Goal: Task Accomplishment & Management: Use online tool/utility

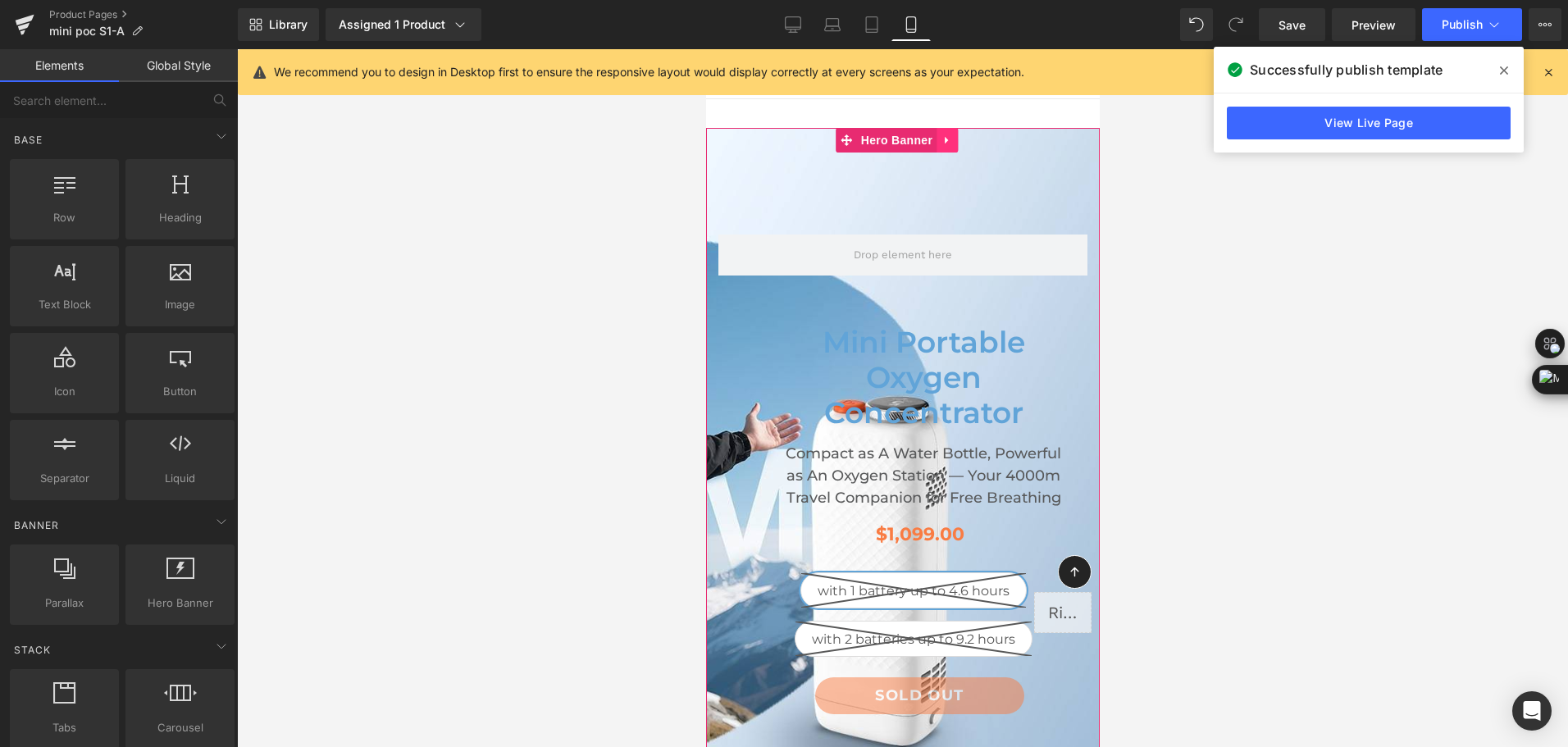
click at [948, 145] on icon at bounding box center [947, 139] width 11 height 12
drag, startPoint x: 942, startPoint y: 138, endPoint x: 1583, endPoint y: 85, distance: 643.2
click at [942, 138] on link at bounding box center [936, 140] width 21 height 24
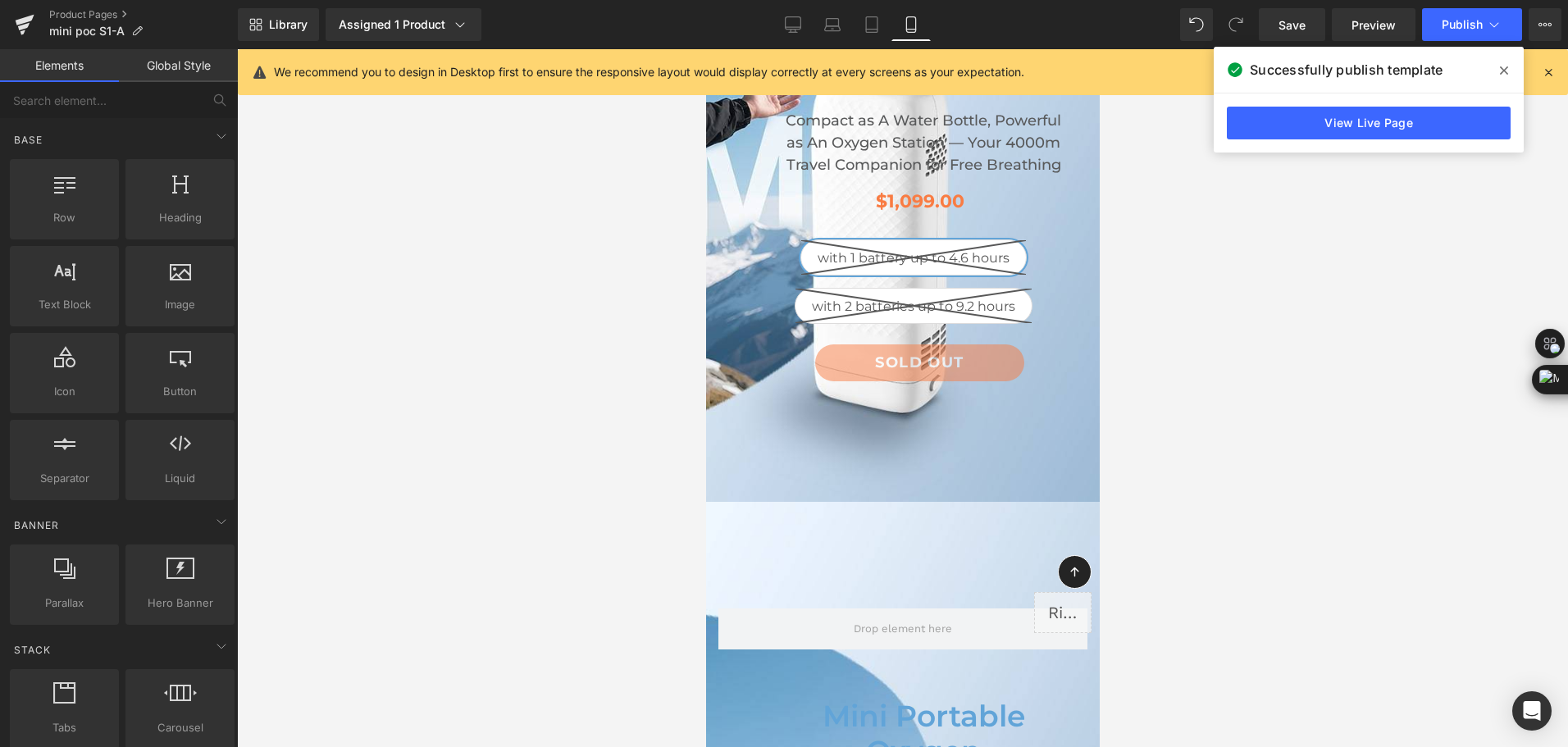
scroll to position [332, 0]
click at [866, 23] on icon at bounding box center [872, 25] width 17 height 17
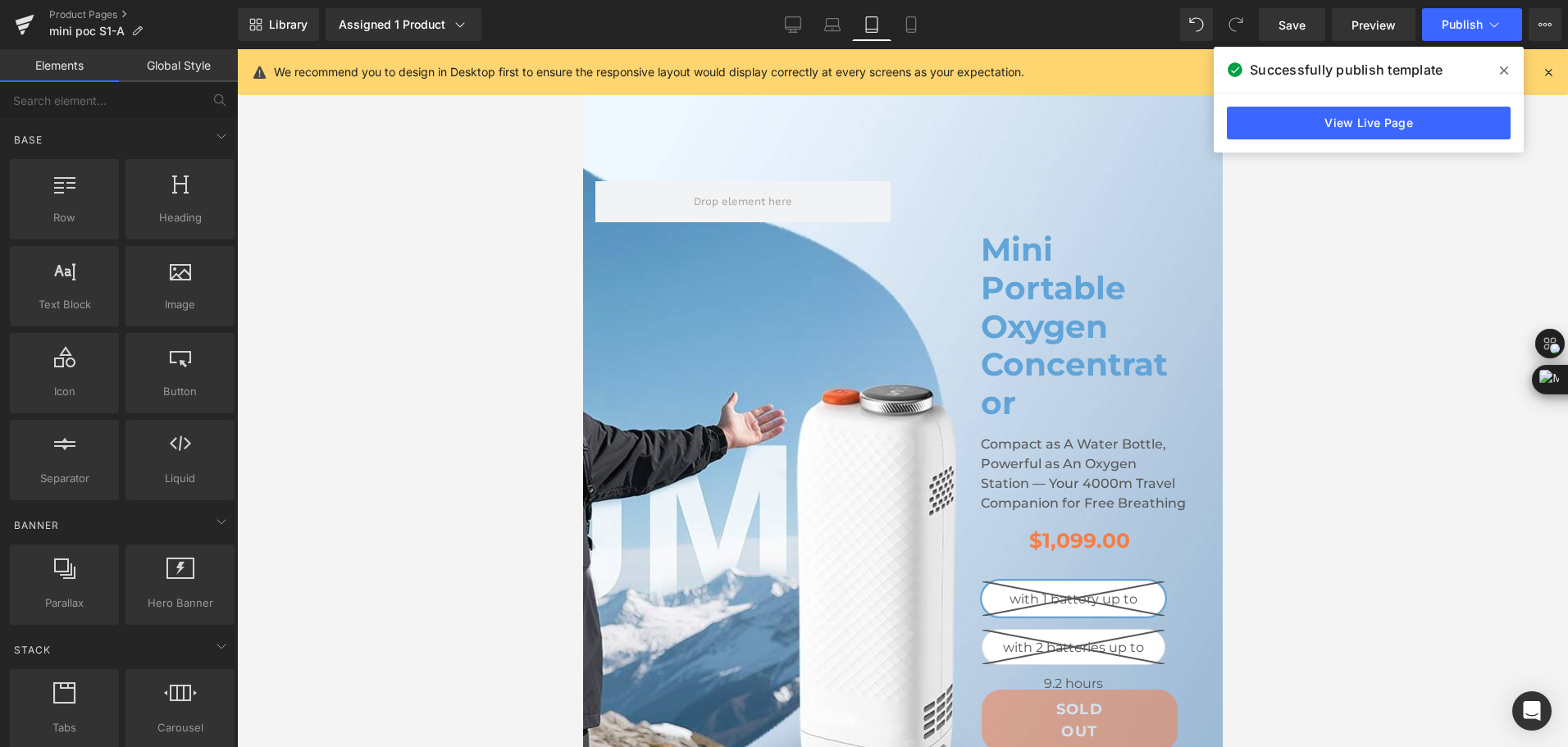
scroll to position [0, 0]
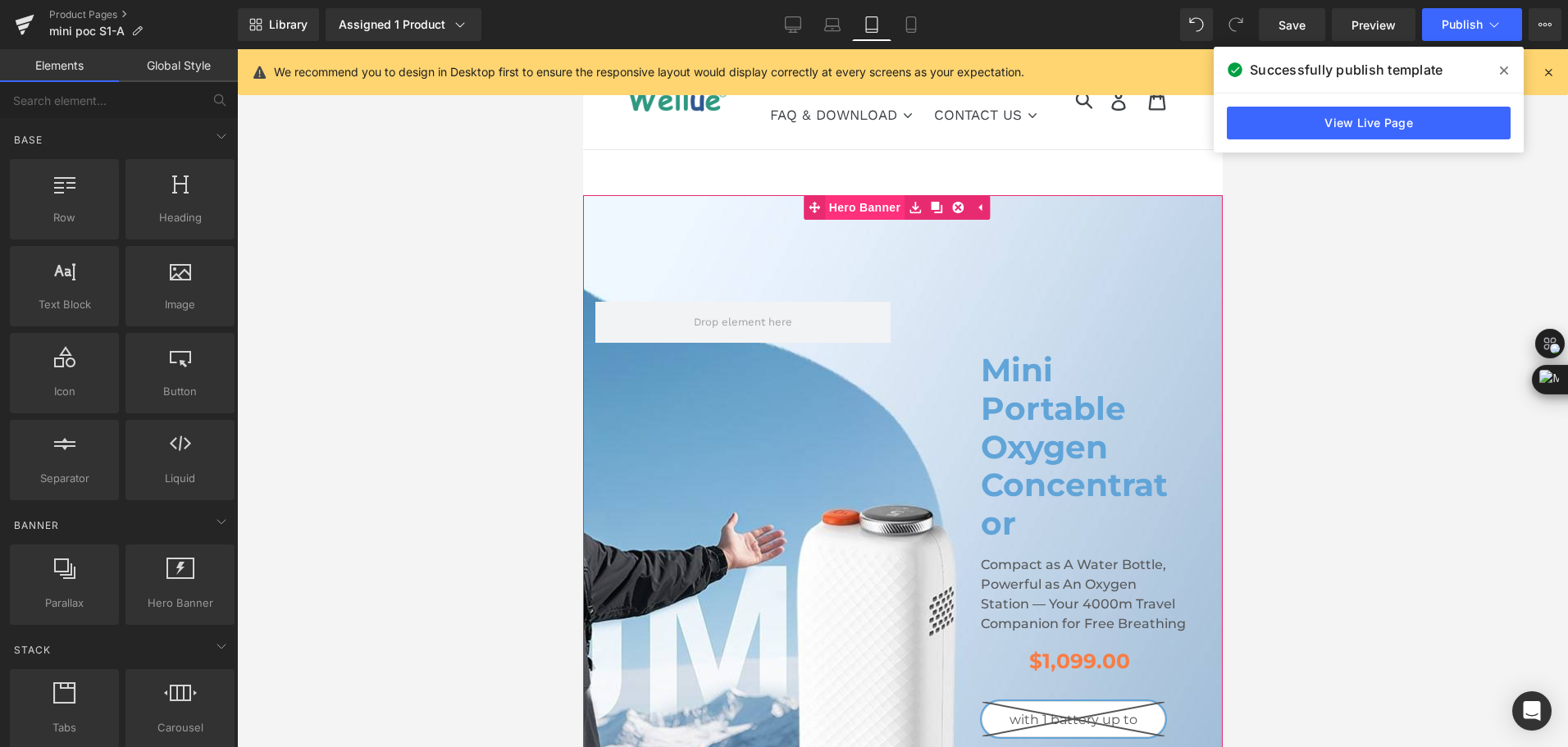
click at [873, 201] on span "Hero Banner" at bounding box center [864, 207] width 79 height 24
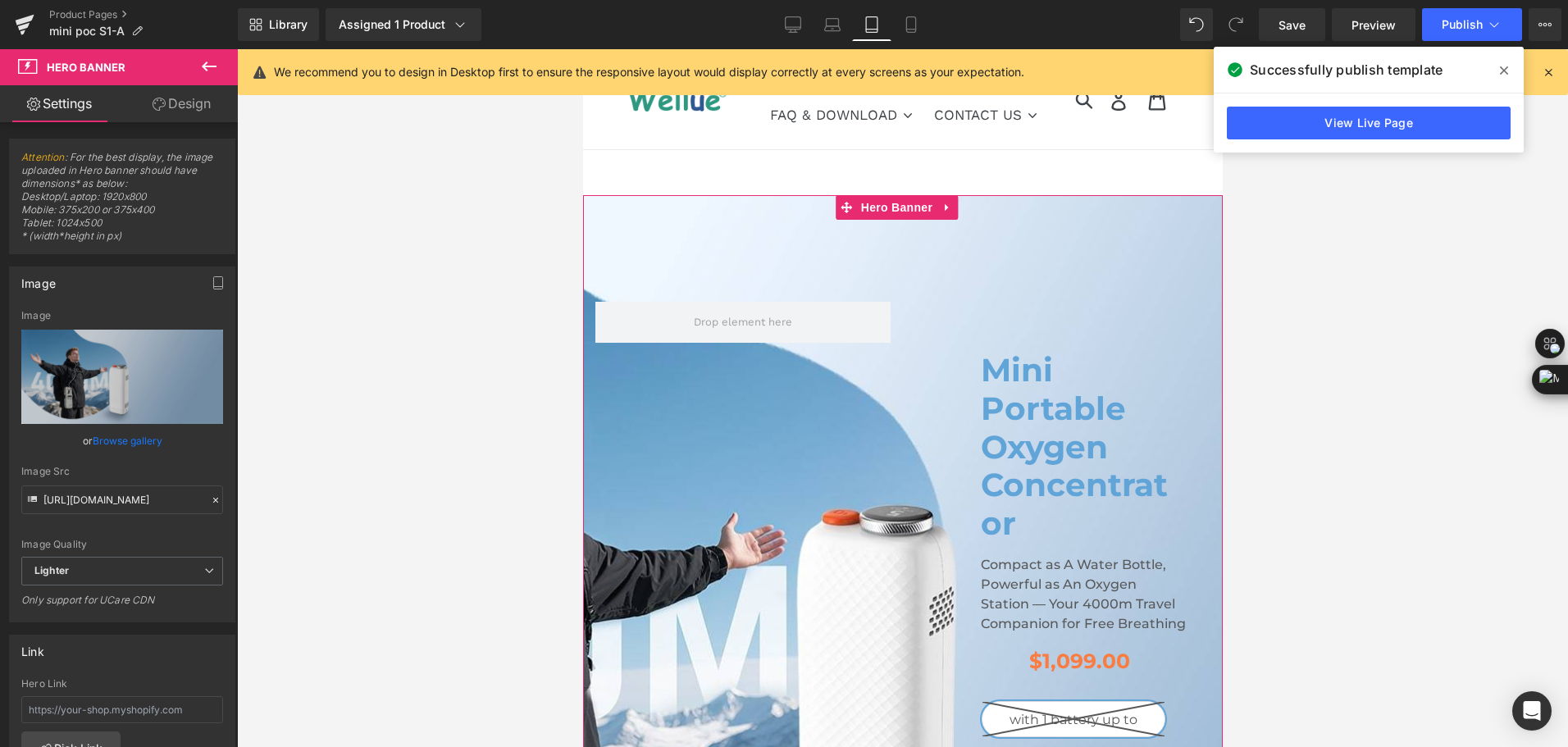
click at [197, 110] on link "Design" at bounding box center [182, 104] width 119 height 37
click at [0, 0] on div "Visibility" at bounding box center [0, 0] width 0 height 0
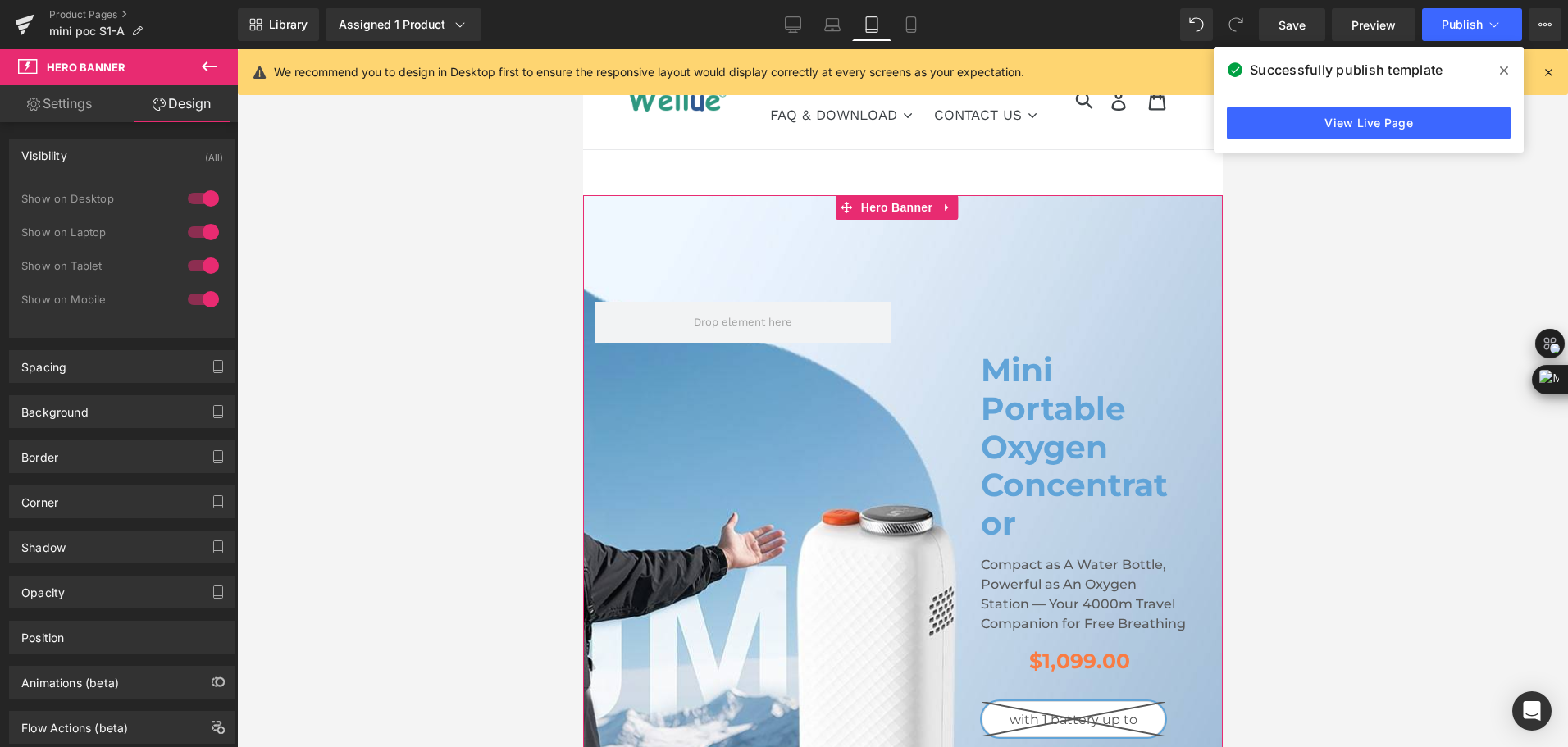
click at [202, 266] on div at bounding box center [203, 266] width 39 height 26
click at [197, 292] on div at bounding box center [203, 299] width 39 height 26
click at [874, 210] on span "Hero Banner" at bounding box center [895, 207] width 79 height 24
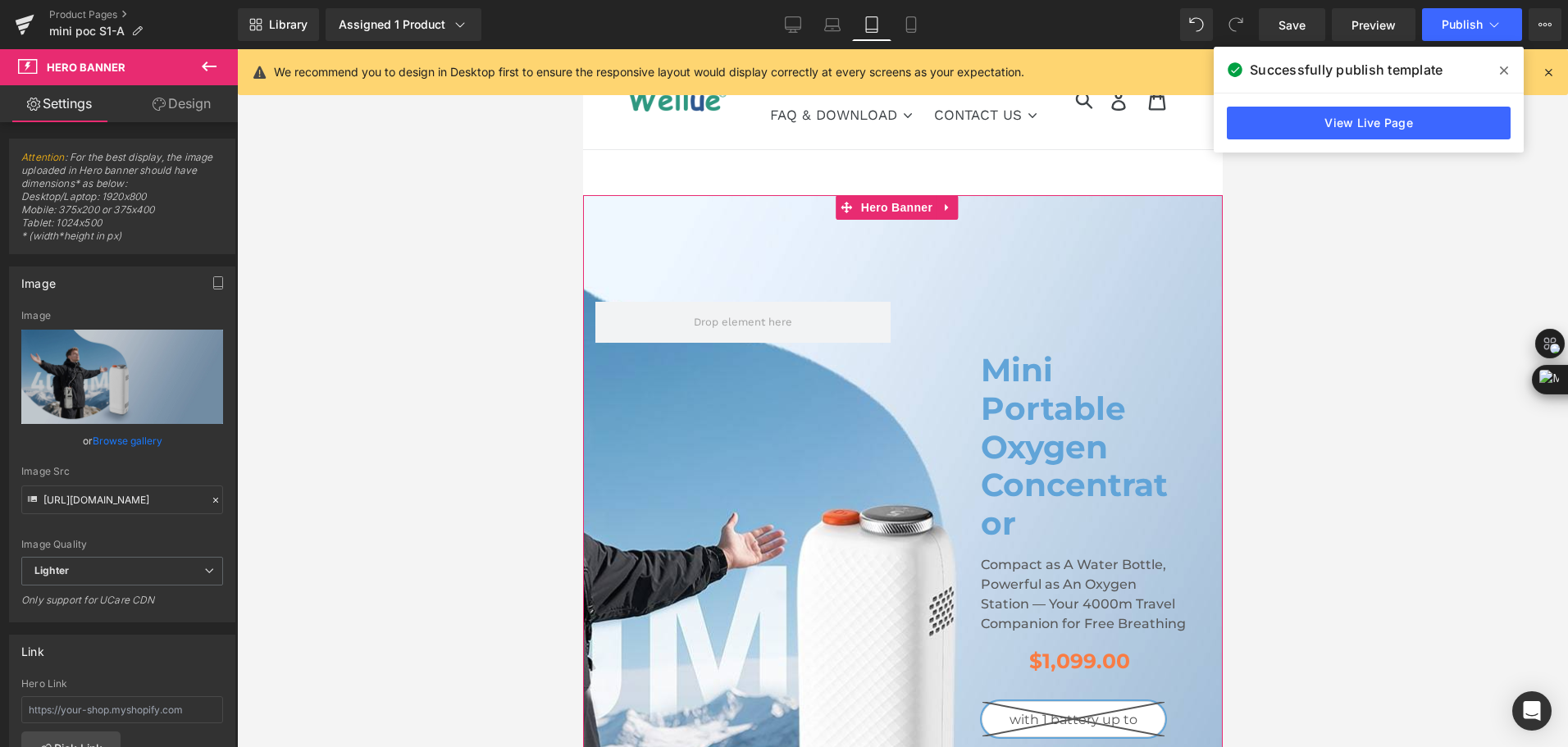
click at [188, 110] on link "Design" at bounding box center [182, 104] width 119 height 37
click at [0, 0] on div "Visibility" at bounding box center [0, 0] width 0 height 0
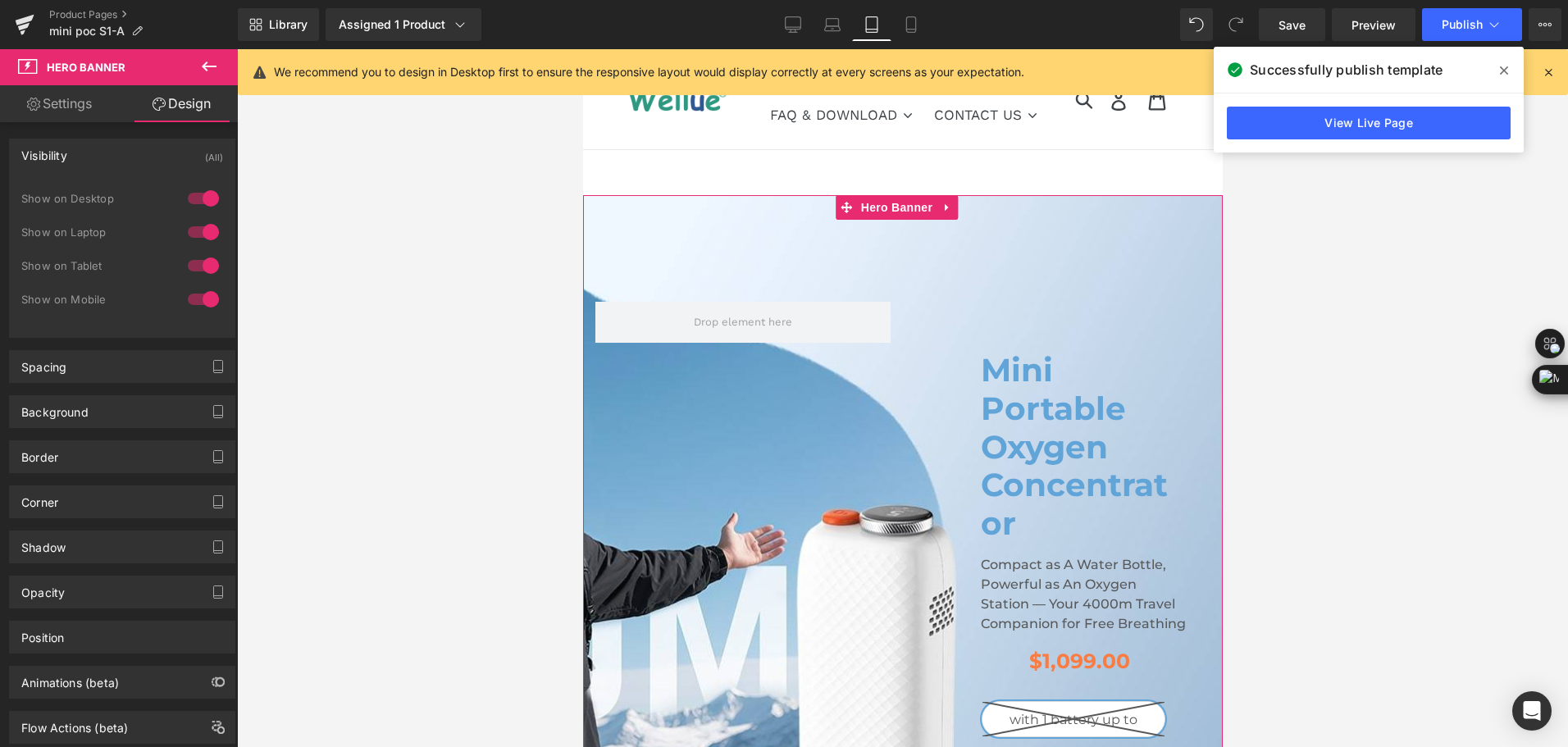
click at [187, 206] on div at bounding box center [203, 199] width 39 height 26
click at [189, 234] on div at bounding box center [203, 232] width 39 height 26
click at [847, 205] on icon at bounding box center [845, 207] width 11 height 12
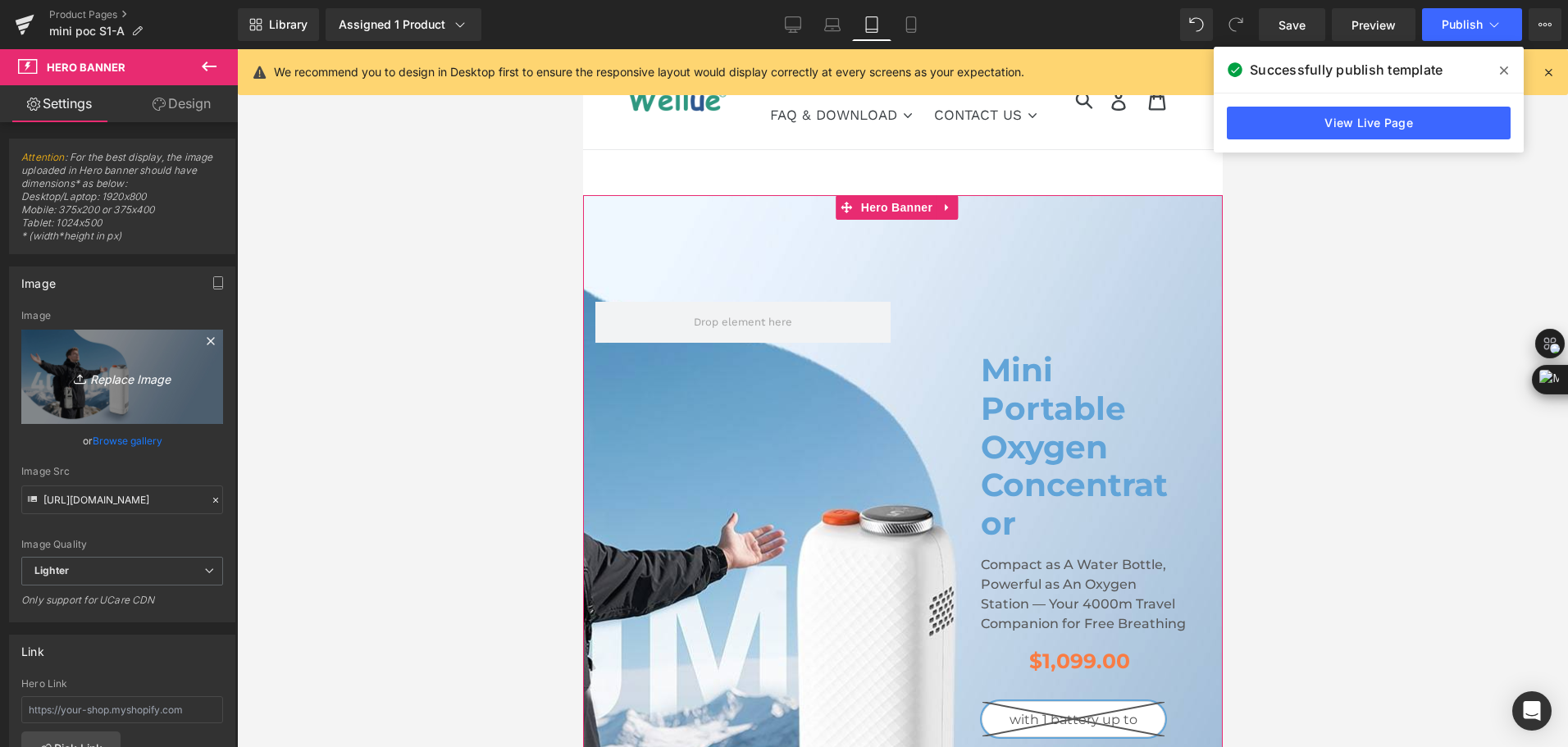
click at [127, 381] on icon "Replace Image" at bounding box center [122, 377] width 132 height 21
type input "C:\fakepath\mini portable oxygen concentrator for plateau travel.jpg"
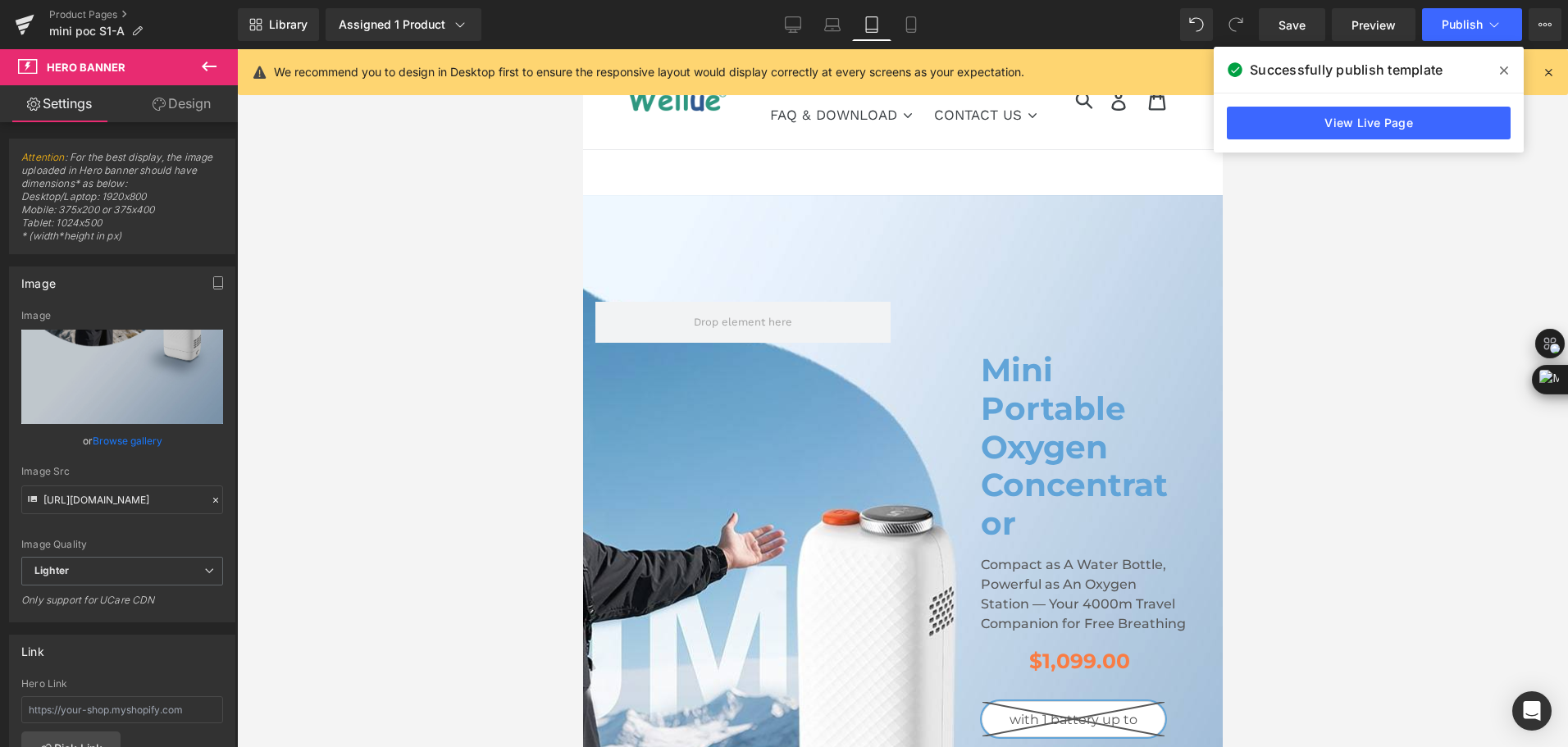
type input "[URL][DOMAIN_NAME]"
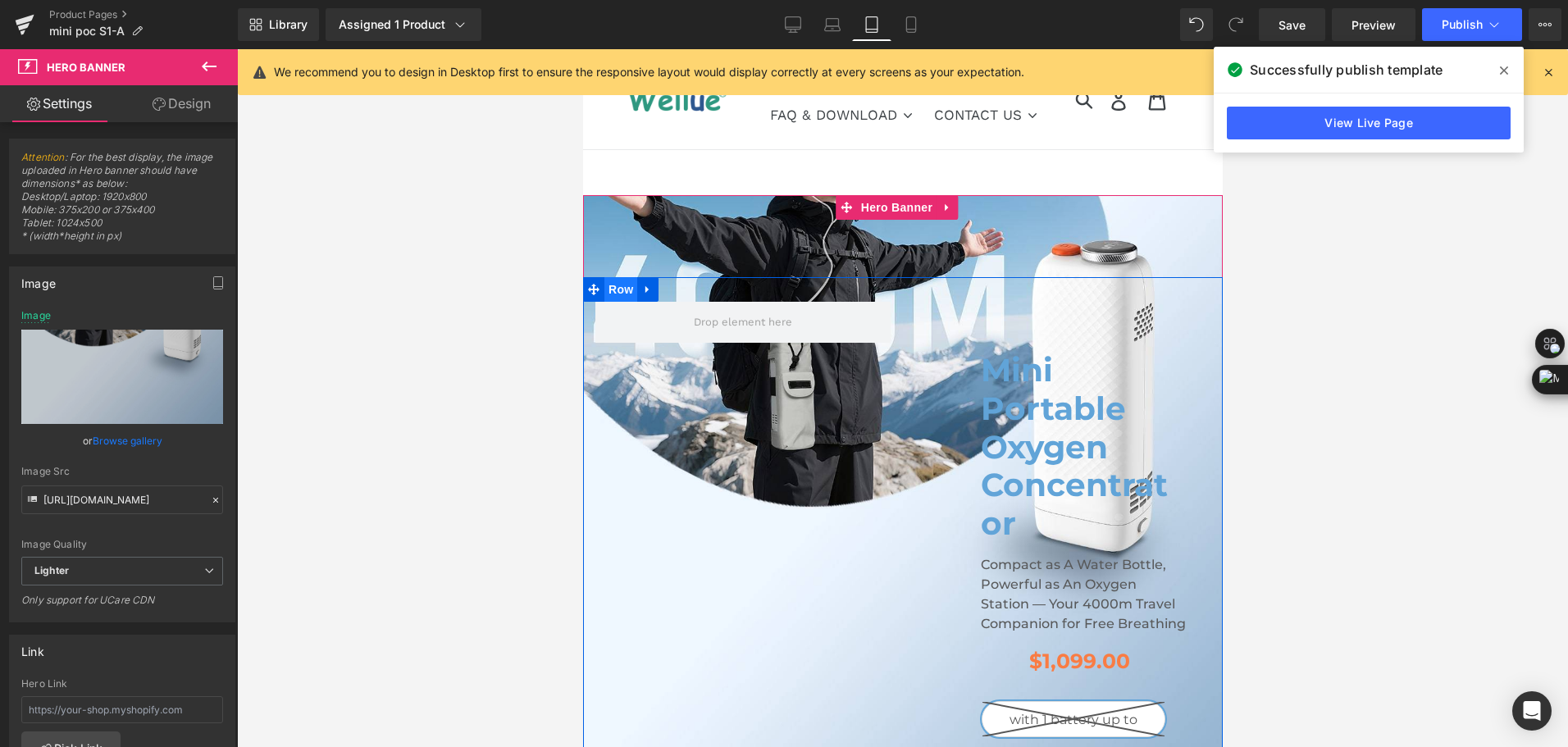
click at [618, 286] on span "Row" at bounding box center [619, 289] width 33 height 24
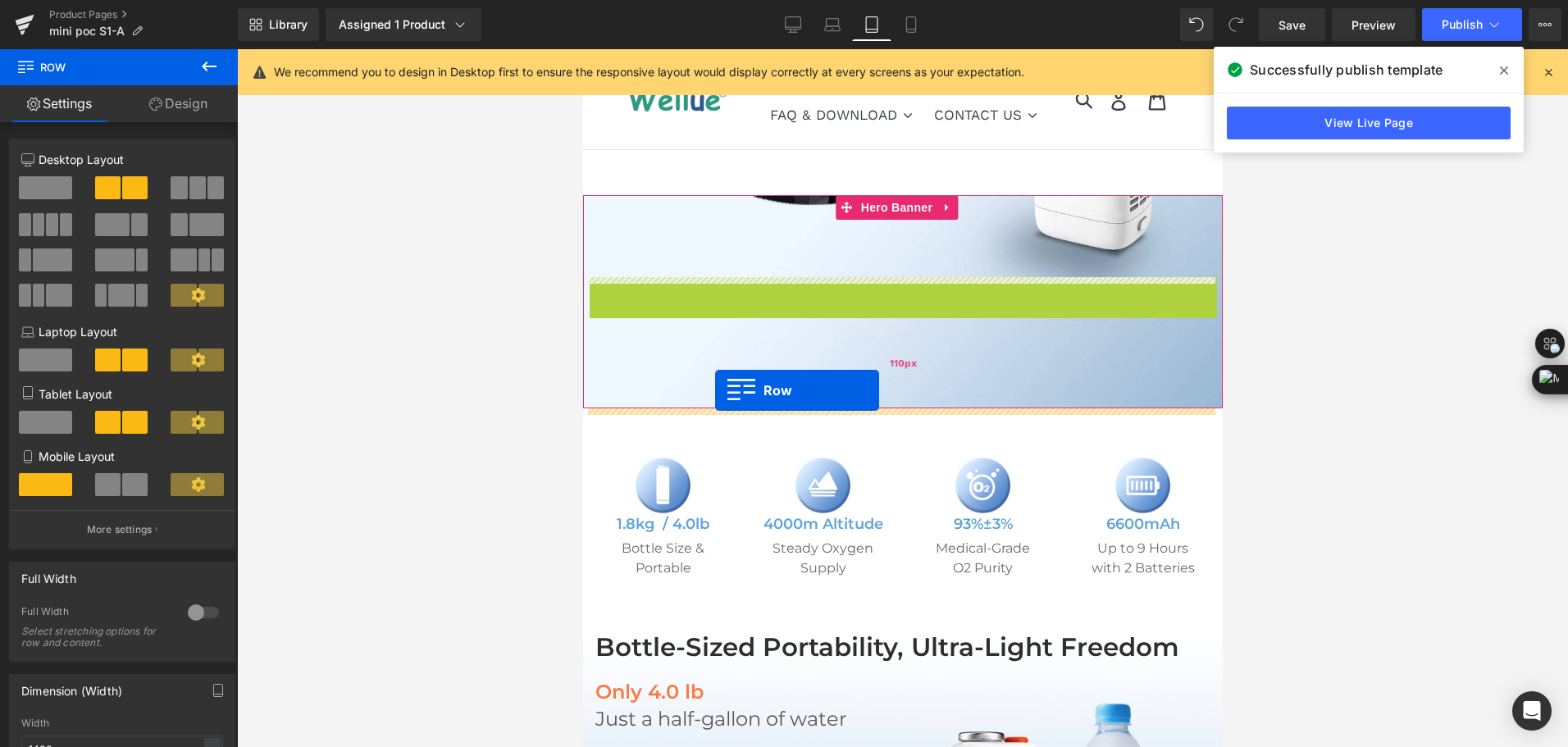
drag, startPoint x: 604, startPoint y: 283, endPoint x: 715, endPoint y: 391, distance: 154.9
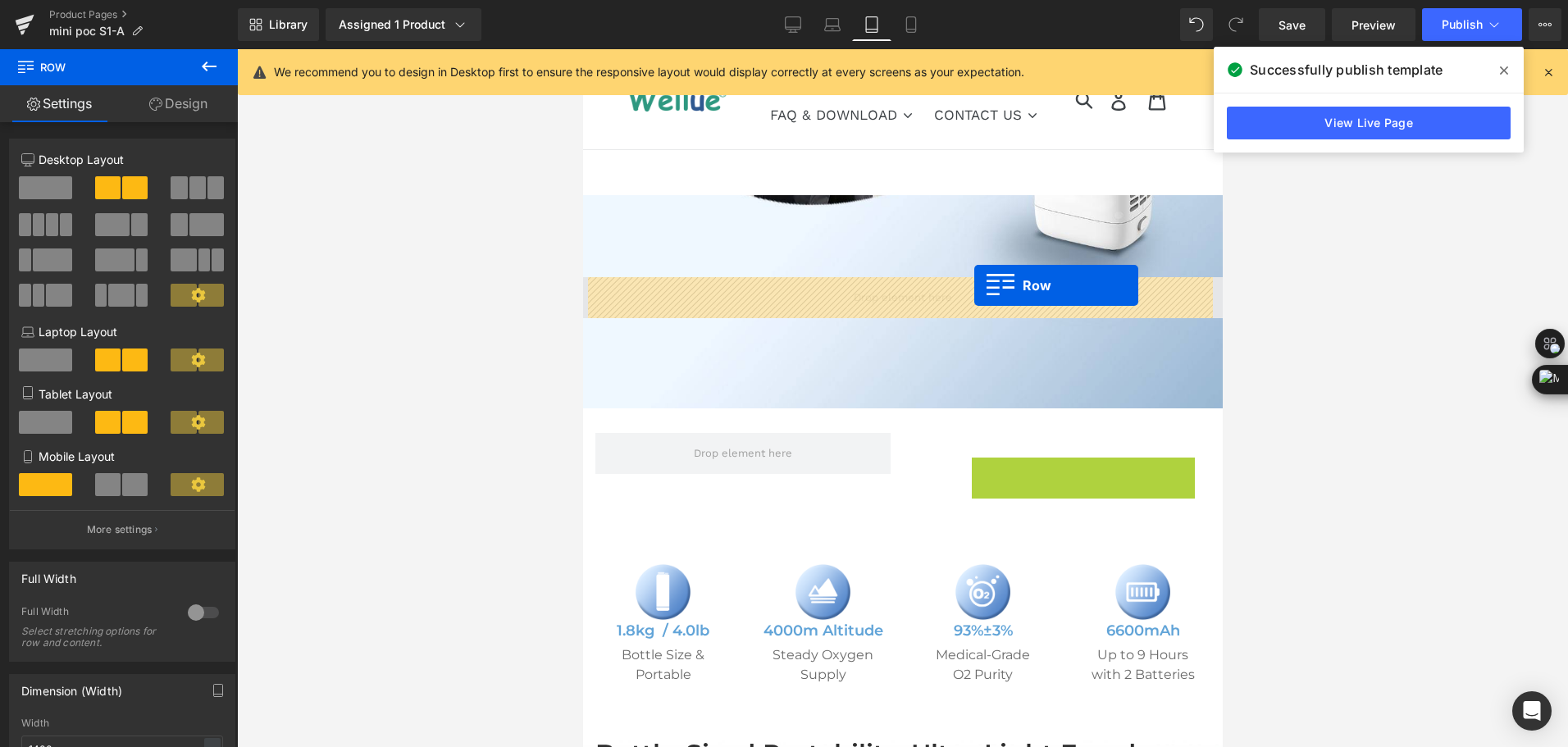
drag, startPoint x: 972, startPoint y: 472, endPoint x: 974, endPoint y: 285, distance: 187.0
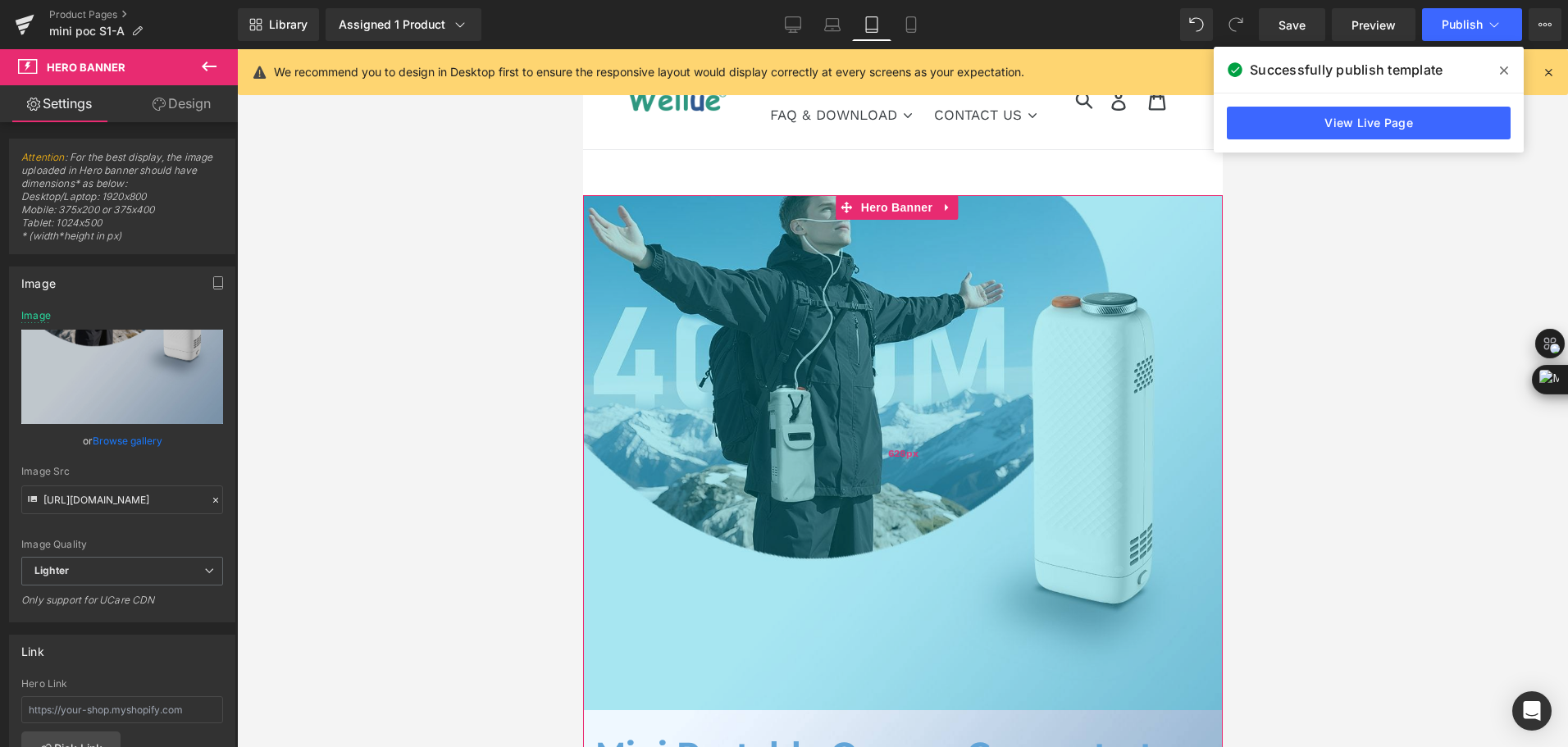
drag, startPoint x: 873, startPoint y: 246, endPoint x: 845, endPoint y: 267, distance: 35.0
click at [868, 671] on div "628px" at bounding box center [902, 452] width 640 height 515
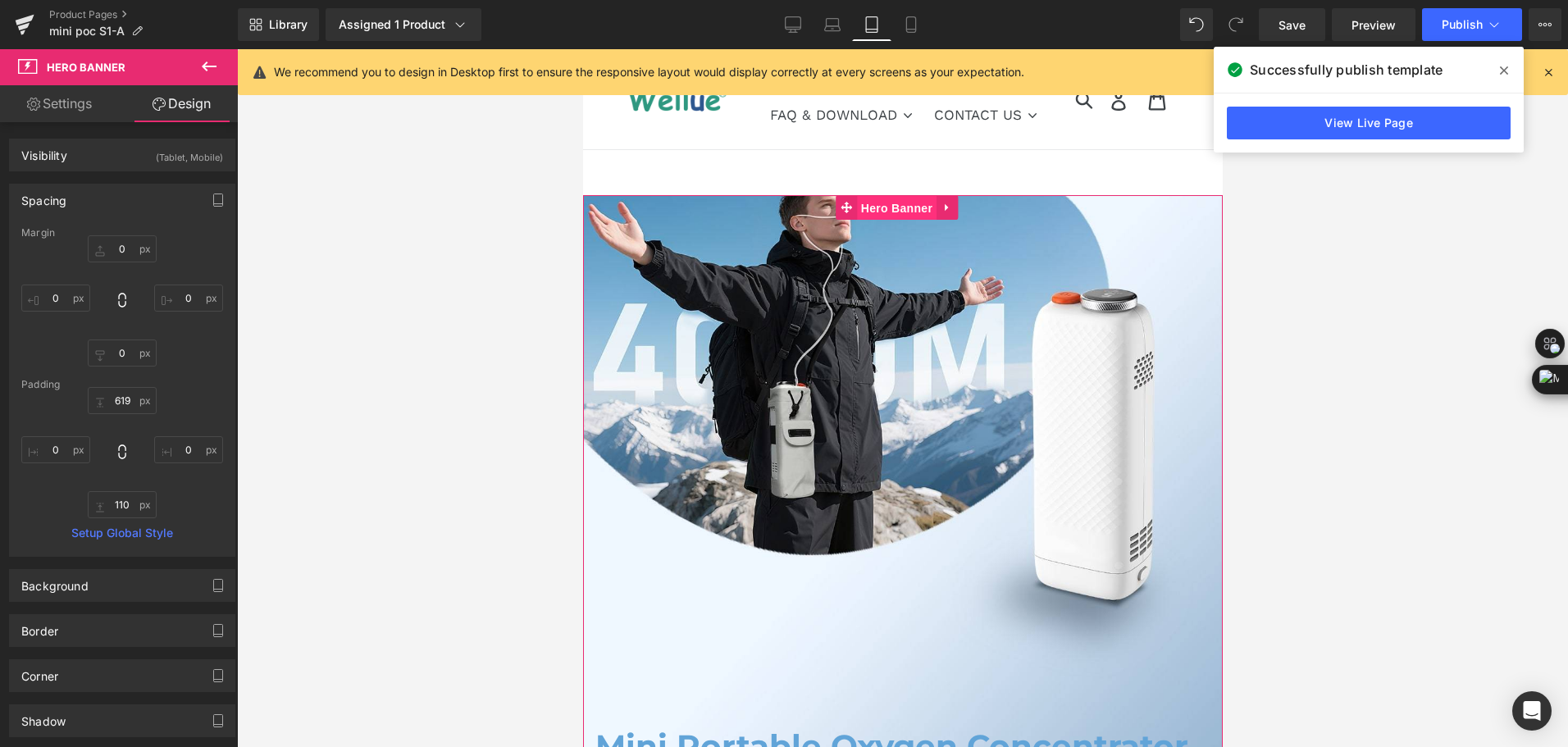
click at [885, 208] on span "Hero Banner" at bounding box center [895, 208] width 79 height 24
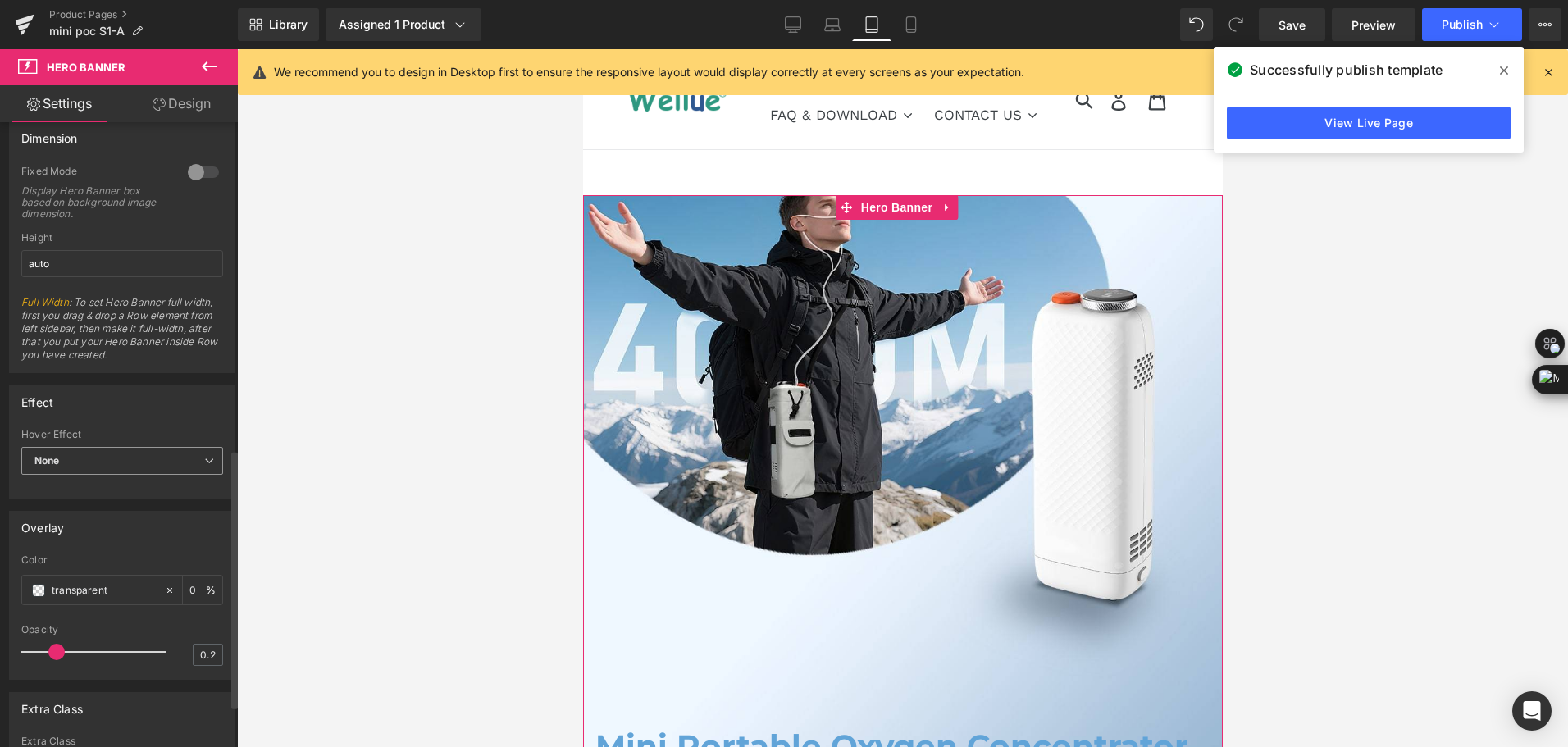
scroll to position [890, 0]
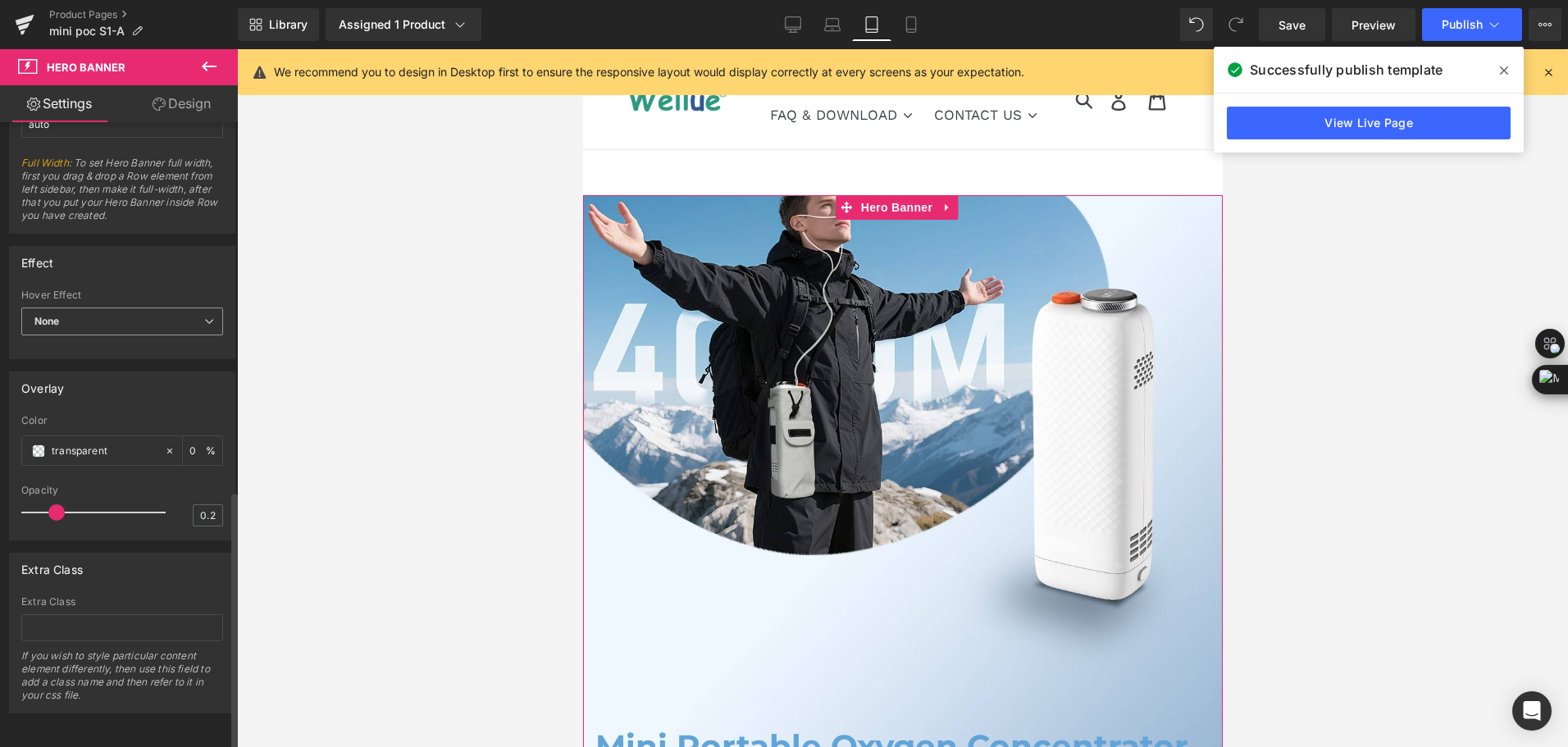
click at [126, 315] on span "None" at bounding box center [122, 322] width 201 height 29
click at [126, 315] on span "None" at bounding box center [118, 322] width 195 height 29
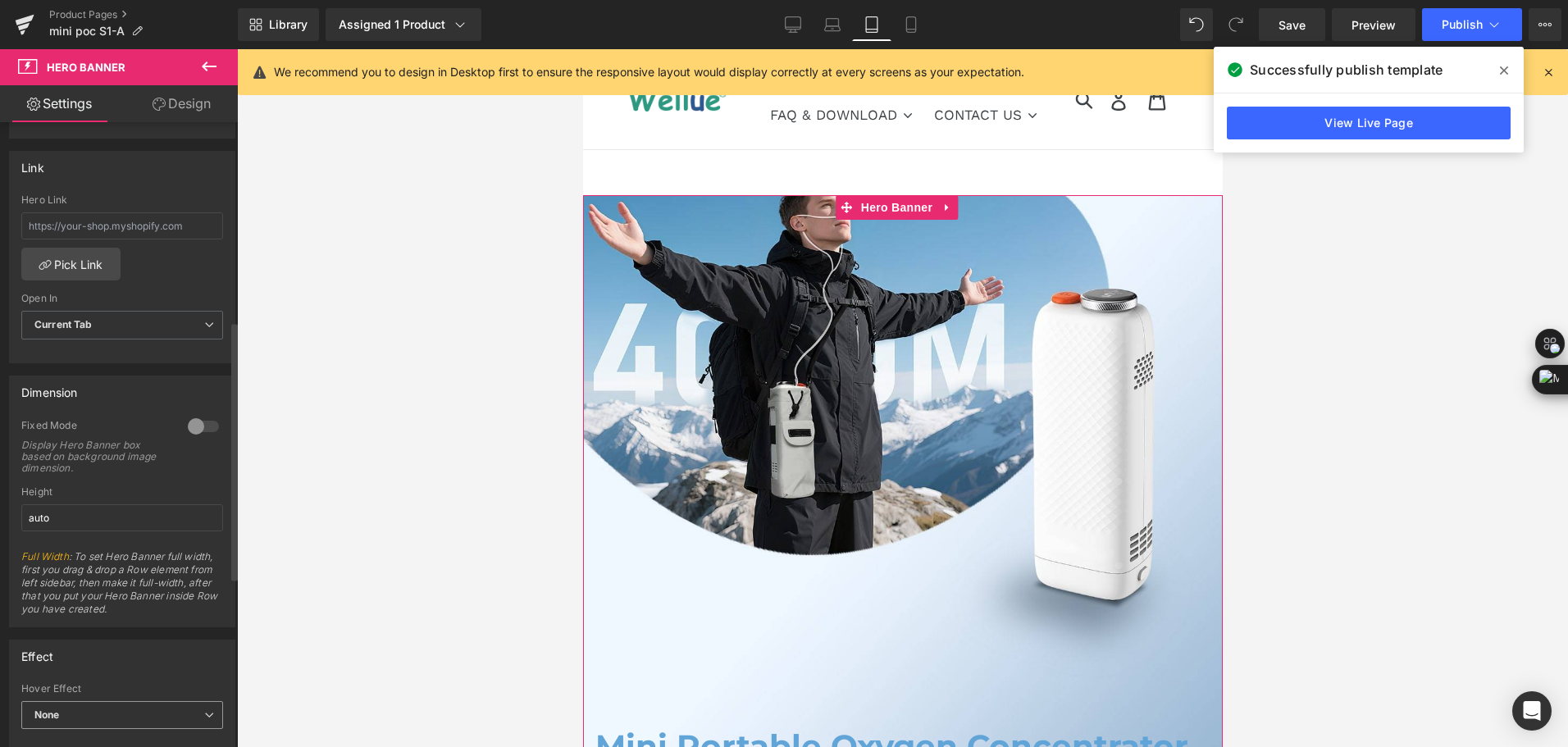
scroll to position [479, 0]
drag, startPoint x: 194, startPoint y: 434, endPoint x: 183, endPoint y: 424, distance: 14.9
click at [193, 434] on div at bounding box center [203, 431] width 39 height 26
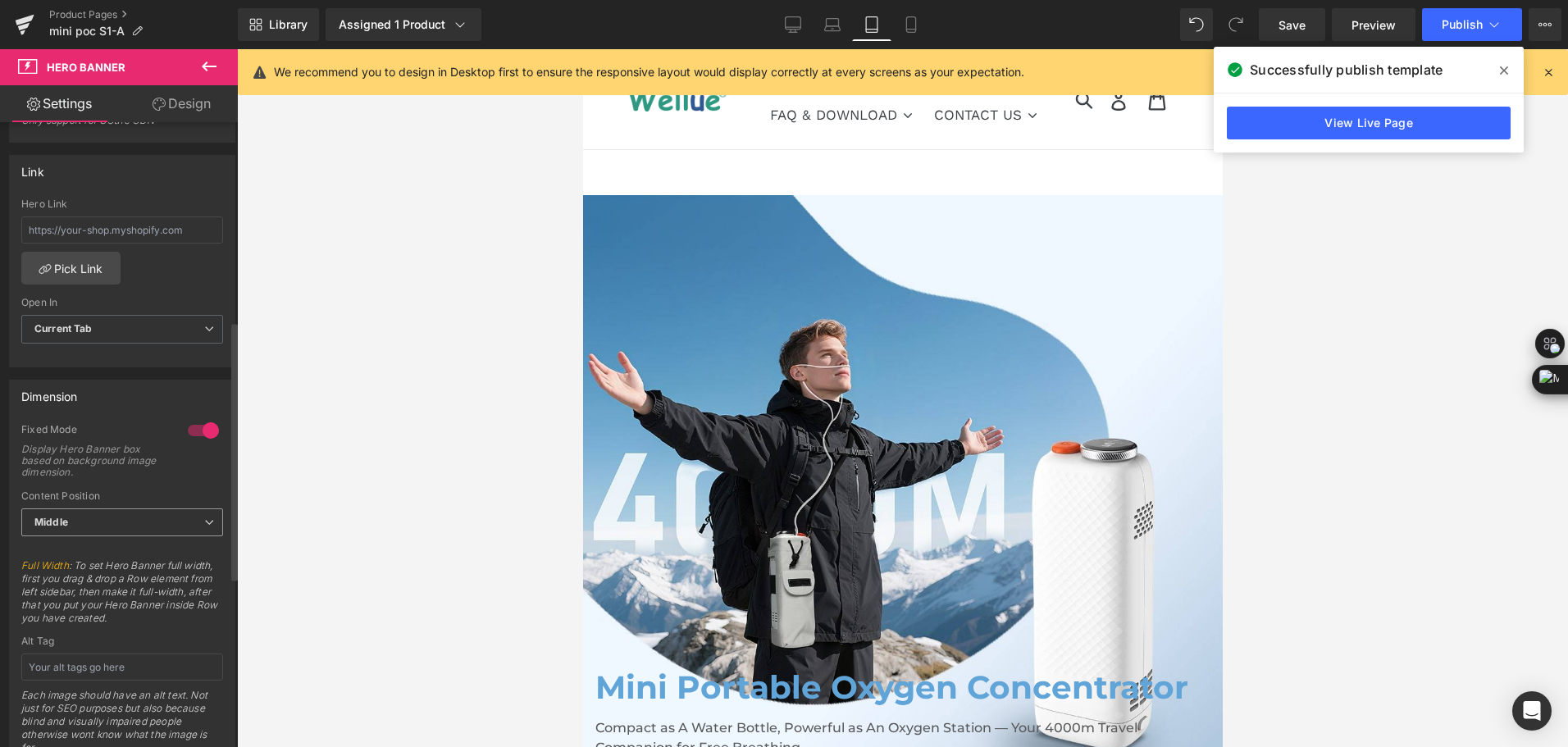
click at [147, 513] on span "Middle" at bounding box center [122, 522] width 201 height 29
click at [146, 597] on li "Bottom" at bounding box center [118, 600] width 195 height 24
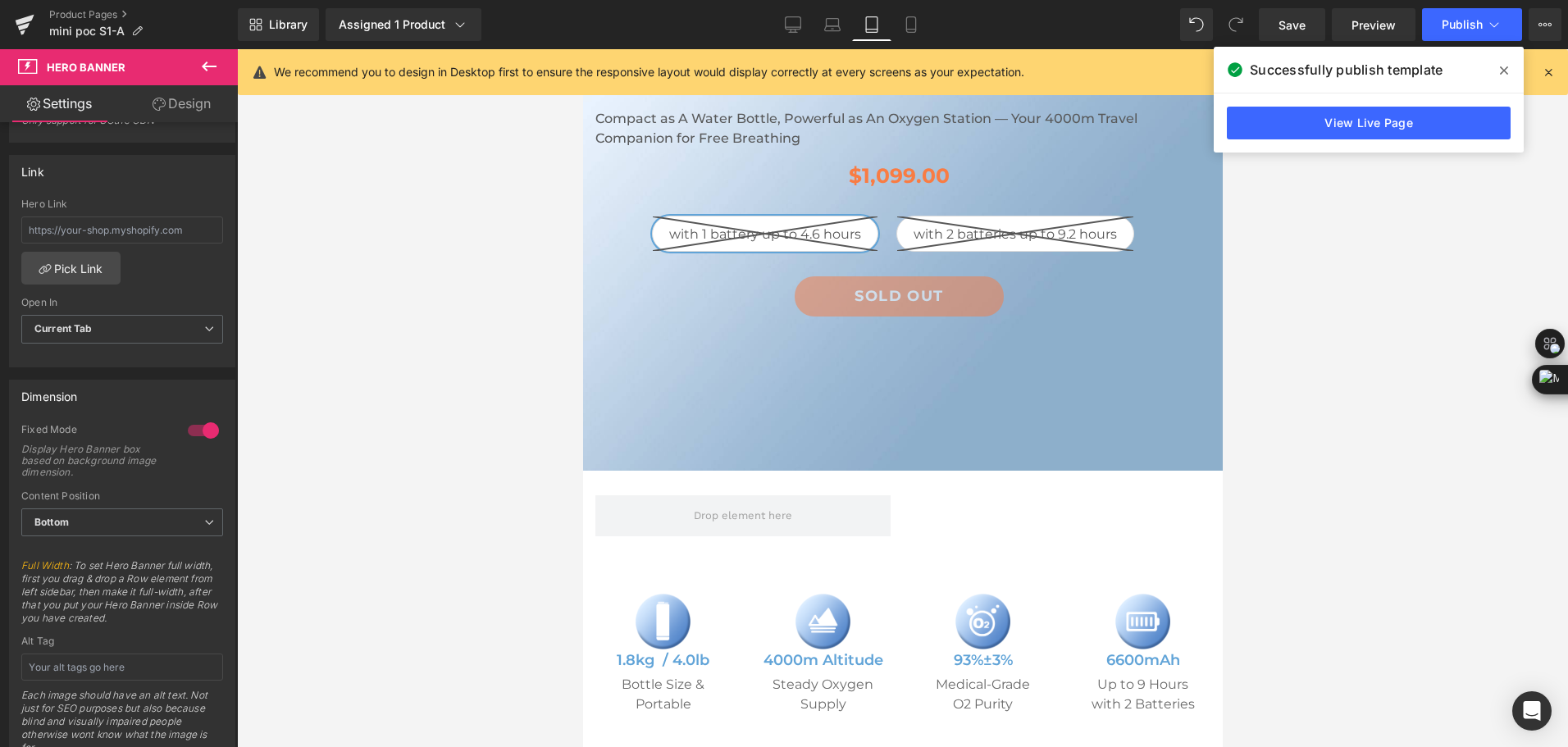
scroll to position [984, 0]
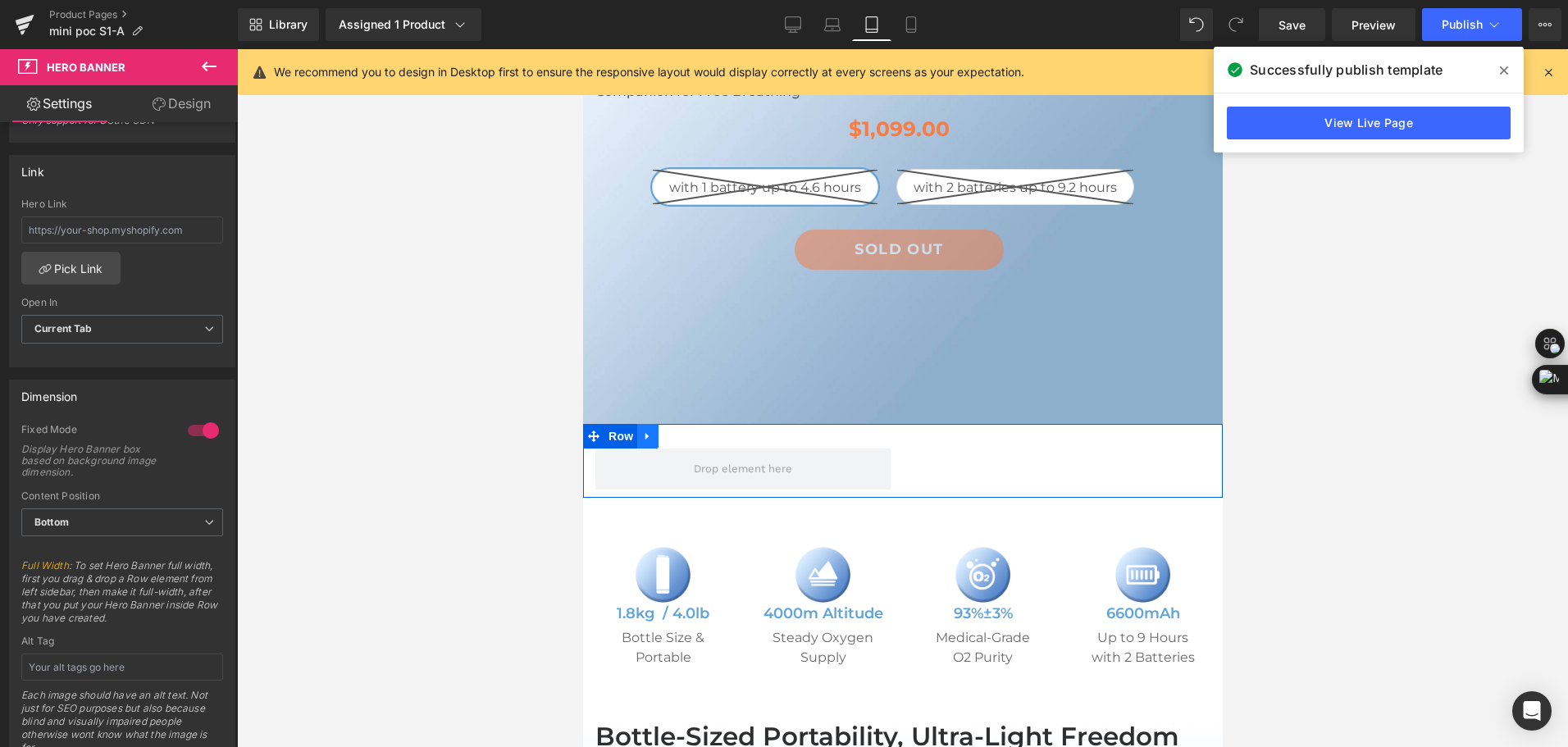
click at [647, 431] on icon at bounding box center [647, 436] width 11 height 12
click at [697, 424] on link at bounding box center [689, 436] width 21 height 24
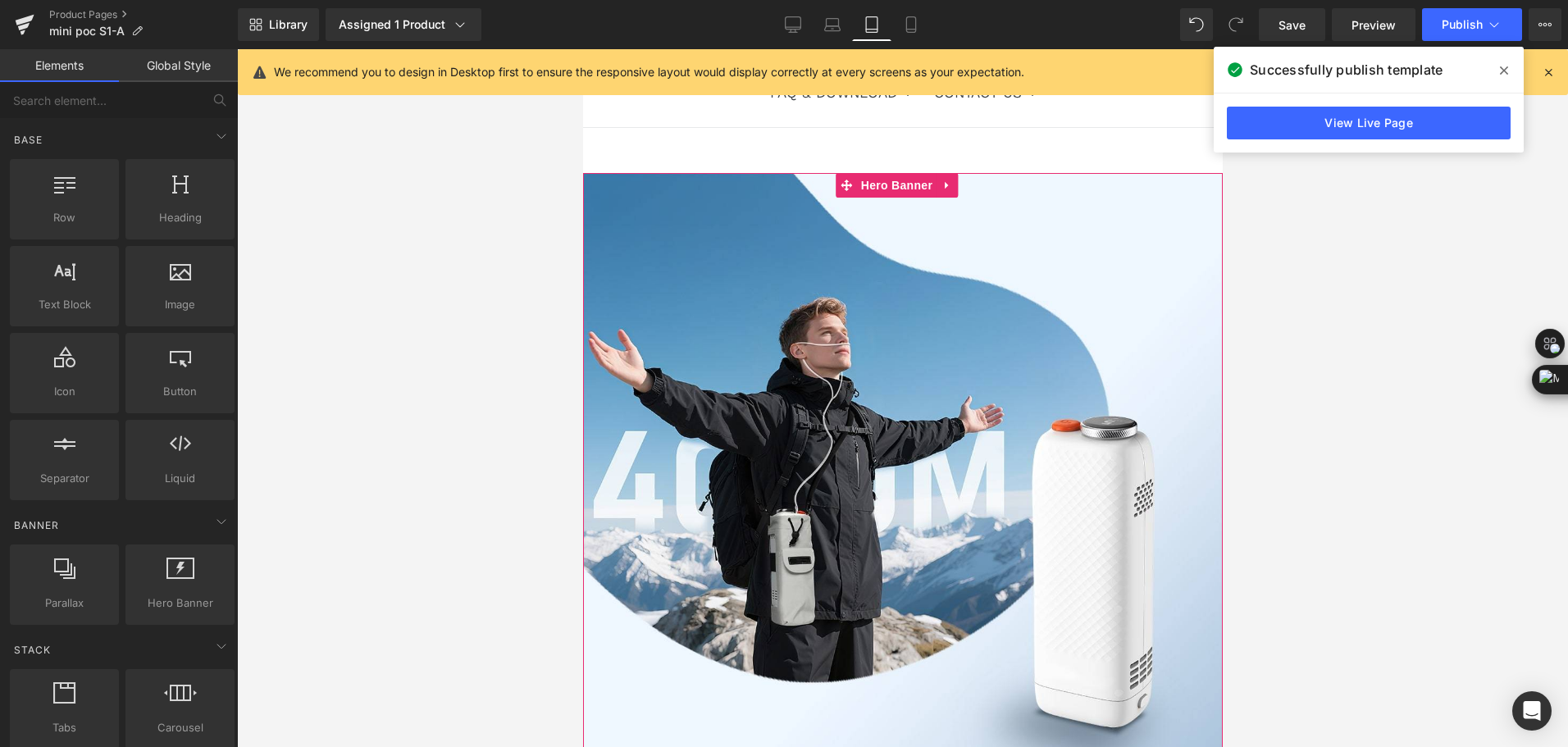
scroll to position [0, 0]
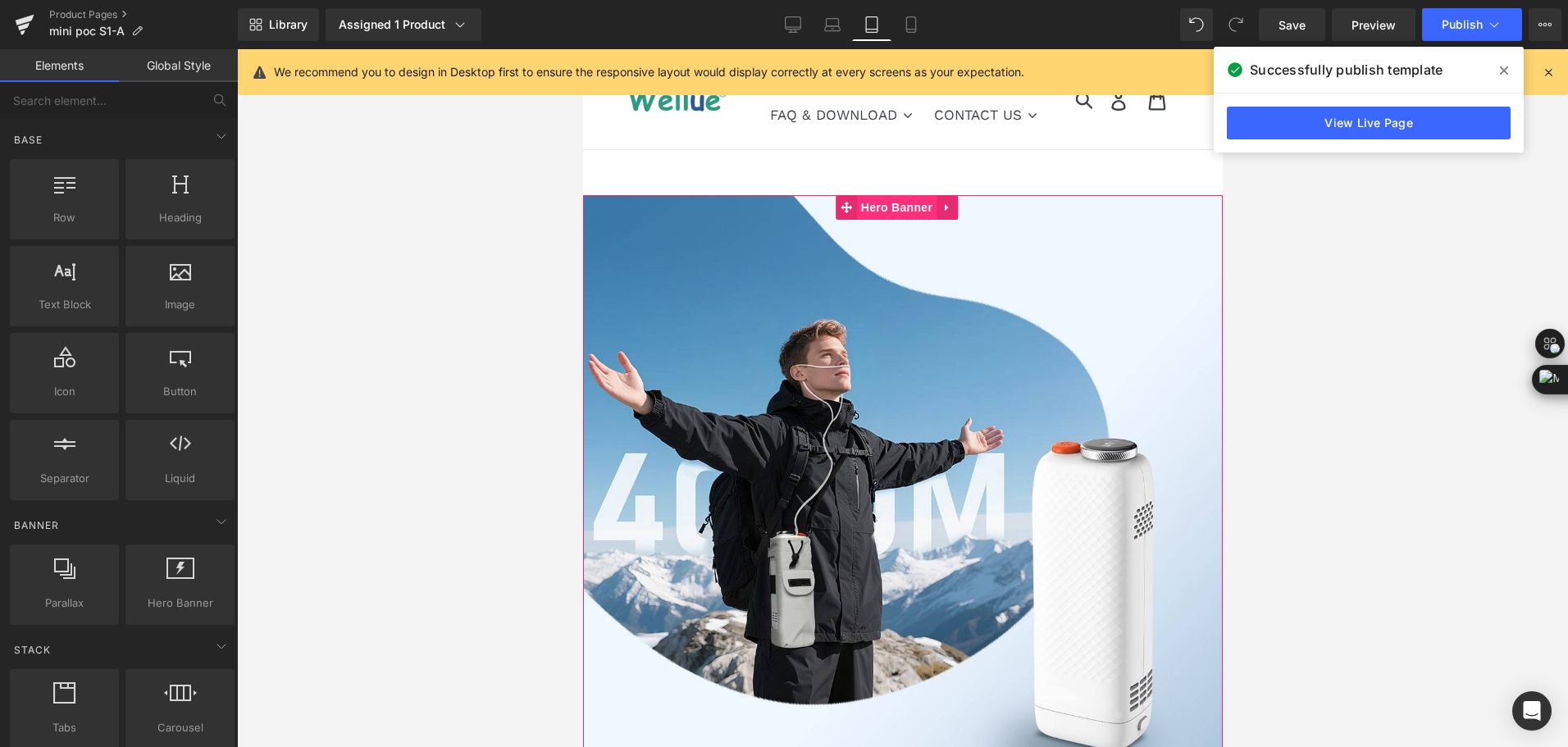
click at [891, 207] on span "Hero Banner" at bounding box center [895, 207] width 79 height 24
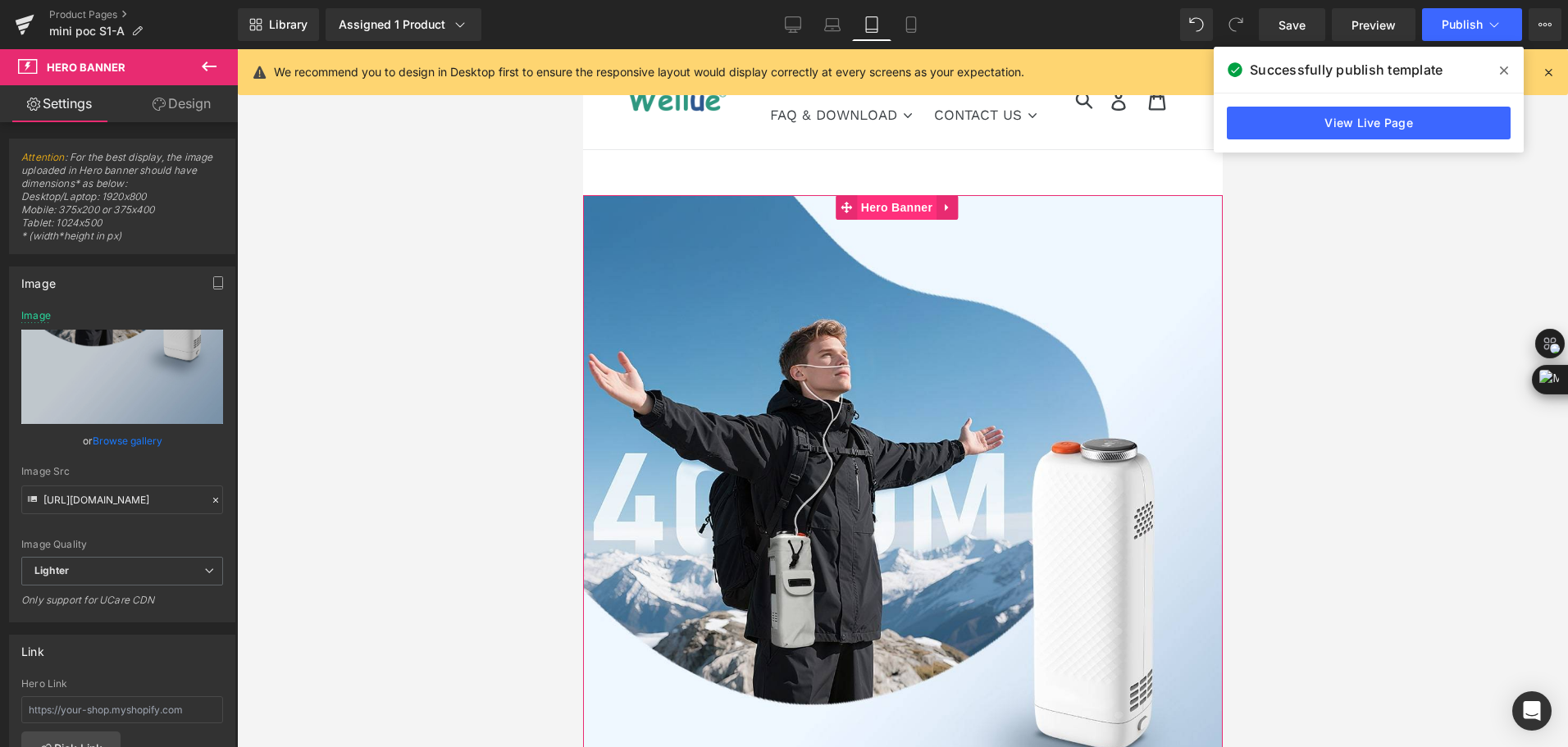
click at [178, 119] on link "Design" at bounding box center [182, 104] width 119 height 37
click at [0, 0] on div "Spacing" at bounding box center [0, 0] width 0 height 0
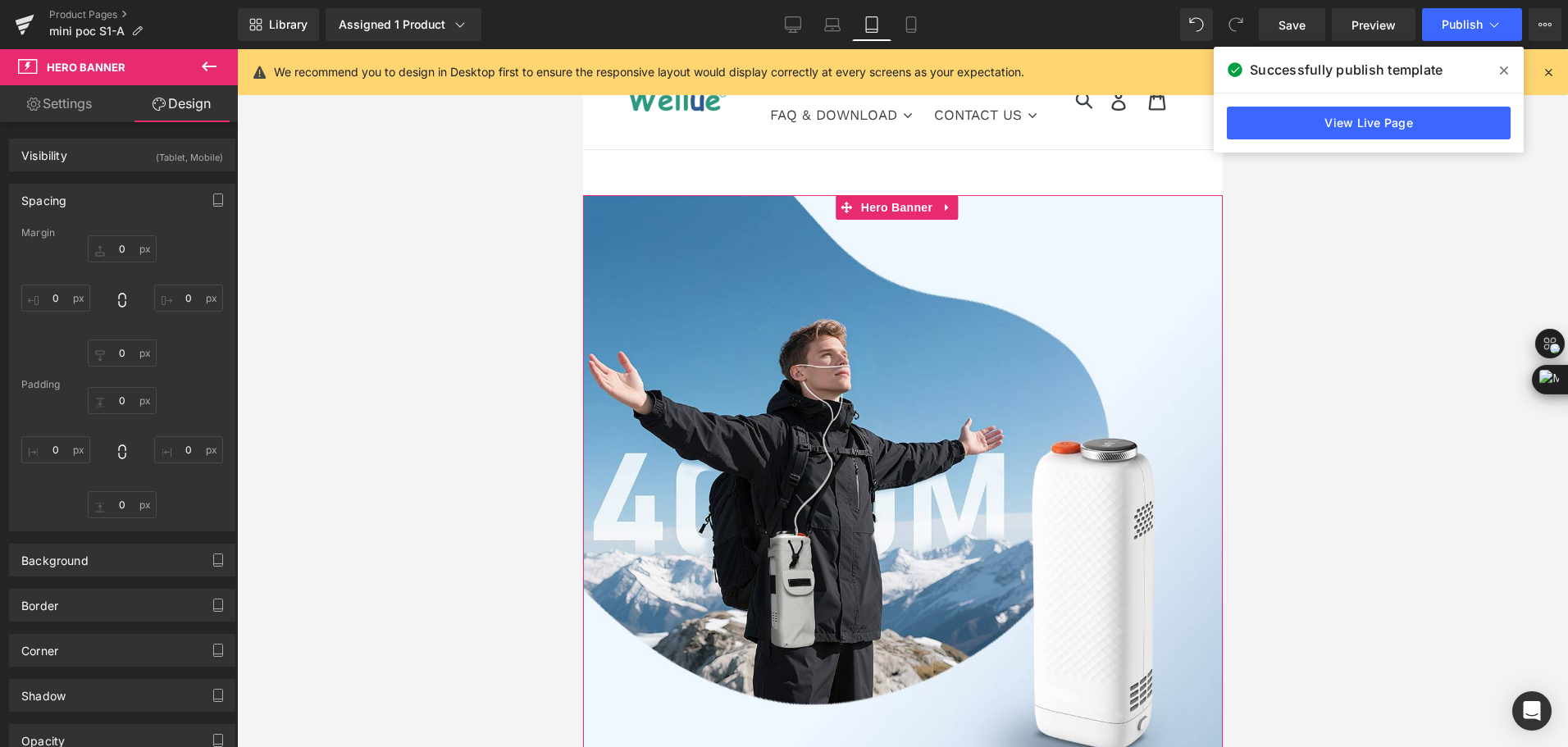
type input "0"
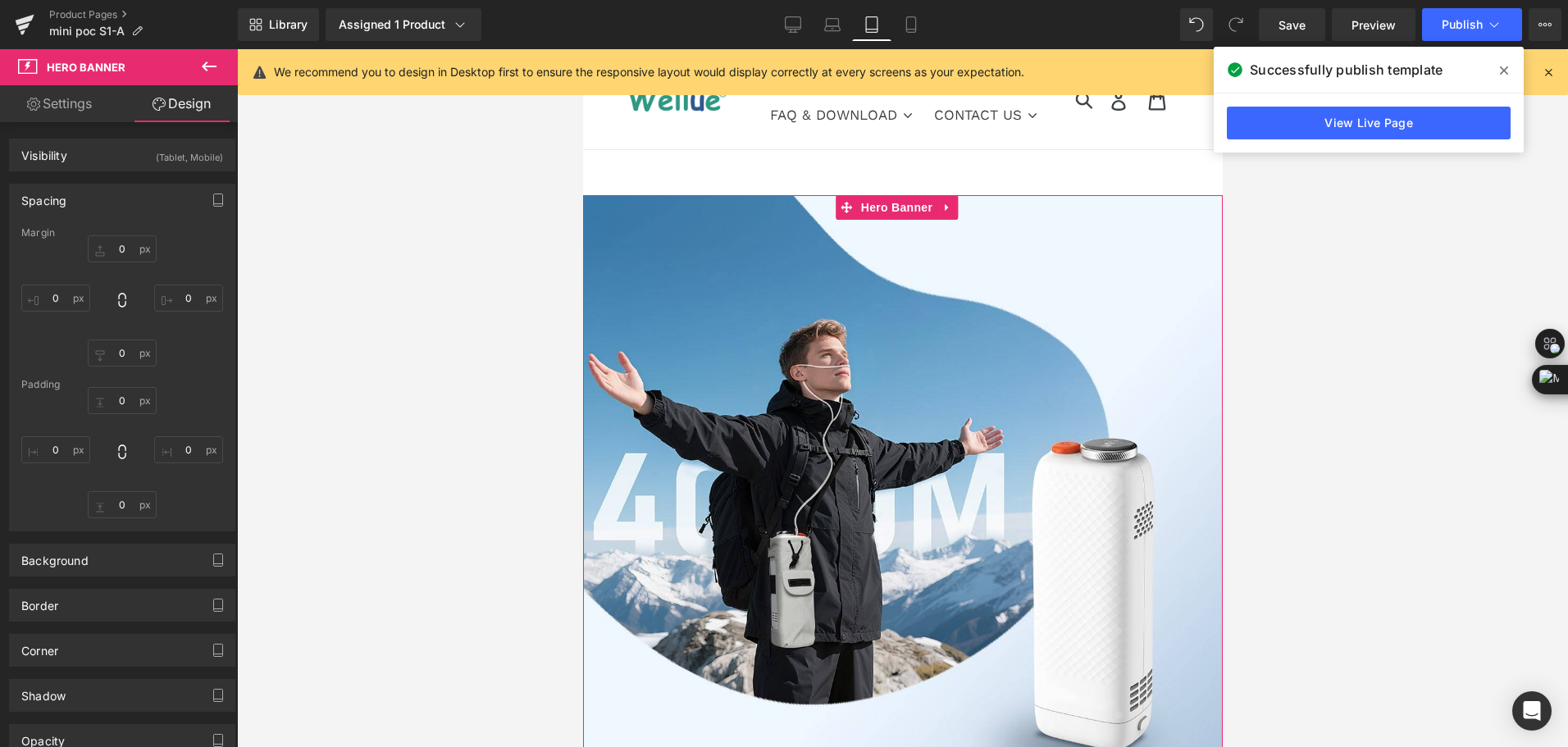
type input "0"
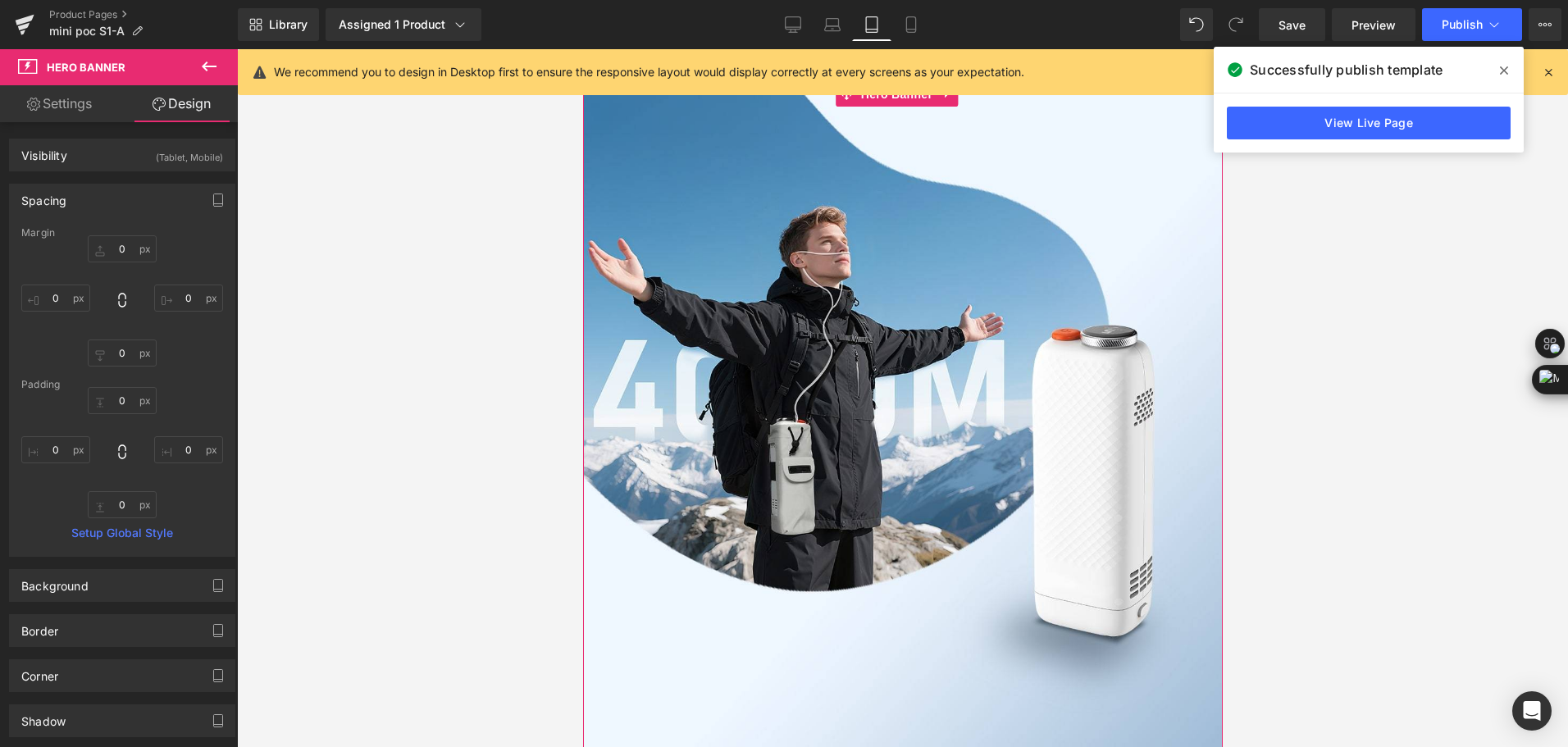
scroll to position [492, 0]
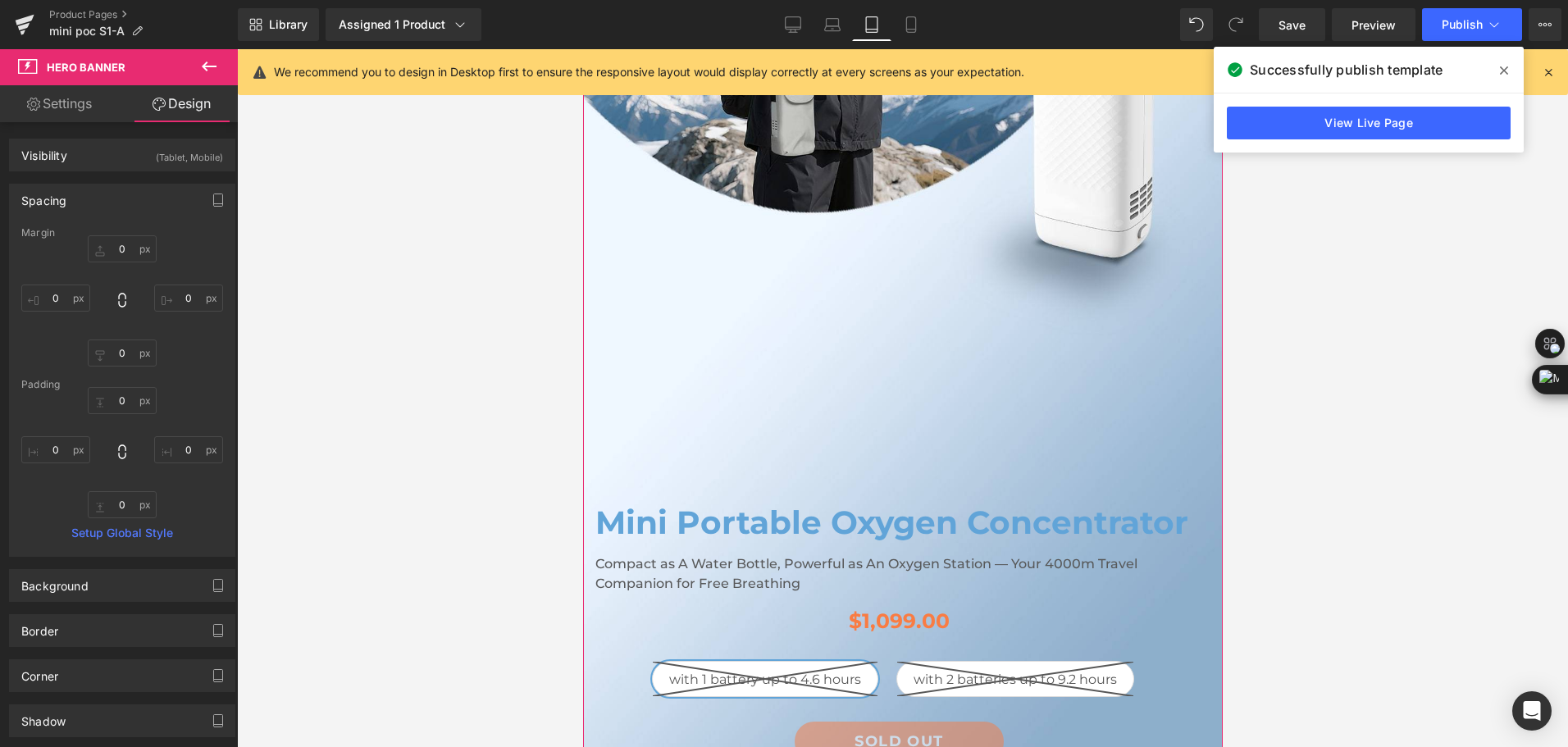
click at [87, 116] on link "Settings" at bounding box center [60, 104] width 119 height 37
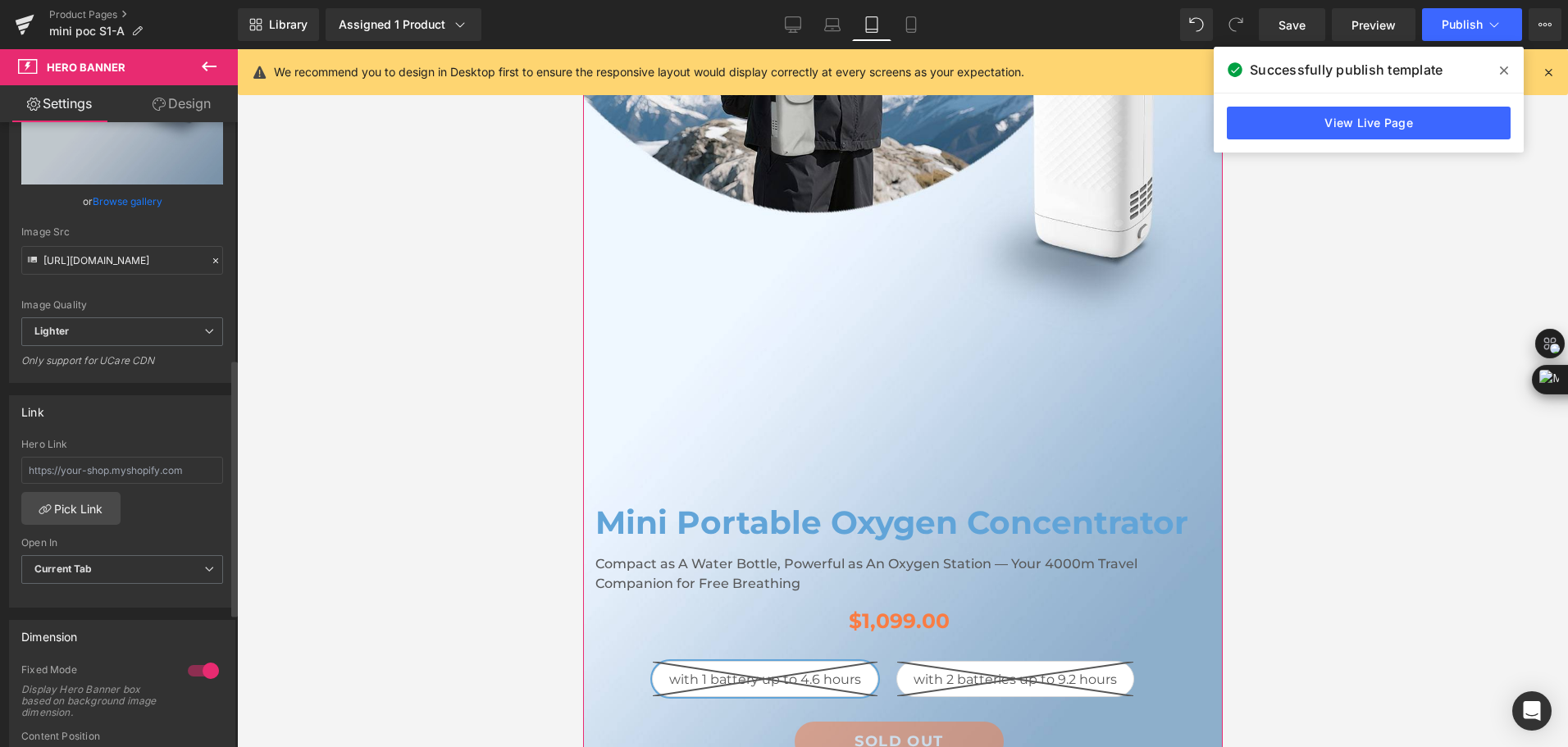
scroll to position [574, 0]
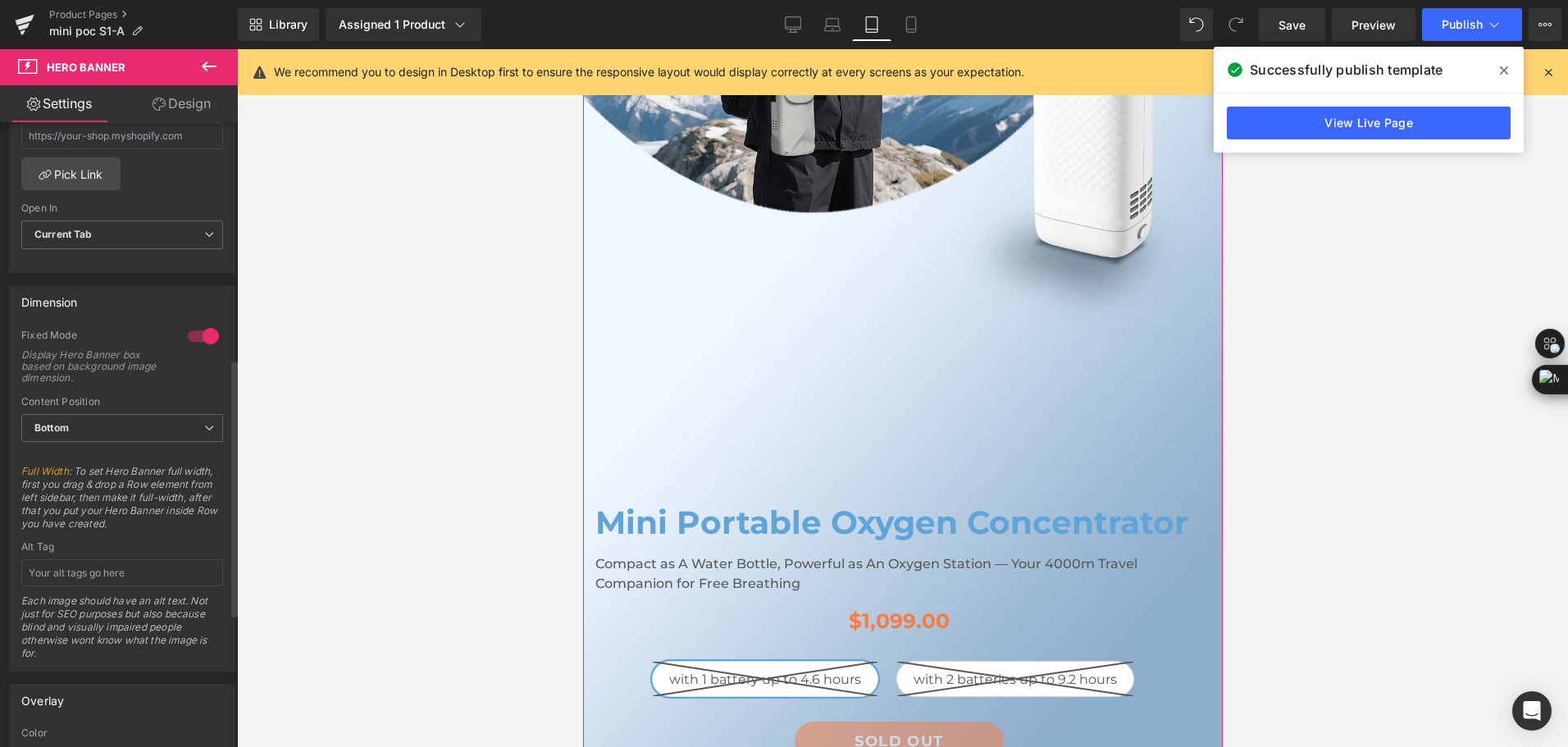
click at [201, 339] on div at bounding box center [203, 336] width 39 height 26
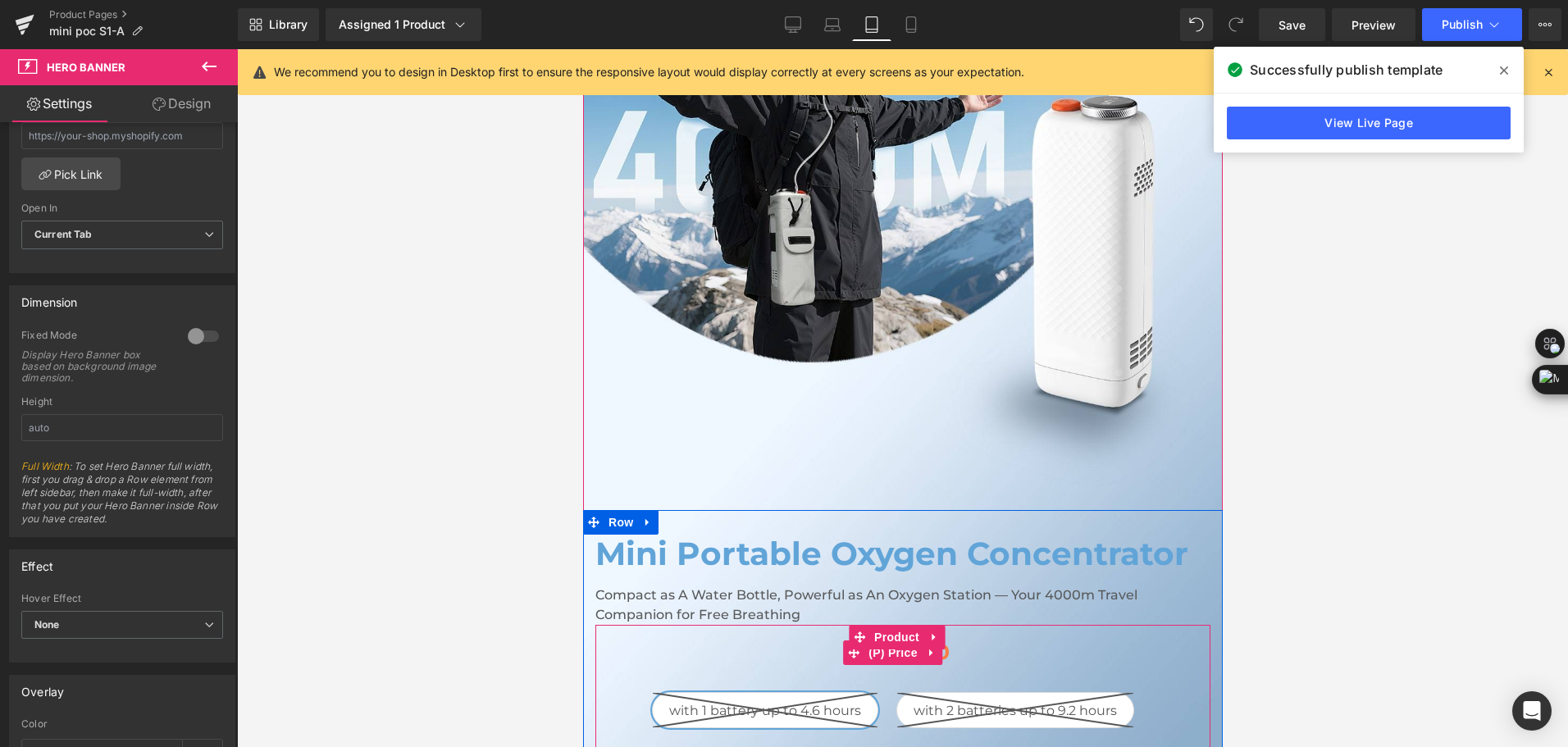
scroll to position [164, 0]
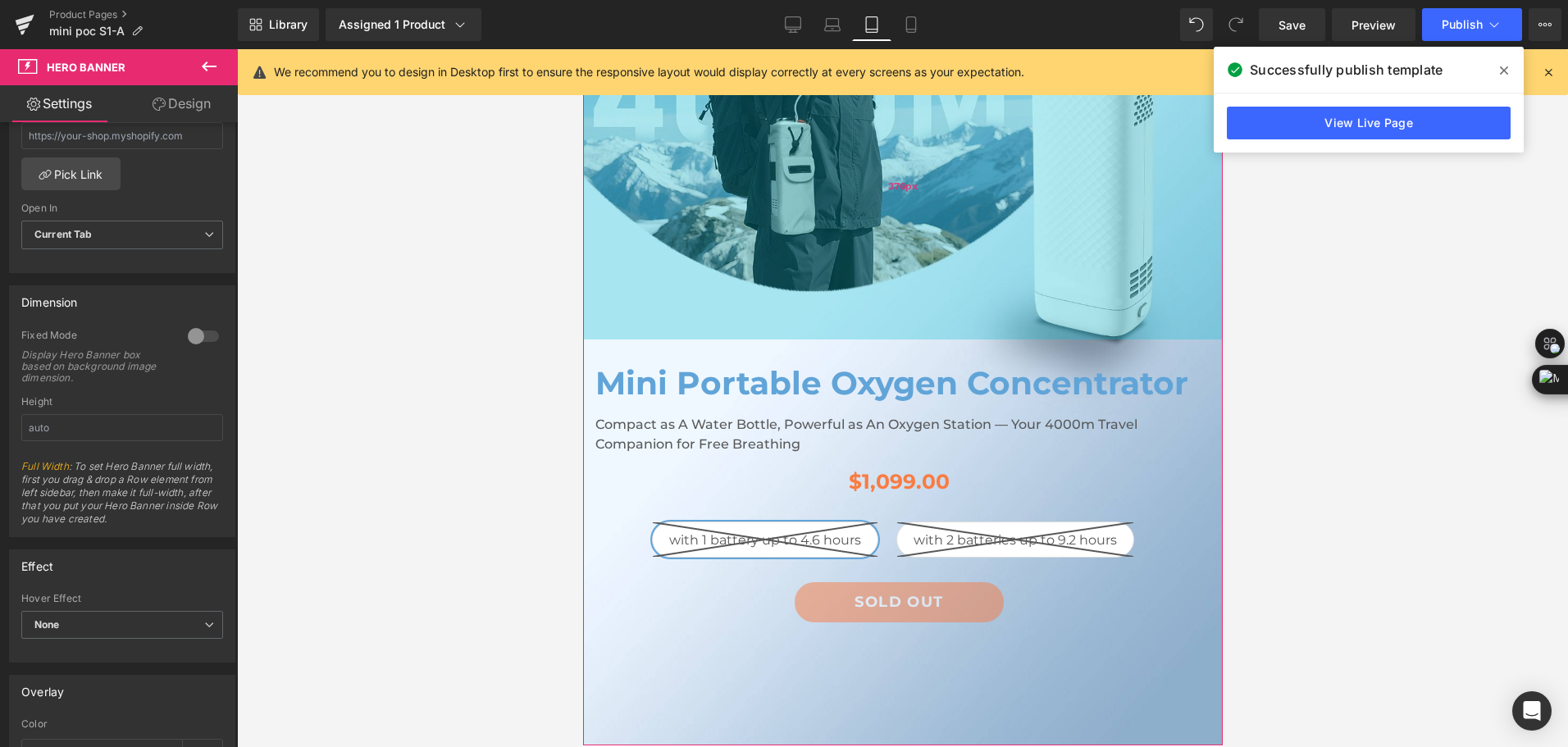
drag, startPoint x: 848, startPoint y: 536, endPoint x: 915, endPoint y: 337, distance: 210.0
click at [915, 337] on div "376px" at bounding box center [902, 185] width 640 height 309
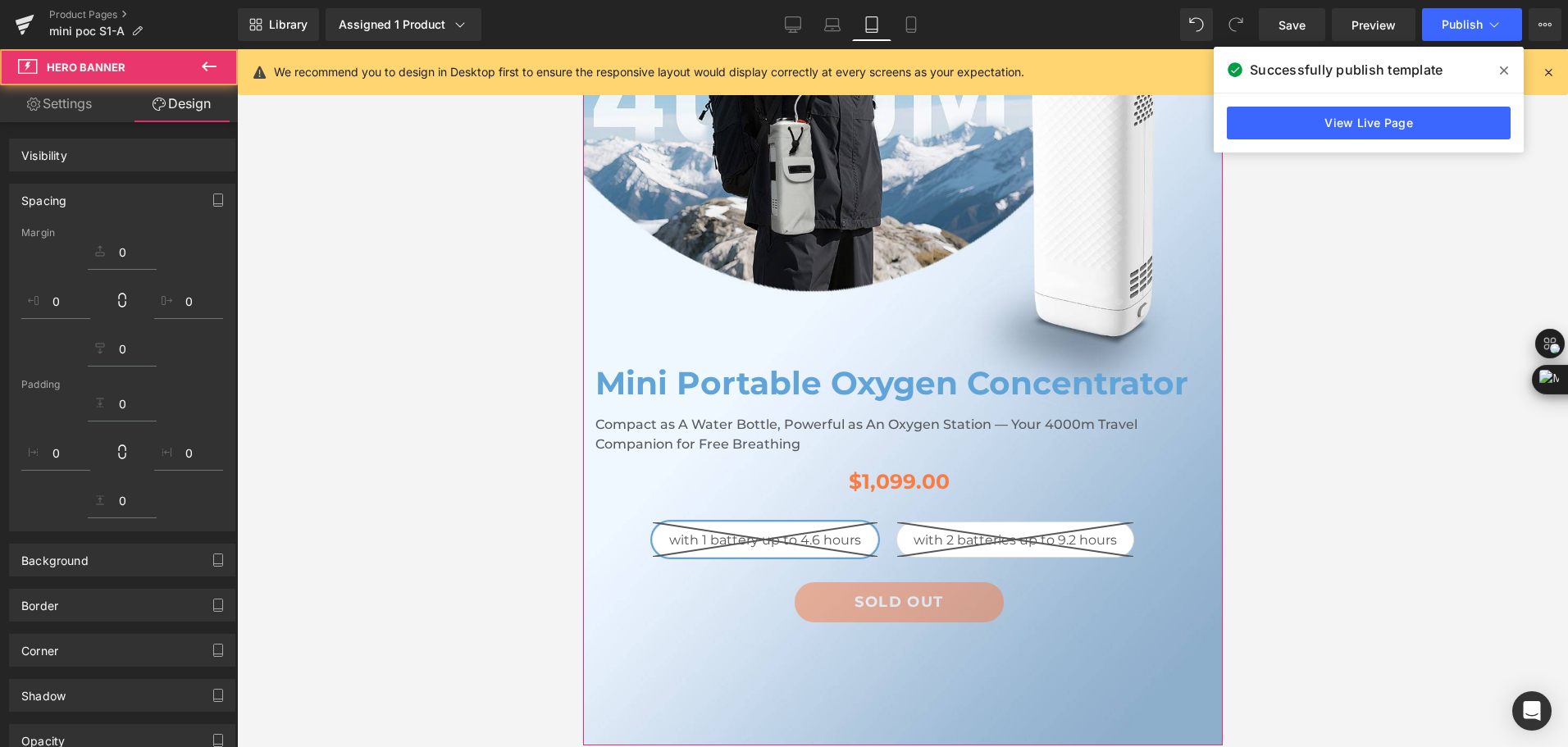
scroll to position [246, 0]
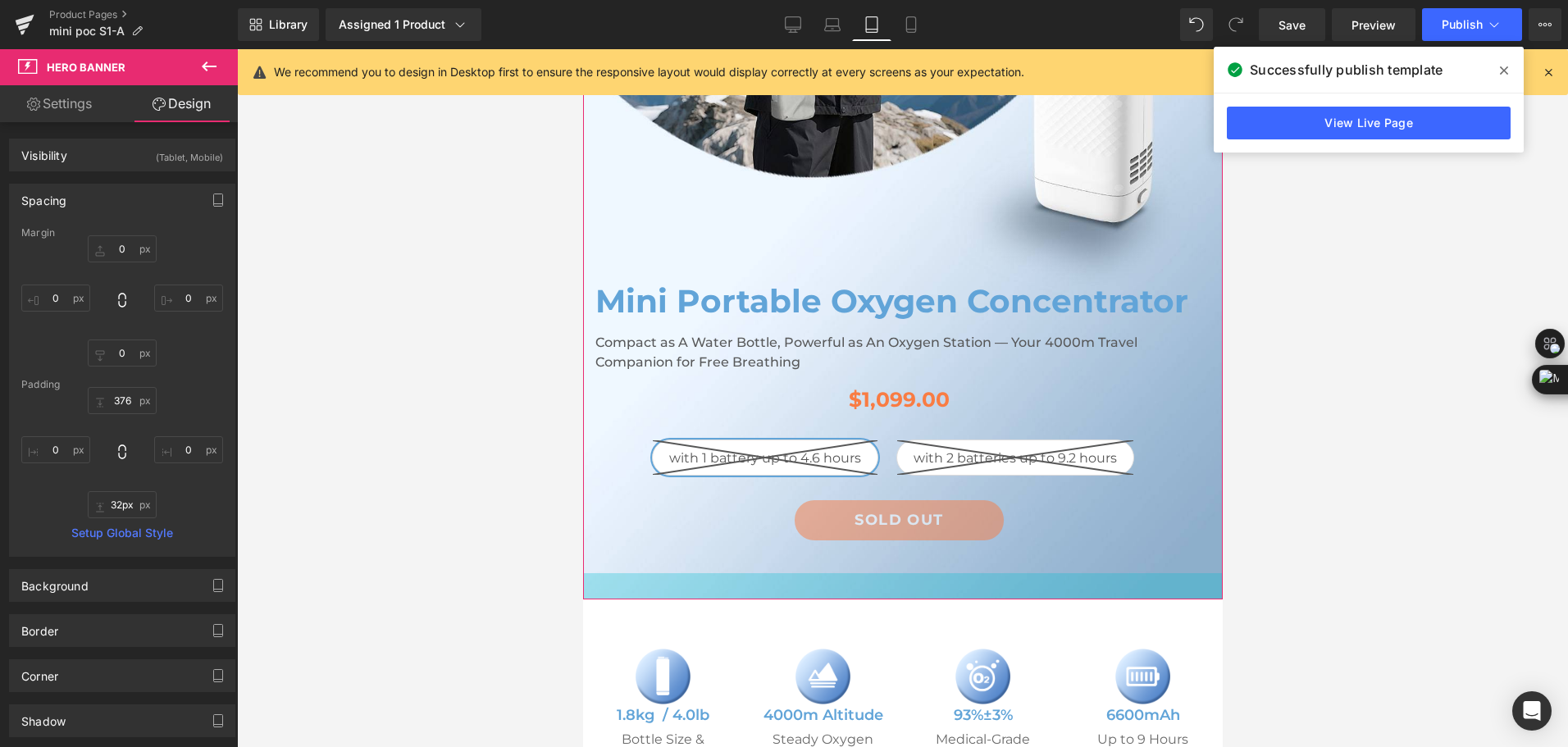
drag, startPoint x: 920, startPoint y: 625, endPoint x: 932, endPoint y: 573, distance: 53.4
click at [932, 573] on div "Mini Portable Oxygen Concentrator Heading Compact as A Water Bottle, Powerful a…" at bounding box center [902, 273] width 640 height 650
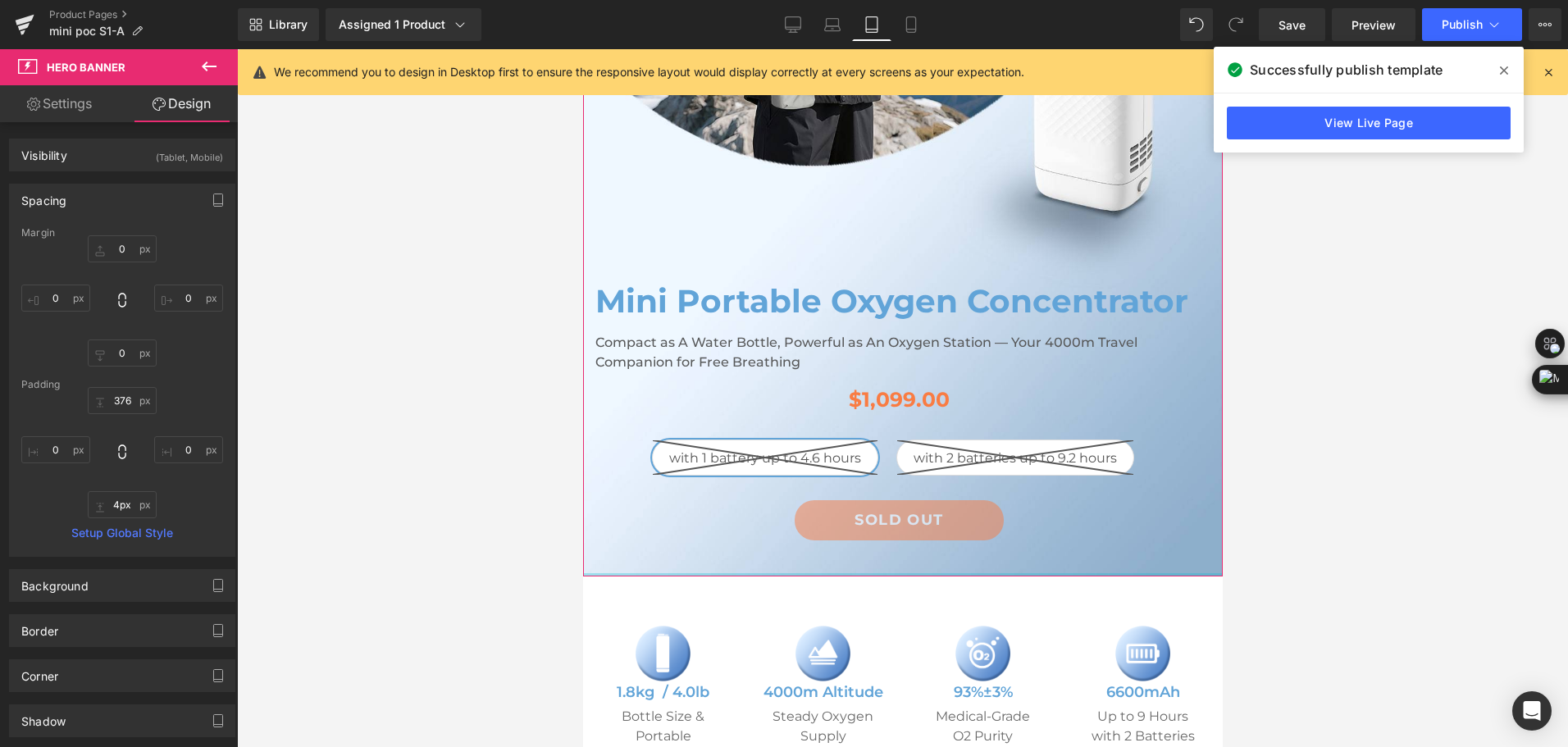
type input "0px"
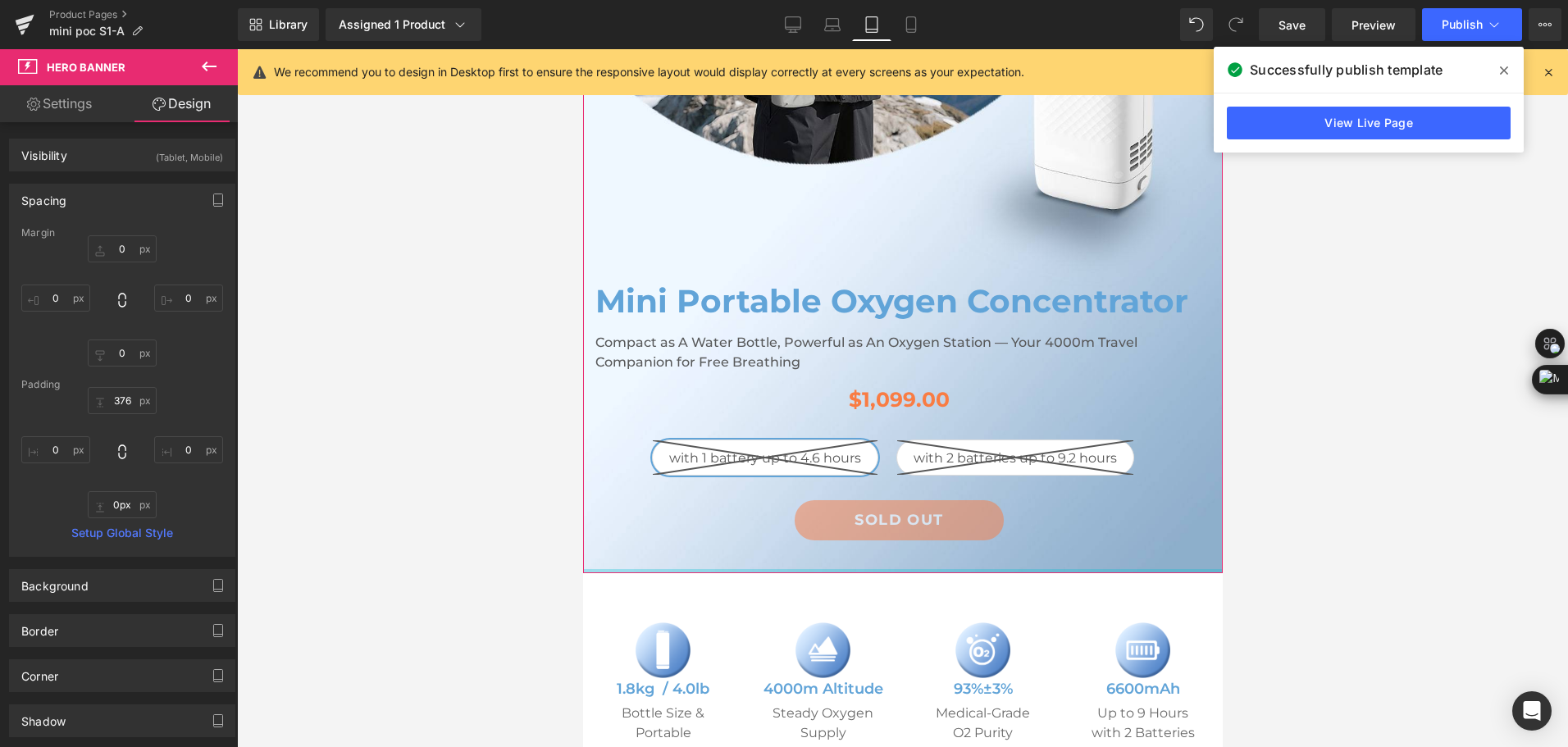
drag, startPoint x: 935, startPoint y: 588, endPoint x: 943, endPoint y: 557, distance: 32.0
click at [943, 557] on div "Mini Portable Oxygen Concentrator Heading Compact as A Water Bottle, Powerful a…" at bounding box center [902, 260] width 640 height 624
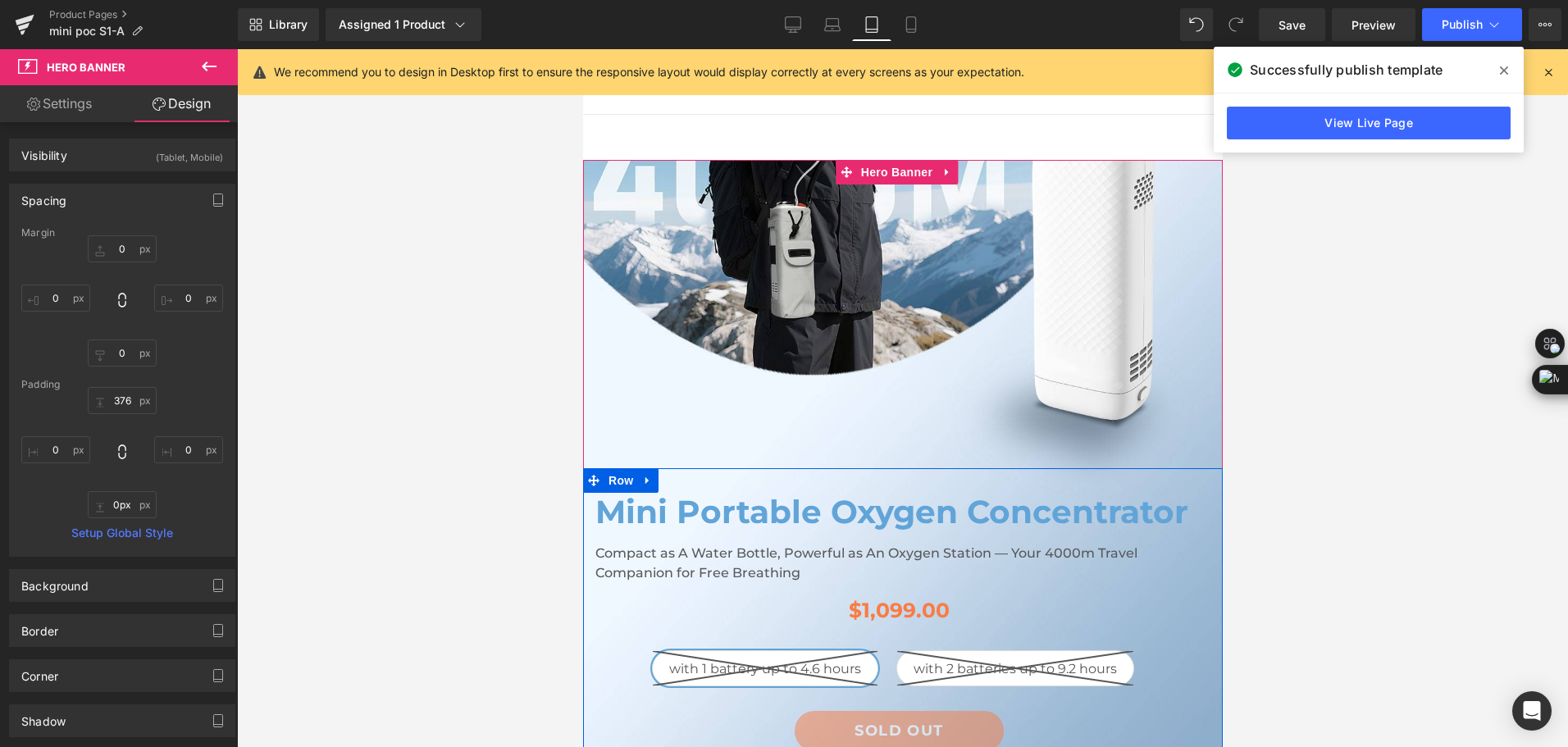
scroll to position [0, 0]
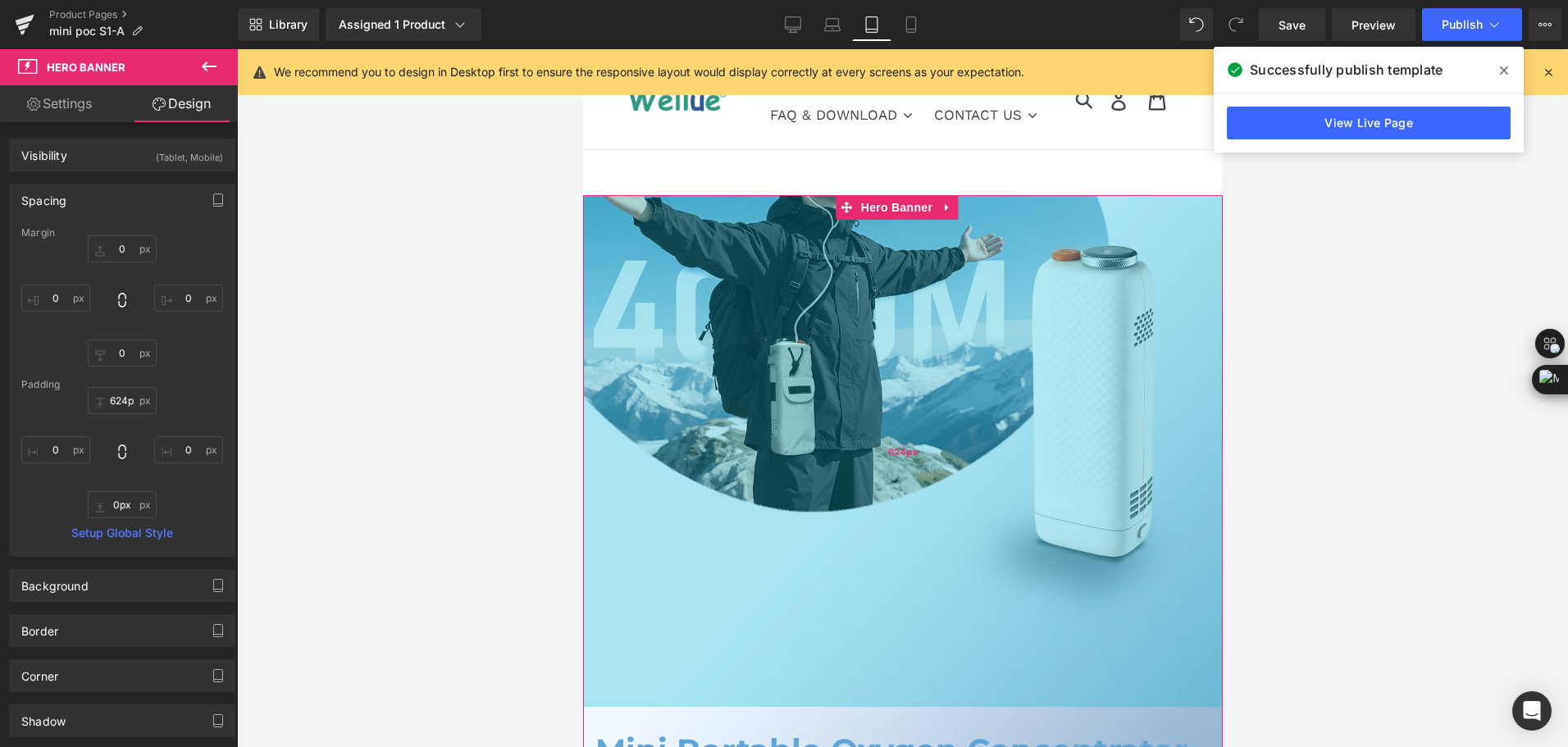
drag, startPoint x: 858, startPoint y: 468, endPoint x: 867, endPoint y: 671, distance: 203.2
click at [867, 671] on div "624px" at bounding box center [902, 450] width 640 height 512
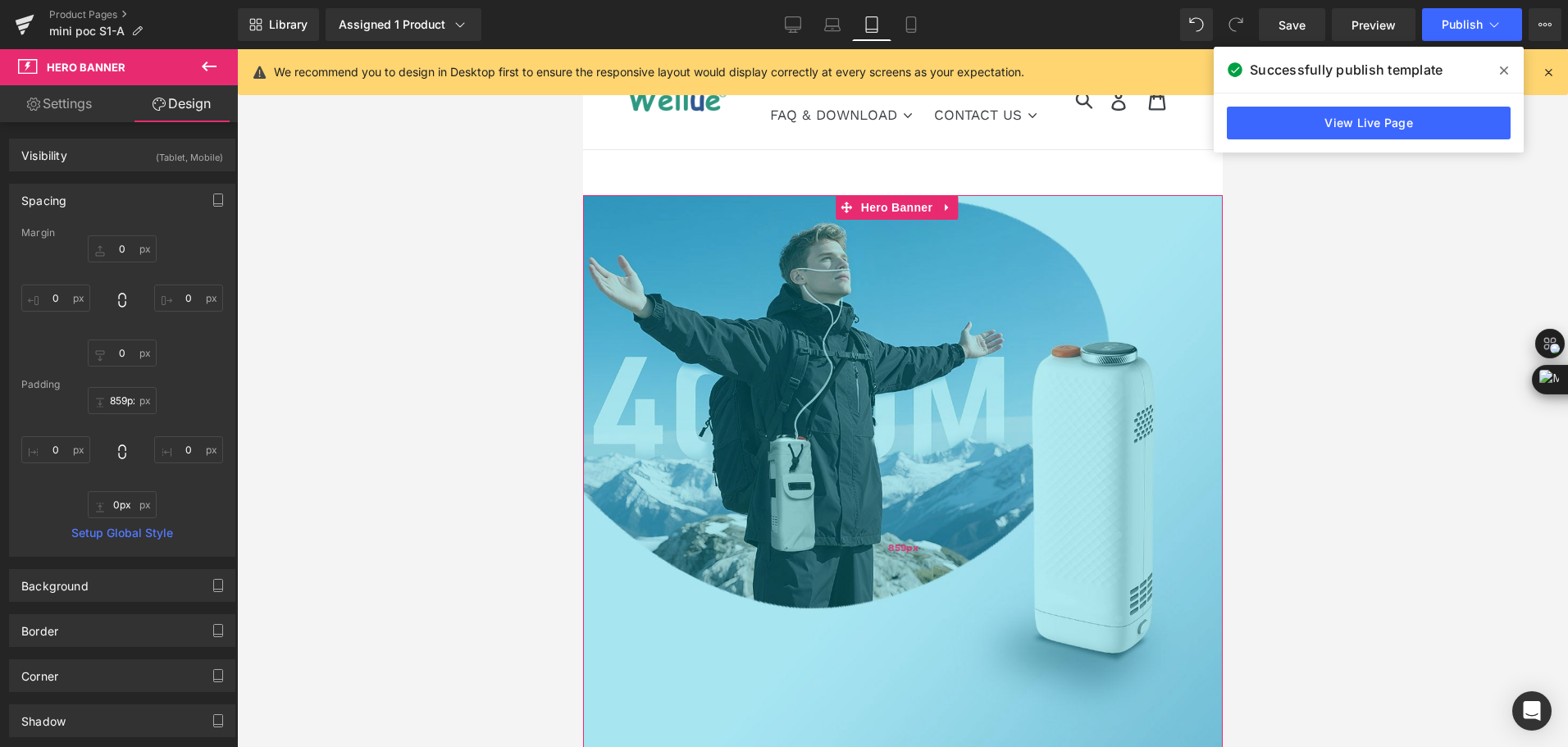
drag, startPoint x: 877, startPoint y: 394, endPoint x: 861, endPoint y: 587, distance: 193.7
click at [861, 587] on div "859px" at bounding box center [902, 546] width 640 height 704
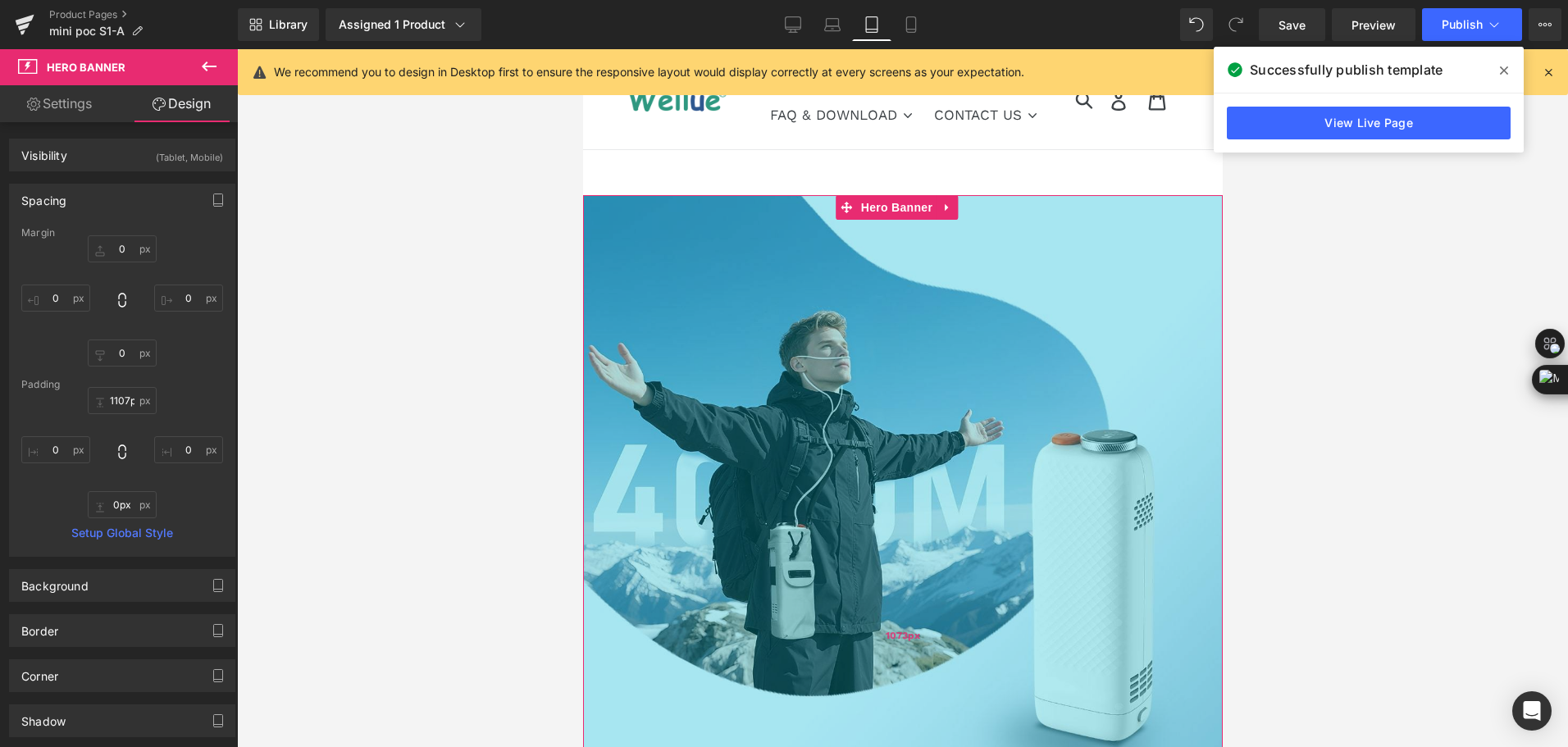
drag, startPoint x: 864, startPoint y: 412, endPoint x: 846, endPoint y: 590, distance: 178.9
click at [845, 616] on div "1073px" at bounding box center [902, 635] width 640 height 880
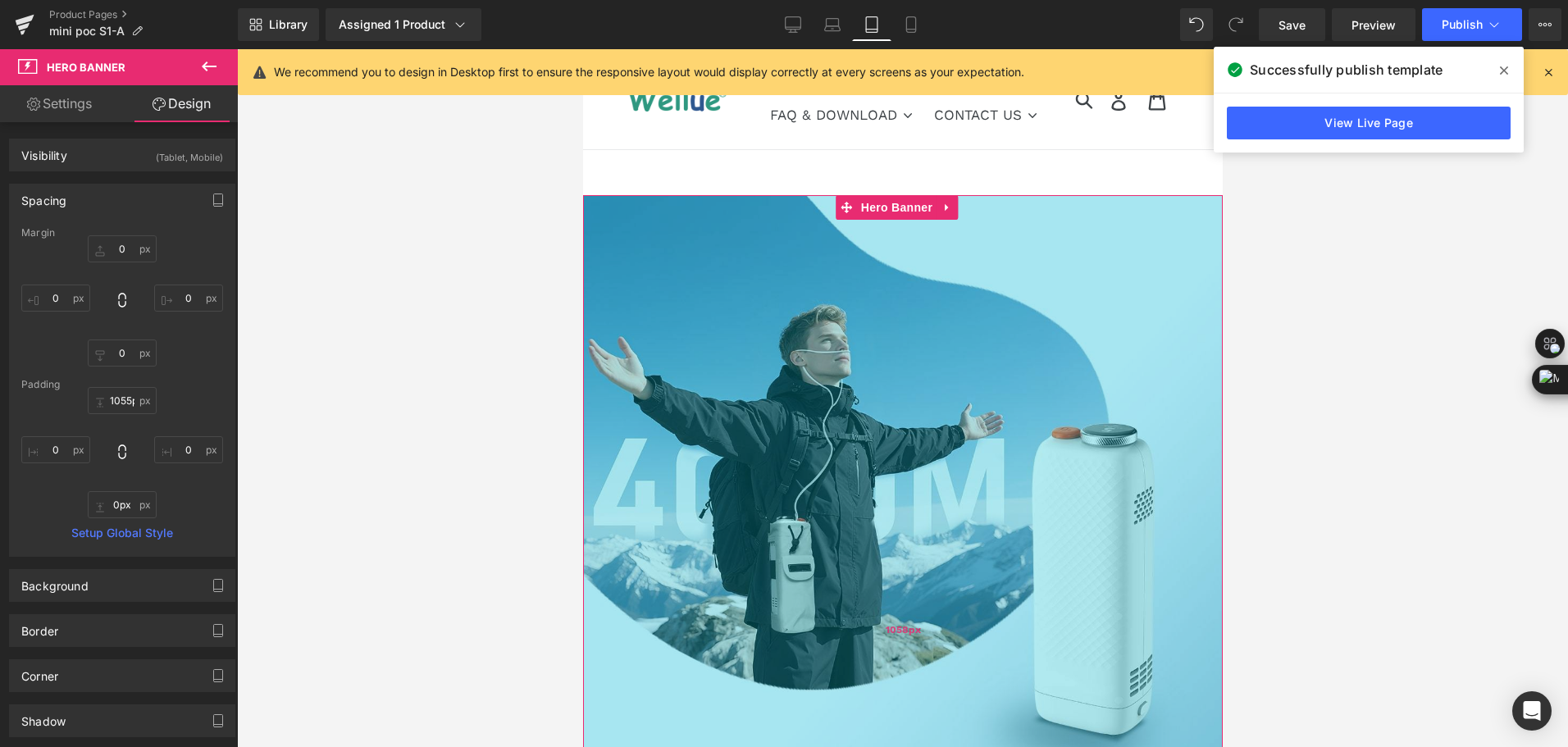
type input "1054px"
drag, startPoint x: 865, startPoint y: 466, endPoint x: 875, endPoint y: 375, distance: 91.5
click at [875, 375] on div "1054px" at bounding box center [902, 627] width 640 height 865
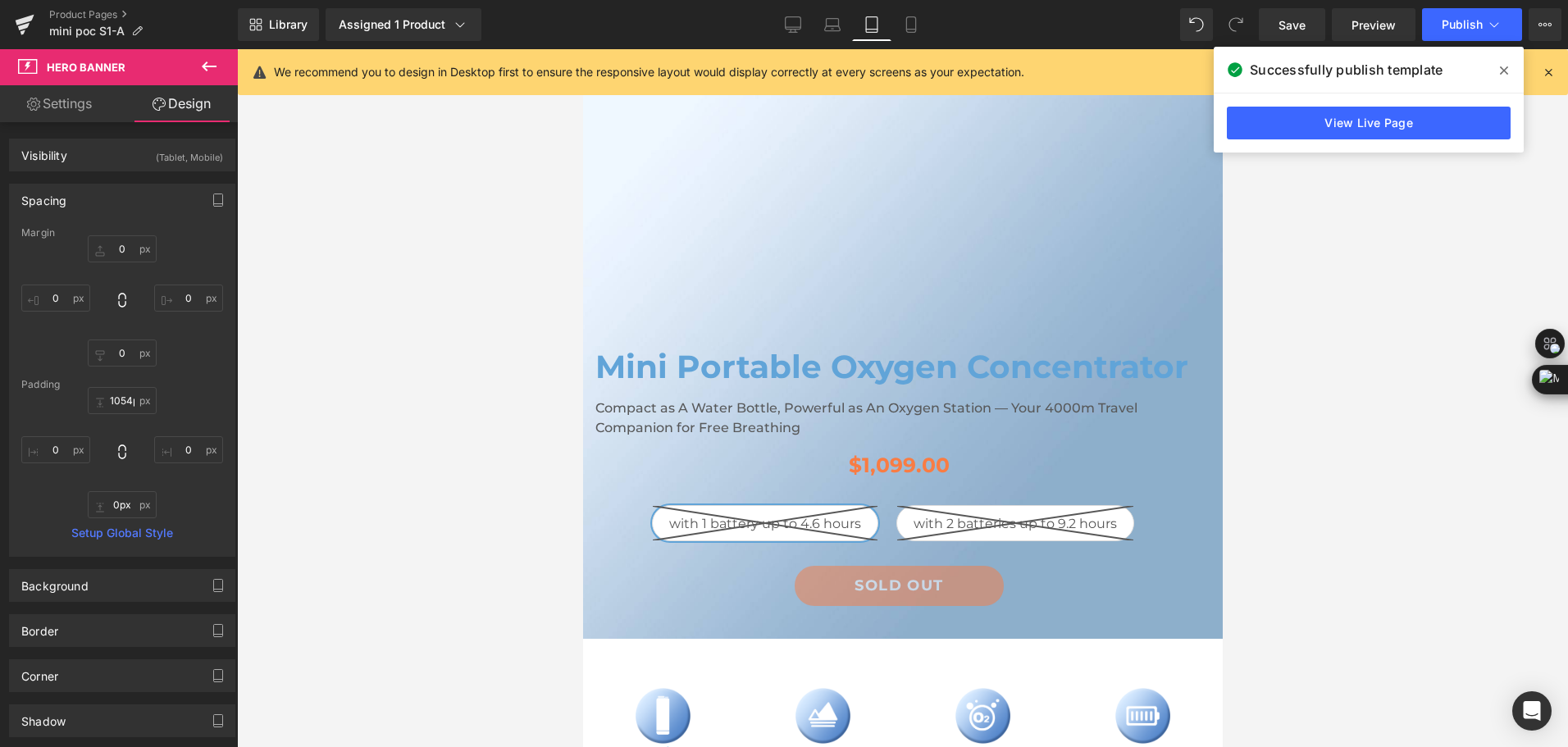
scroll to position [738, 0]
click at [605, 337] on span "Row" at bounding box center [619, 334] width 33 height 24
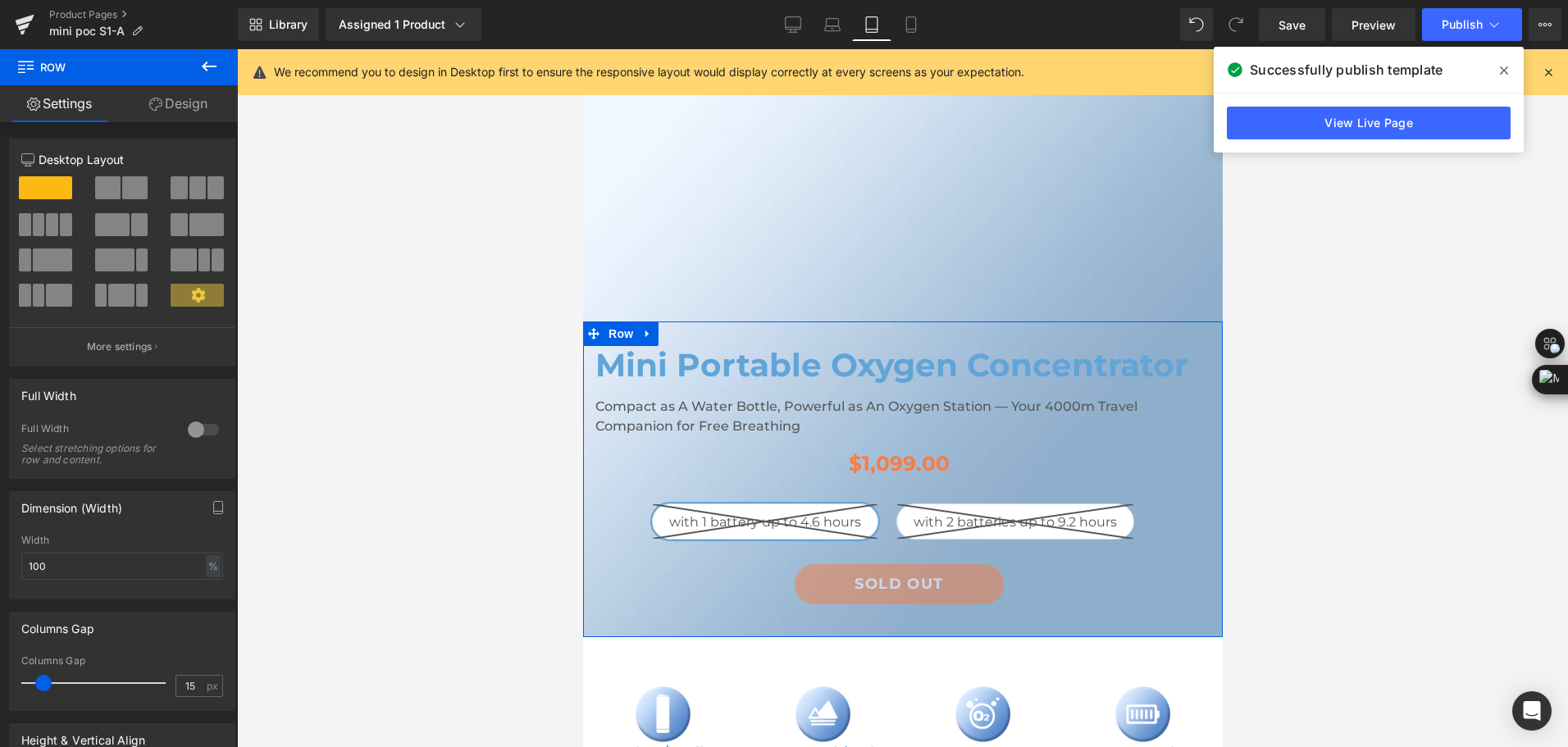
click at [189, 111] on link "Design" at bounding box center [179, 104] width 119 height 37
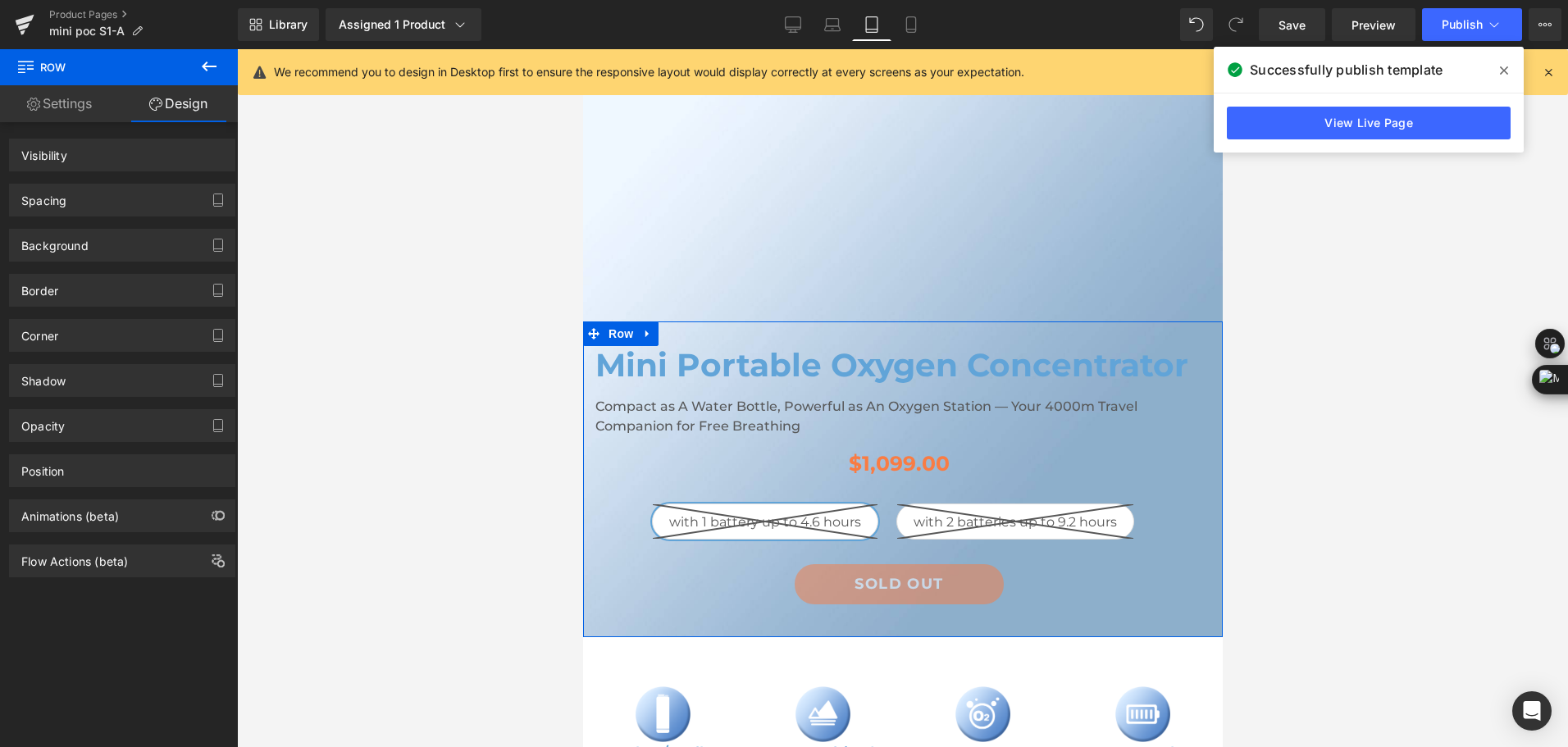
click at [89, 197] on div "Spacing" at bounding box center [122, 200] width 225 height 31
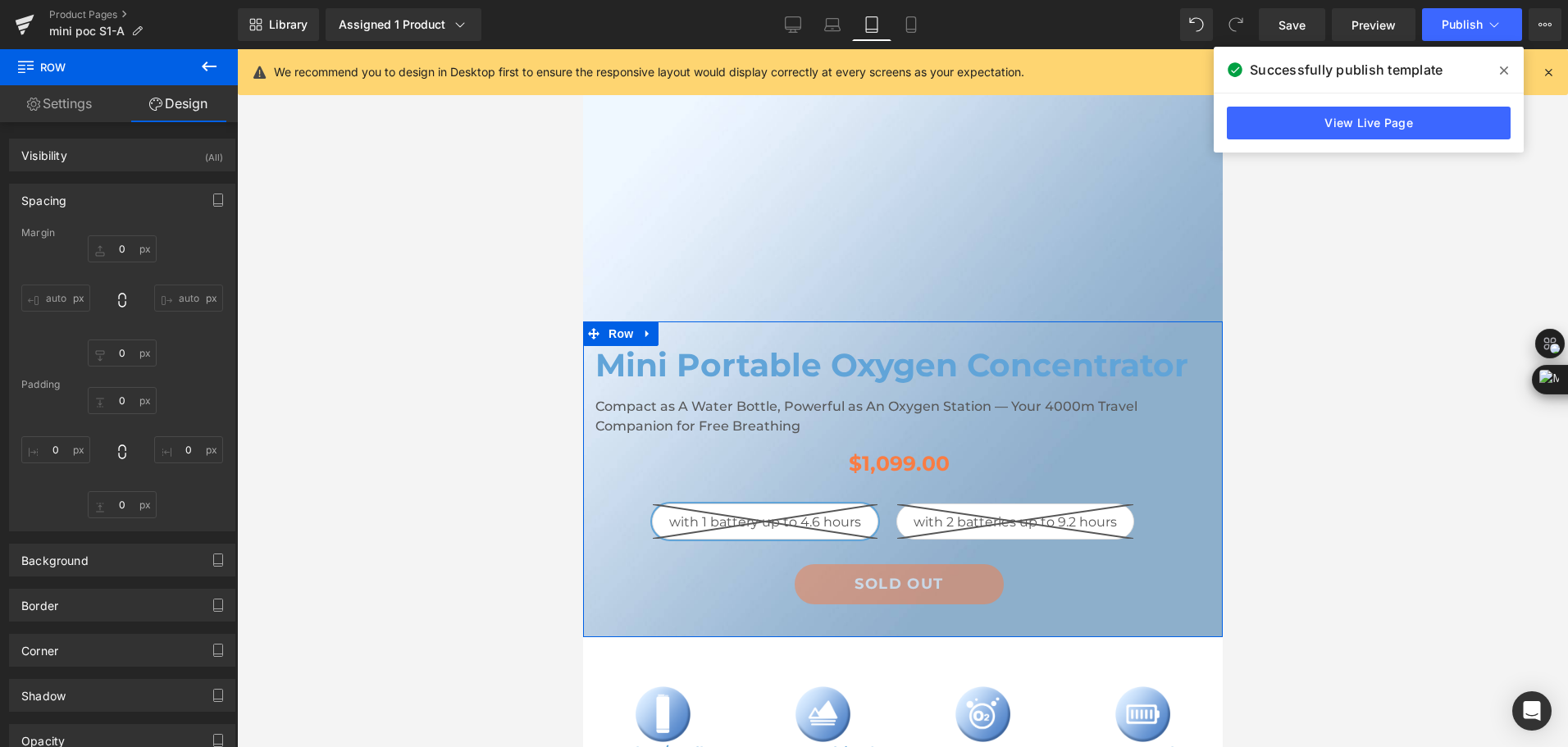
type input "0"
type input "30"
type input "0"
type input "10"
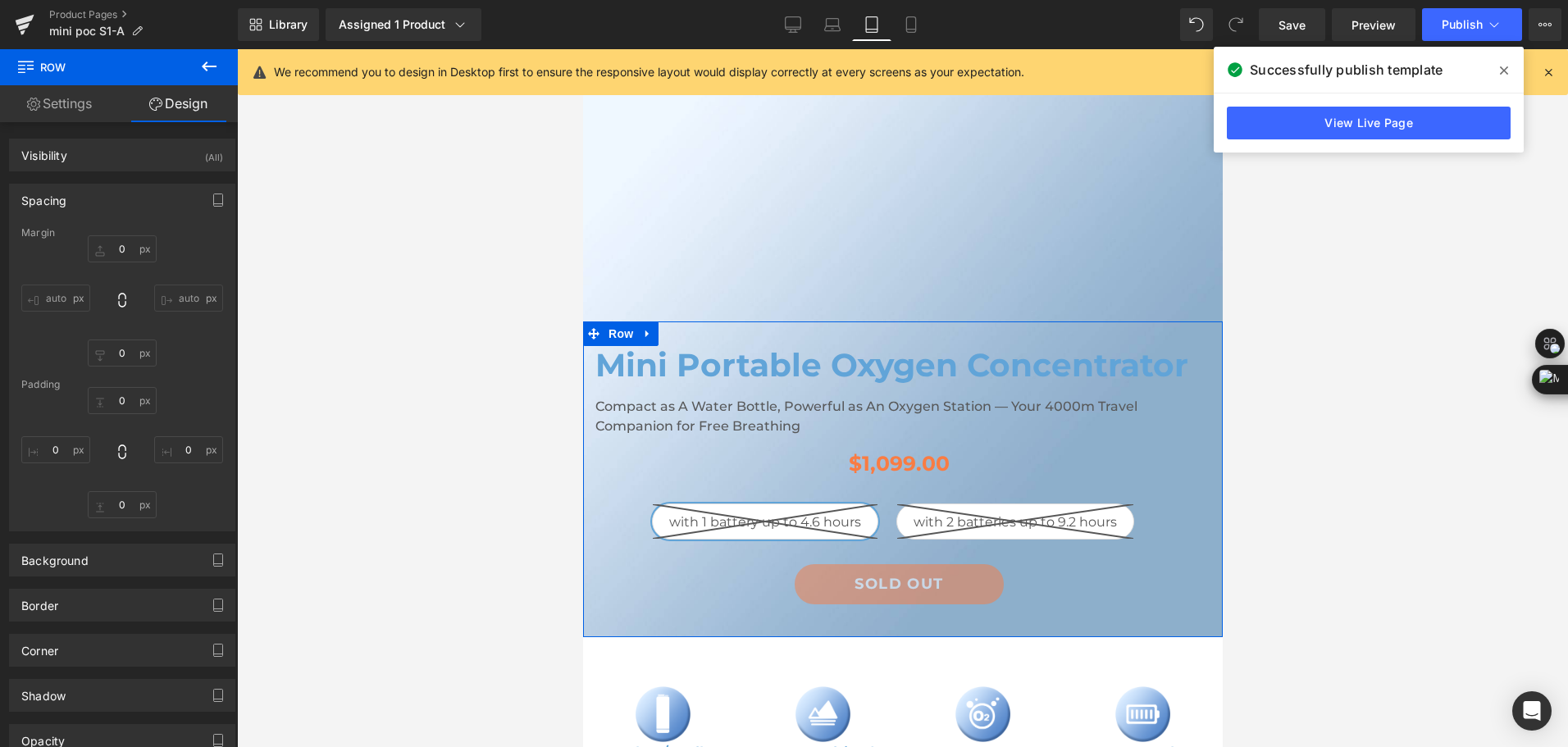
type input "0"
click at [118, 245] on input "0" at bounding box center [122, 248] width 69 height 27
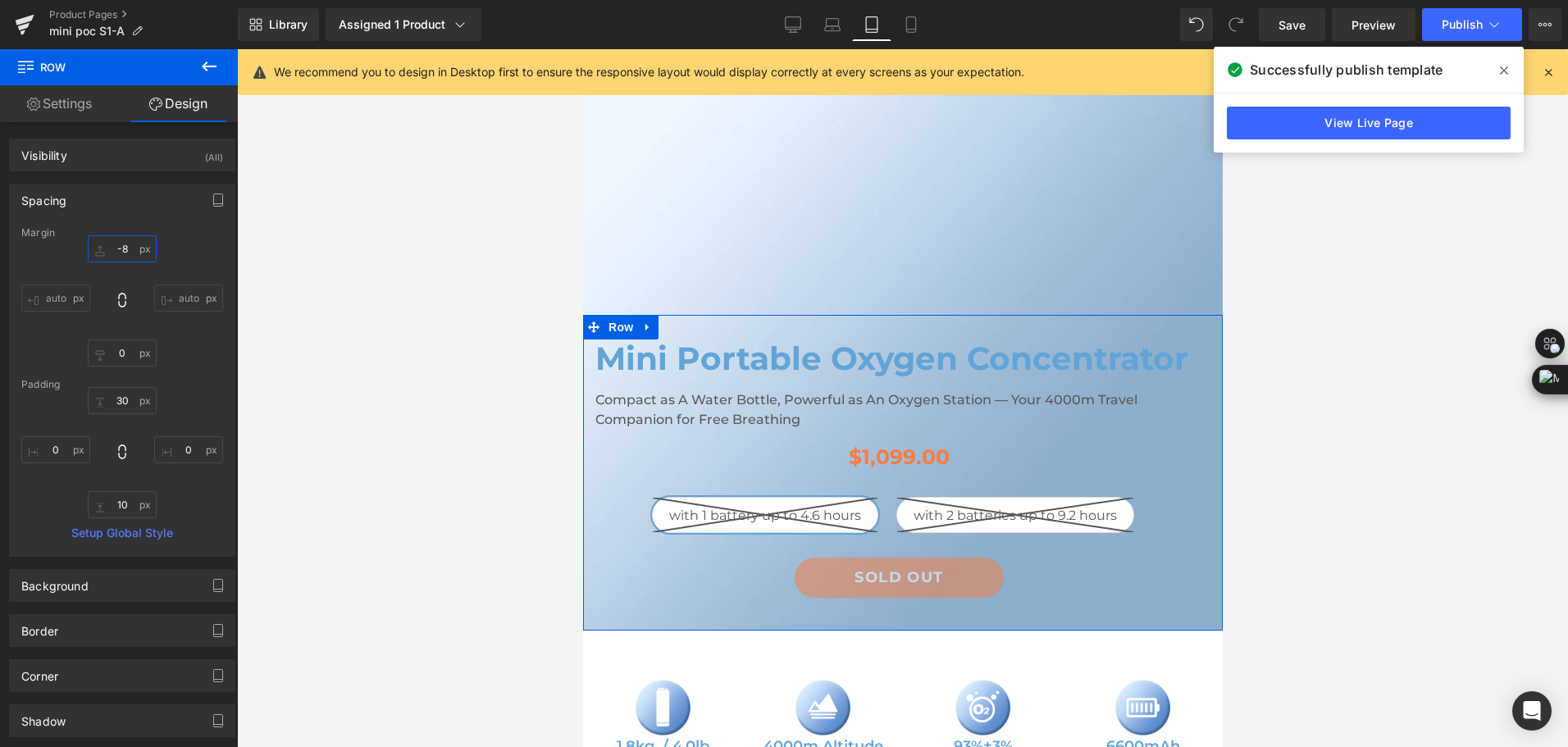
type input "-"
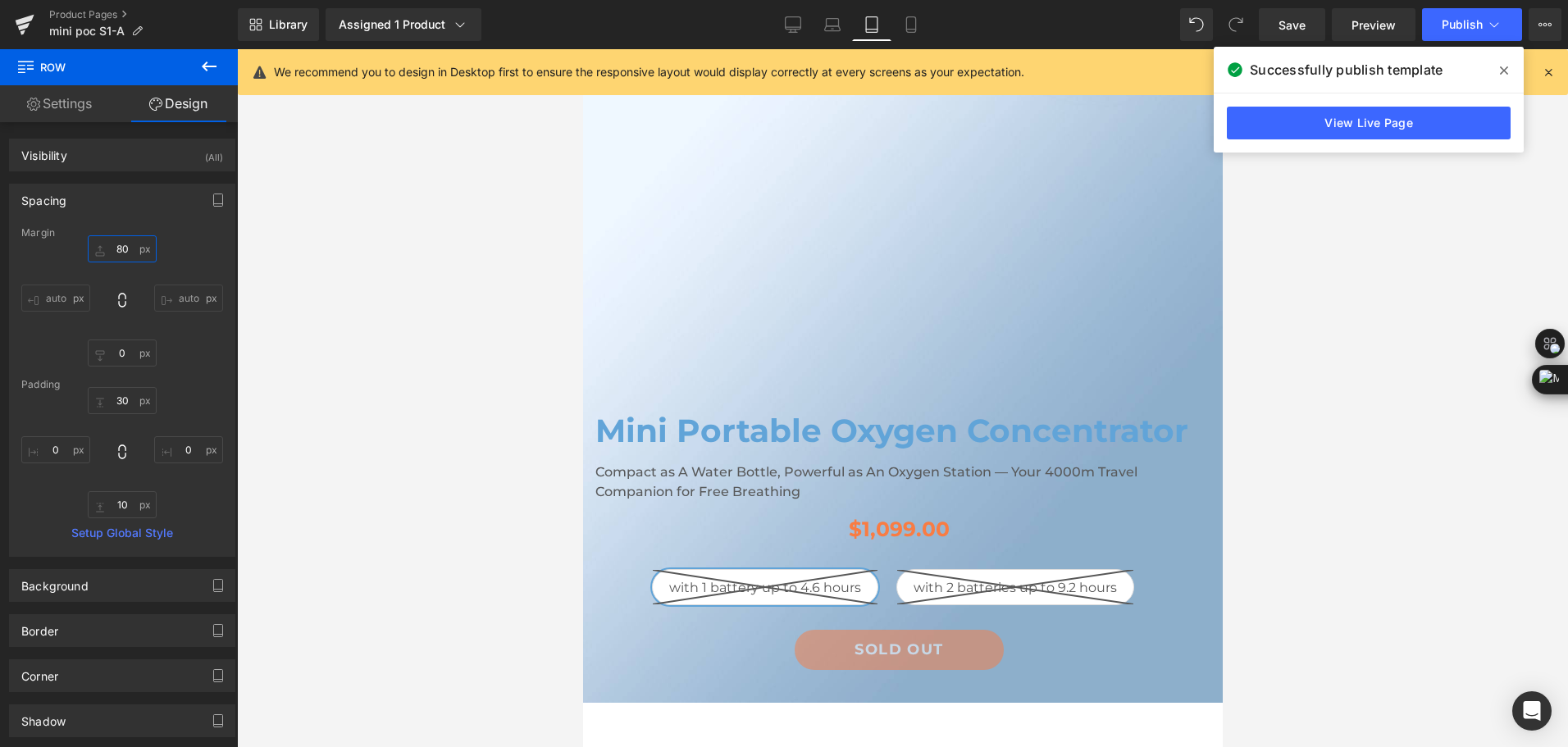
type input "8"
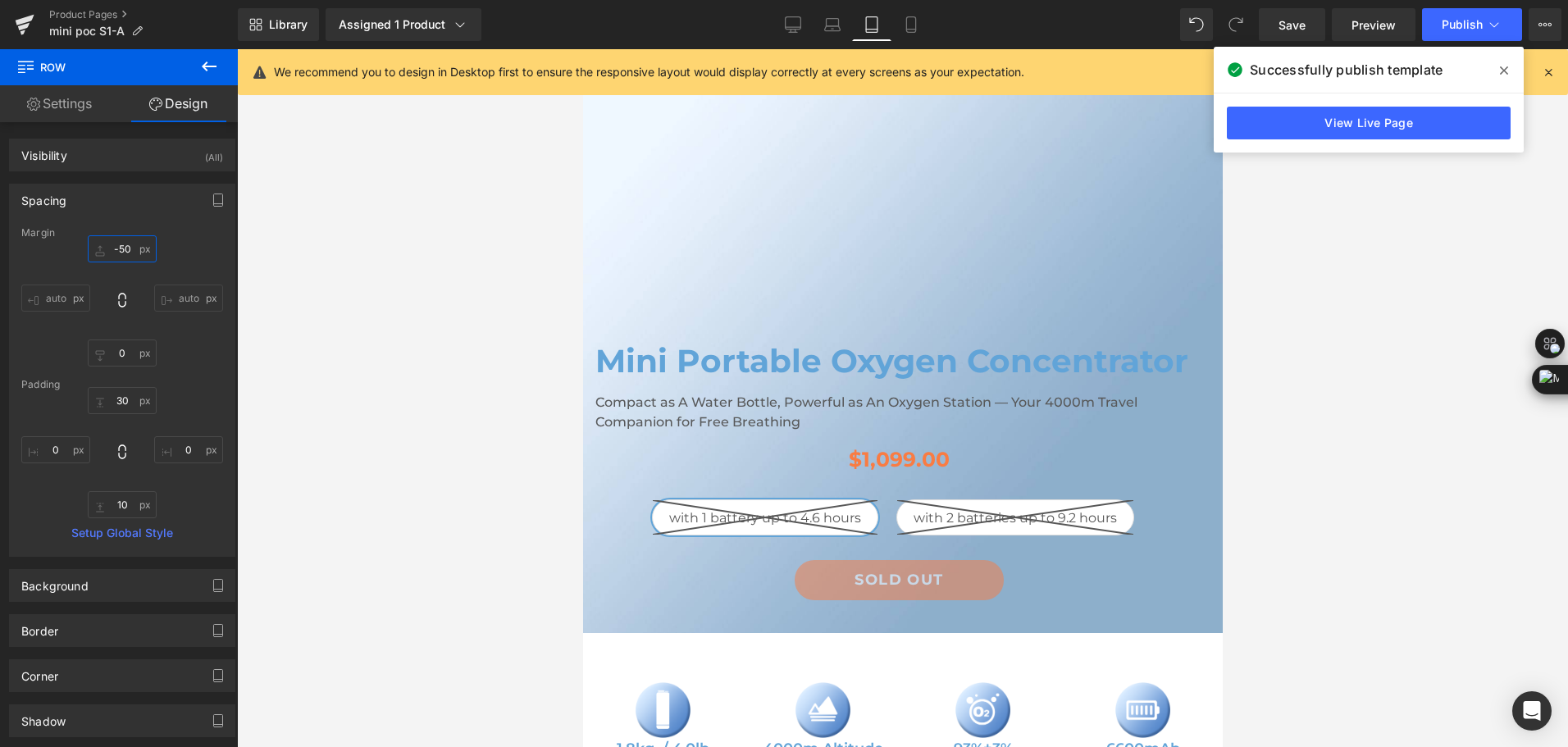
type input "-500"
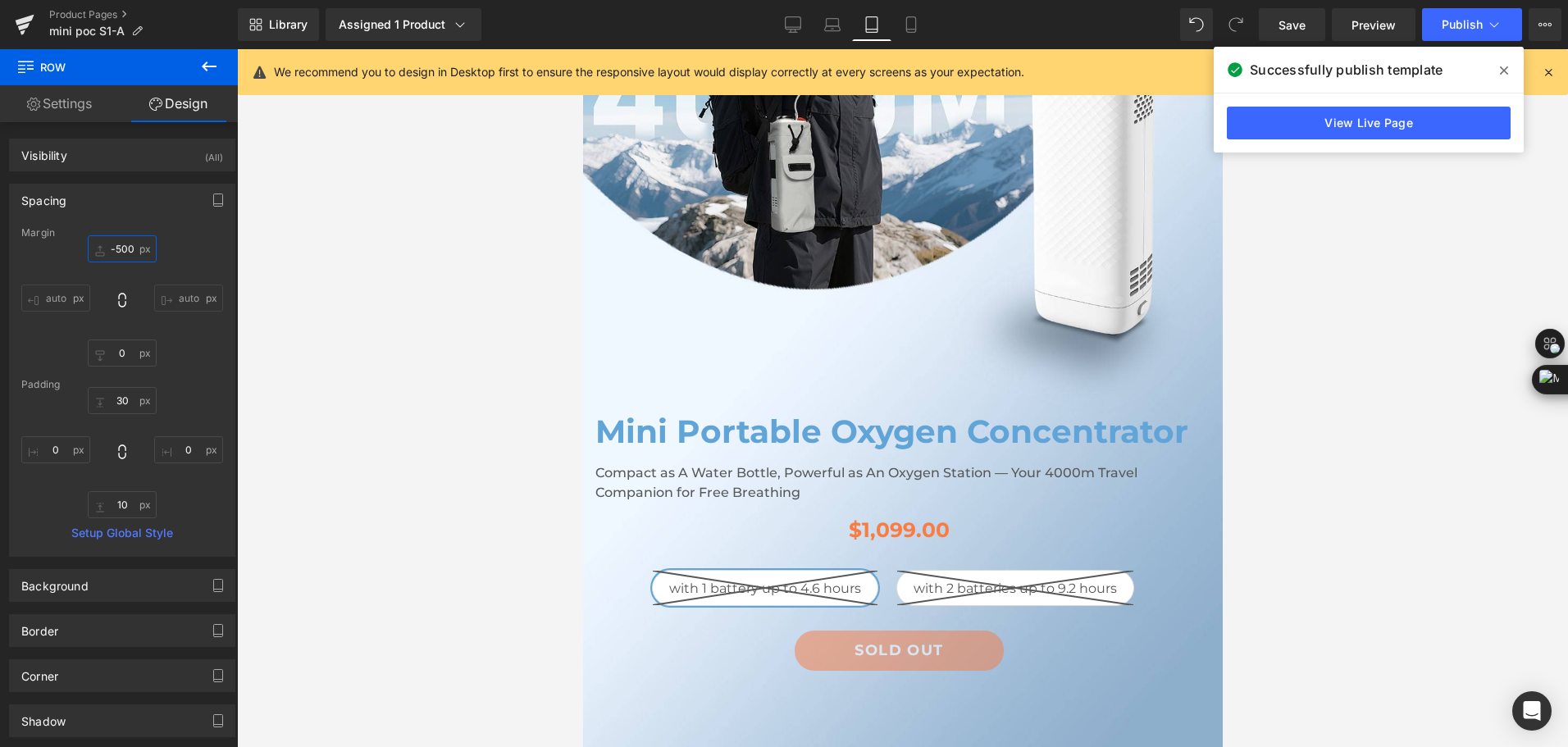
scroll to position [246, 0]
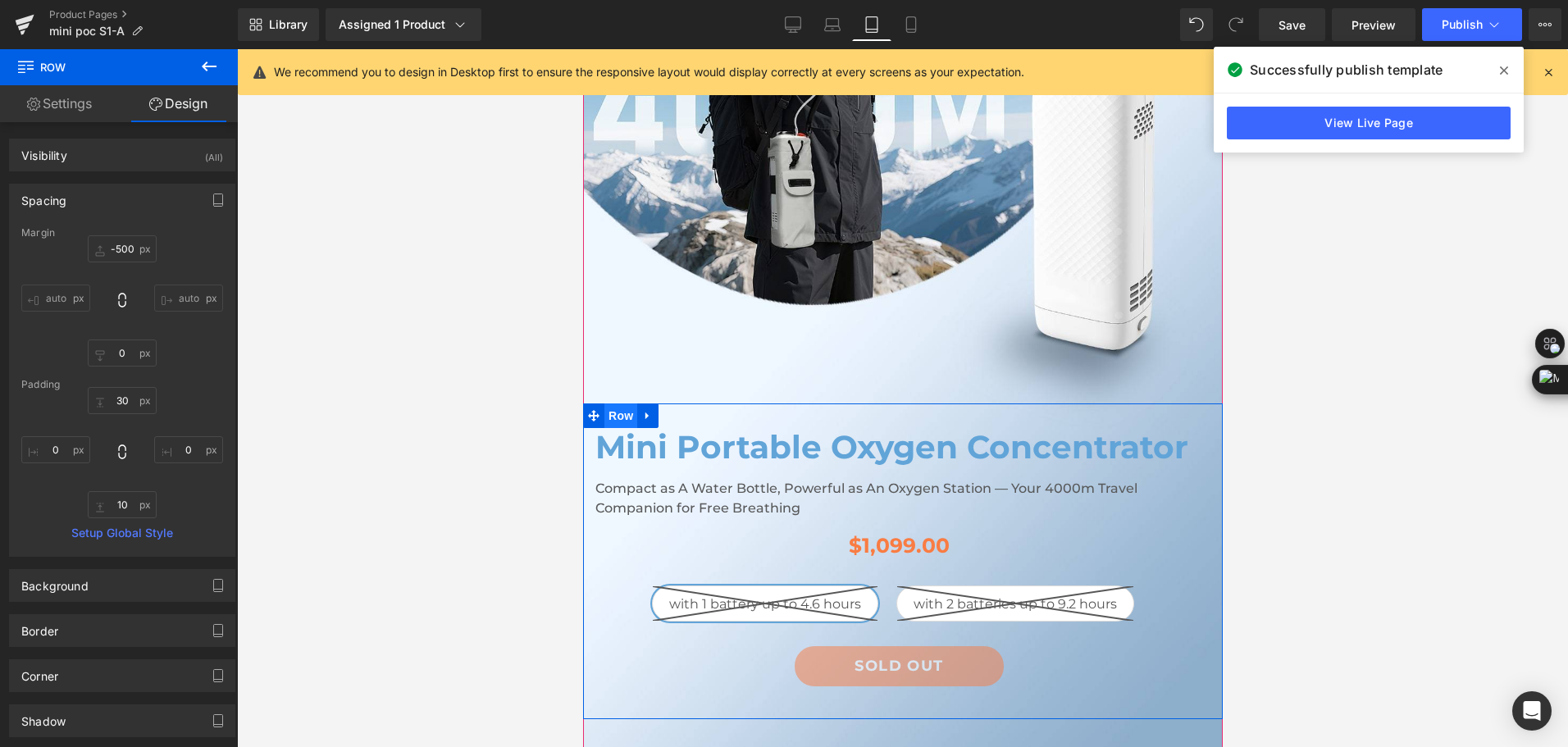
click at [624, 421] on span "Row" at bounding box center [619, 416] width 33 height 24
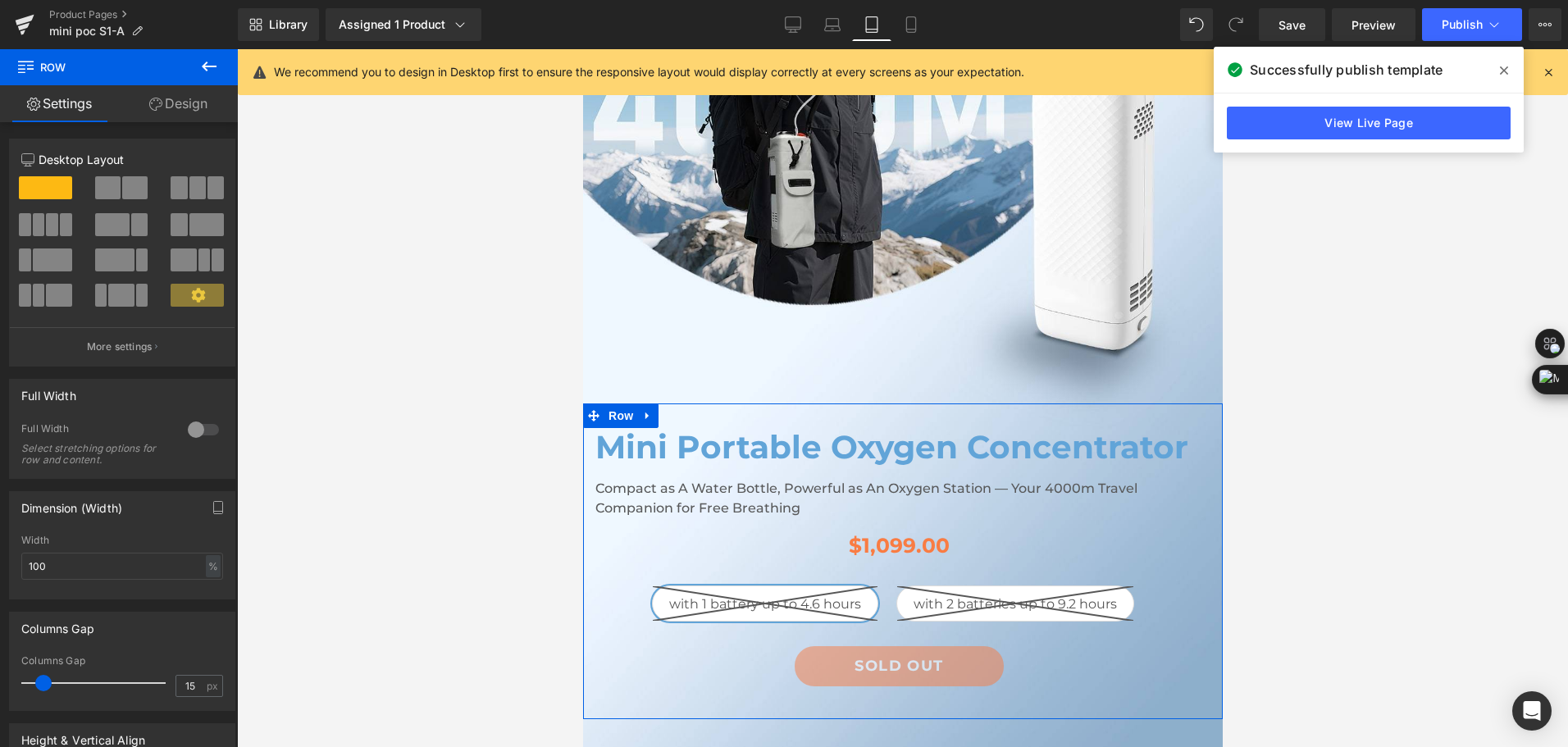
click at [176, 99] on link "Design" at bounding box center [179, 104] width 119 height 37
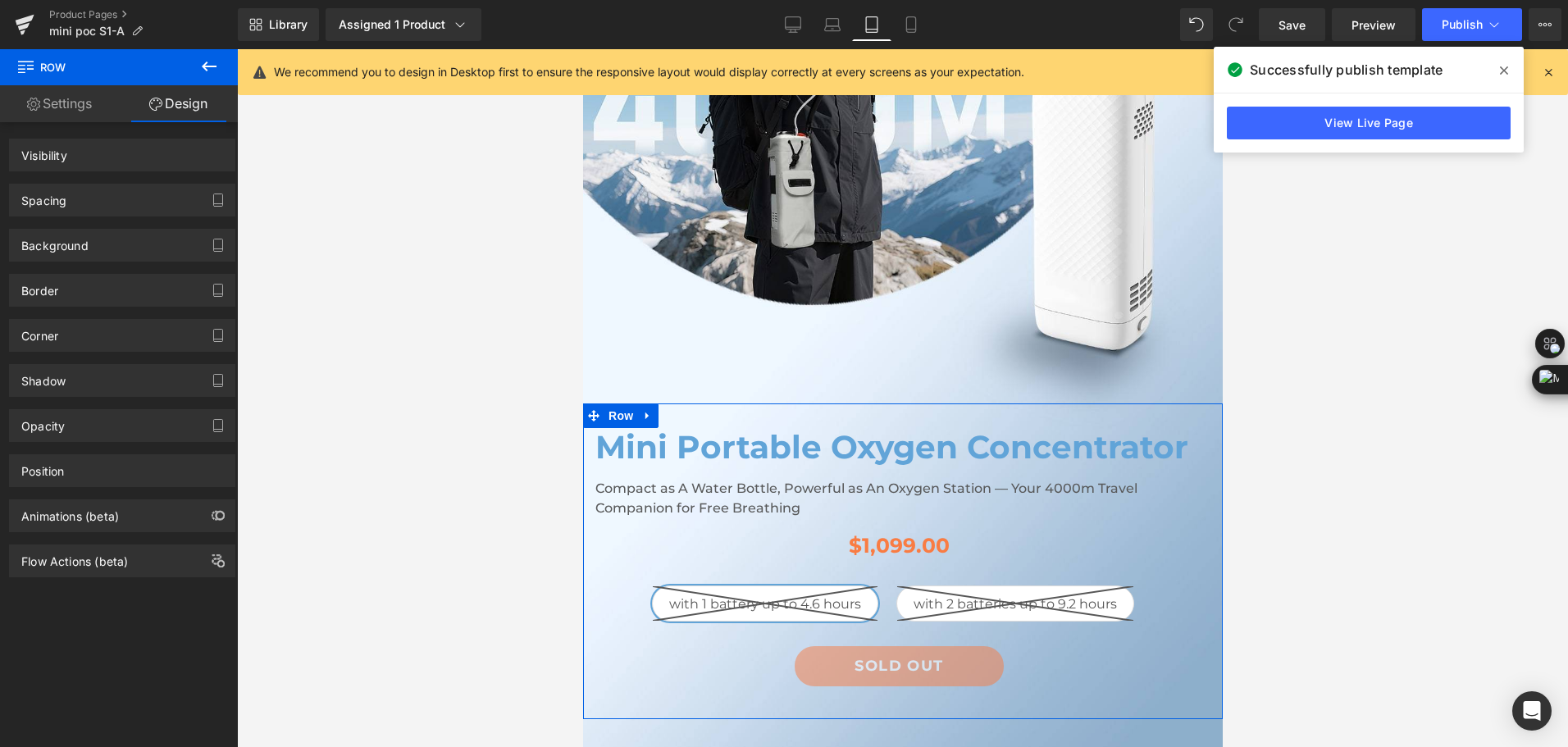
click at [206, 85] on link "Design" at bounding box center [179, 104] width 119 height 37
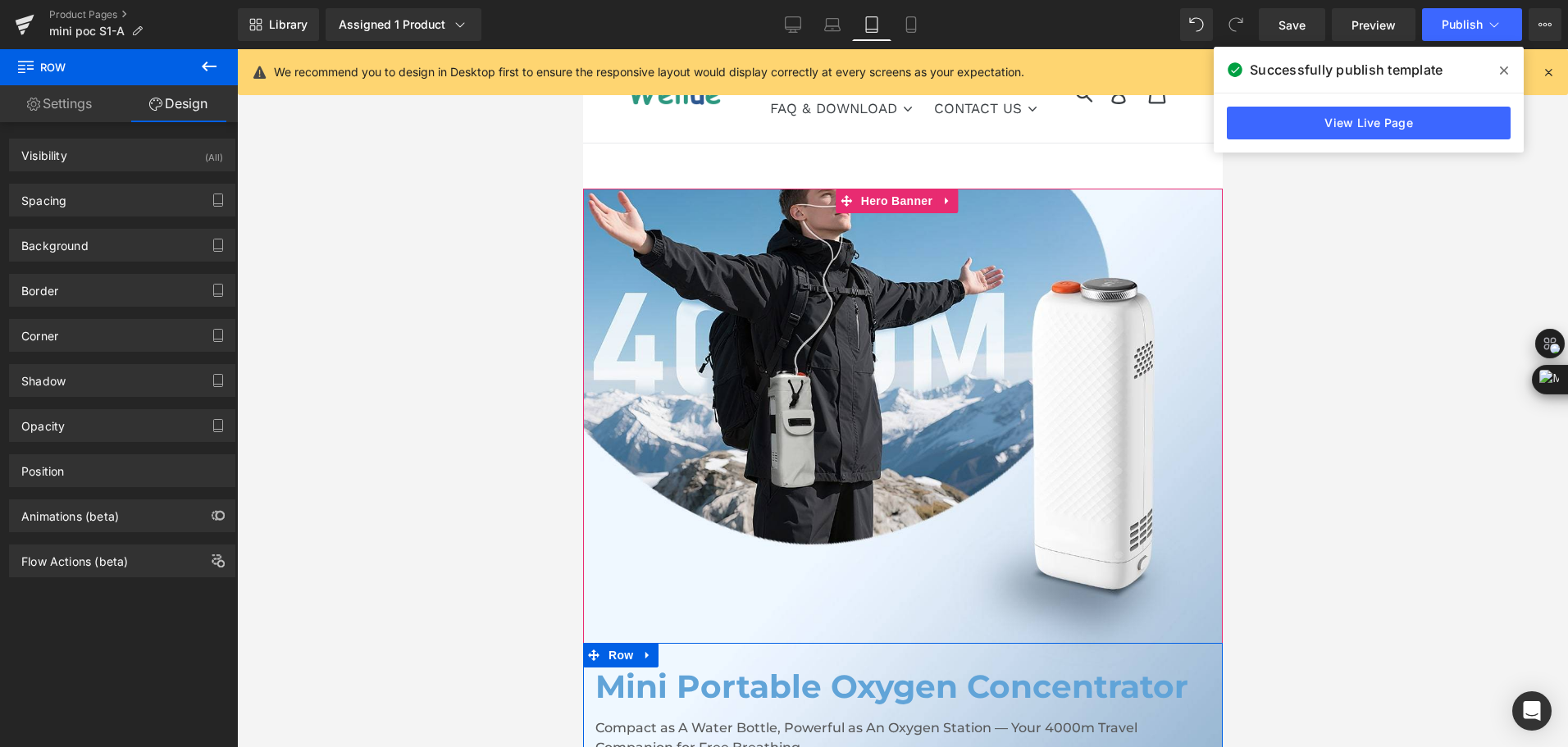
scroll to position [0, 0]
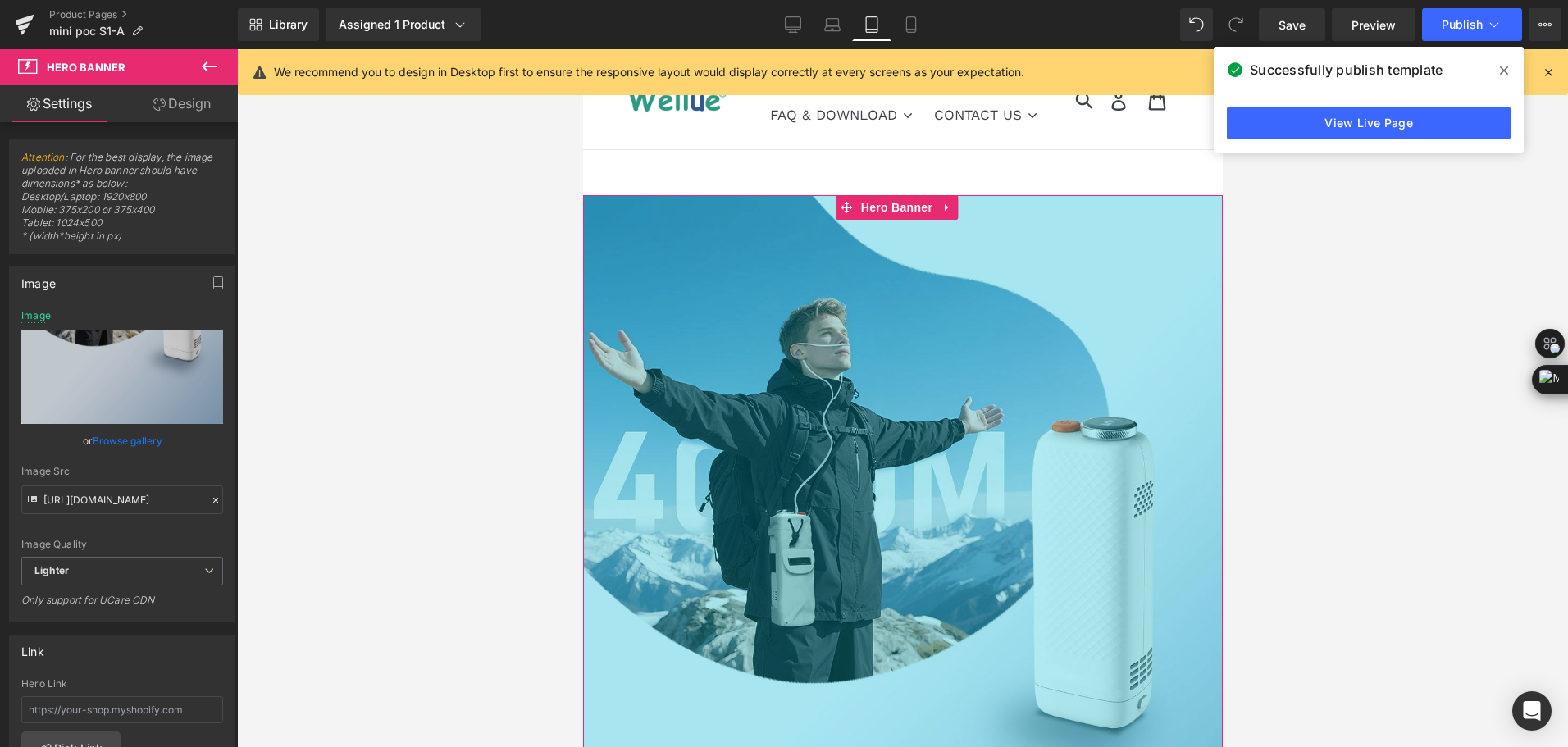
drag, startPoint x: 861, startPoint y: 356, endPoint x: 1088, endPoint y: 420, distance: 235.8
click at [829, 621] on div "1377px" at bounding box center [902, 759] width 640 height 1129
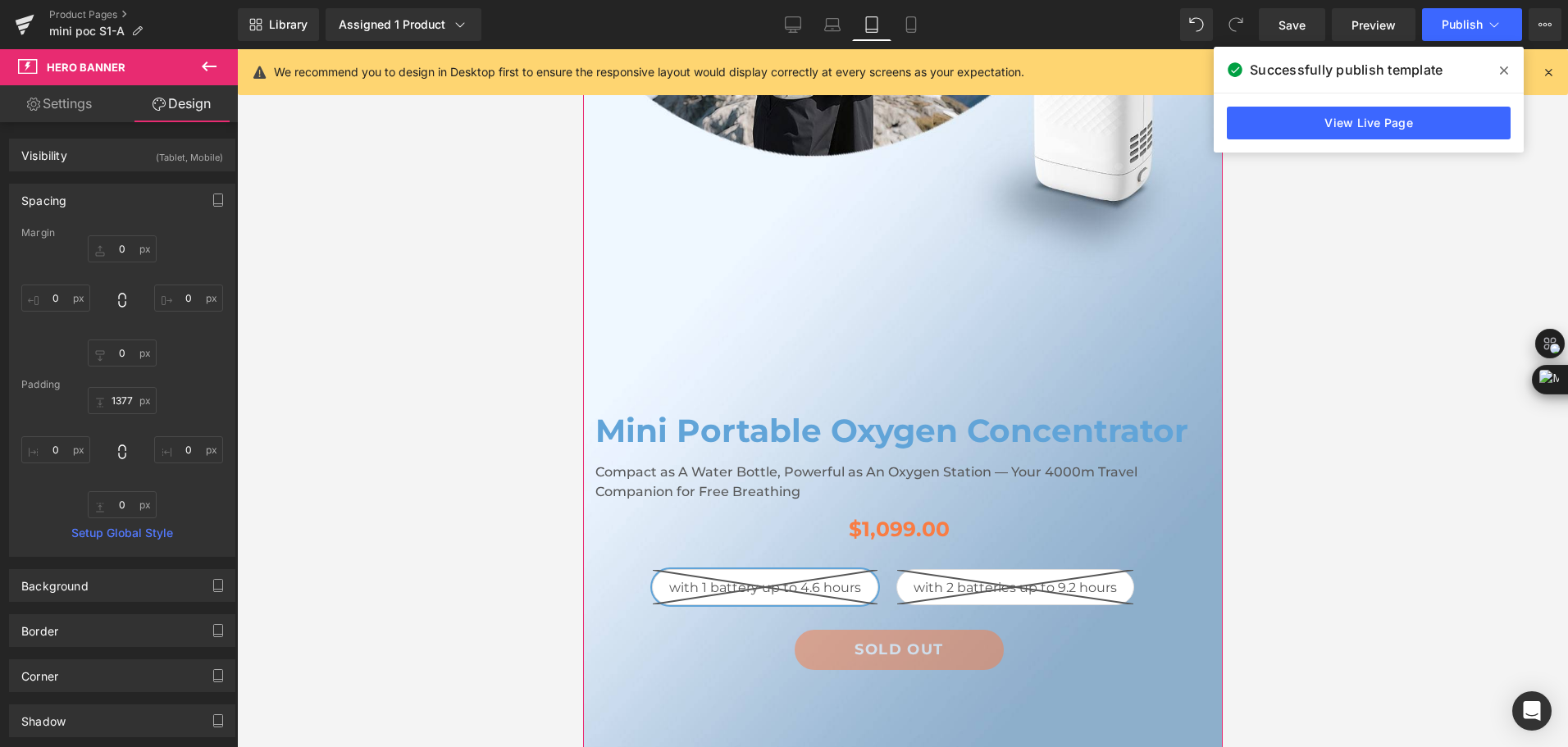
scroll to position [492, 0]
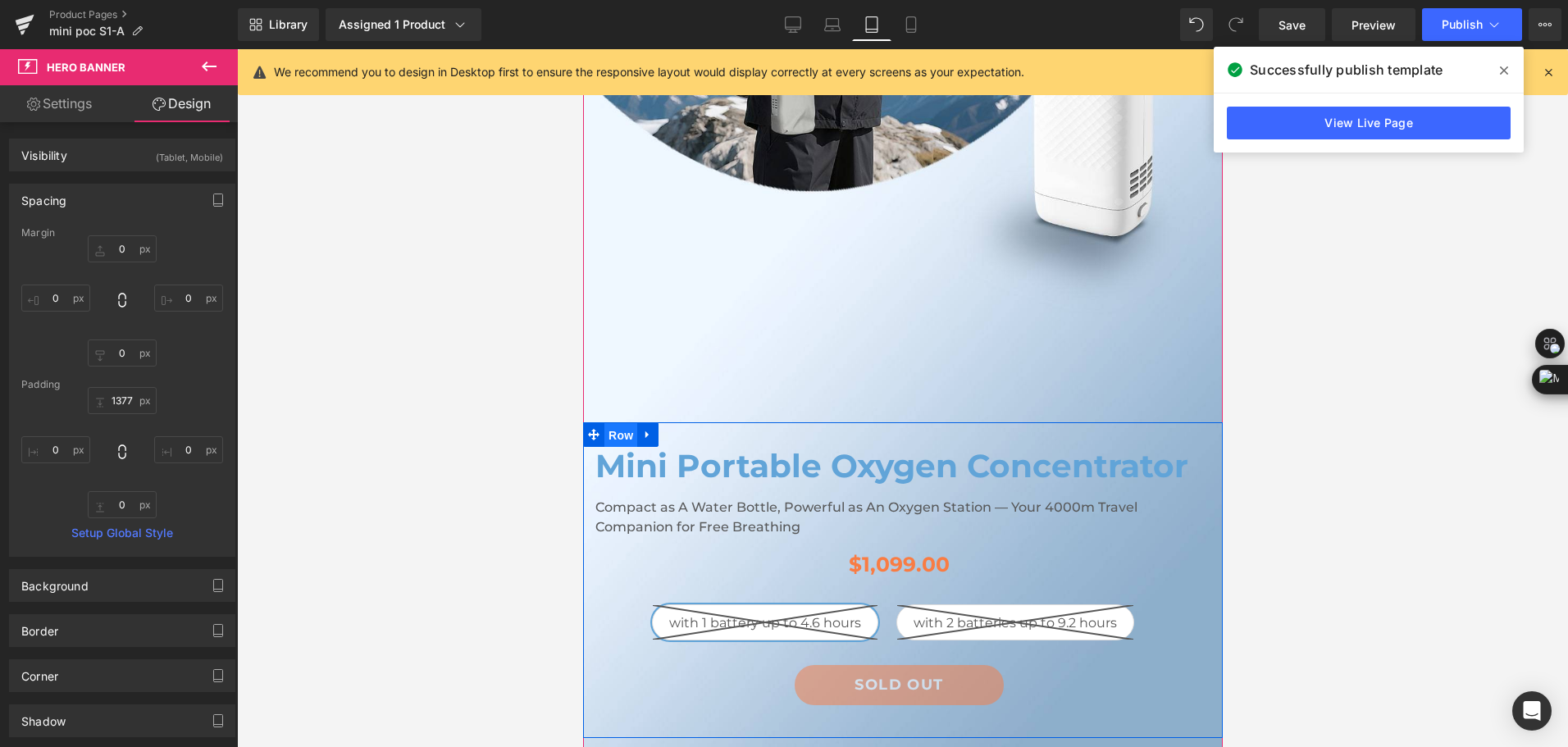
click at [622, 438] on span "Row" at bounding box center [619, 436] width 33 height 24
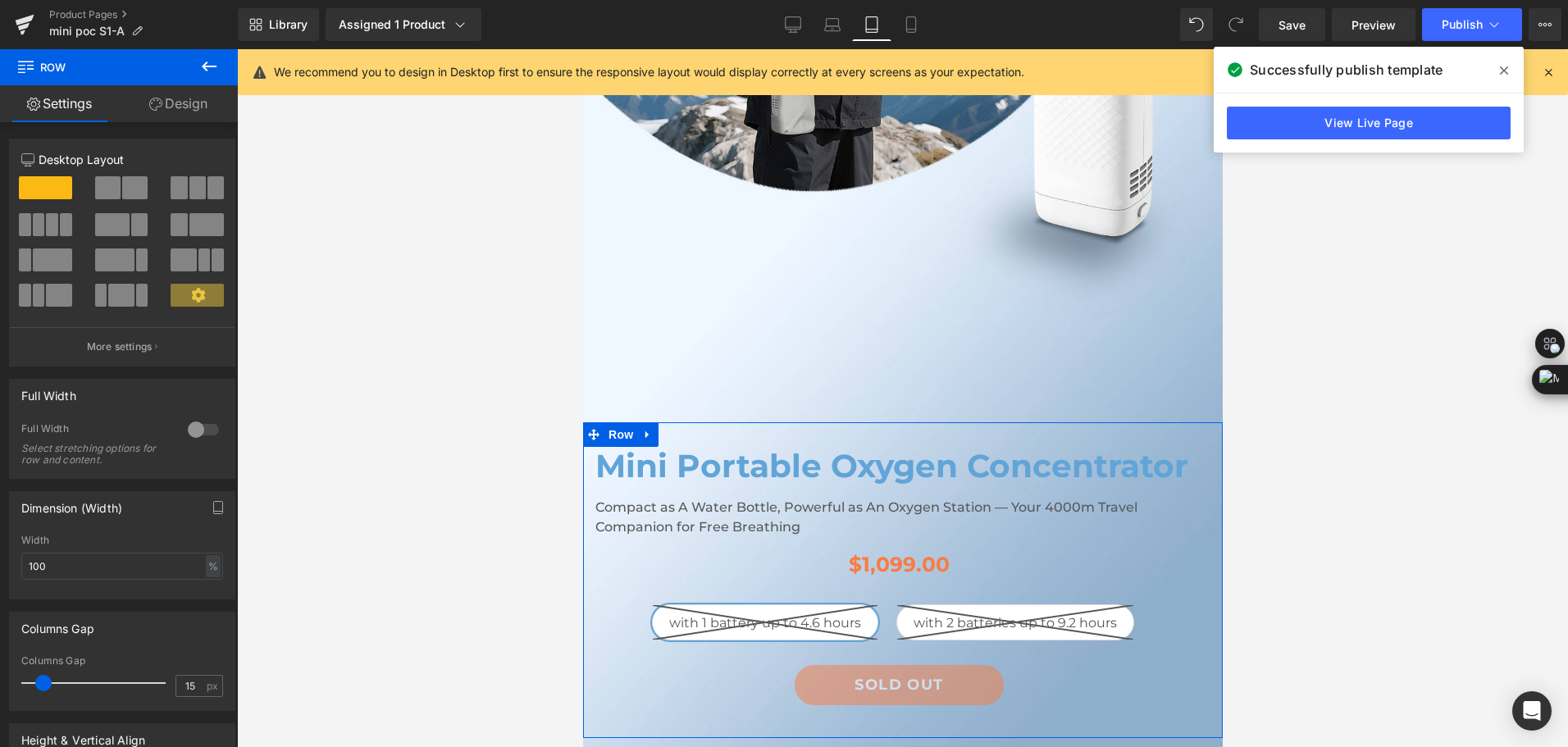
click at [195, 112] on link "Design" at bounding box center [179, 104] width 119 height 37
click at [0, 0] on div "Spacing" at bounding box center [0, 0] width 0 height 0
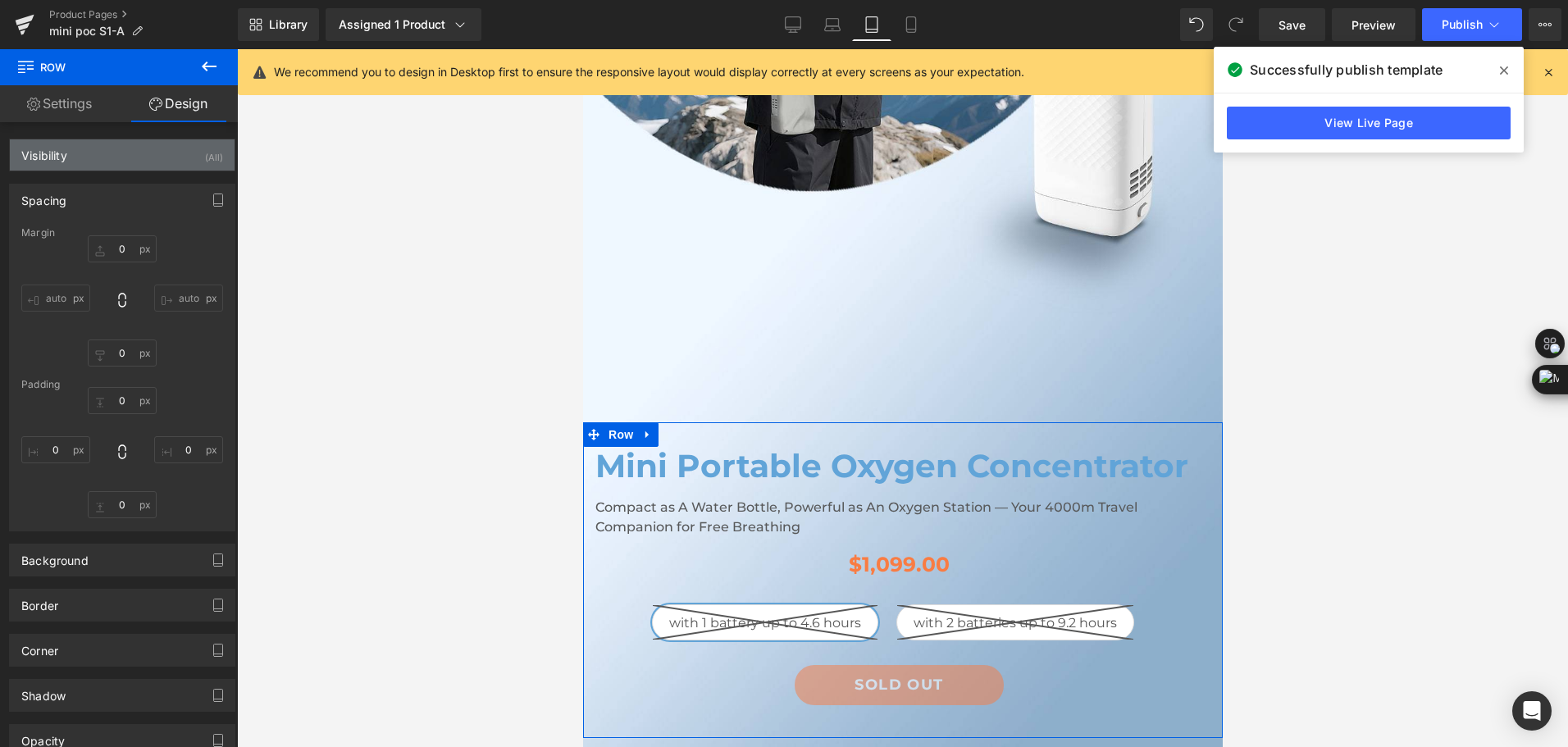
type input "-500"
type input "0"
type input "30"
type input "0"
type input "10"
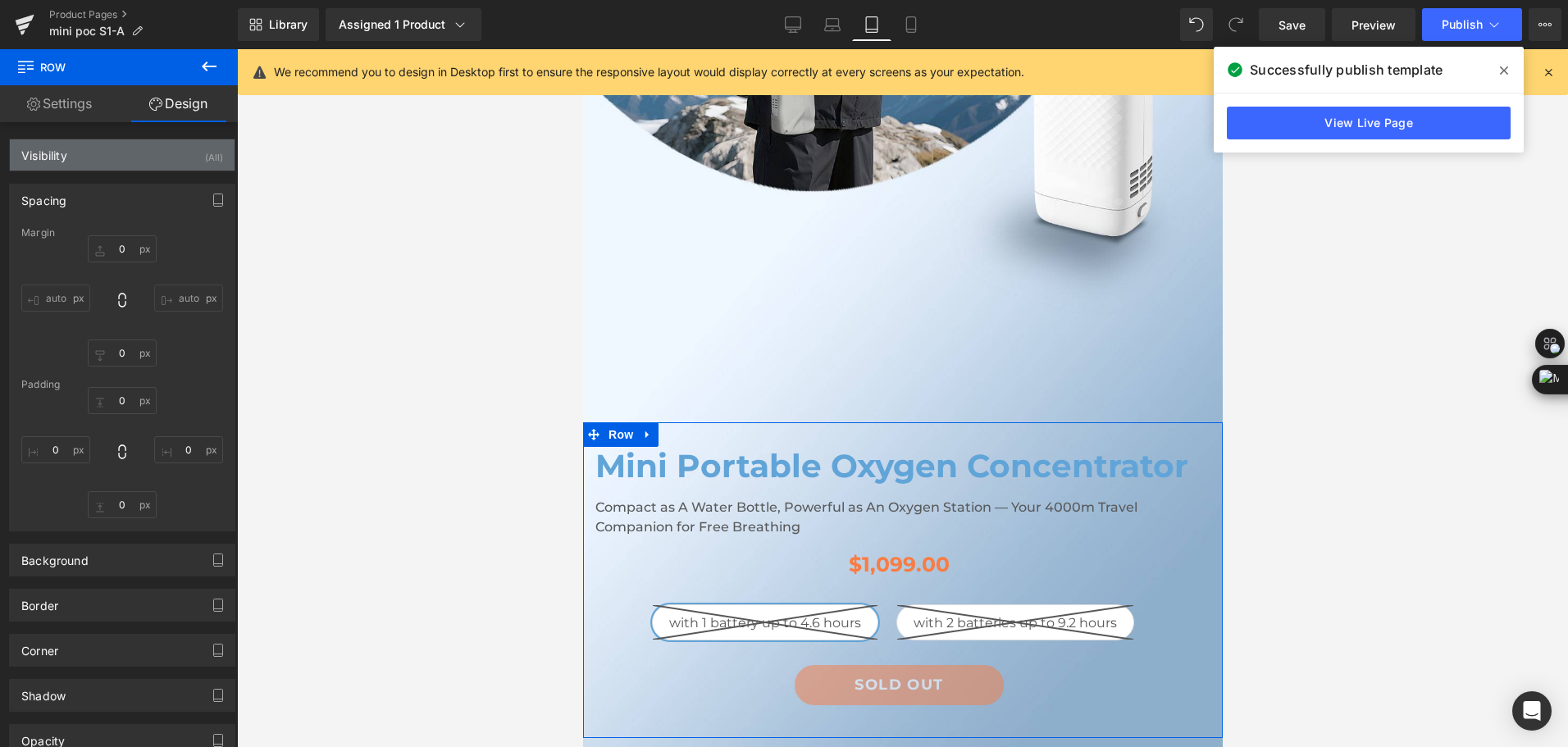
type input "0"
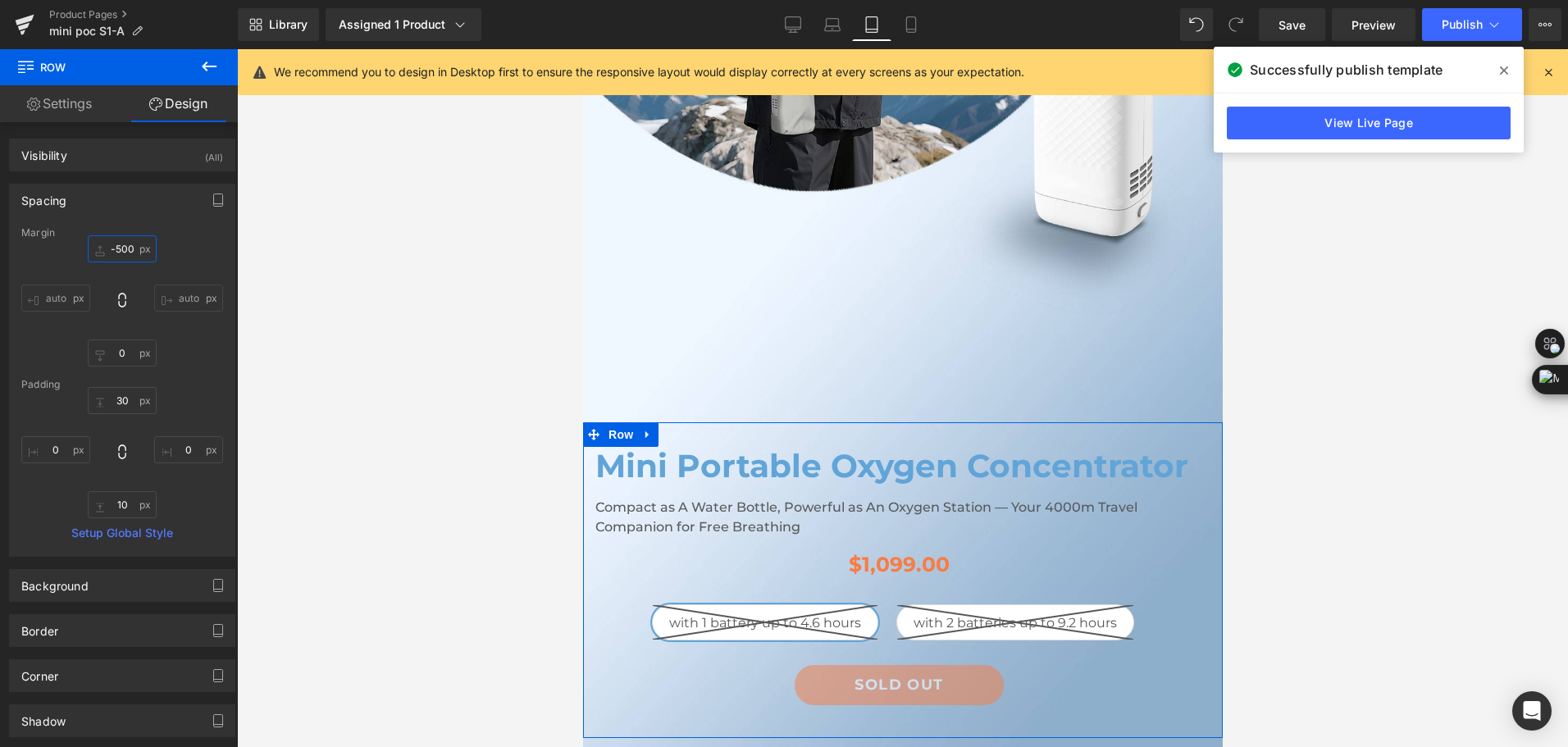
click at [132, 254] on input "-500" at bounding box center [122, 248] width 69 height 27
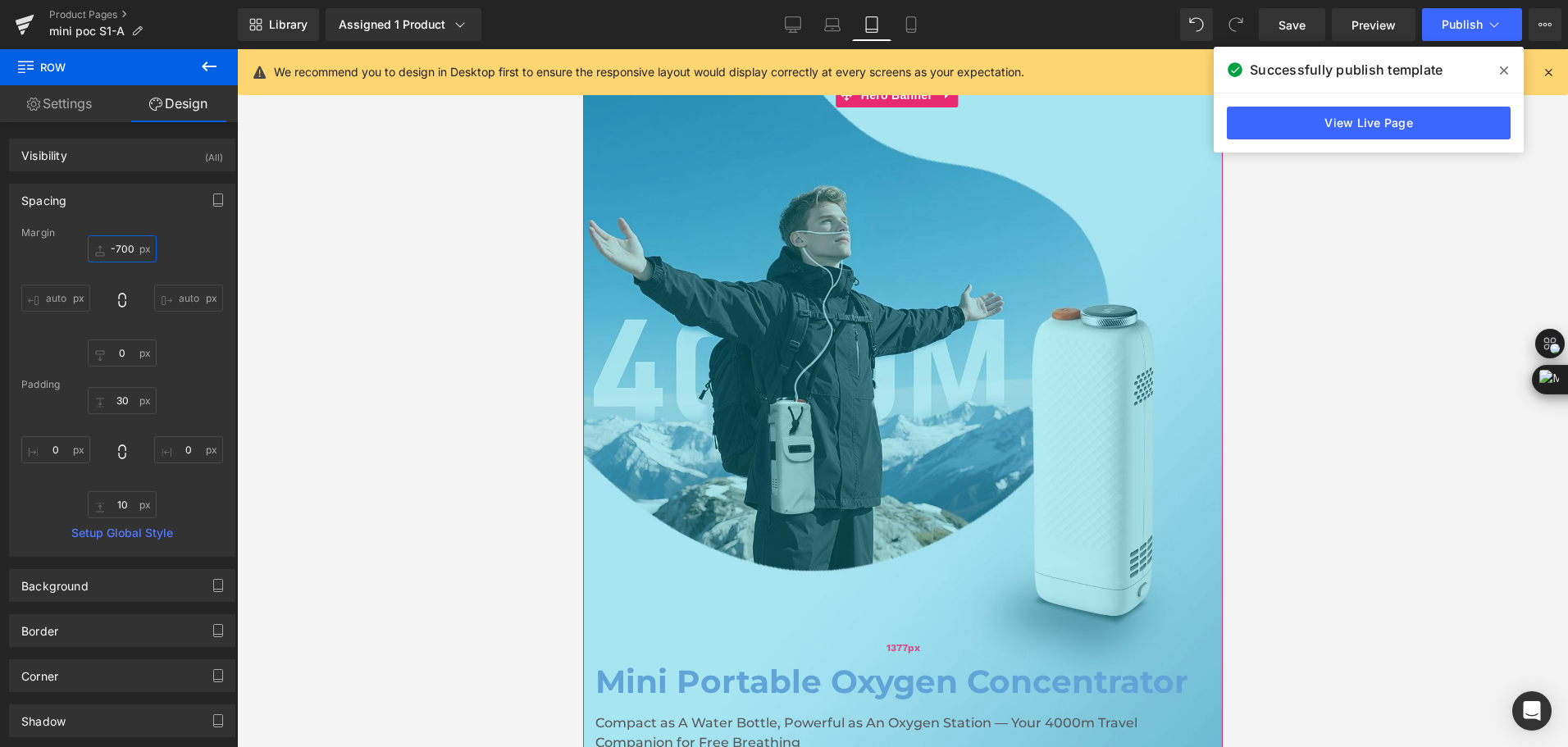
scroll to position [328, 0]
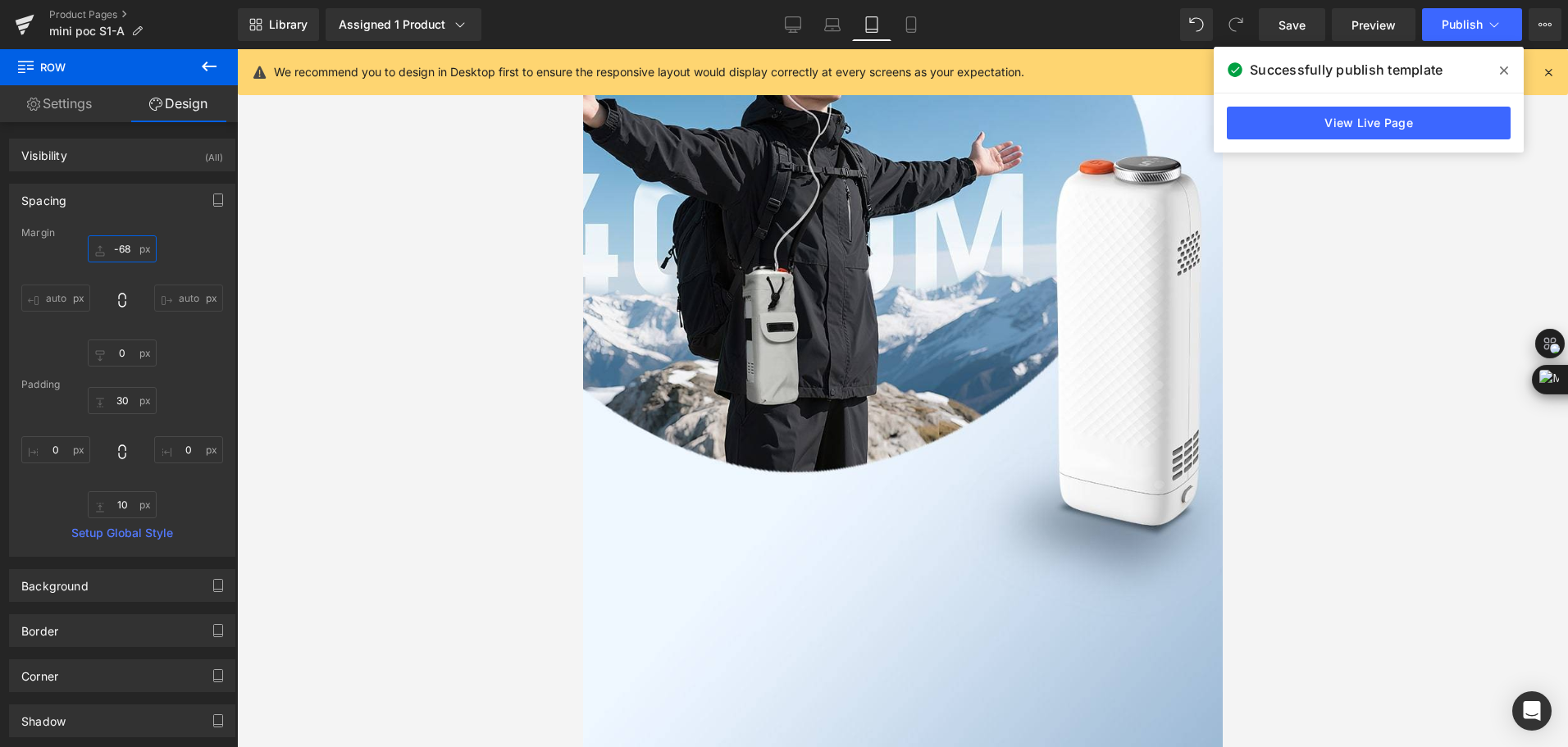
type input "-680"
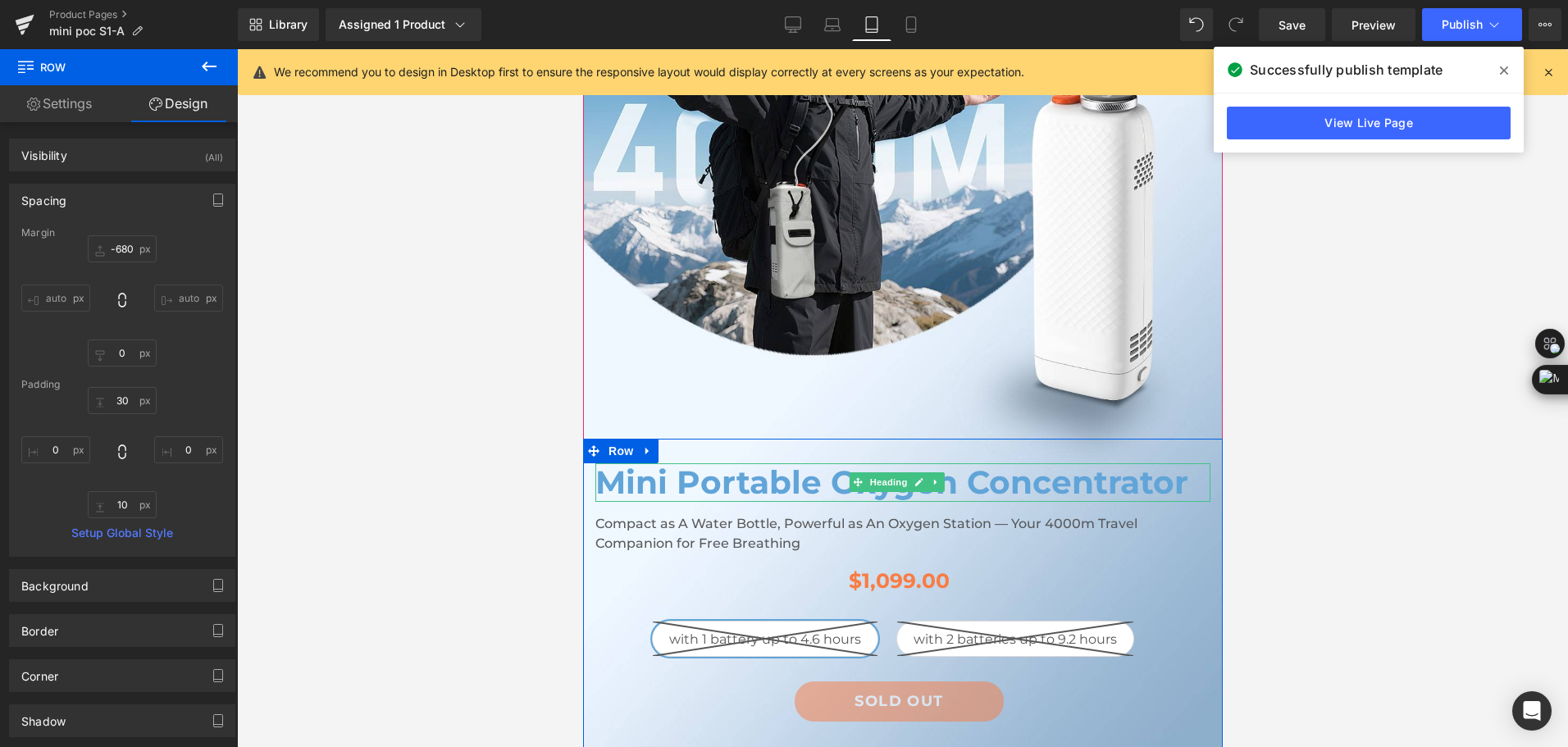
click at [725, 487] on h1 "Mini Portable Oxygen Concentrator" at bounding box center [902, 482] width 615 height 38
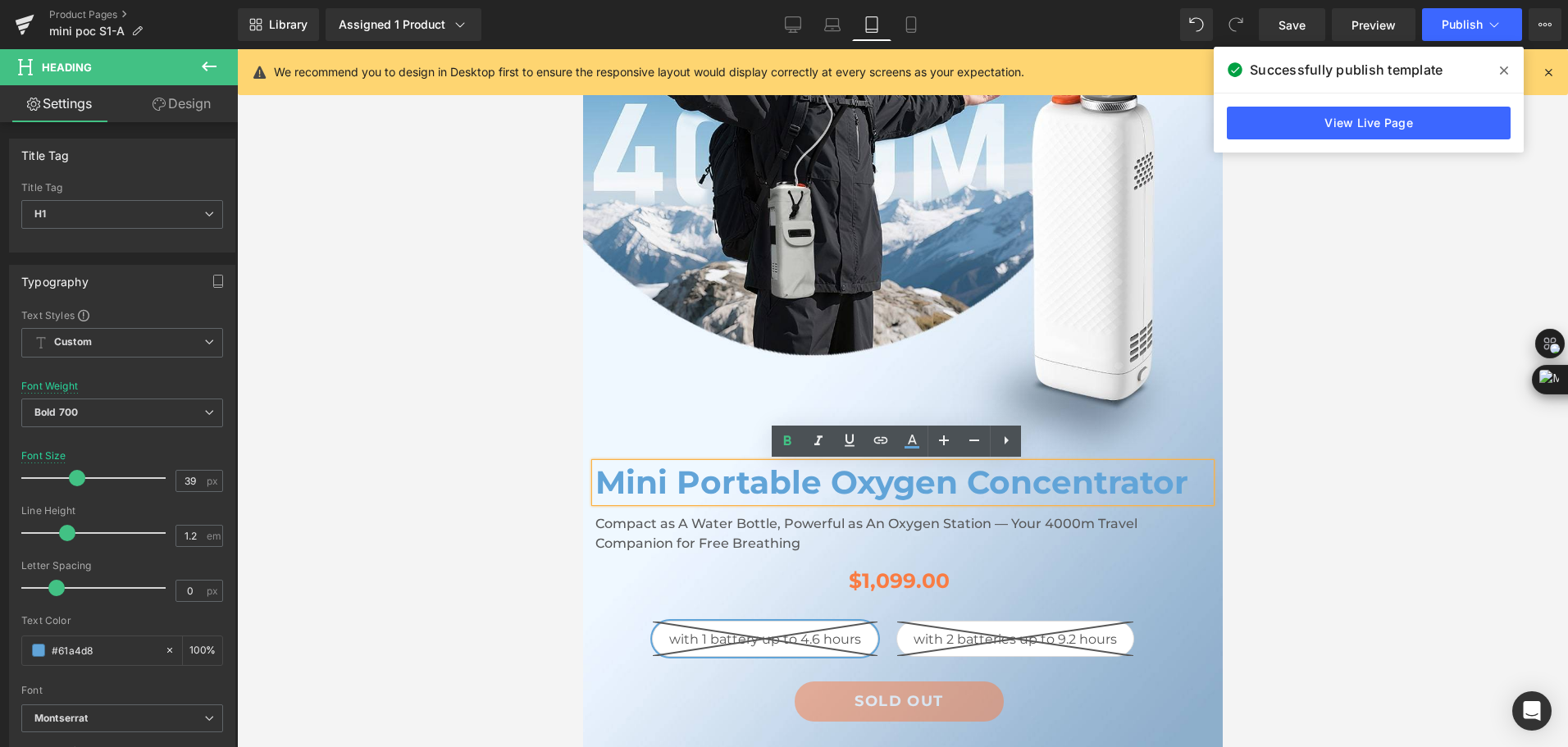
drag, startPoint x: 725, startPoint y: 486, endPoint x: 589, endPoint y: 502, distance: 136.9
click at [725, 486] on h1 "Mini Portable Oxygen Concentrator" at bounding box center [902, 482] width 615 height 38
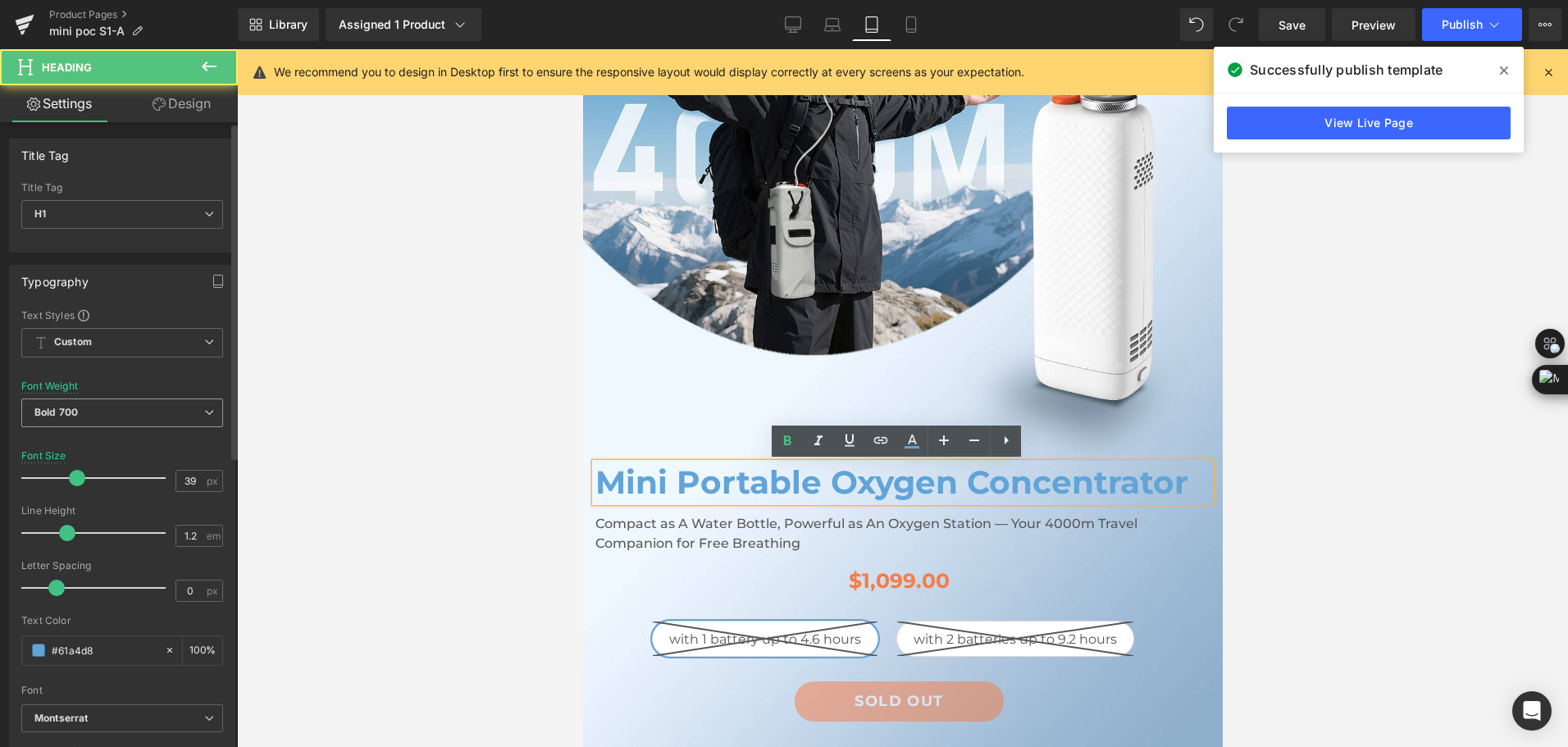
click at [132, 413] on span "Bold 700" at bounding box center [122, 412] width 201 height 29
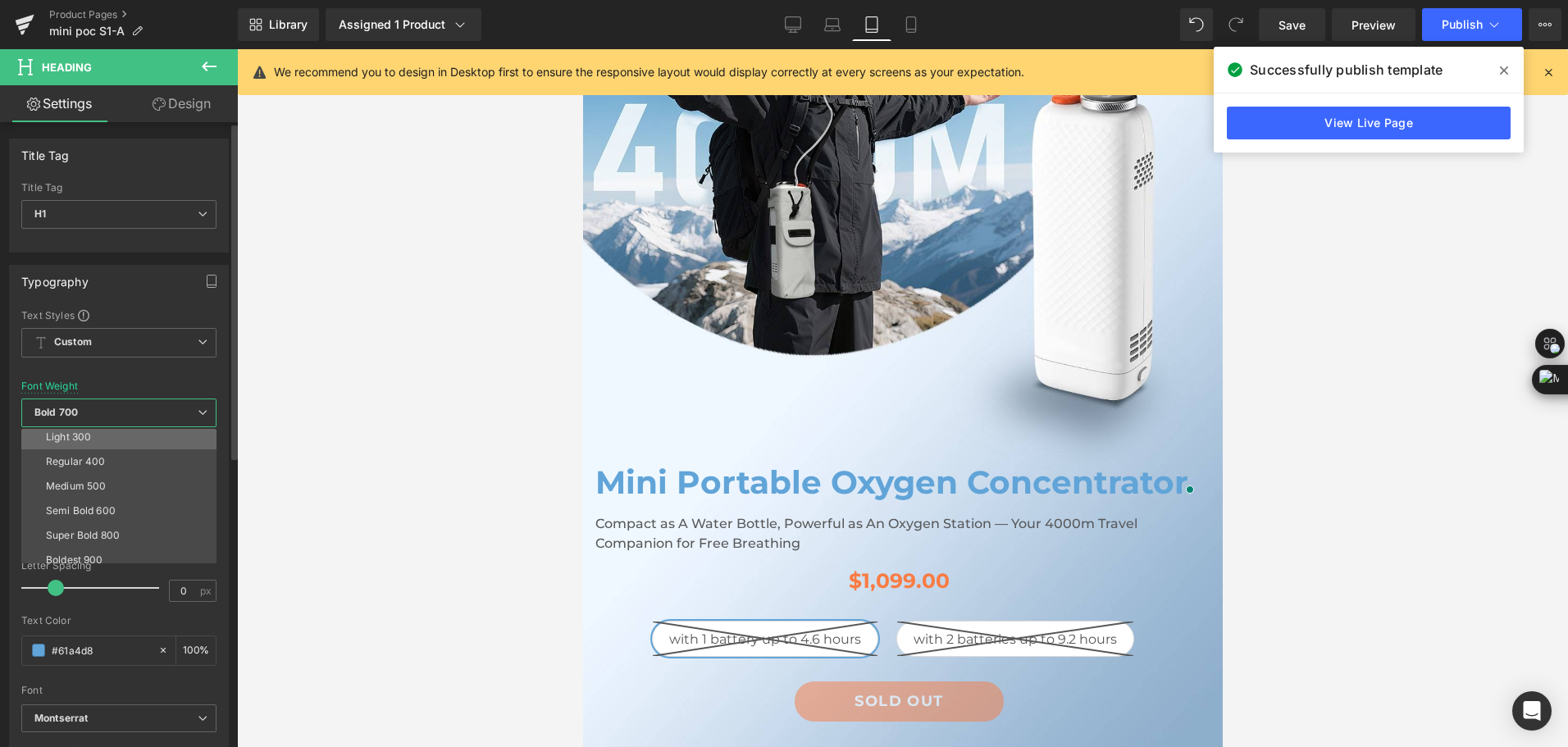
scroll to position [82, 0]
click at [122, 481] on li "Semi Bold 600" at bounding box center [122, 482] width 202 height 24
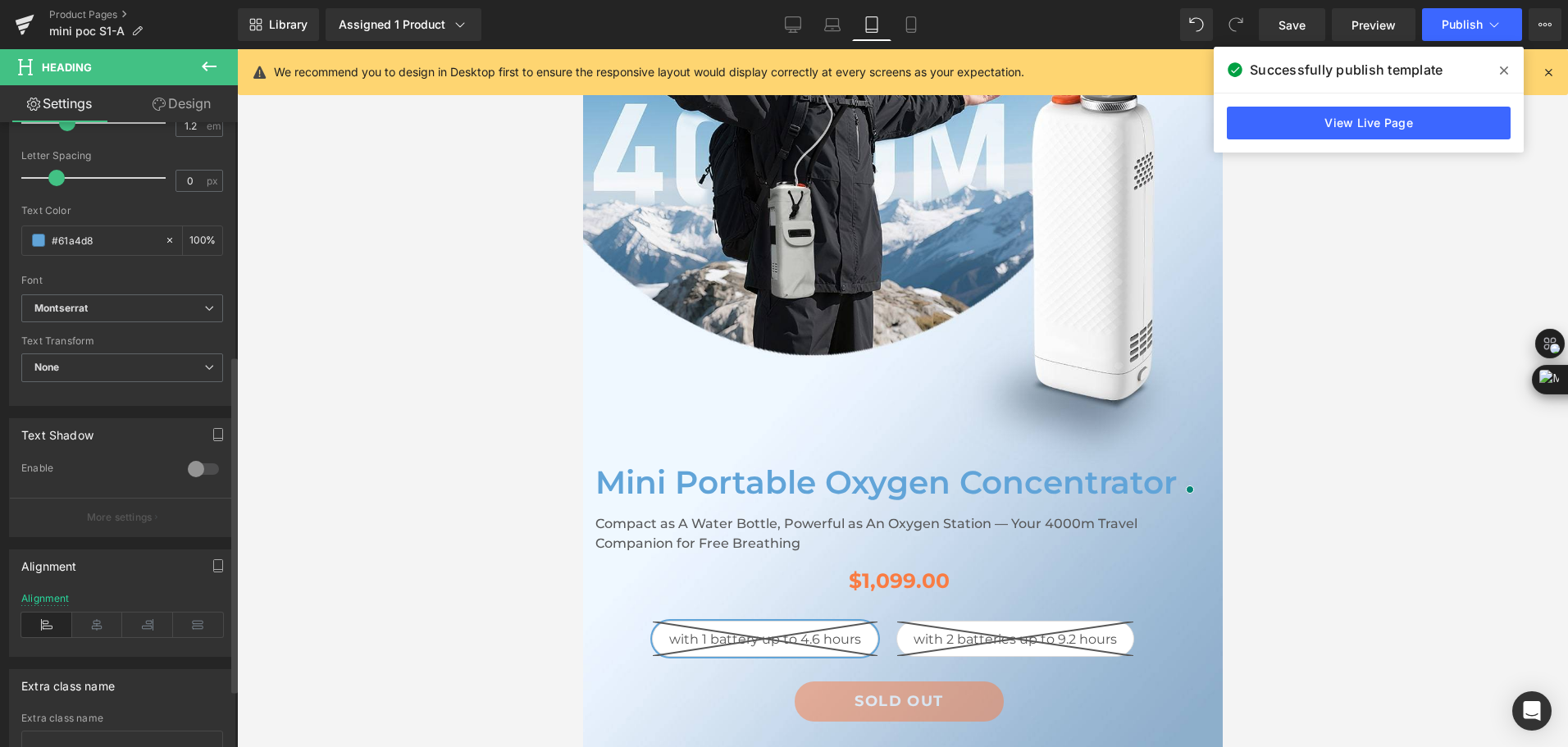
scroll to position [539, 0]
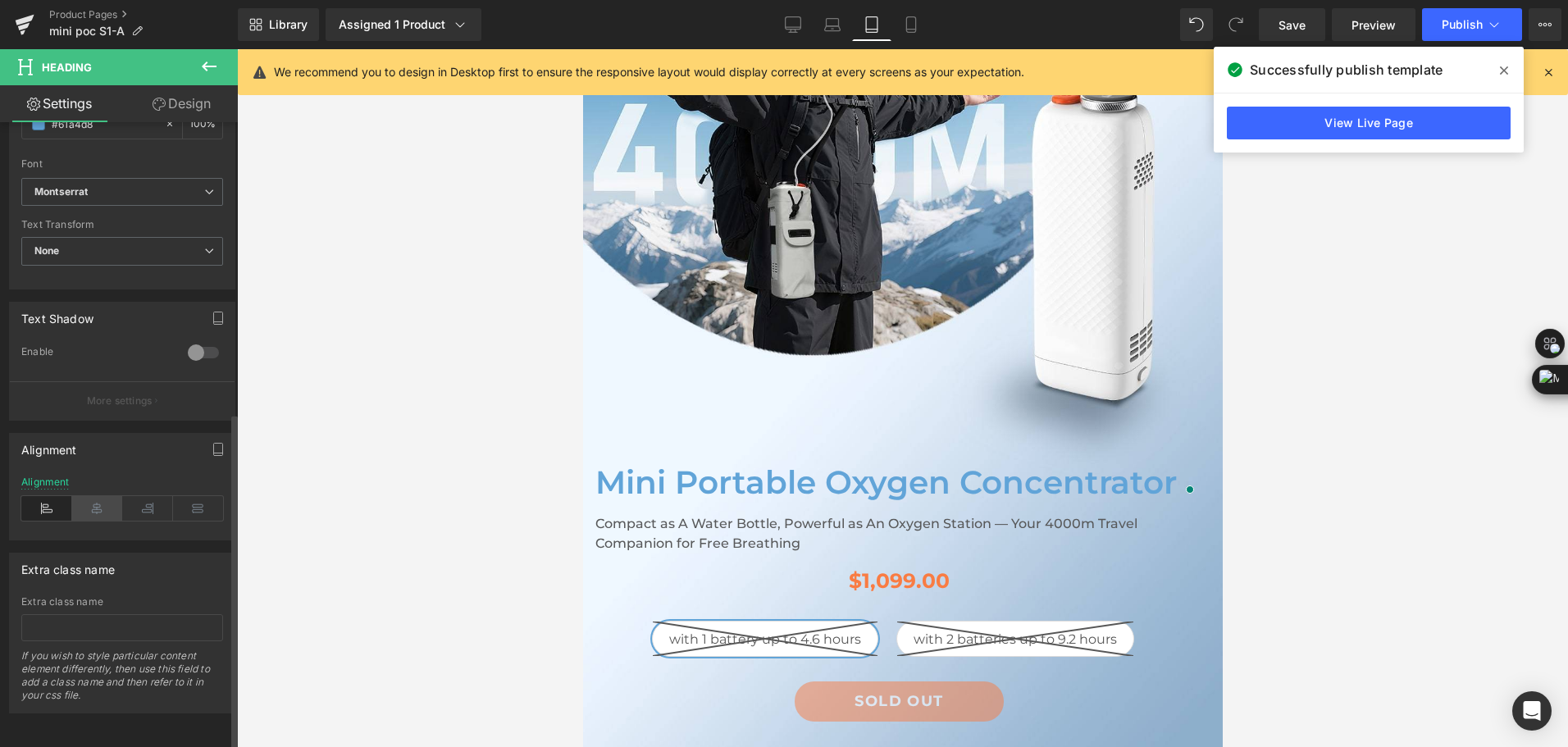
click at [100, 496] on icon at bounding box center [97, 508] width 51 height 24
click at [727, 533] on h2 "Compact as A Water Bottle, Powerful as An Oxygen Station — Your 4000m Travel Co…" at bounding box center [902, 533] width 615 height 39
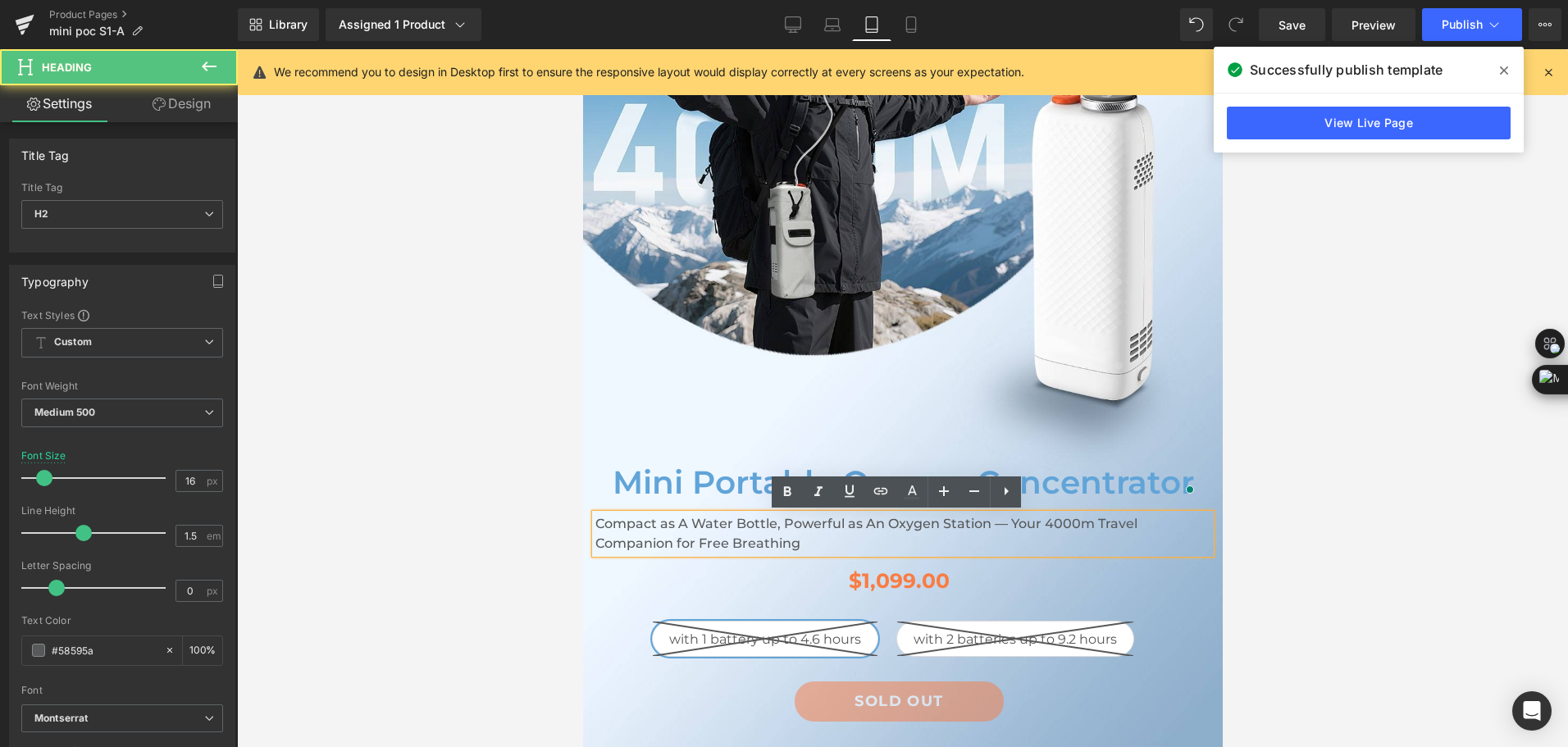
click at [719, 514] on div "Compact as A Water Bottle, Powerful as An Oxygen Station — Your 4000m Travel Co…" at bounding box center [902, 533] width 615 height 39
click at [688, 537] on h2 "Compact as A Water Bottle, Powerful as An Oxygen Station — Your 4000m Travel Co…" at bounding box center [902, 533] width 615 height 39
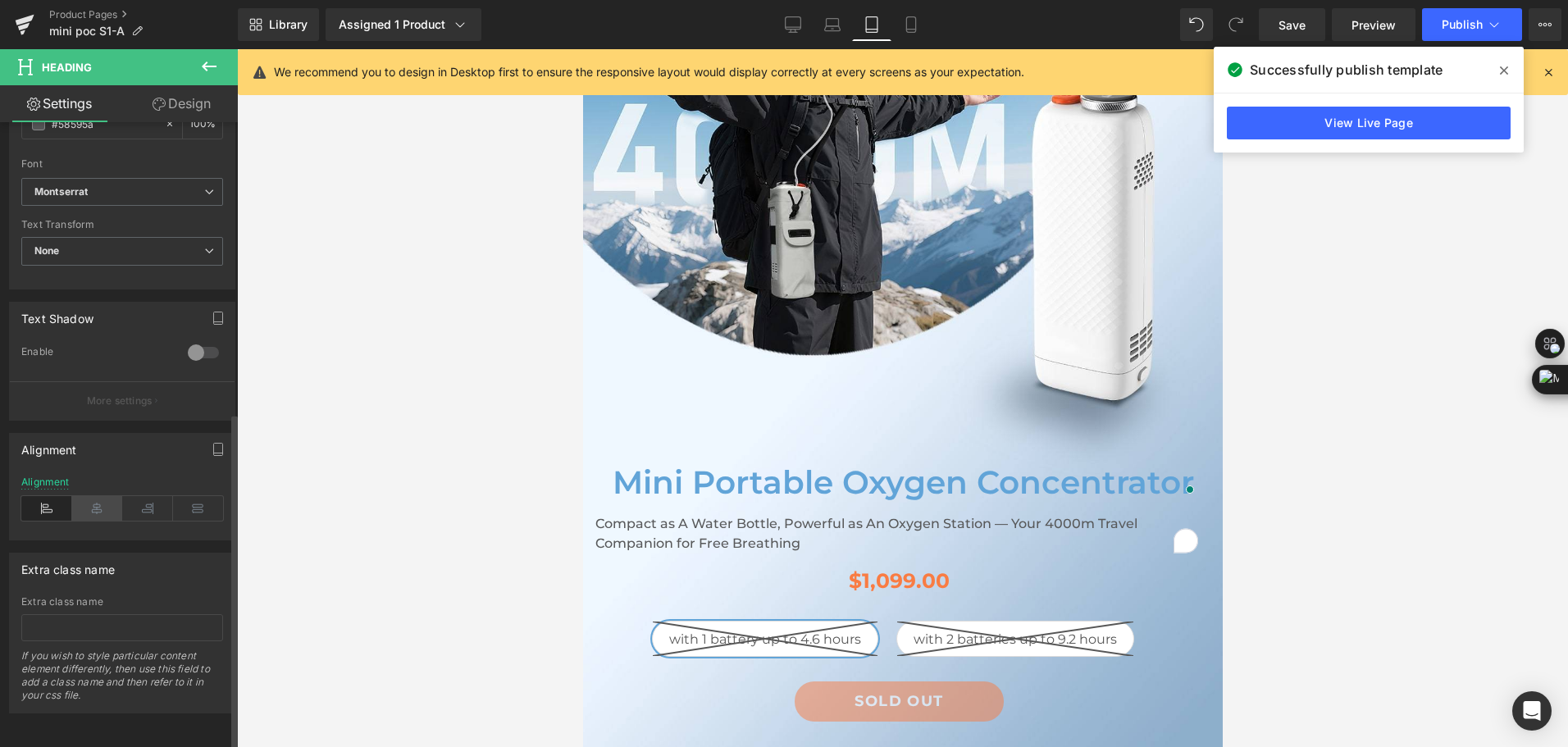
click at [100, 501] on icon at bounding box center [97, 508] width 51 height 24
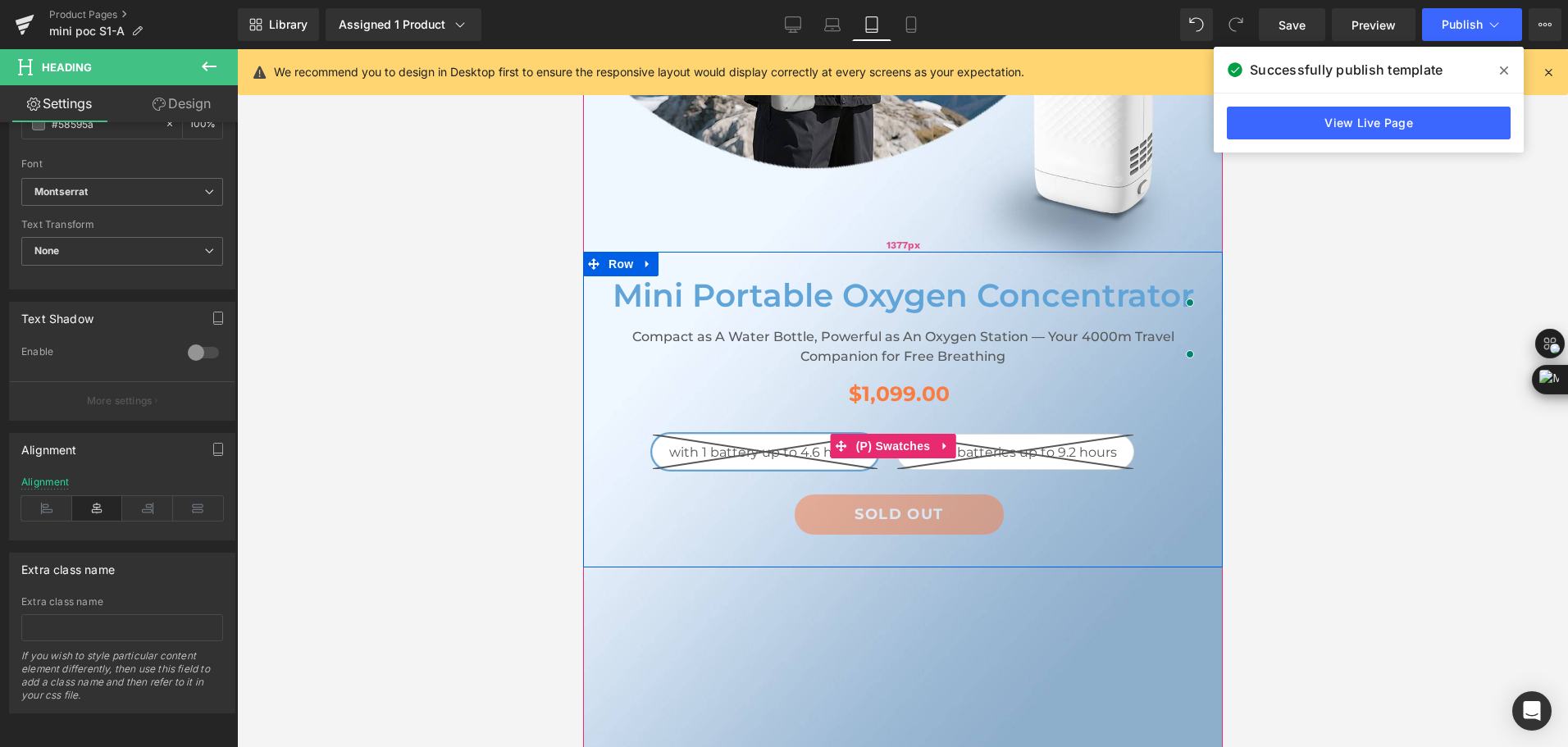
scroll to position [656, 0]
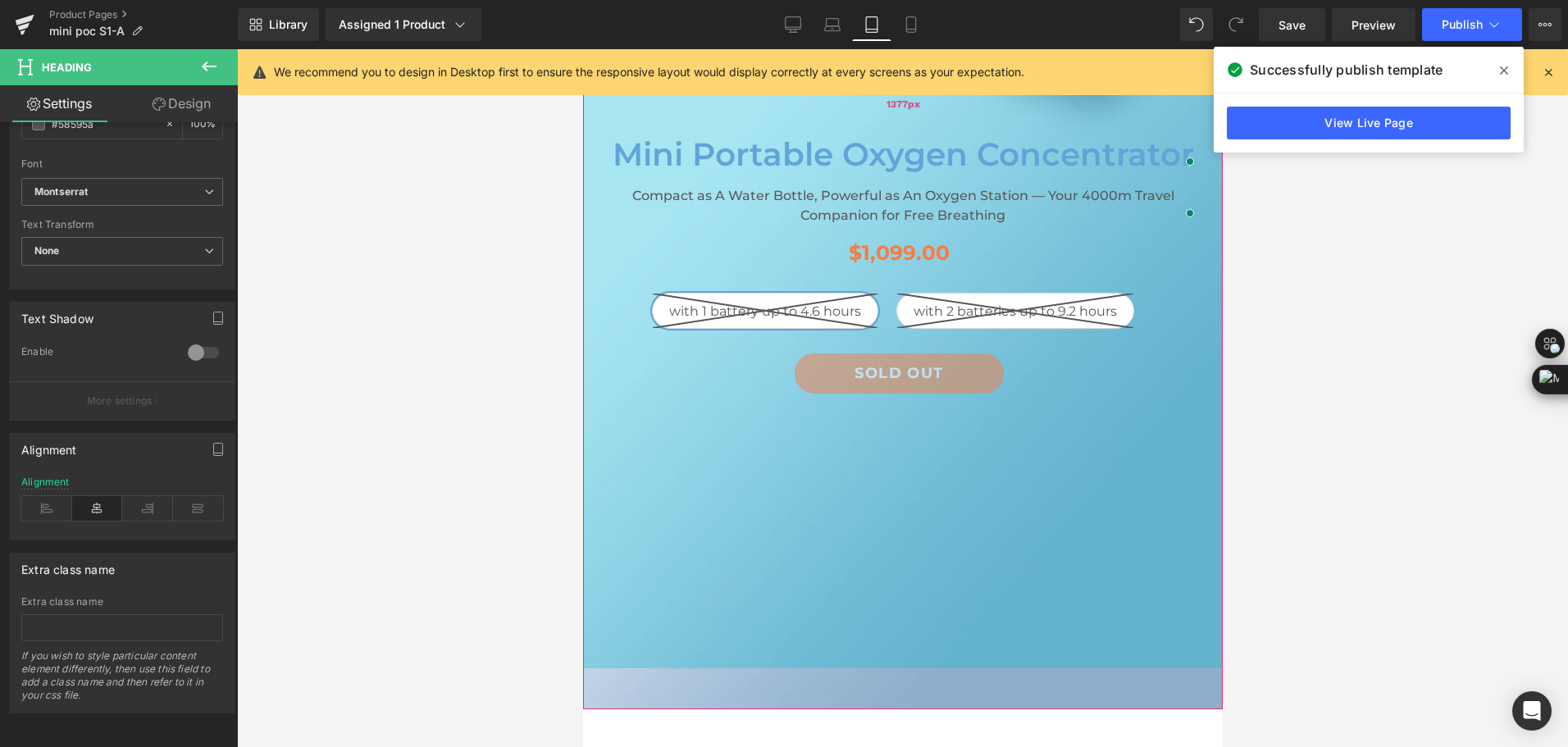
drag, startPoint x: 849, startPoint y: 600, endPoint x: 1134, endPoint y: 521, distance: 295.7
click at [864, 528] on div "1377px" at bounding box center [902, 104] width 640 height 1129
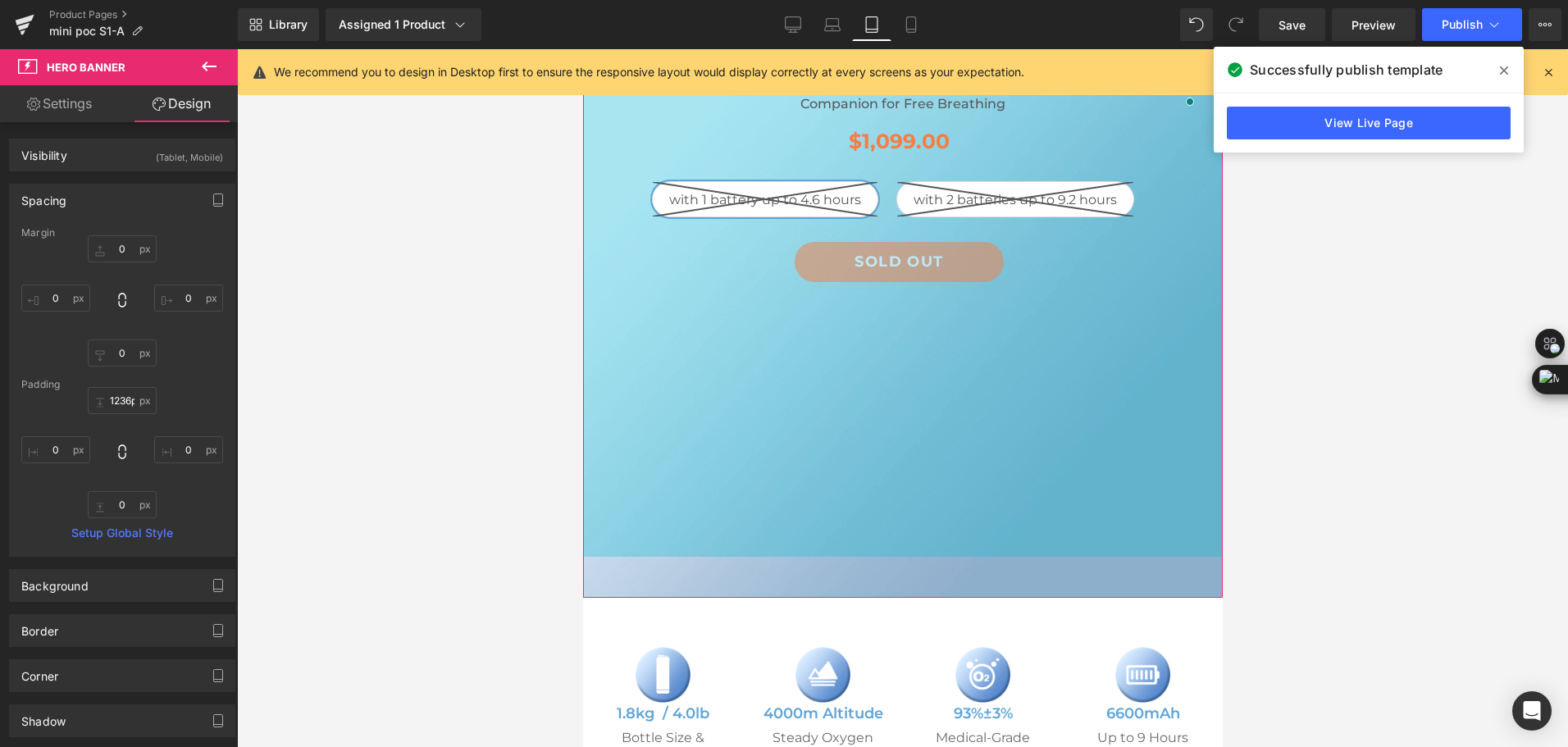
type input "1233px"
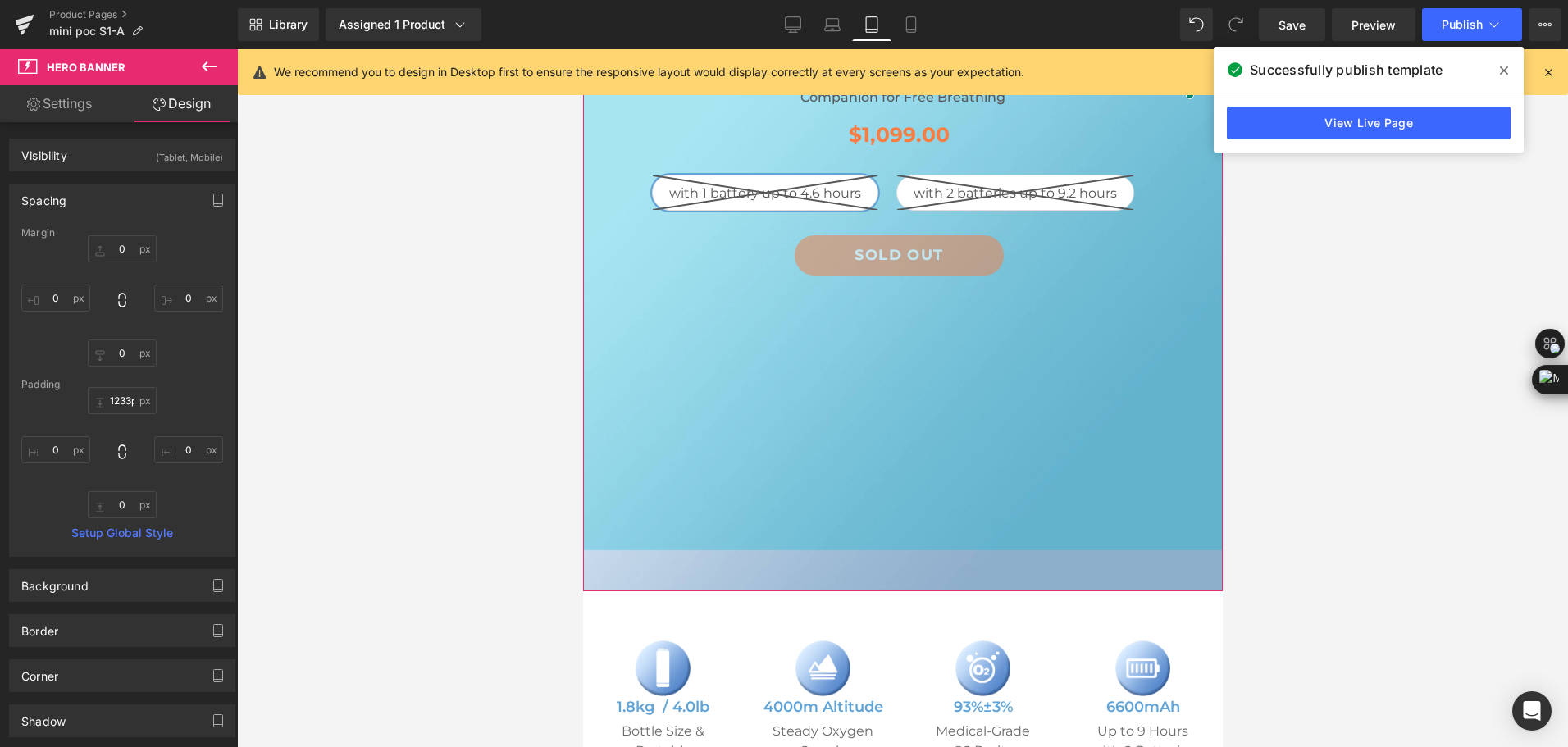
drag, startPoint x: 904, startPoint y: 552, endPoint x: 911, endPoint y: 505, distance: 47.5
click at [911, 505] on div "1233px" at bounding box center [902, 45] width 640 height 1011
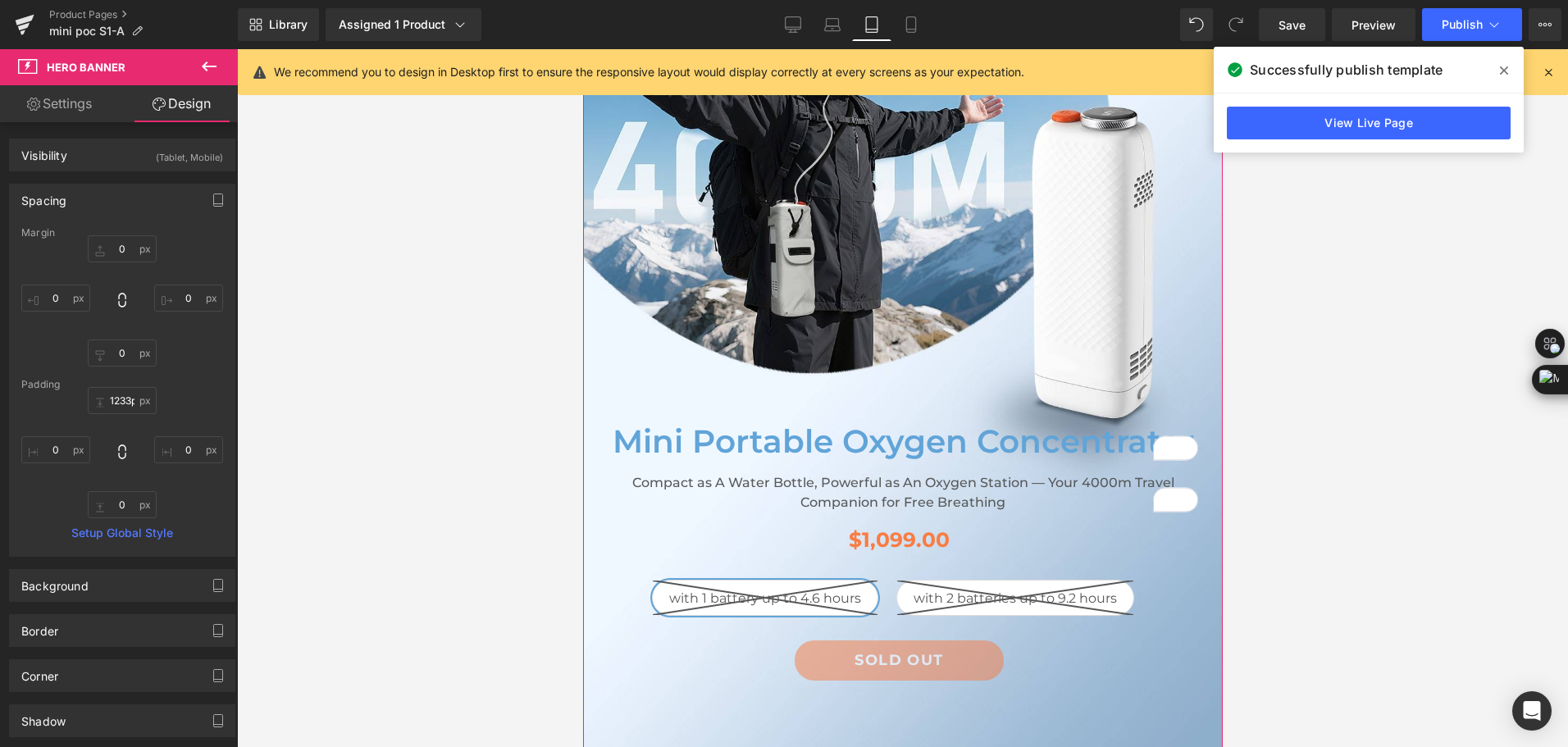
scroll to position [246, 0]
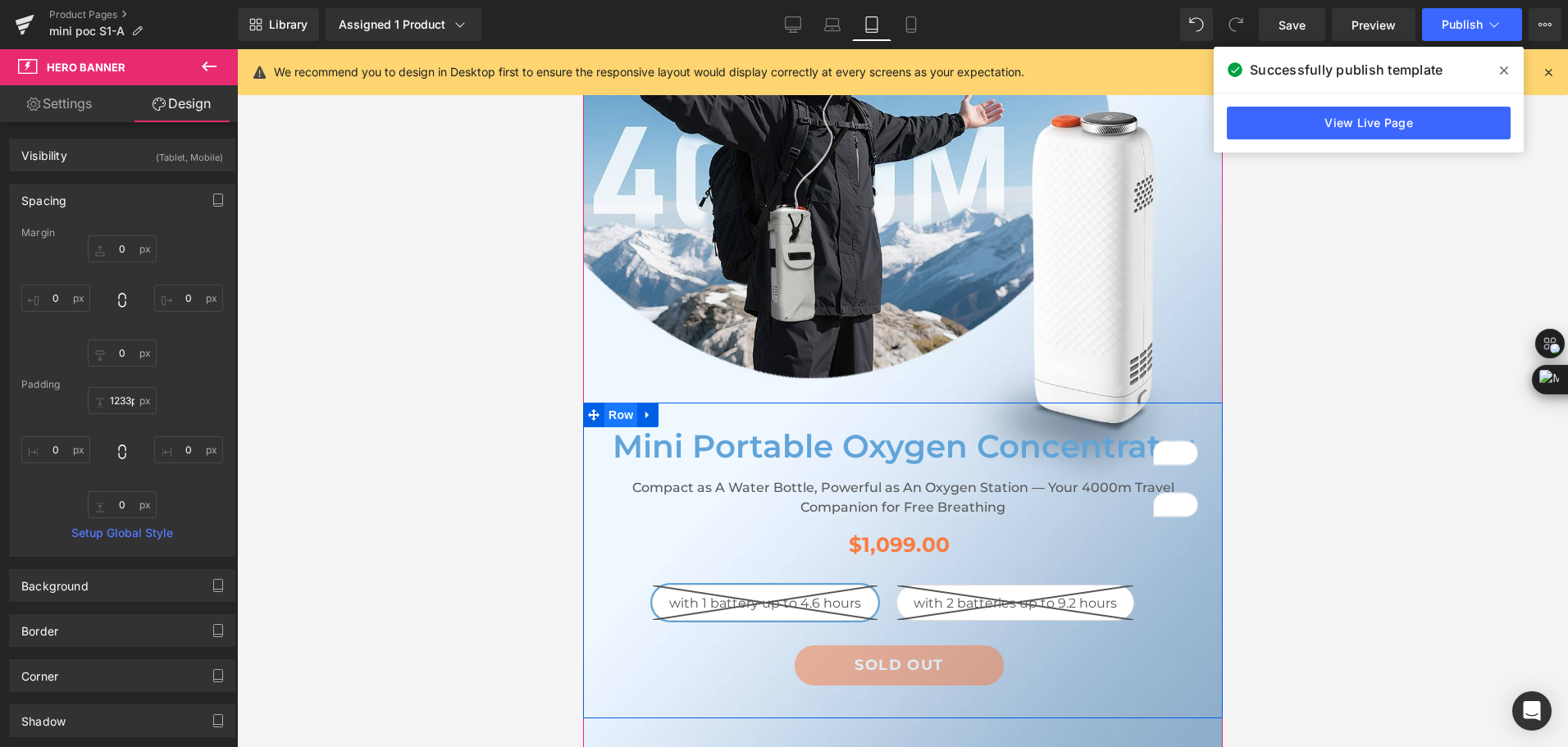
click at [621, 413] on span "Row" at bounding box center [619, 415] width 33 height 24
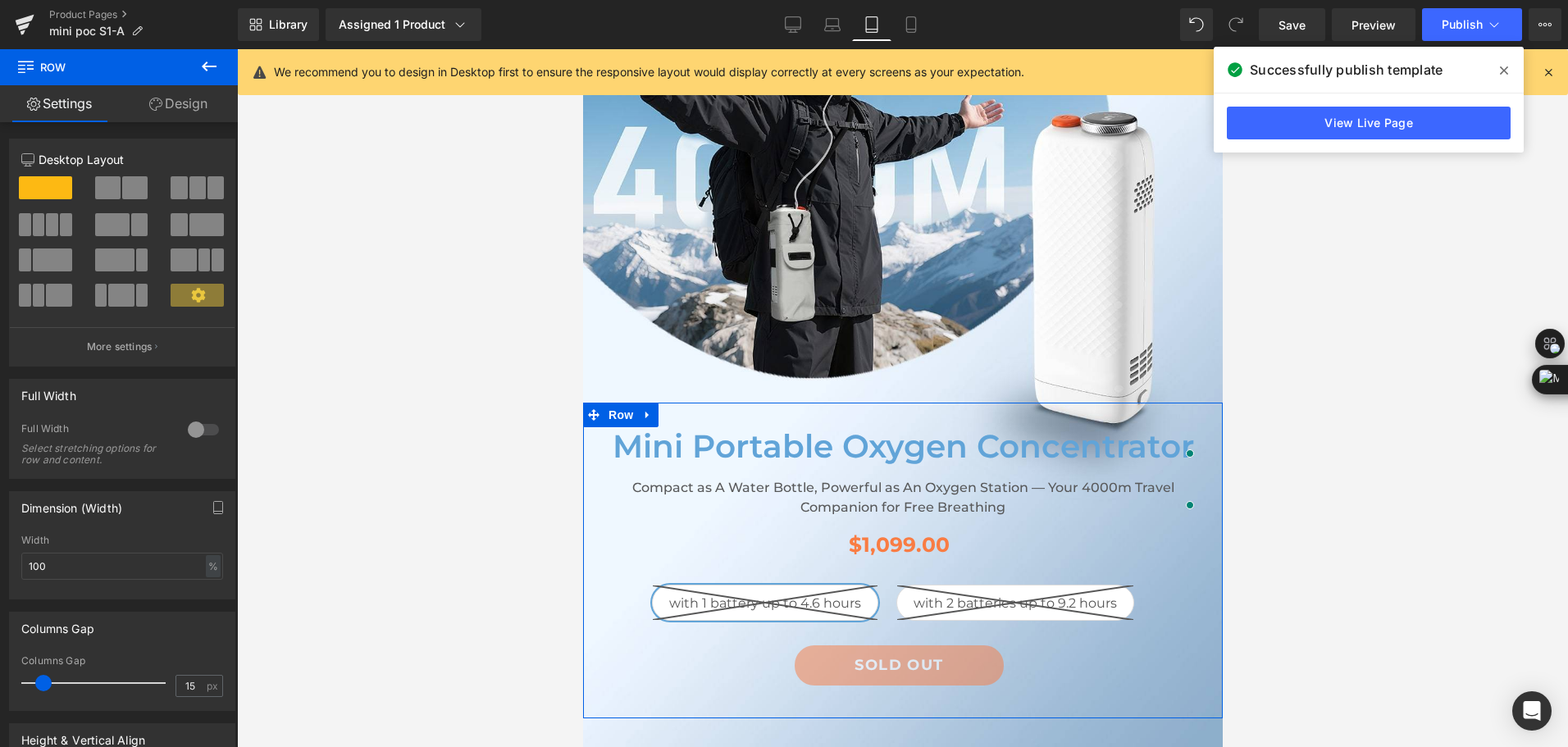
click at [196, 120] on link "Design" at bounding box center [179, 104] width 119 height 37
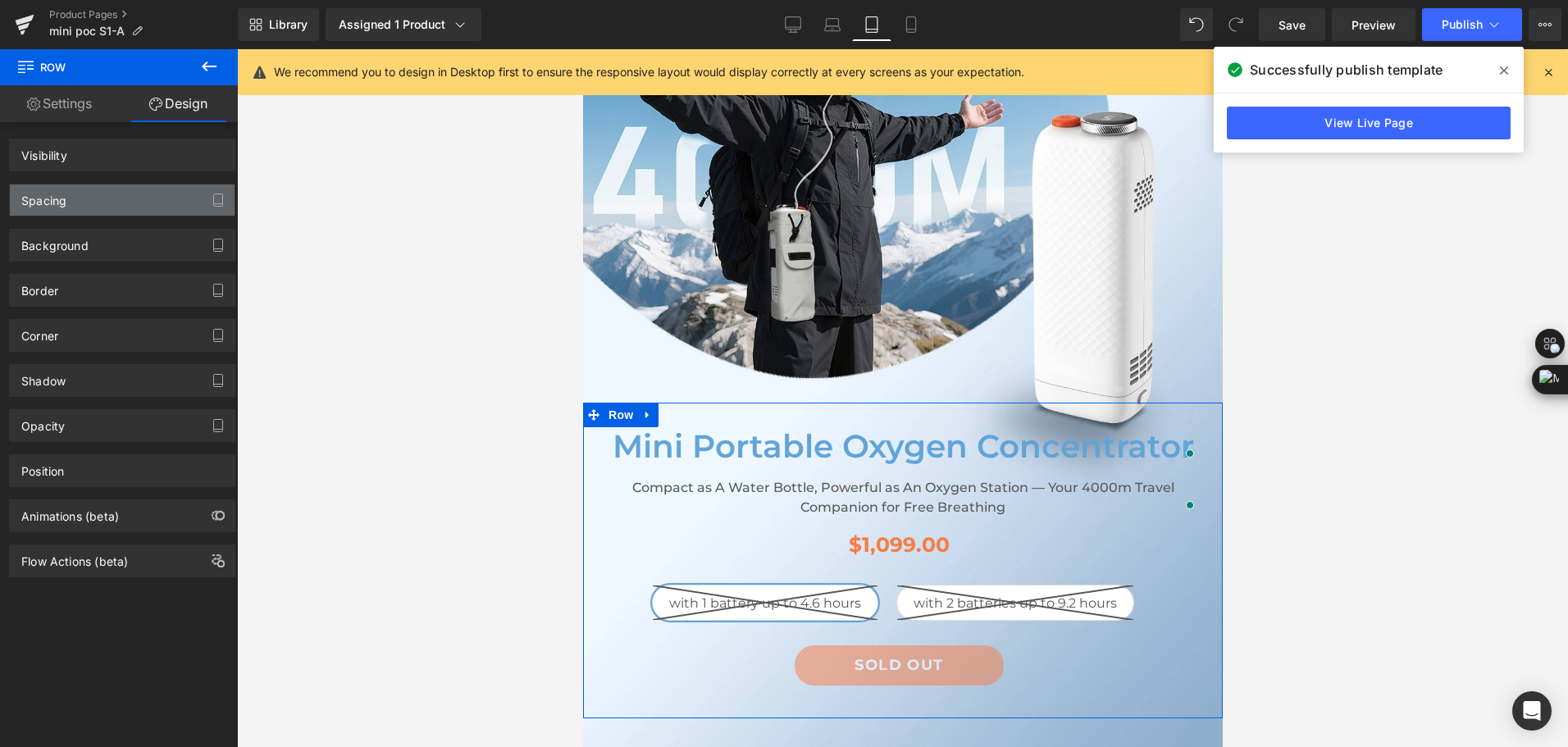
click at [130, 194] on div "Spacing" at bounding box center [122, 200] width 225 height 31
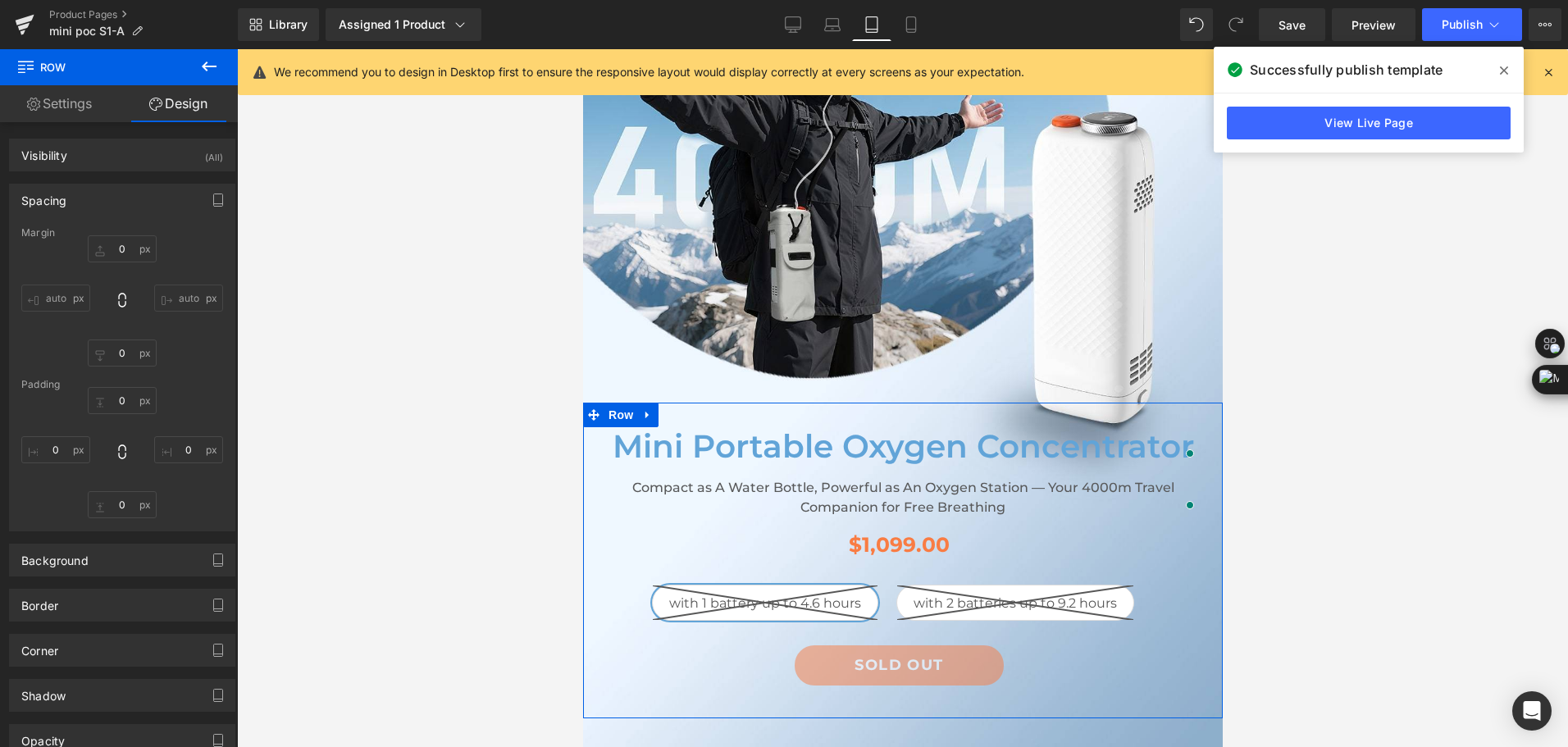
click at [117, 201] on div "Spacing" at bounding box center [122, 200] width 225 height 31
type input "-680"
type input "0"
type input "30"
type input "0"
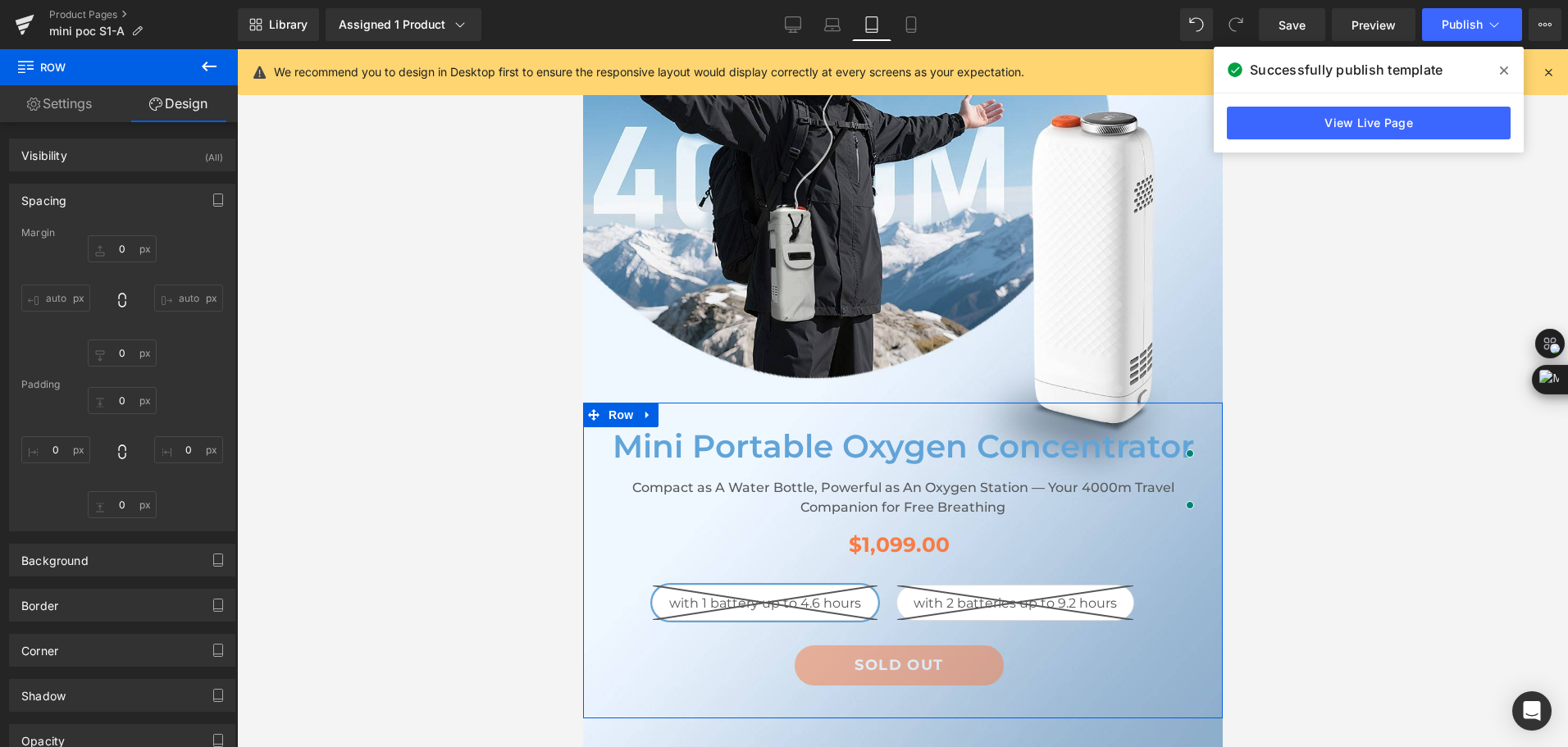
type input "10"
type input "0"
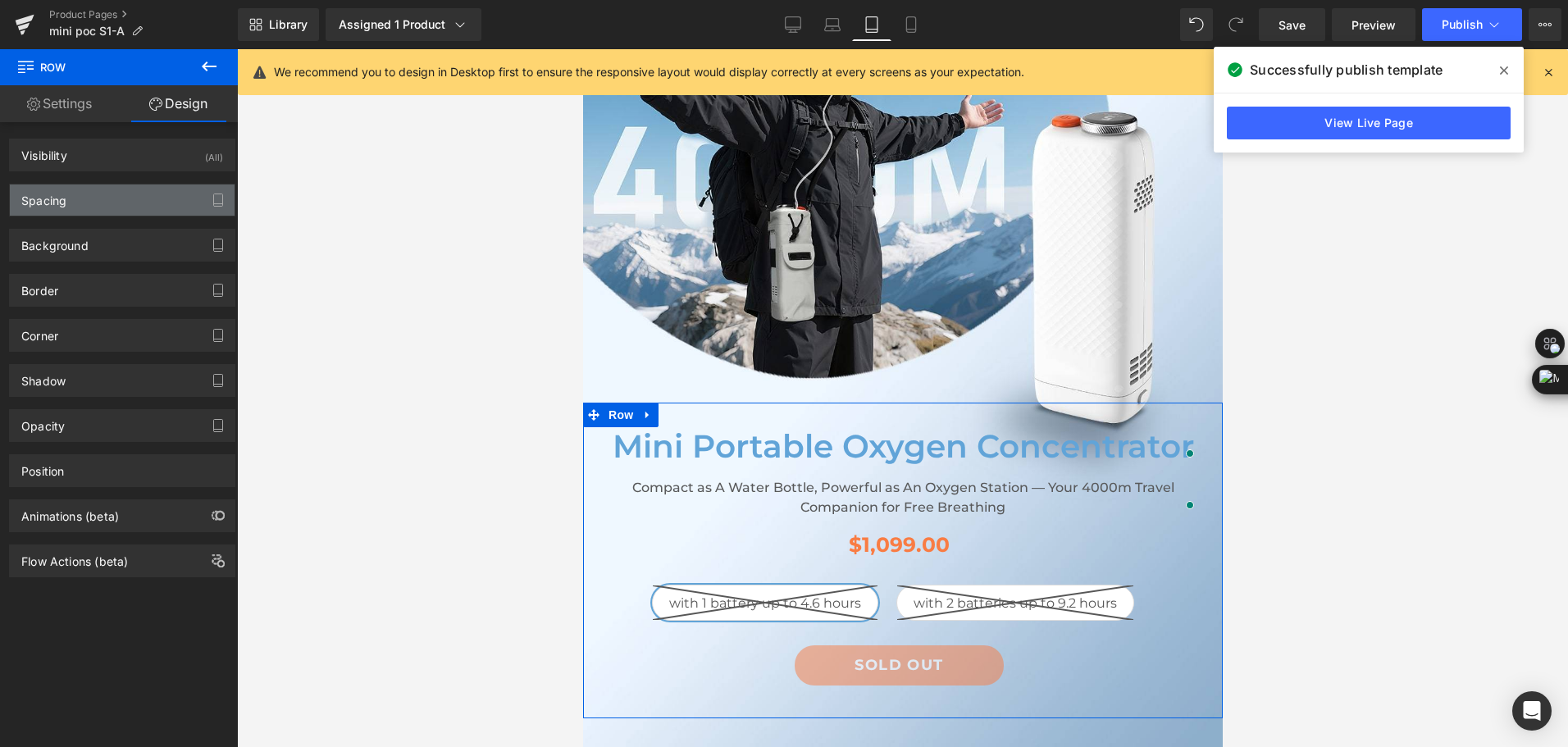
click at [117, 201] on div "Spacing" at bounding box center [122, 200] width 225 height 31
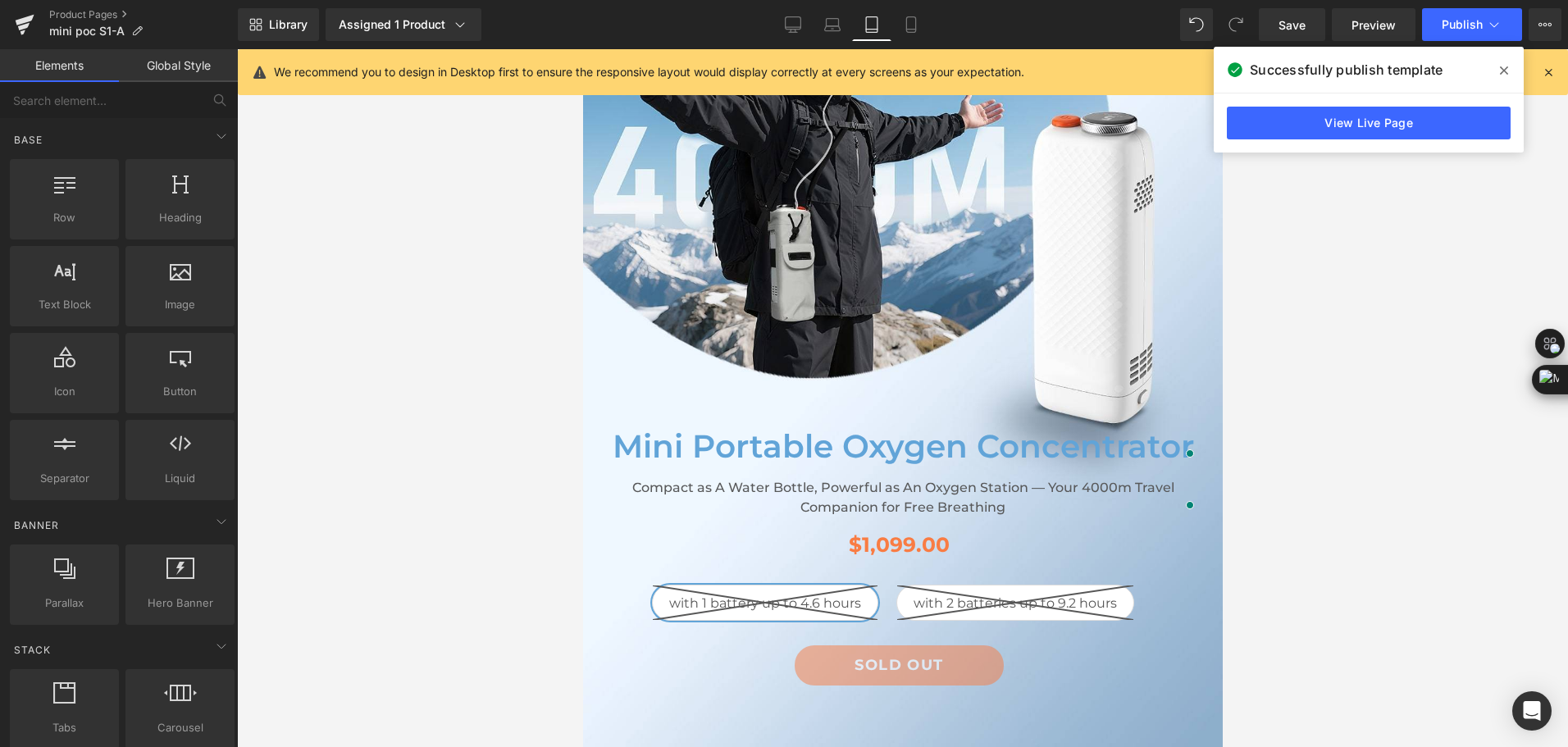
click at [1265, 395] on div at bounding box center [902, 398] width 1331 height 698
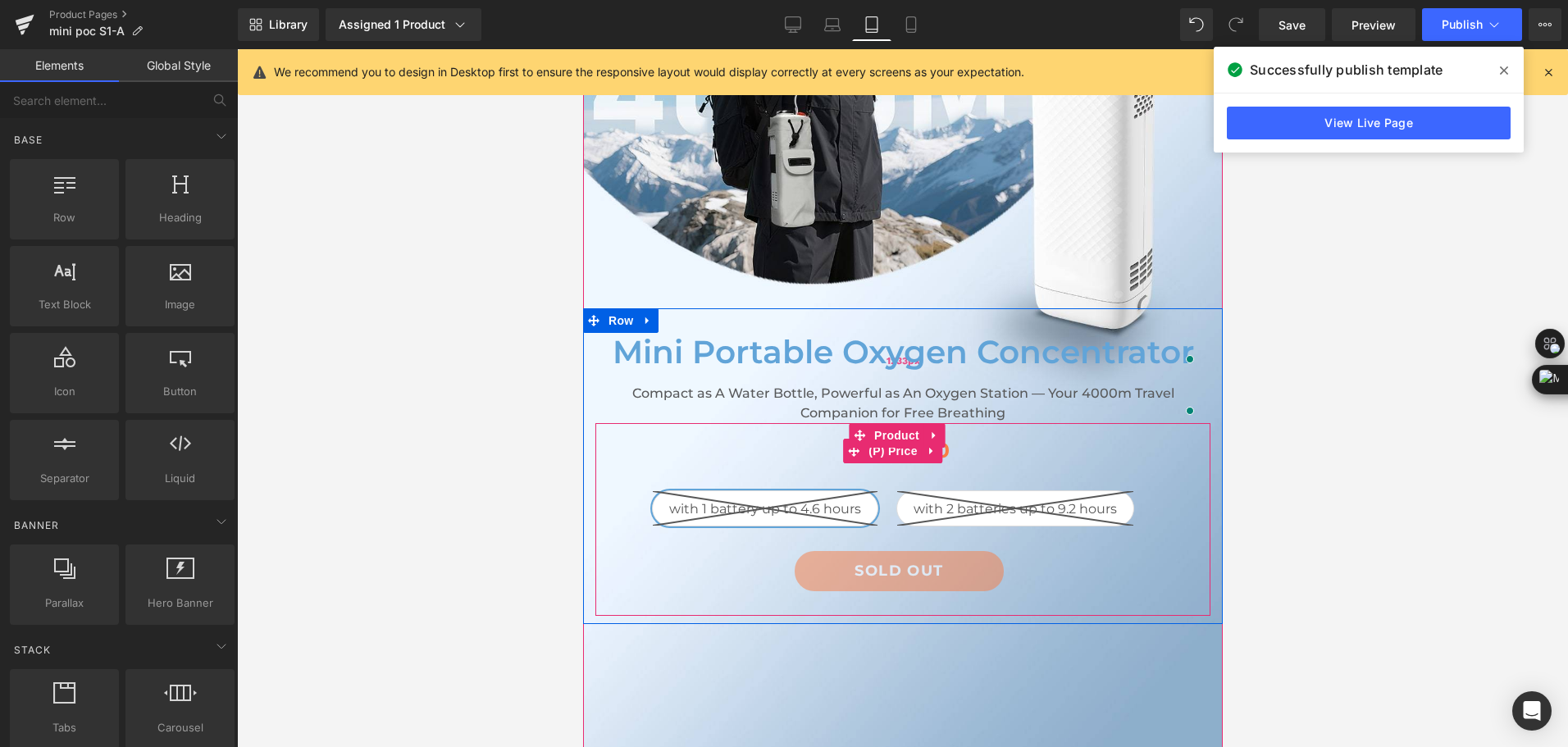
scroll to position [492, 0]
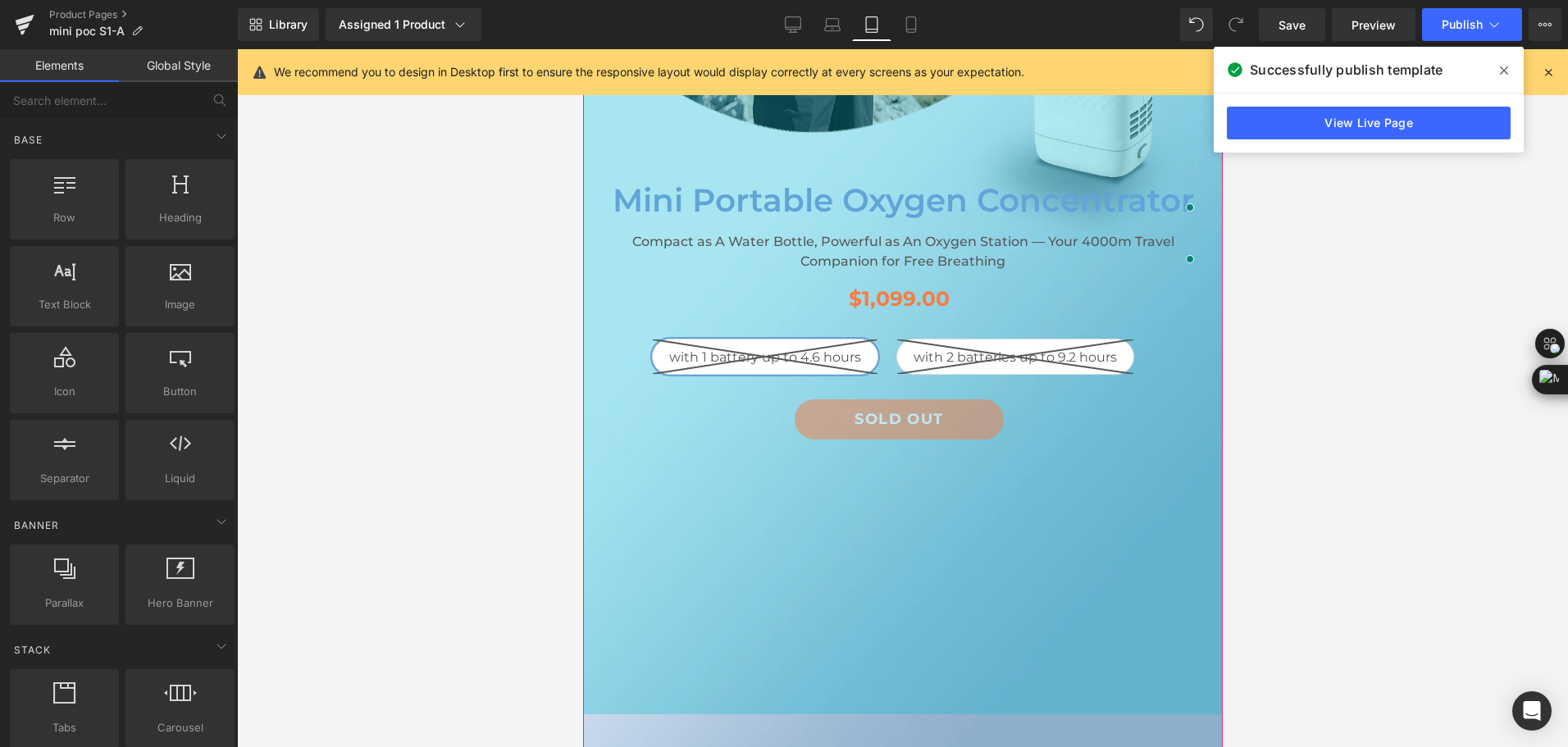
drag, startPoint x: 948, startPoint y: 484, endPoint x: 811, endPoint y: 328, distance: 207.6
click at [811, 328] on div "1233px" at bounding box center [902, 209] width 640 height 1011
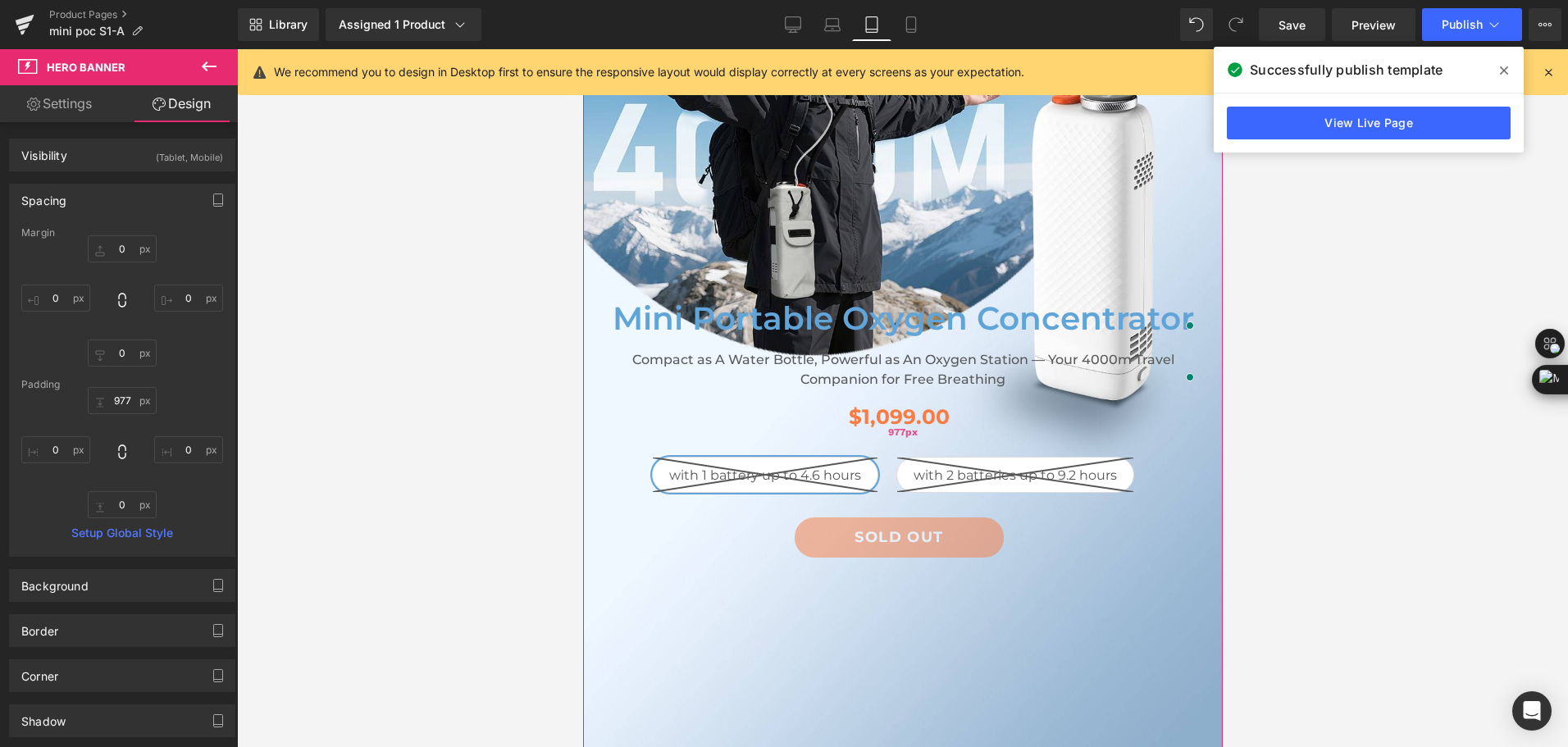
scroll to position [0, 0]
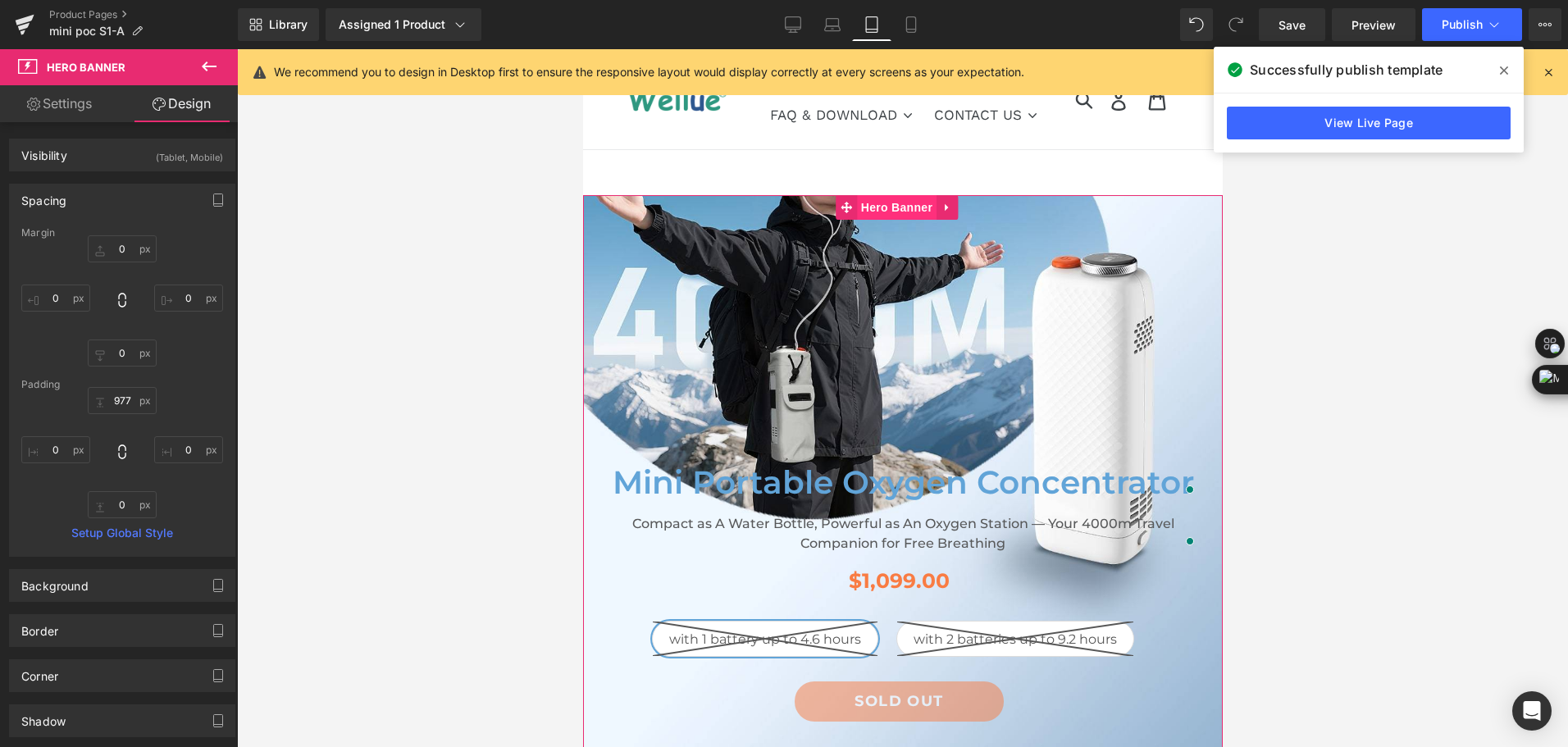
click at [881, 204] on span "Hero Banner" at bounding box center [895, 207] width 79 height 24
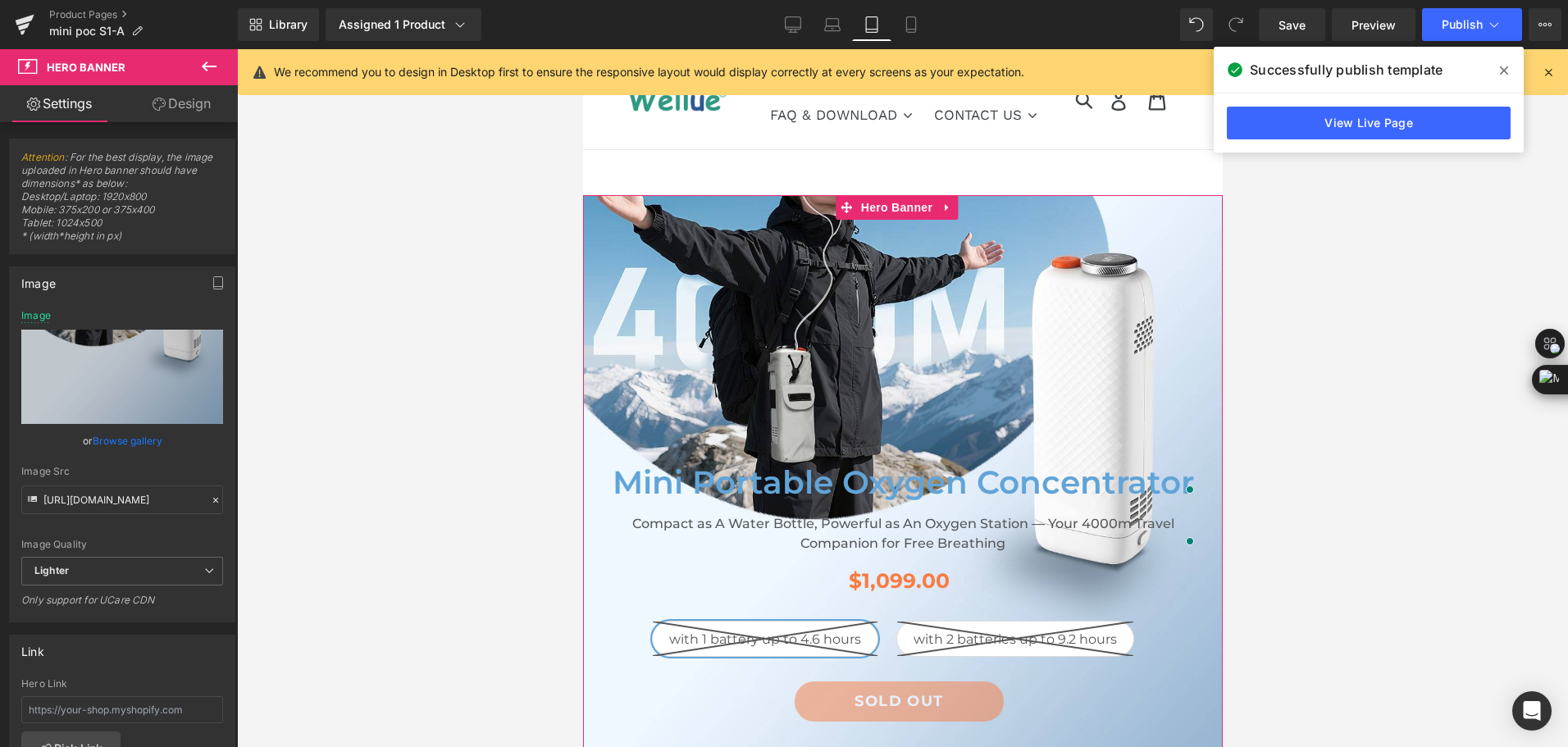
click at [192, 106] on link "Design" at bounding box center [182, 104] width 119 height 37
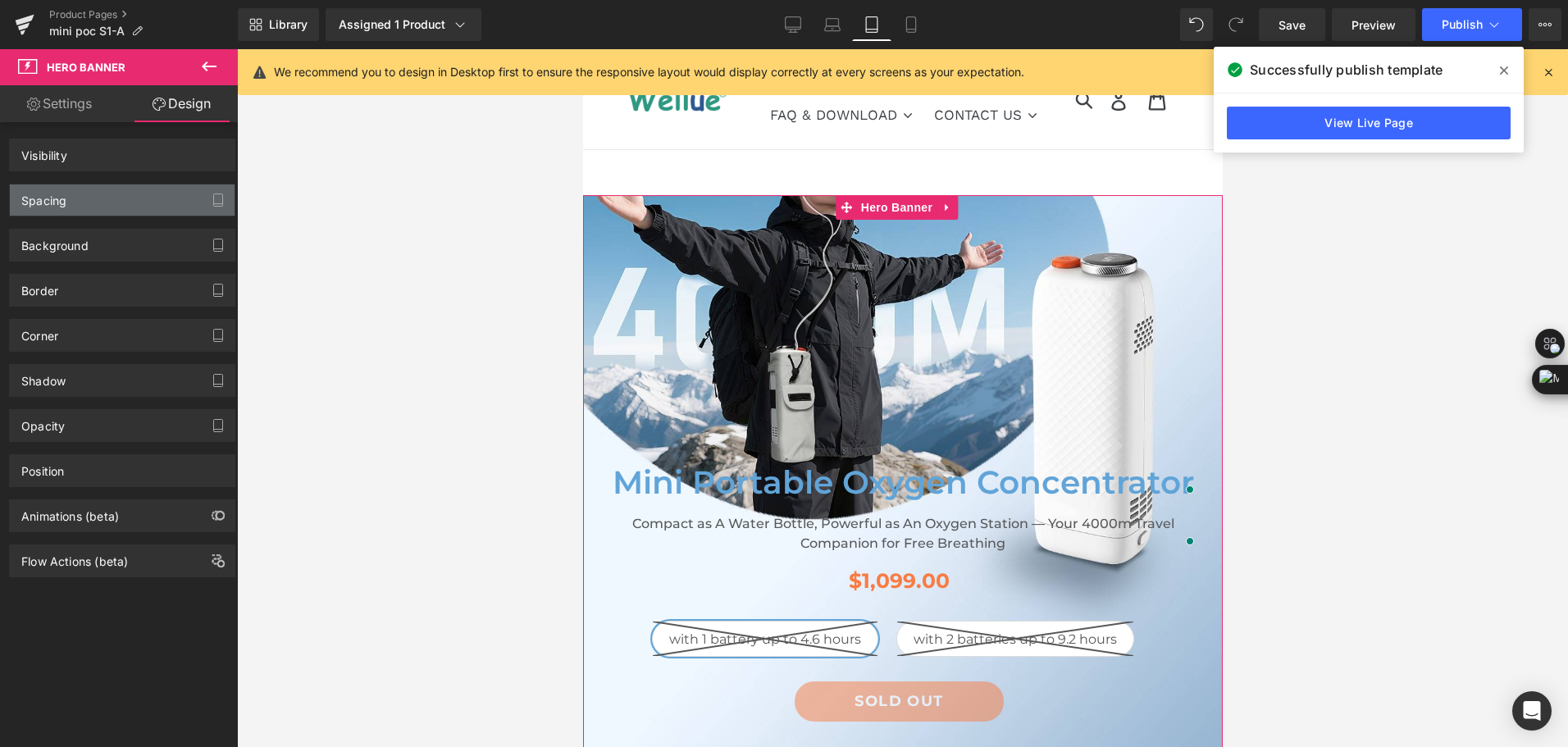
click at [126, 200] on div "Spacing" at bounding box center [122, 200] width 225 height 31
click at [29, 206] on div "Spacing" at bounding box center [44, 196] width 45 height 23
type input "0"
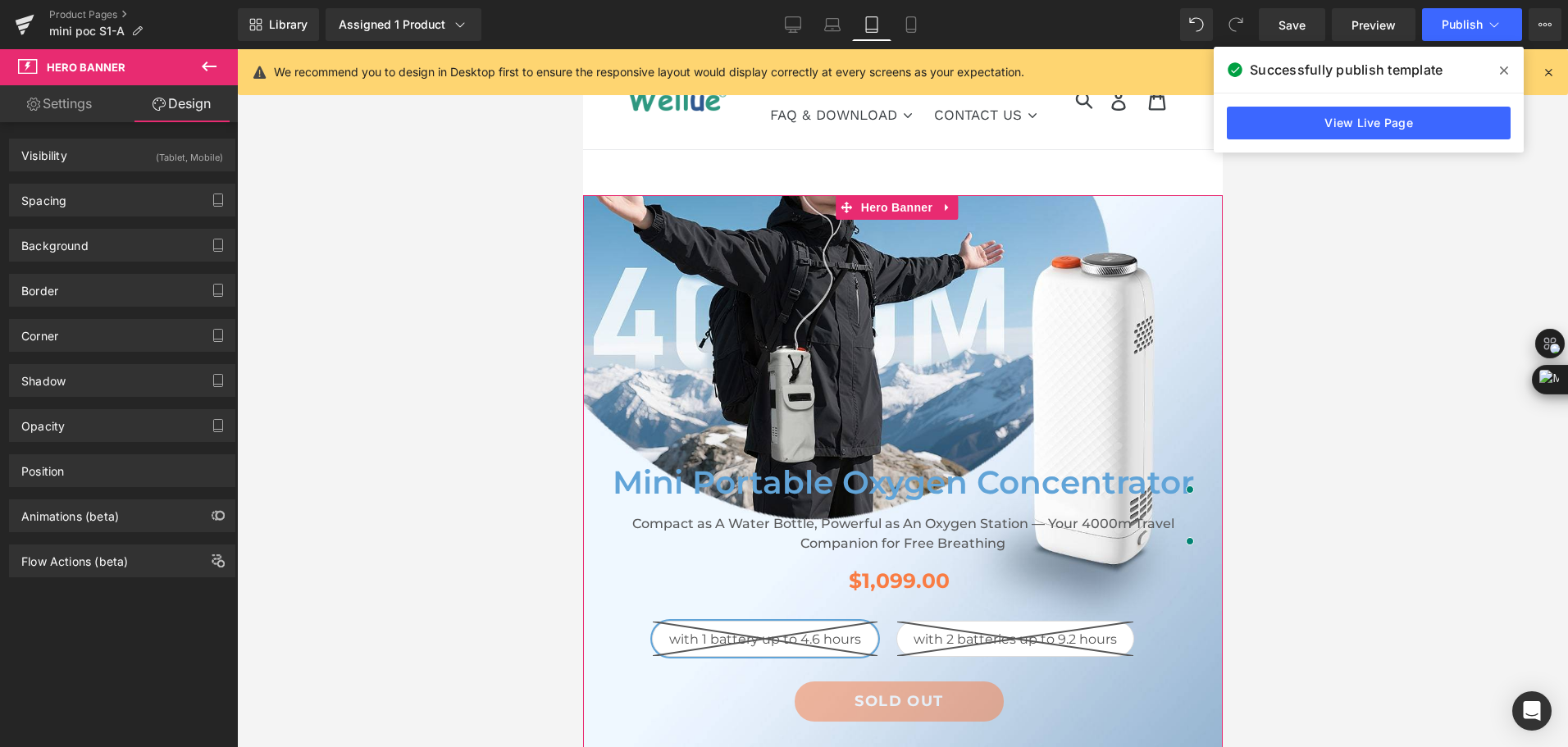
type input "0"
type input "977"
type input "0"
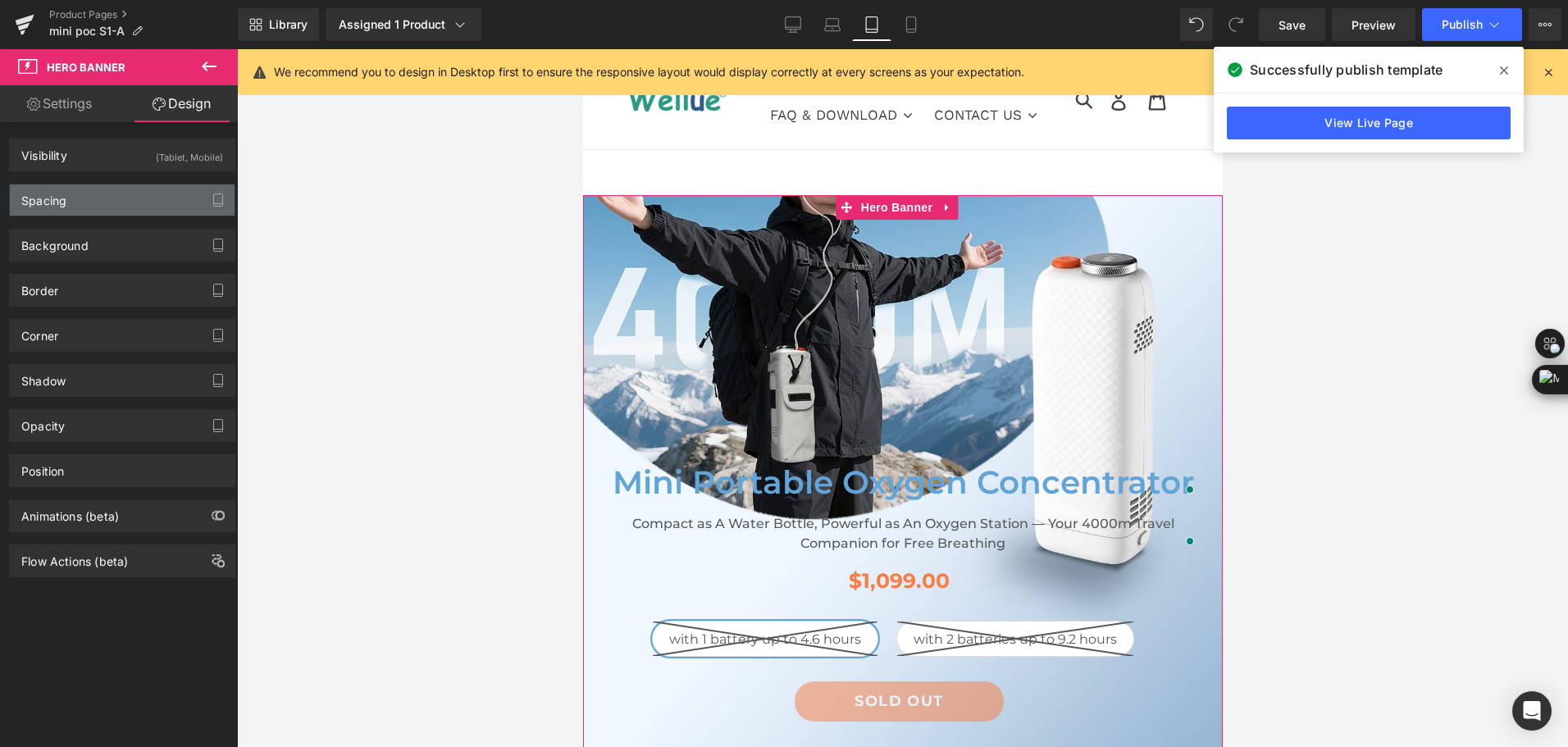
click at [104, 207] on div "Spacing" at bounding box center [122, 200] width 225 height 31
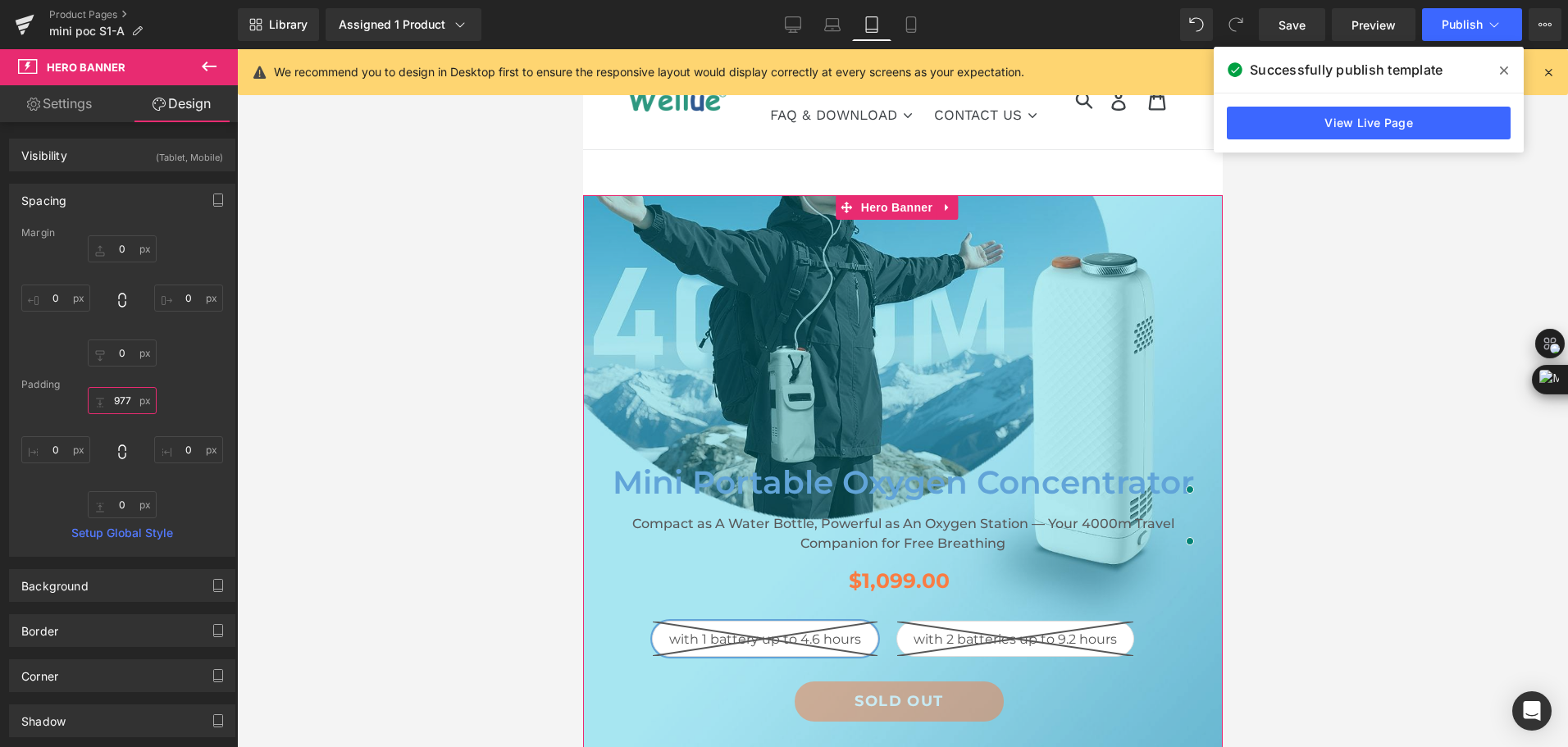
click at [122, 399] on input "977" at bounding box center [122, 400] width 69 height 27
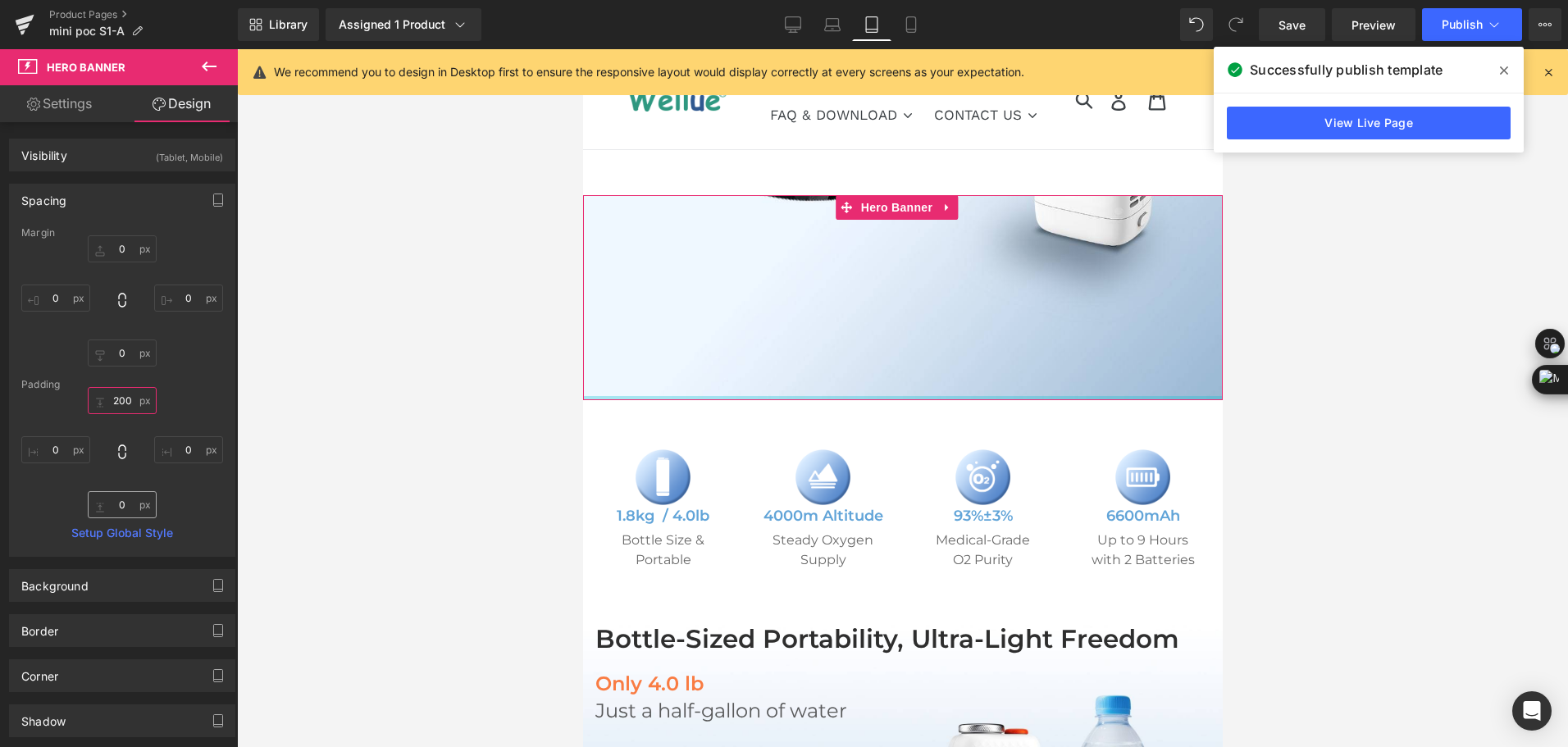
type input "200"
click at [130, 507] on input "0" at bounding box center [122, 505] width 69 height 27
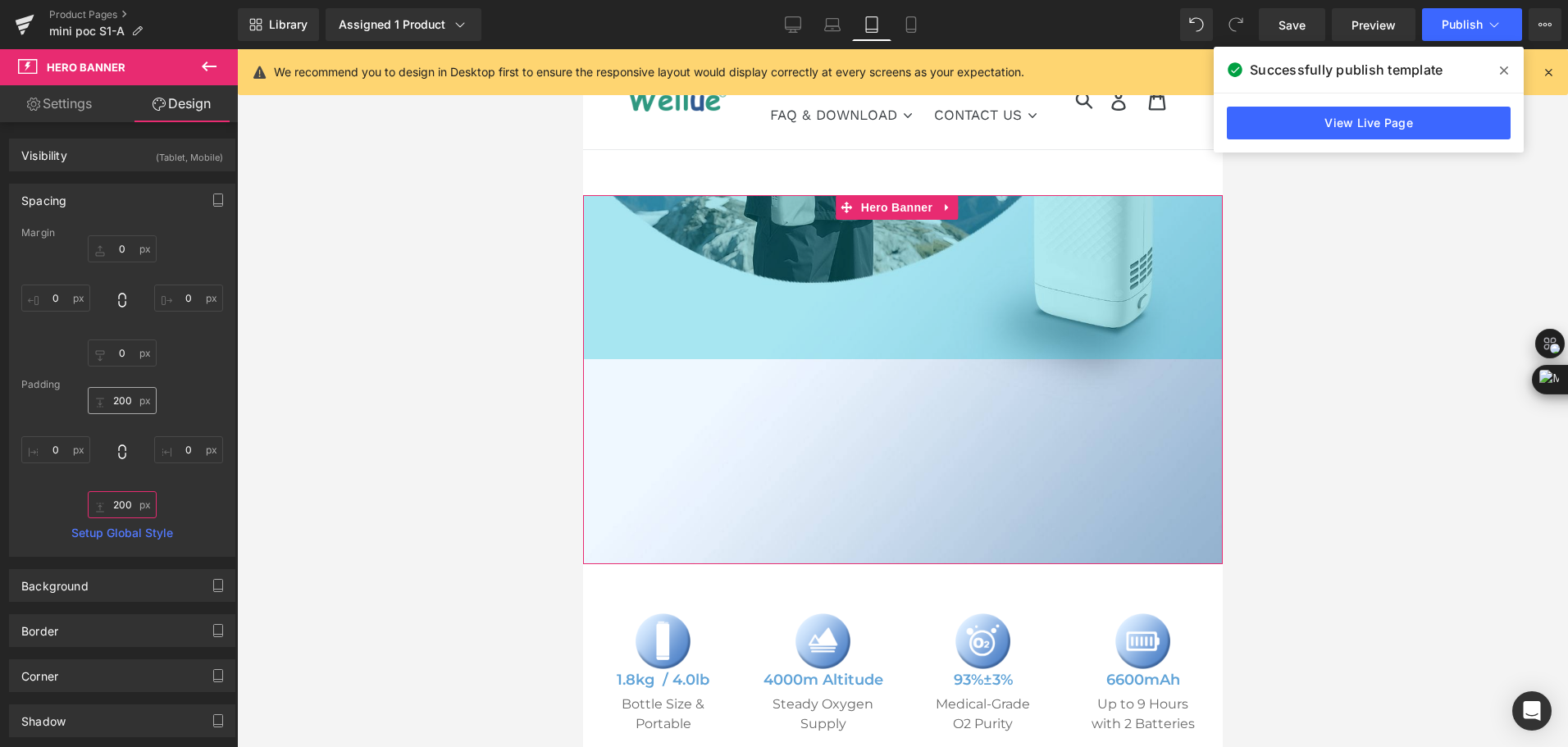
type input "200"
click at [118, 398] on input "200" at bounding box center [122, 400] width 69 height 27
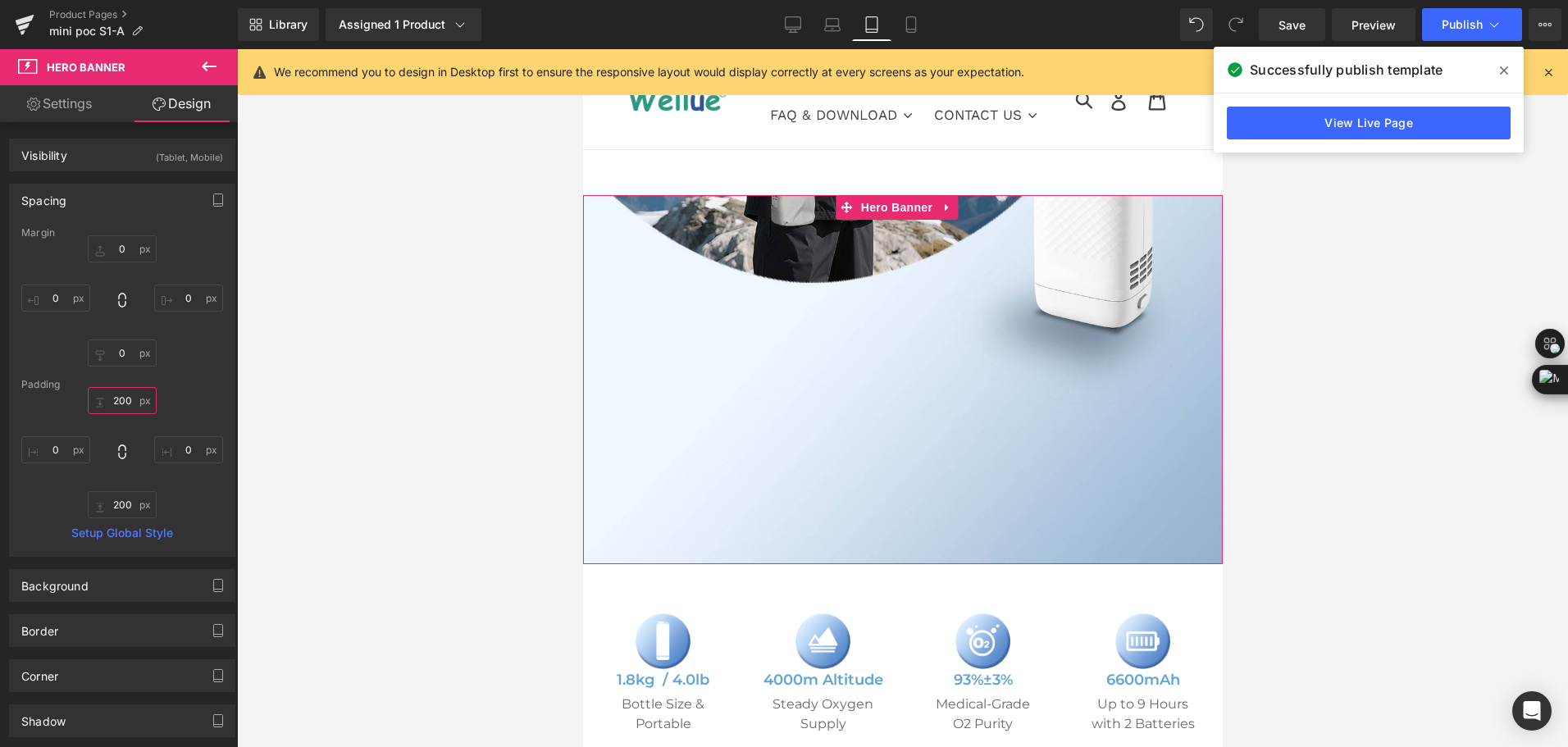
click at [113, 398] on input "200" at bounding box center [122, 400] width 69 height 27
type input "2100"
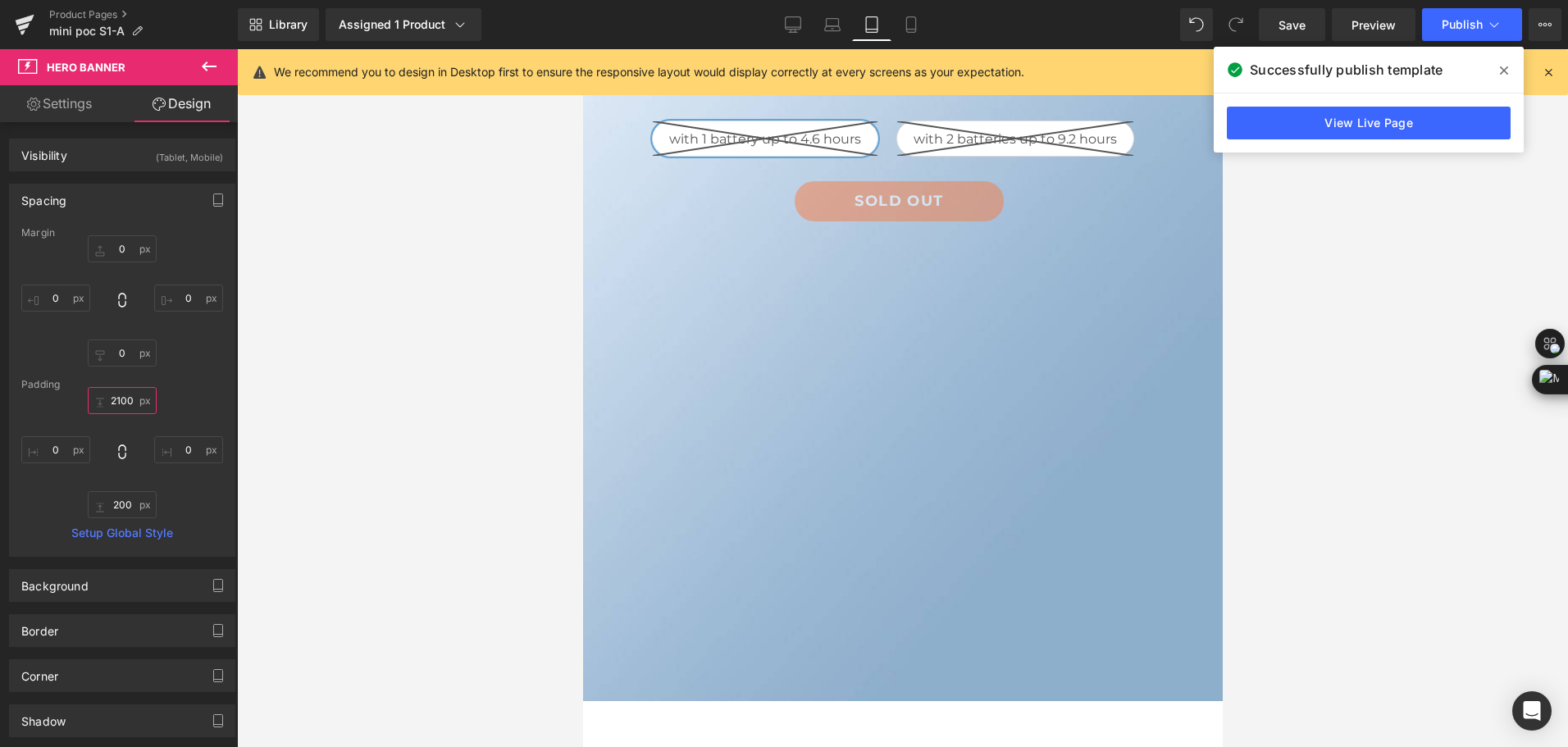
scroll to position [1476, 0]
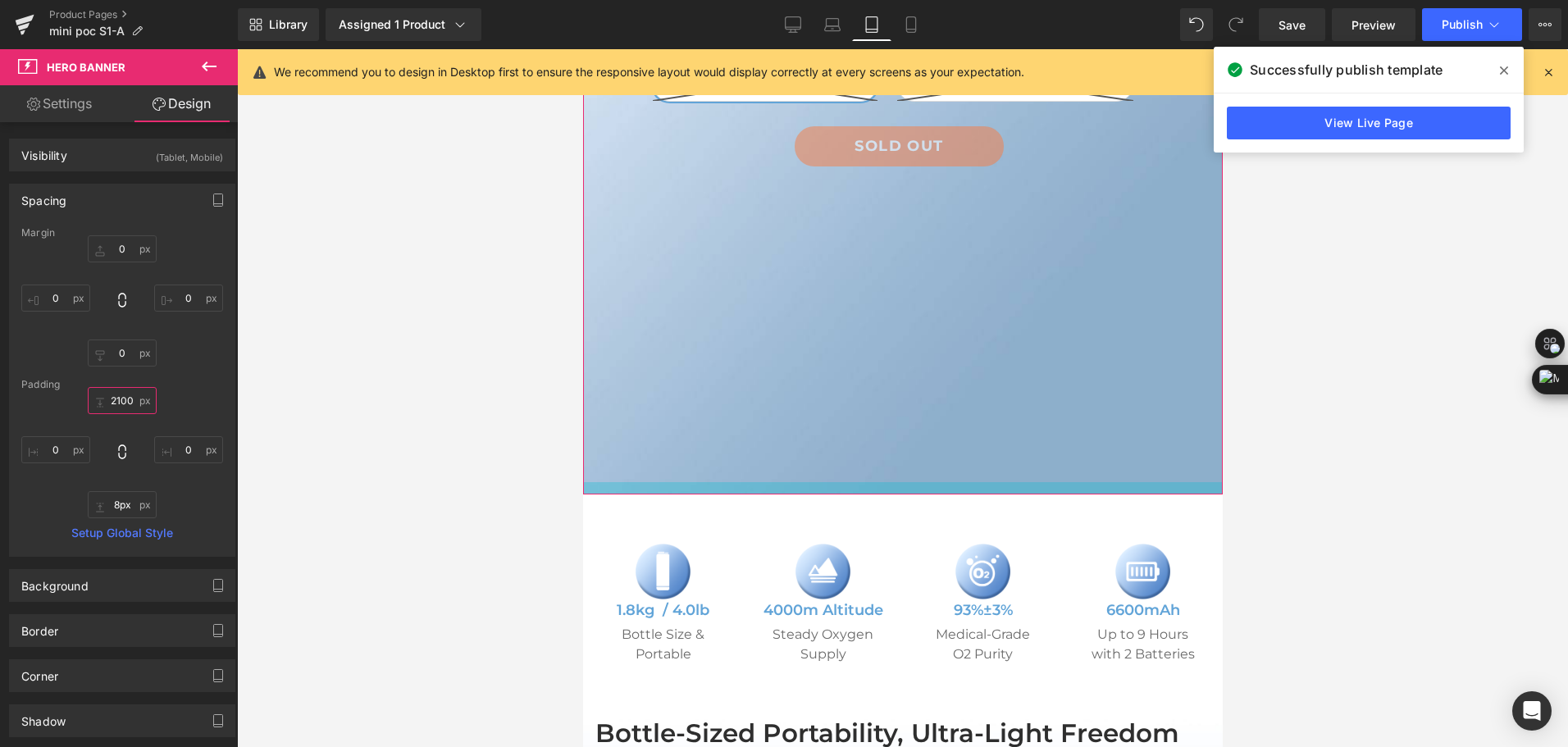
type input "6px"
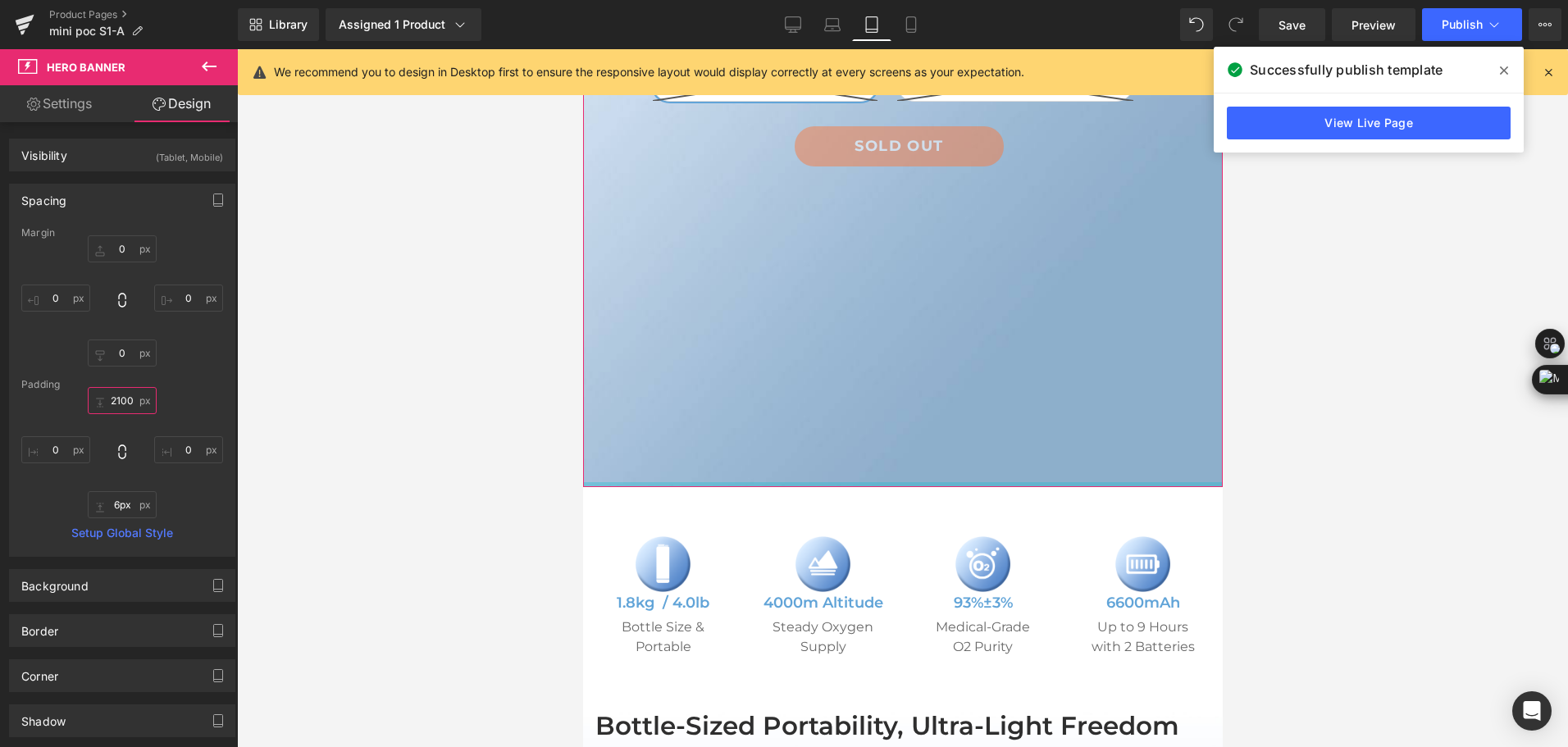
drag, startPoint x: 870, startPoint y: 607, endPoint x: 894, endPoint y: 448, distance: 160.8
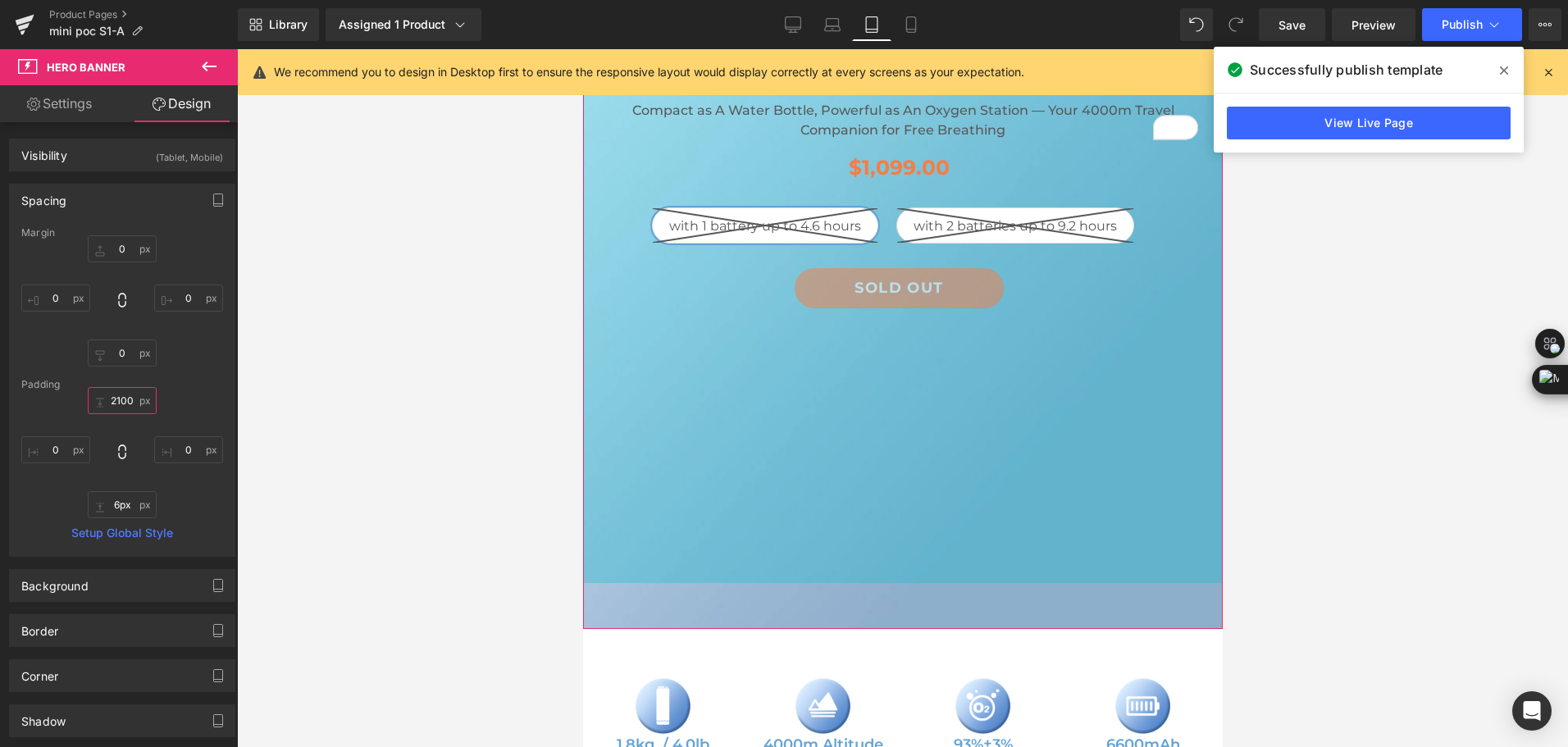
scroll to position [1148, 0]
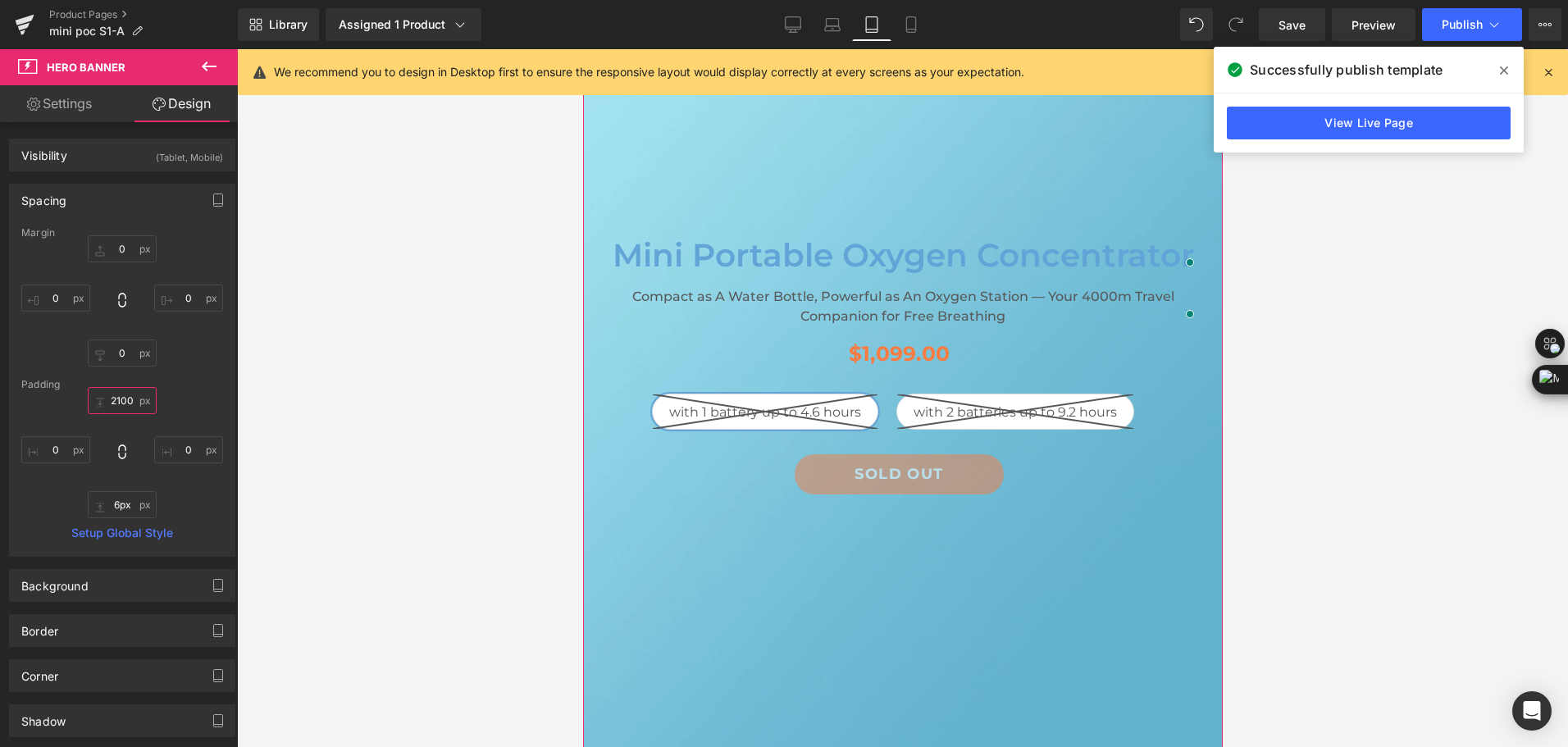
click at [119, 395] on input "2100" at bounding box center [122, 400] width 69 height 27
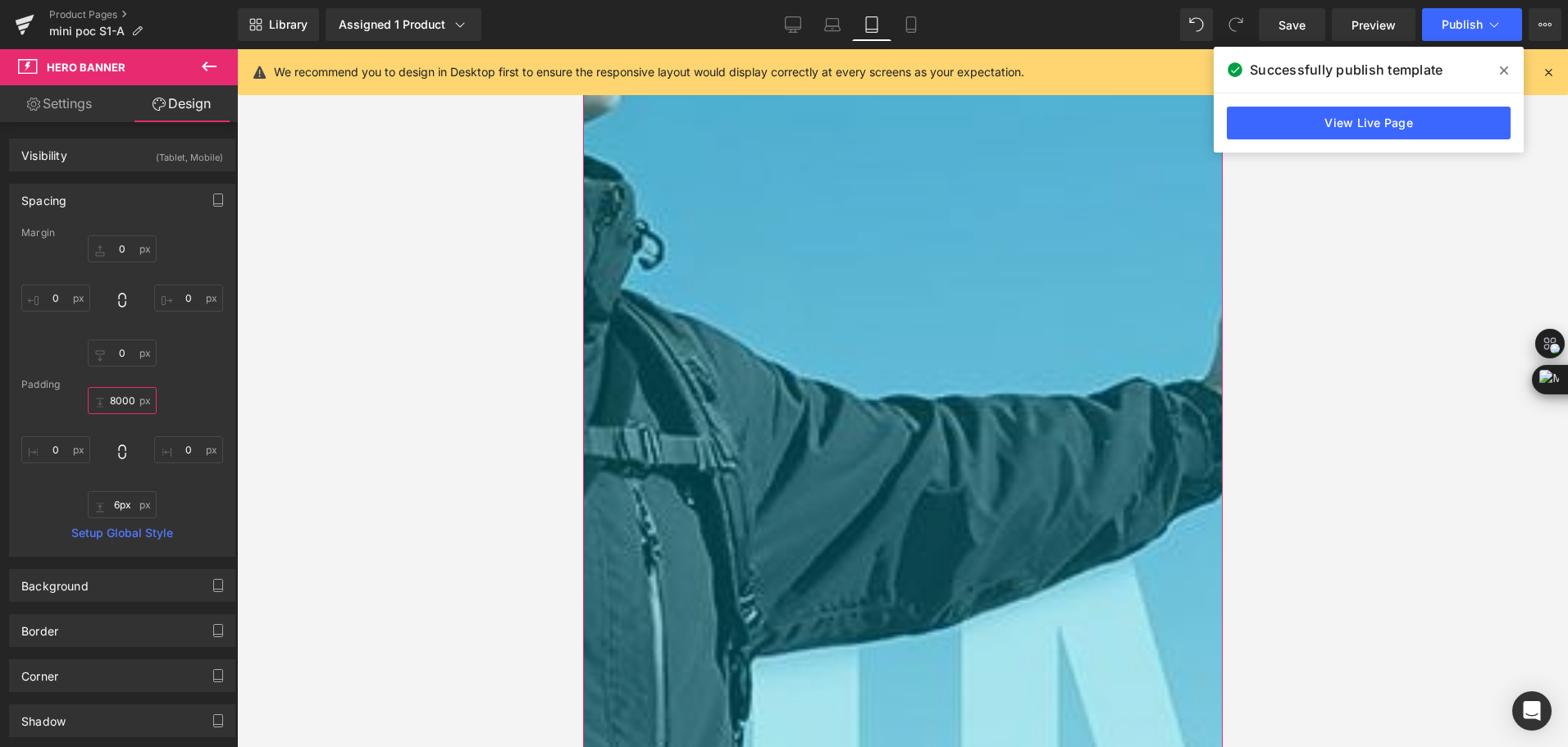
type input "80=00"
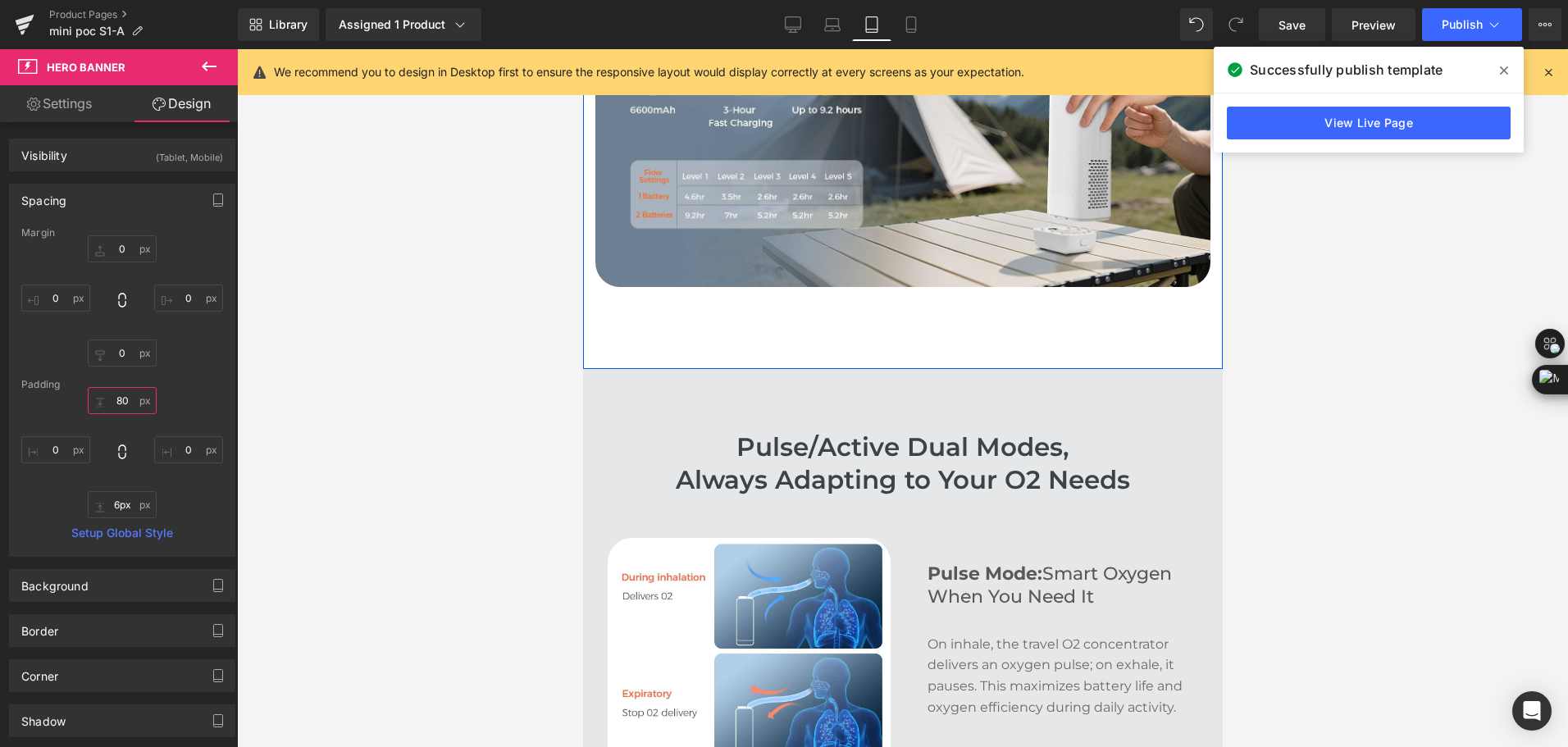
type input "800"
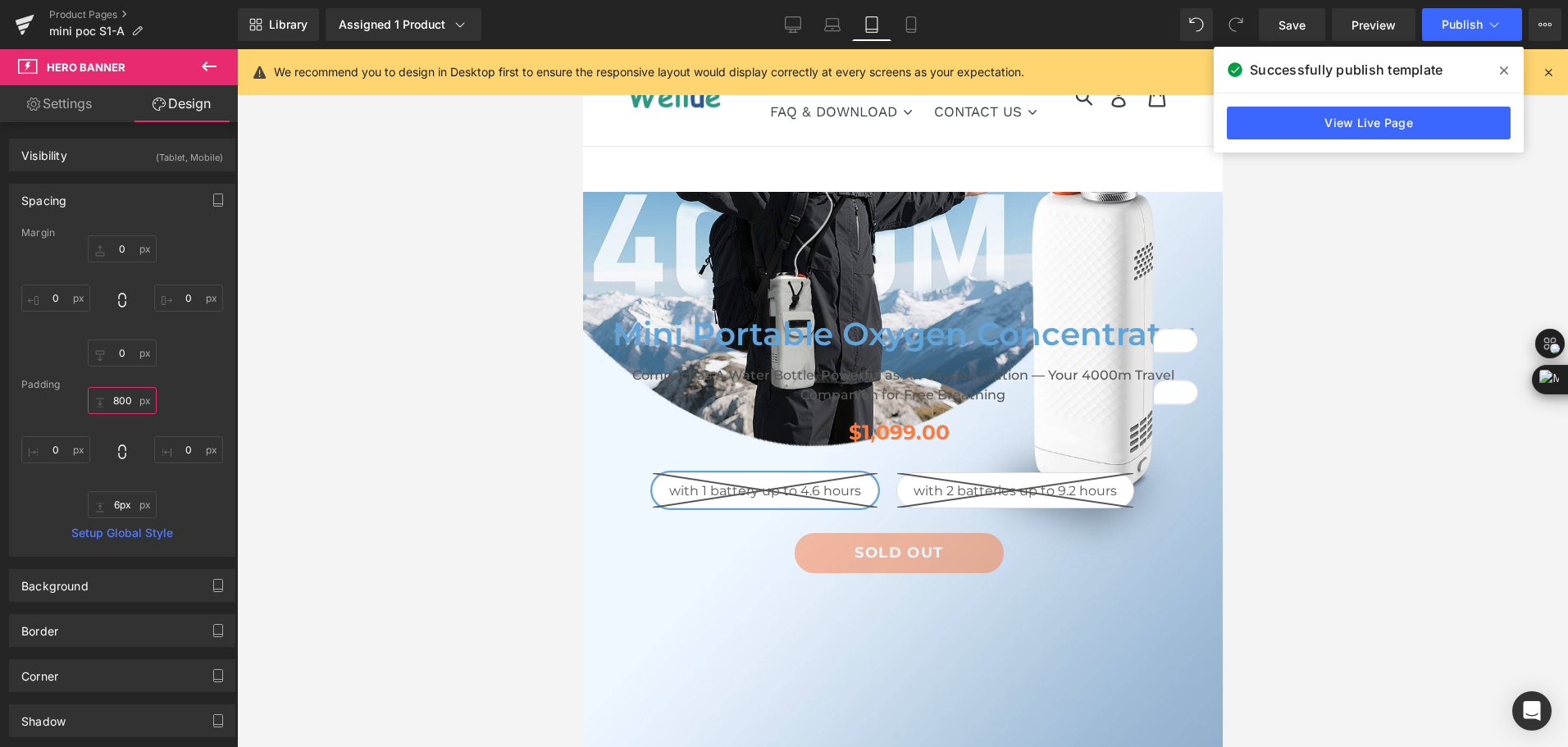
scroll to position [0, 0]
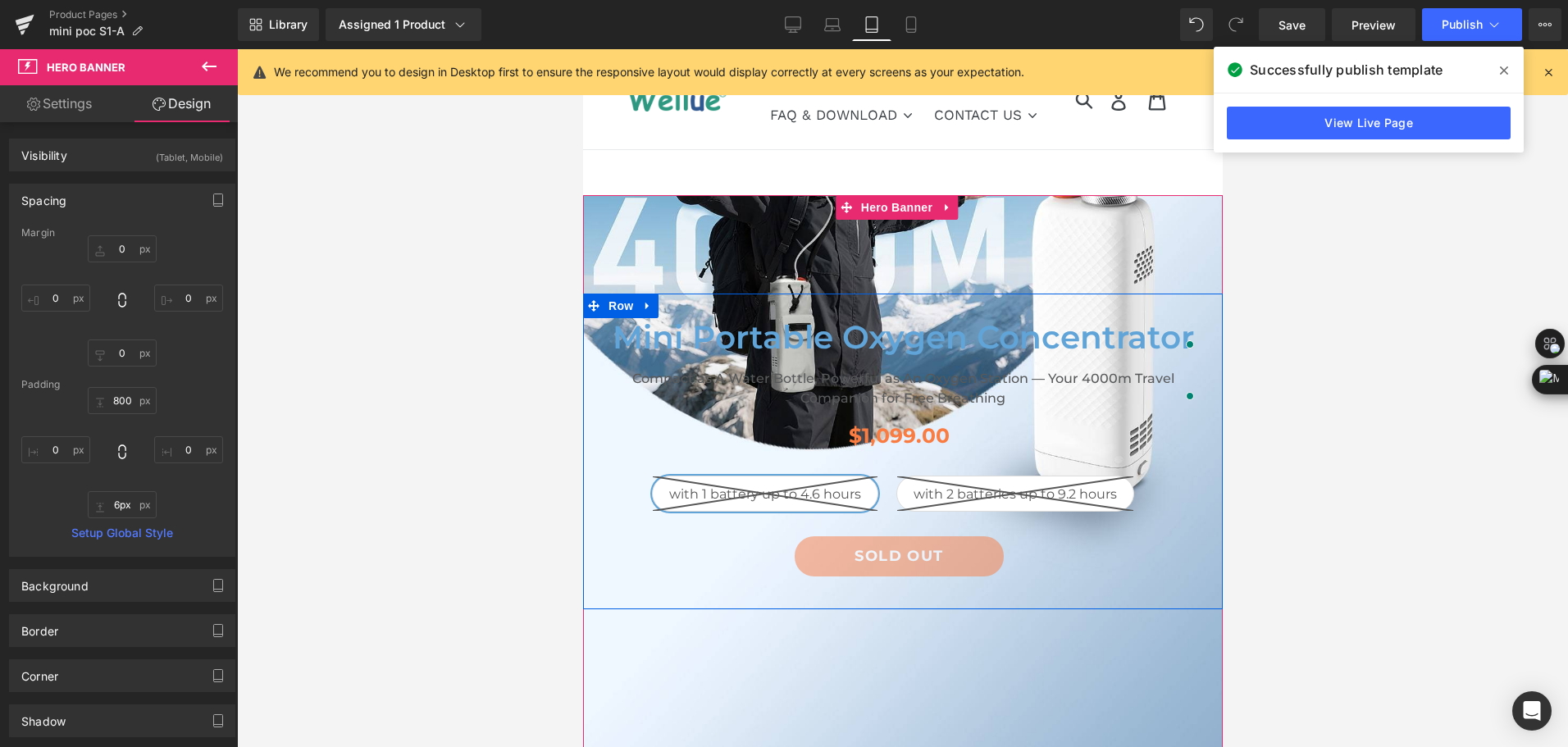
click at [628, 306] on span "Row" at bounding box center [619, 306] width 33 height 24
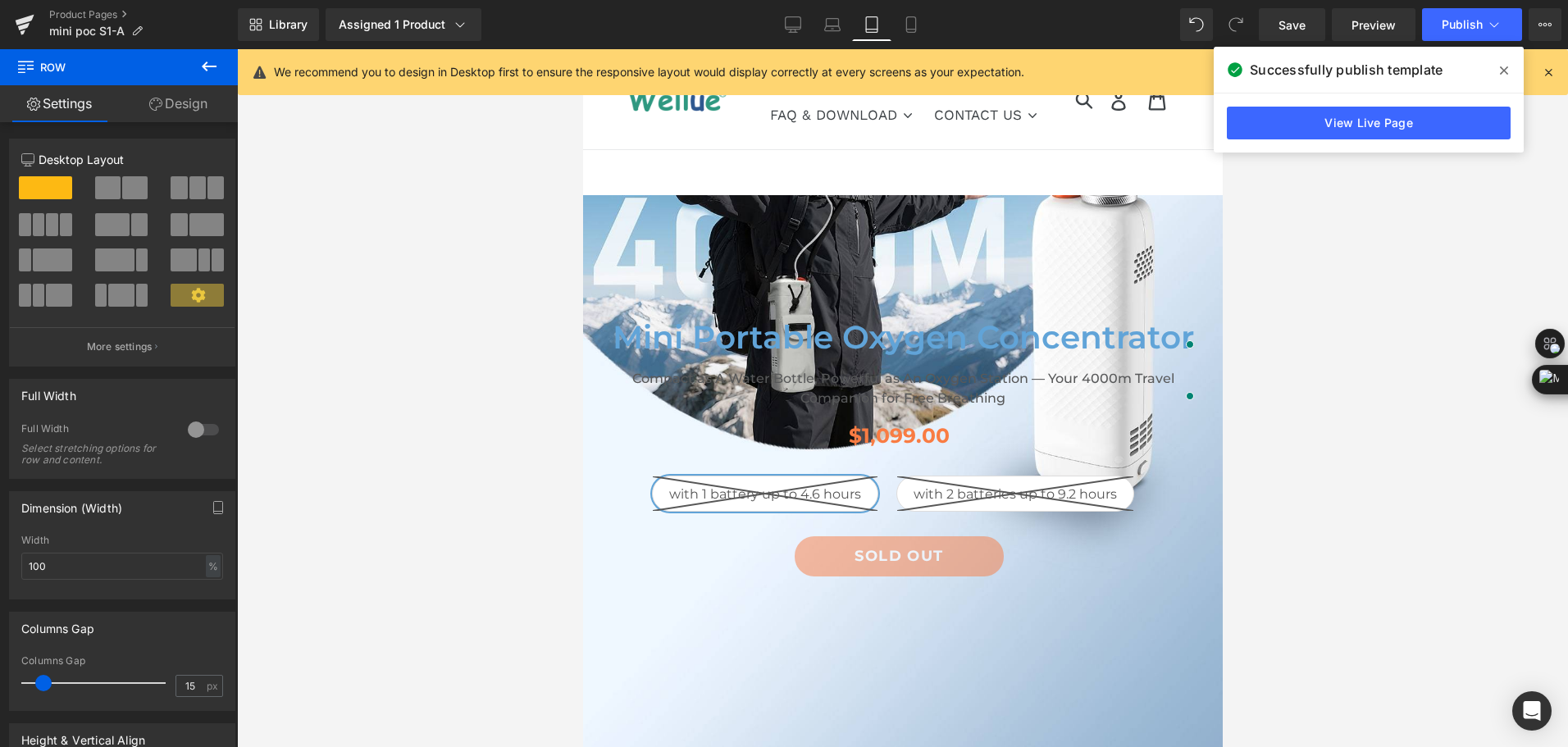
click at [211, 74] on icon at bounding box center [209, 66] width 20 height 20
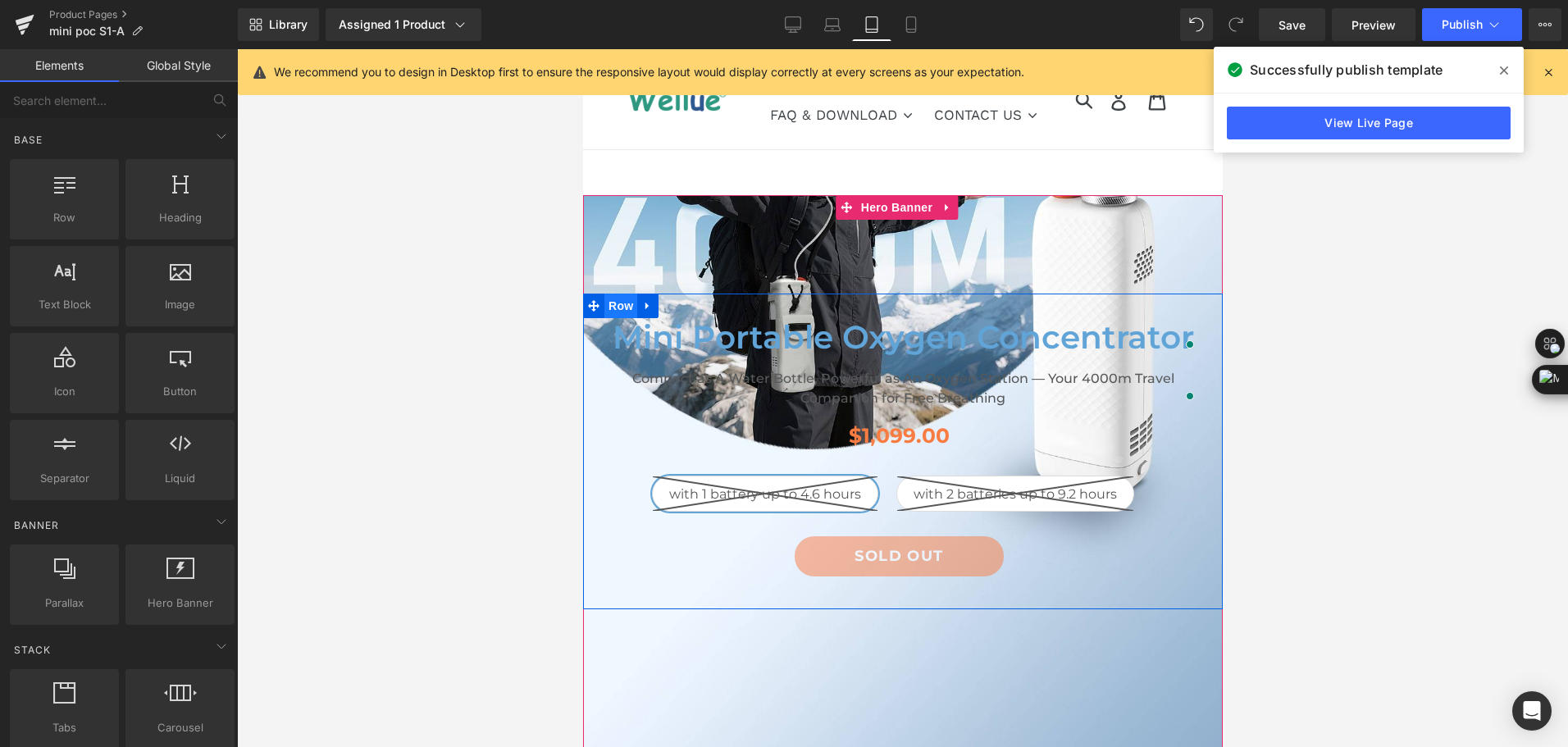
click at [622, 303] on span "Row" at bounding box center [619, 306] width 33 height 24
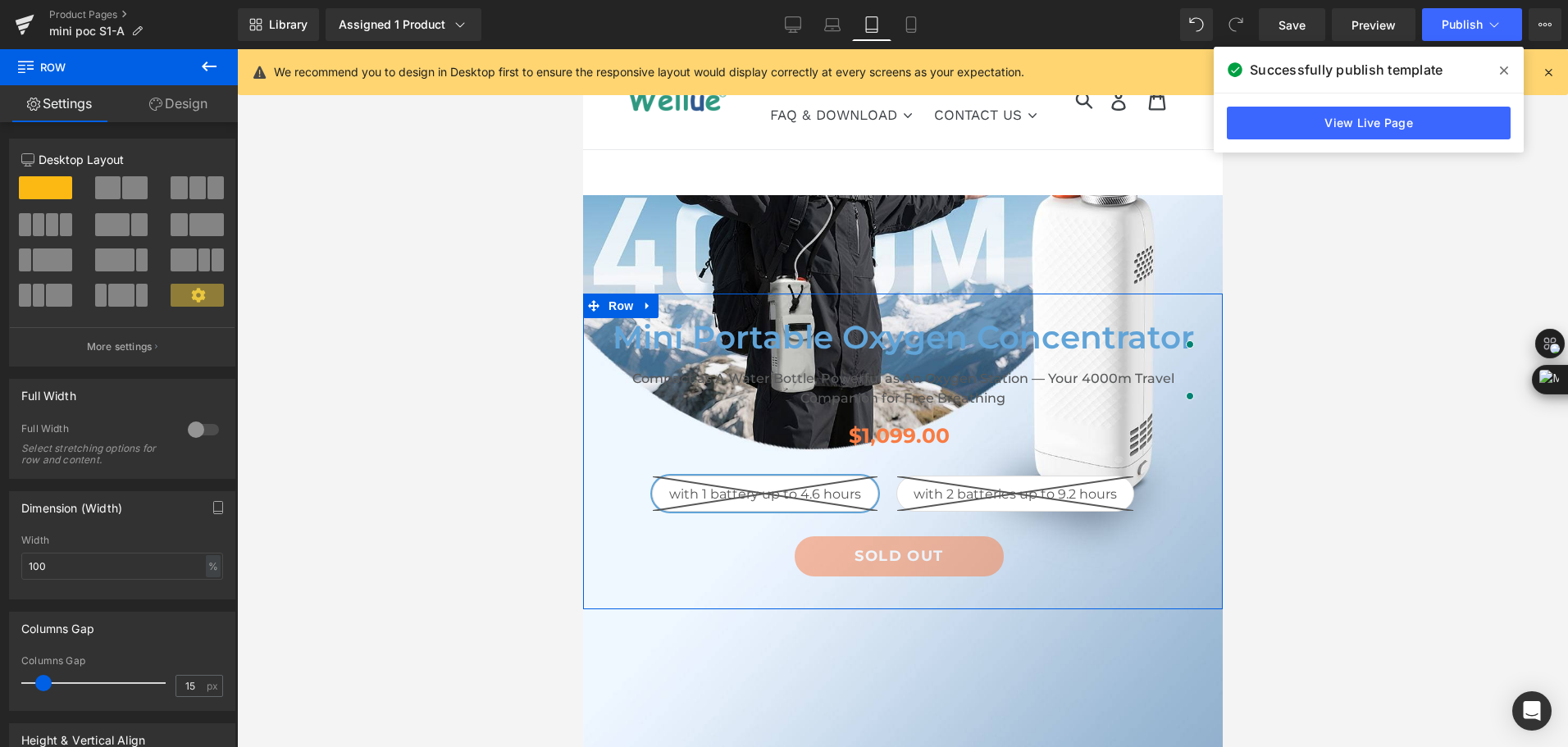
click at [170, 97] on link "Design" at bounding box center [179, 104] width 119 height 37
click at [0, 0] on div "Spacing" at bounding box center [0, 0] width 0 height 0
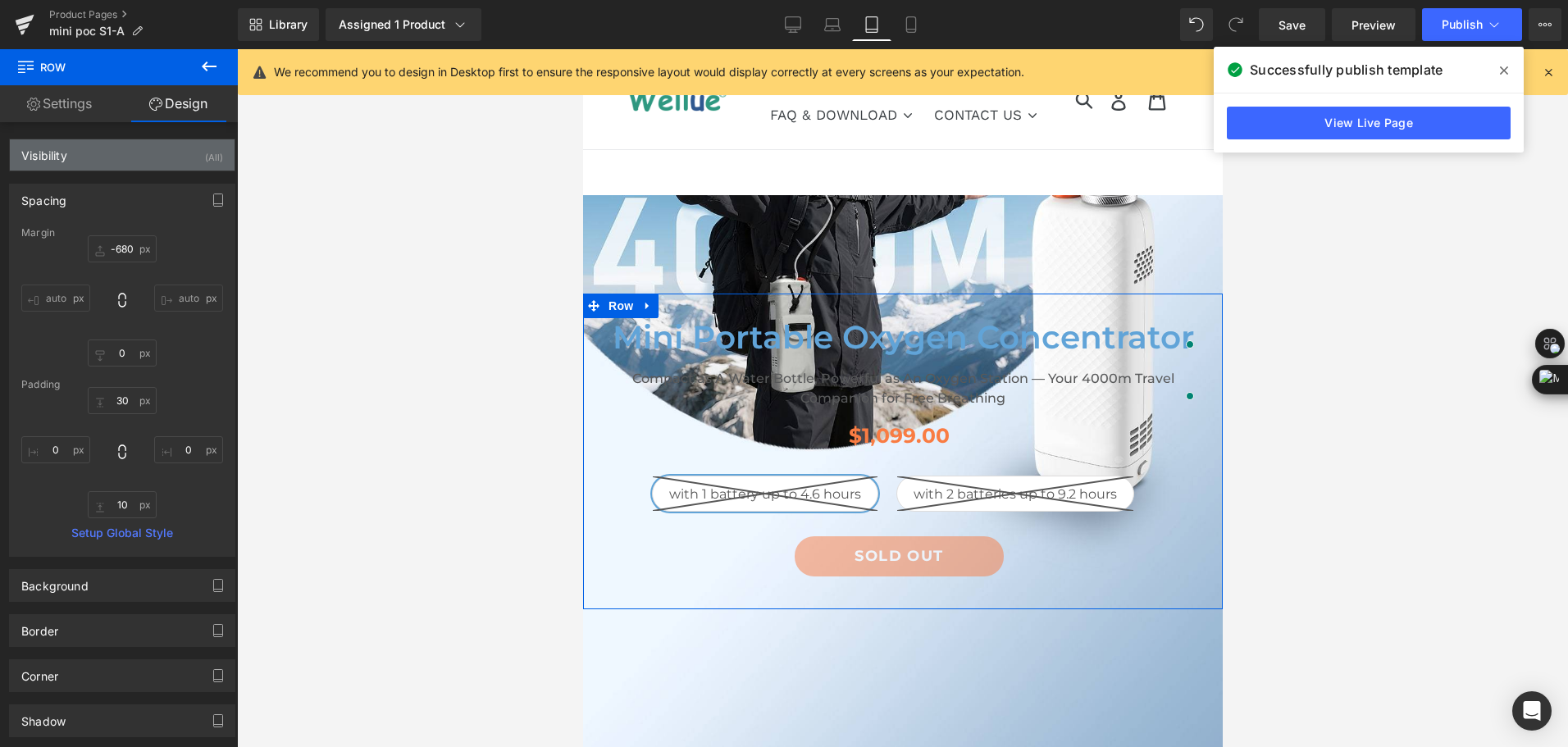
type input "-680"
type input "0"
type input "30"
type input "0"
type input "10"
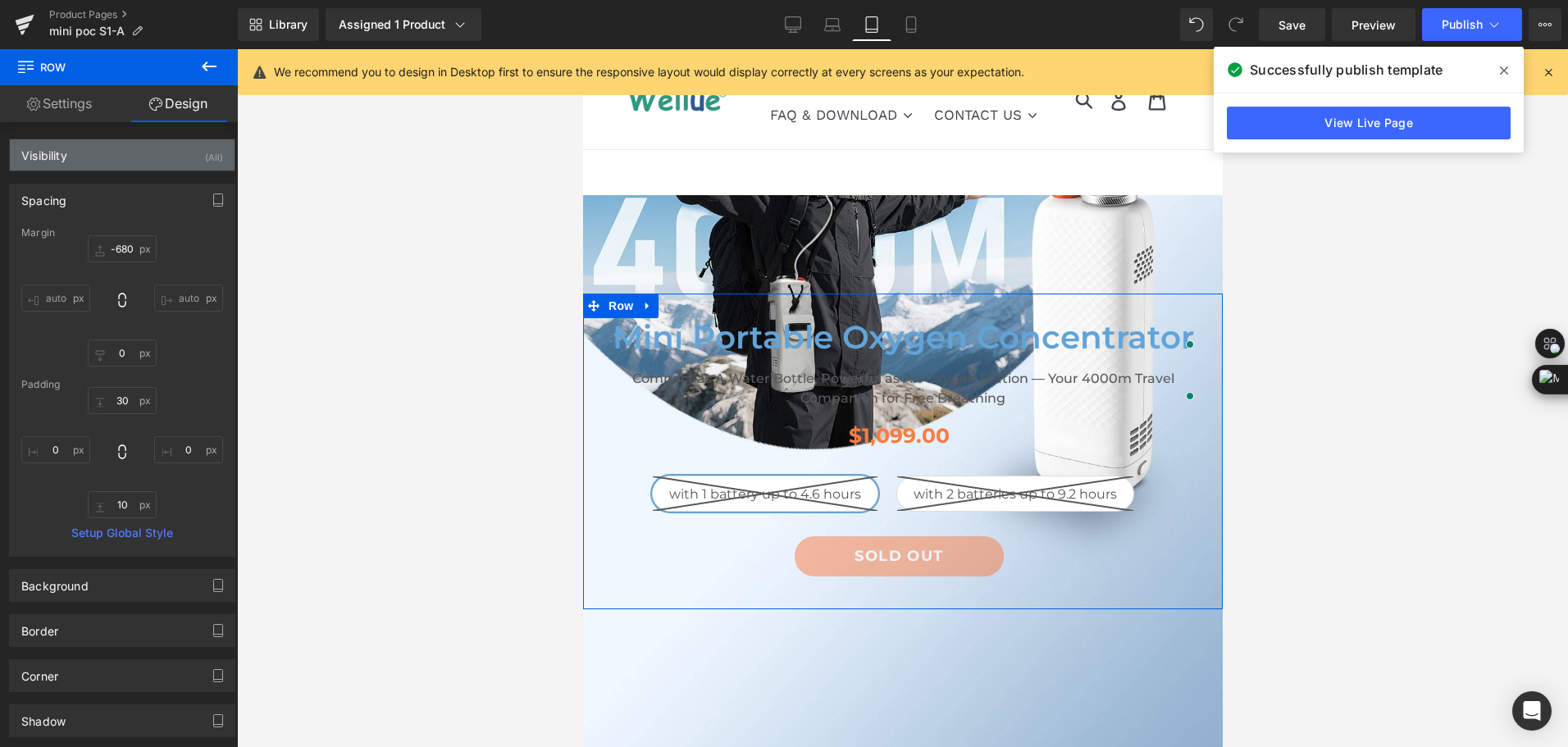
type input "0"
click at [131, 248] on input "-680" at bounding box center [122, 248] width 69 height 27
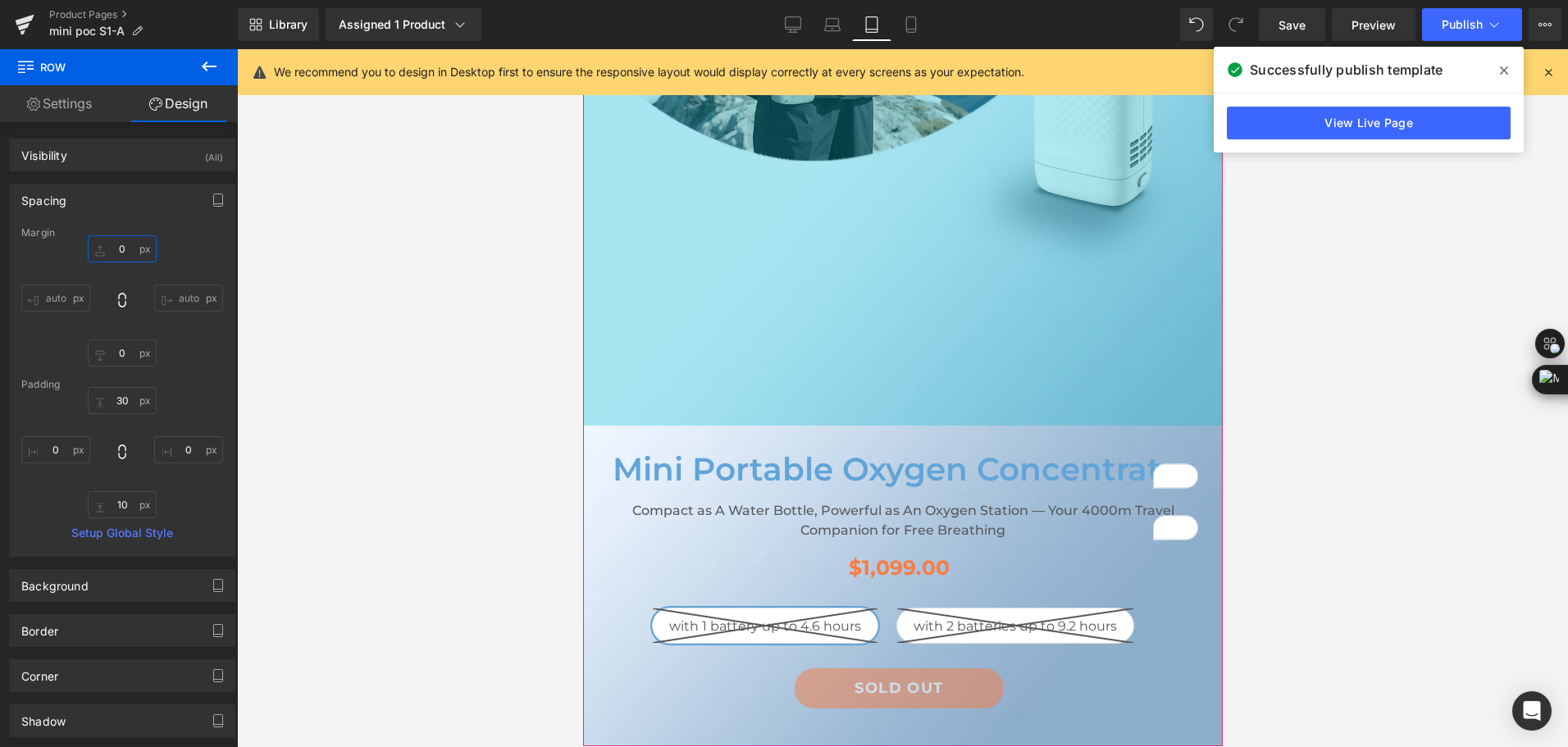
scroll to position [574, 0]
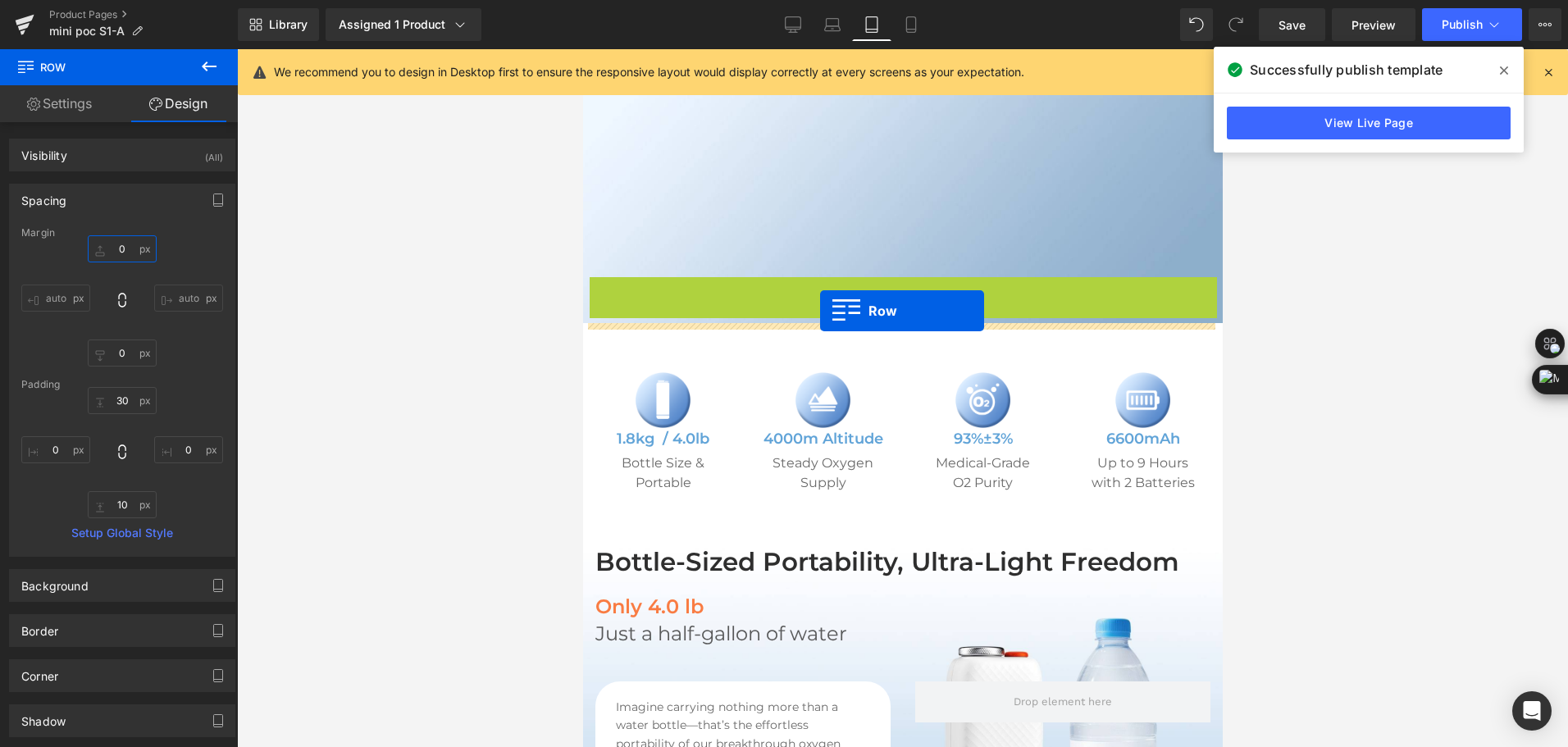
drag, startPoint x: 615, startPoint y: 291, endPoint x: 819, endPoint y: 311, distance: 205.0
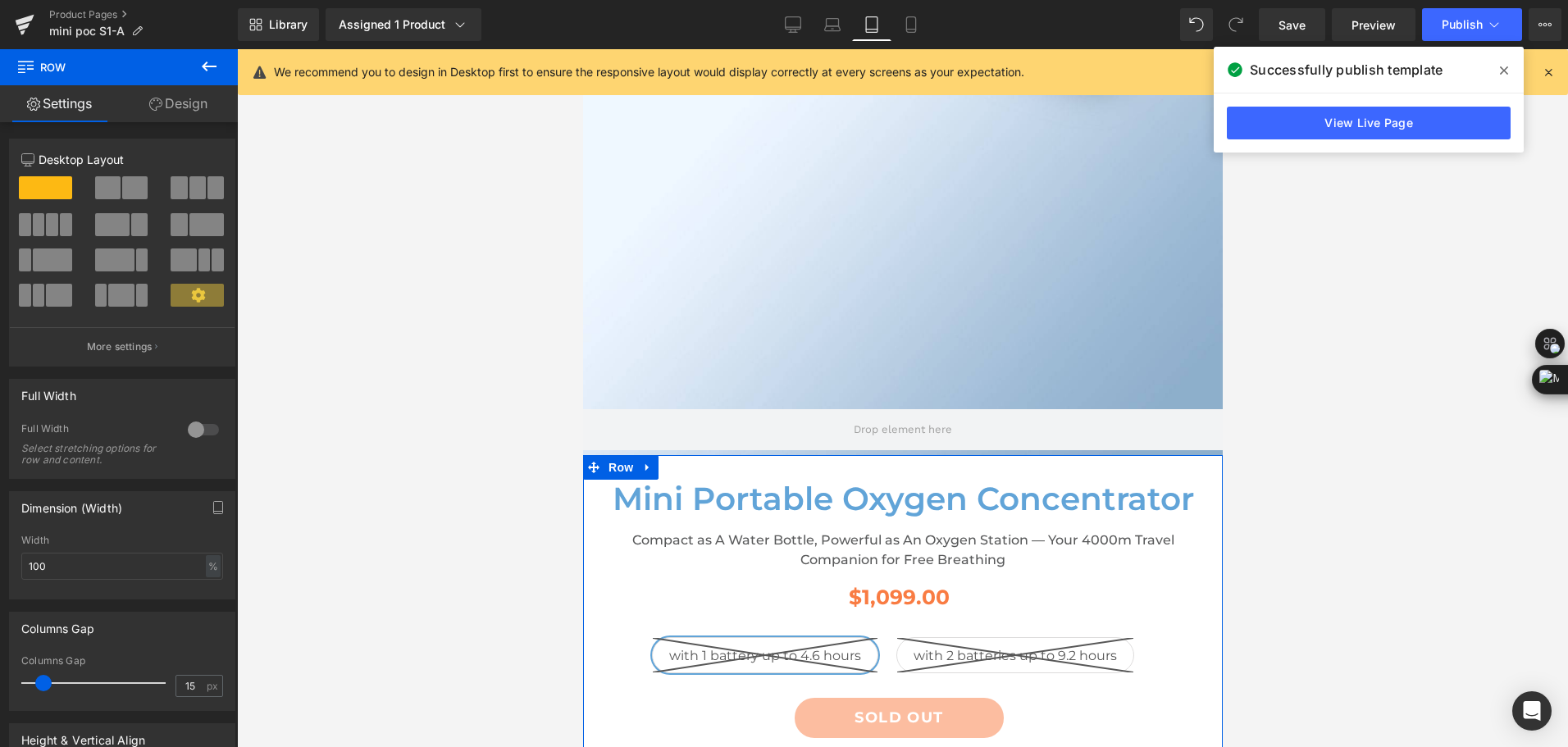
scroll to position [246, 0]
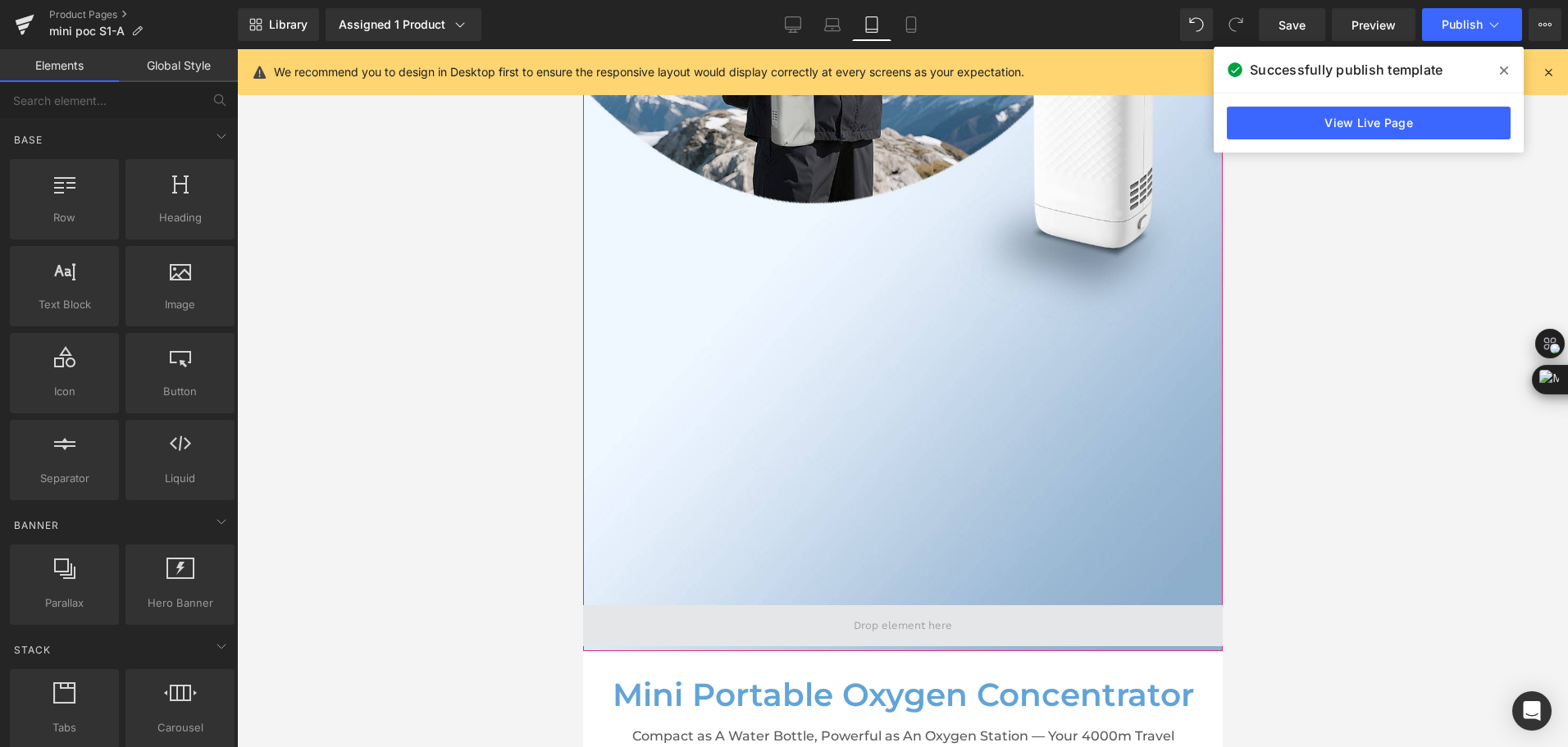
click at [867, 617] on span at bounding box center [902, 626] width 110 height 24
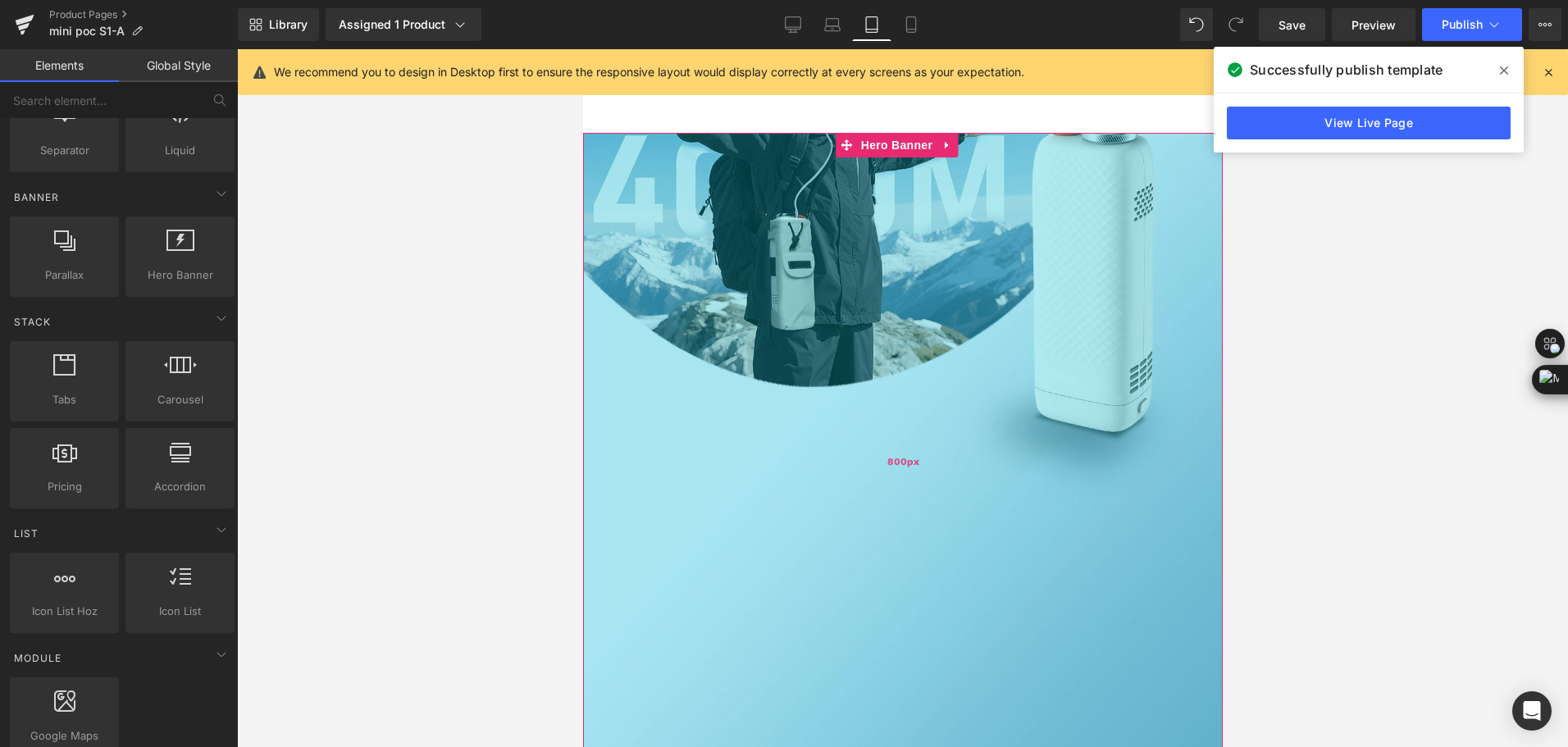
scroll to position [0, 0]
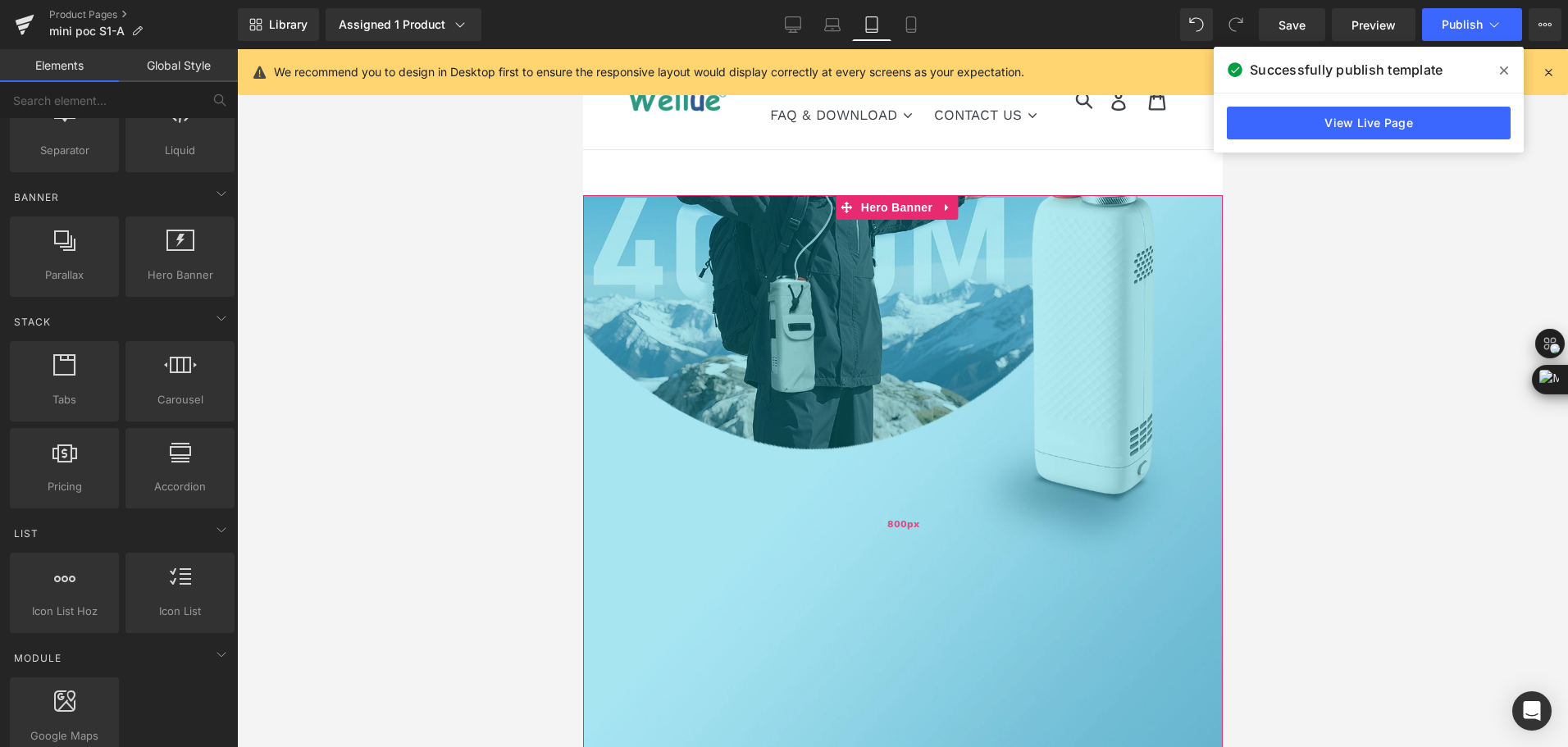
click at [753, 308] on div "800px" at bounding box center [902, 522] width 640 height 656
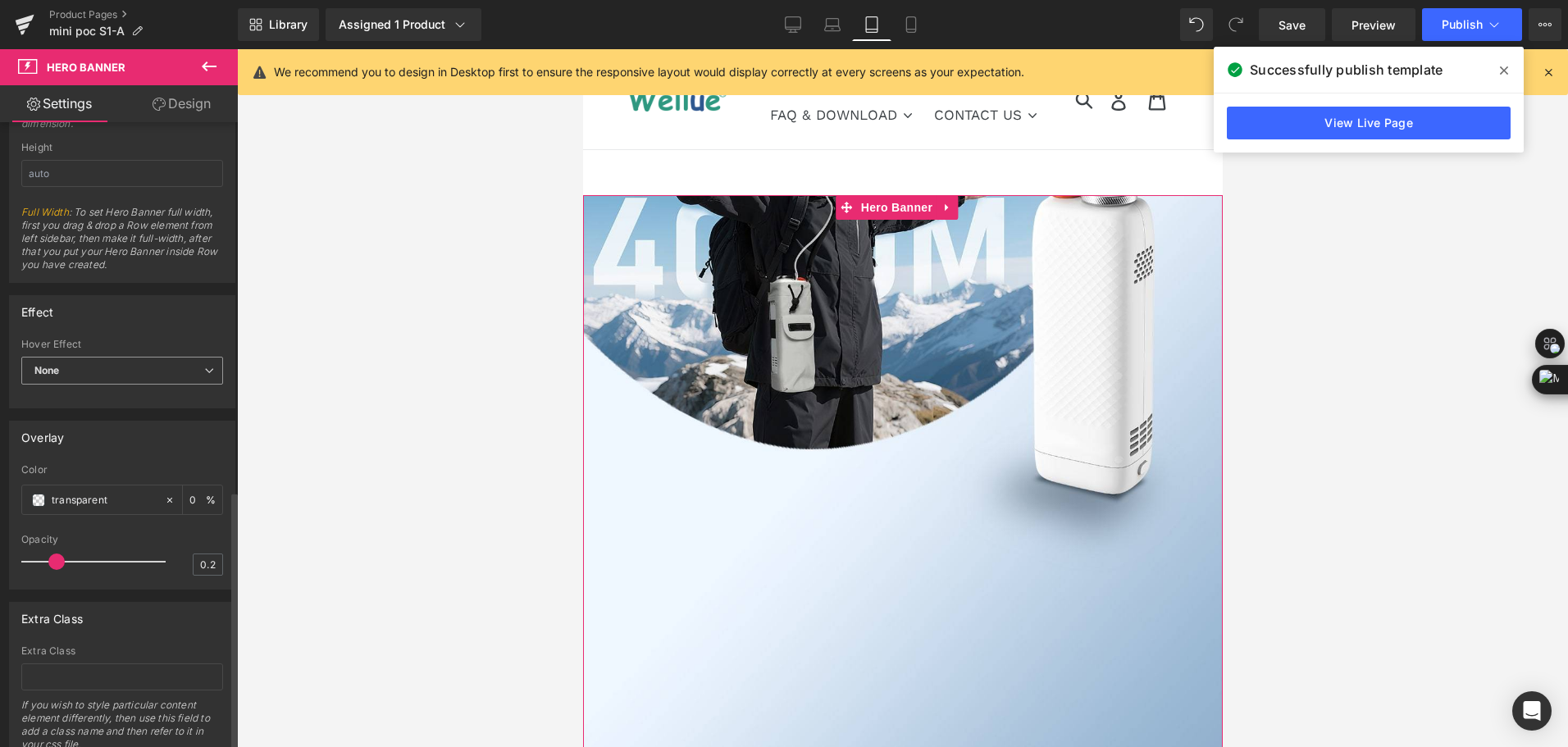
scroll to position [890, 0]
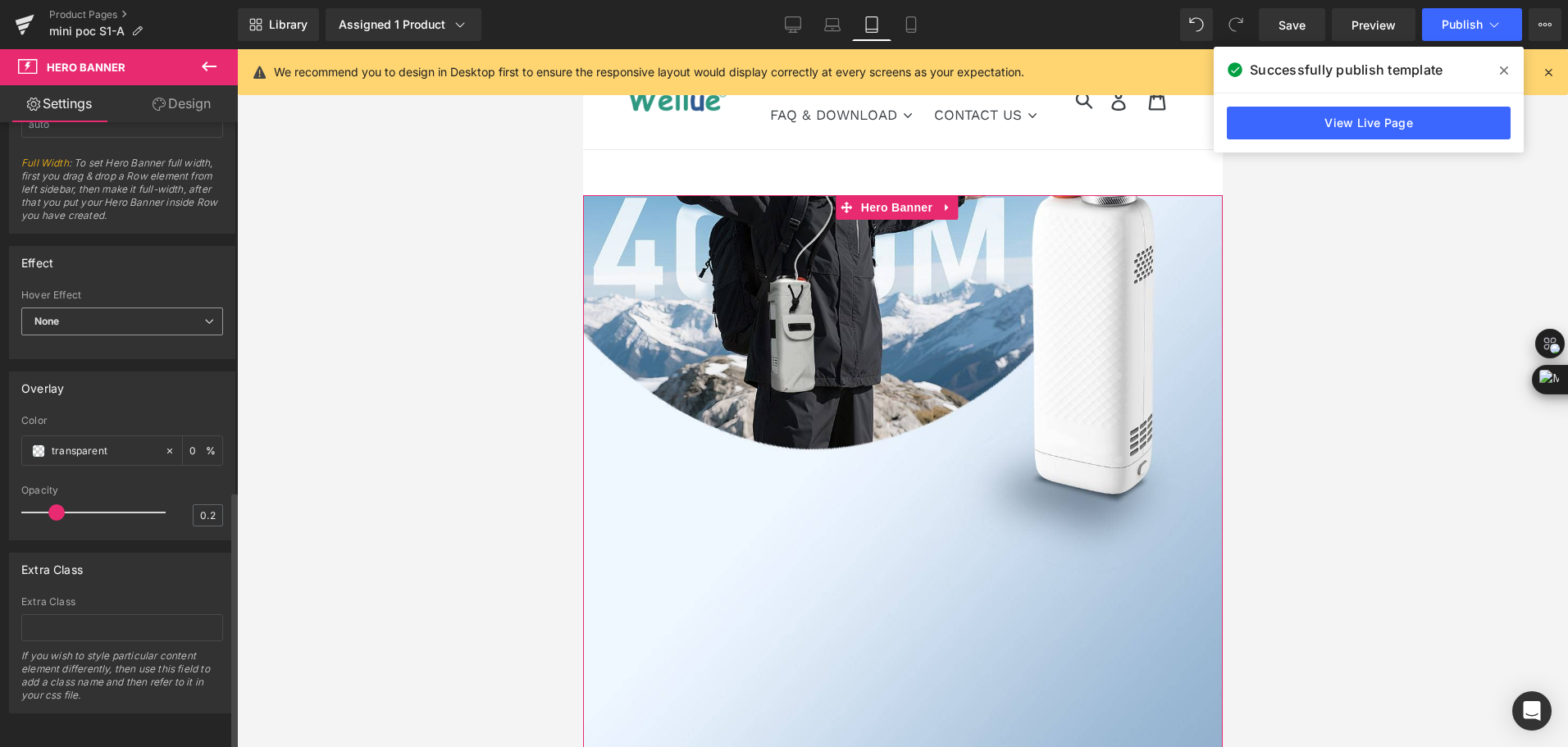
click at [137, 310] on span "None" at bounding box center [122, 322] width 201 height 29
click at [189, 247] on div "Effect" at bounding box center [119, 262] width 218 height 31
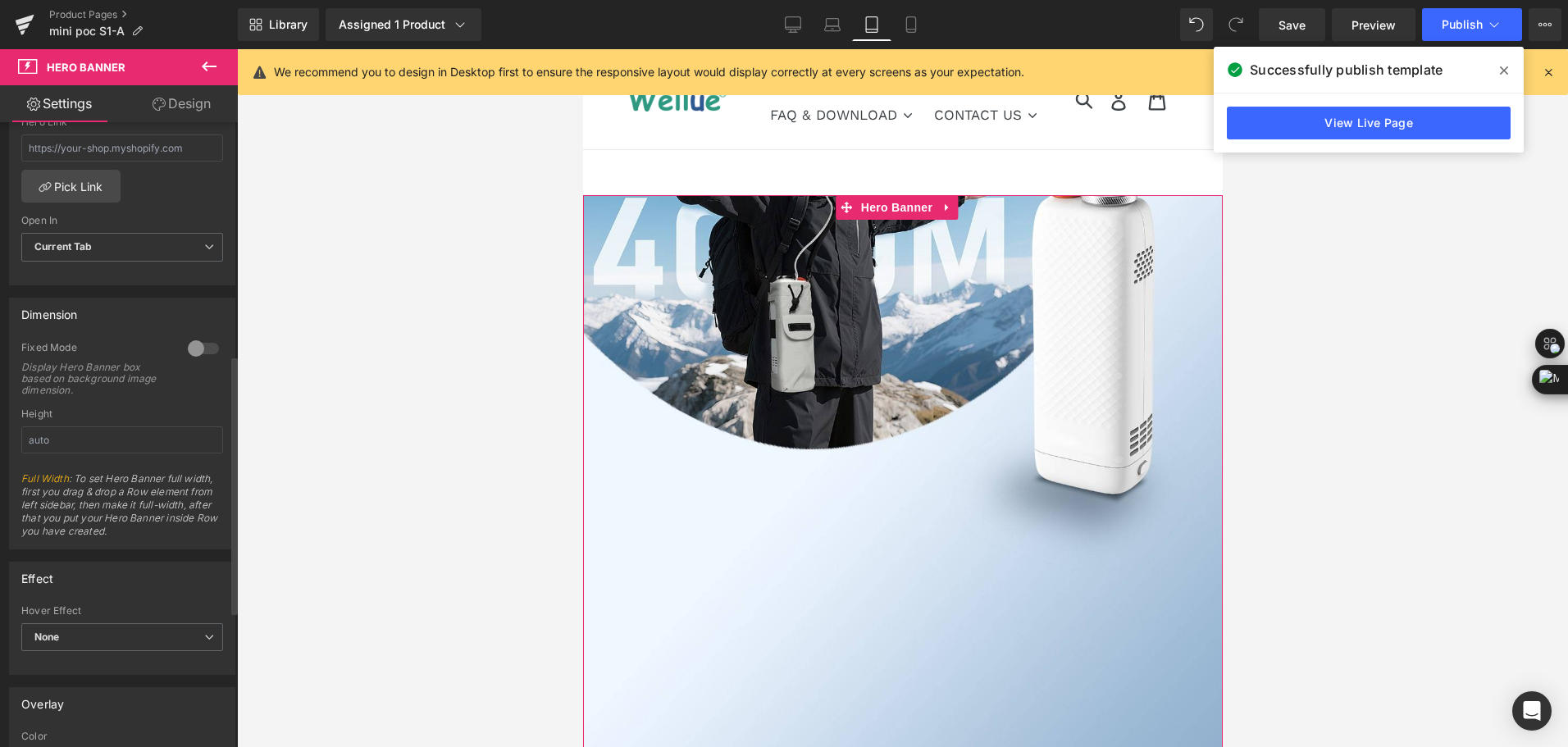
click at [175, 360] on div "Fixed Mode Display Hero Banner box based on background image dimension." at bounding box center [122, 375] width 201 height 67
click at [184, 344] on div at bounding box center [203, 349] width 39 height 26
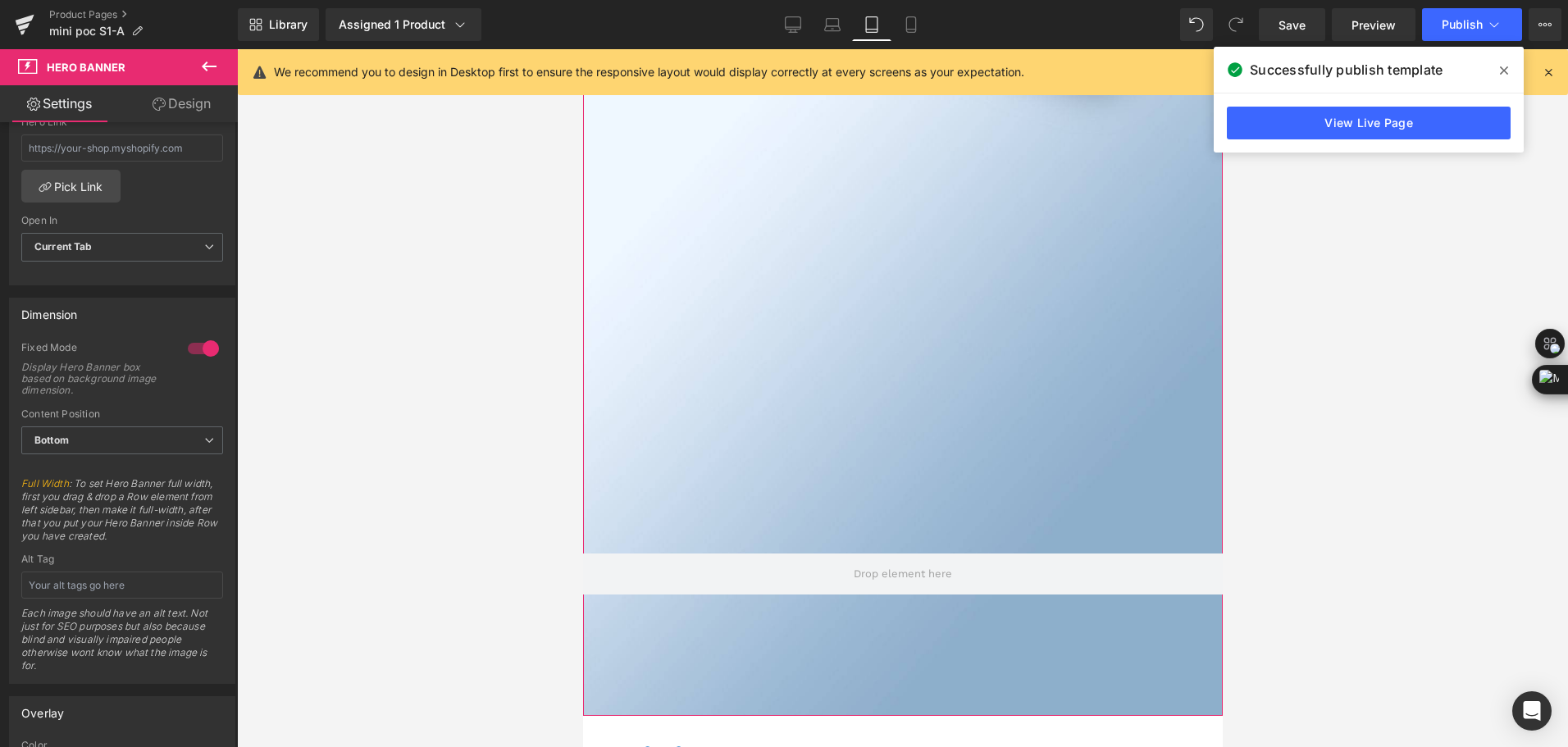
scroll to position [738, 0]
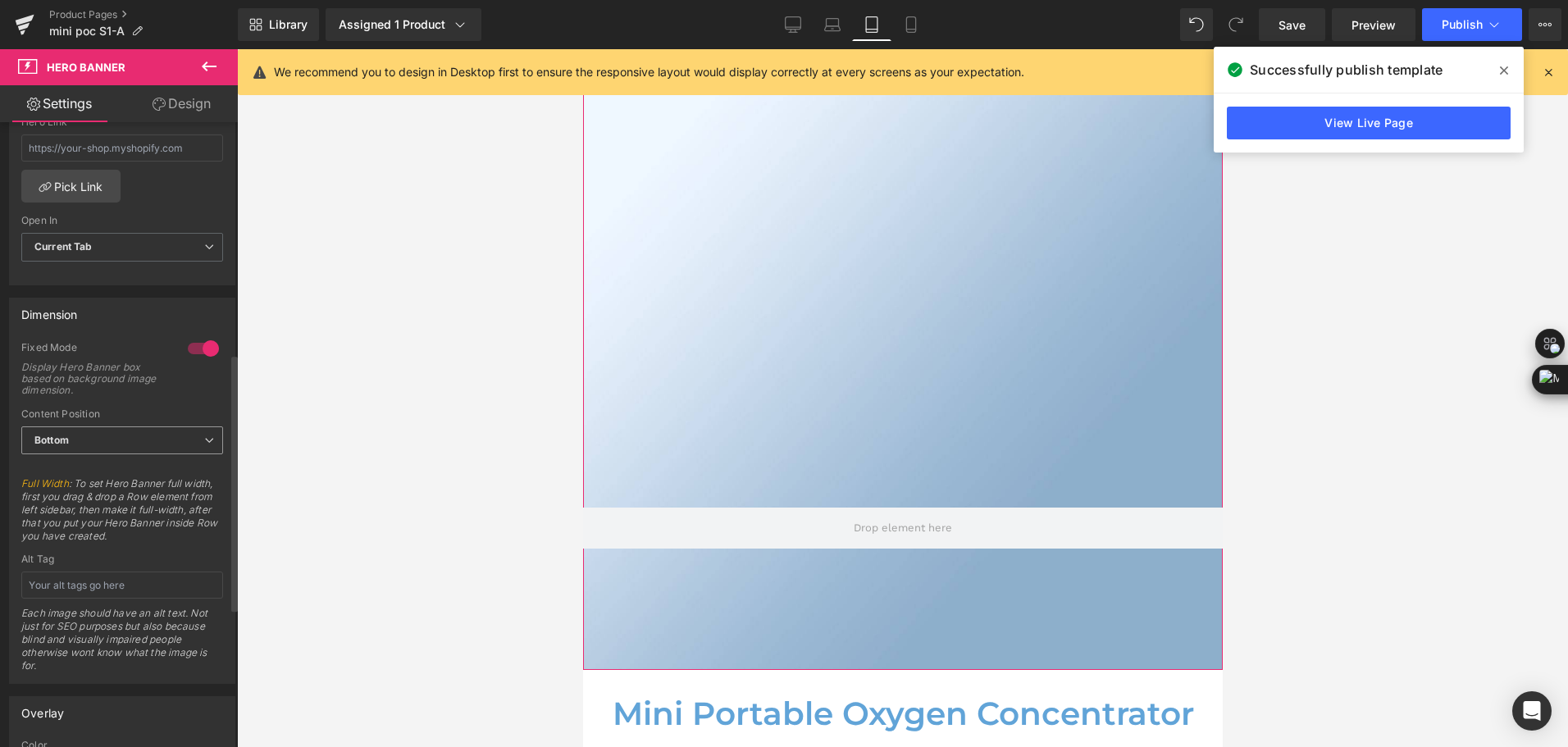
click at [136, 458] on div "Bottom Top Middle Bottom" at bounding box center [122, 445] width 201 height 37
click at [132, 448] on span "Bottom" at bounding box center [122, 440] width 201 height 29
click at [131, 485] on li "Middle" at bounding box center [118, 493] width 195 height 24
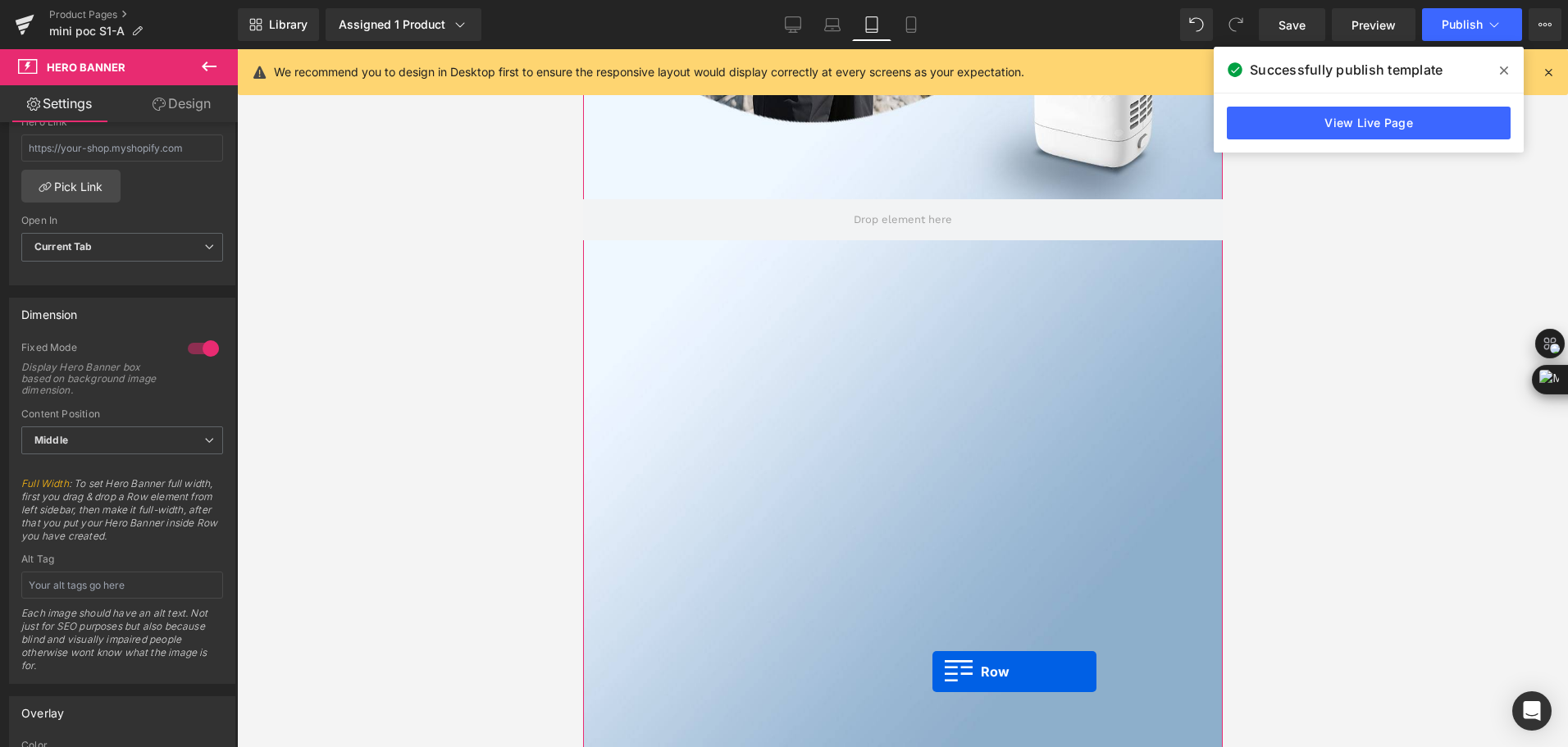
scroll to position [574, 0]
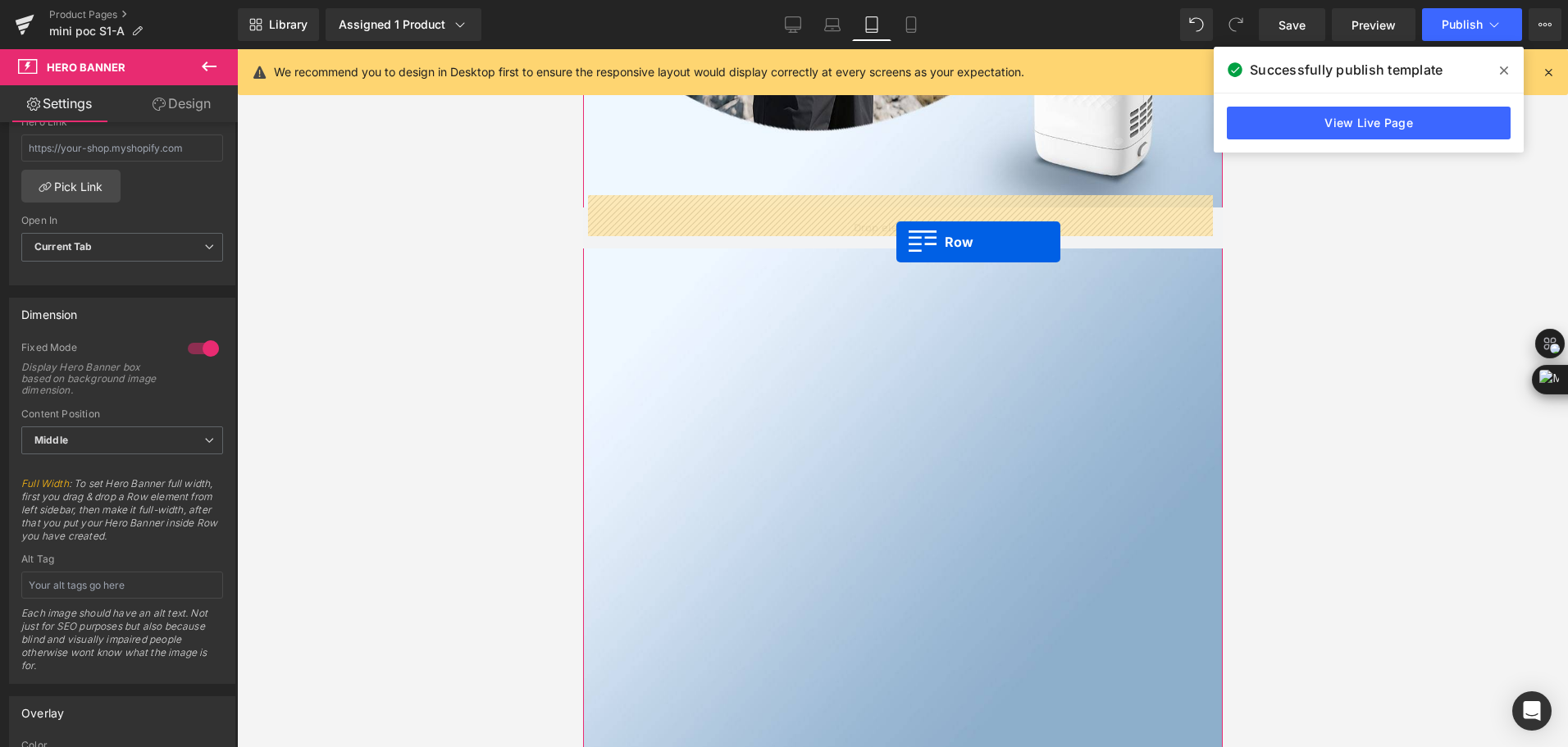
drag, startPoint x: 619, startPoint y: 492, endPoint x: 895, endPoint y: 242, distance: 372.4
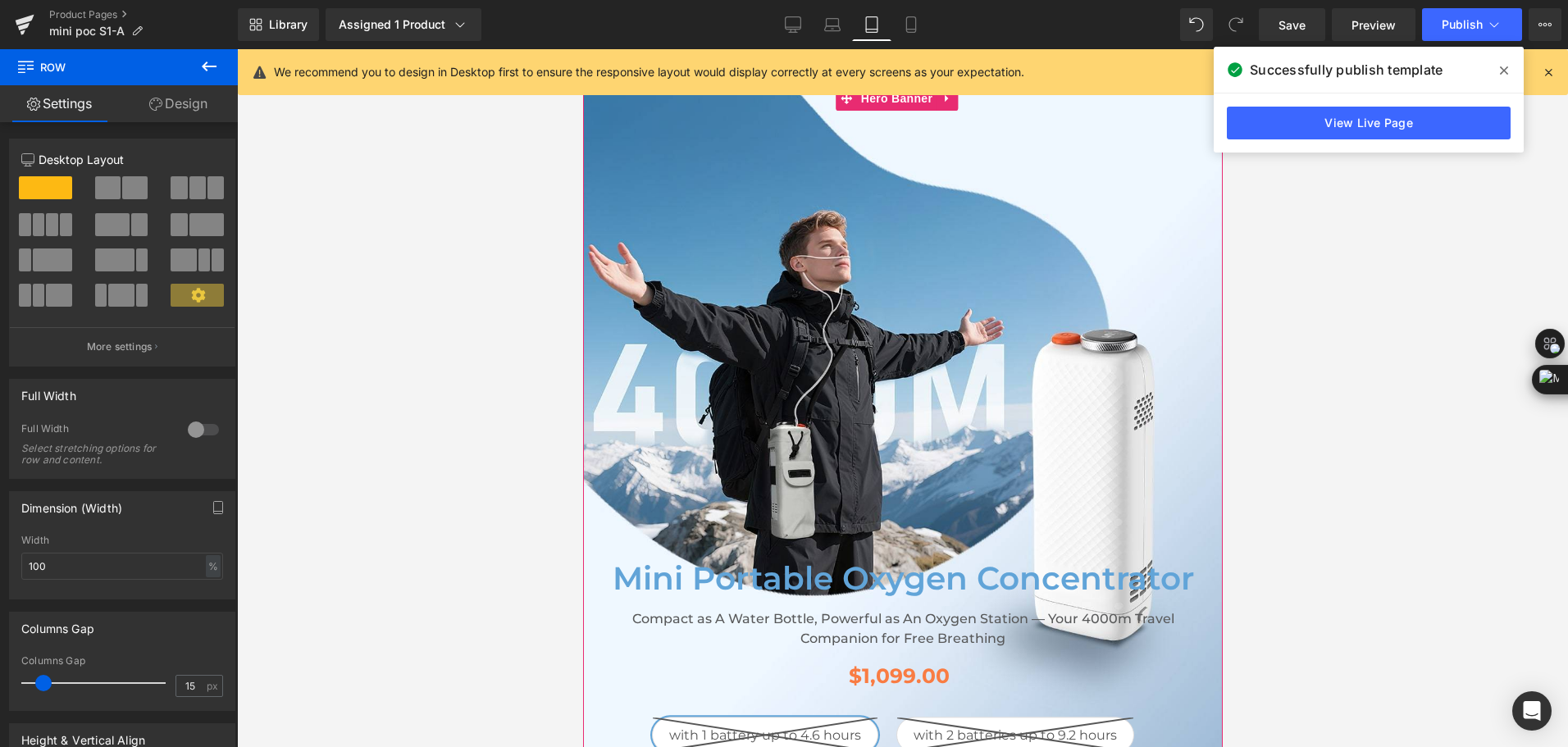
scroll to position [0, 0]
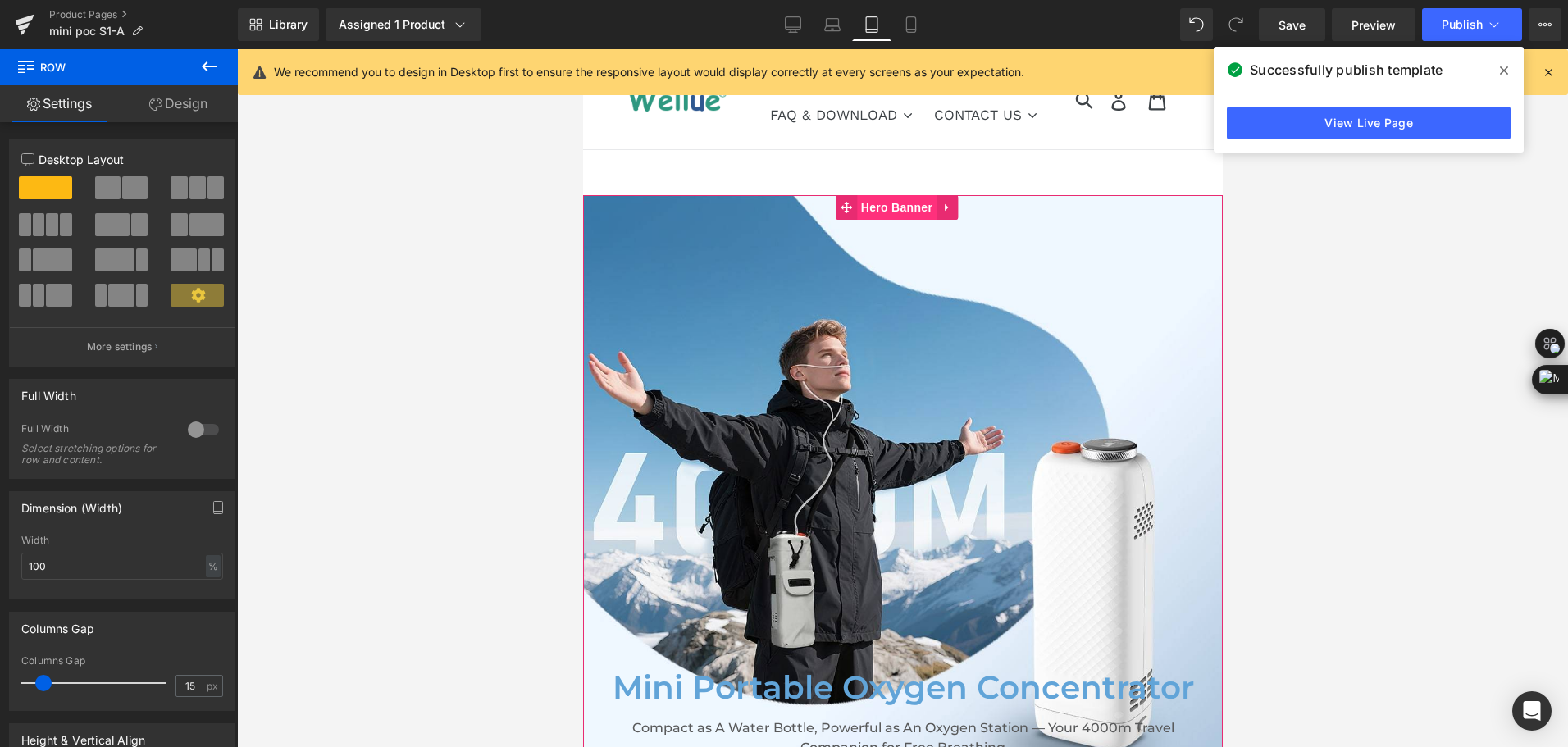
click at [904, 207] on span "Hero Banner" at bounding box center [895, 207] width 79 height 24
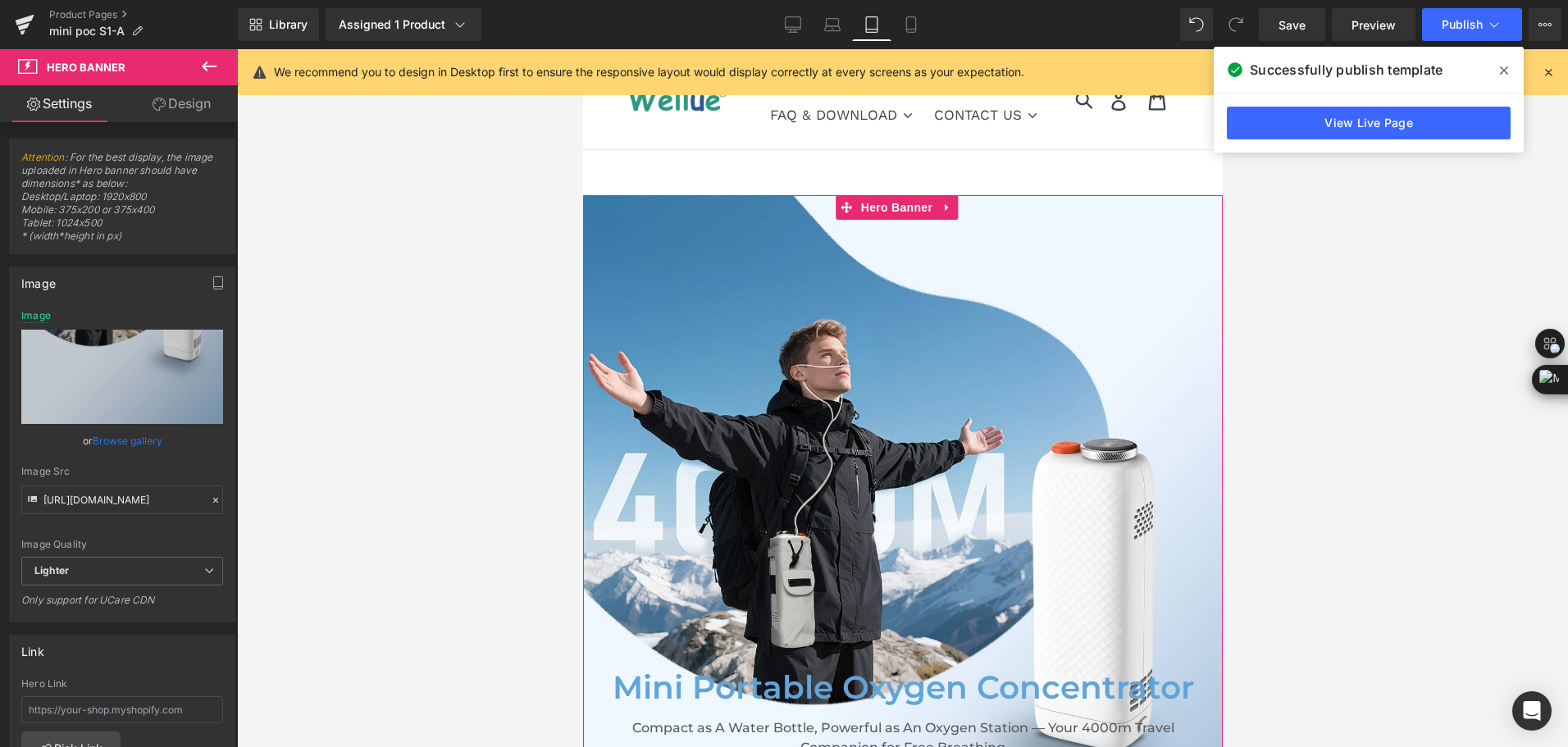
click at [203, 112] on link "Design" at bounding box center [182, 104] width 119 height 37
click at [0, 0] on div "Spacing" at bounding box center [0, 0] width 0 height 0
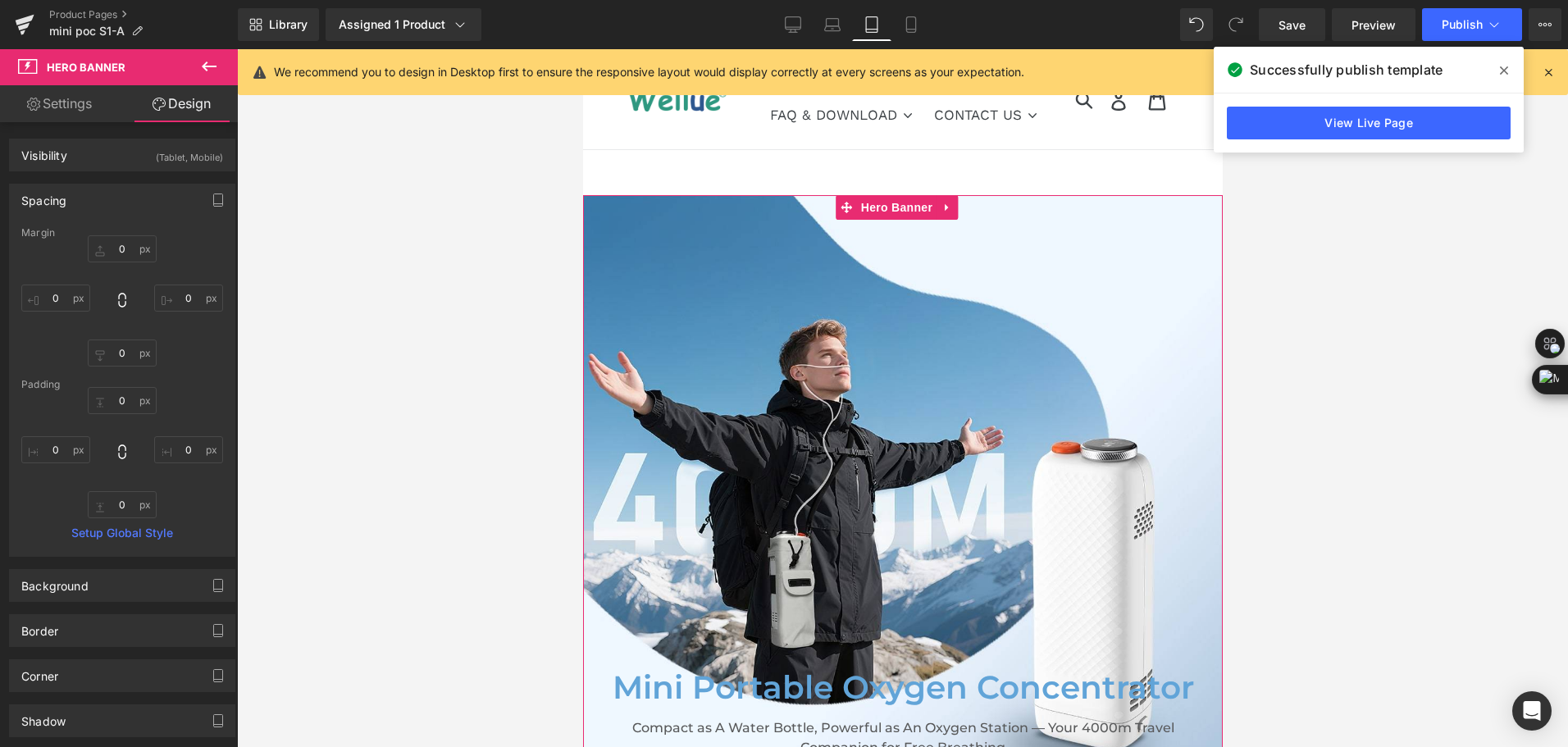
type input "0"
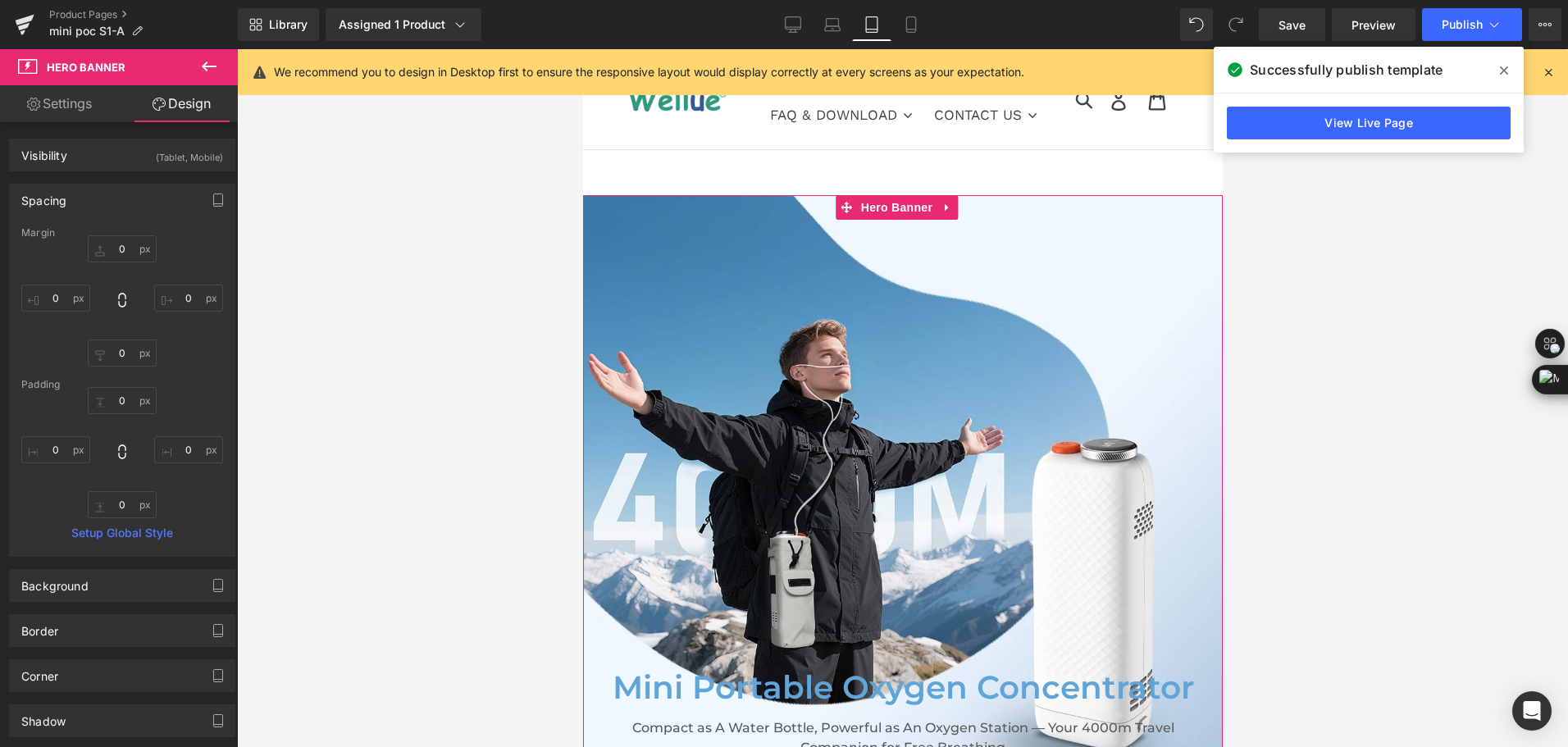
type input "0"
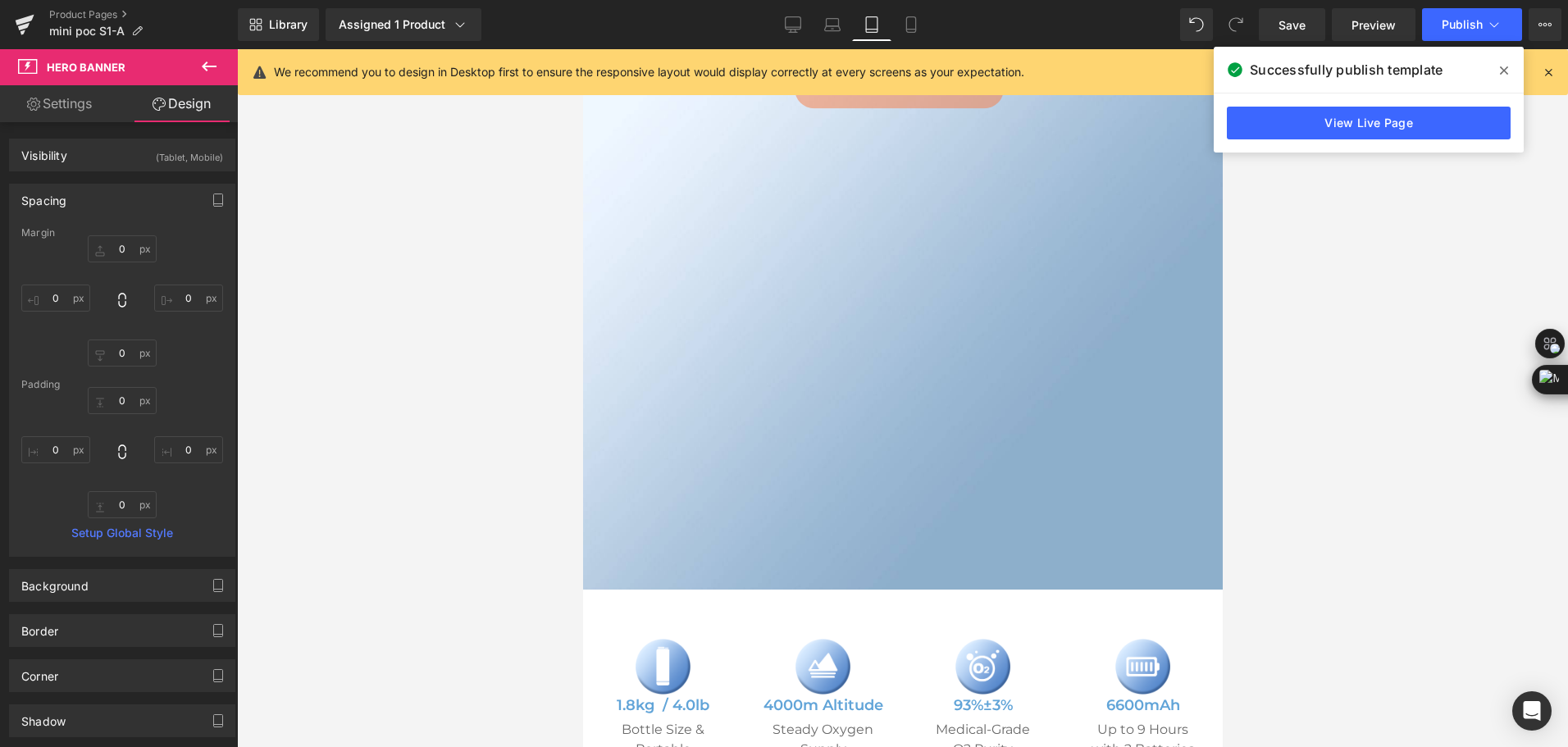
scroll to position [820, 0]
click at [87, 104] on link "Settings" at bounding box center [60, 104] width 119 height 37
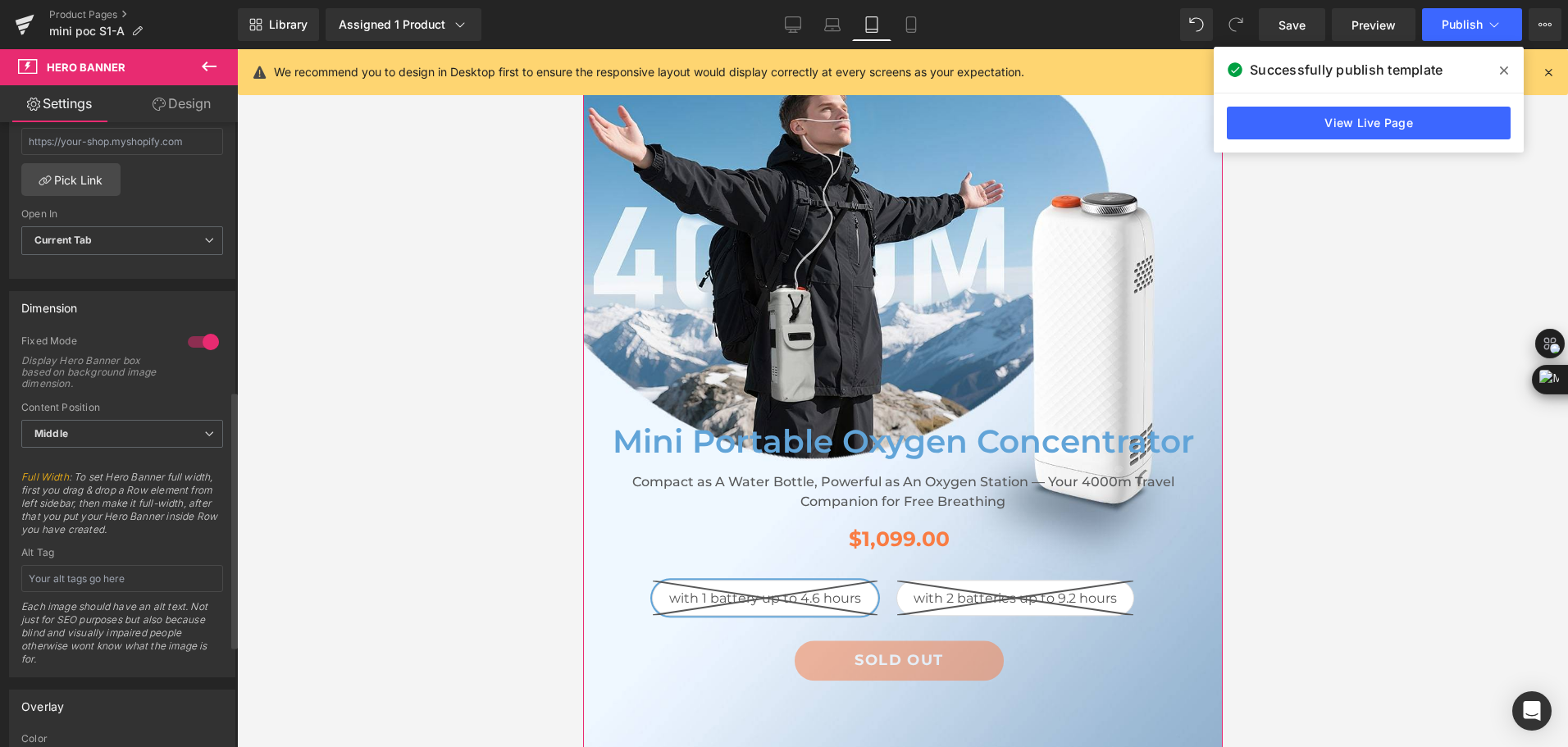
scroll to position [656, 0]
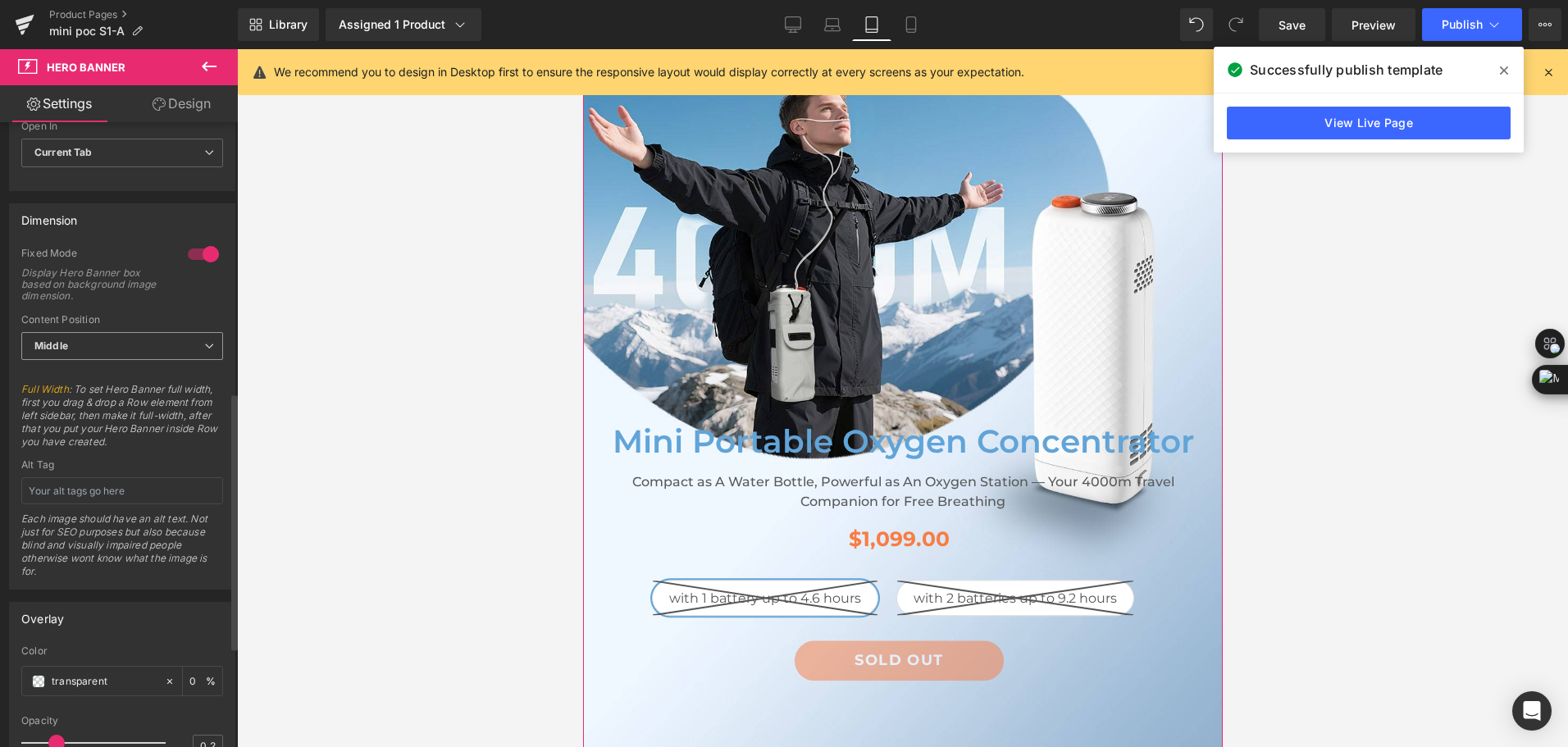
click at [167, 364] on div "Middle Top Middle Bottom" at bounding box center [122, 351] width 201 height 37
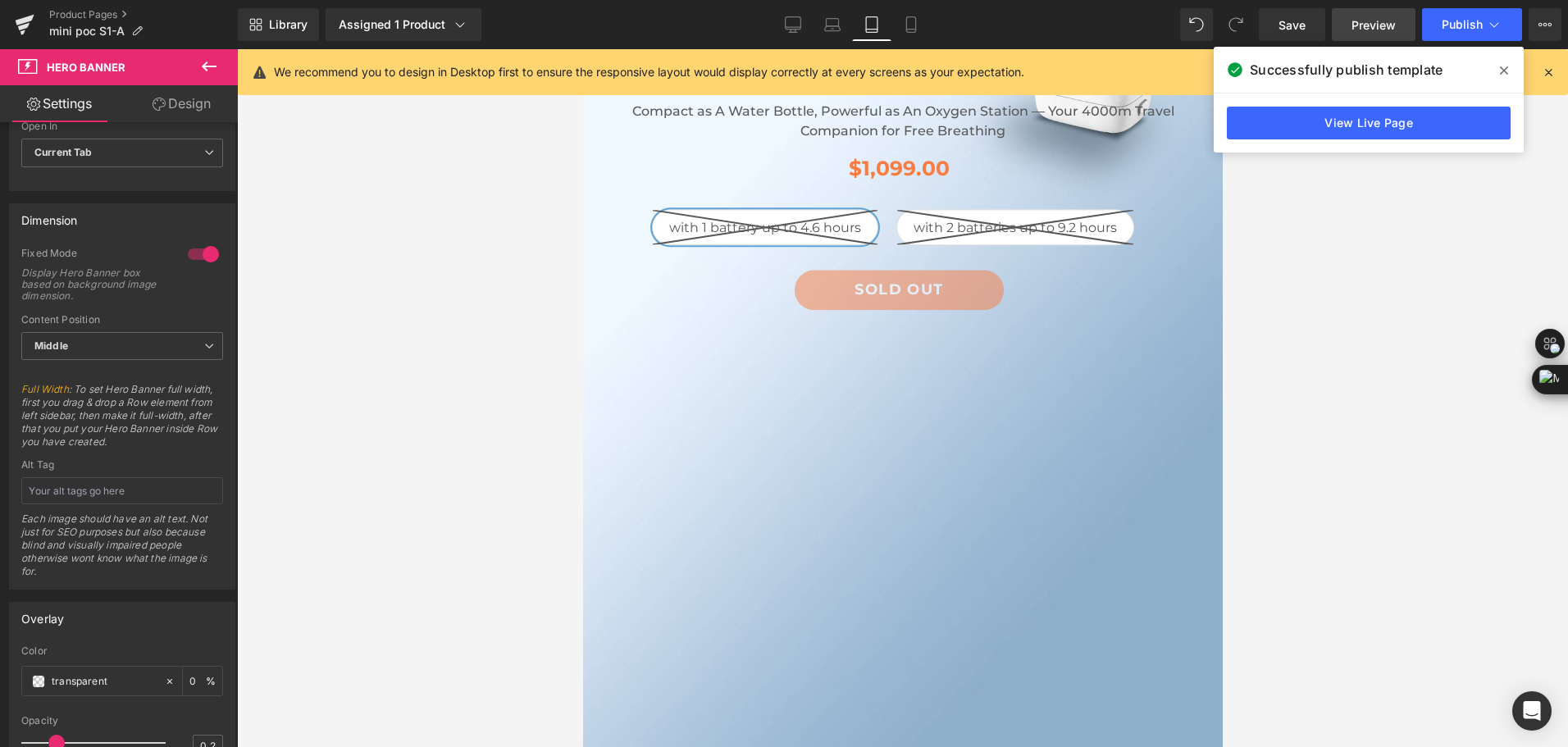
scroll to position [492, 0]
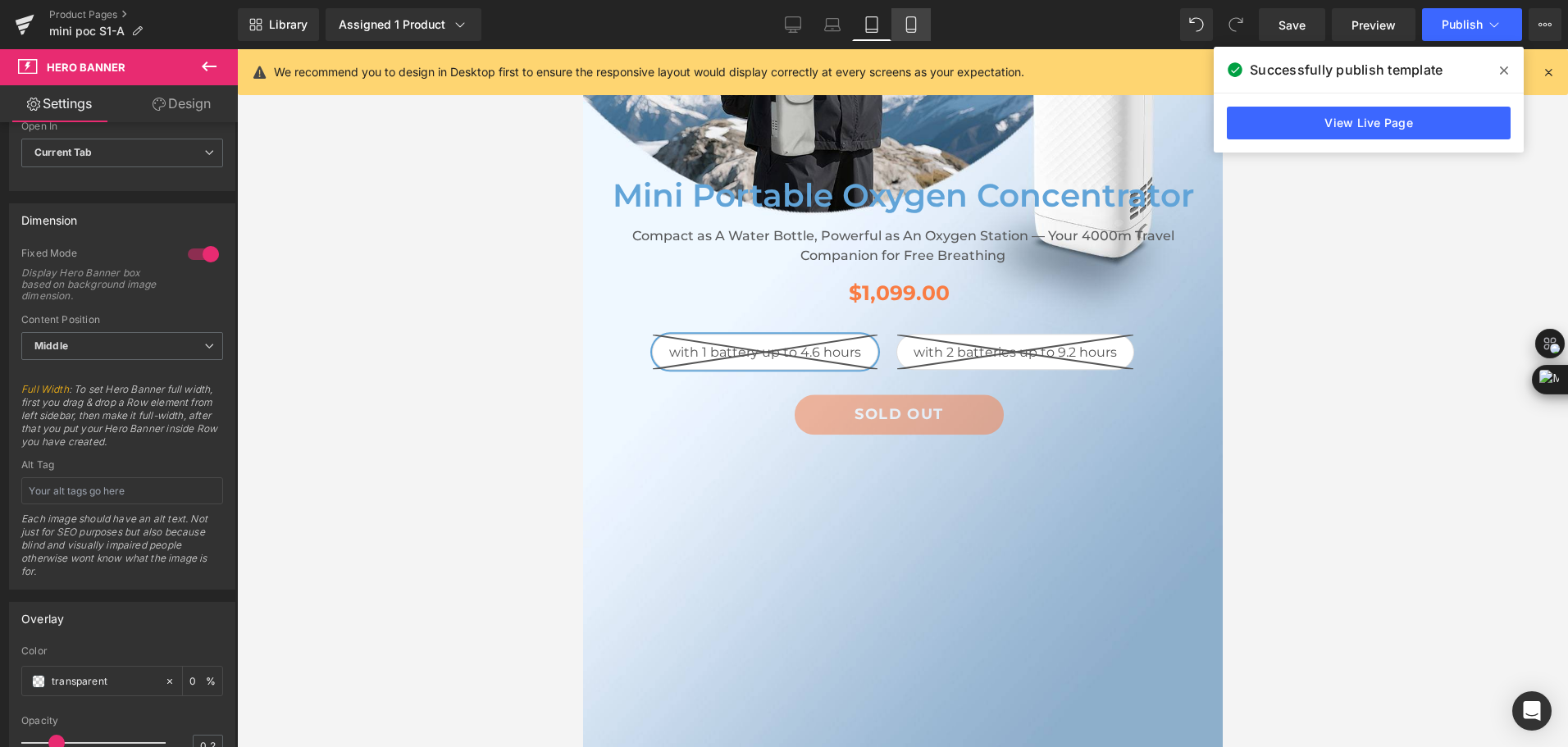
click at [915, 31] on icon at bounding box center [911, 24] width 9 height 16
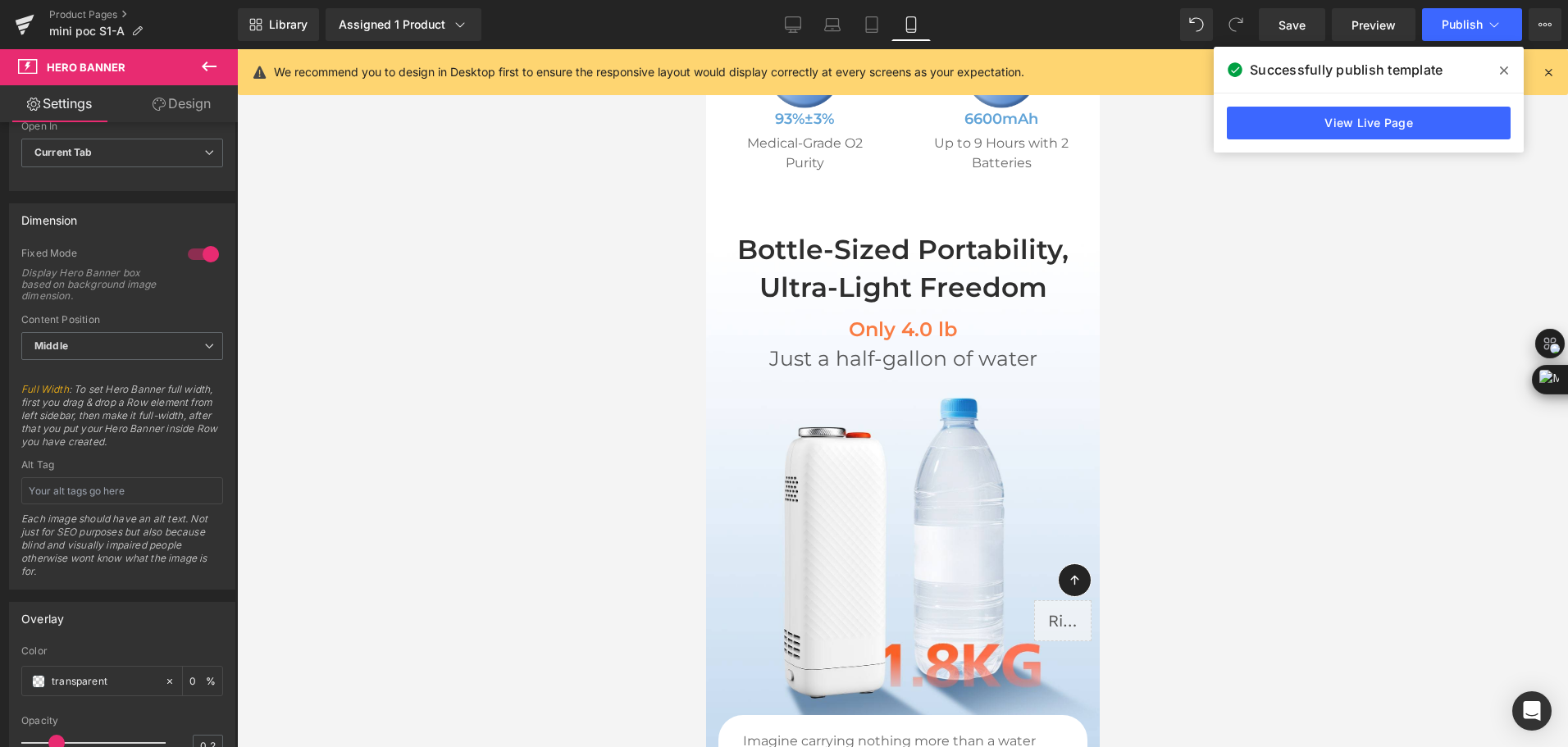
type input "[URL][DOMAIN_NAME]"
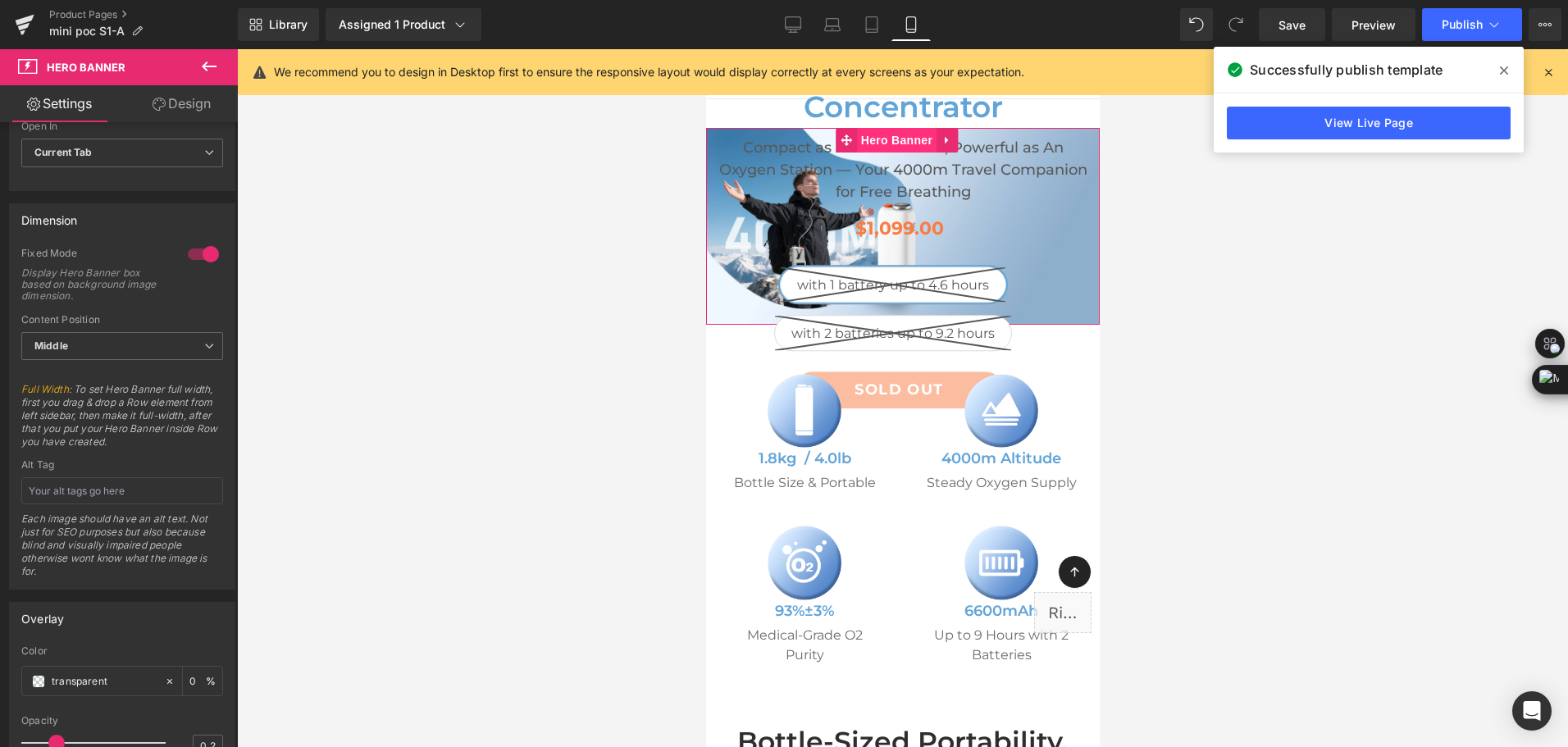
click at [905, 145] on span "Hero Banner" at bounding box center [895, 140] width 79 height 24
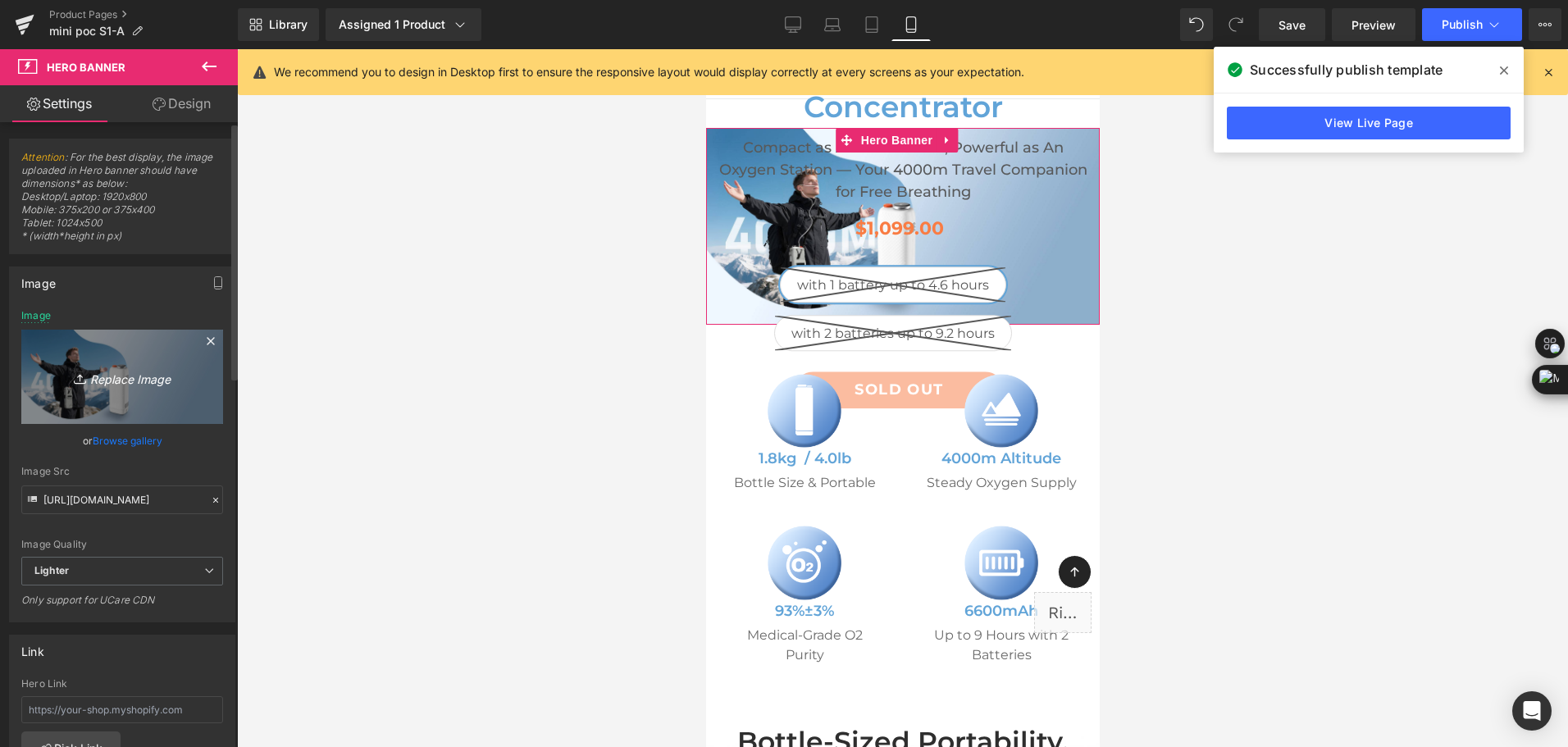
click at [117, 384] on icon "Replace Image" at bounding box center [122, 377] width 132 height 21
type input "C:\fakepath\mini portable oxygen concentrator for plateau travel.jpg"
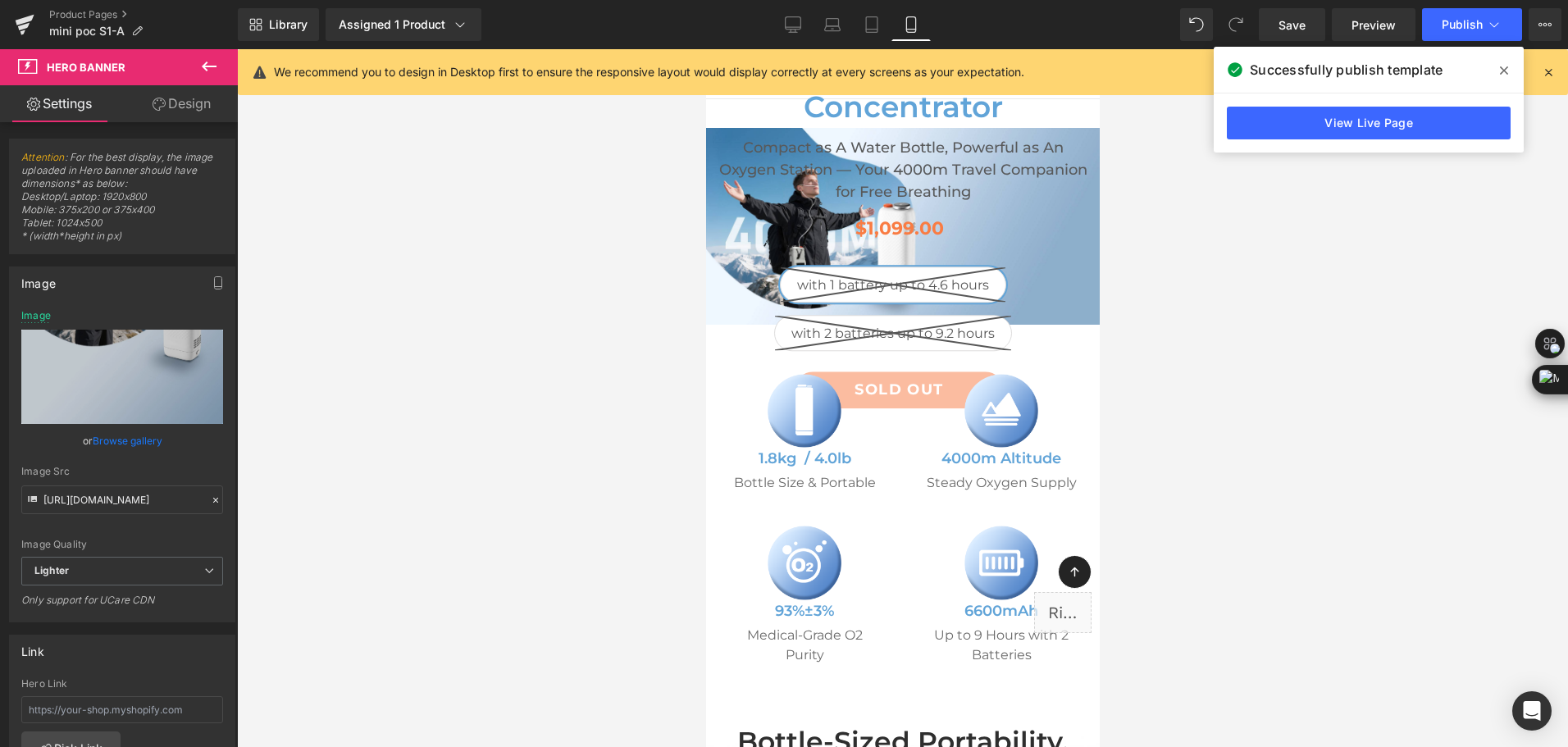
type input "[URL][DOMAIN_NAME]"
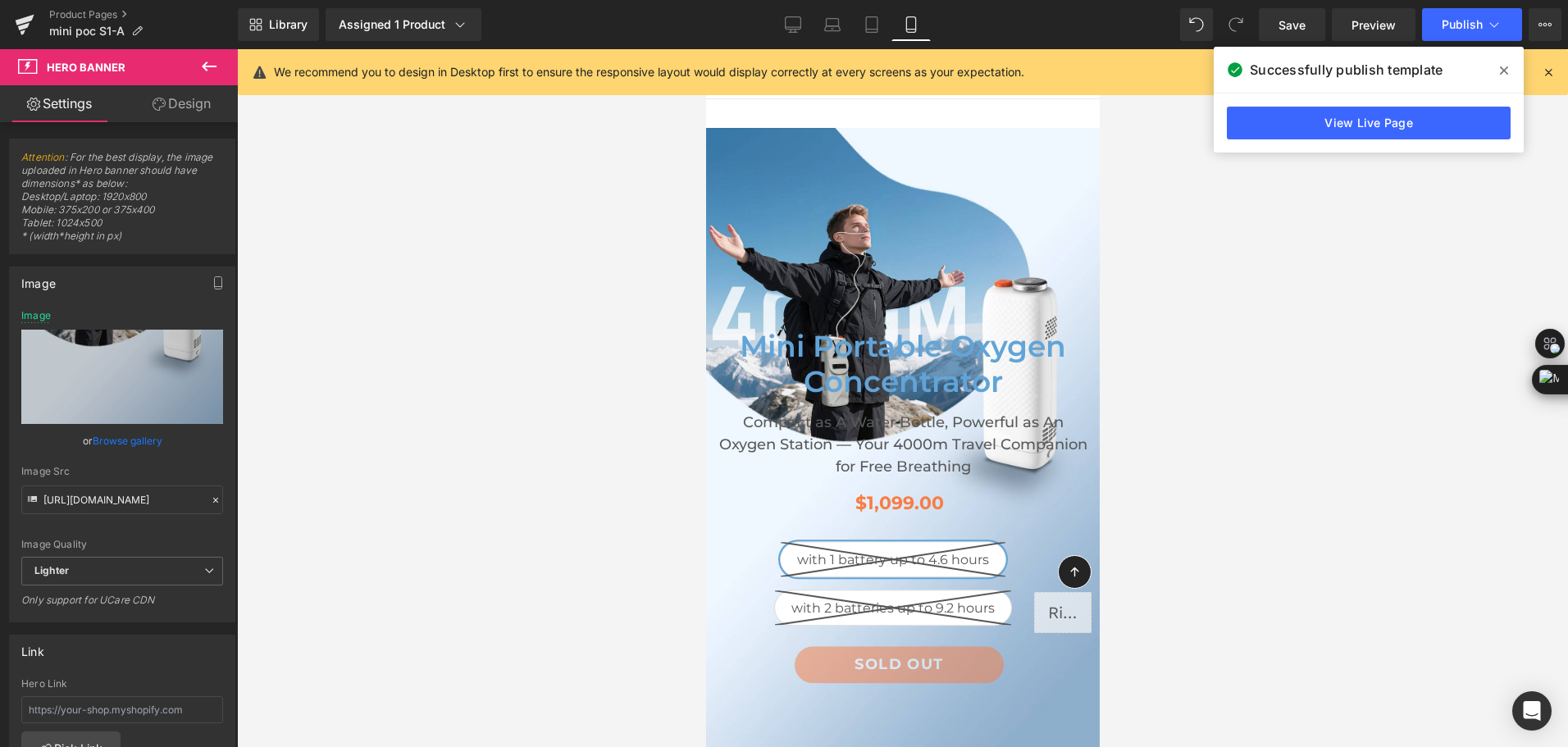
scroll to position [164, 0]
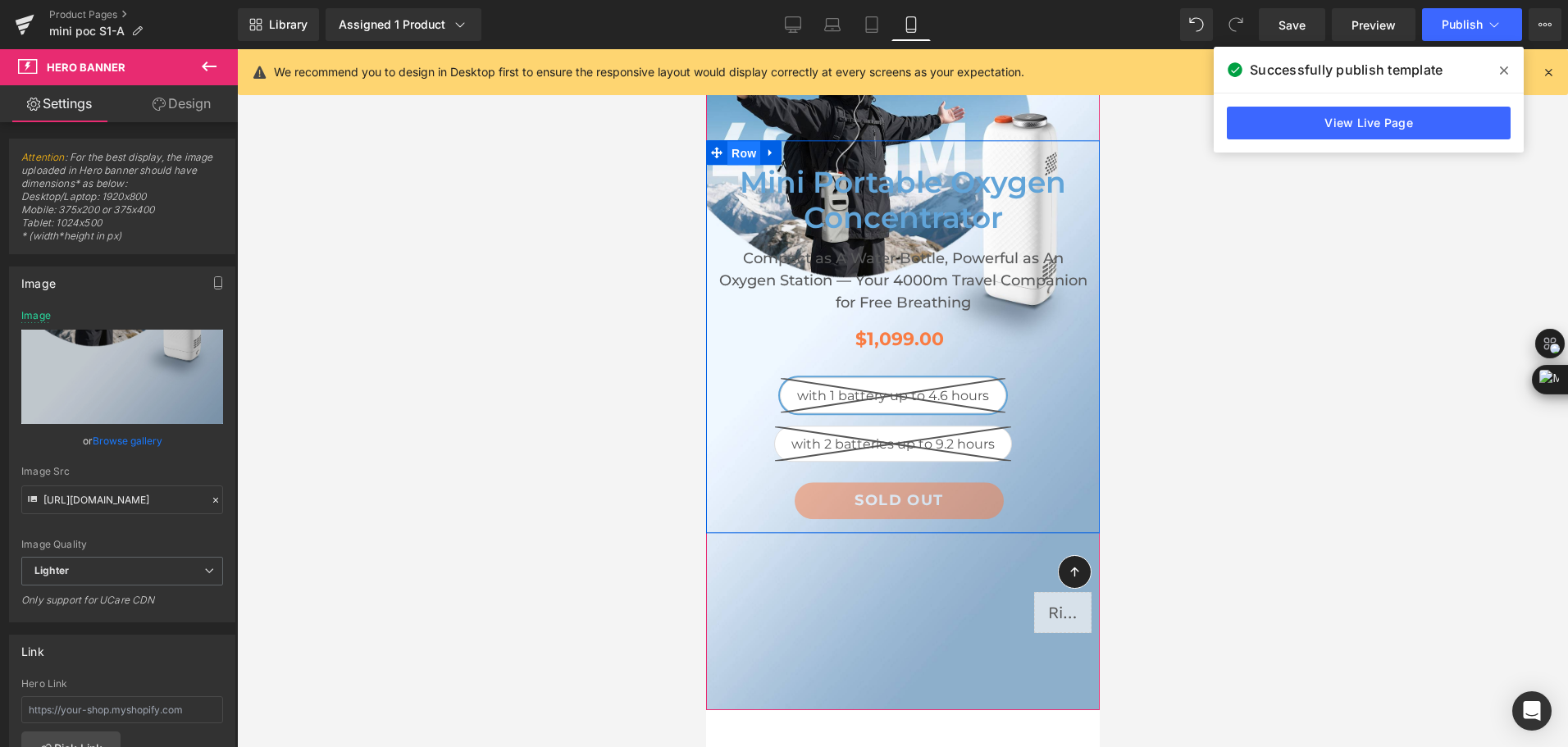
click at [741, 145] on span "Row" at bounding box center [742, 153] width 33 height 24
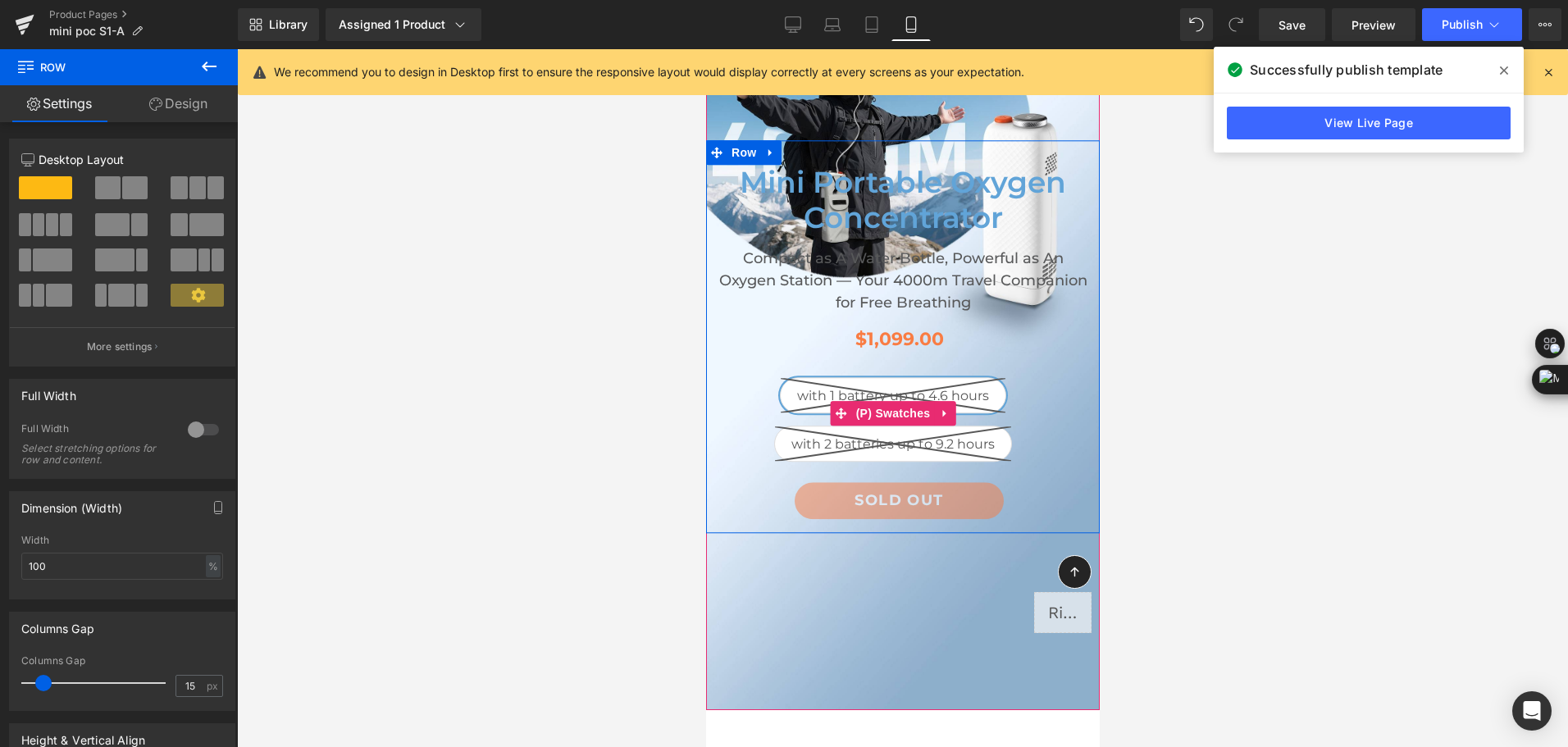
scroll to position [0, 0]
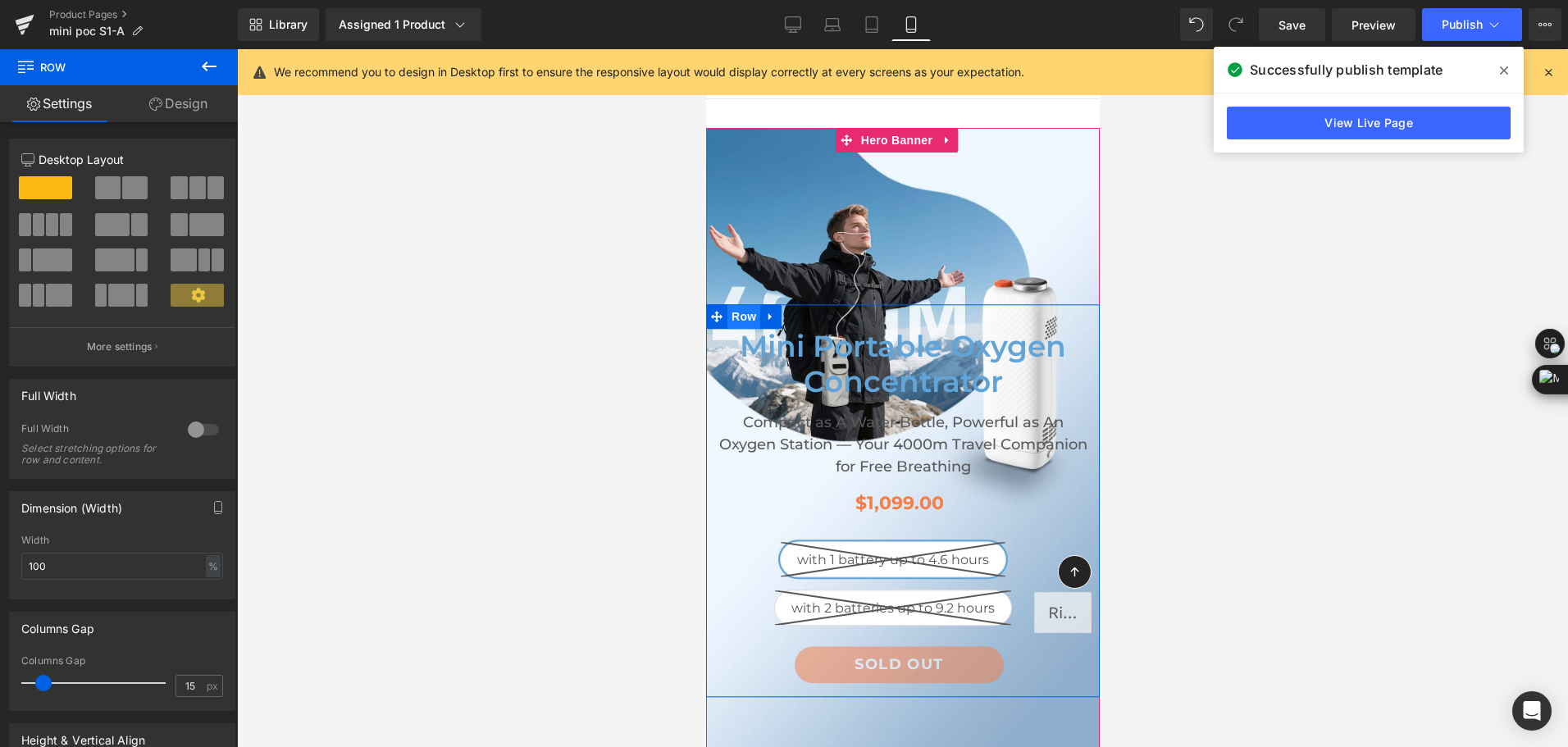
click at [738, 304] on span "Row" at bounding box center [742, 316] width 33 height 24
click at [166, 105] on link "Design" at bounding box center [179, 104] width 119 height 37
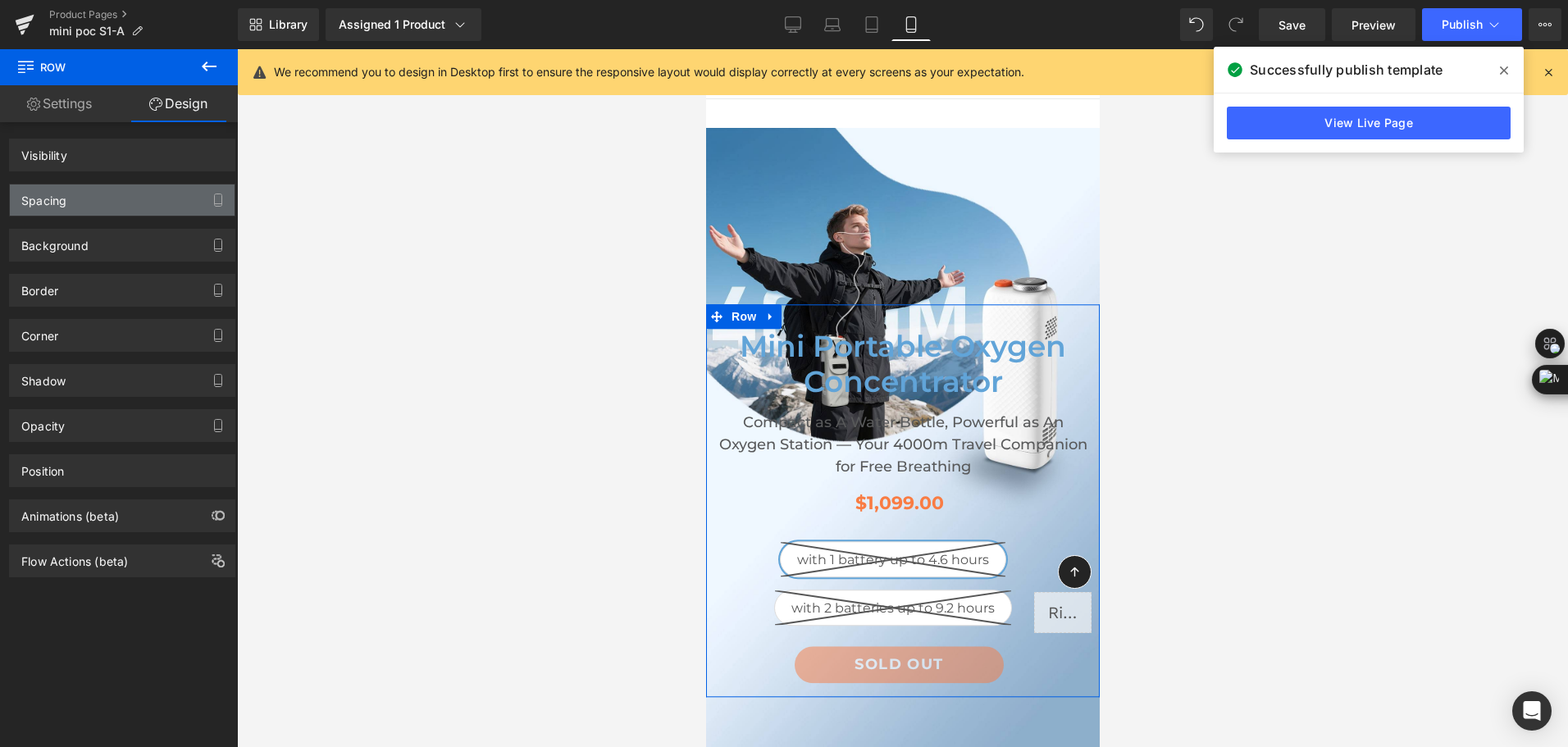
click at [99, 202] on div "Spacing" at bounding box center [122, 200] width 225 height 31
click at [132, 202] on div "Spacing" at bounding box center [122, 200] width 225 height 31
click at [63, 201] on div "Spacing" at bounding box center [44, 196] width 45 height 23
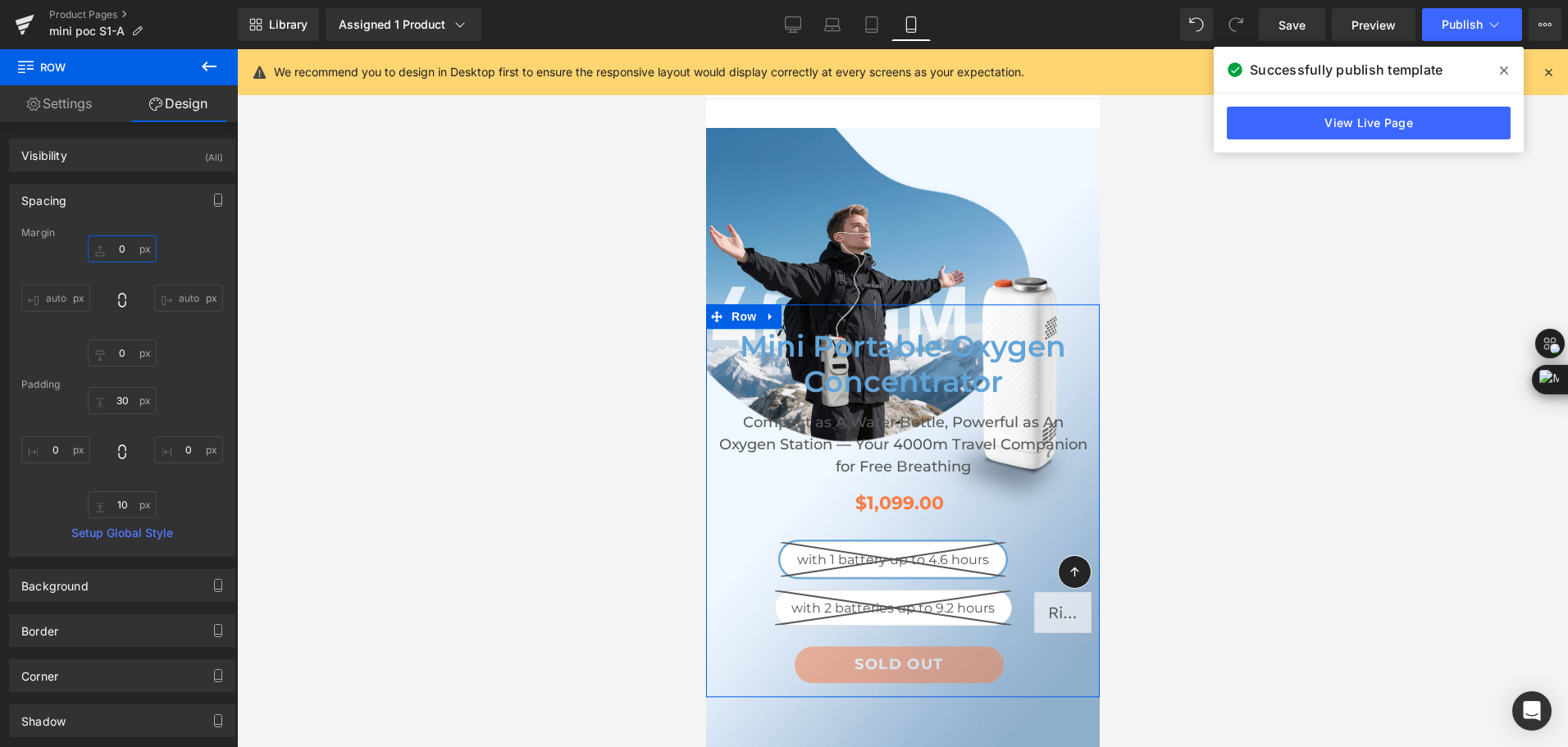
click at [122, 252] on input "0" at bounding box center [122, 248] width 69 height 27
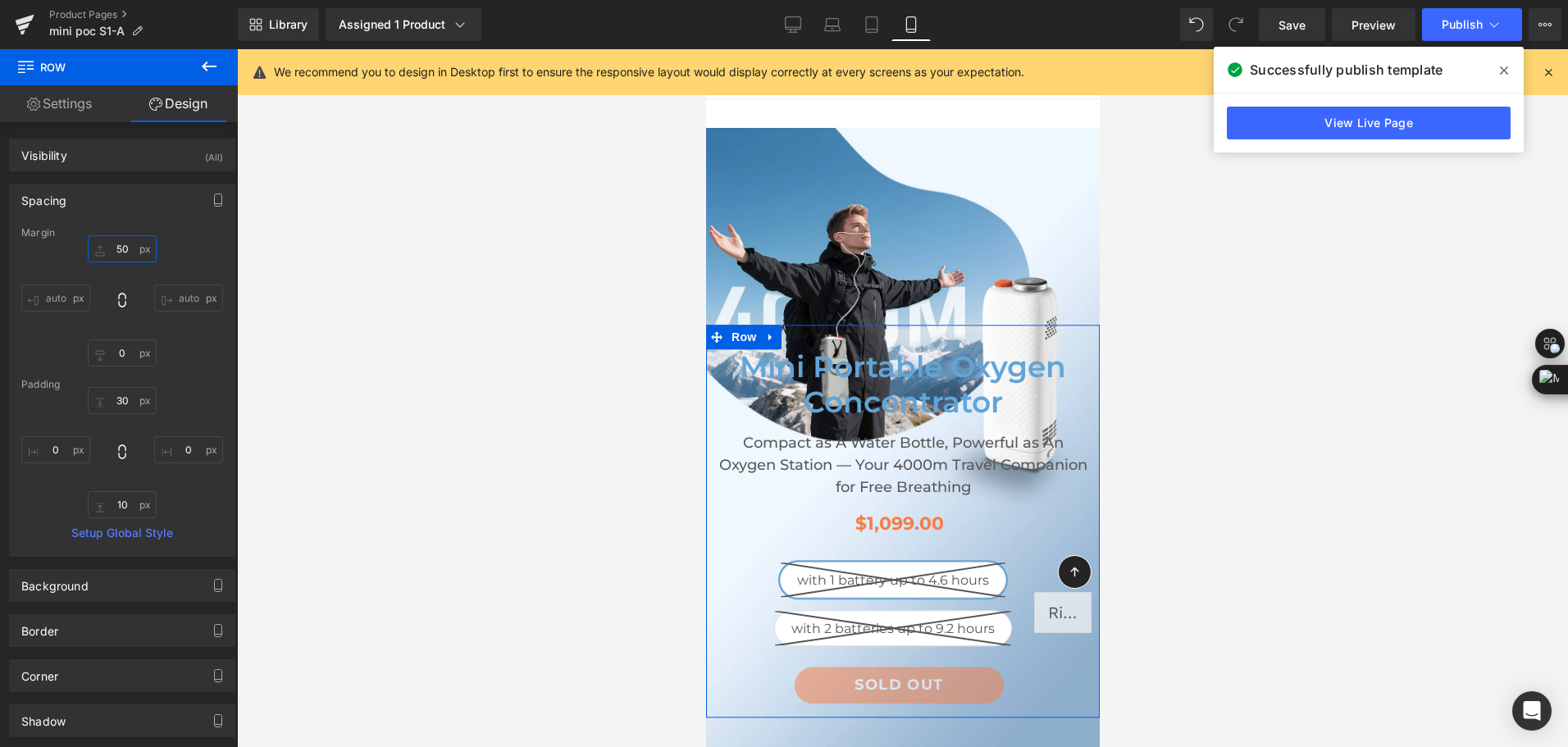
type input "5"
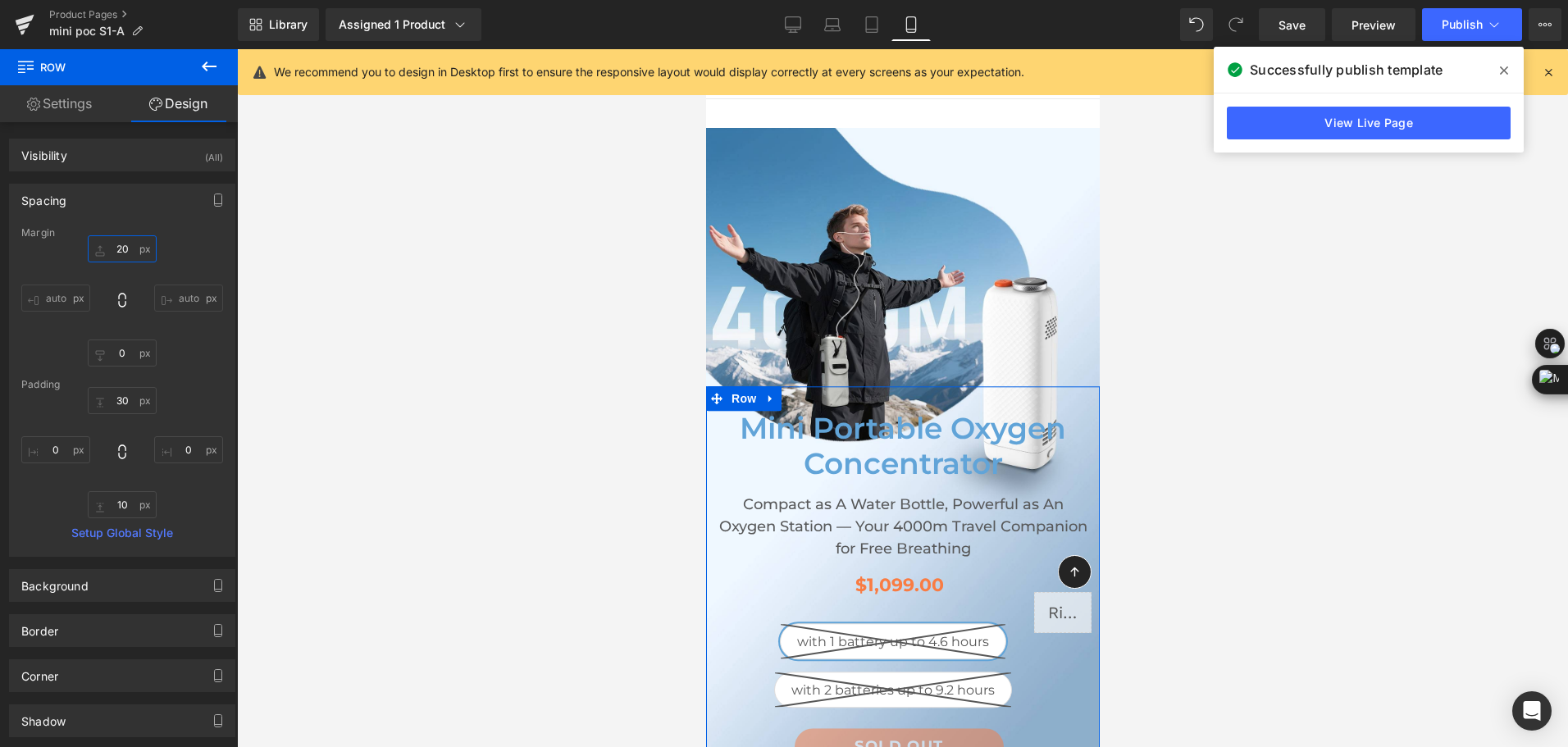
type input "2"
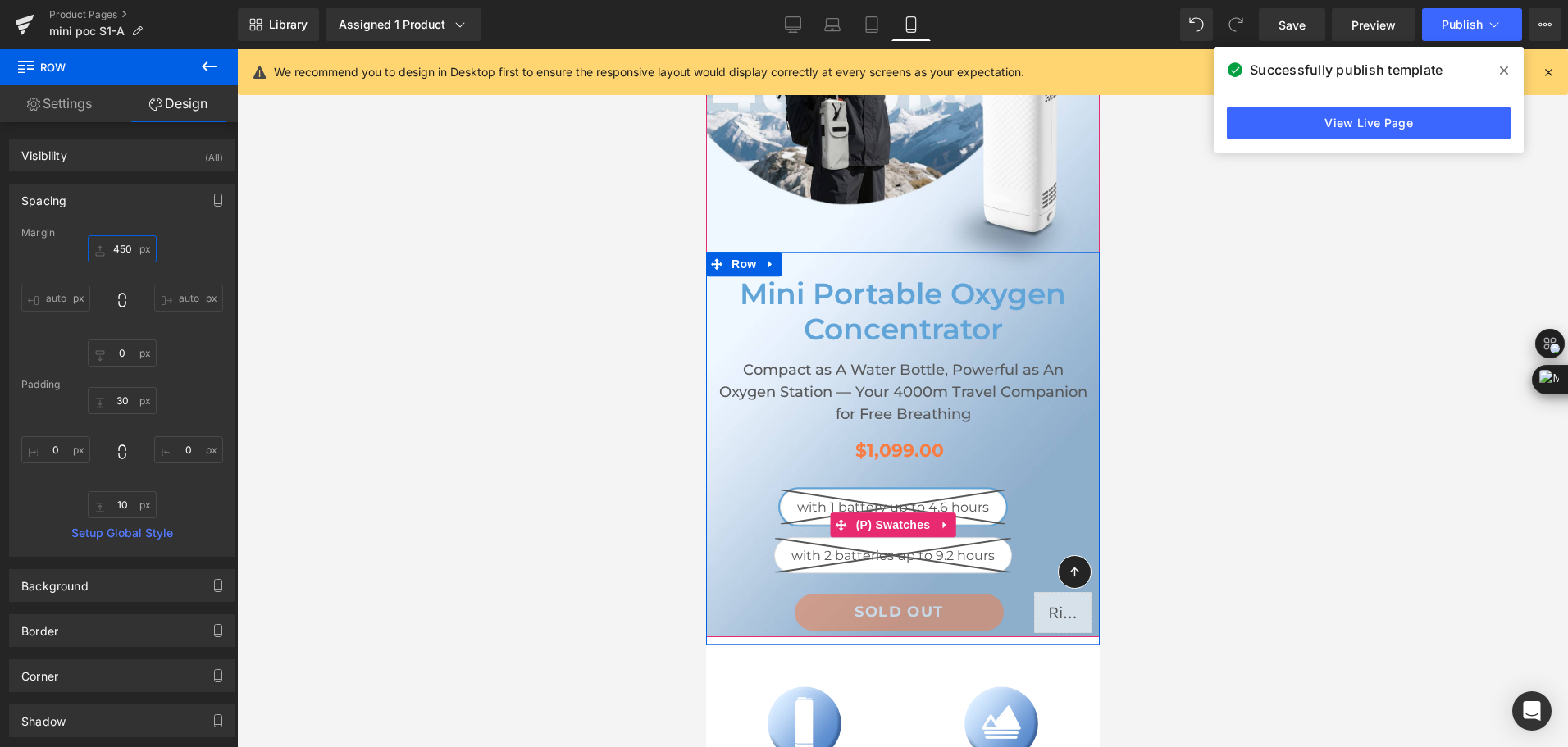
scroll to position [164, 0]
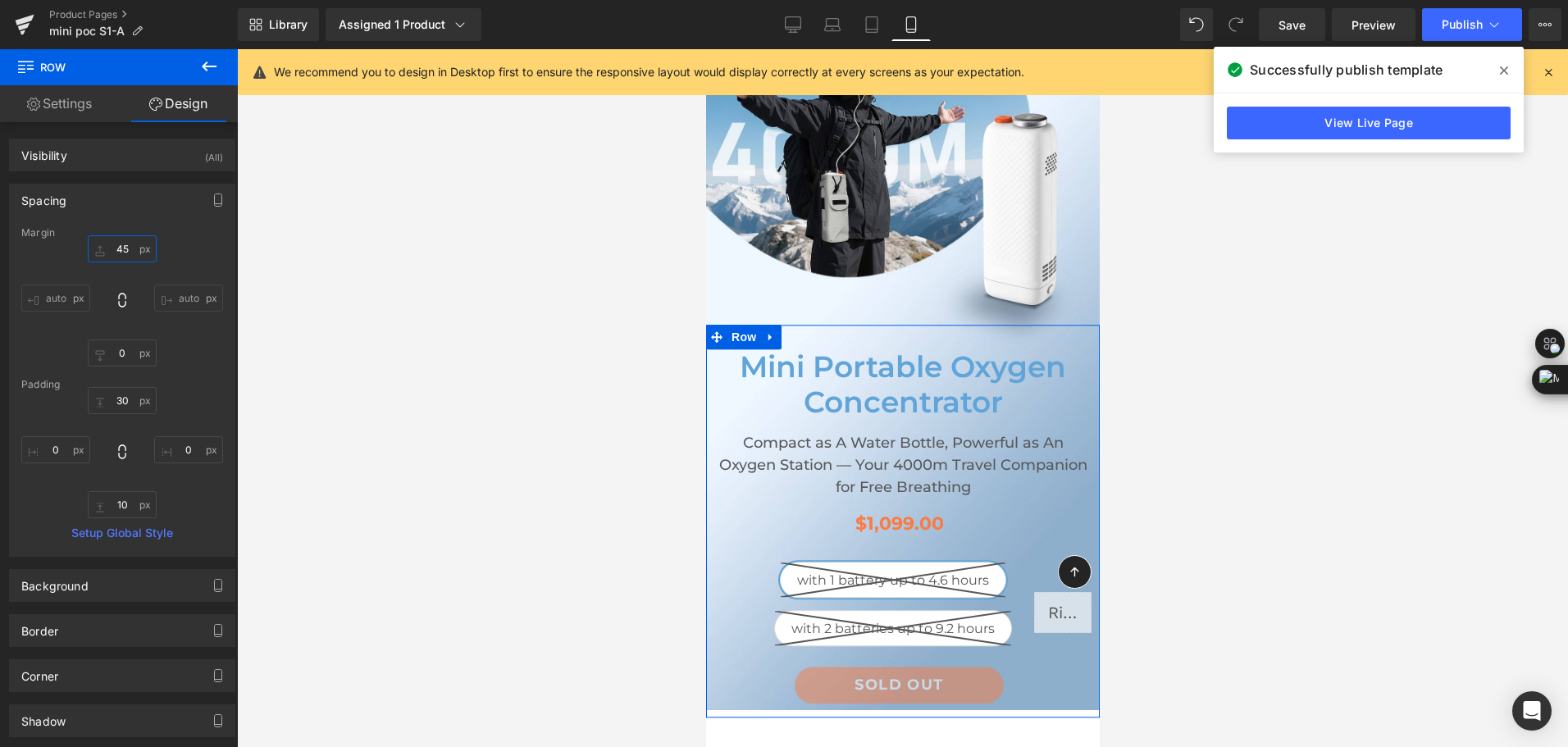
type input "4"
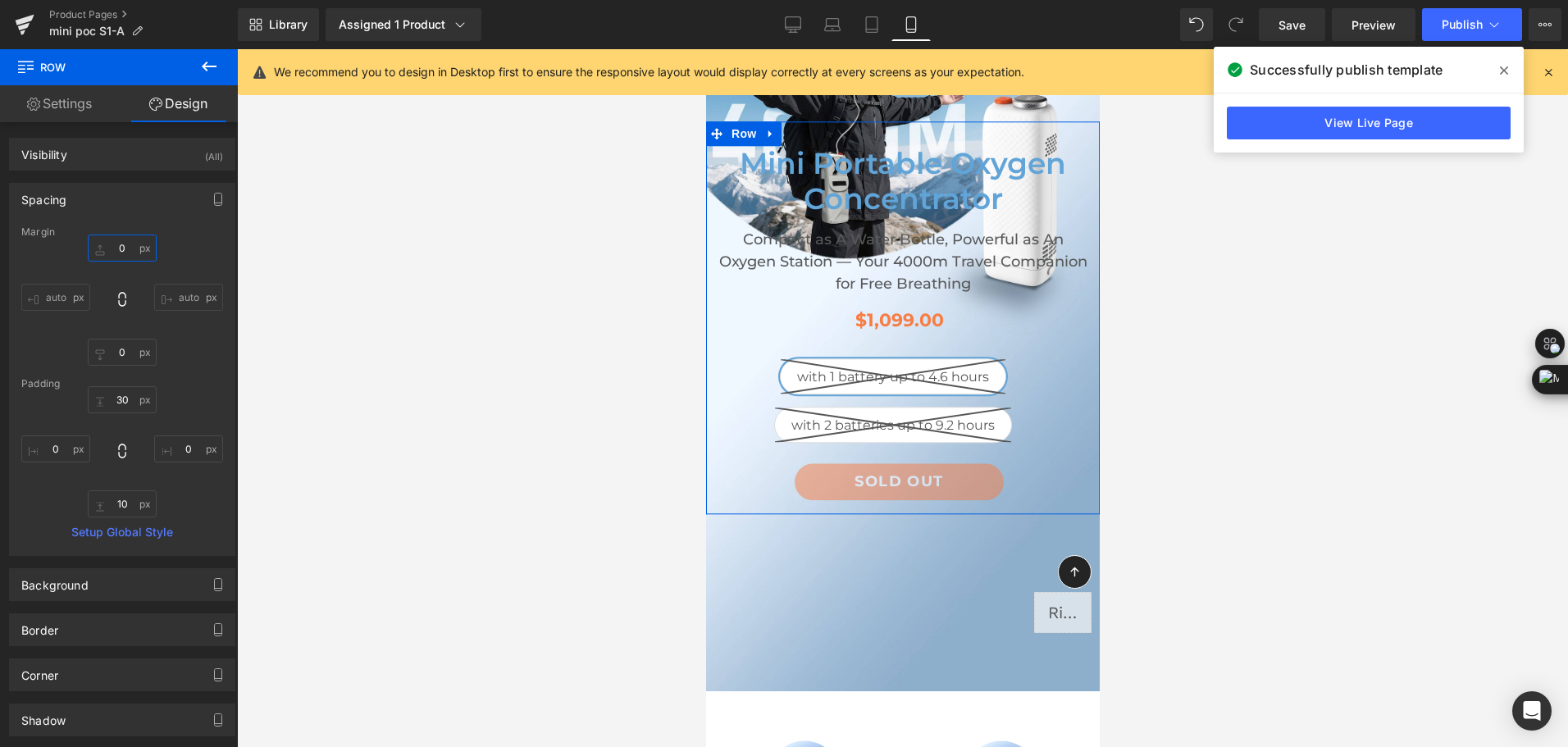
scroll to position [0, 0]
click at [63, 105] on link "Settings" at bounding box center [60, 104] width 119 height 37
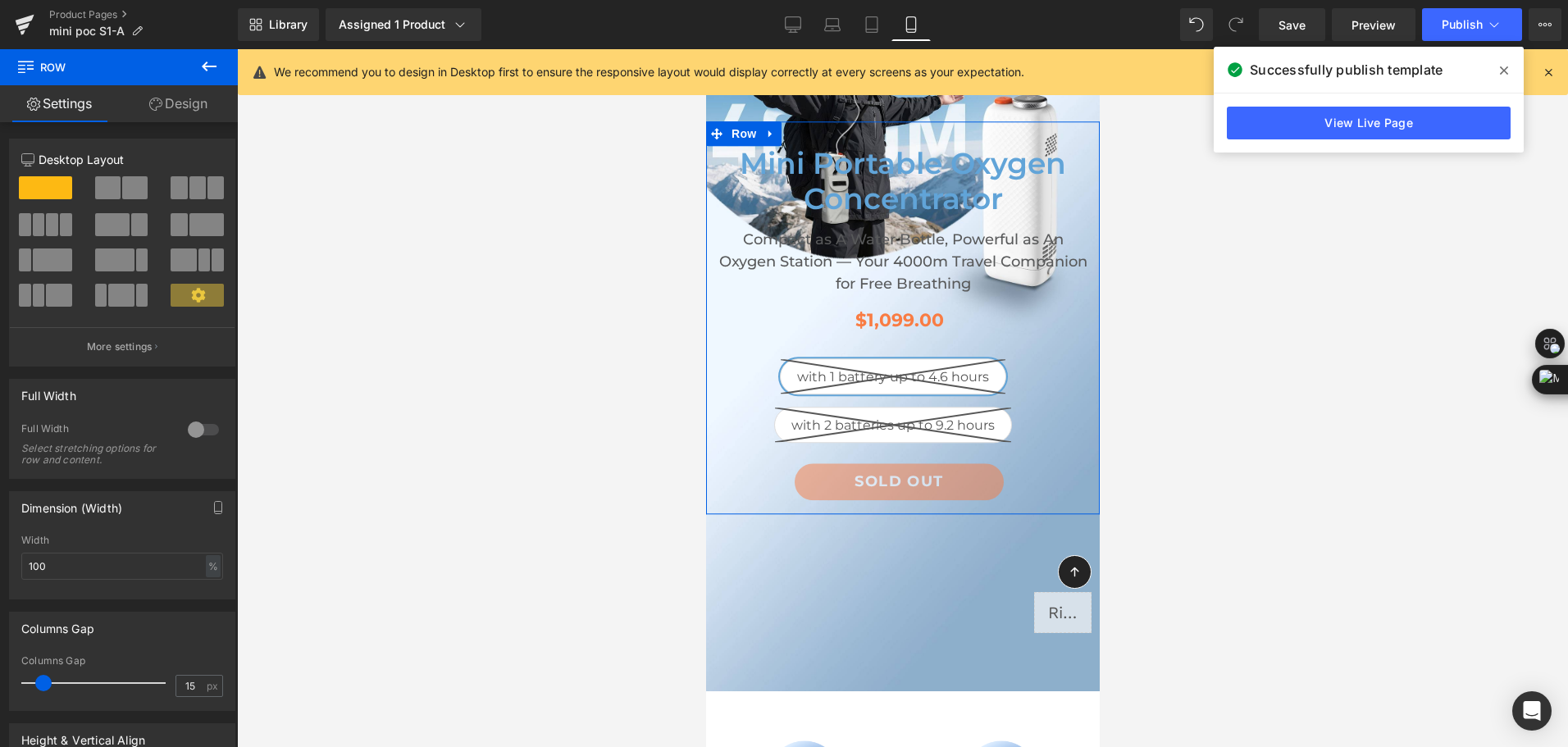
scroll to position [246, 0]
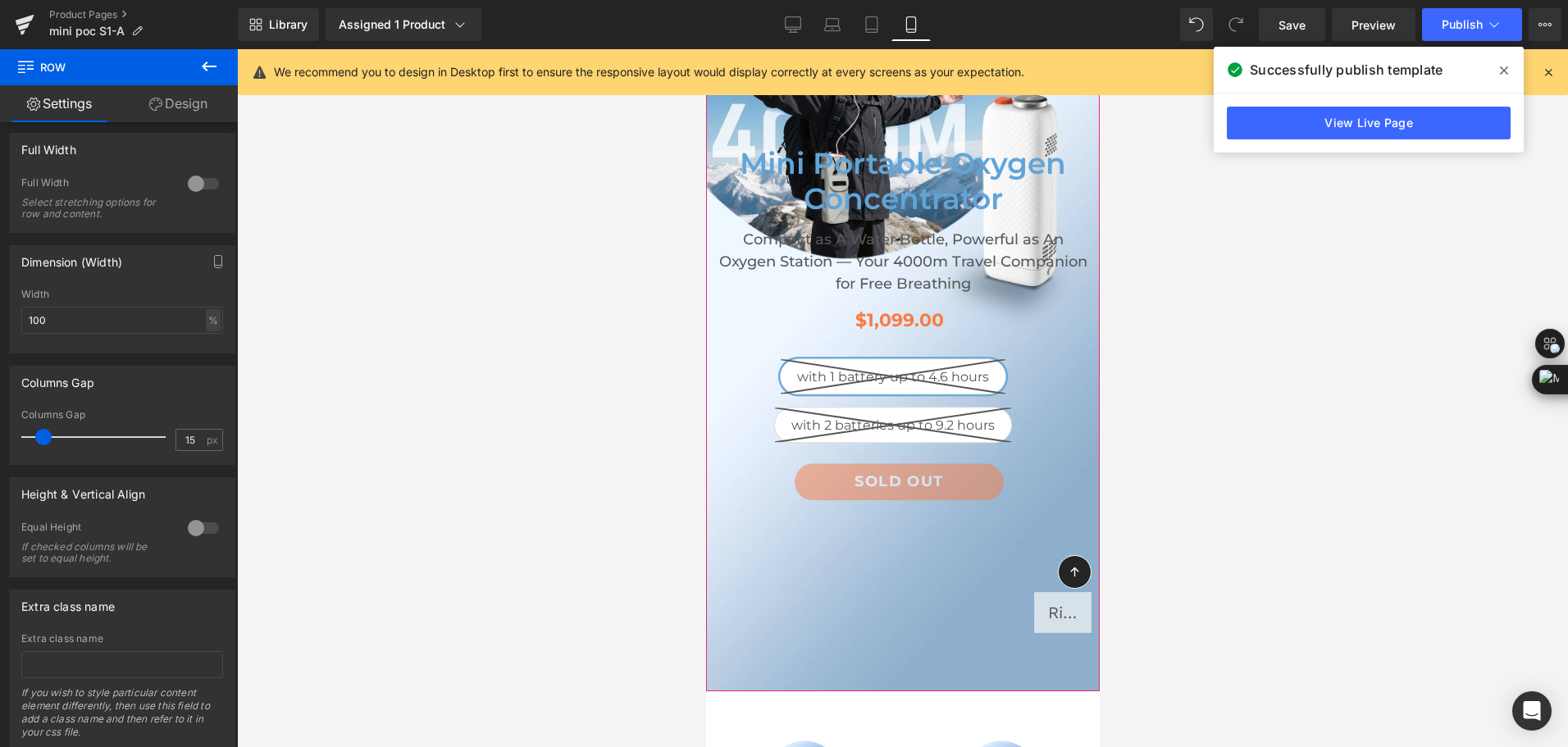
click at [847, 591] on div "Mini Portable Oxygen Concentrator Heading Compact as A Water Bottle, Powerful a…" at bounding box center [902, 318] width 394 height 746
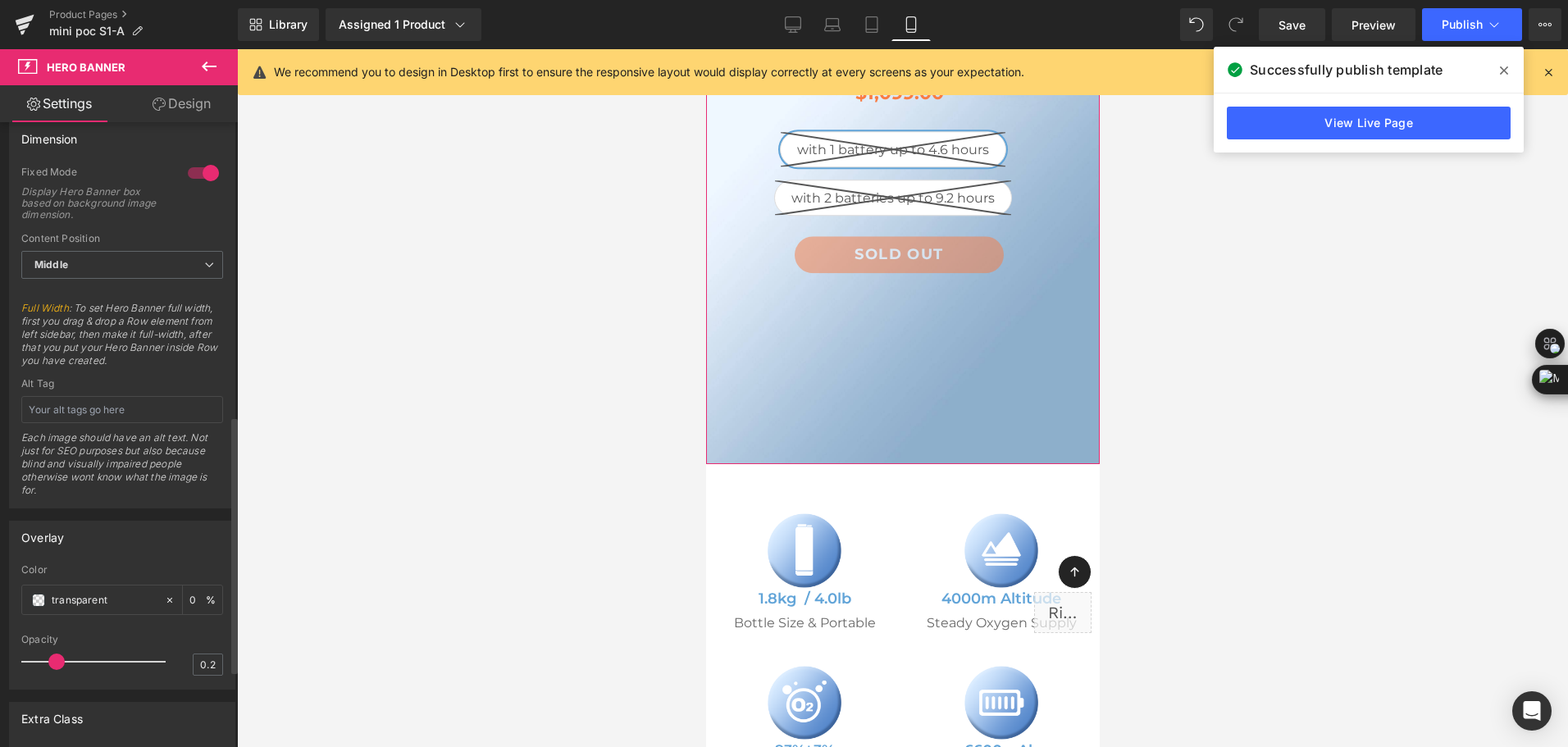
scroll to position [738, 0]
click at [145, 266] on span "Middle" at bounding box center [122, 264] width 201 height 29
click at [202, 166] on div at bounding box center [197, 173] width 39 height 26
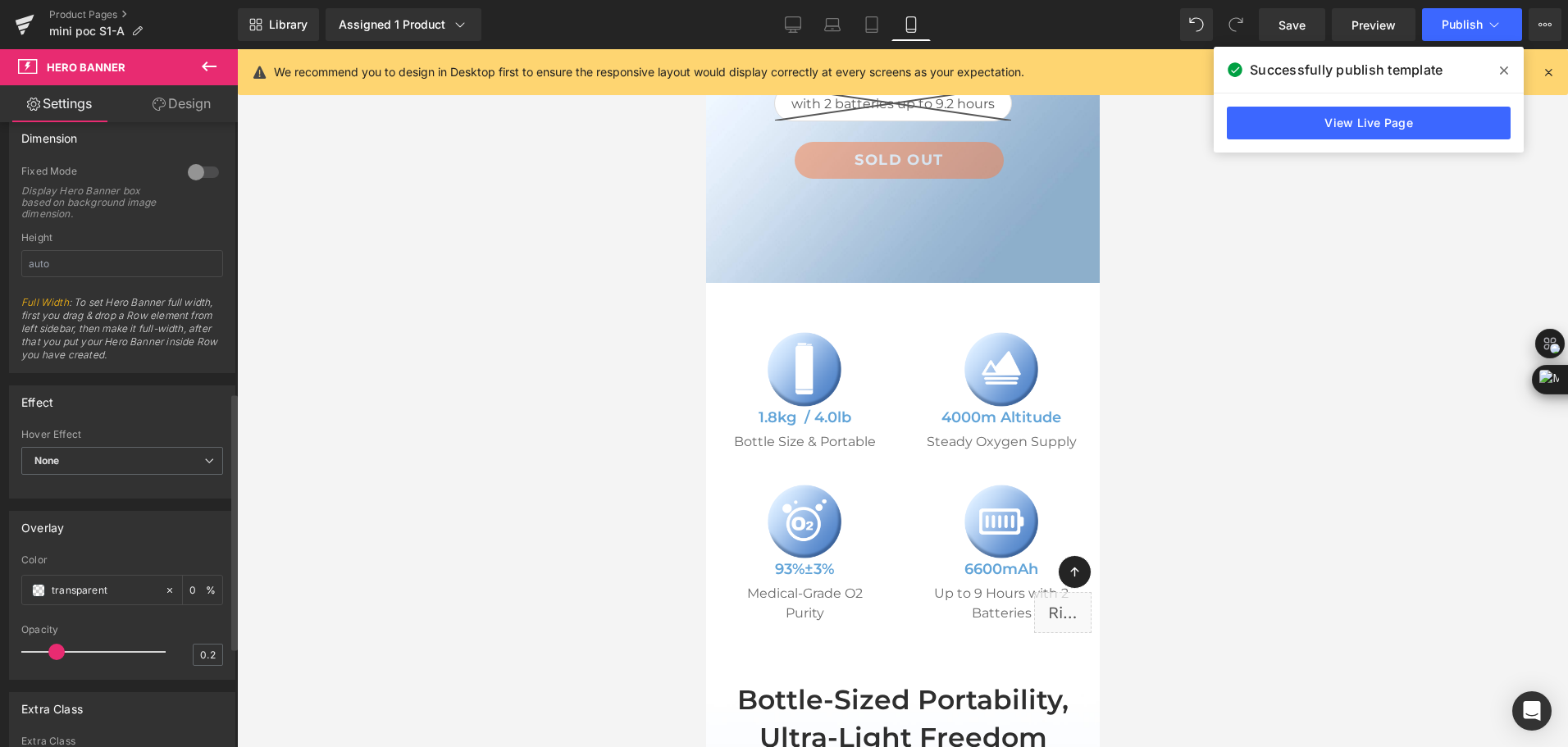
drag, startPoint x: 194, startPoint y: 173, endPoint x: 72, endPoint y: 413, distance: 269.2
click at [194, 173] on div "Attention : For the best display, the image uploaded in Hero banner should have…" at bounding box center [122, 118] width 245 height 1469
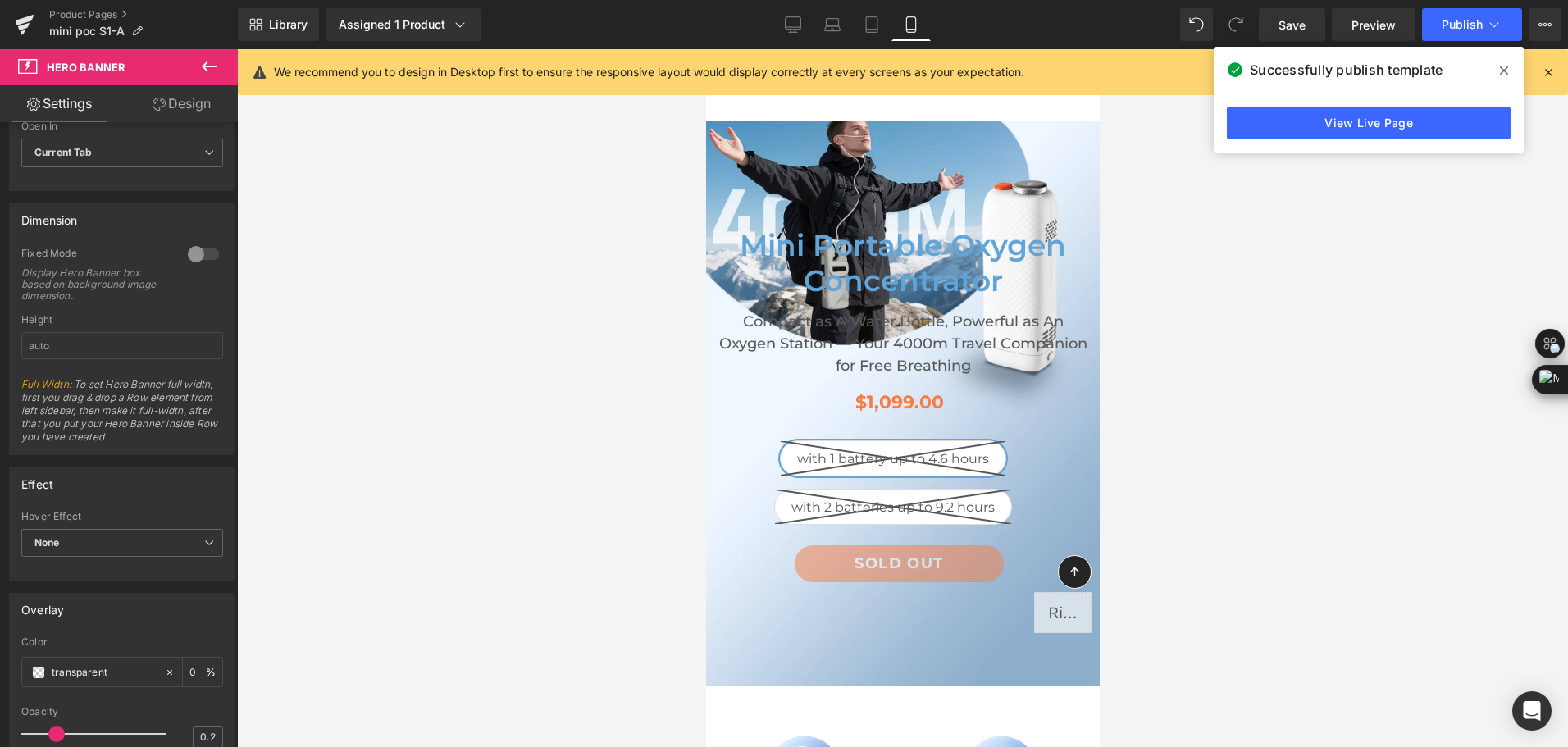
scroll to position [6, 0]
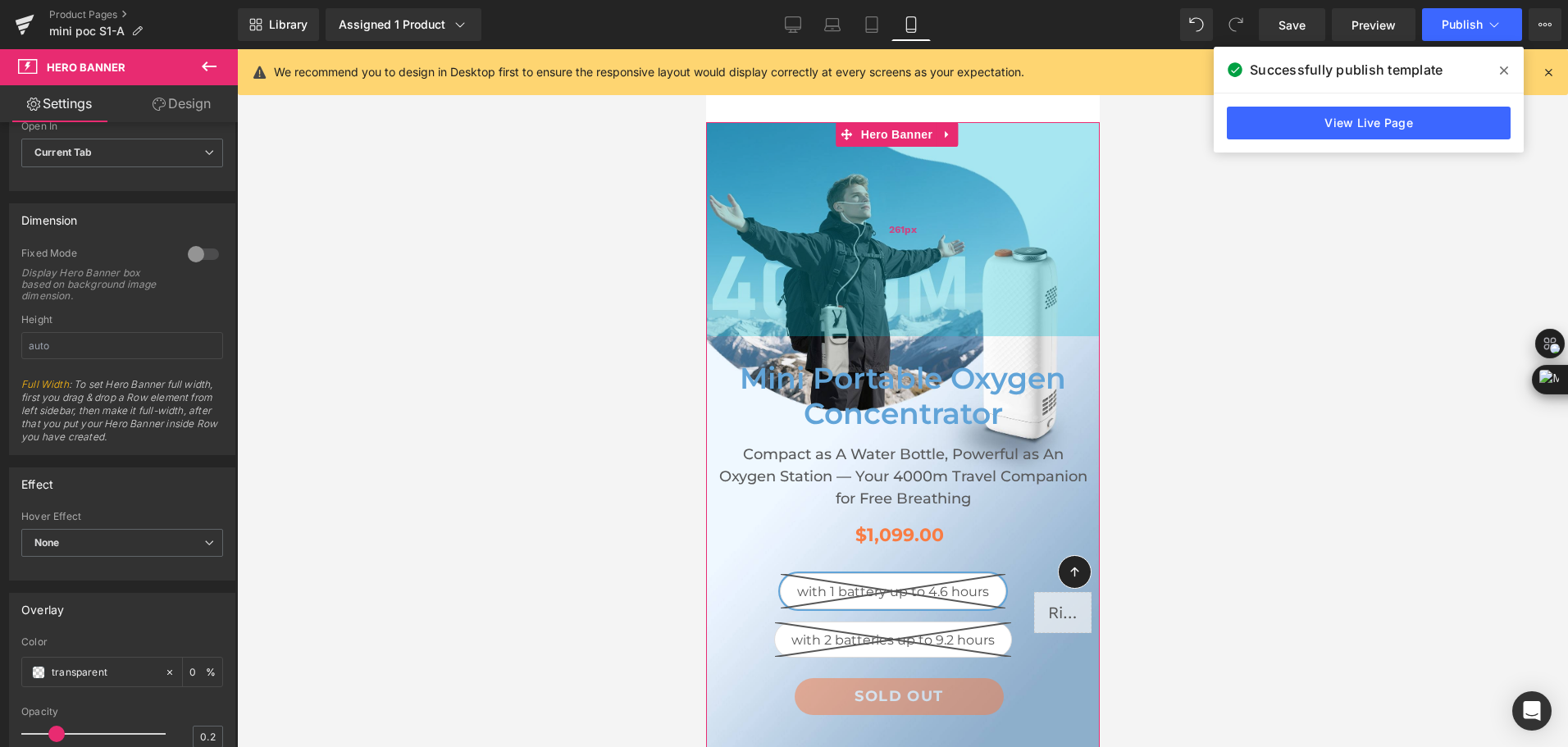
drag, startPoint x: 1030, startPoint y: 139, endPoint x: 1019, endPoint y: 271, distance: 132.5
click at [1019, 271] on div "261px" at bounding box center [902, 229] width 394 height 214
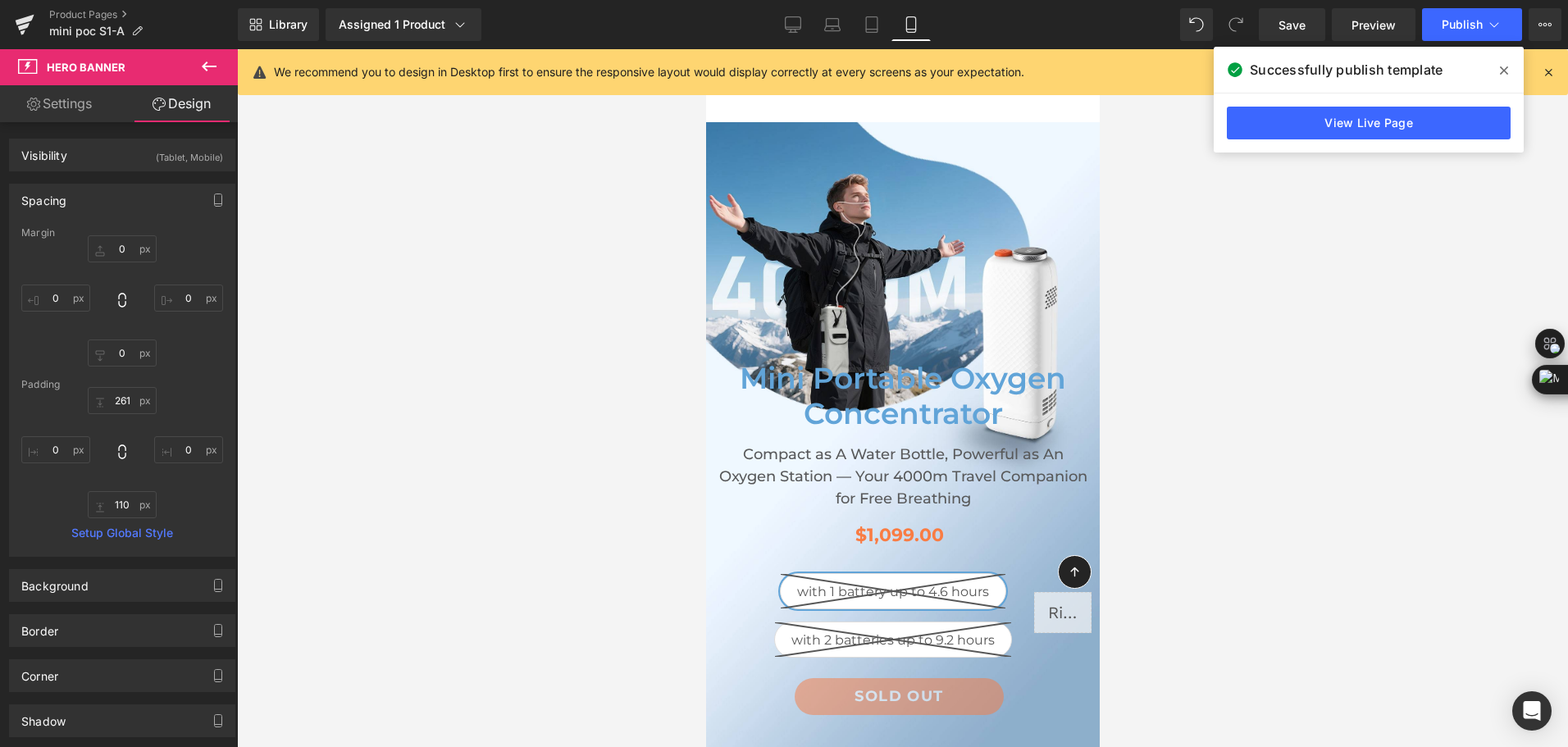
scroll to position [252, 0]
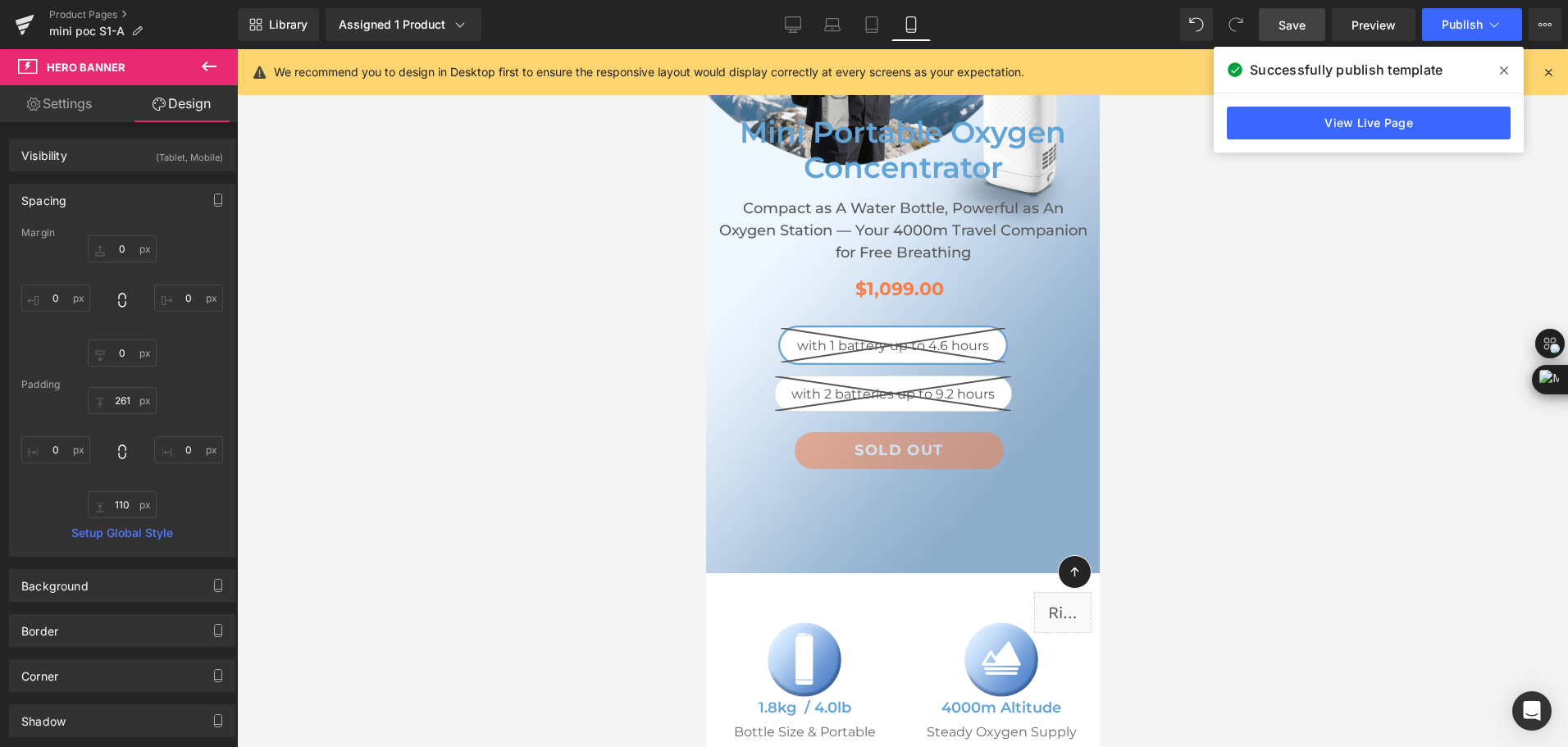
click at [1284, 29] on span "Save" at bounding box center [1292, 25] width 27 height 17
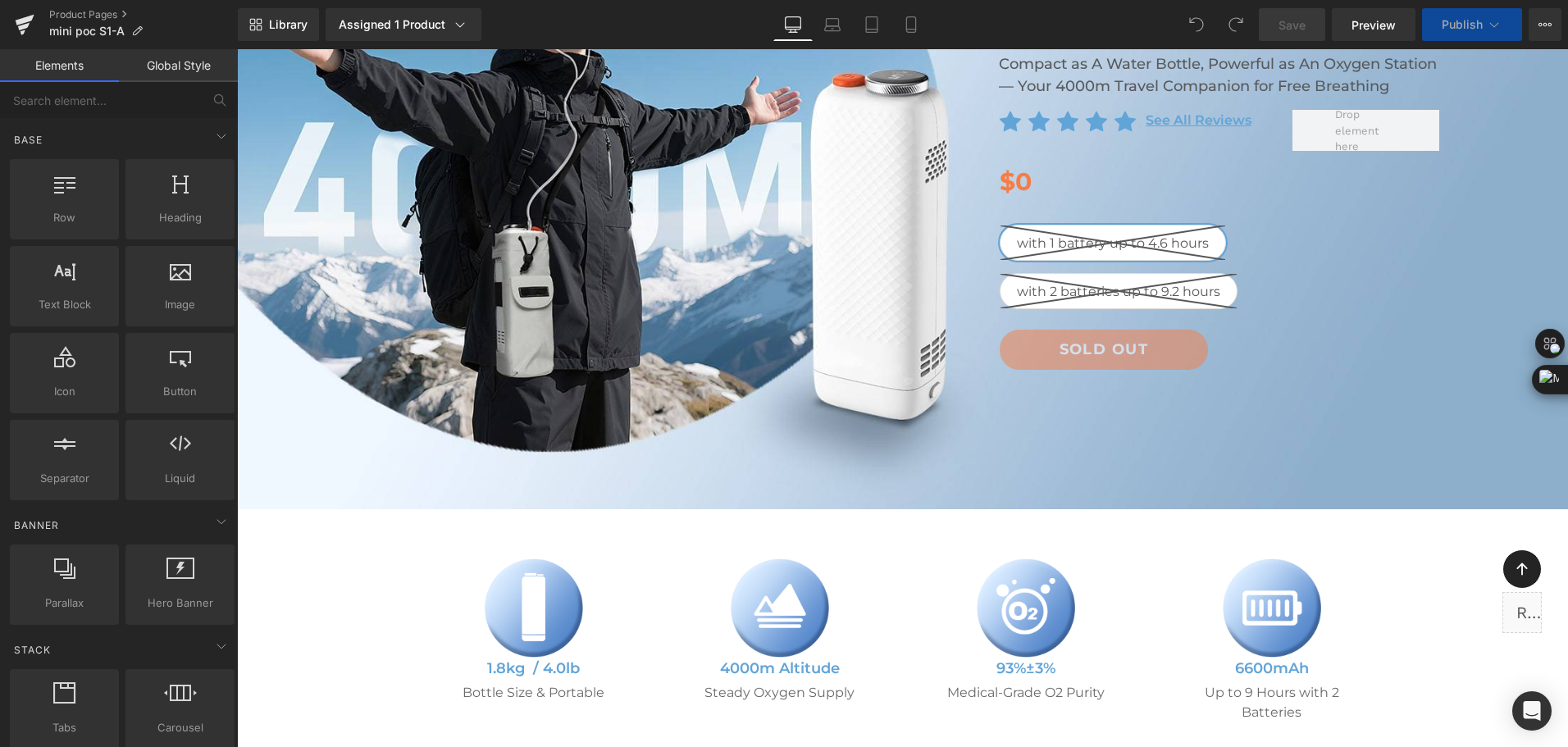
scroll to position [246, 0]
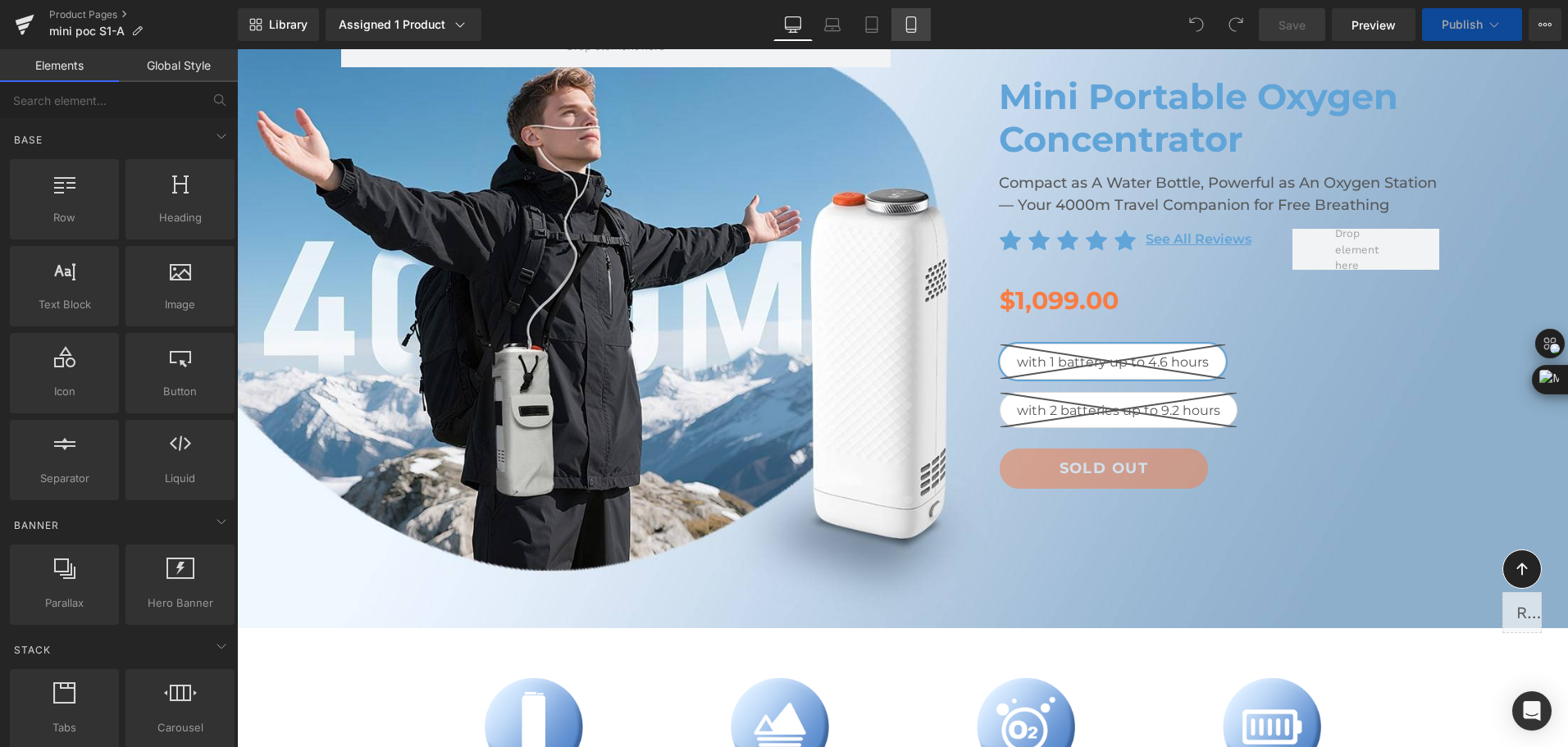
click at [908, 23] on icon at bounding box center [911, 24] width 9 height 16
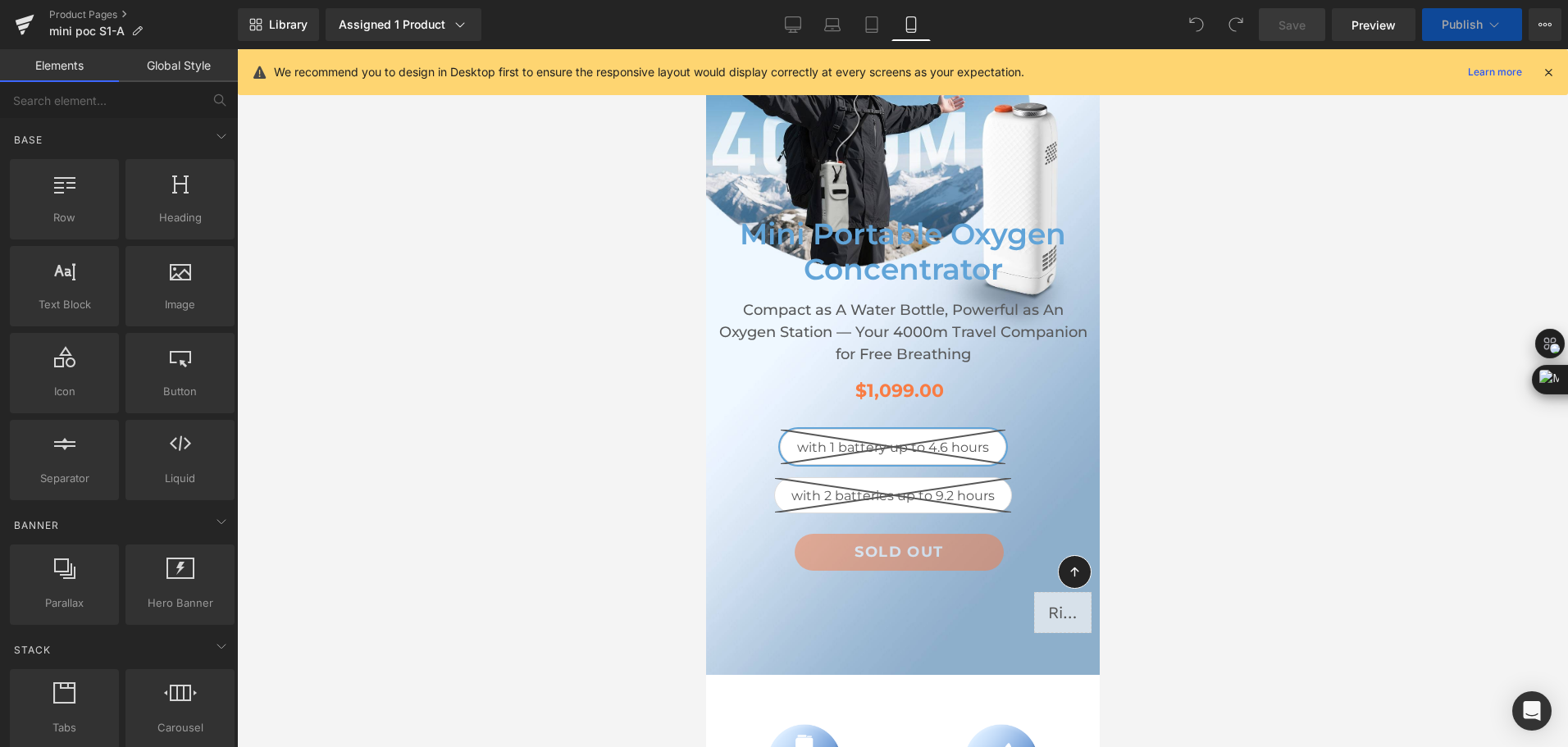
scroll to position [0, 0]
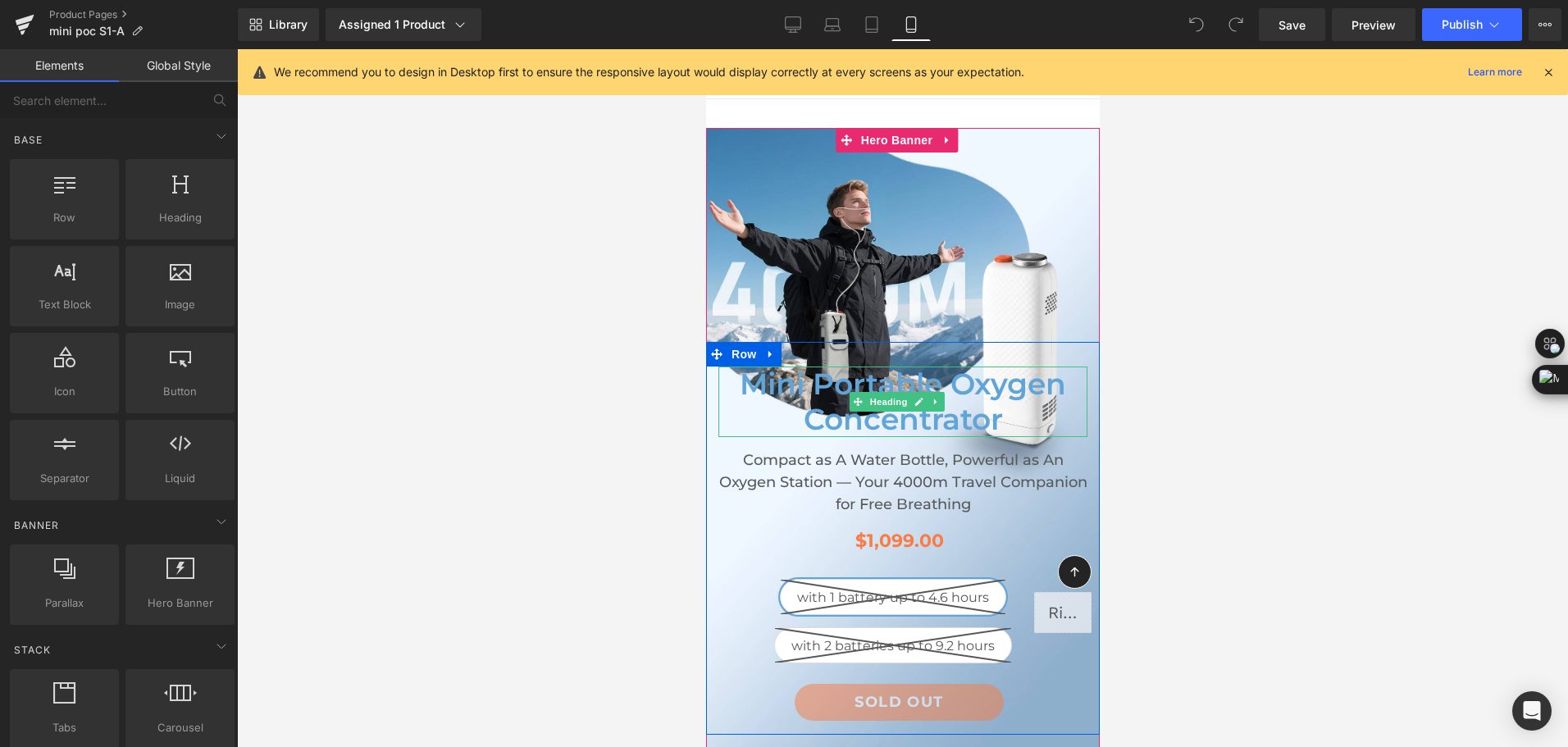
click at [770, 398] on h1 "Mini Portable Oxygen Concentrator" at bounding box center [902, 402] width 369 height 71
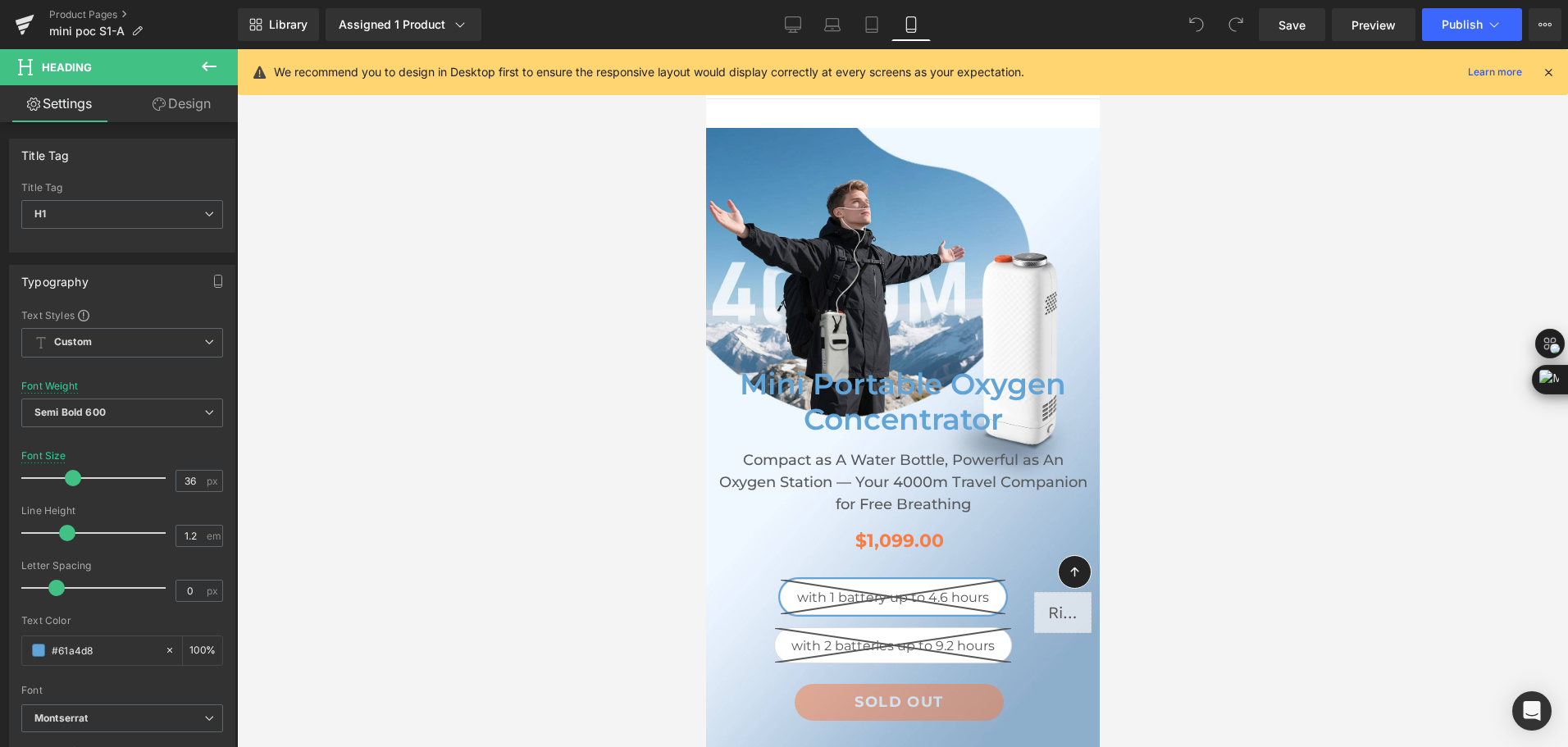
click at [187, 103] on link "Design" at bounding box center [182, 104] width 119 height 37
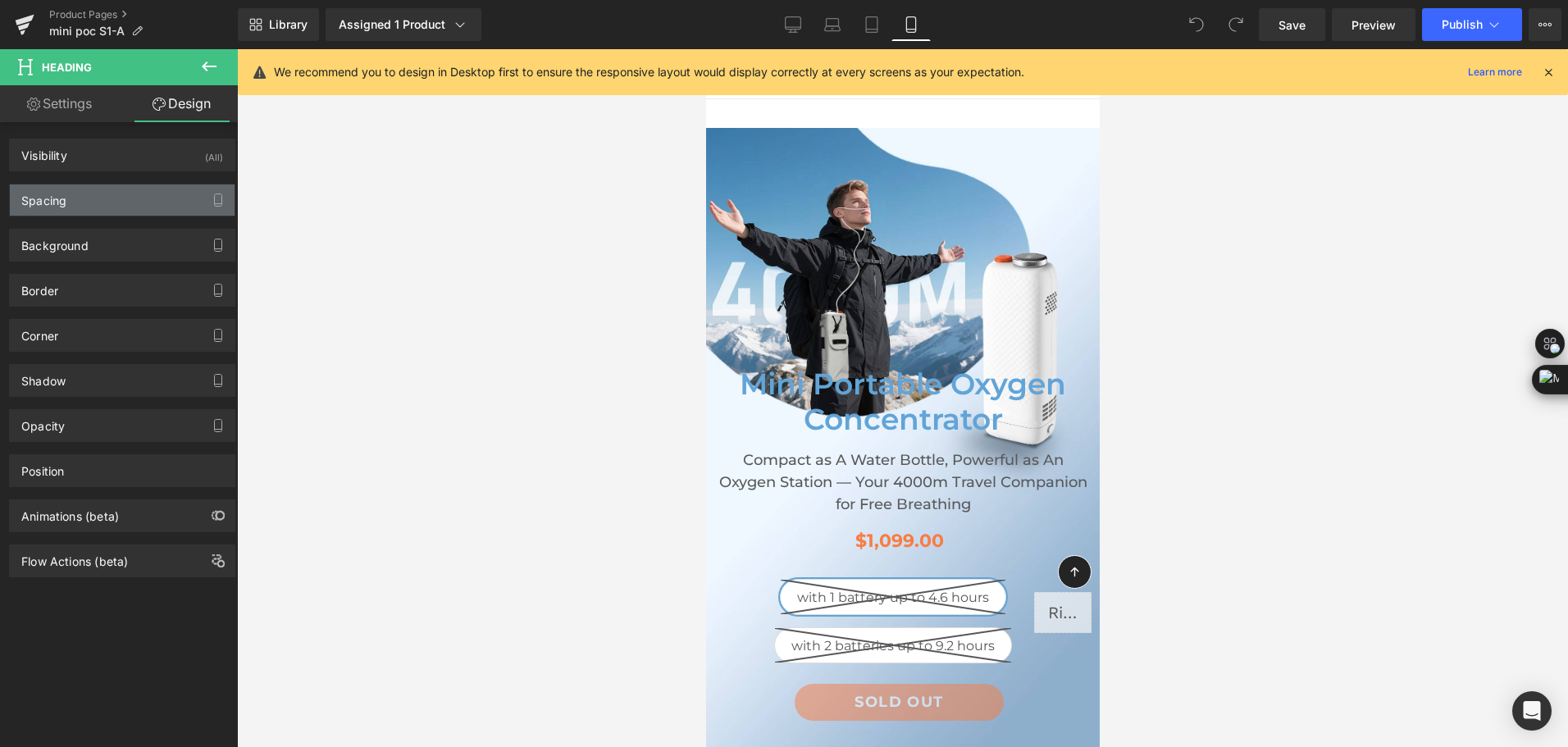
click at [147, 196] on div "Spacing" at bounding box center [122, 200] width 225 height 31
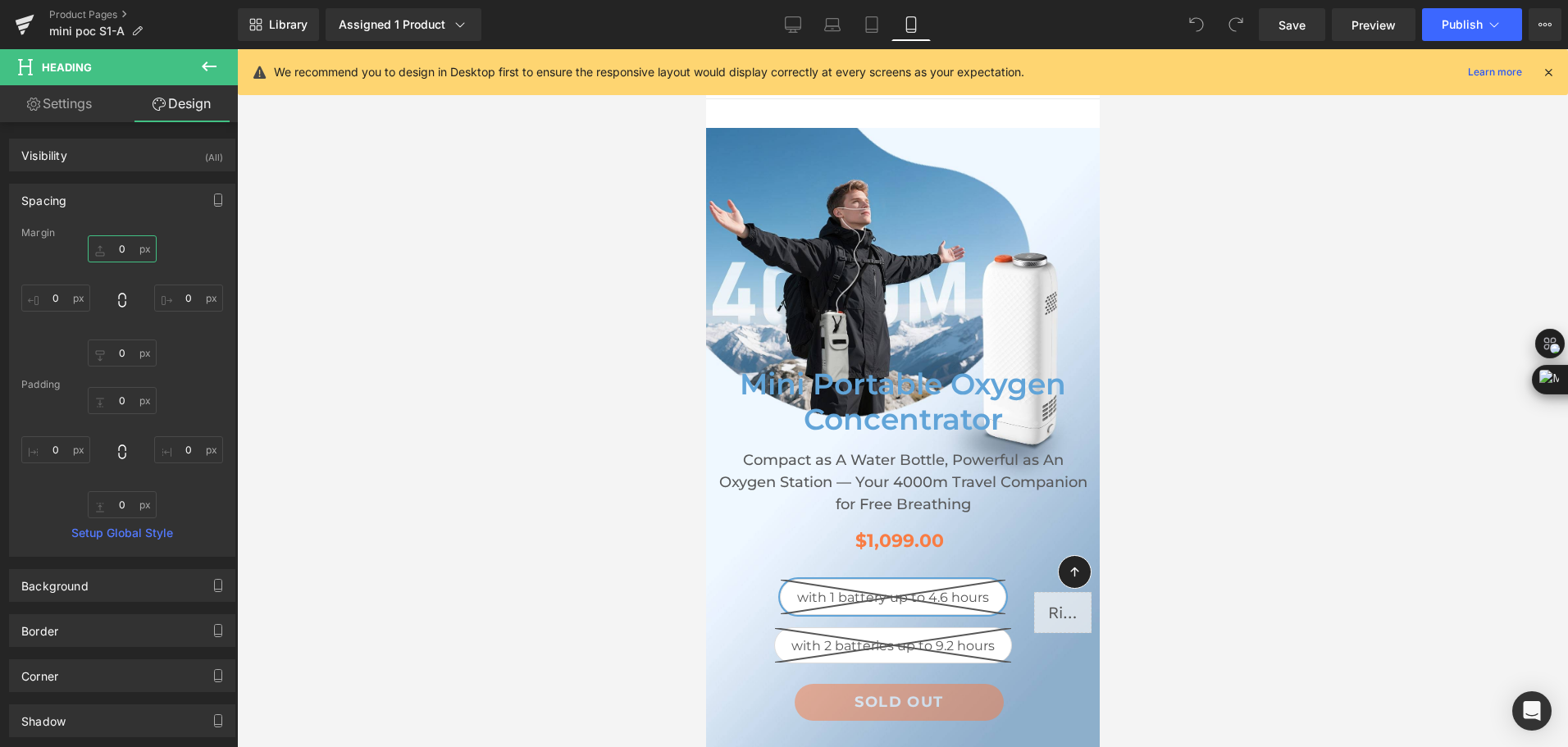
click at [131, 248] on input "text" at bounding box center [122, 248] width 69 height 27
click at [746, 359] on span "Row" at bounding box center [742, 354] width 33 height 24
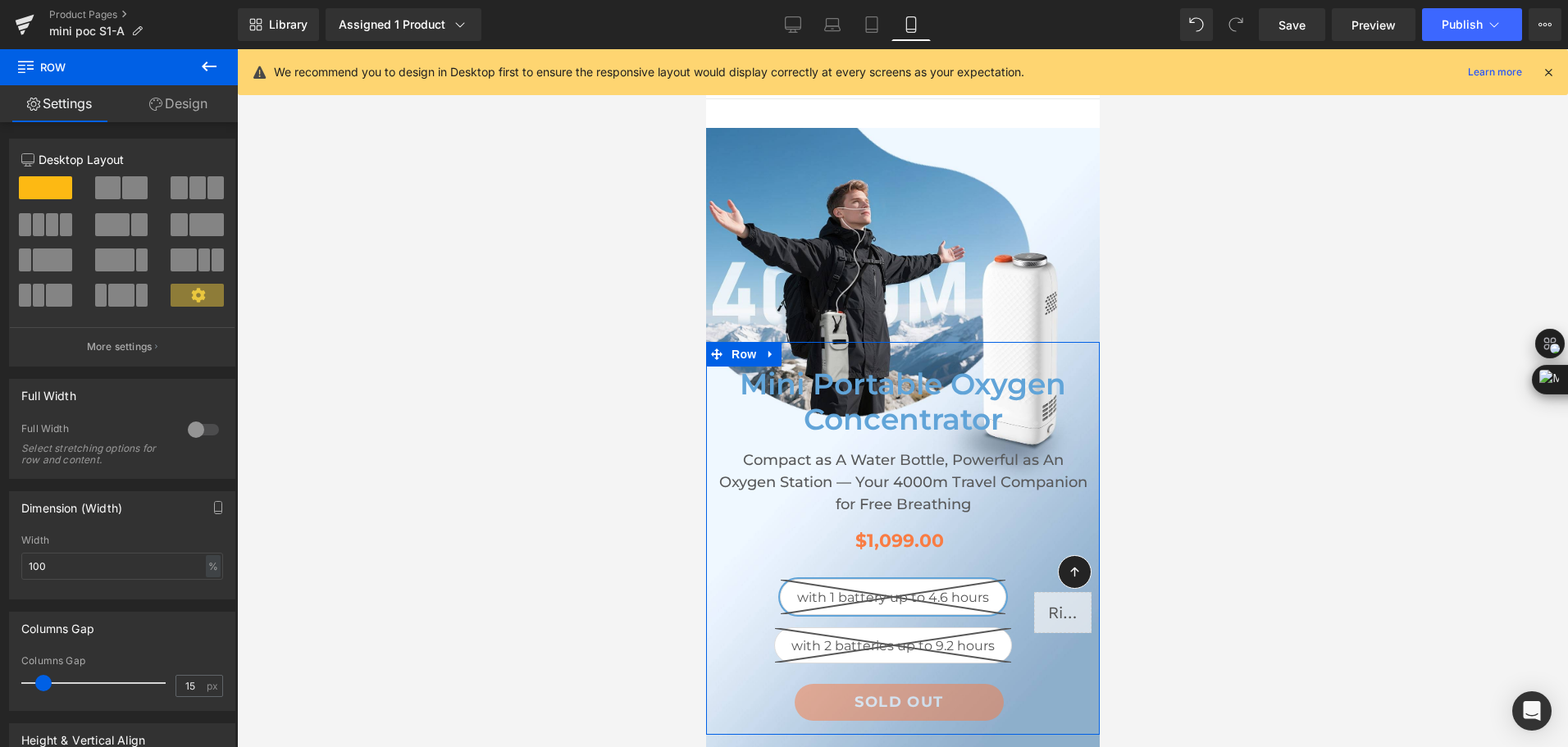
click at [187, 114] on link "Design" at bounding box center [179, 104] width 119 height 37
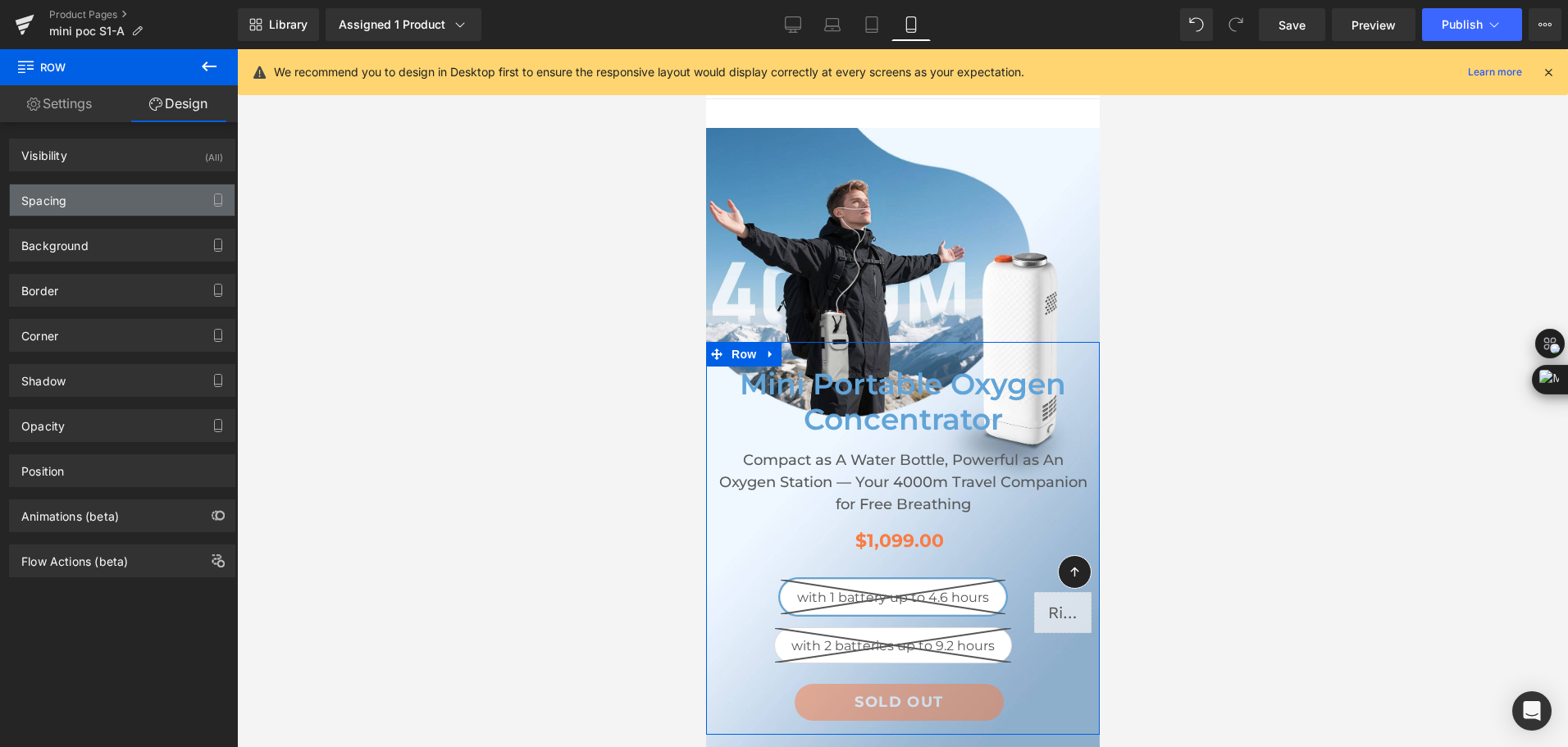
click at [132, 202] on div "Spacing" at bounding box center [122, 200] width 225 height 31
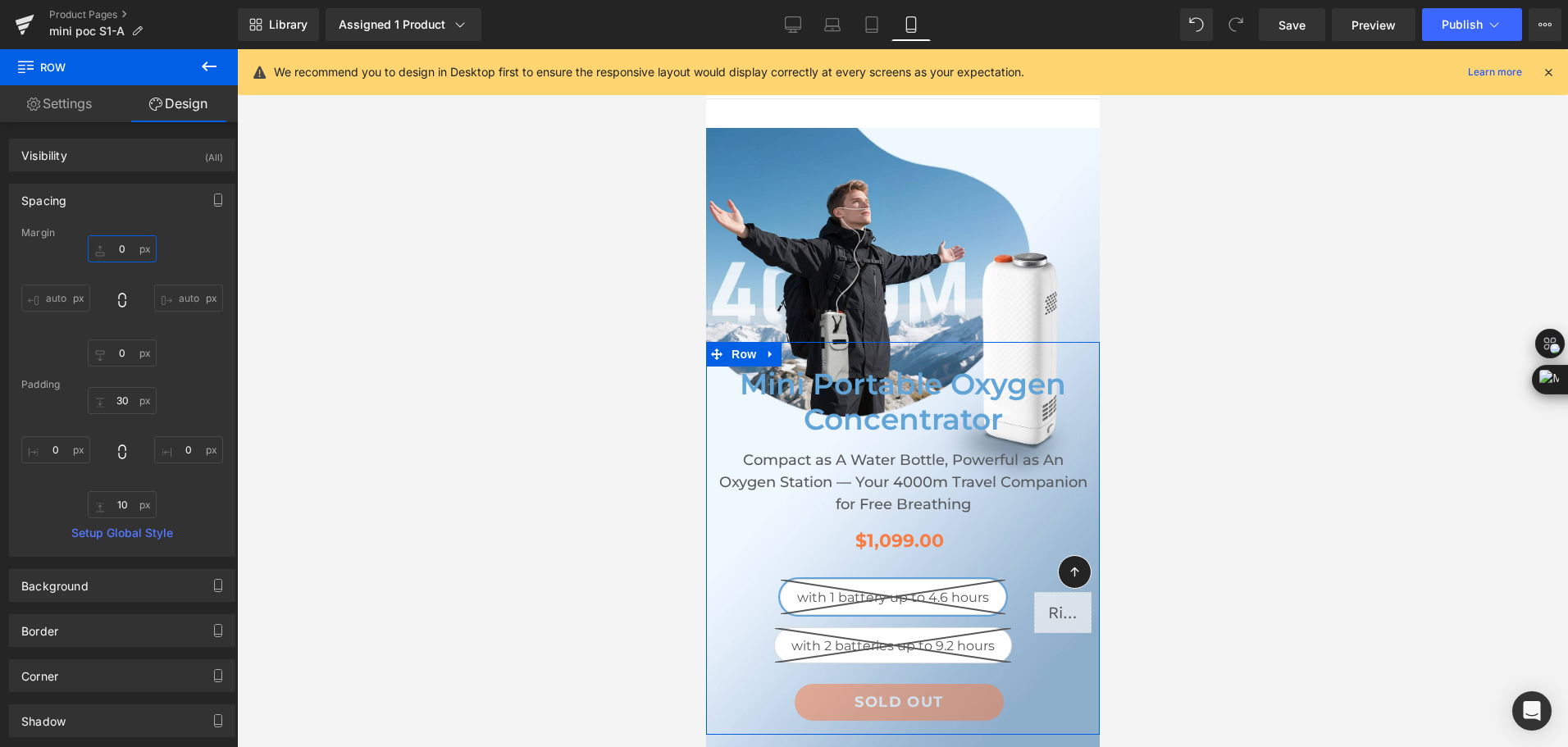
click at [118, 256] on input "text" at bounding box center [122, 248] width 69 height 27
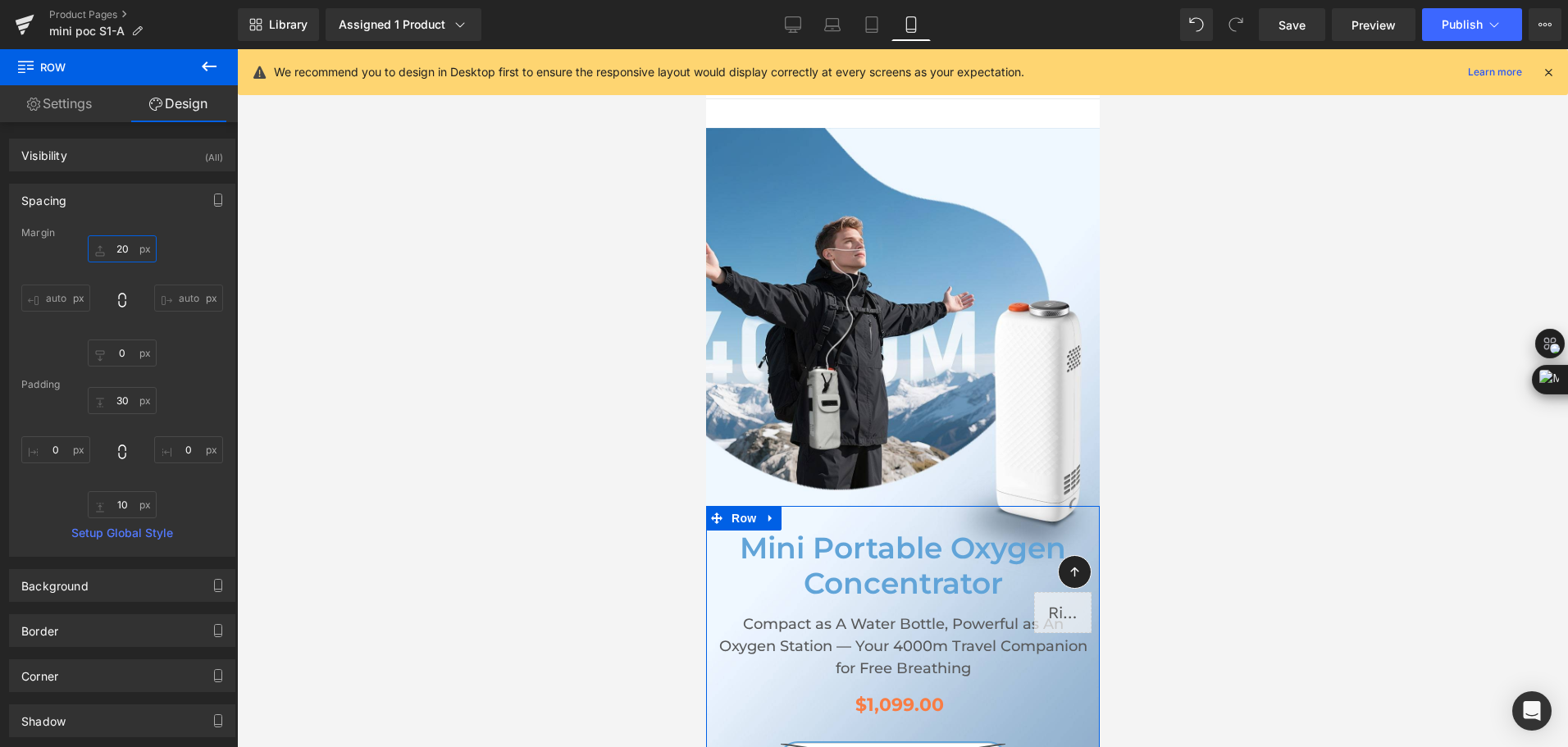
type input "2"
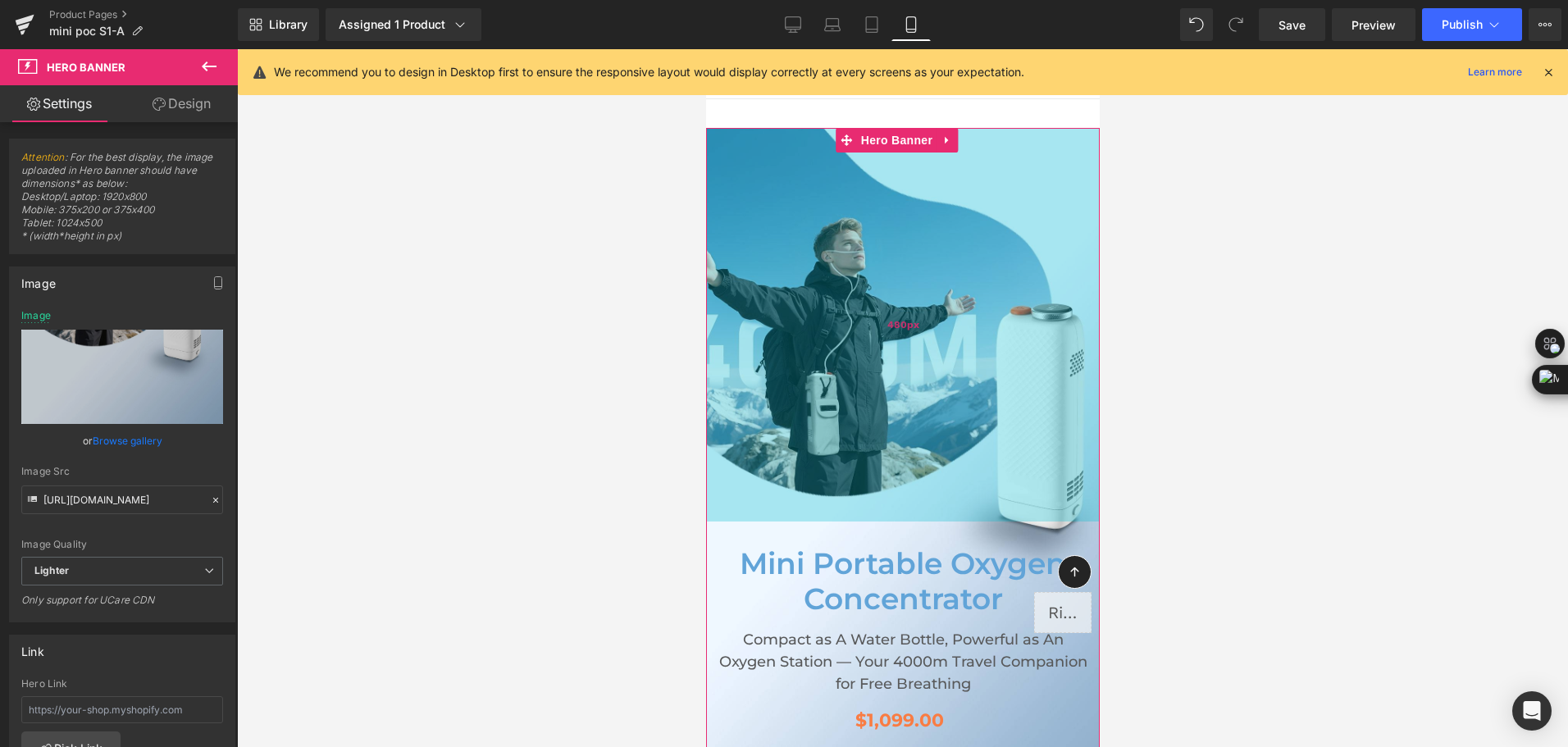
drag, startPoint x: 783, startPoint y: 207, endPoint x: 791, endPoint y: 387, distance: 180.2
click at [791, 387] on div "480px" at bounding box center [902, 325] width 394 height 394
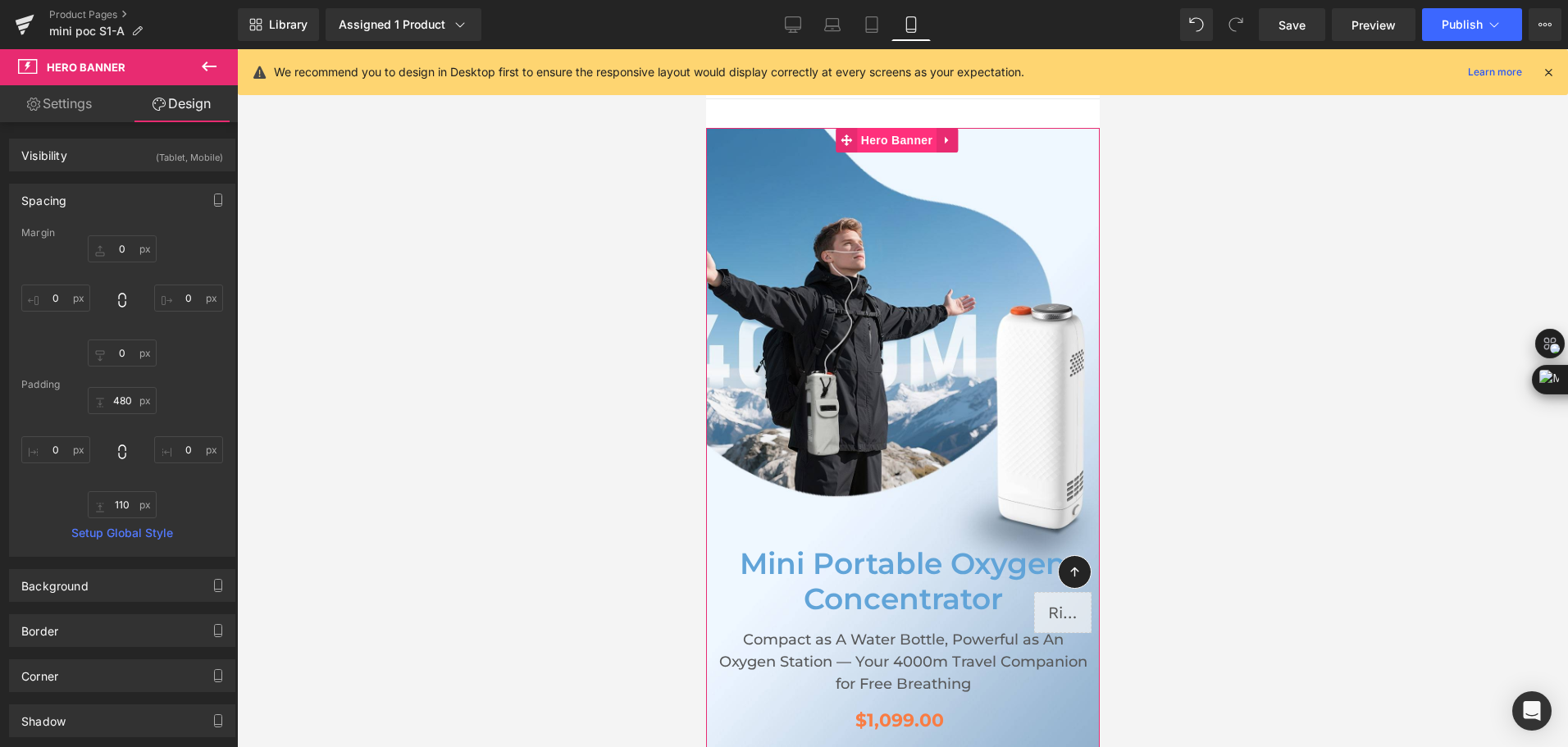
click at [886, 141] on span "Hero Banner" at bounding box center [895, 140] width 79 height 24
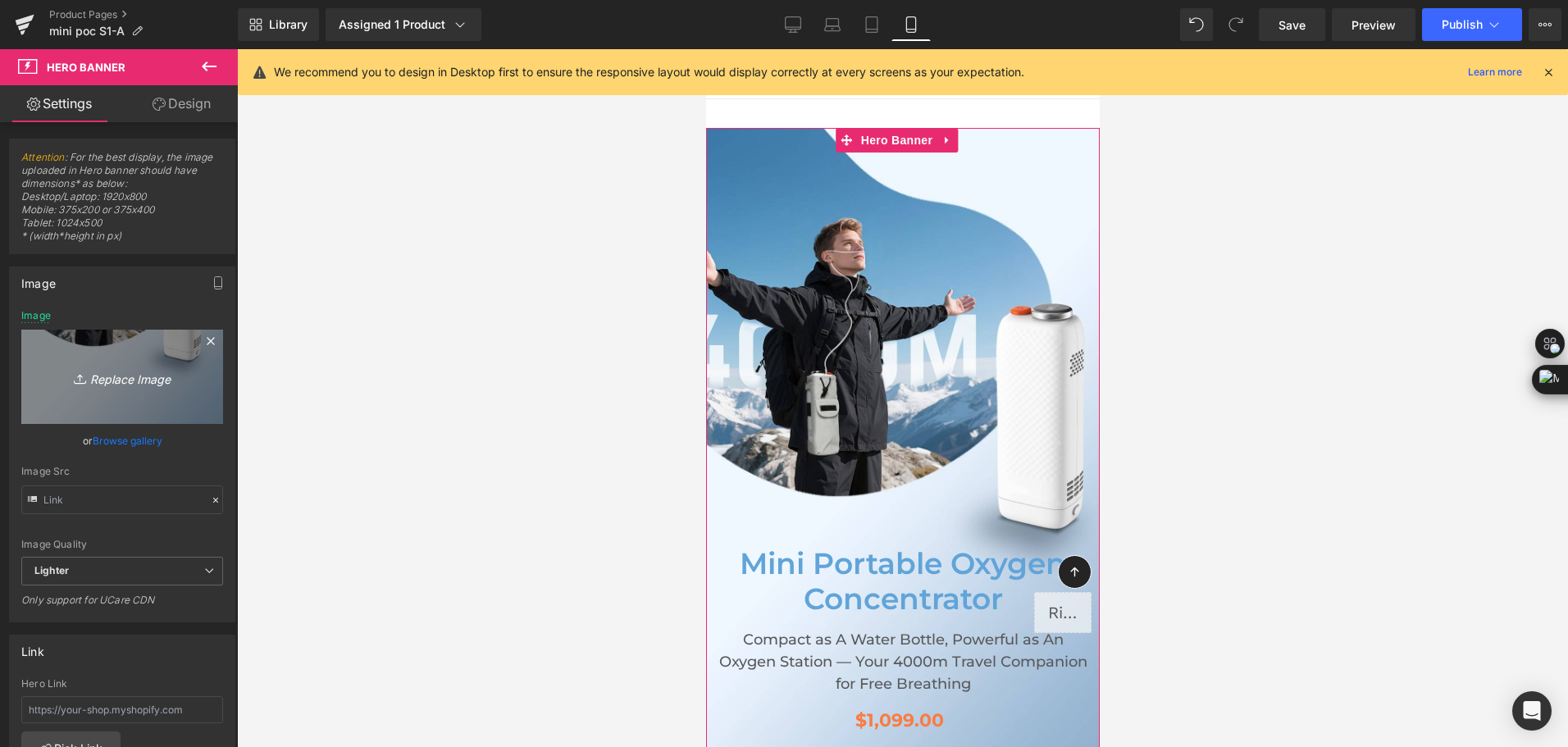
click at [118, 373] on icon "Replace Image" at bounding box center [122, 377] width 132 height 21
type input "C:\fakepath\mini portable oxygen concentrator for plateau travel-1.jpg"
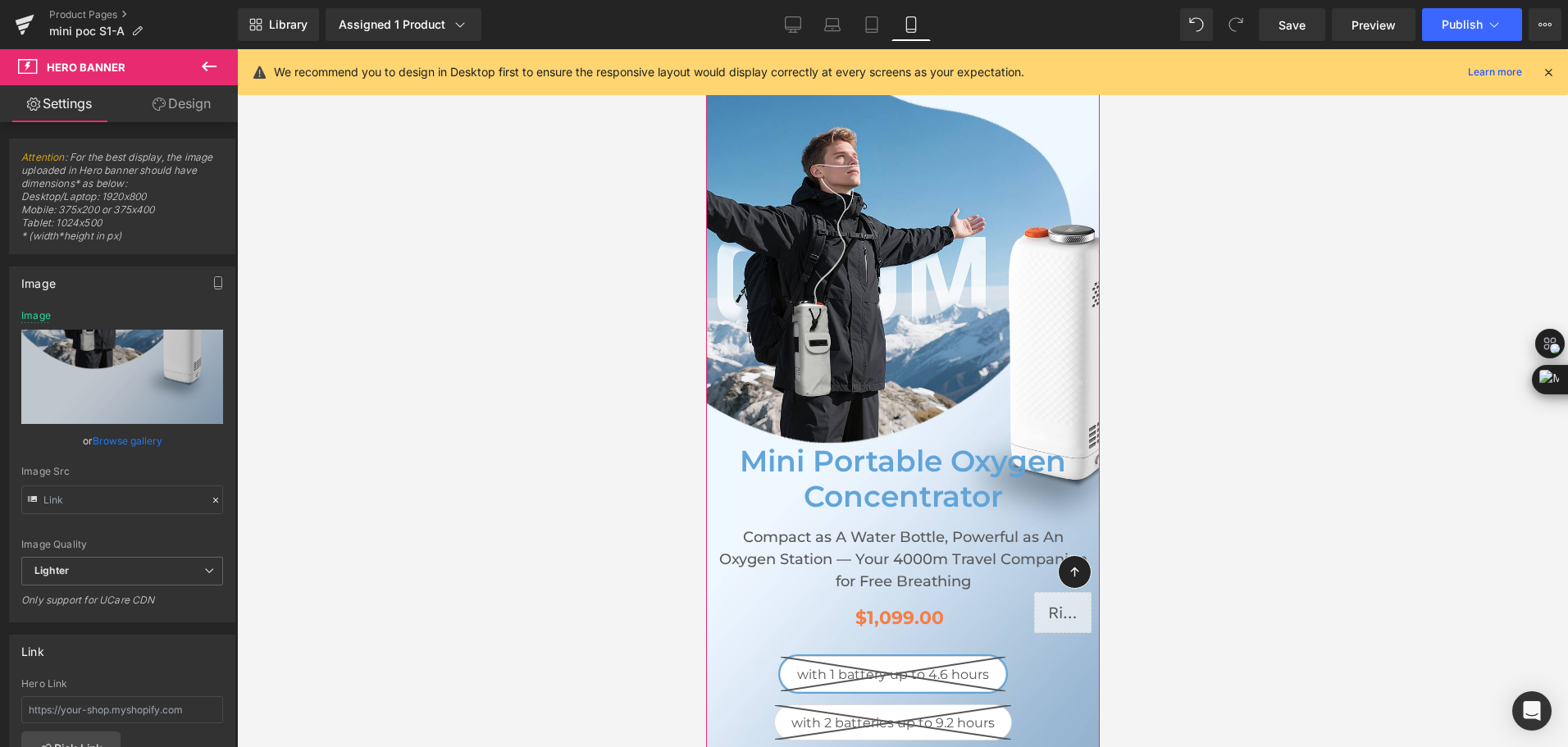
scroll to position [328, 0]
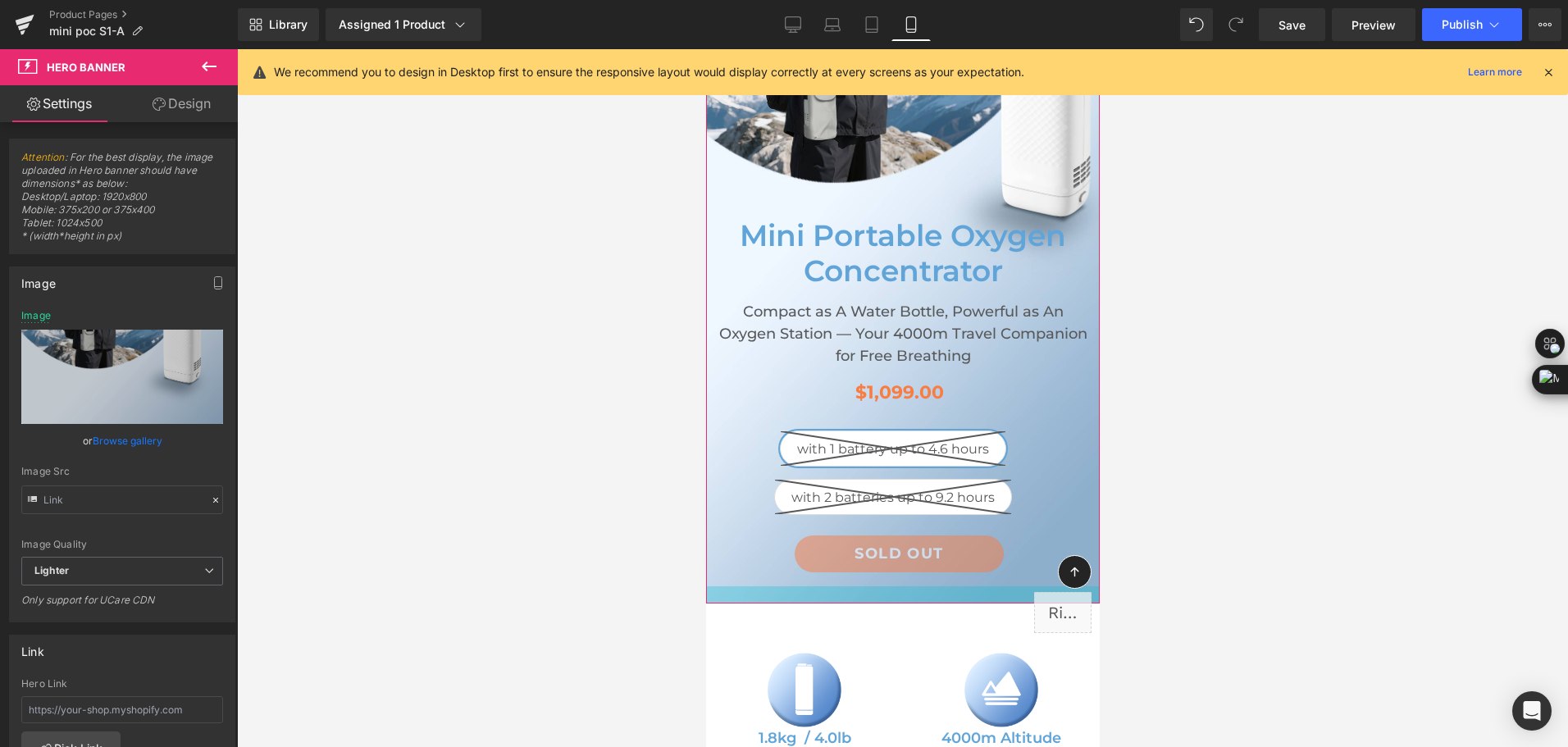
drag, startPoint x: 943, startPoint y: 649, endPoint x: 940, endPoint y: 576, distance: 73.1
click at [940, 576] on div "Mini Portable Oxygen Concentrator Heading Compact as A Water Bottle, Powerful a…" at bounding box center [902, 201] width 394 height 804
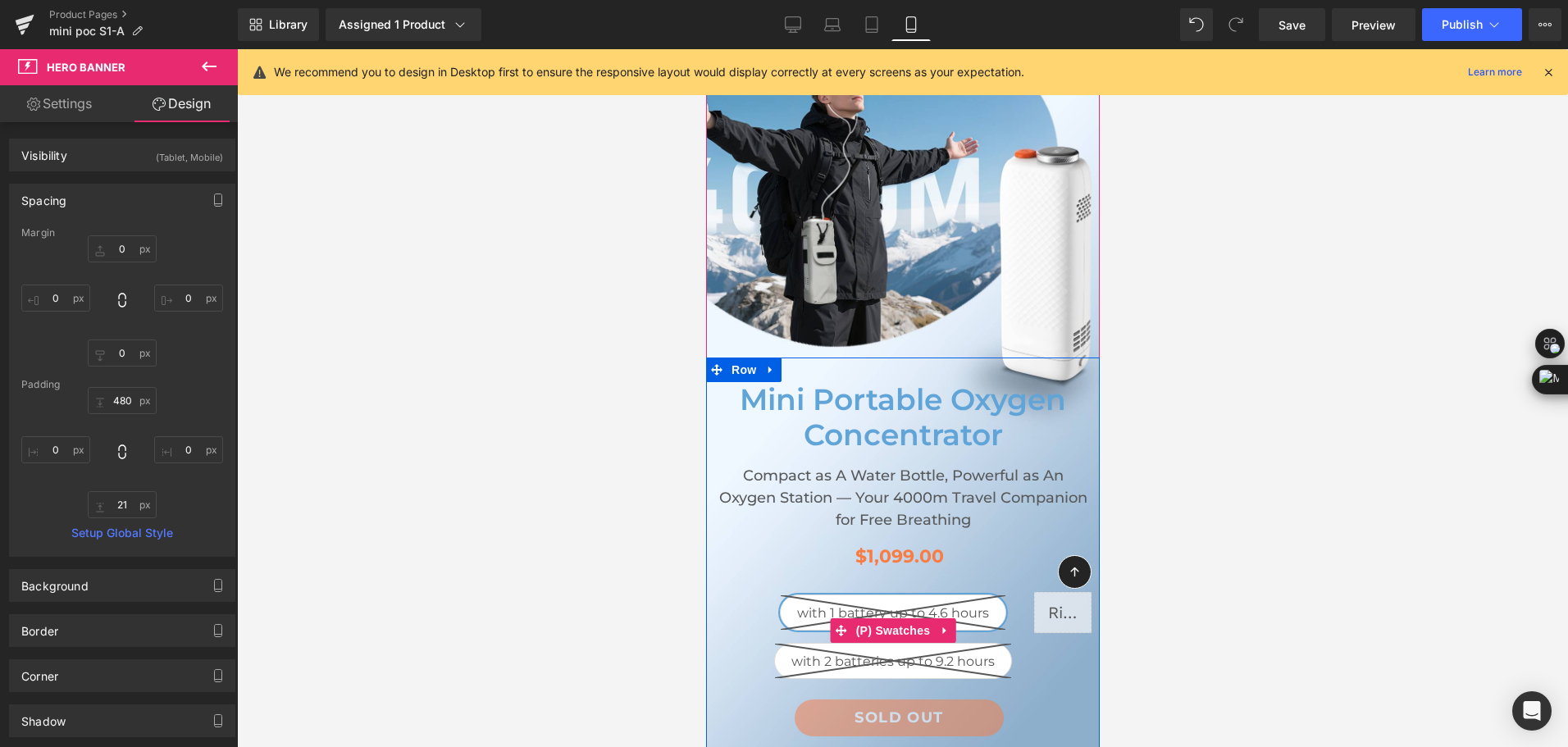
scroll to position [0, 0]
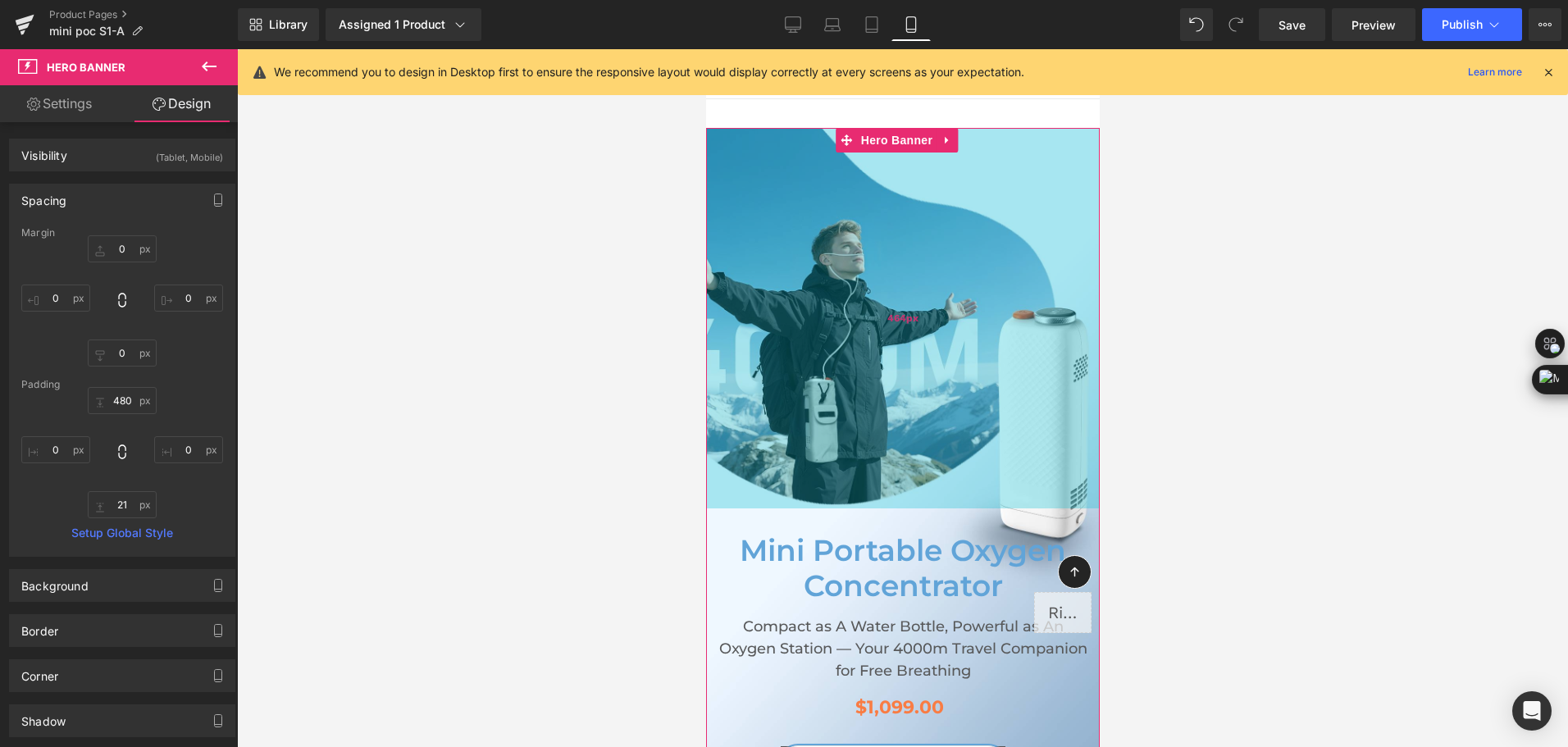
drag, startPoint x: 882, startPoint y: 410, endPoint x: 884, endPoint y: 397, distance: 13.2
click at [884, 397] on div "464px" at bounding box center [902, 318] width 394 height 380
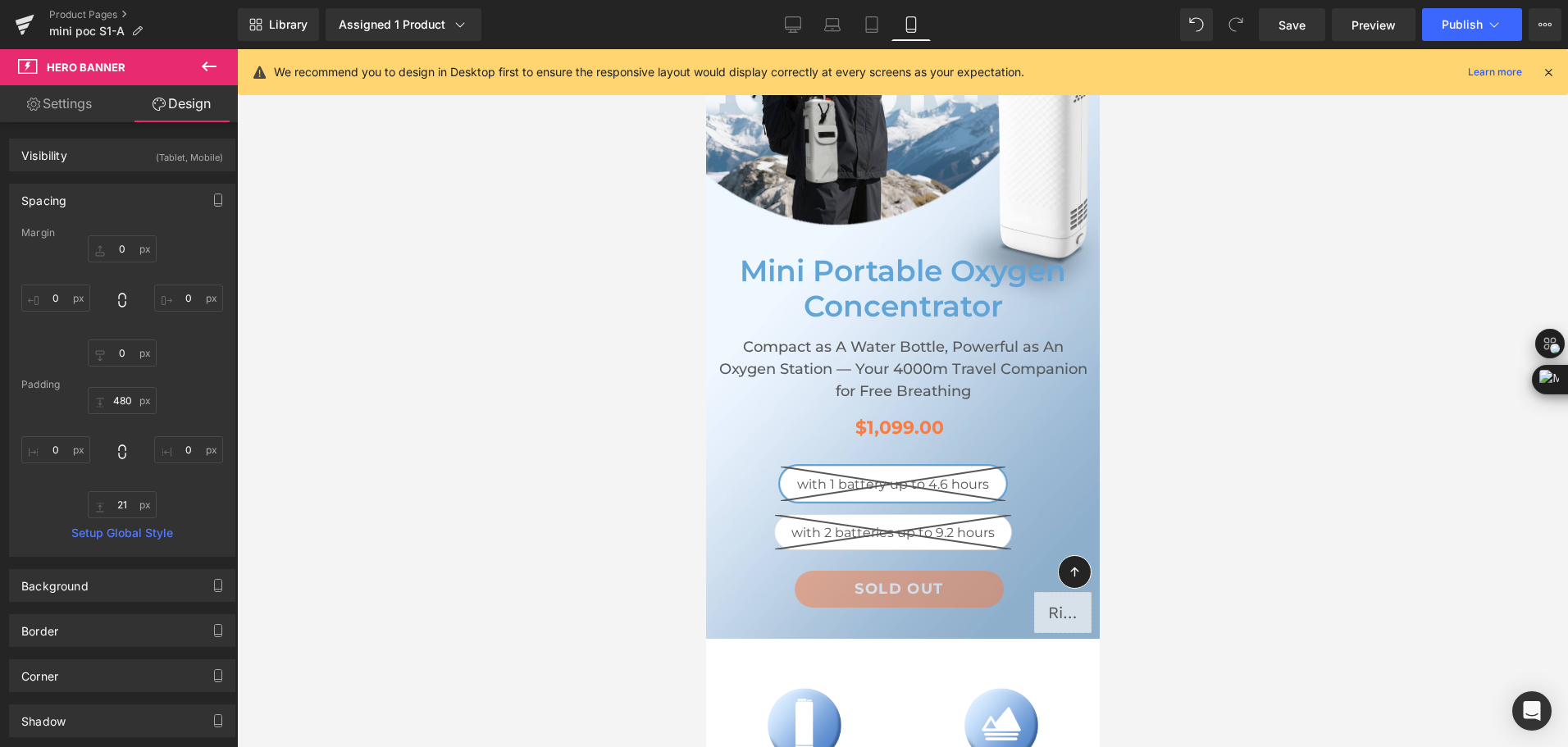
scroll to position [328, 0]
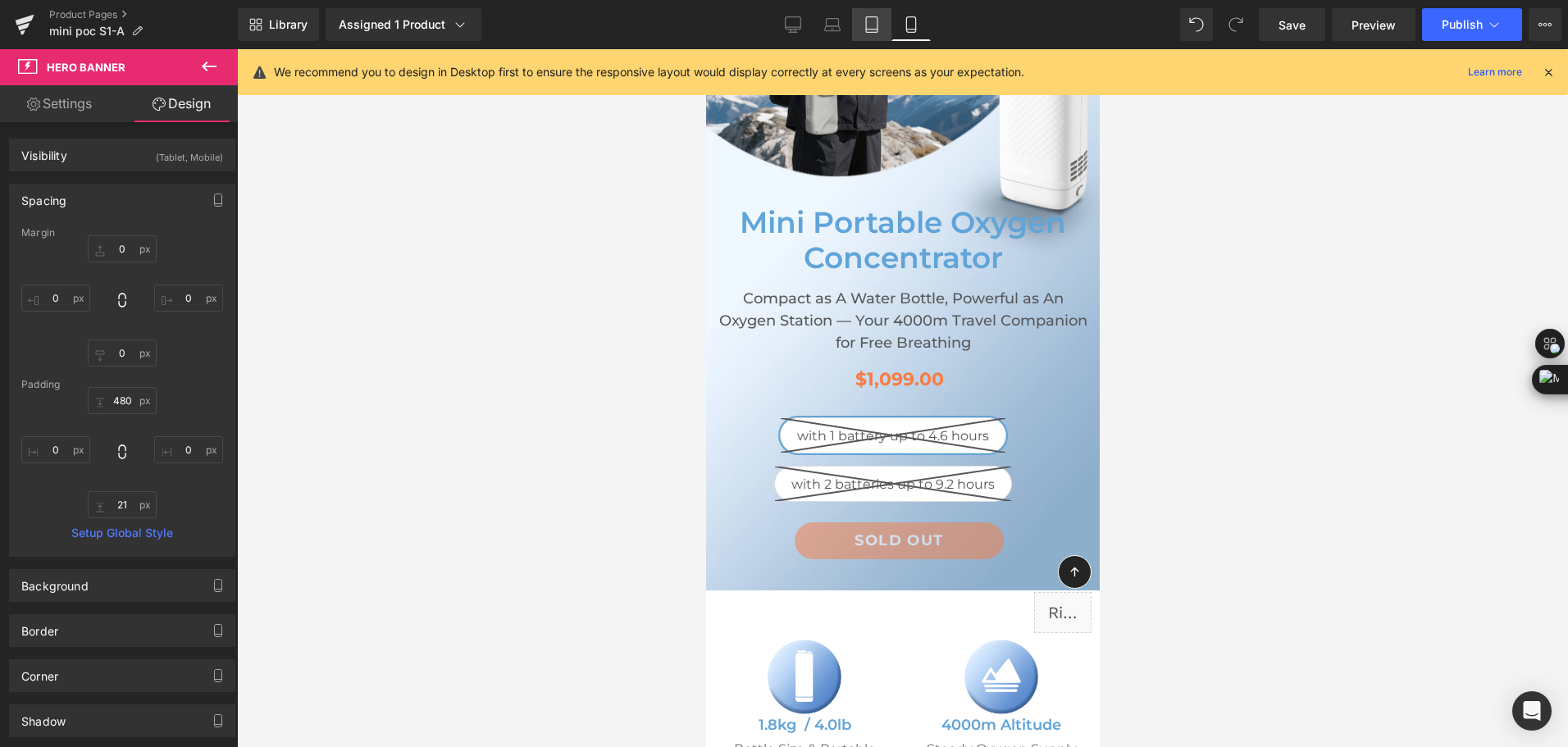
click at [870, 22] on icon at bounding box center [872, 25] width 17 height 17
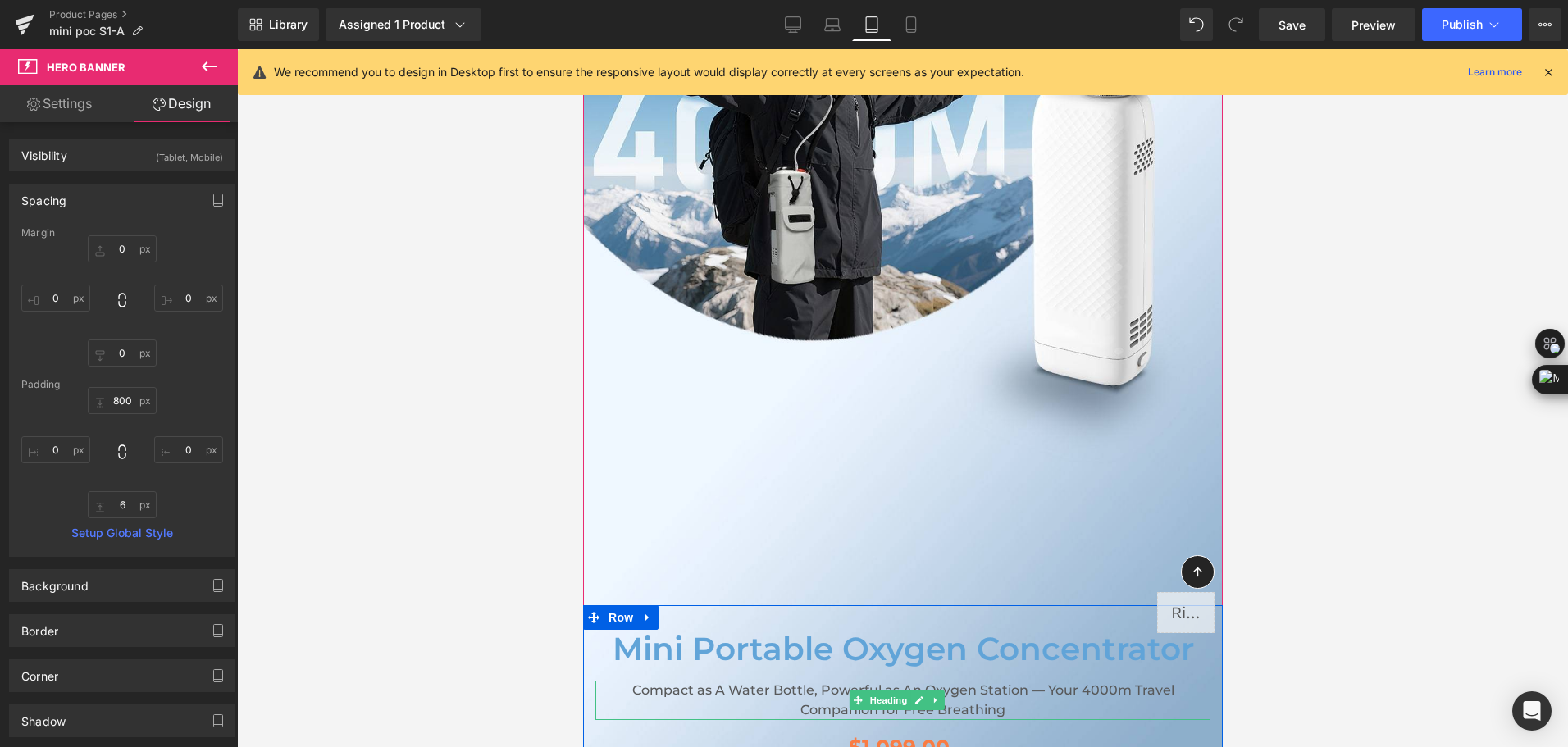
scroll to position [0, 0]
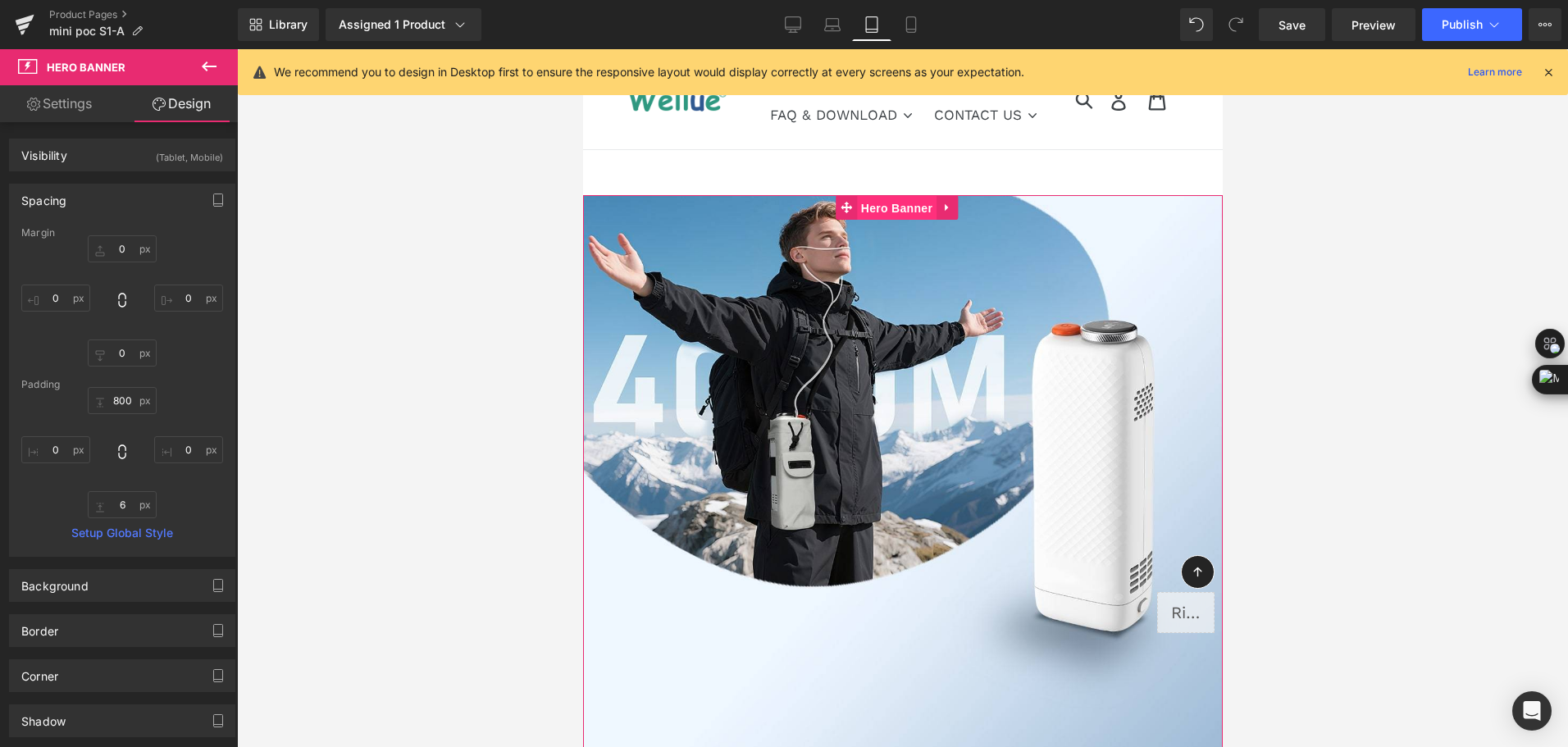
click at [886, 213] on span "Hero Banner" at bounding box center [895, 208] width 79 height 24
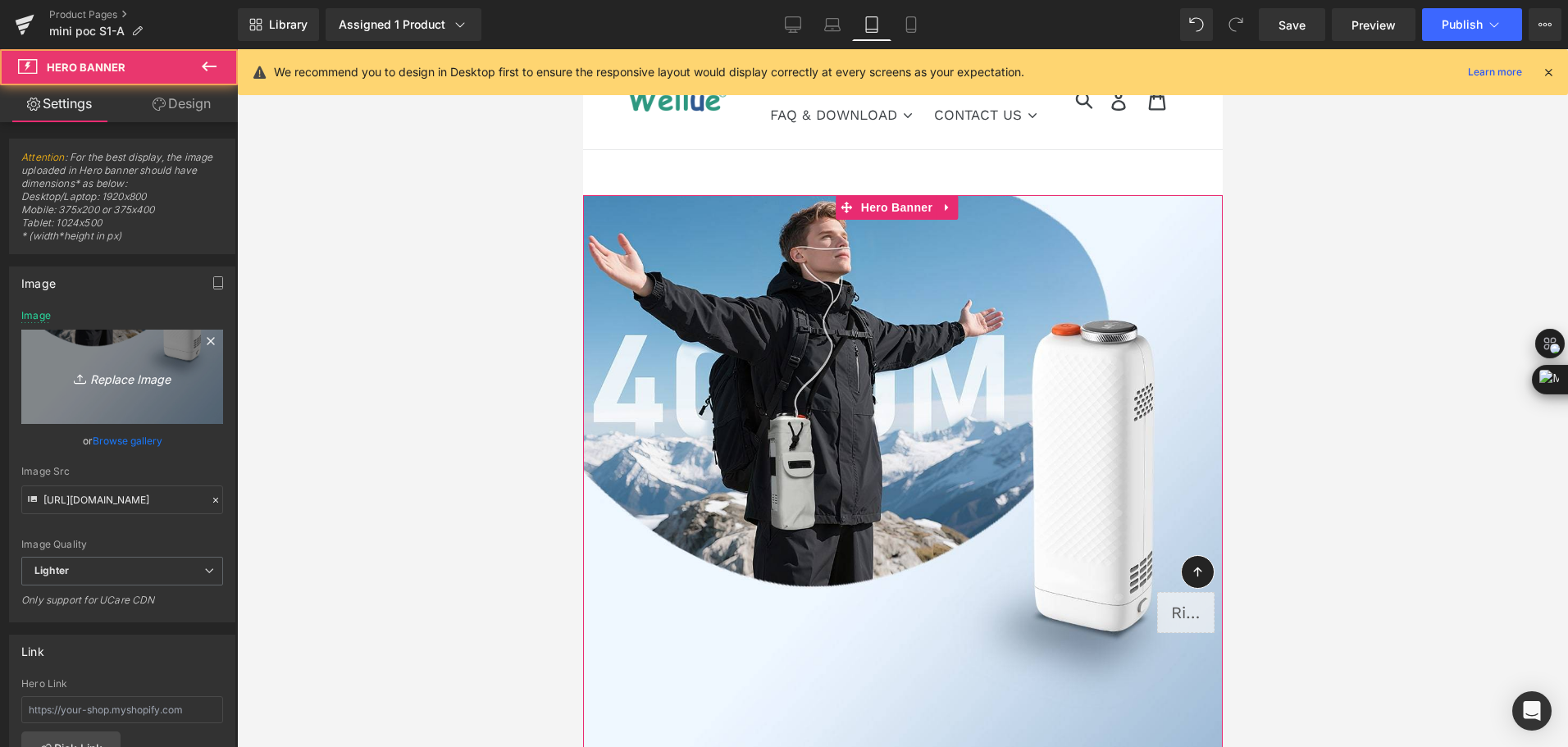
click at [85, 395] on link "Replace Image" at bounding box center [122, 376] width 201 height 94
type input "C:\fakepath\mini portable oxygen concentrator for plateau travel-1.jpg"
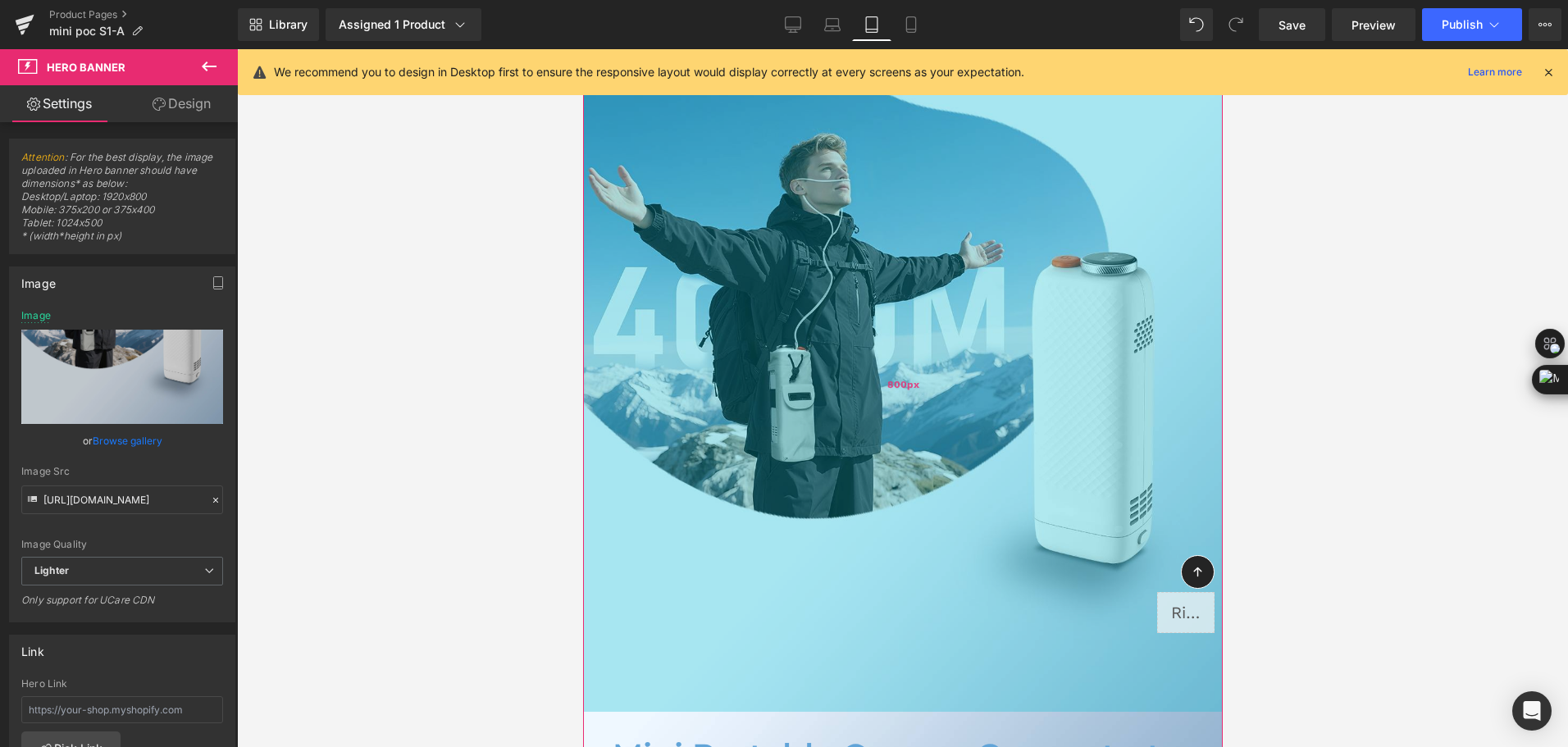
scroll to position [246, 0]
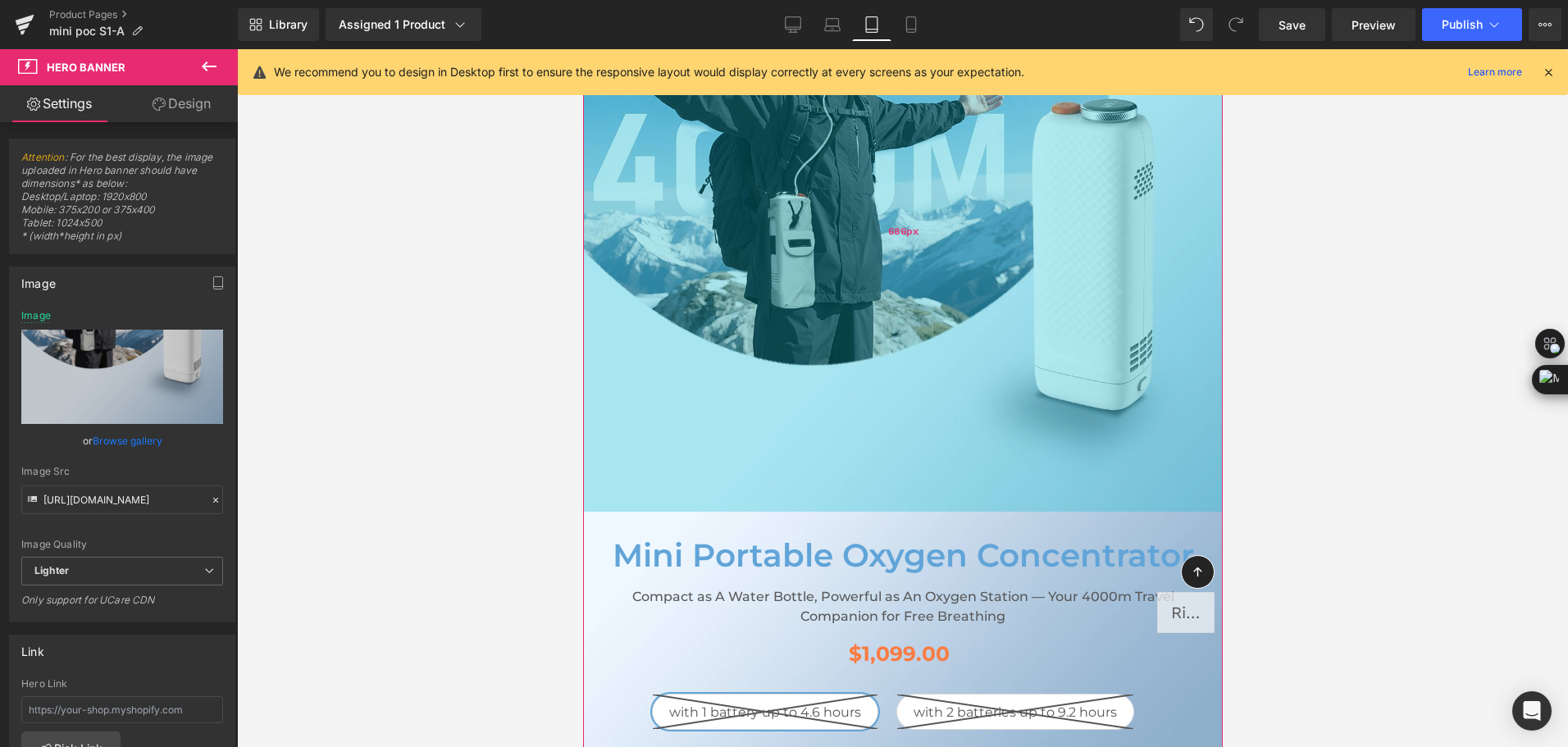
drag, startPoint x: 963, startPoint y: 564, endPoint x: 977, endPoint y: 471, distance: 94.0
click at [977, 471] on div "686px" at bounding box center [902, 229] width 640 height 562
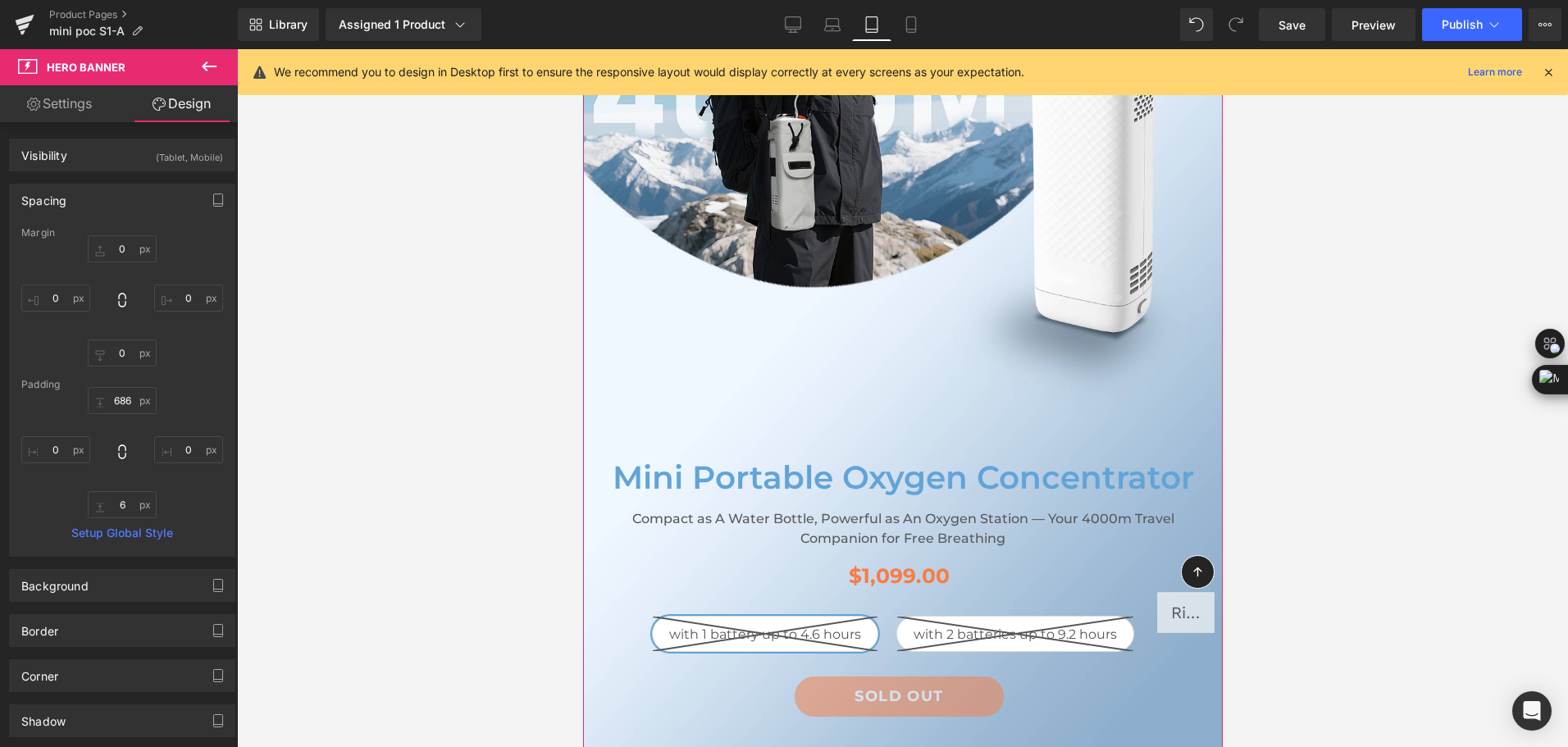
scroll to position [492, 0]
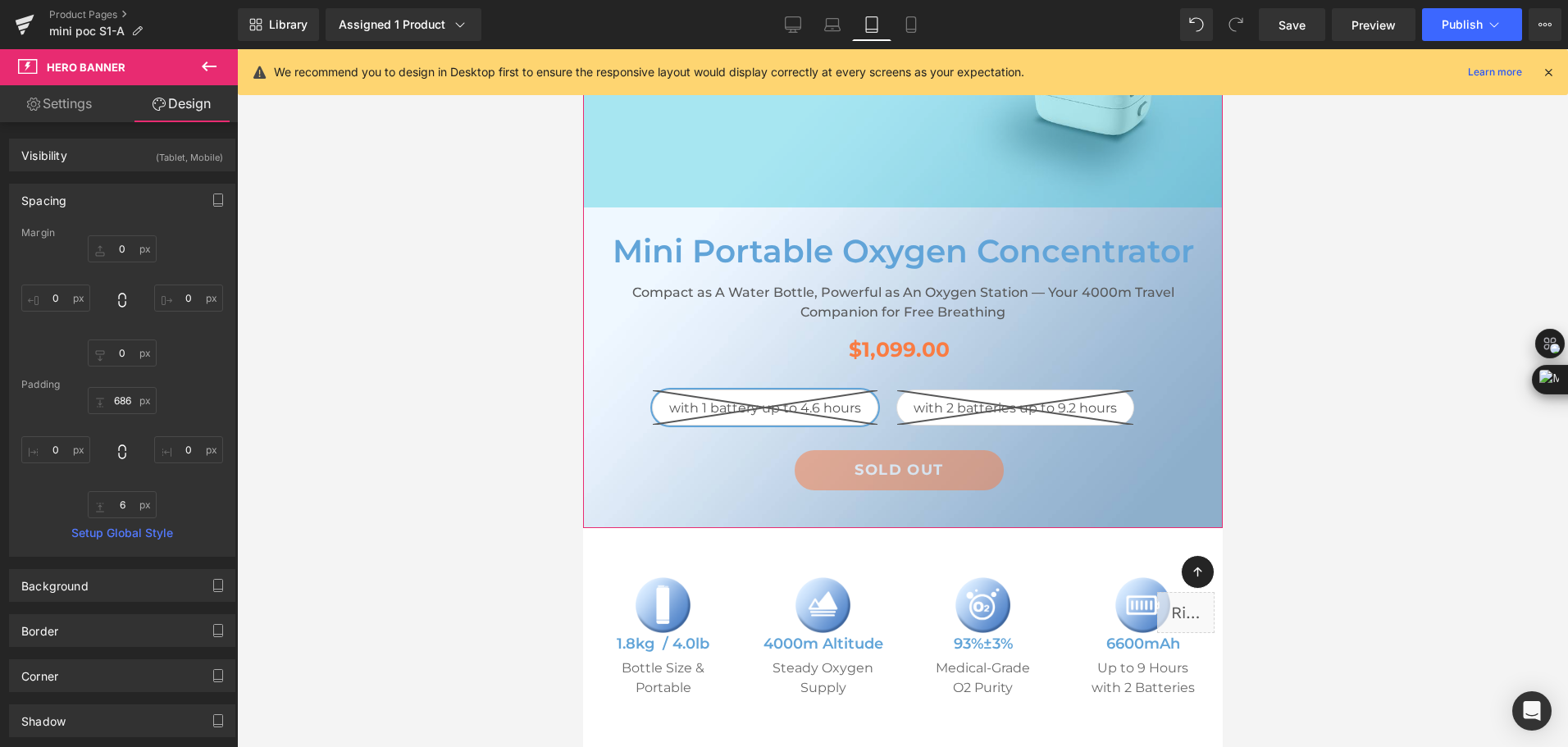
drag, startPoint x: 950, startPoint y: 237, endPoint x: 941, endPoint y: 179, distance: 58.7
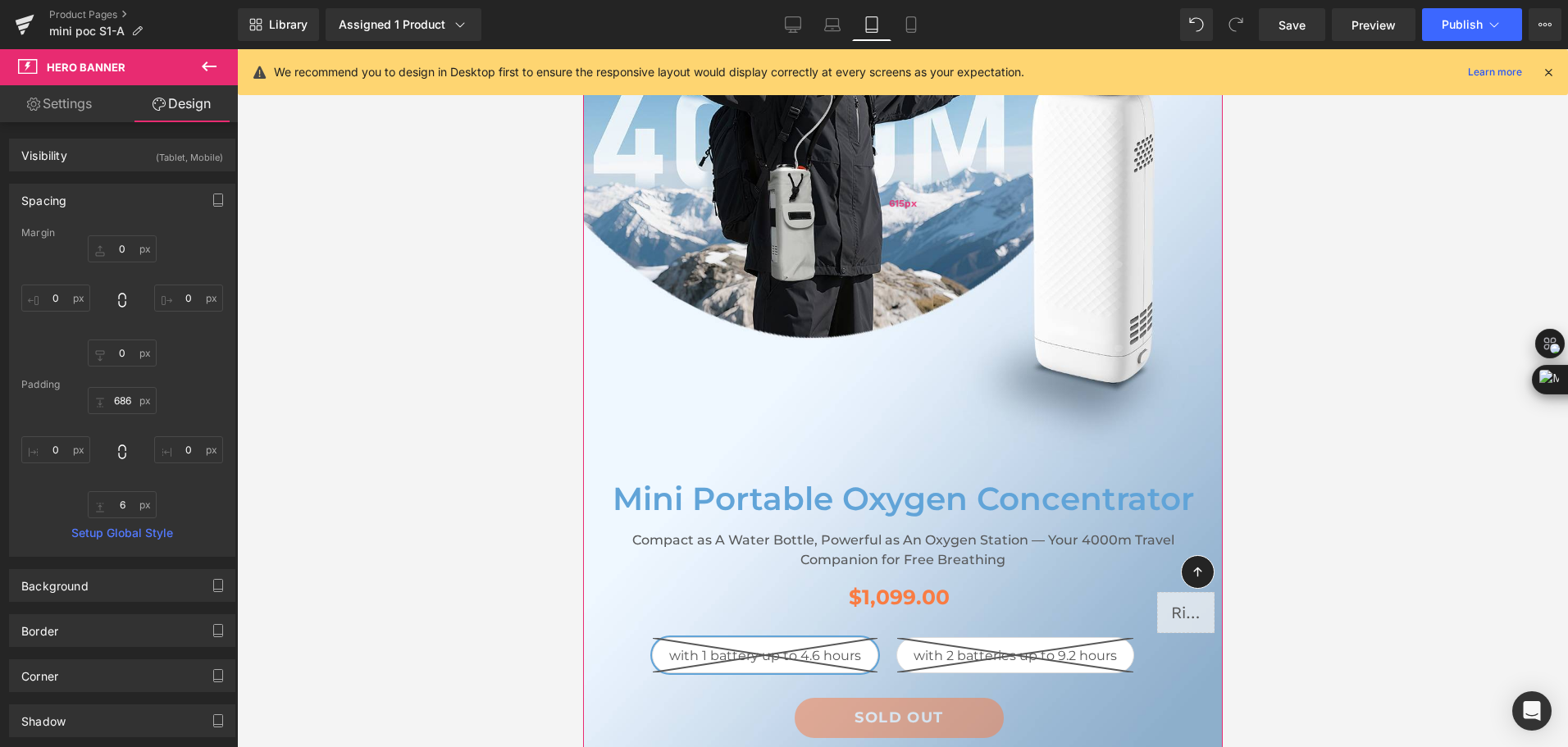
scroll to position [246, 0]
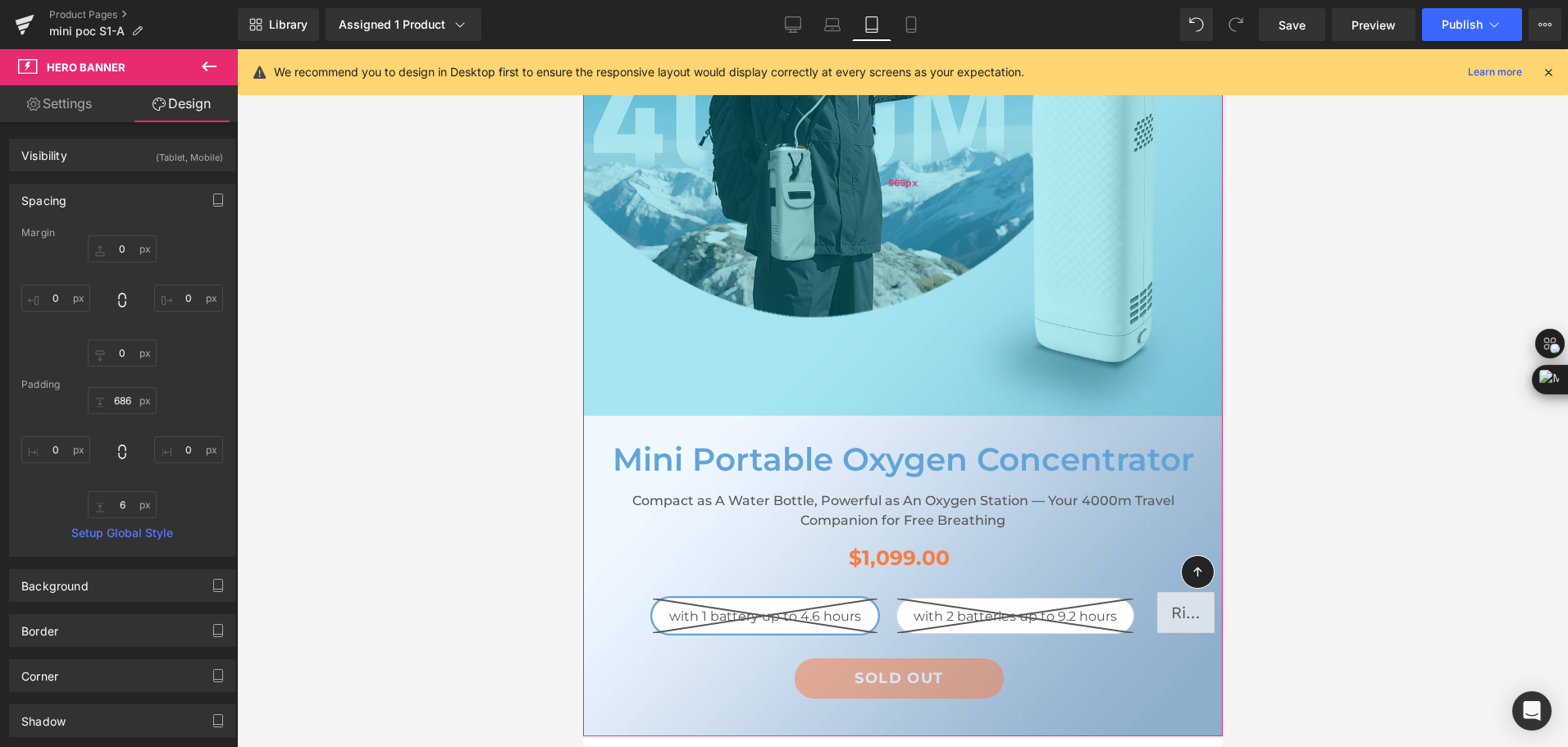
drag, startPoint x: 940, startPoint y: 421, endPoint x: 946, endPoint y: 383, distance: 38.5
click at [946, 383] on div "569px" at bounding box center [902, 182] width 640 height 466
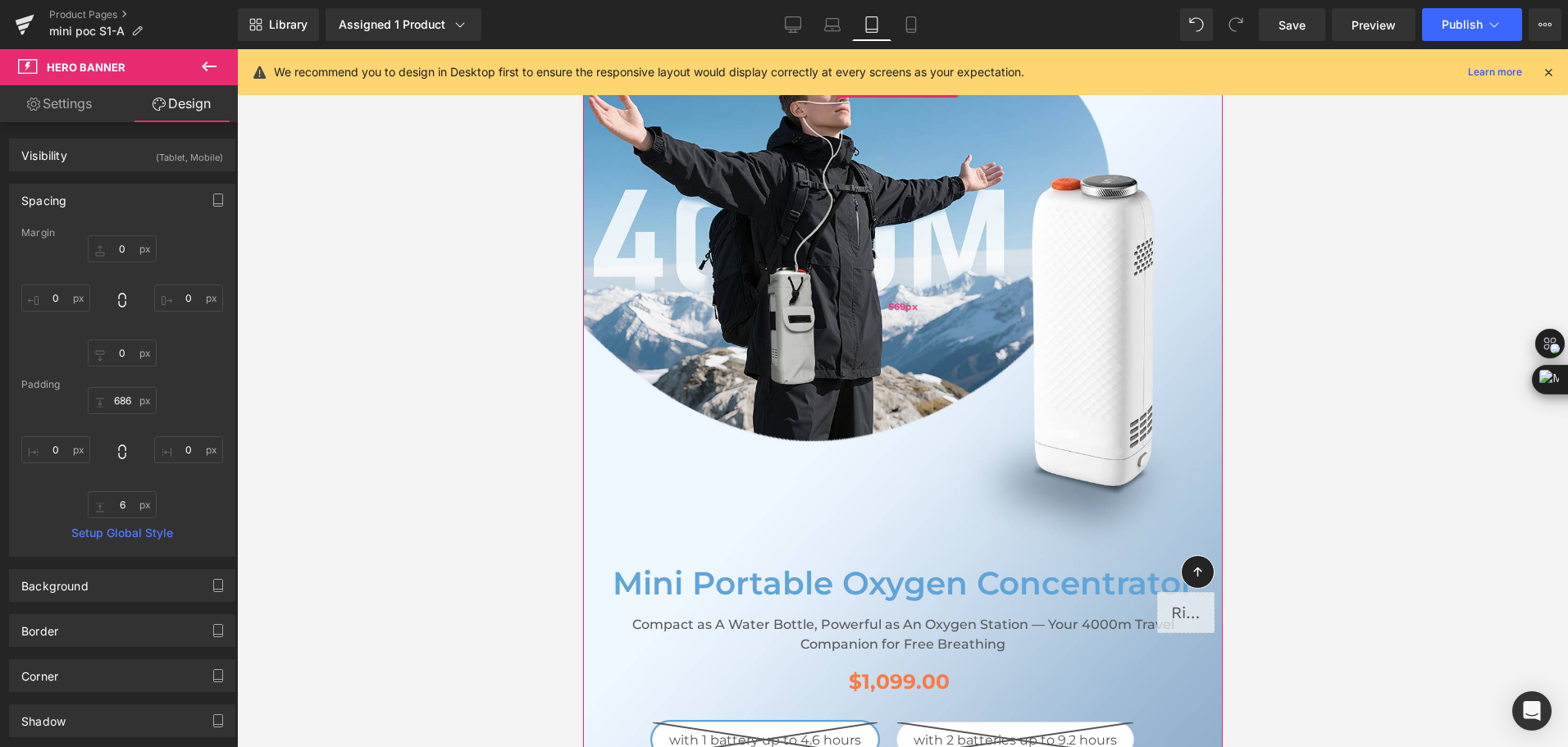
scroll to position [0, 0]
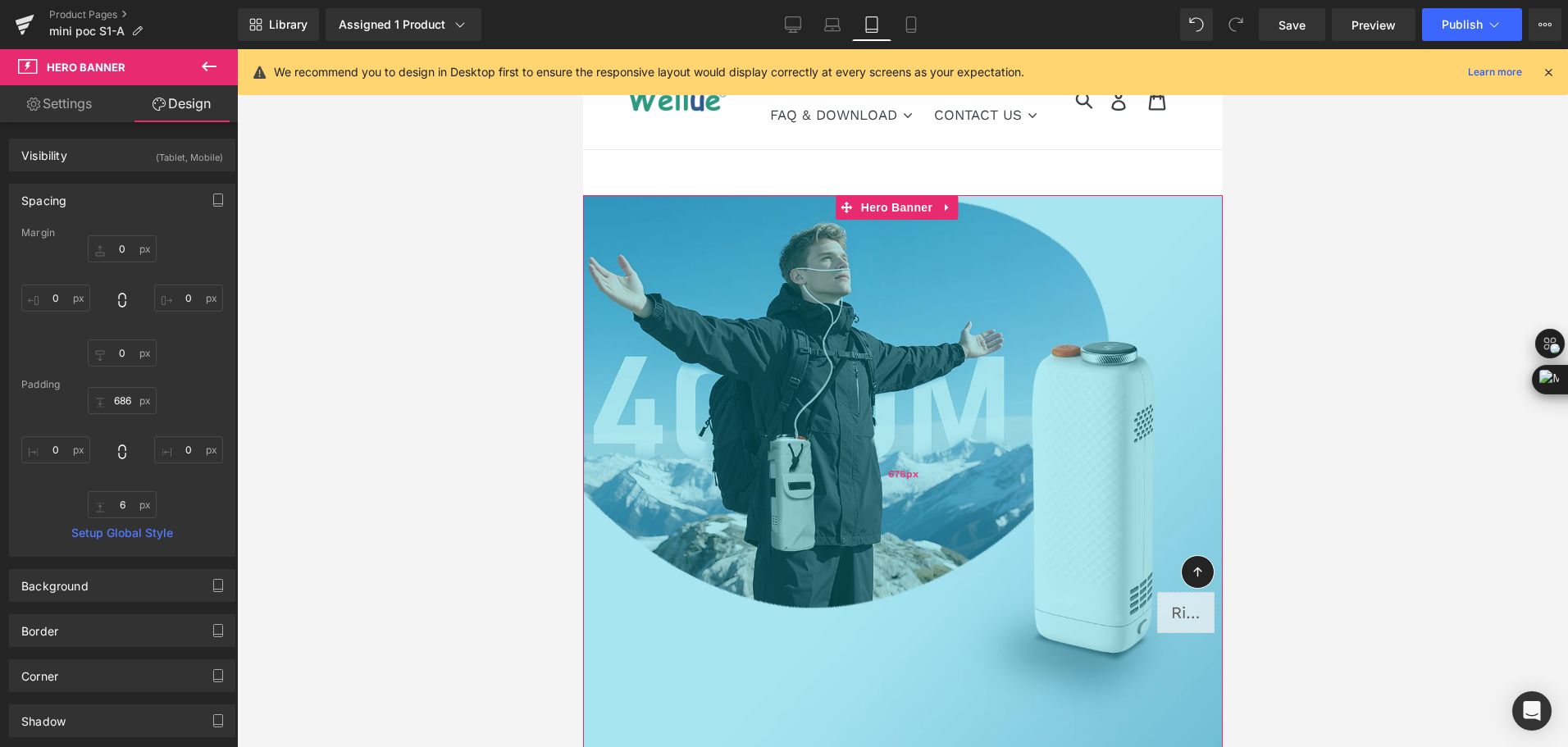
click at [872, 427] on div "678px" at bounding box center [902, 473] width 640 height 556
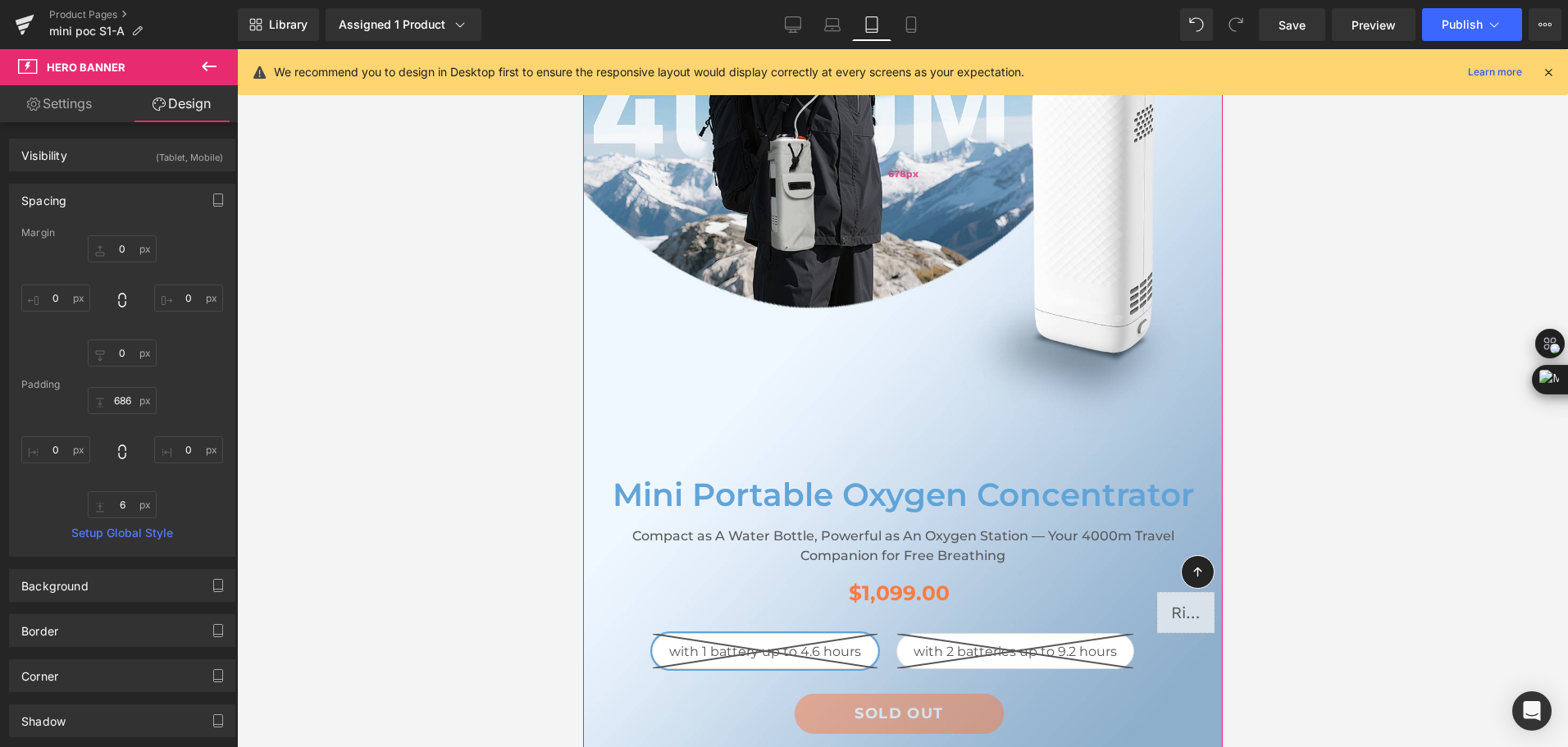
scroll to position [410, 0]
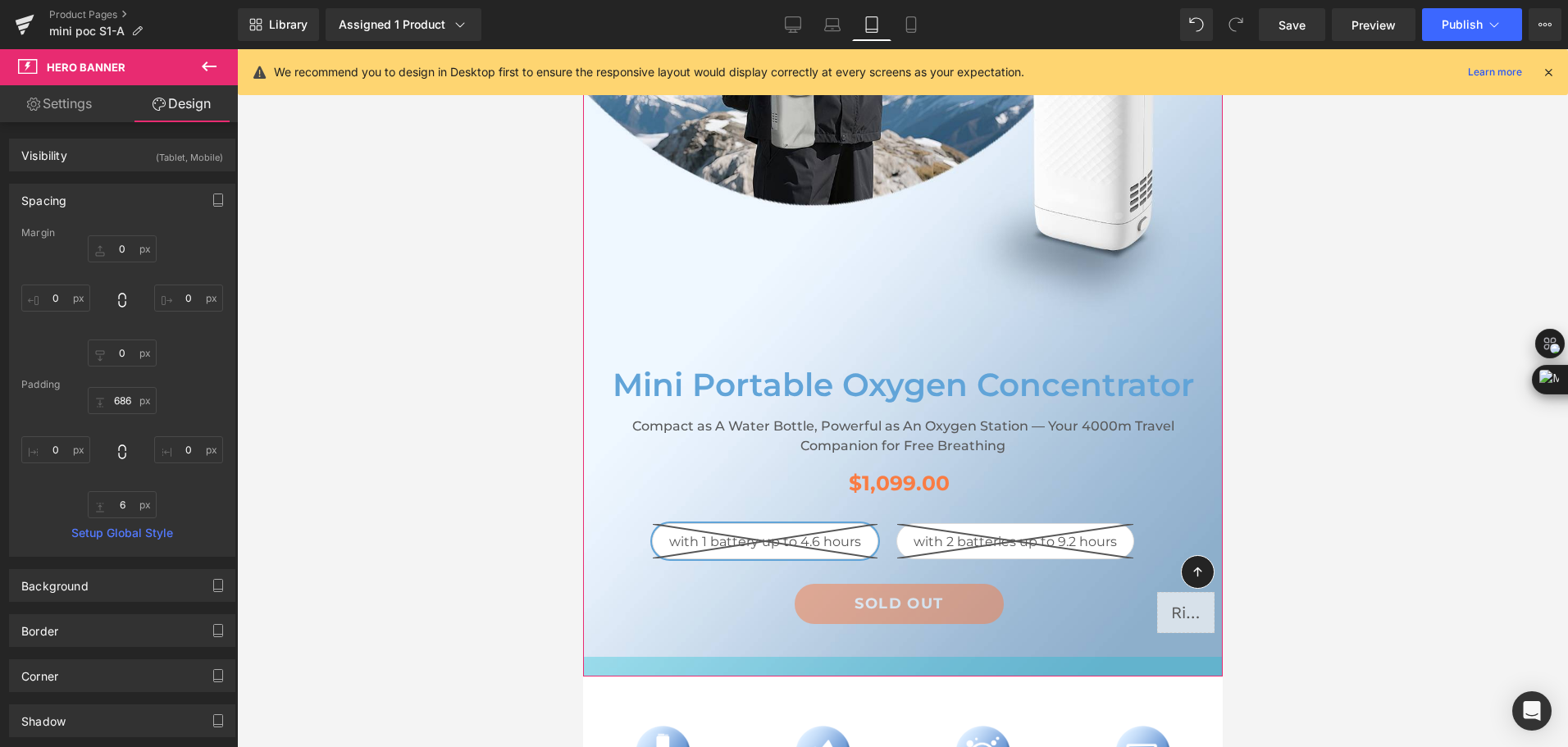
drag, startPoint x: 903, startPoint y: 658, endPoint x: 902, endPoint y: 673, distance: 15.0
click at [902, 673] on div at bounding box center [902, 666] width 640 height 20
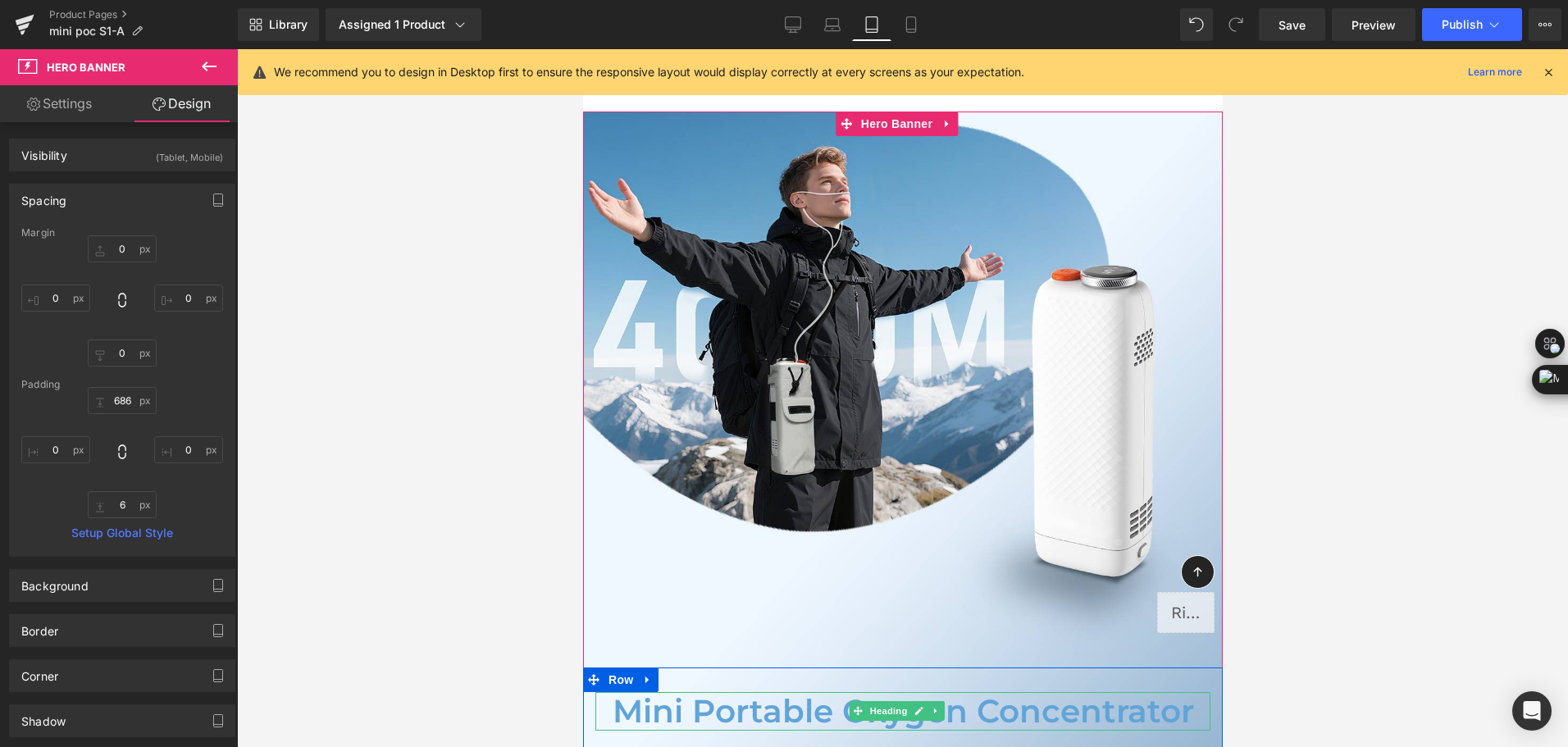
scroll to position [82, 0]
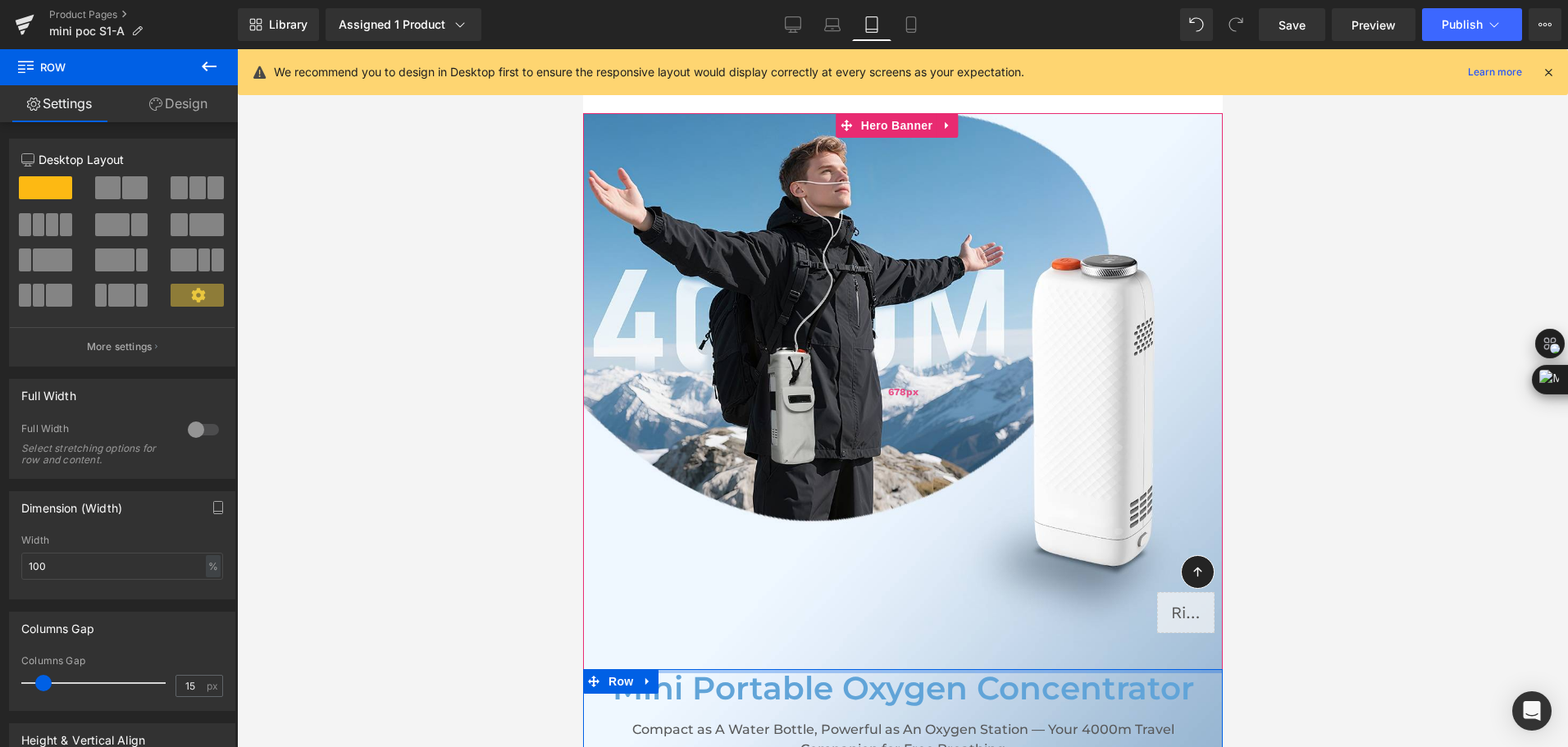
drag, startPoint x: 917, startPoint y: 686, endPoint x: 915, endPoint y: 658, distance: 28.1
click at [915, 658] on div "Mini Portable Oxygen Concentrator Heading Compact as A Water Bottle, Powerful a…" at bounding box center [902, 546] width 640 height 866
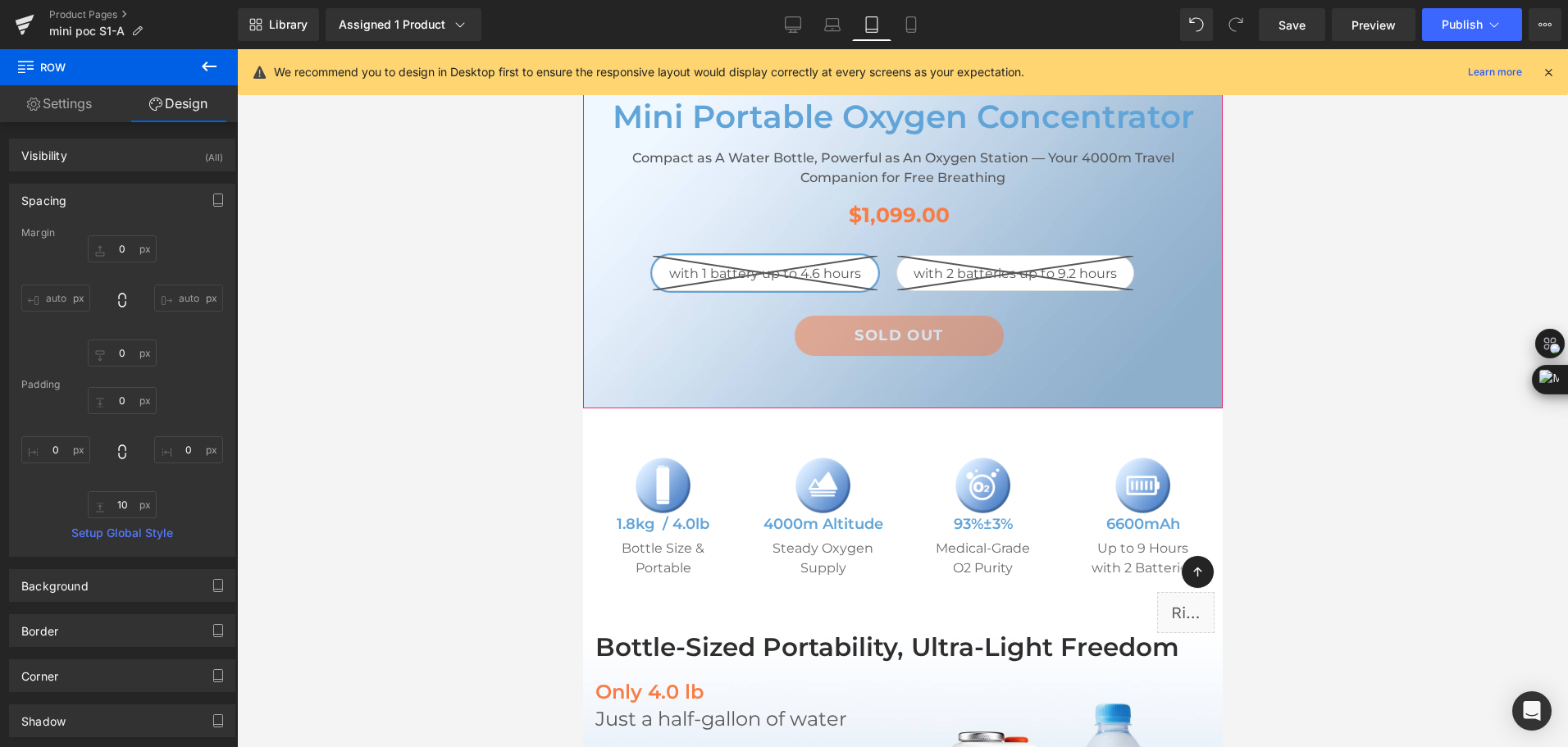
scroll to position [656, 0]
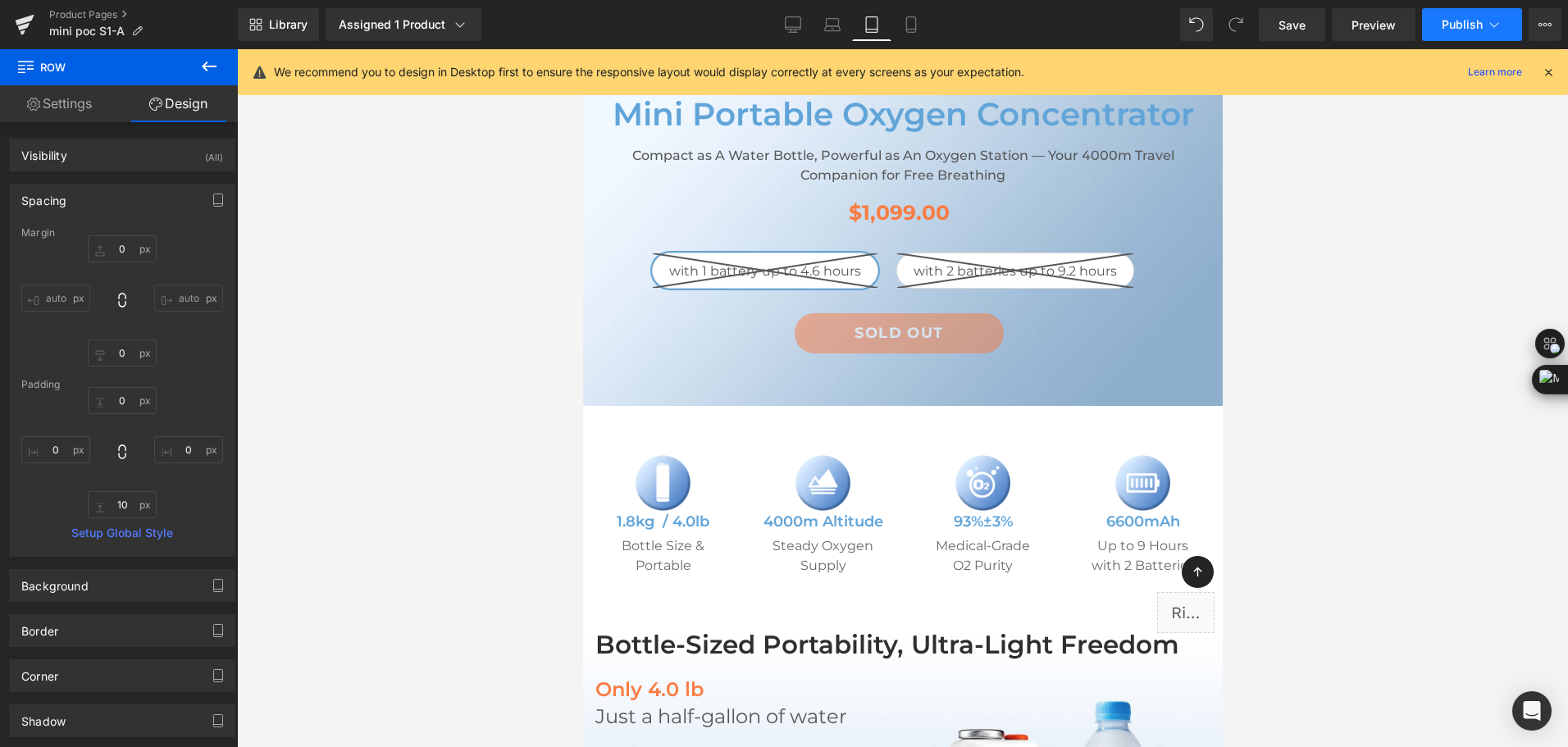
click at [1497, 21] on icon at bounding box center [1494, 25] width 17 height 17
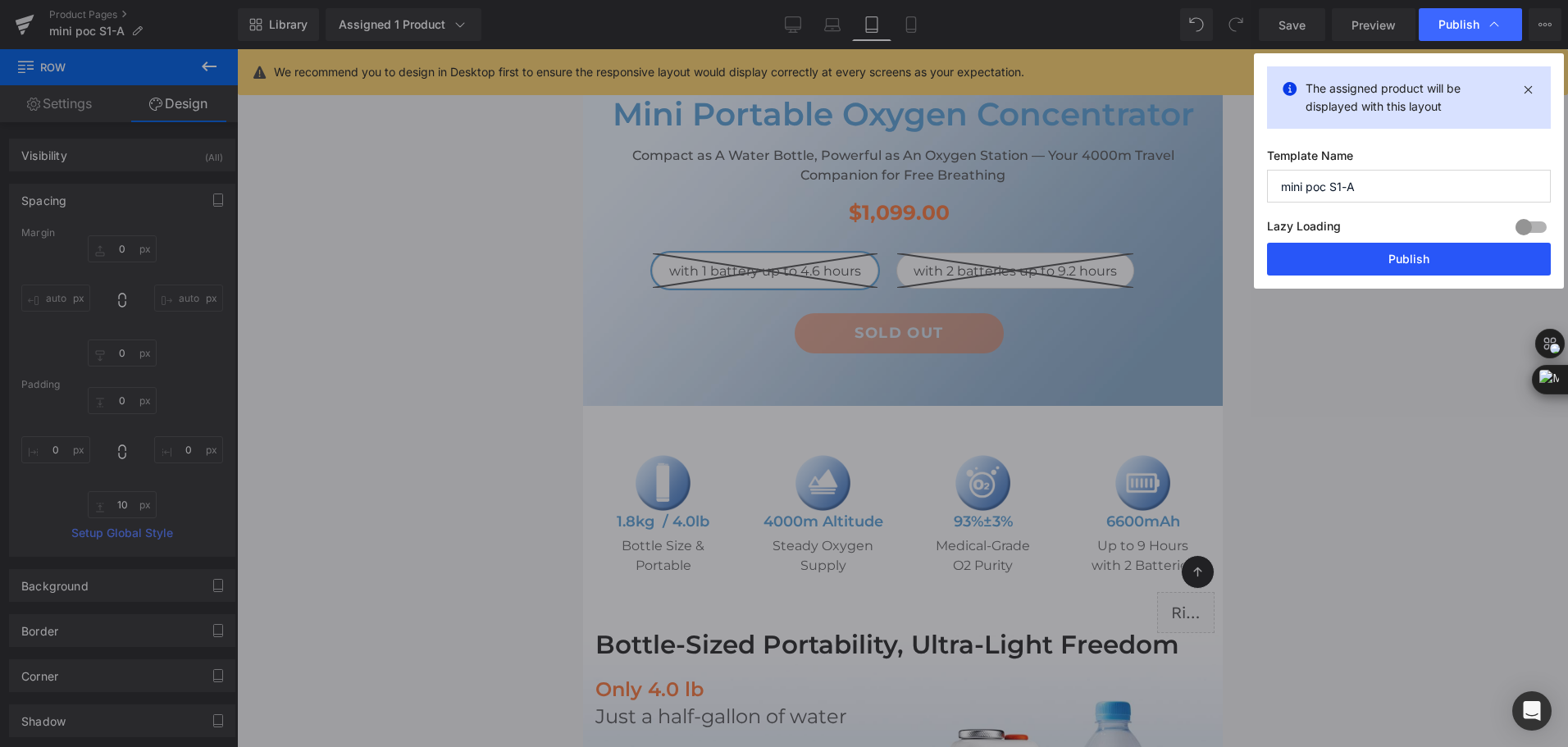
click at [1437, 263] on button "Publish" at bounding box center [1409, 258] width 284 height 33
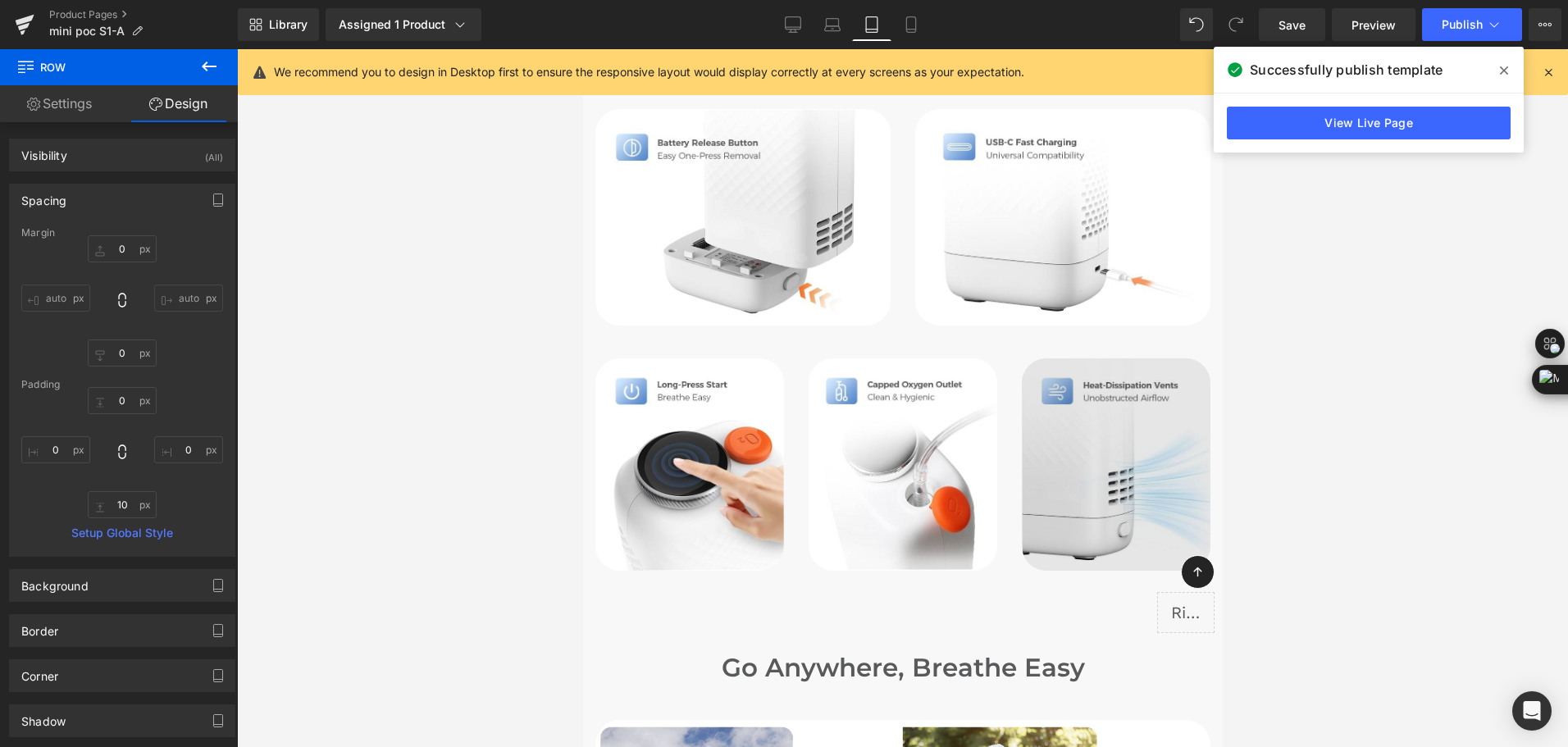
scroll to position [4756, 0]
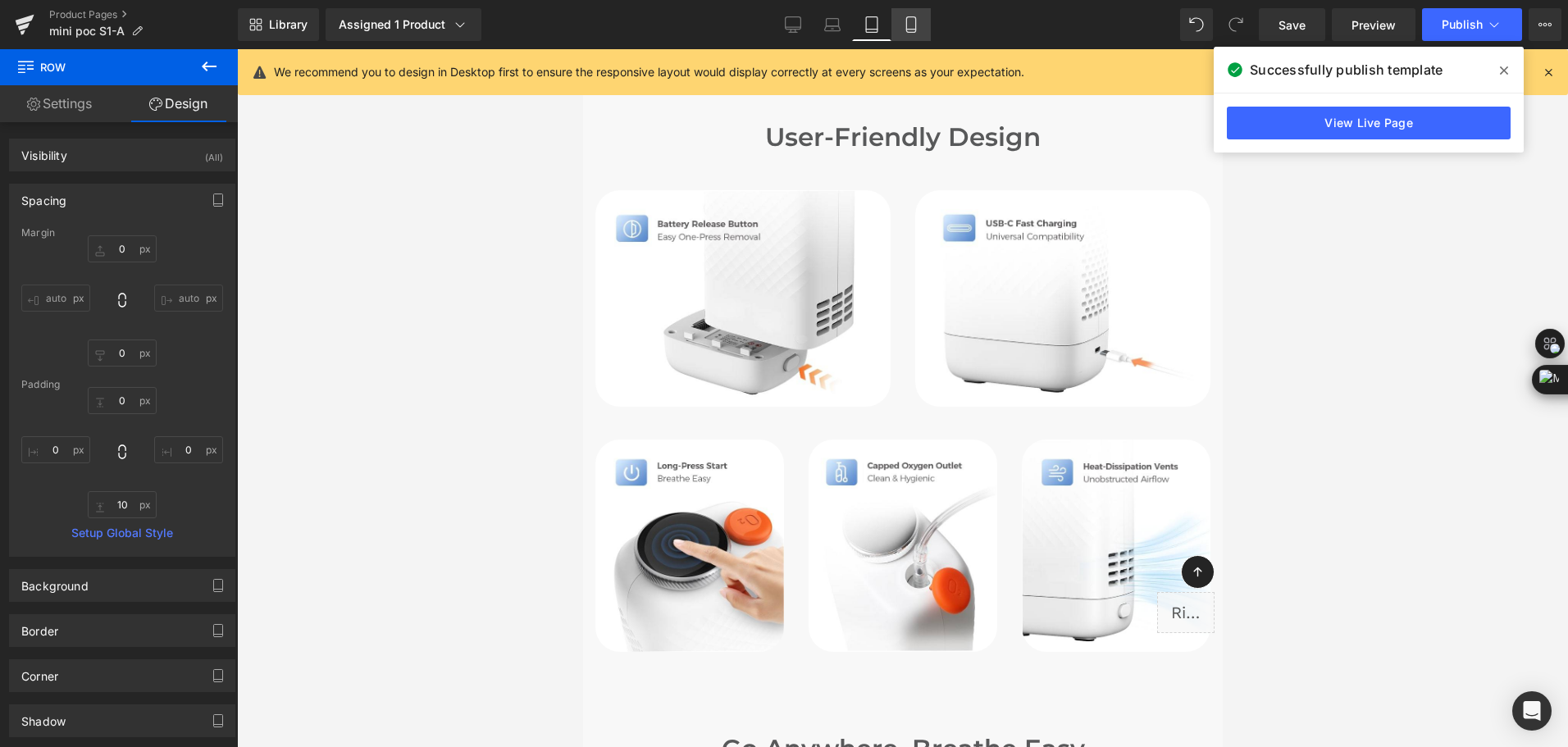
click at [915, 24] on icon at bounding box center [911, 25] width 17 height 17
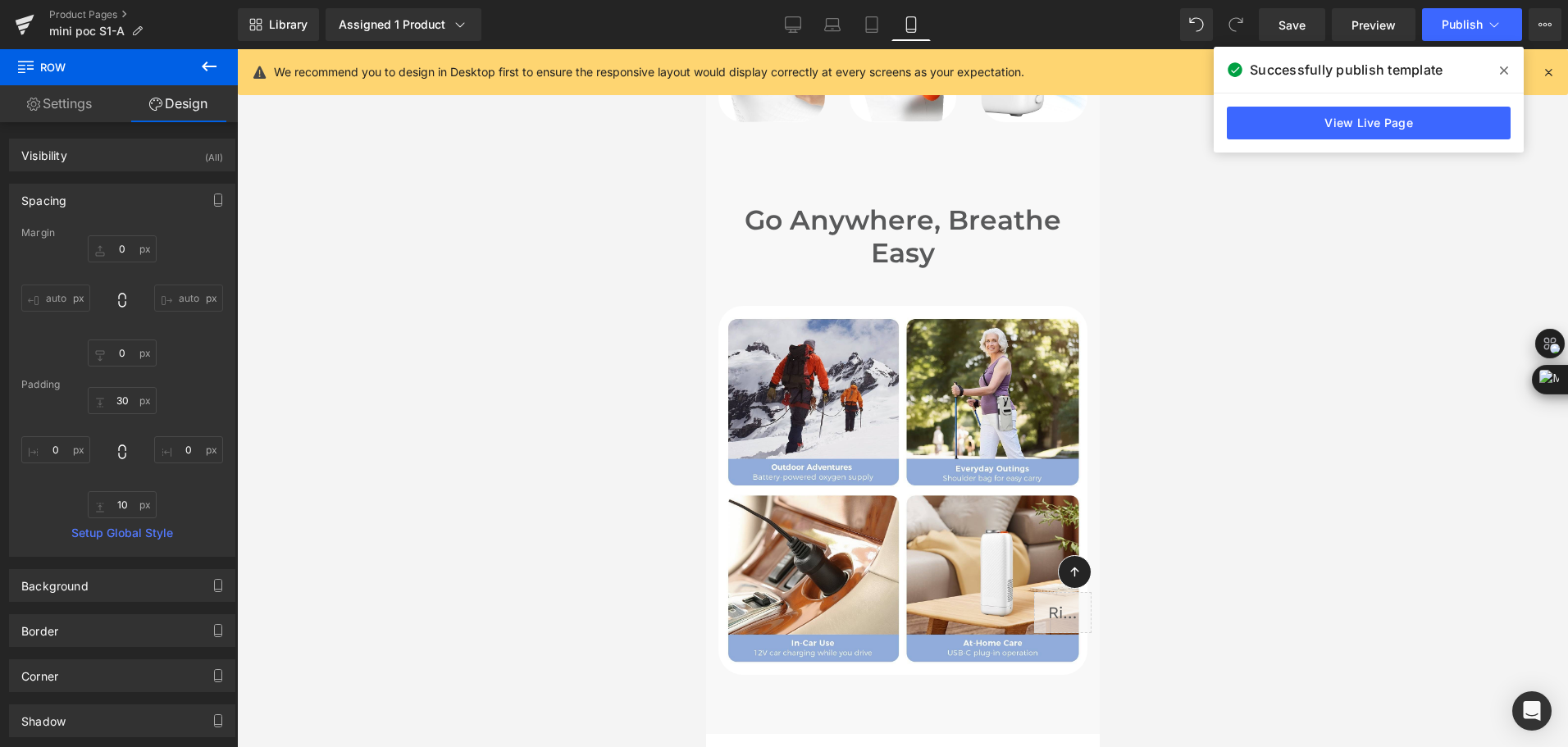
scroll to position [6538, 0]
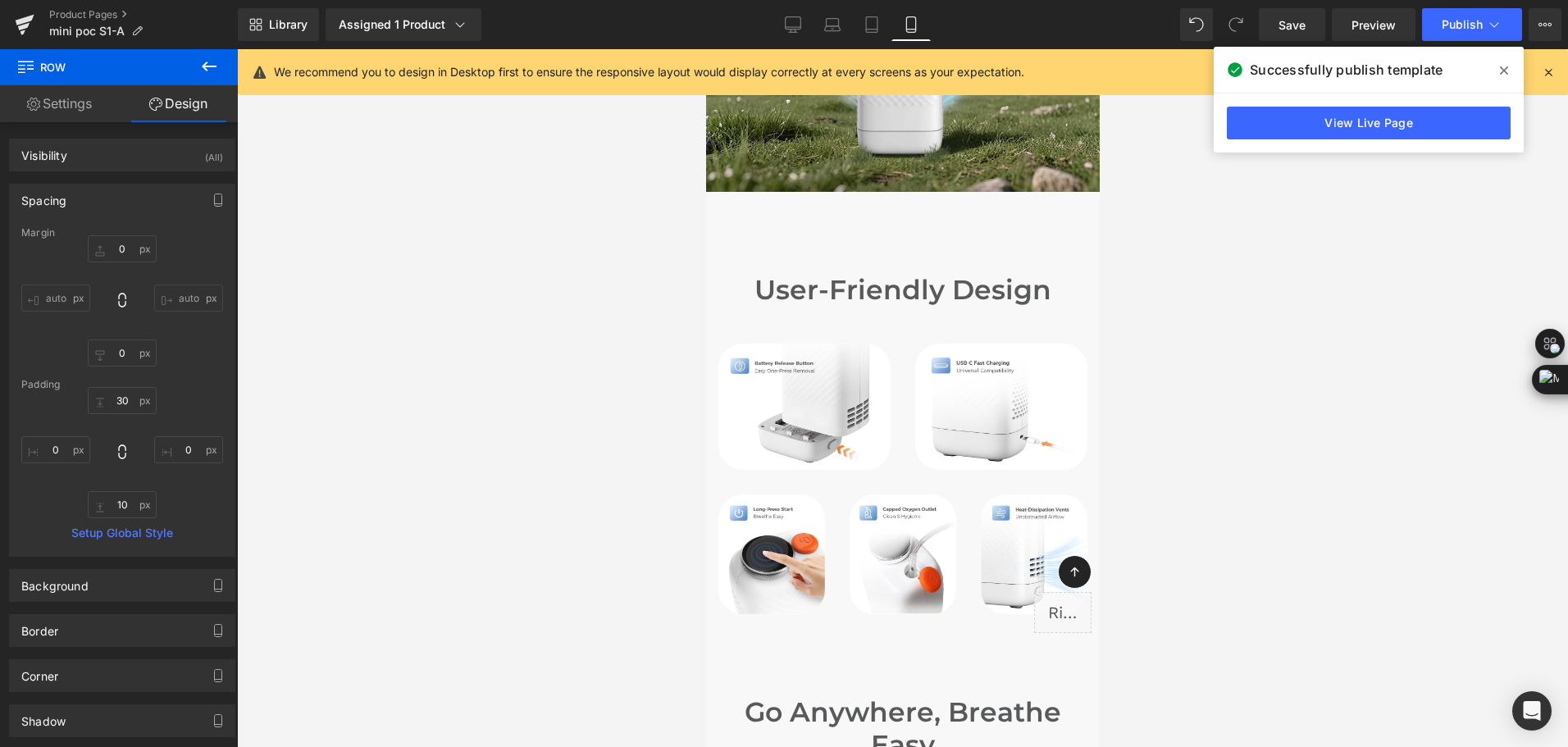
click at [221, 73] on button at bounding box center [209, 67] width 58 height 36
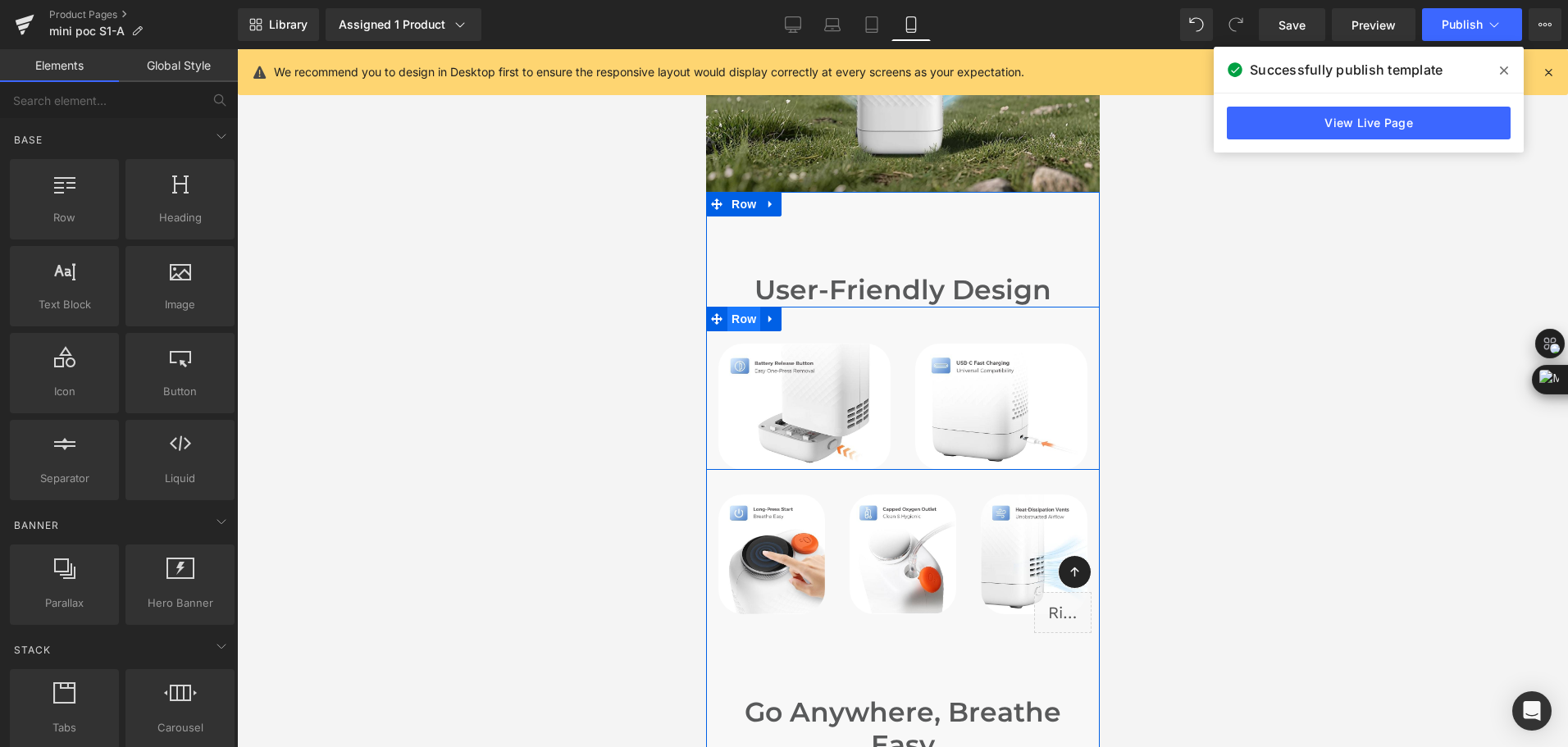
click at [744, 307] on span "Row" at bounding box center [742, 319] width 33 height 24
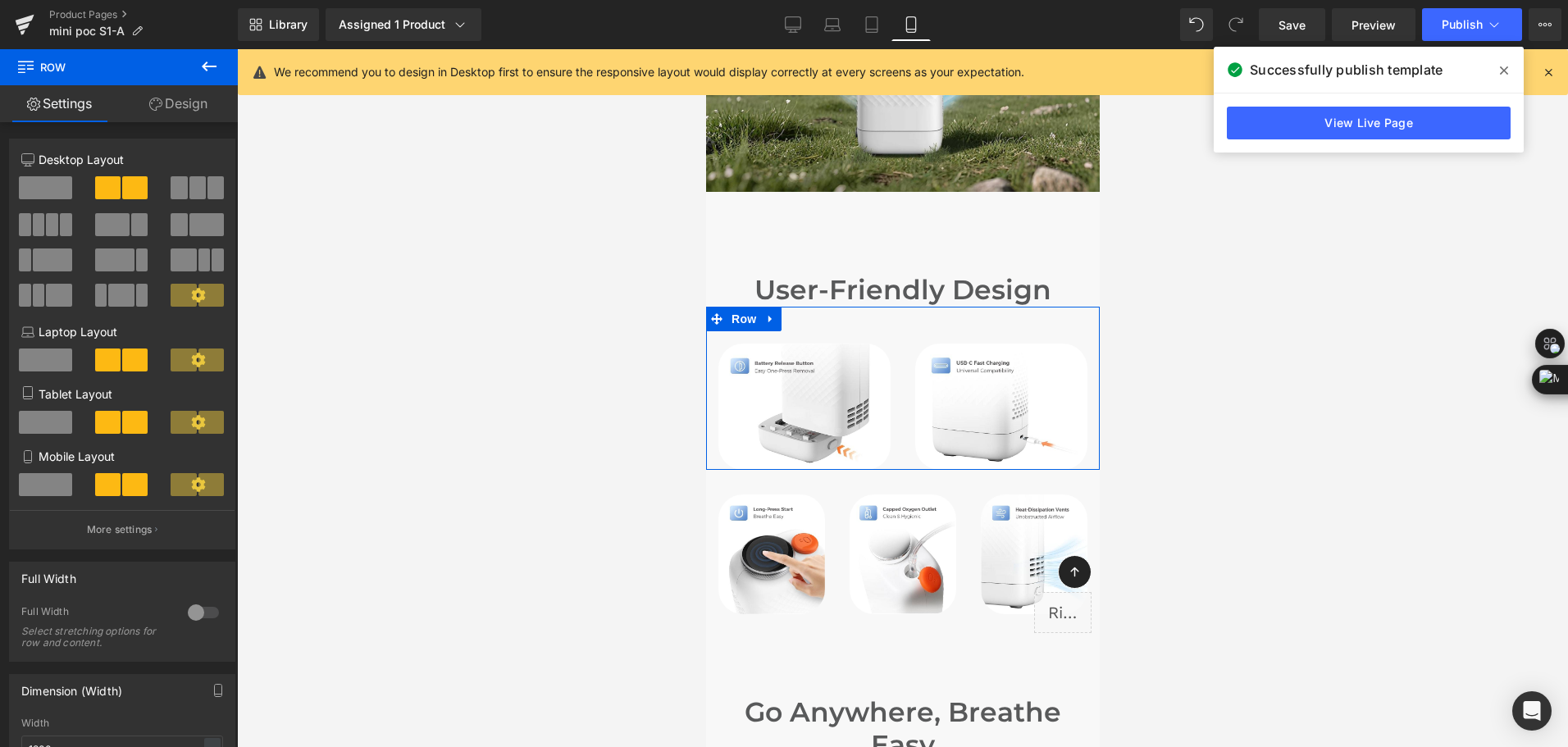
click at [173, 104] on link "Design" at bounding box center [179, 104] width 119 height 37
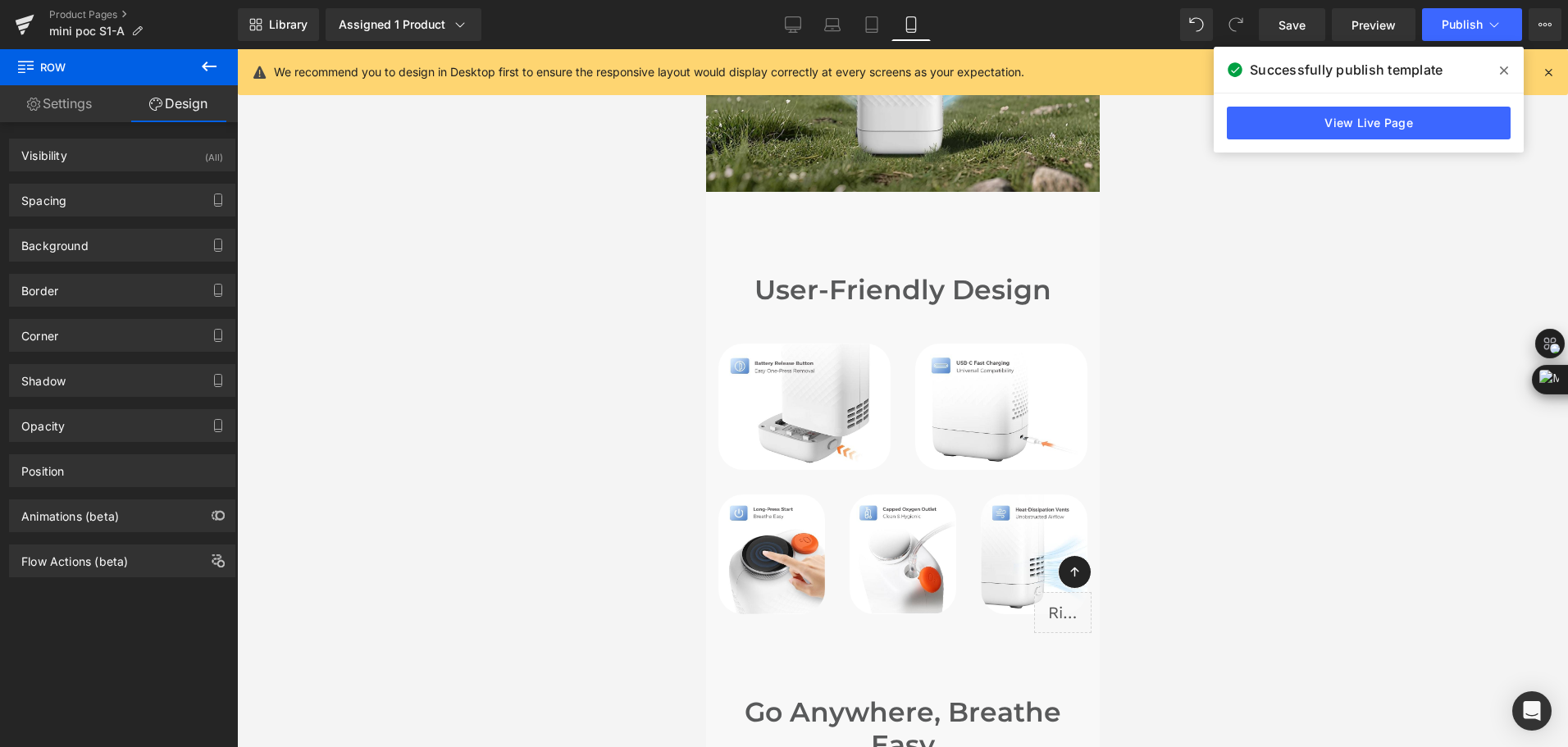
click at [194, 72] on button at bounding box center [209, 67] width 58 height 36
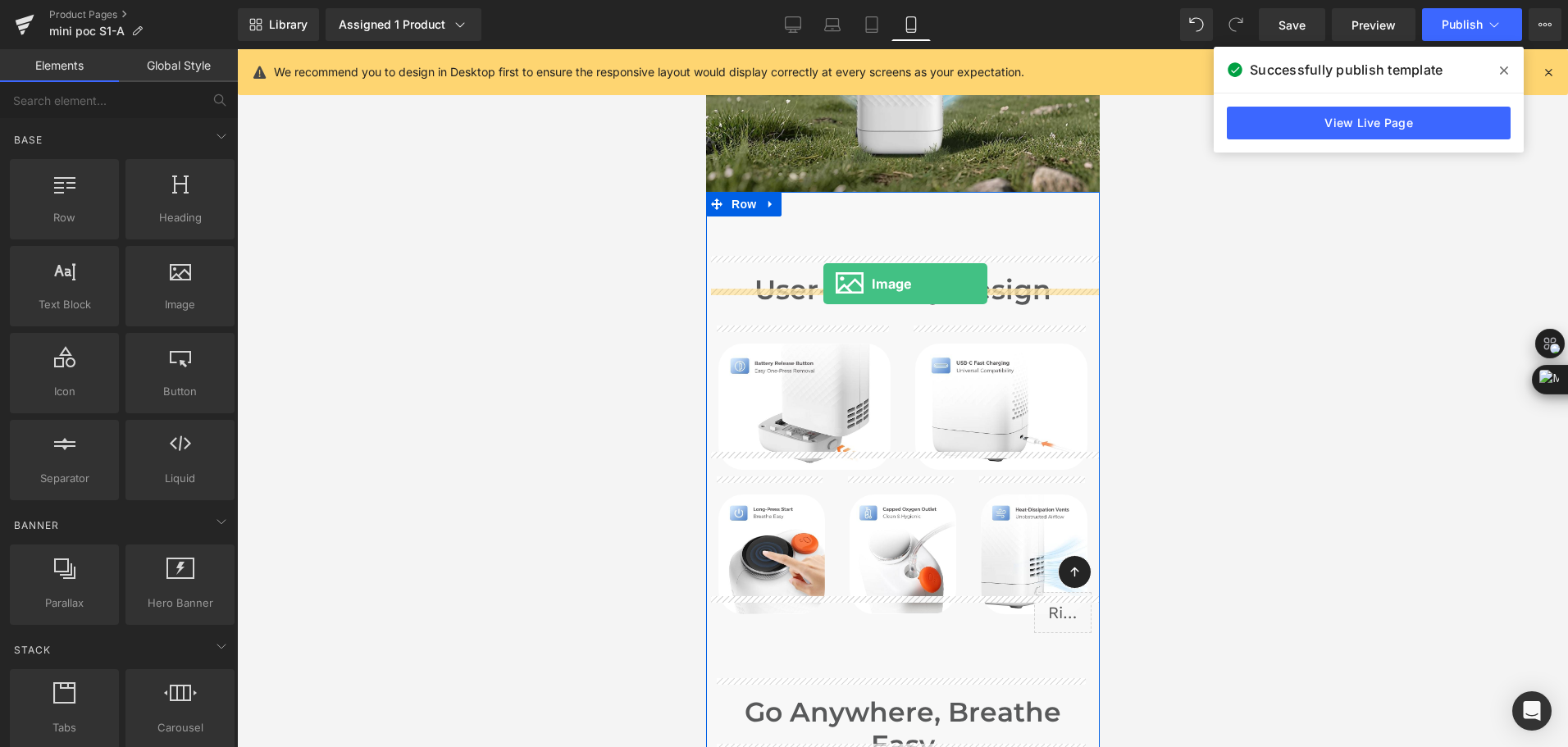
drag, startPoint x: 890, startPoint y: 333, endPoint x: 823, endPoint y: 284, distance: 83.0
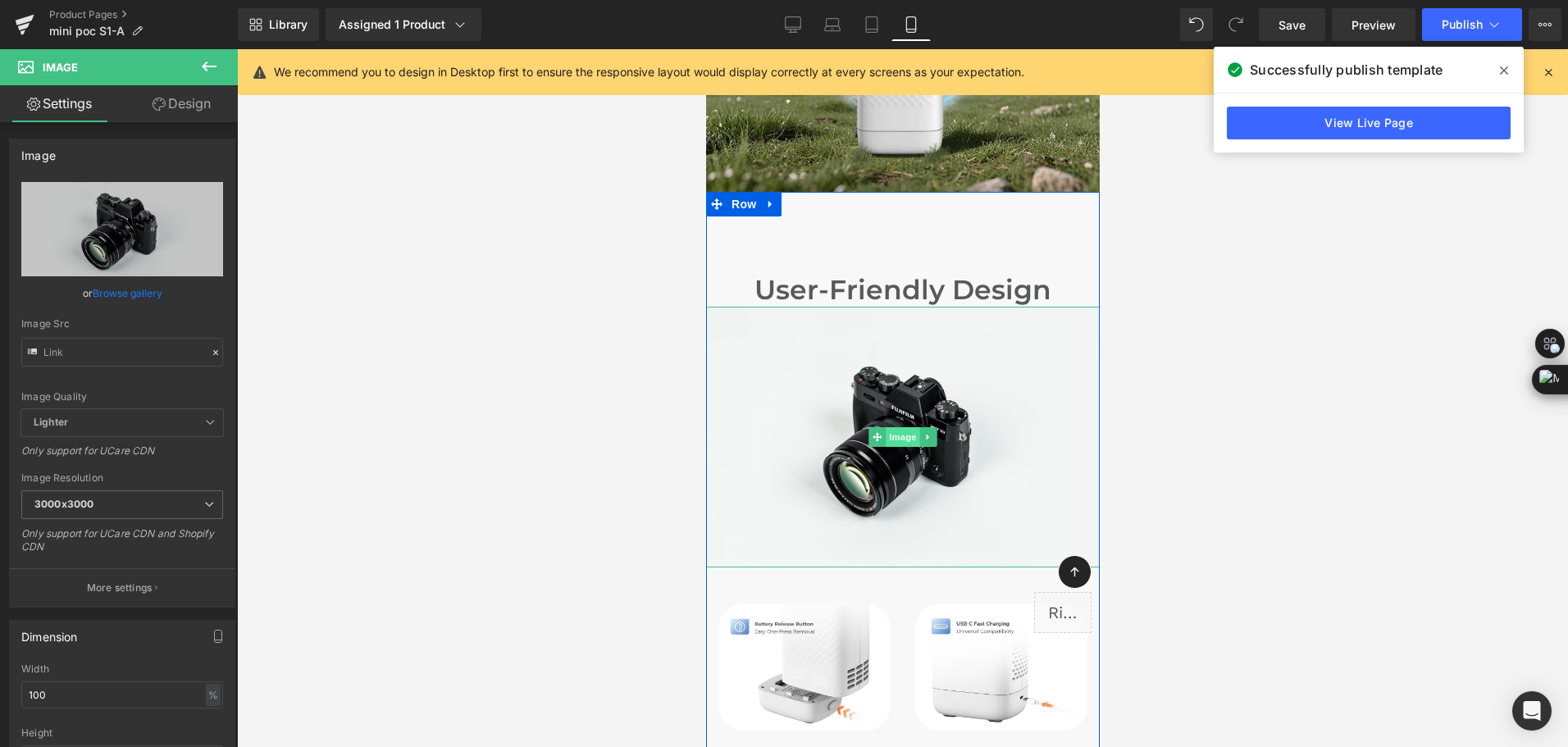
click at [885, 427] on span "Image" at bounding box center [902, 436] width 35 height 20
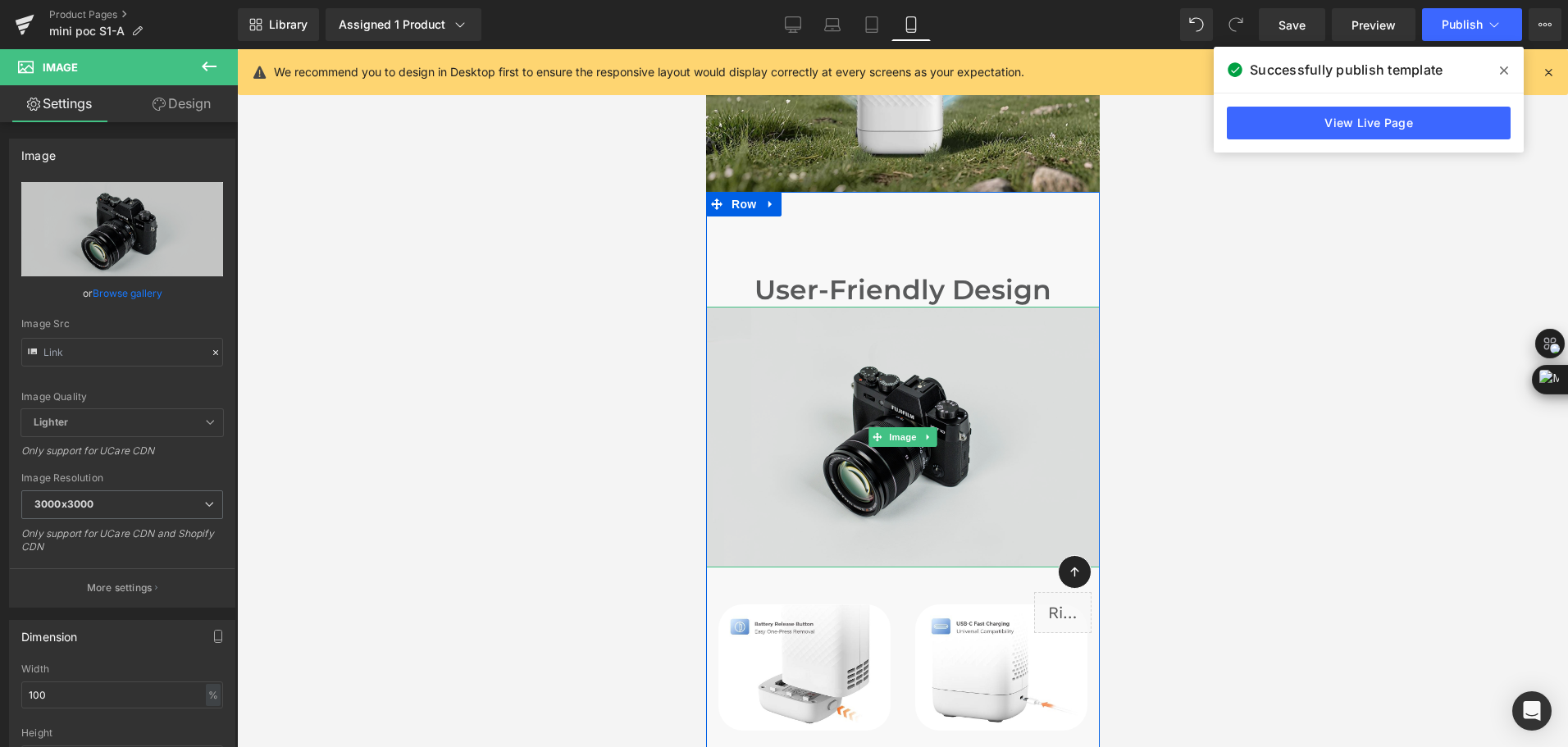
click at [802, 377] on img at bounding box center [902, 437] width 394 height 261
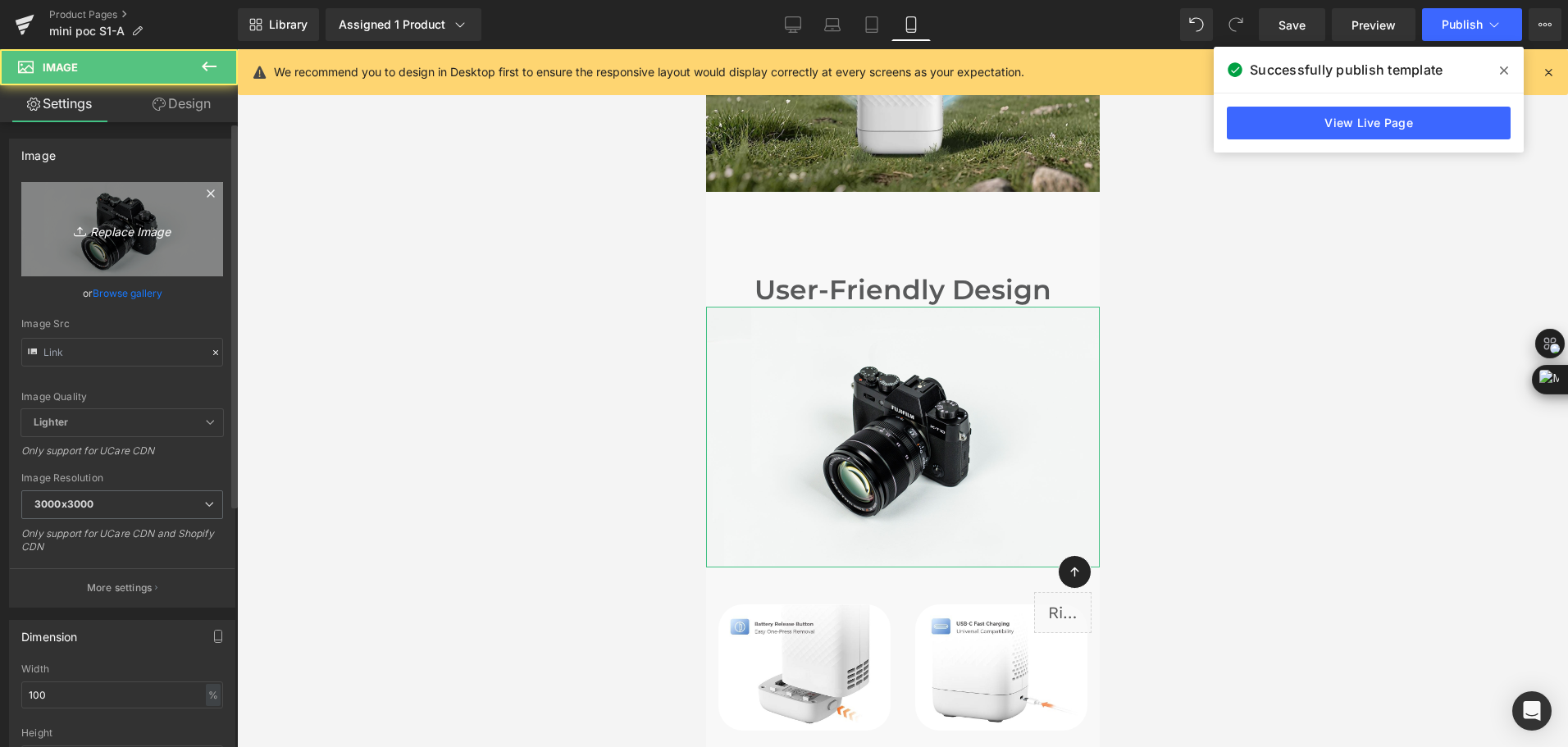
click at [126, 245] on link "Replace Image" at bounding box center [122, 228] width 201 height 94
type input "C:\fakepath\user-friendly design of mini portable oxygen concentrator.jpg"
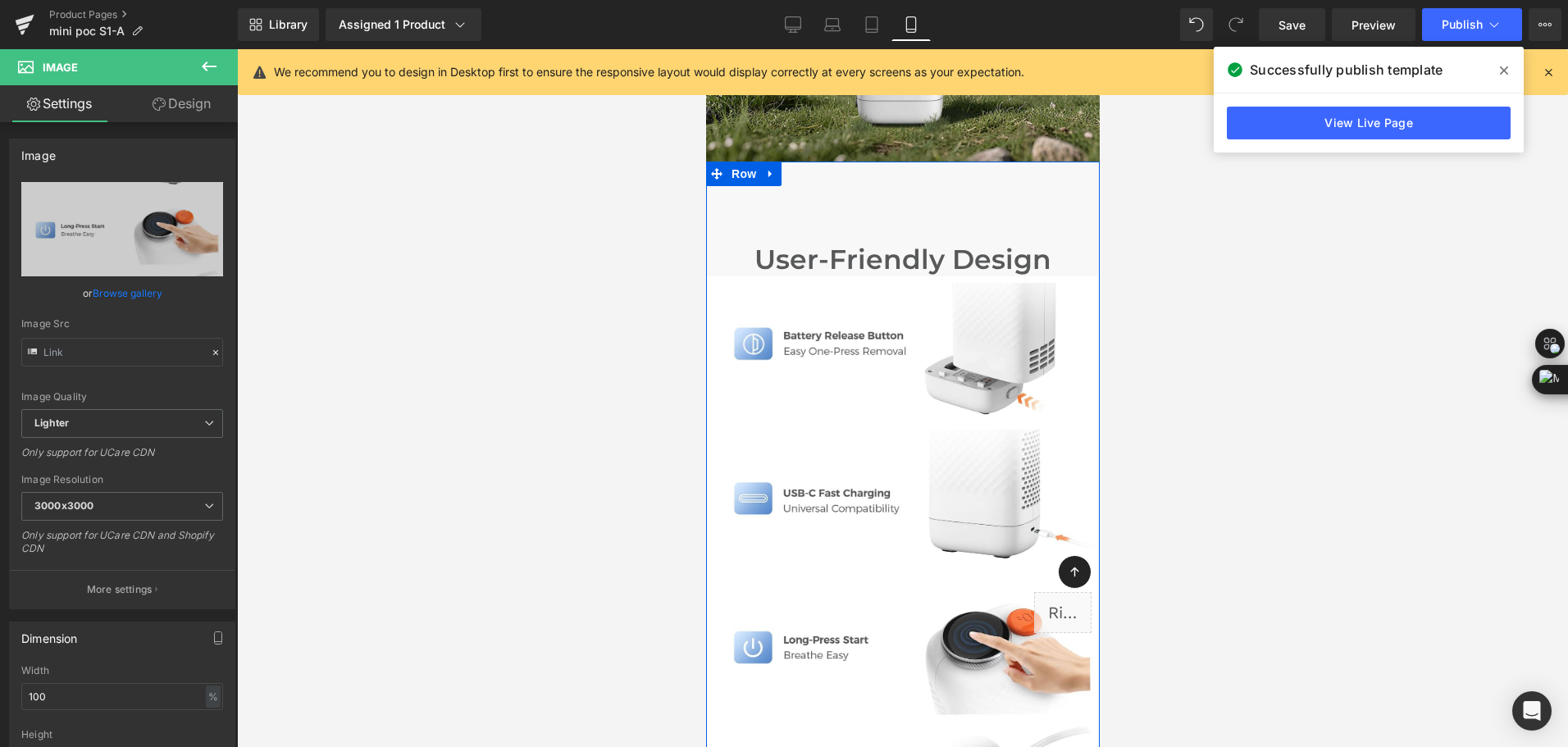
scroll to position [6456, 0]
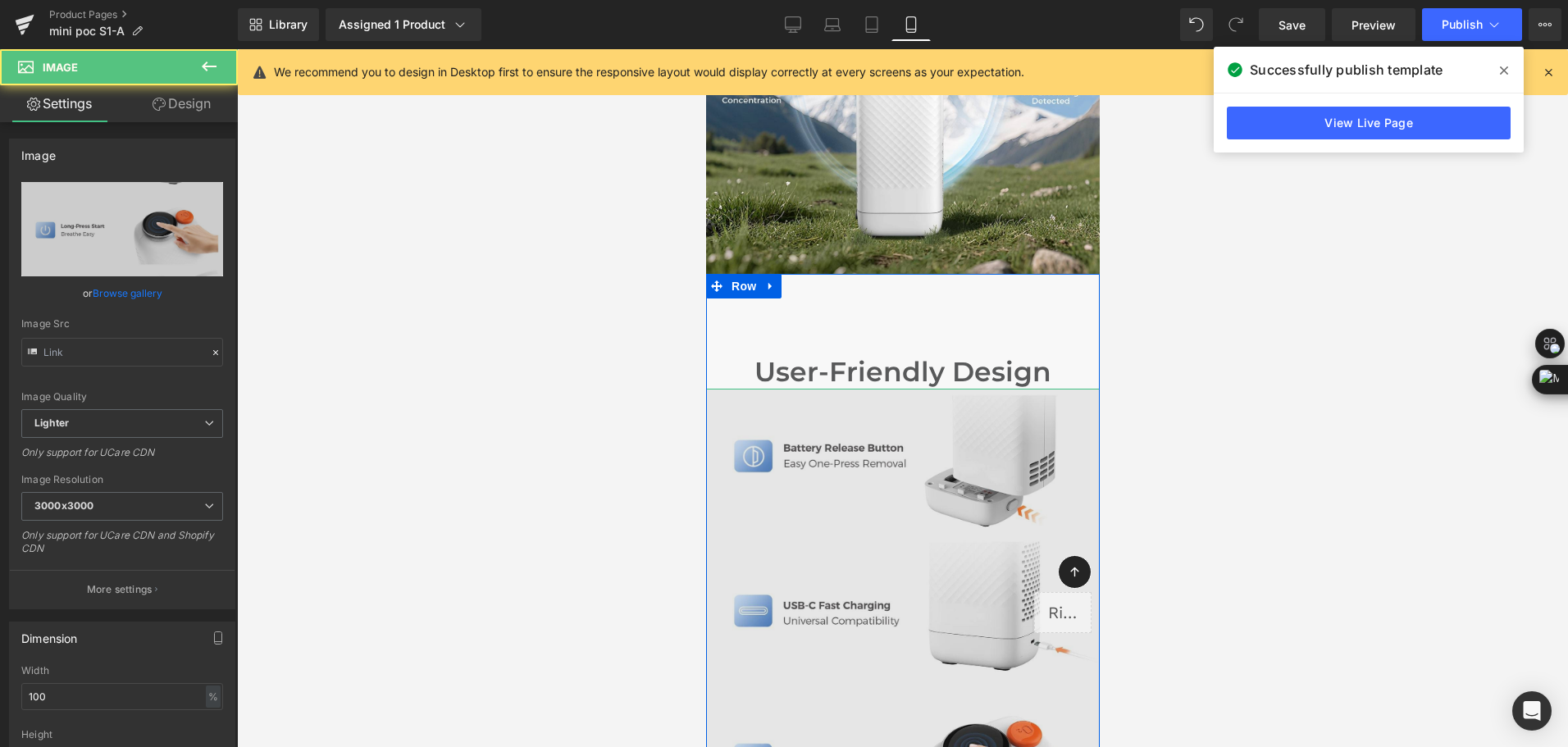
click at [941, 426] on img at bounding box center [902, 758] width 394 height 739
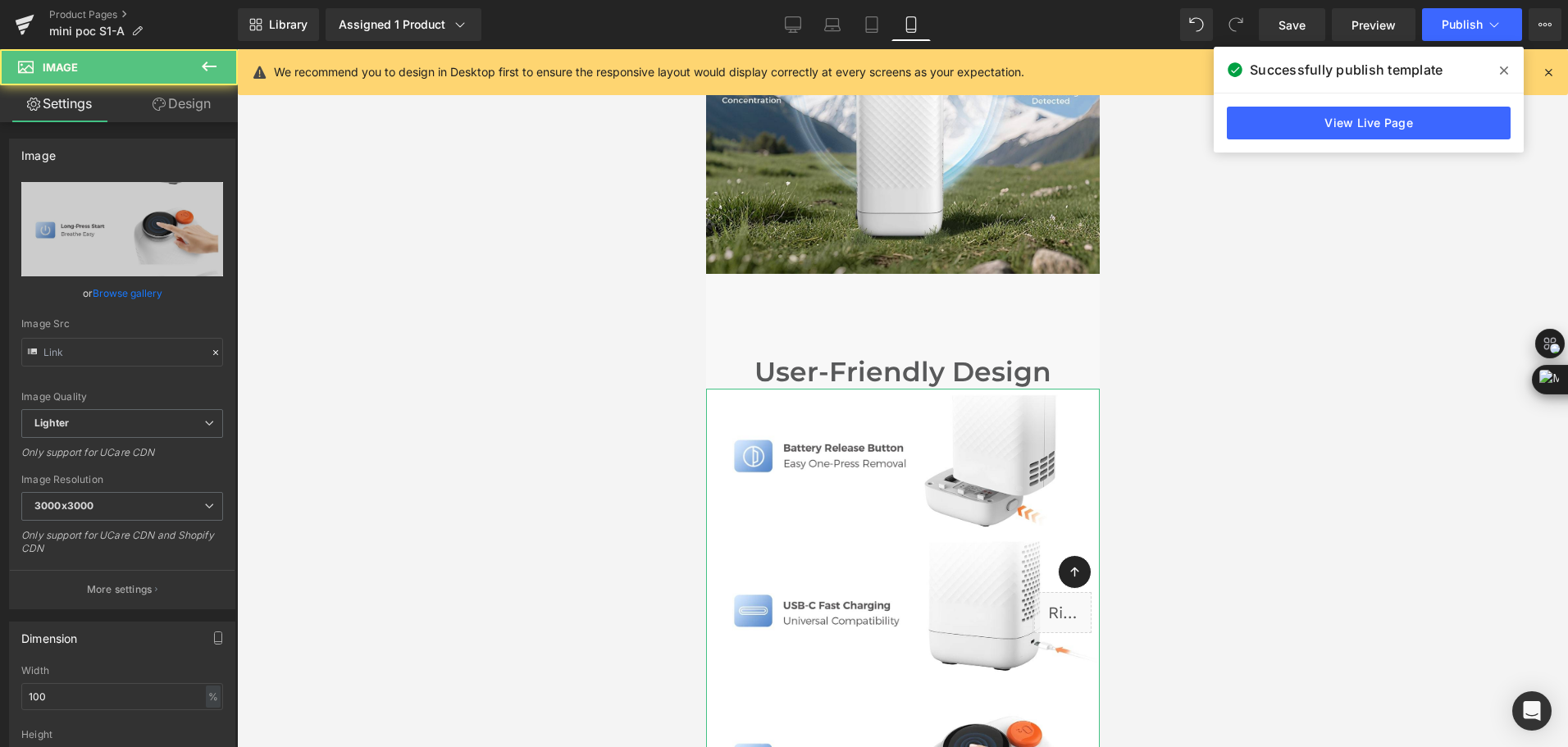
click at [187, 105] on link "Design" at bounding box center [182, 104] width 119 height 37
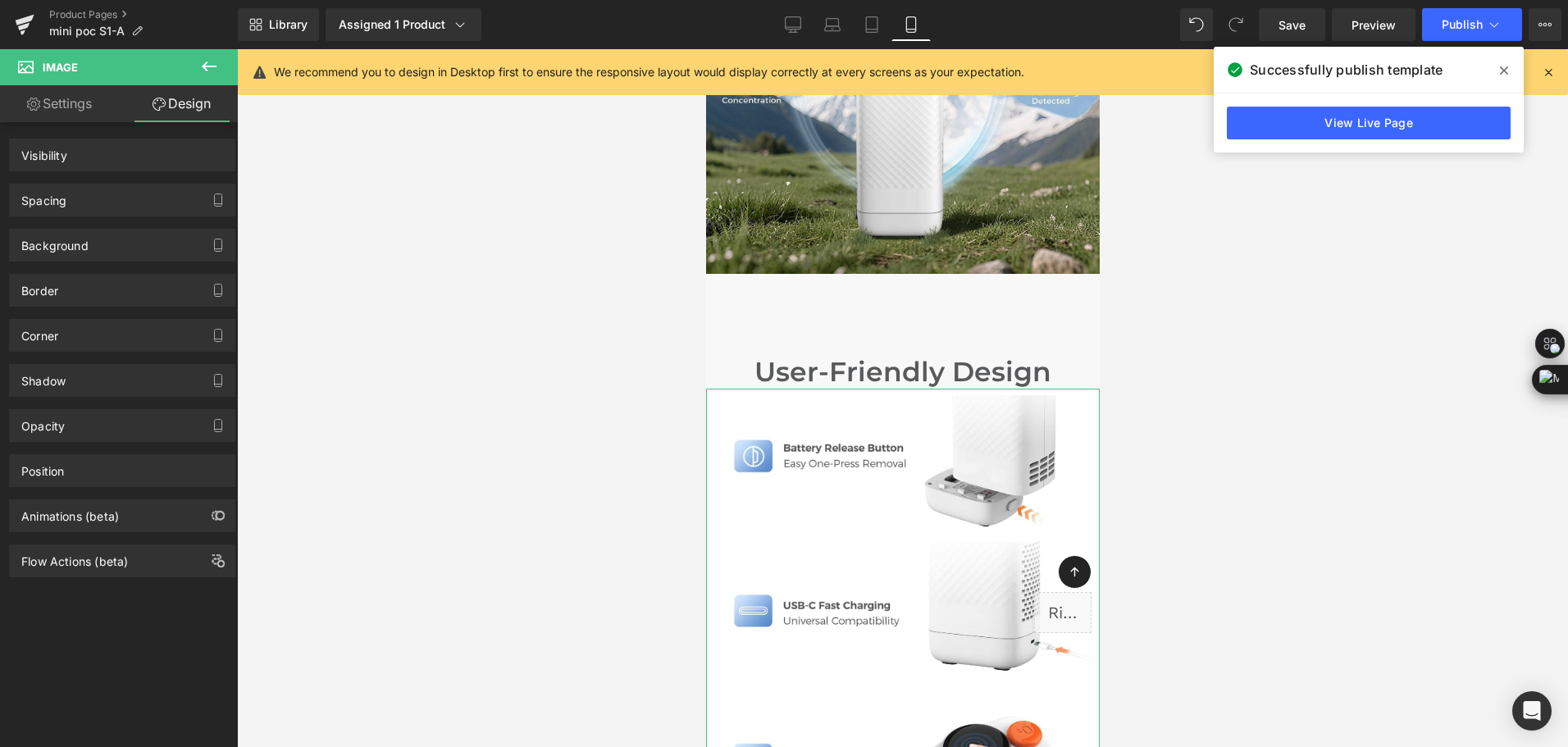
click at [109, 199] on div "Spacing" at bounding box center [122, 200] width 225 height 31
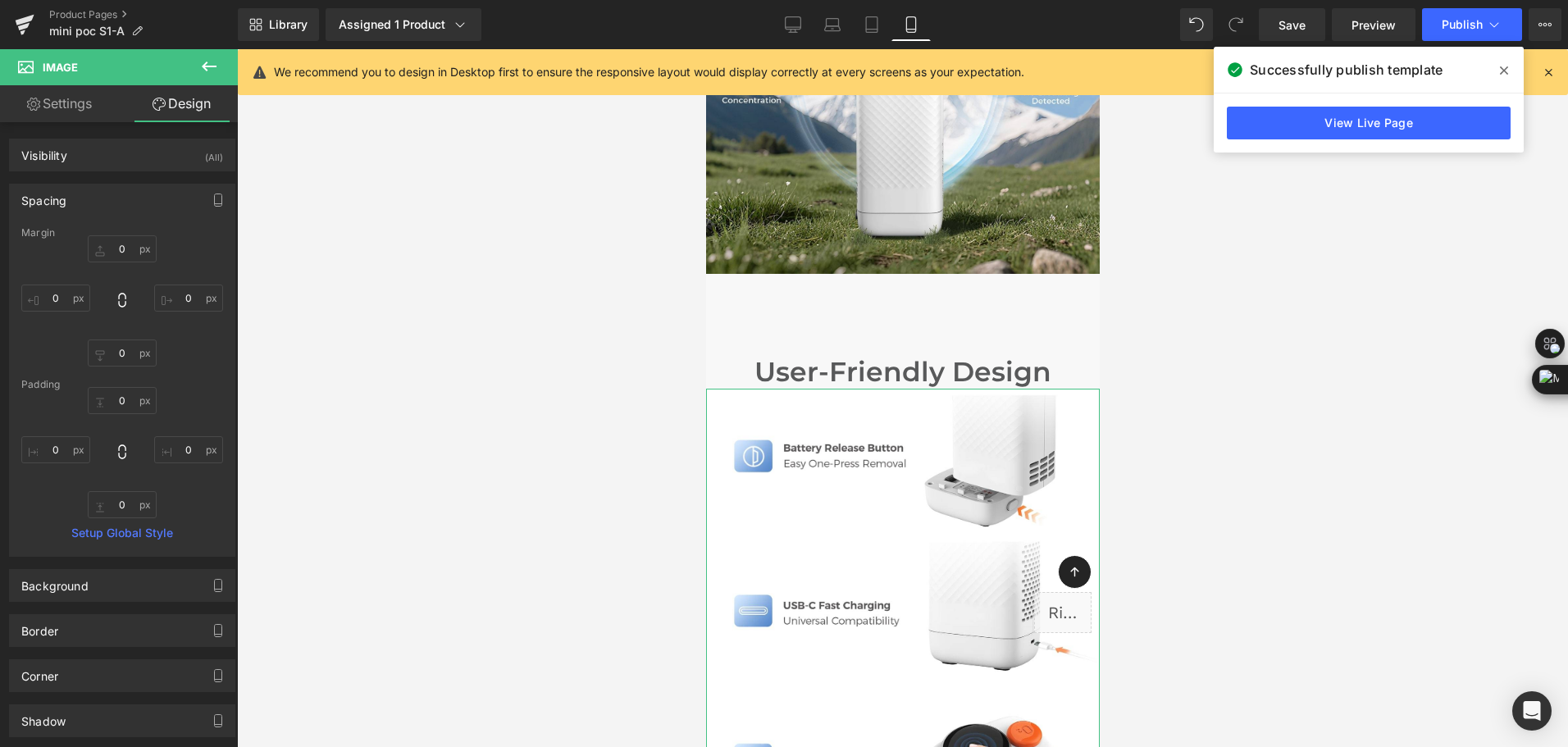
click at [116, 187] on div "Spacing" at bounding box center [122, 200] width 225 height 31
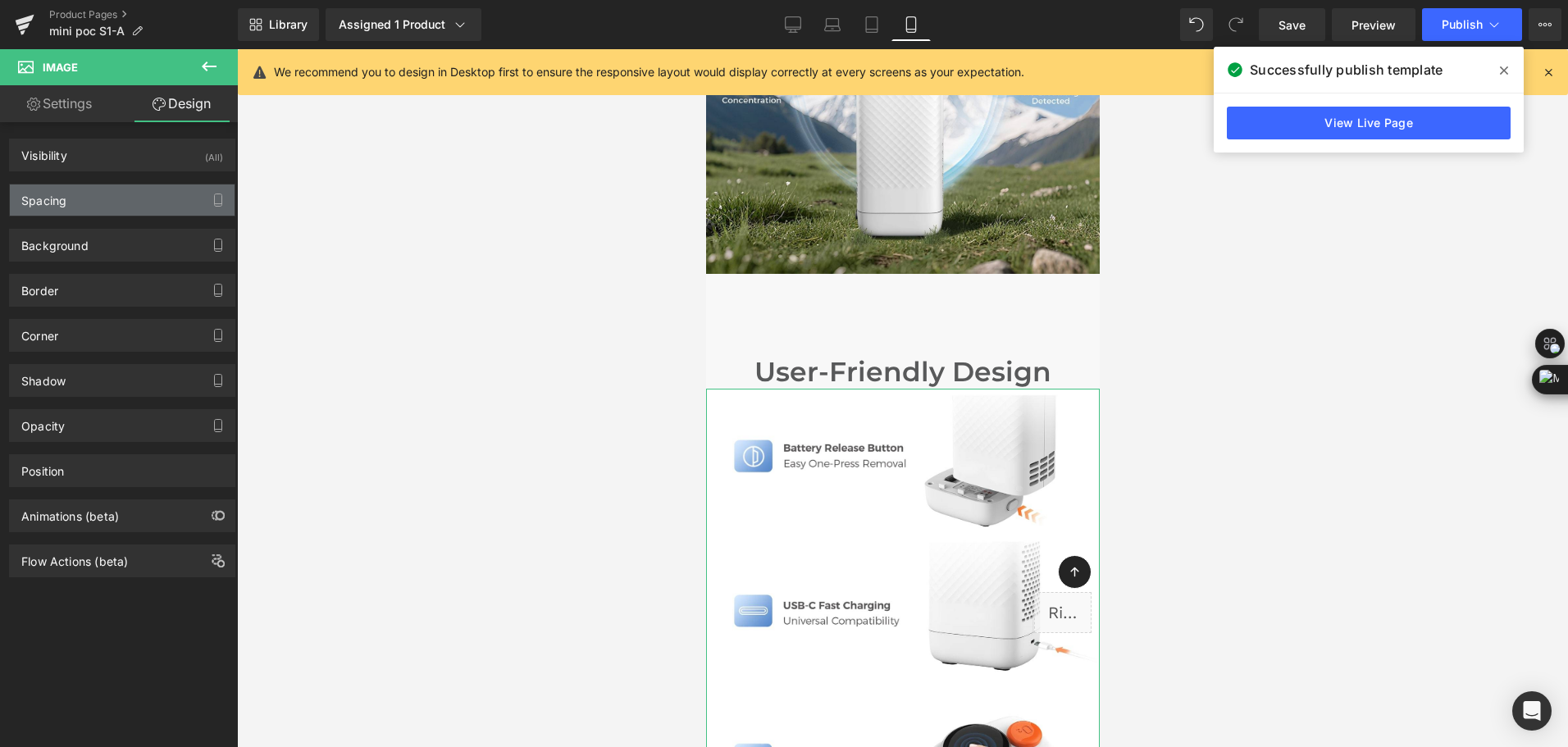
click at [117, 188] on div "Spacing" at bounding box center [122, 200] width 225 height 31
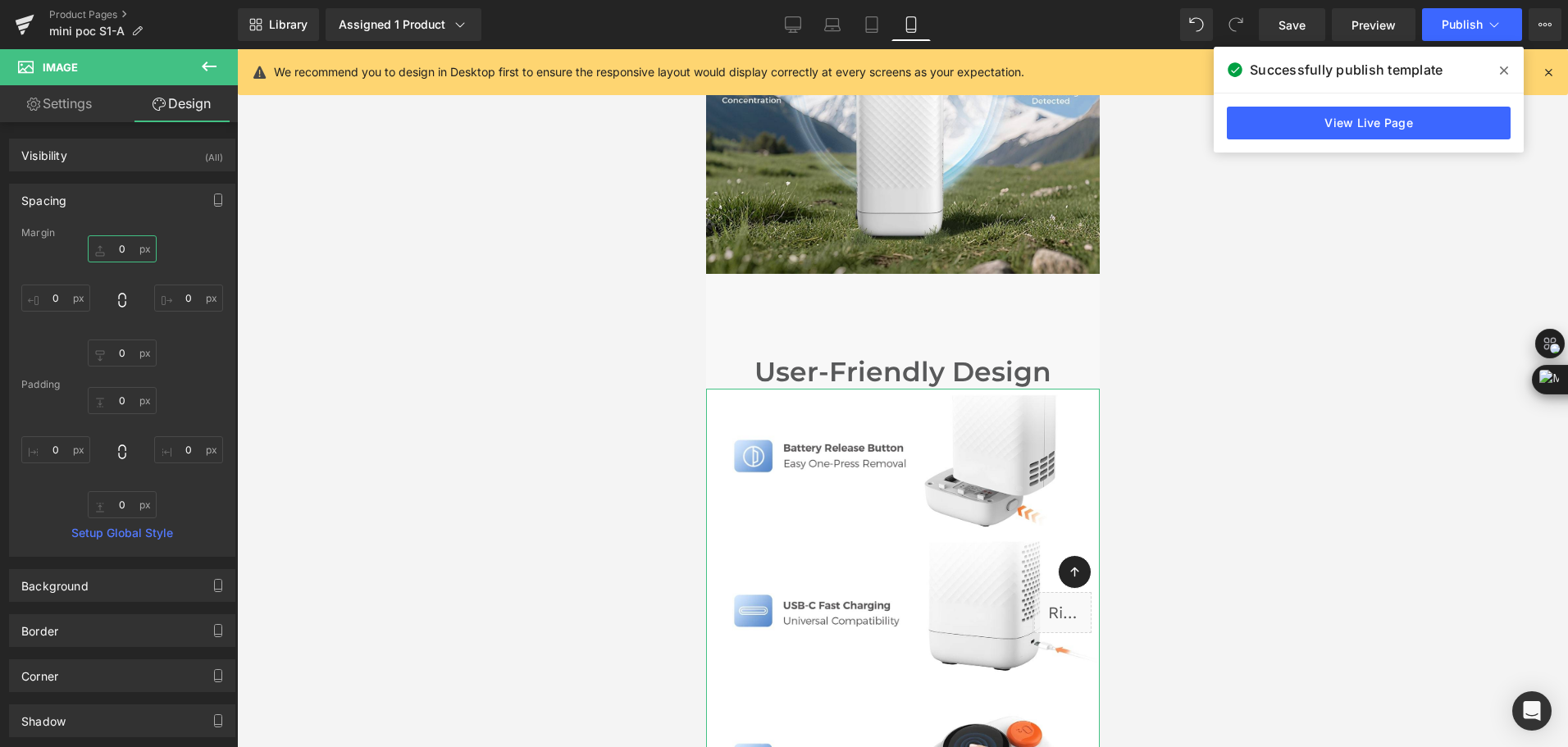
click at [126, 248] on input "text" at bounding box center [122, 248] width 69 height 27
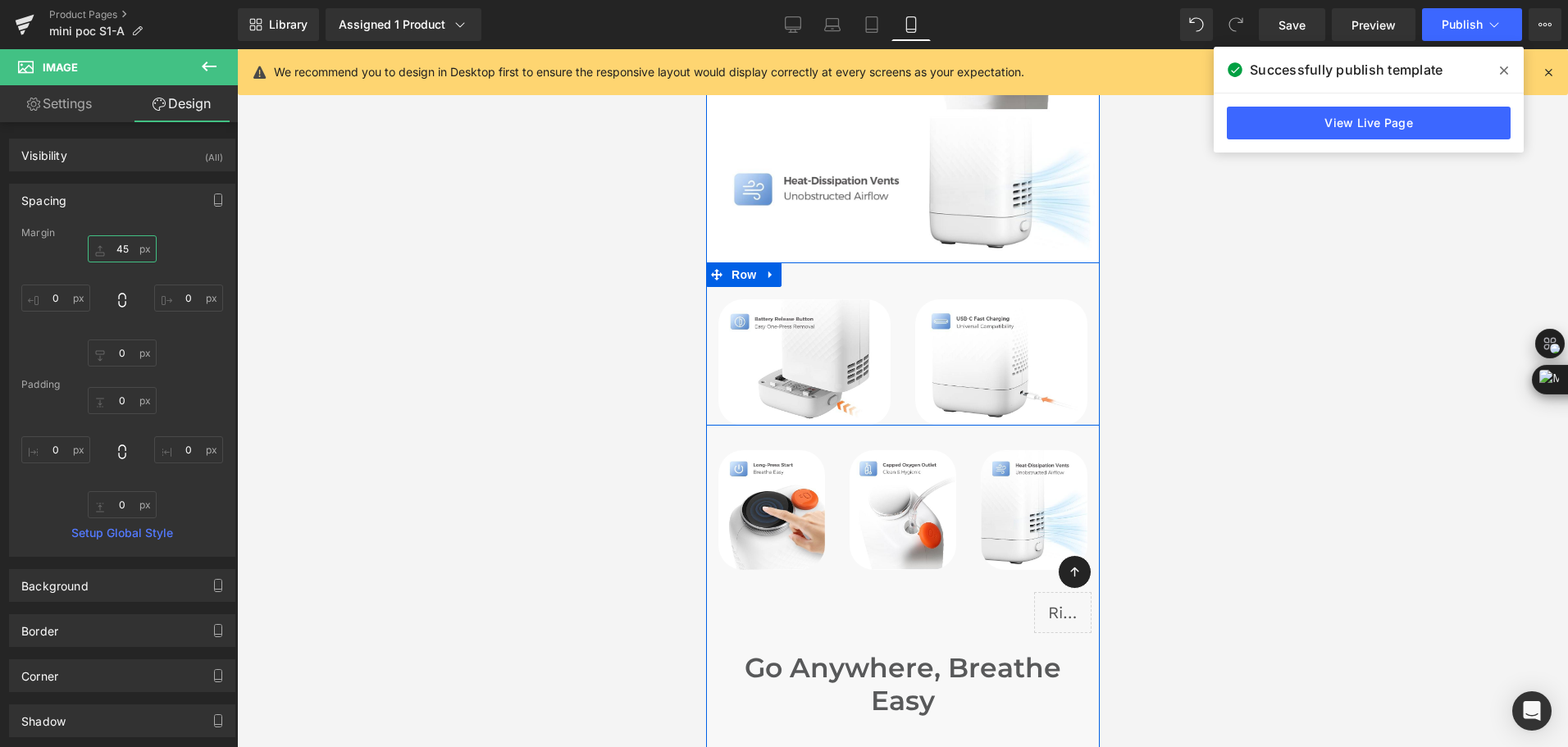
scroll to position [7194, 0]
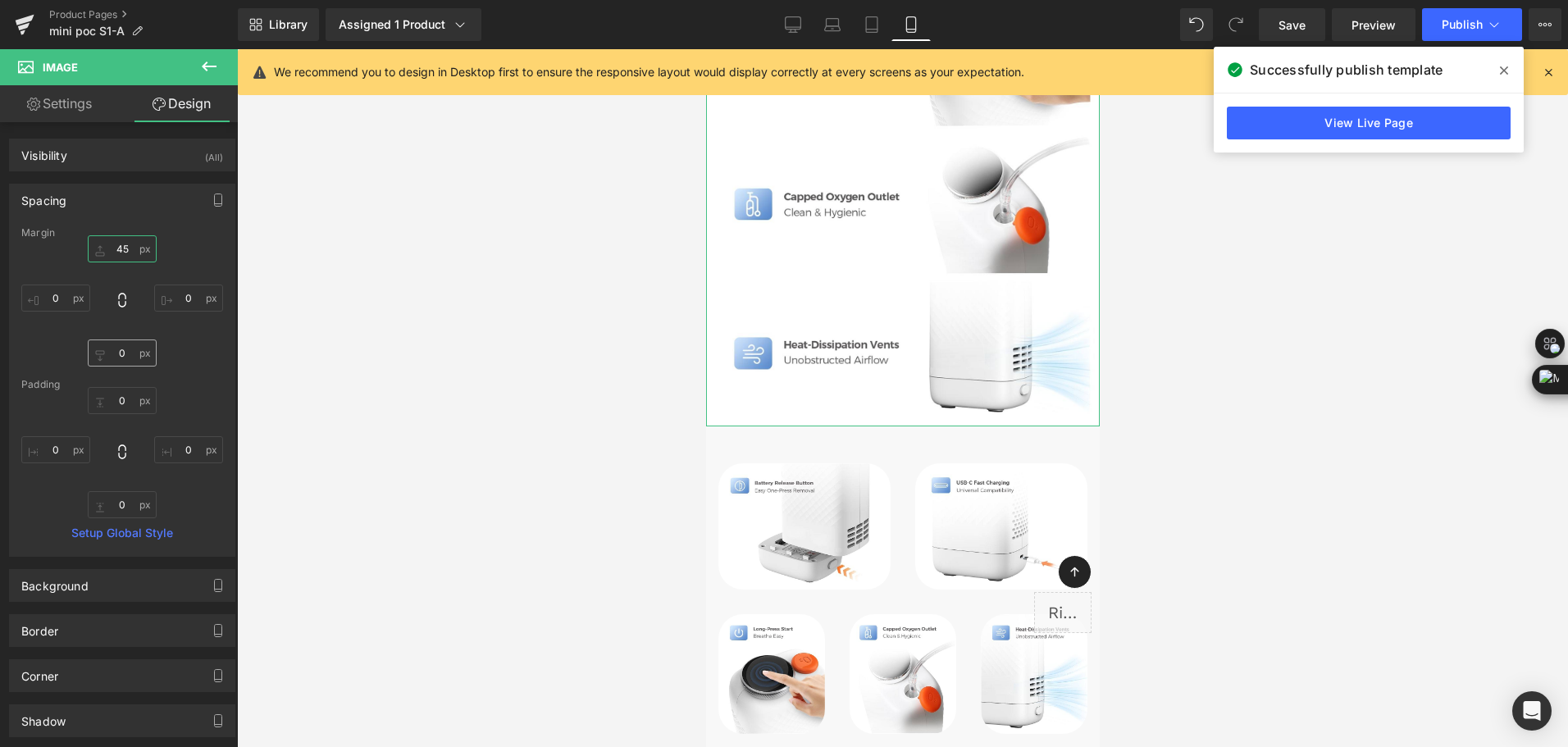
type input "45"
click at [126, 348] on input "text" at bounding box center [122, 353] width 69 height 27
type input "42"
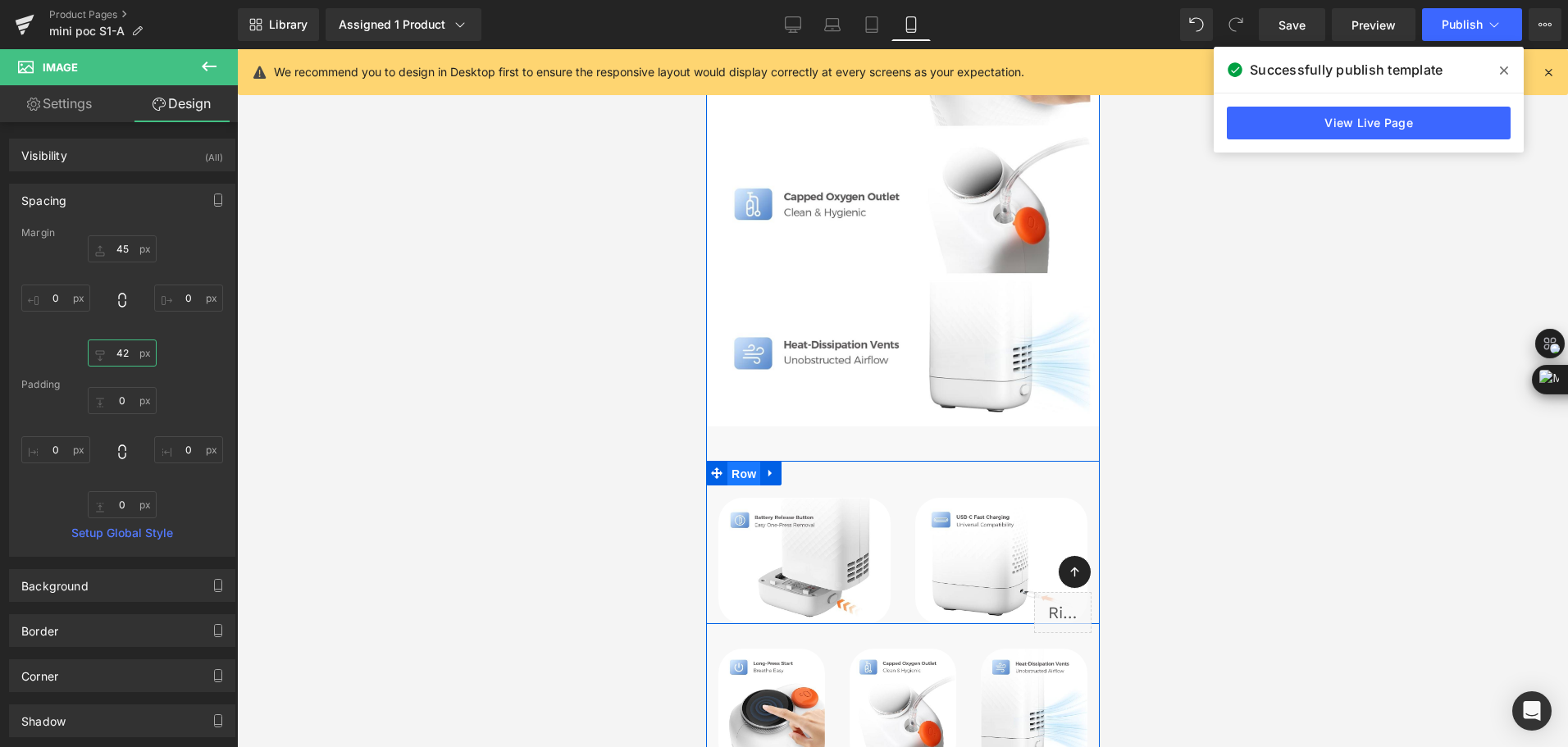
drag, startPoint x: 733, startPoint y: 447, endPoint x: 1002, endPoint y: 352, distance: 285.3
click at [733, 462] on span "Row" at bounding box center [742, 474] width 33 height 24
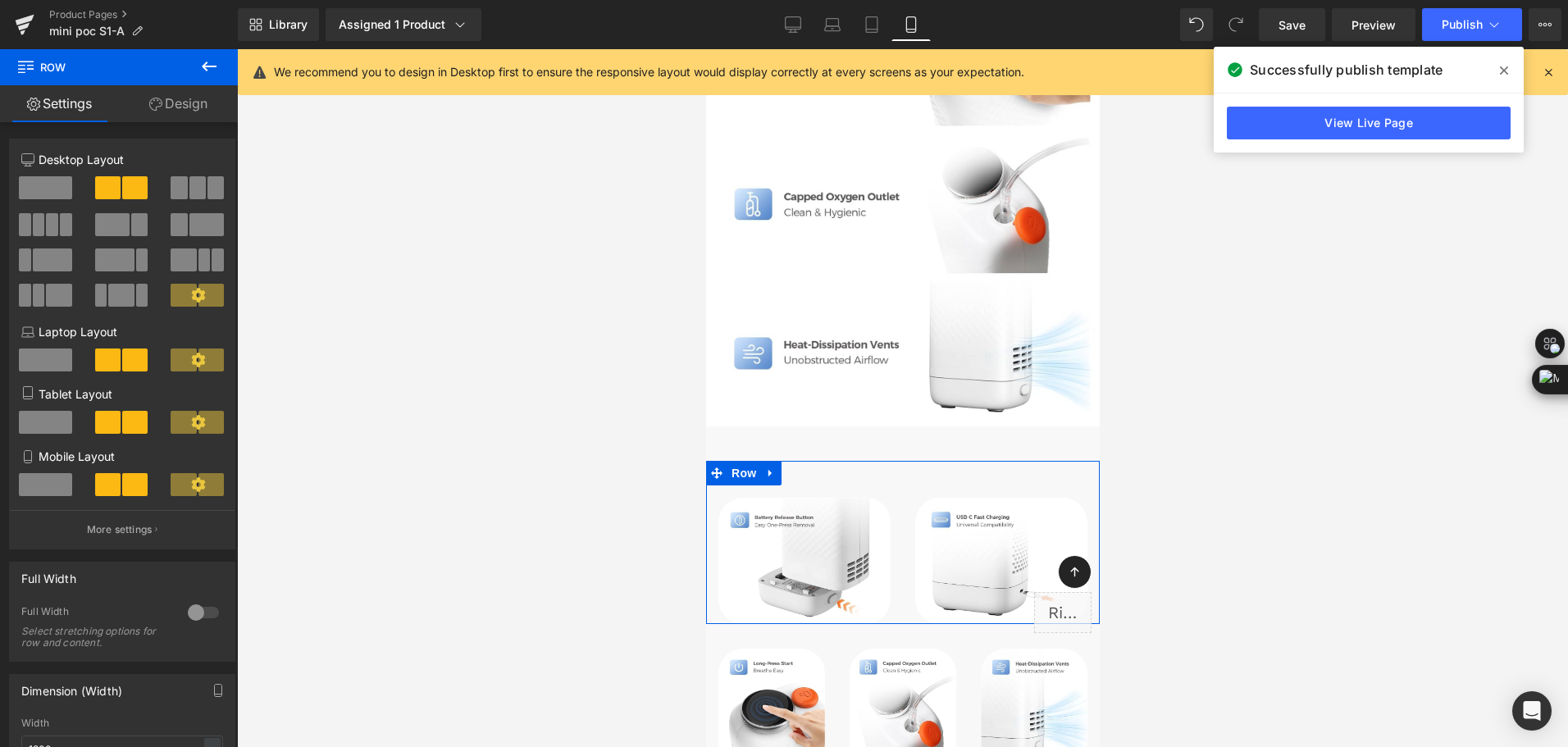
click at [178, 92] on link "Design" at bounding box center [179, 104] width 119 height 37
click at [0, 0] on div "Visibility" at bounding box center [0, 0] width 0 height 0
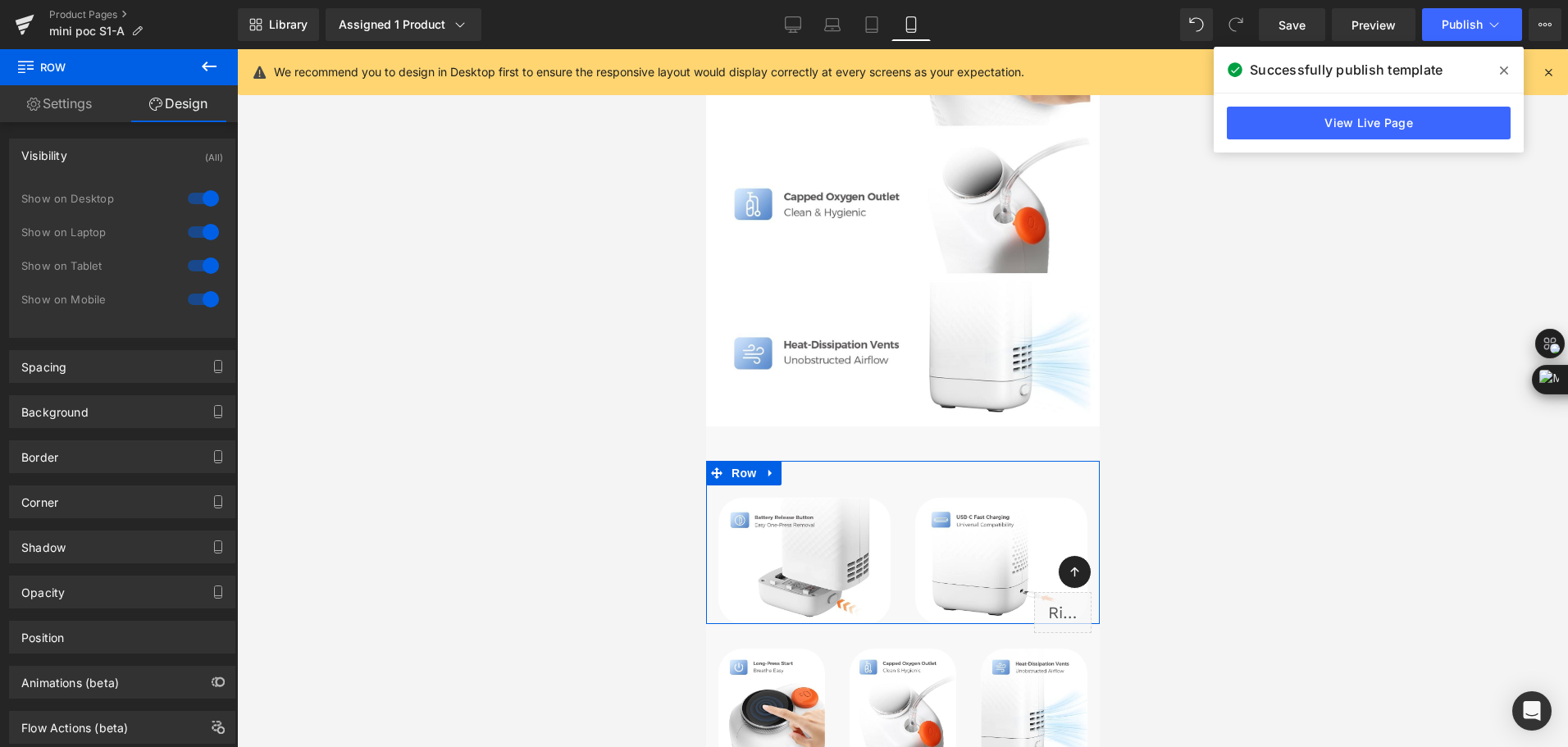
click at [203, 297] on div at bounding box center [203, 299] width 39 height 26
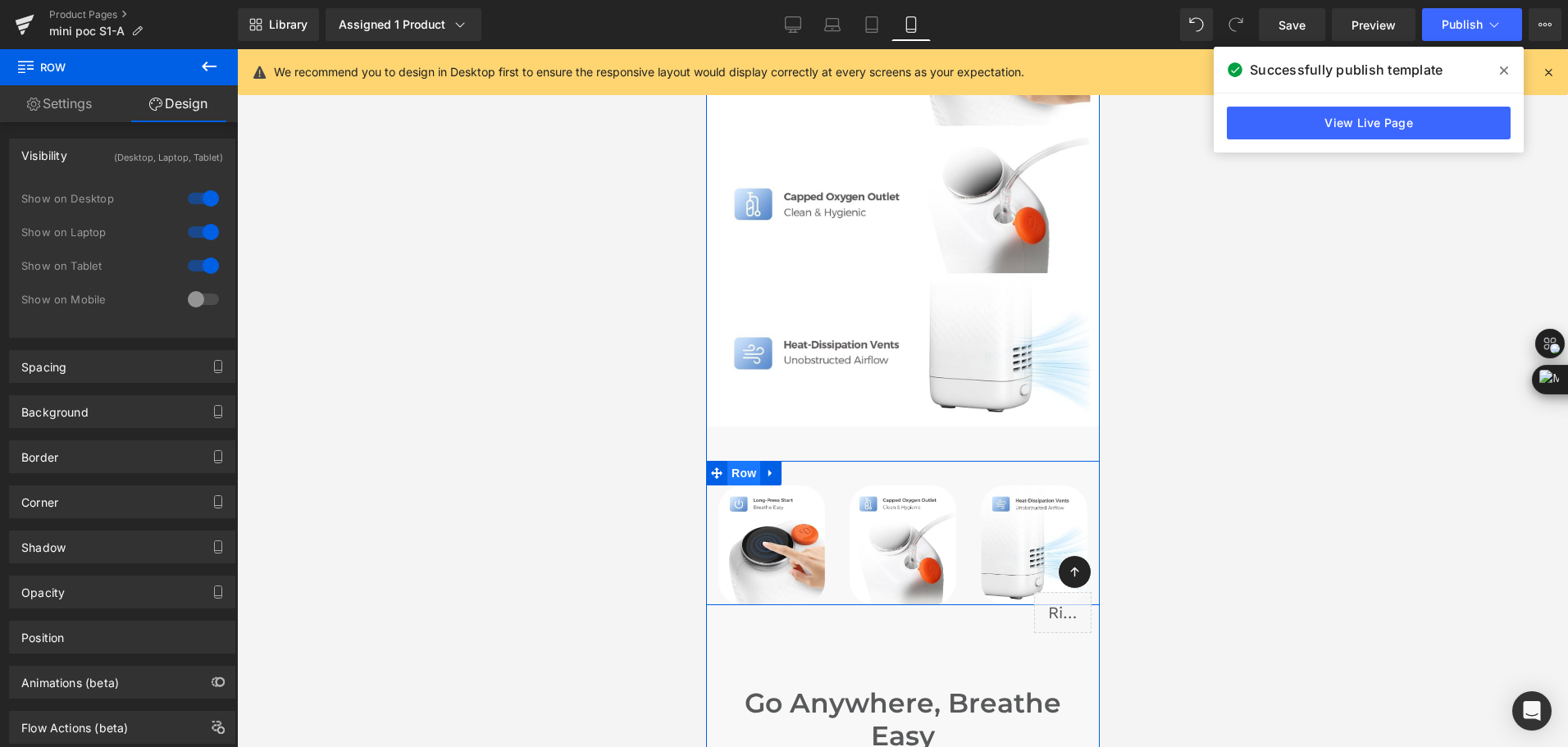
click at [727, 461] on span "Row" at bounding box center [742, 473] width 33 height 24
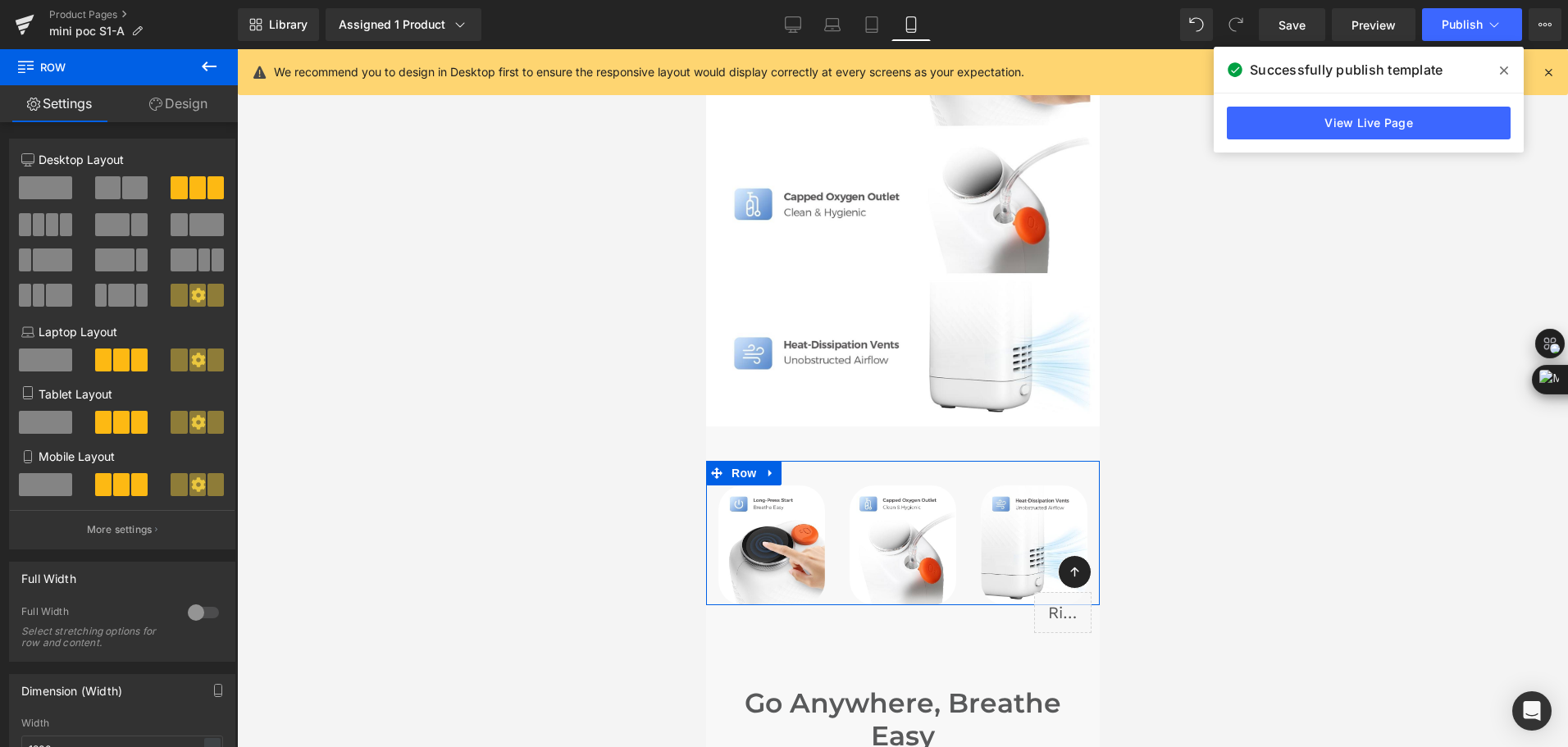
click at [187, 109] on link "Design" at bounding box center [179, 104] width 119 height 37
click at [0, 0] on div "Visibility" at bounding box center [0, 0] width 0 height 0
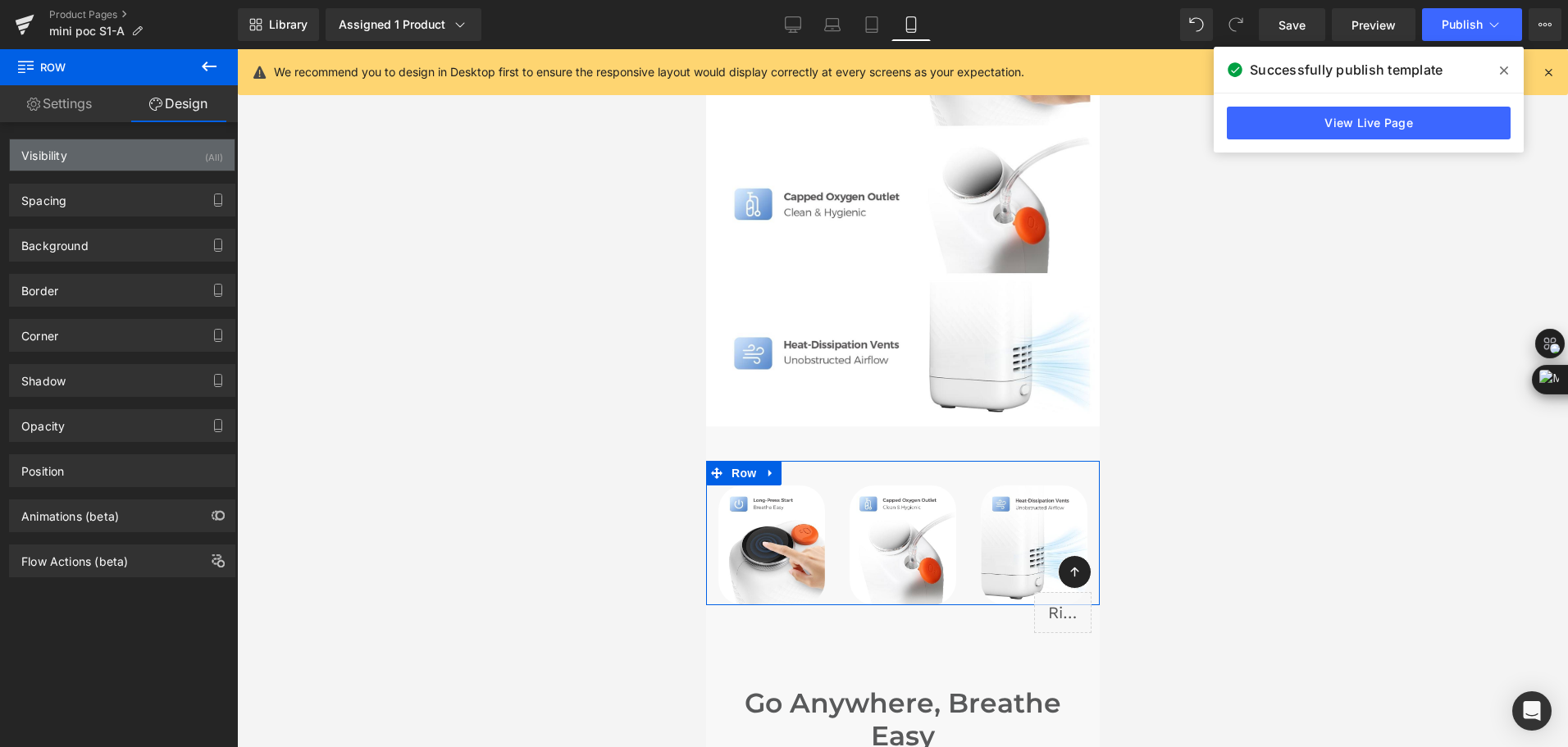
click at [146, 156] on div "Visibility (All)" at bounding box center [122, 154] width 225 height 31
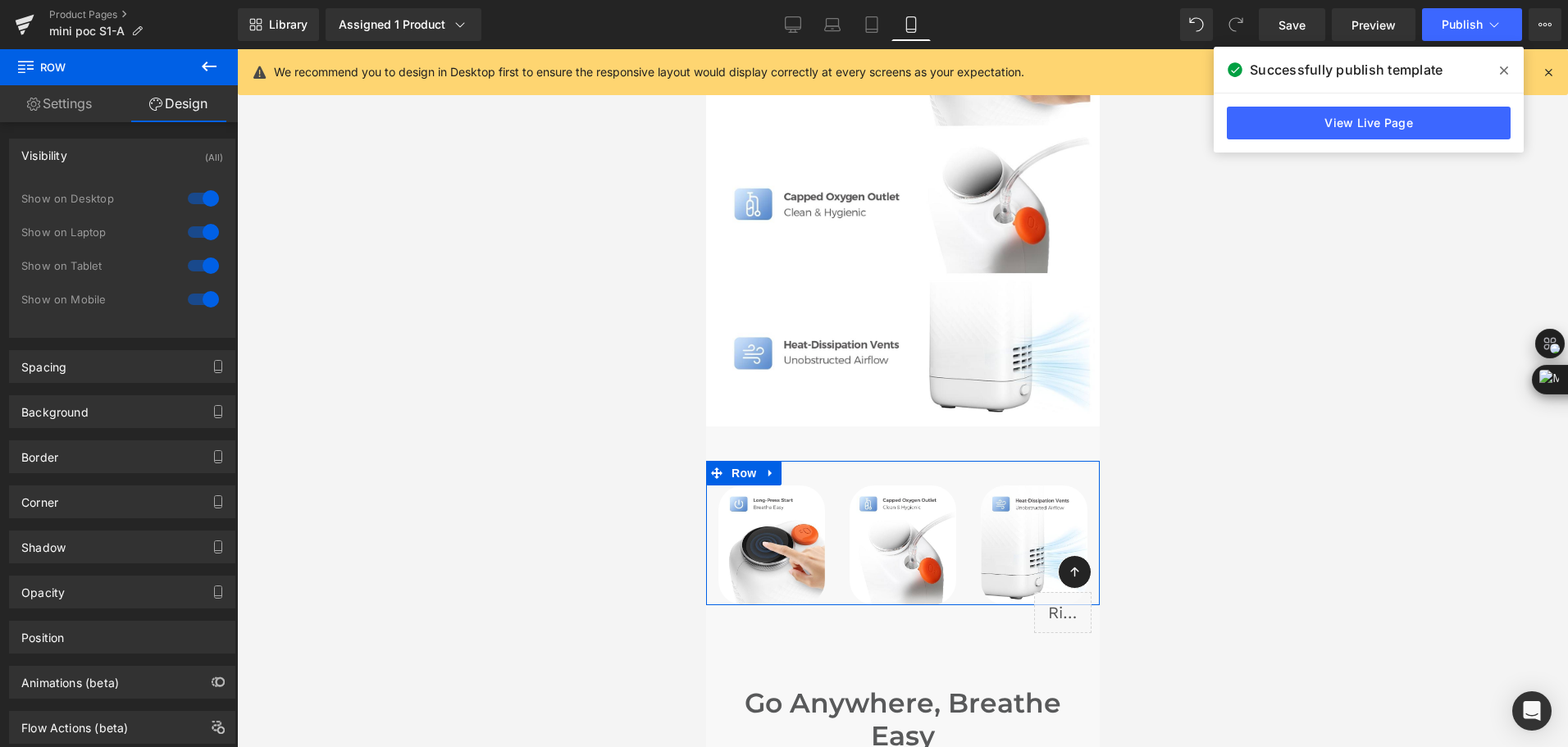
click at [198, 294] on div at bounding box center [203, 299] width 39 height 26
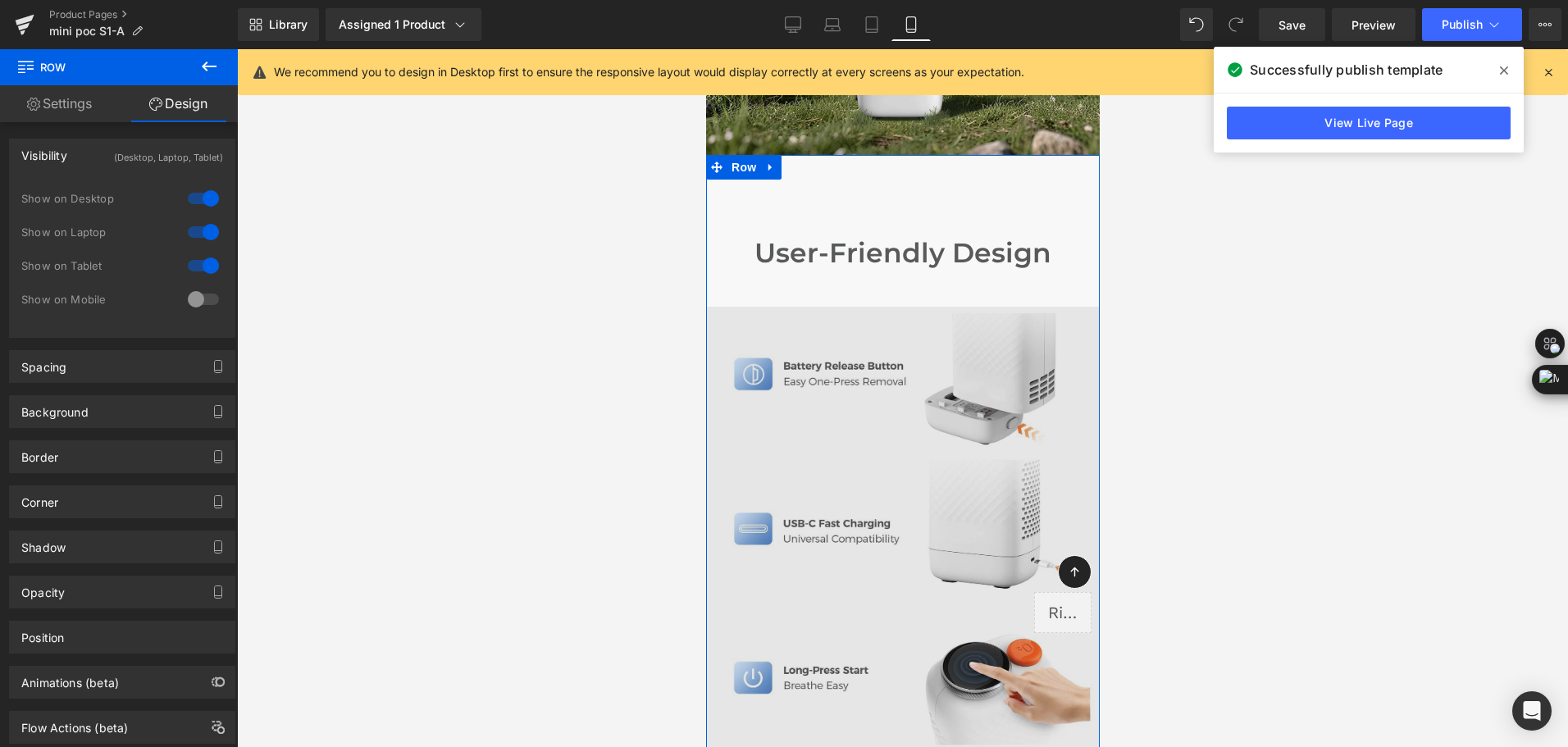
scroll to position [6292, 0]
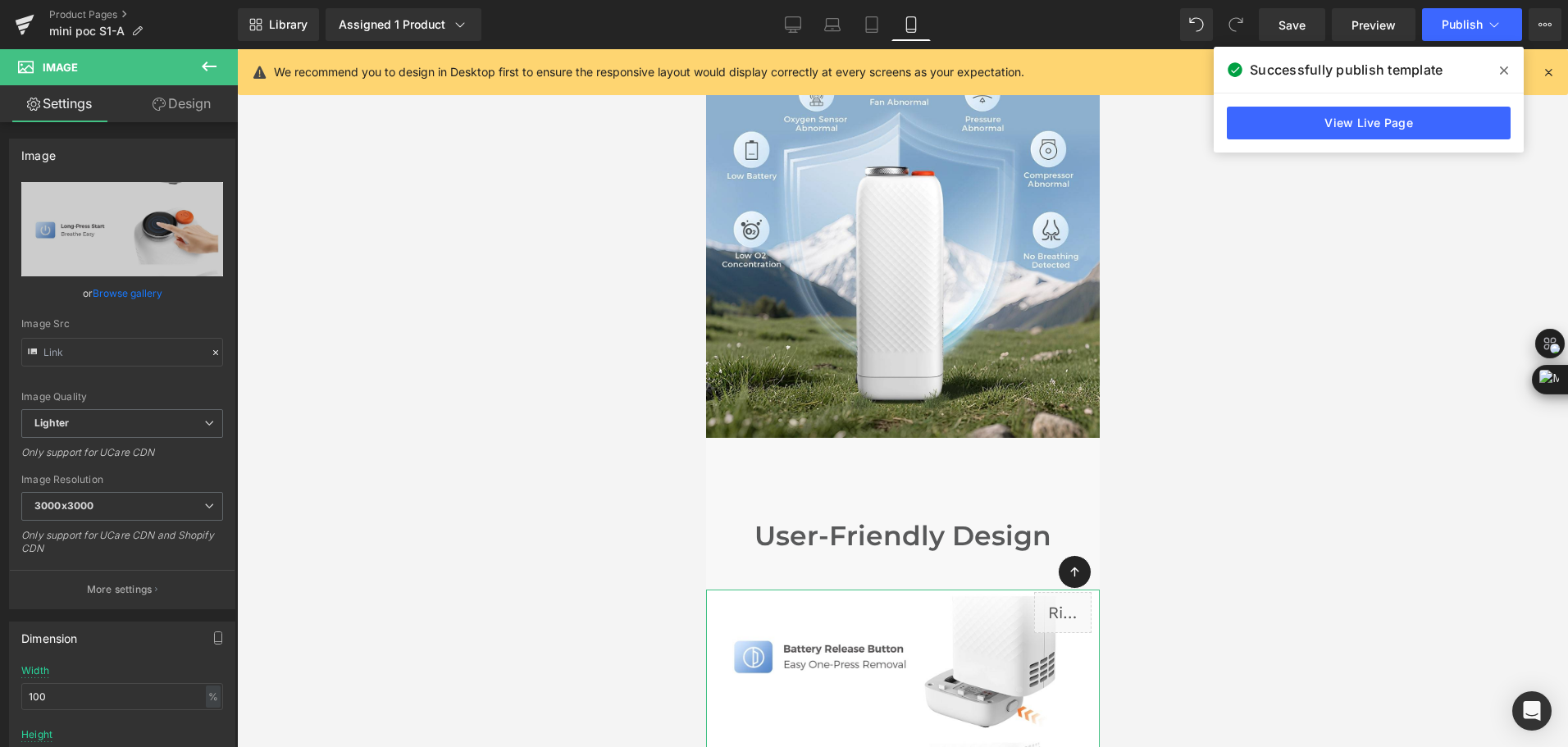
click at [168, 108] on link "Design" at bounding box center [182, 104] width 119 height 37
click at [0, 0] on div "Spacing" at bounding box center [0, 0] width 0 height 0
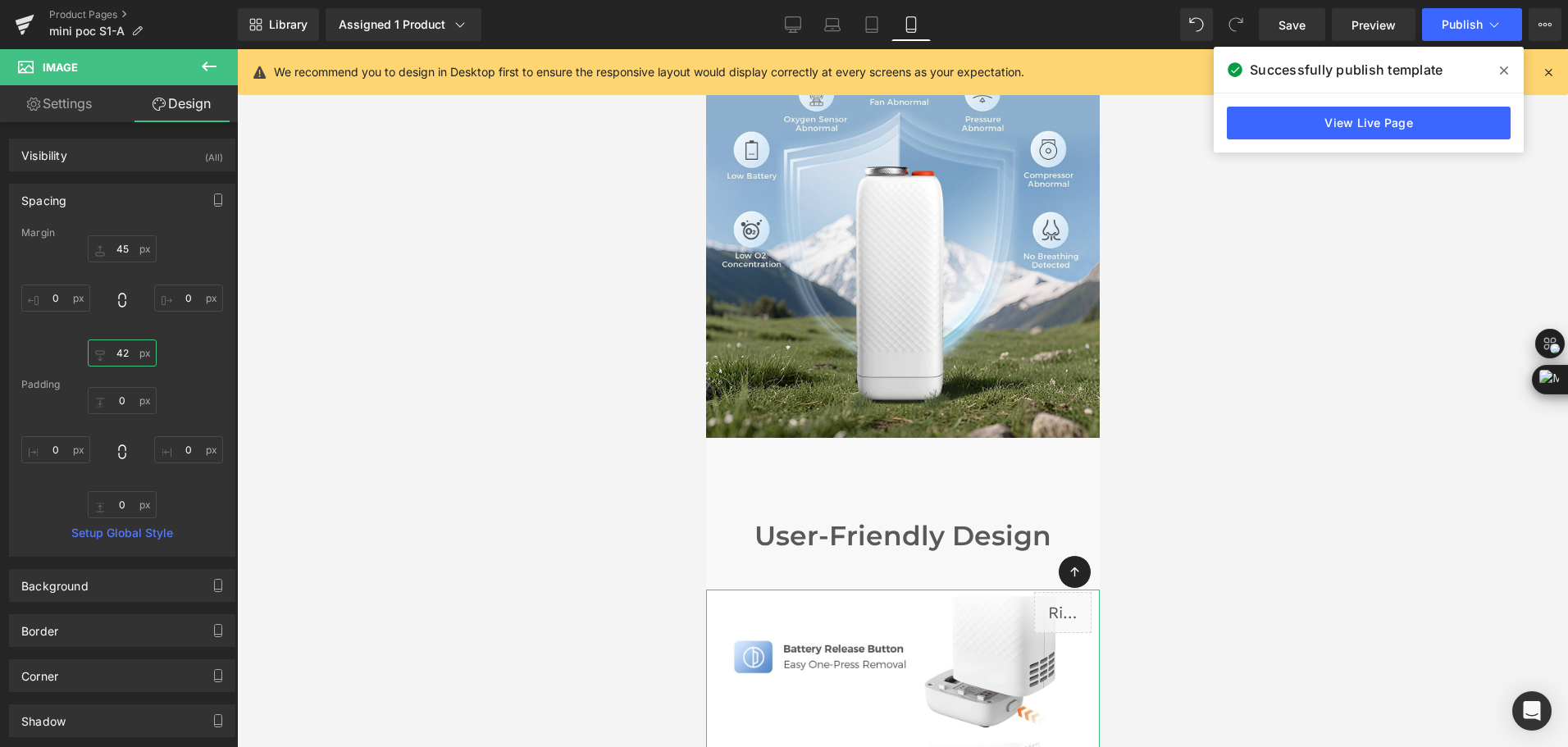
click at [118, 342] on input "text" at bounding box center [122, 353] width 69 height 27
type input "0"
click at [146, 140] on div "Visibility (All)" at bounding box center [122, 154] width 225 height 31
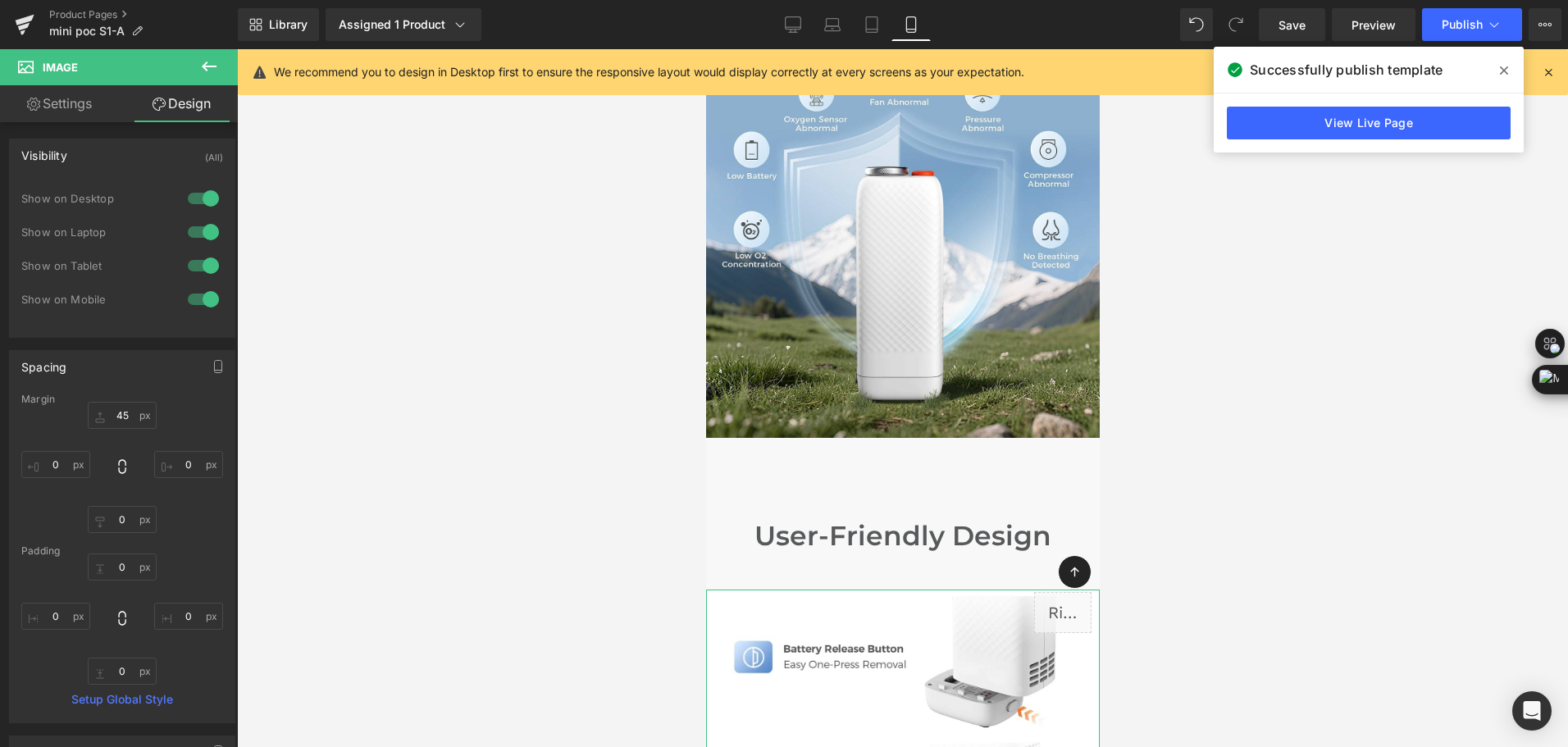
click at [201, 198] on div at bounding box center [203, 199] width 39 height 26
click at [201, 231] on div at bounding box center [203, 232] width 39 height 26
click at [201, 261] on div at bounding box center [203, 266] width 39 height 26
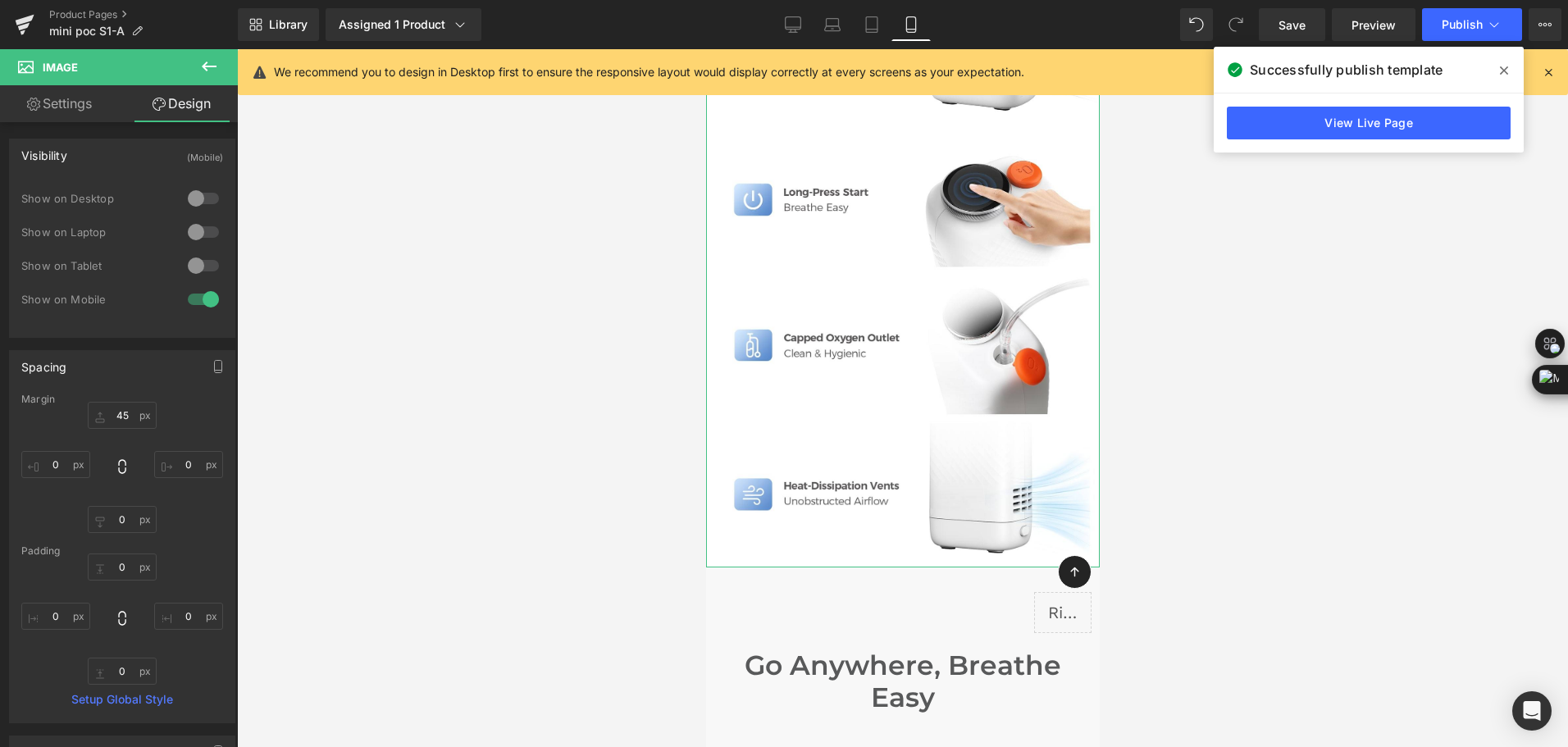
scroll to position [7030, 0]
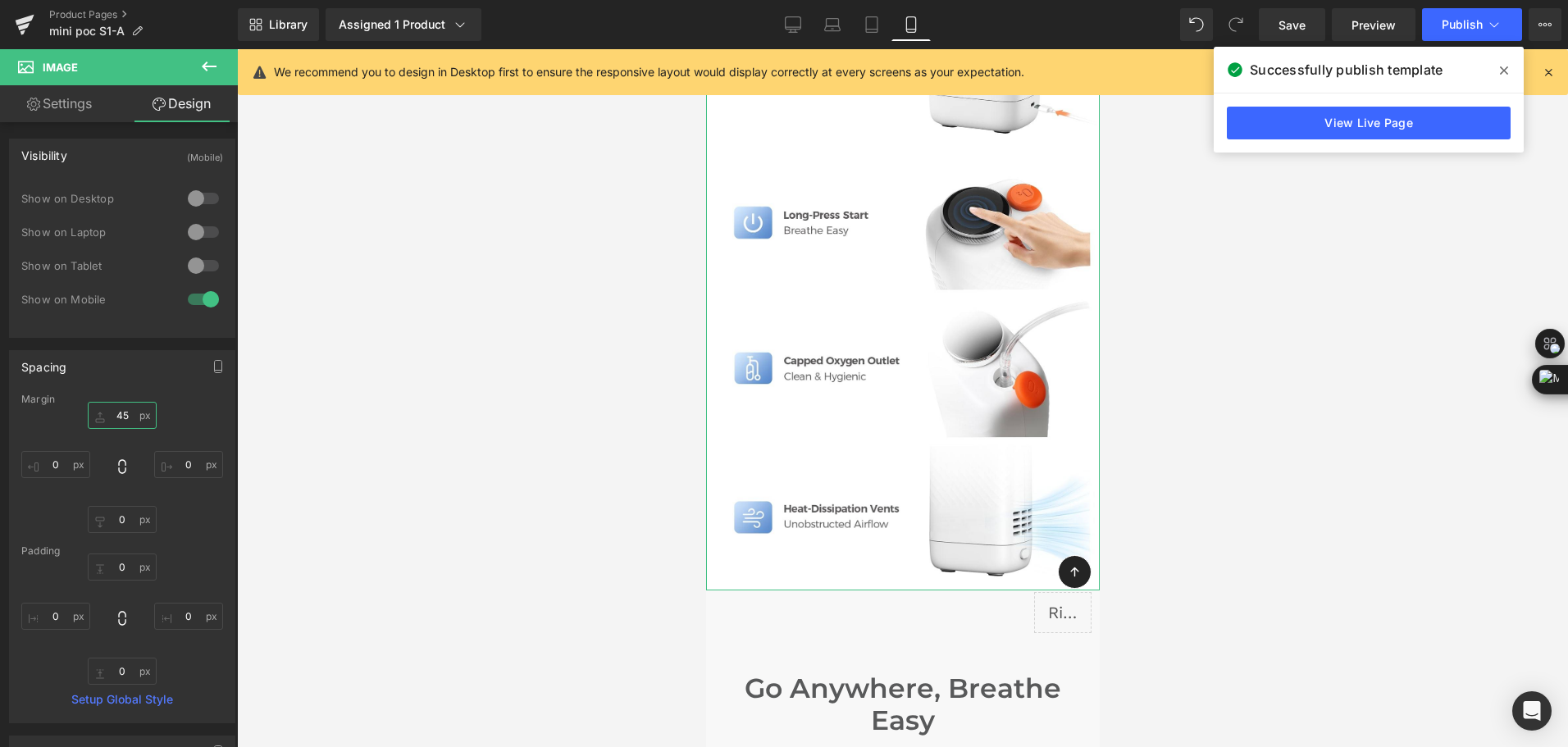
click at [122, 419] on input "text" at bounding box center [122, 415] width 69 height 27
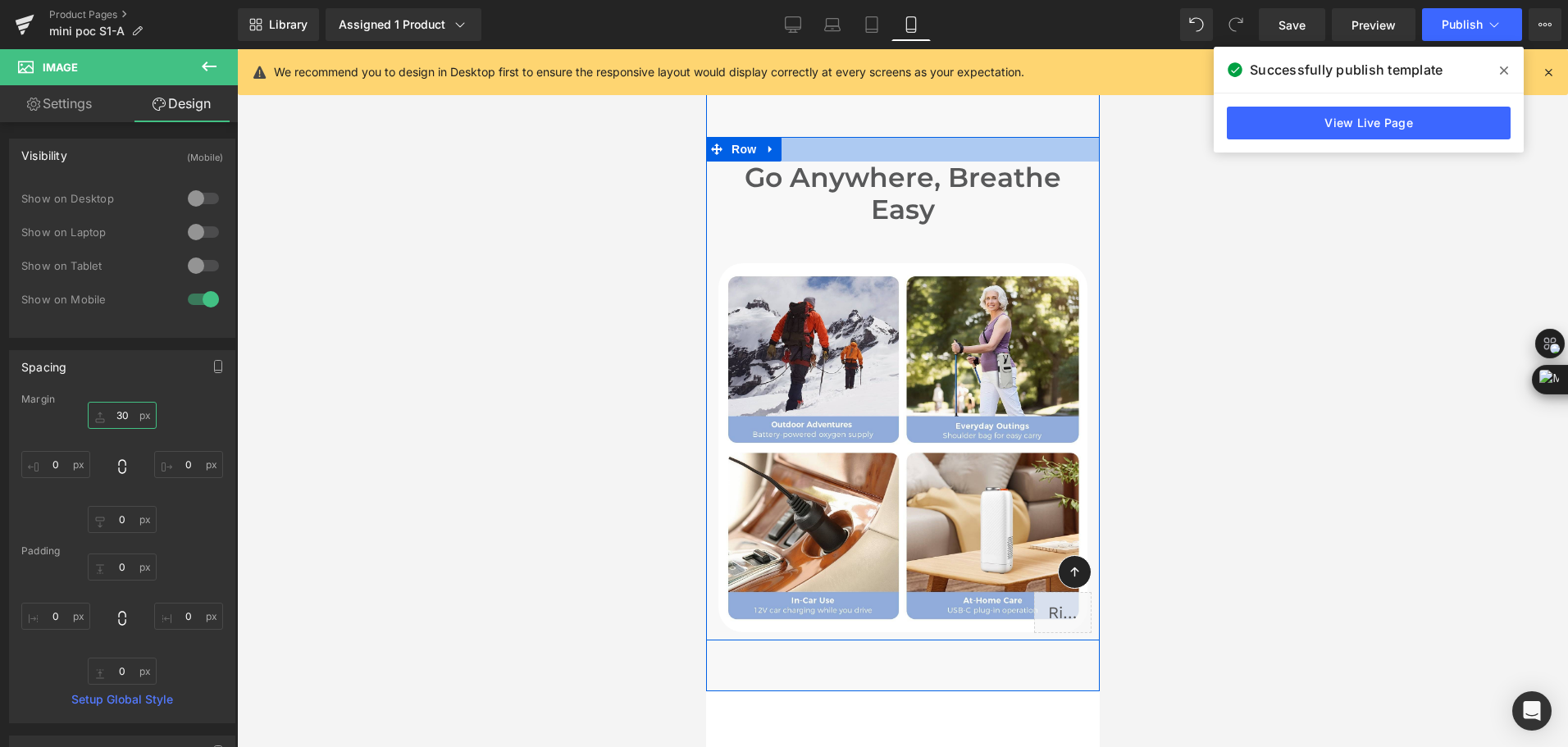
scroll to position [7604, 0]
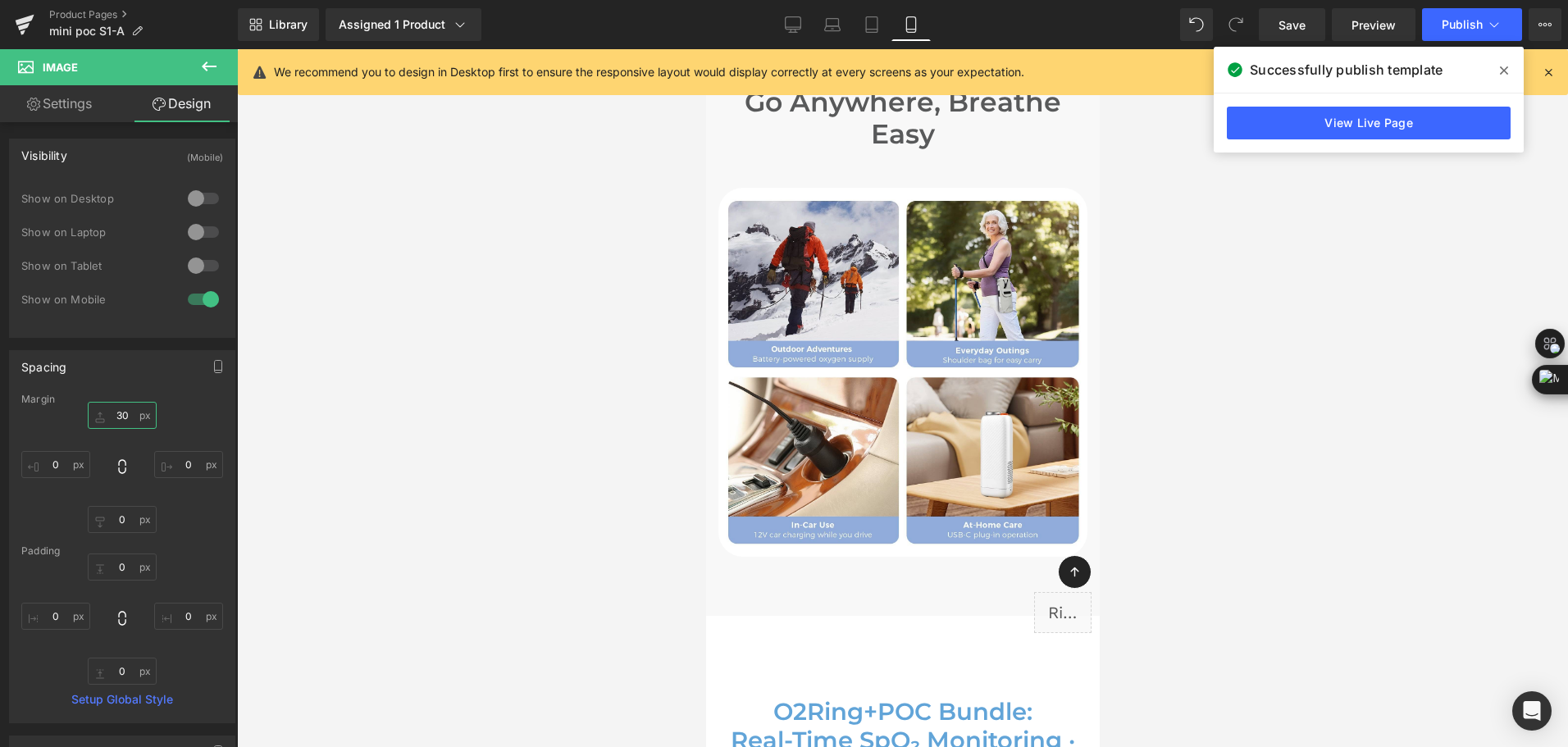
type input "30"
click at [1496, 71] on span at bounding box center [1505, 71] width 26 height 26
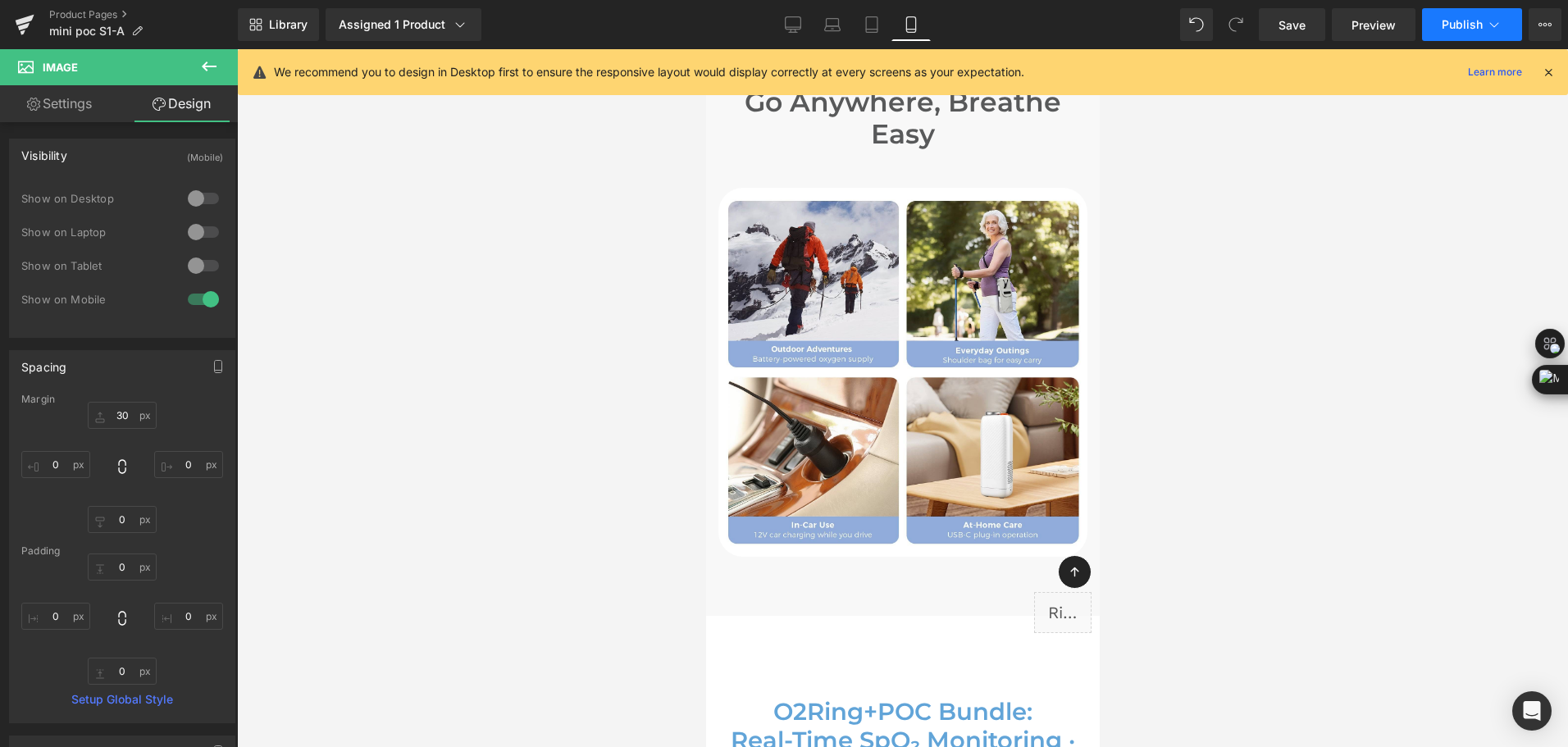
click at [1492, 21] on icon at bounding box center [1494, 25] width 17 height 17
click at [878, 23] on icon at bounding box center [872, 25] width 17 height 17
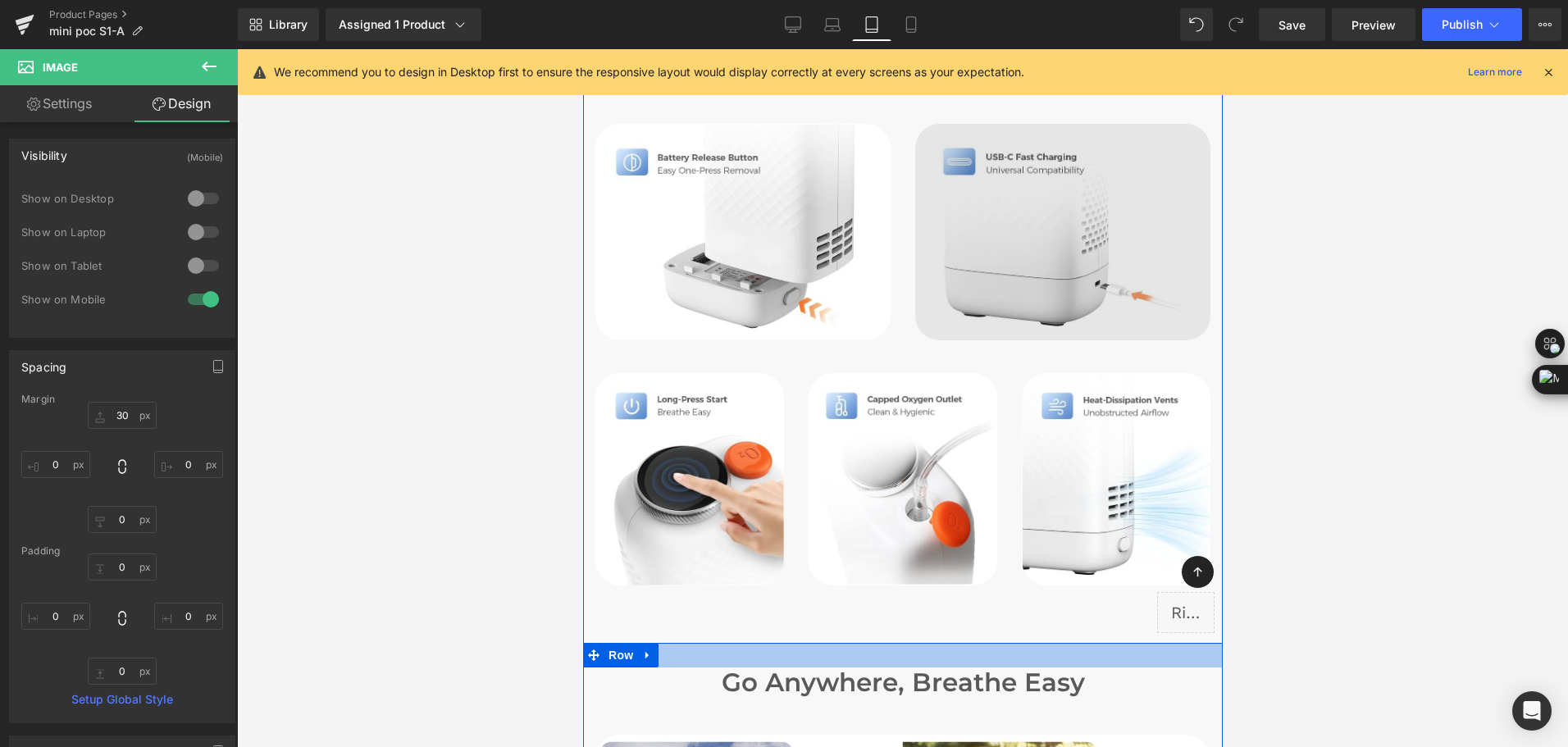
scroll to position [4674, 0]
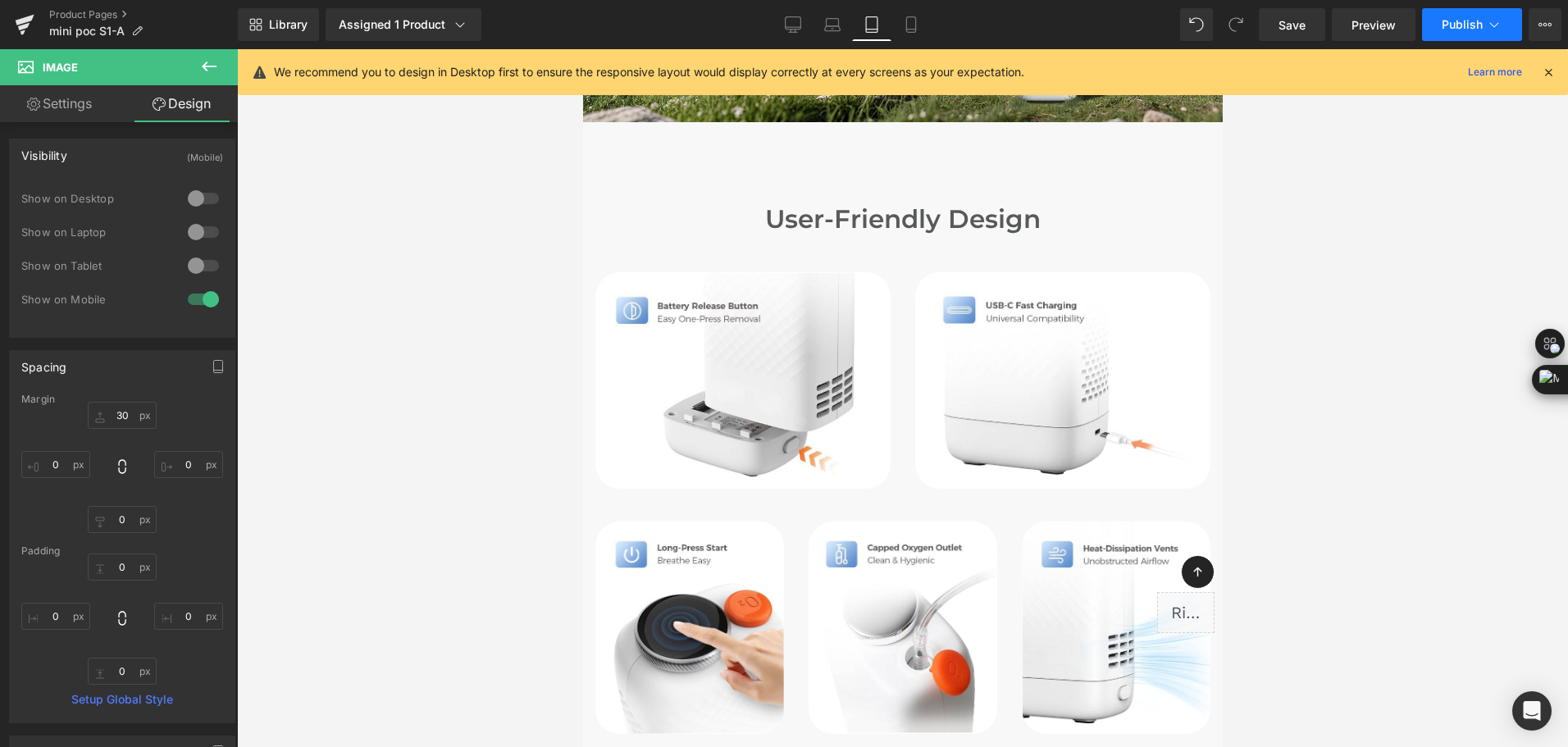
click at [1471, 32] on button "Publish" at bounding box center [1472, 24] width 100 height 33
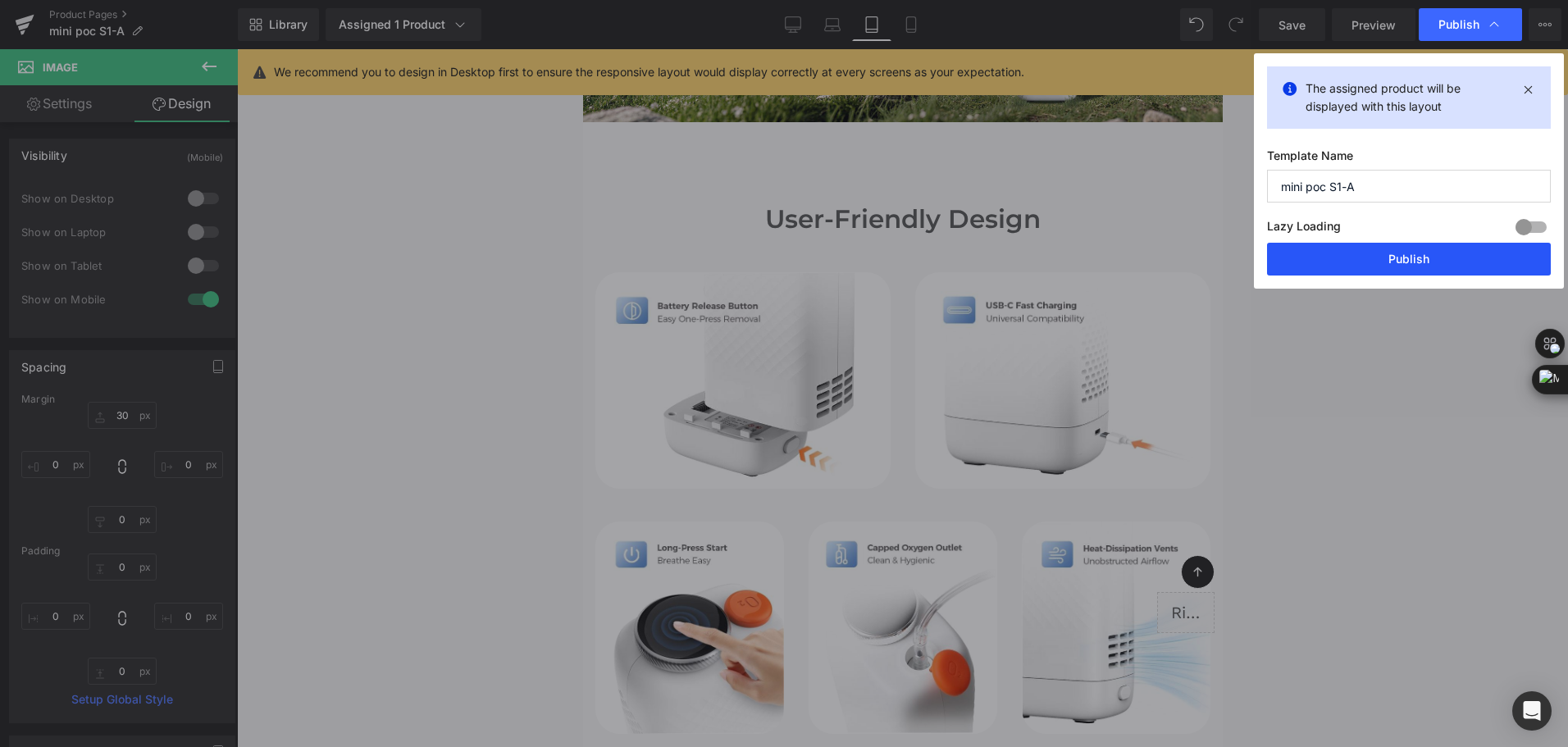
click at [1391, 261] on button "Publish" at bounding box center [1409, 258] width 284 height 33
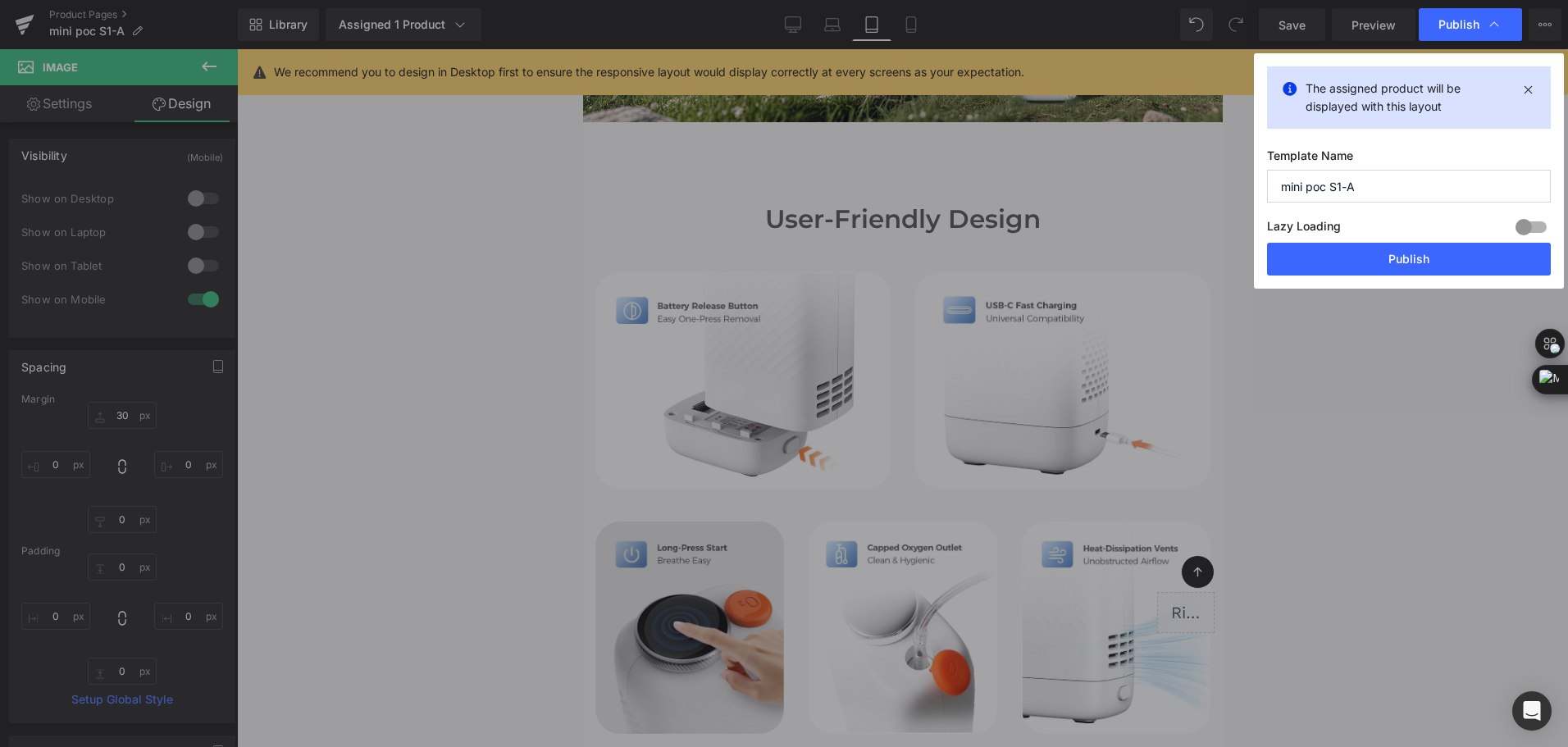
click at [1098, 26] on div "Library Assigned 1 Product Product Preview Mini Portable O2 Concentrator Manage…" at bounding box center [903, 24] width 1330 height 33
click at [892, 24] on link "Mobile" at bounding box center [911, 24] width 39 height 33
click at [1042, 21] on div "Library Assigned 1 Product Product Preview Mini Portable O2 Concentrator Manage…" at bounding box center [903, 24] width 1330 height 33
click at [903, 22] on icon at bounding box center [911, 25] width 17 height 17
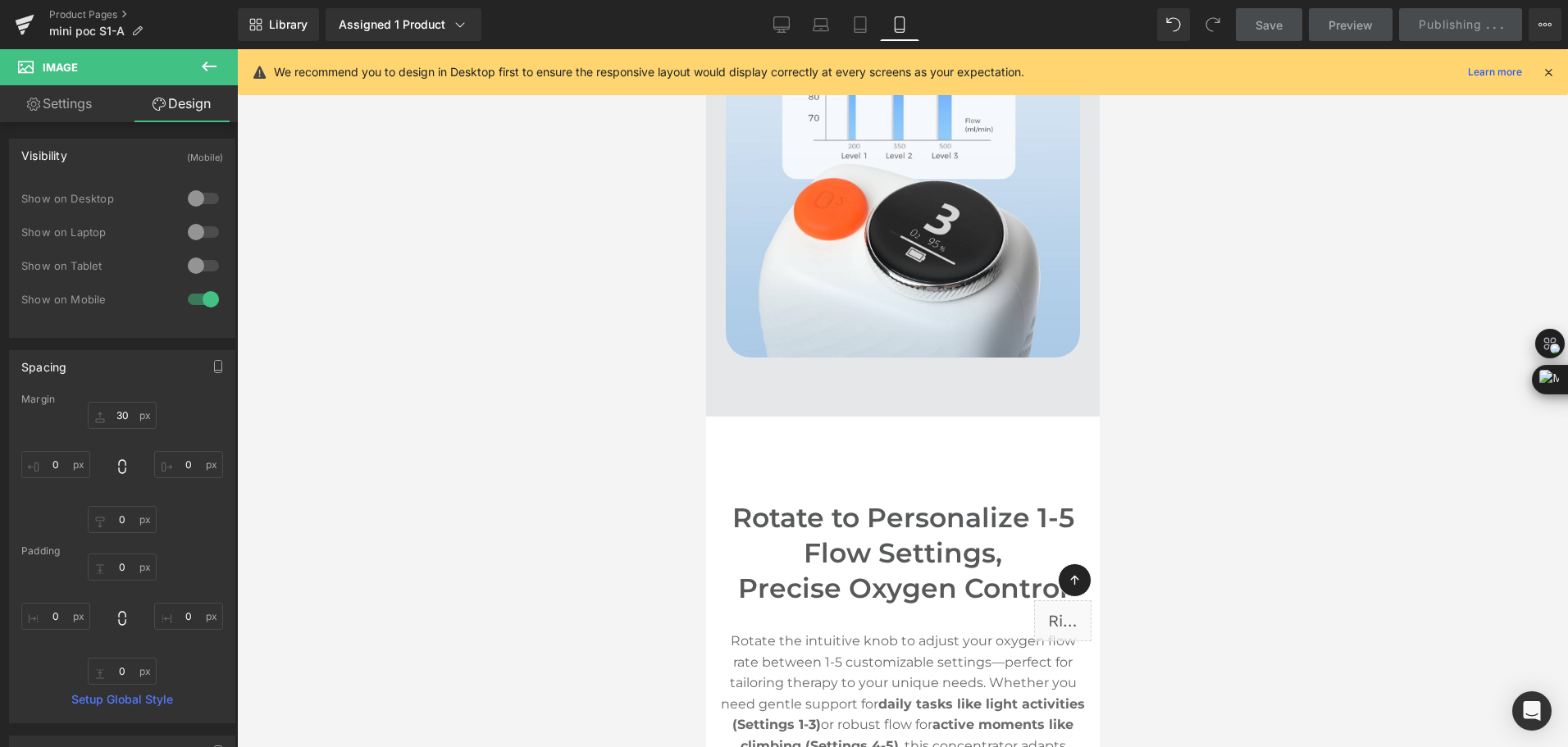
scroll to position [6567, 0]
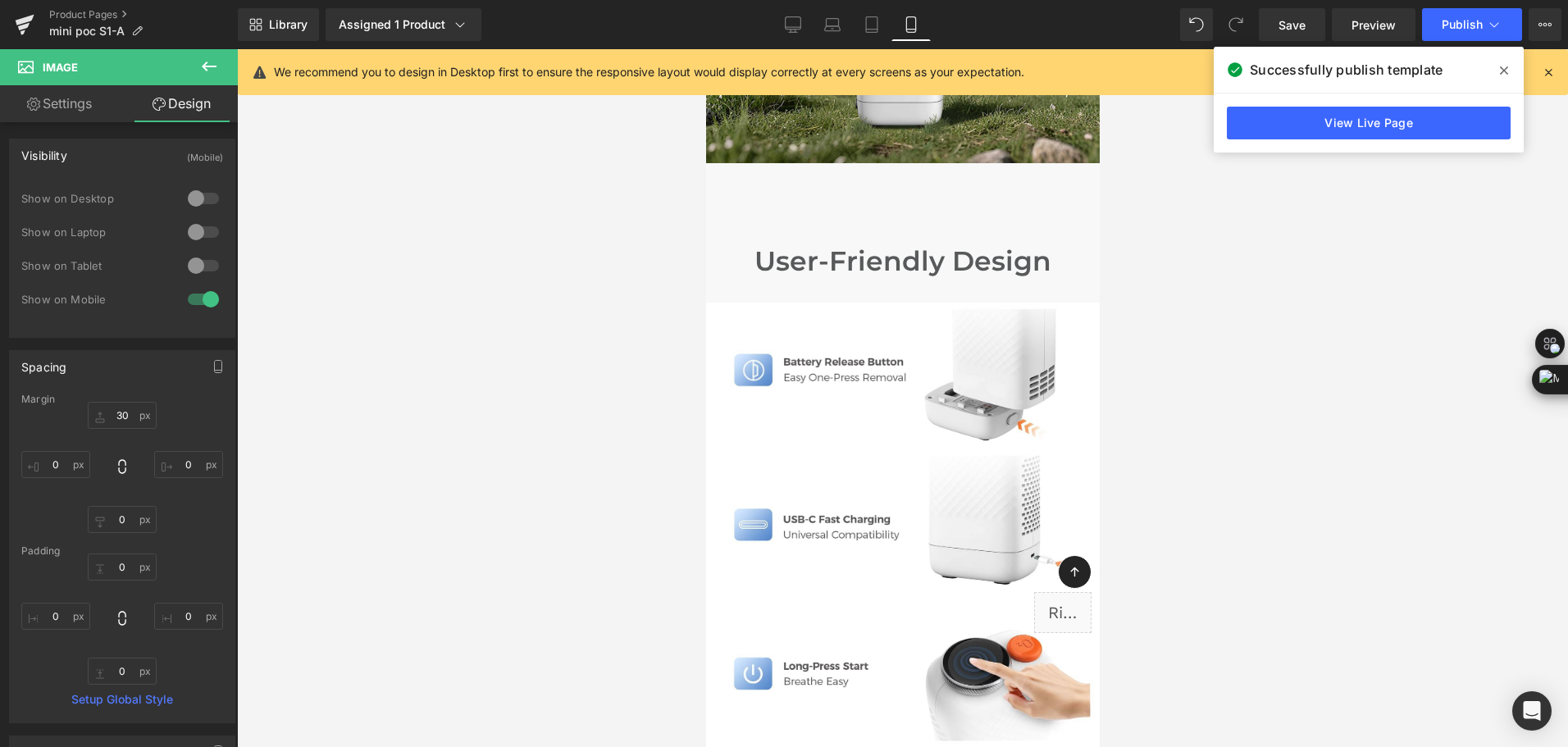
click at [1063, 31] on div "Library Assigned 1 Product Product Preview Mini Portable O2 Concentrator Manage…" at bounding box center [903, 24] width 1330 height 33
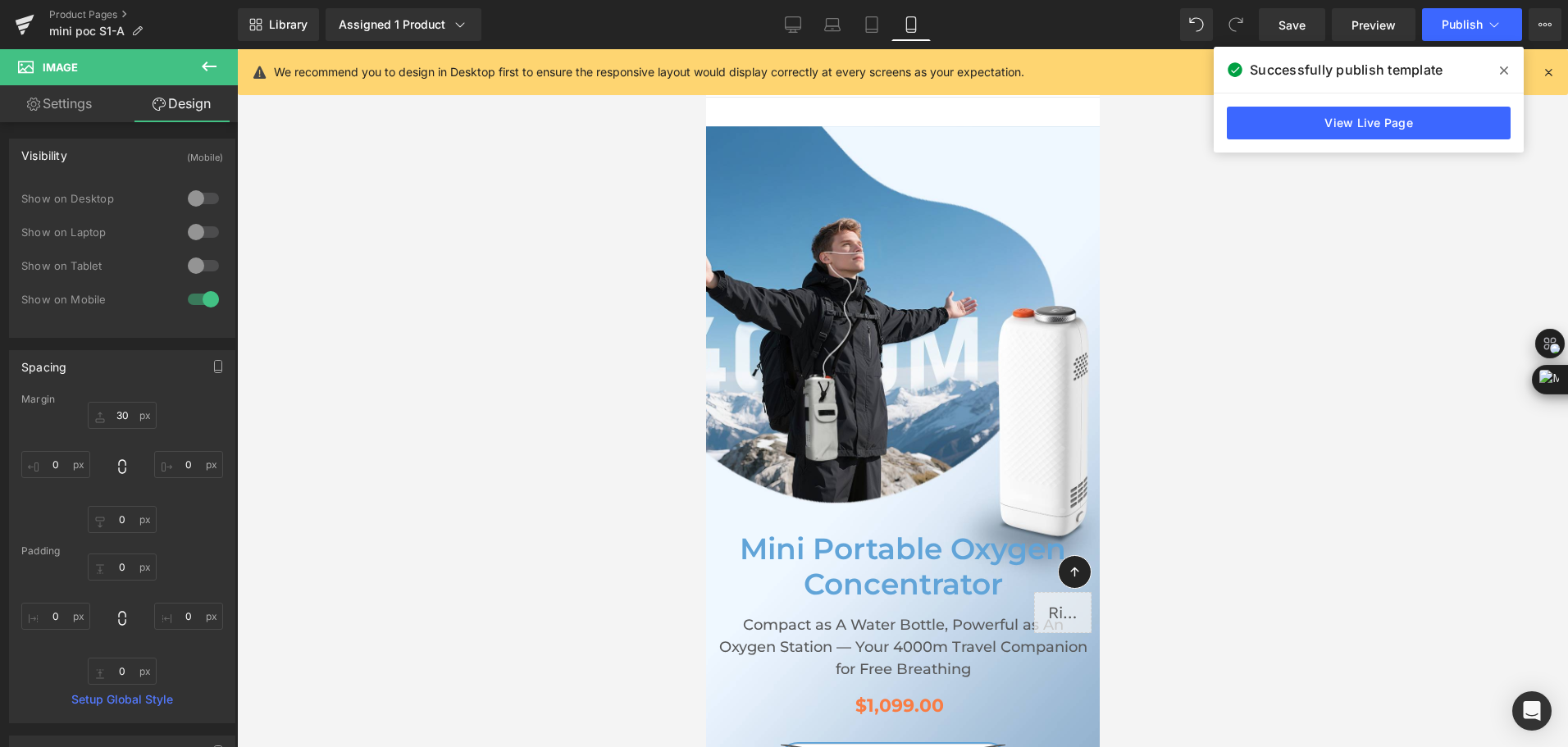
scroll to position [0, 0]
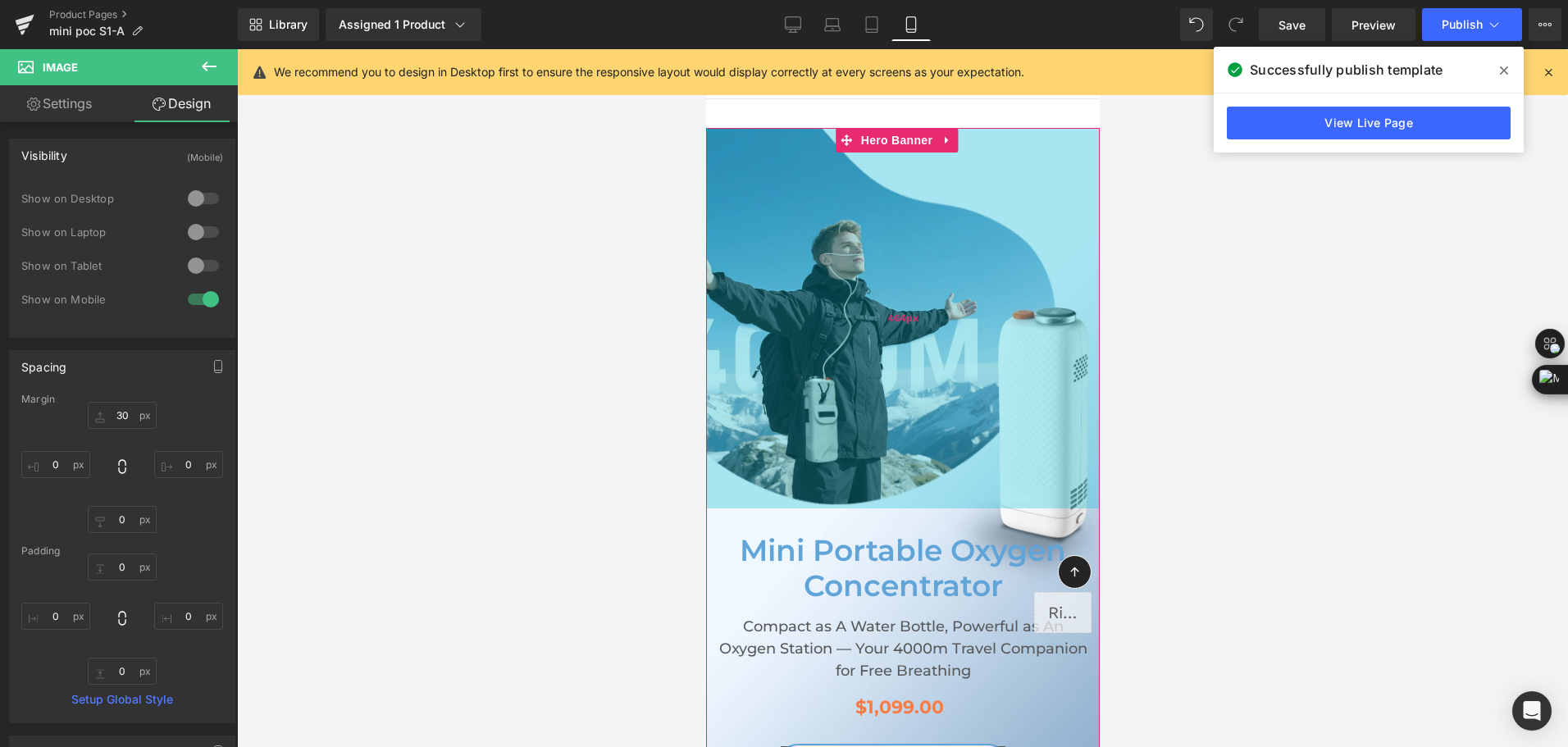
click at [846, 249] on div "464px" at bounding box center [902, 318] width 394 height 380
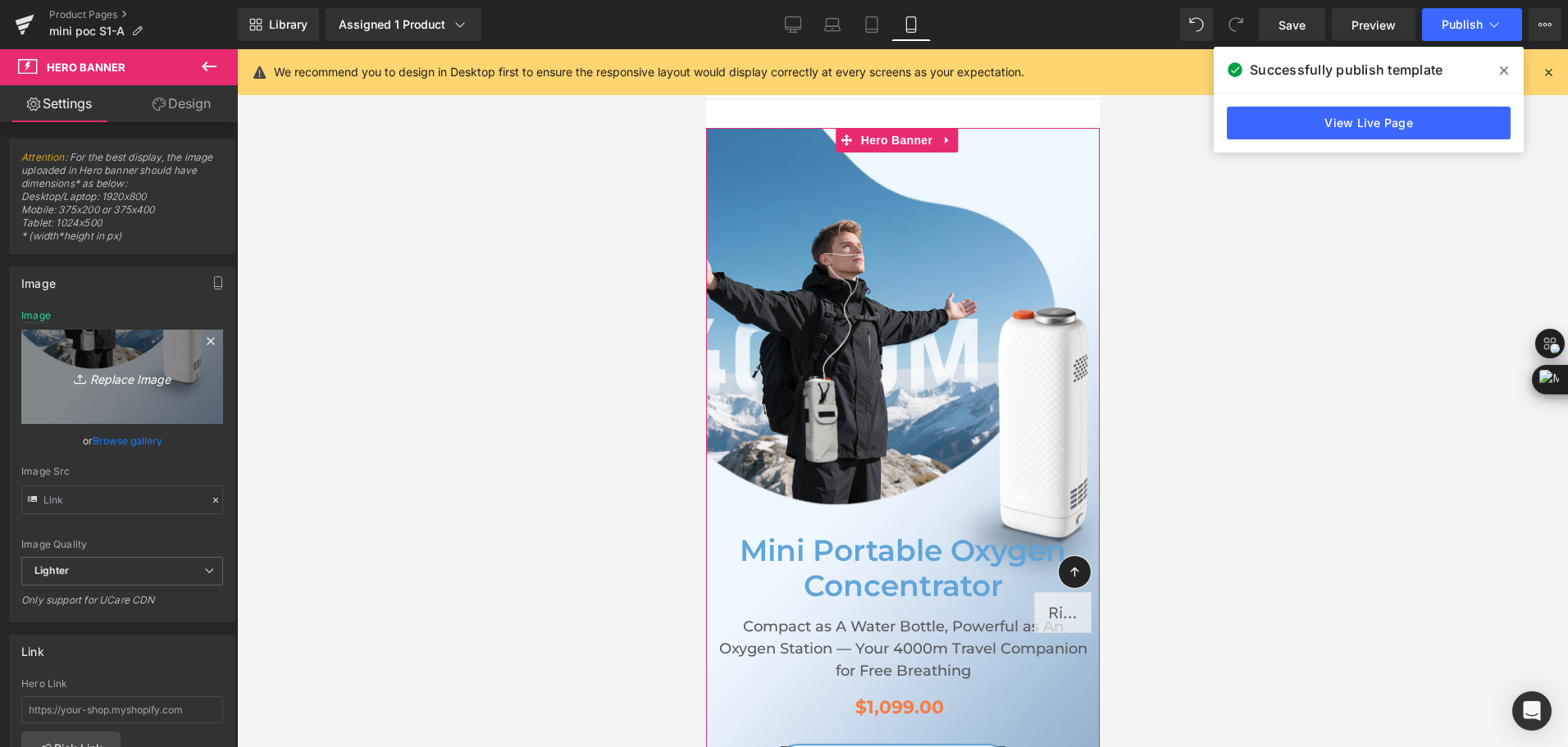
click at [146, 369] on icon "Replace Image" at bounding box center [122, 377] width 132 height 21
type input "C:\fakepath\mini portable oxygen concentrator for plateau travel-2.jpg"
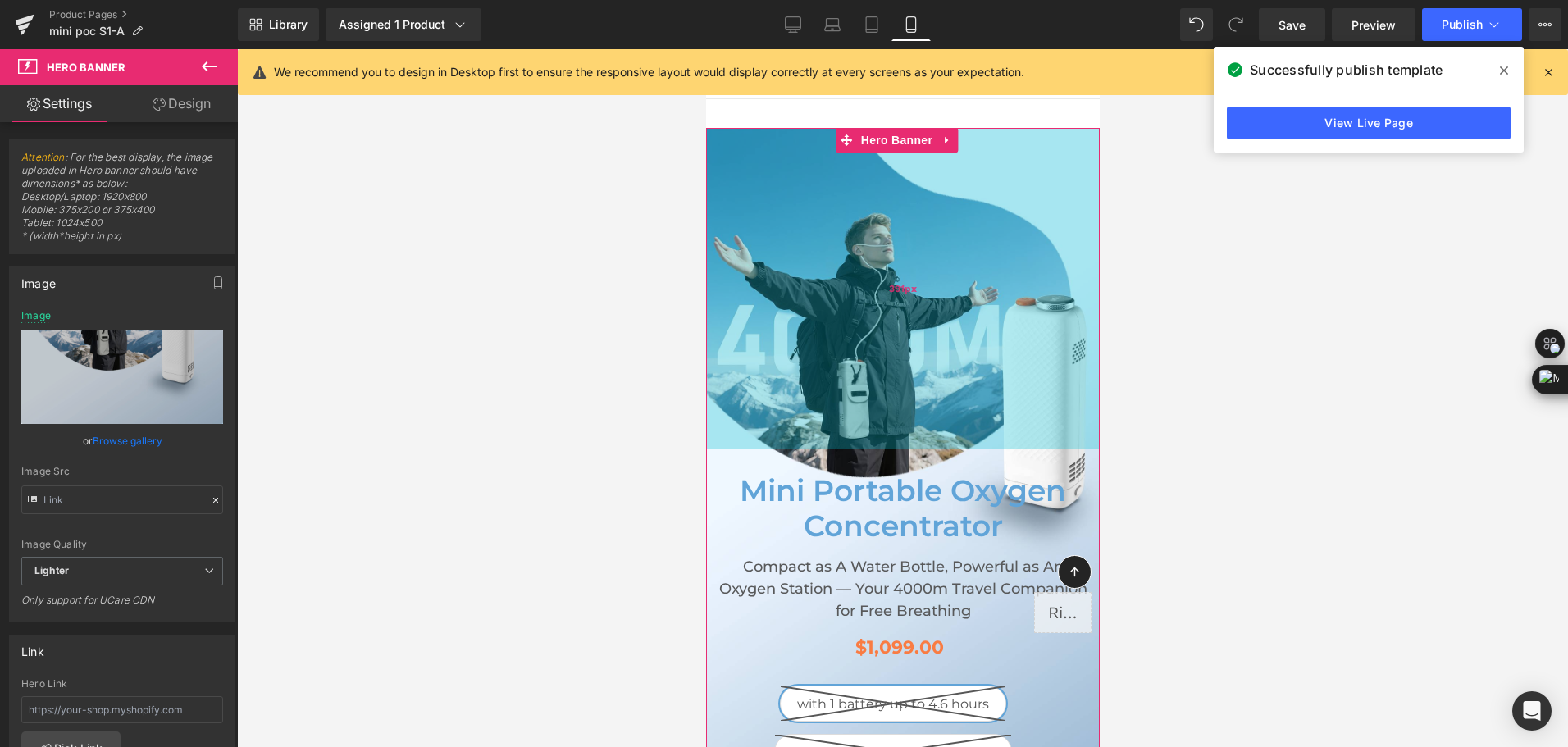
drag, startPoint x: 892, startPoint y: 477, endPoint x: 1175, endPoint y: 59, distance: 504.8
click at [900, 417] on div "391px" at bounding box center [902, 288] width 394 height 321
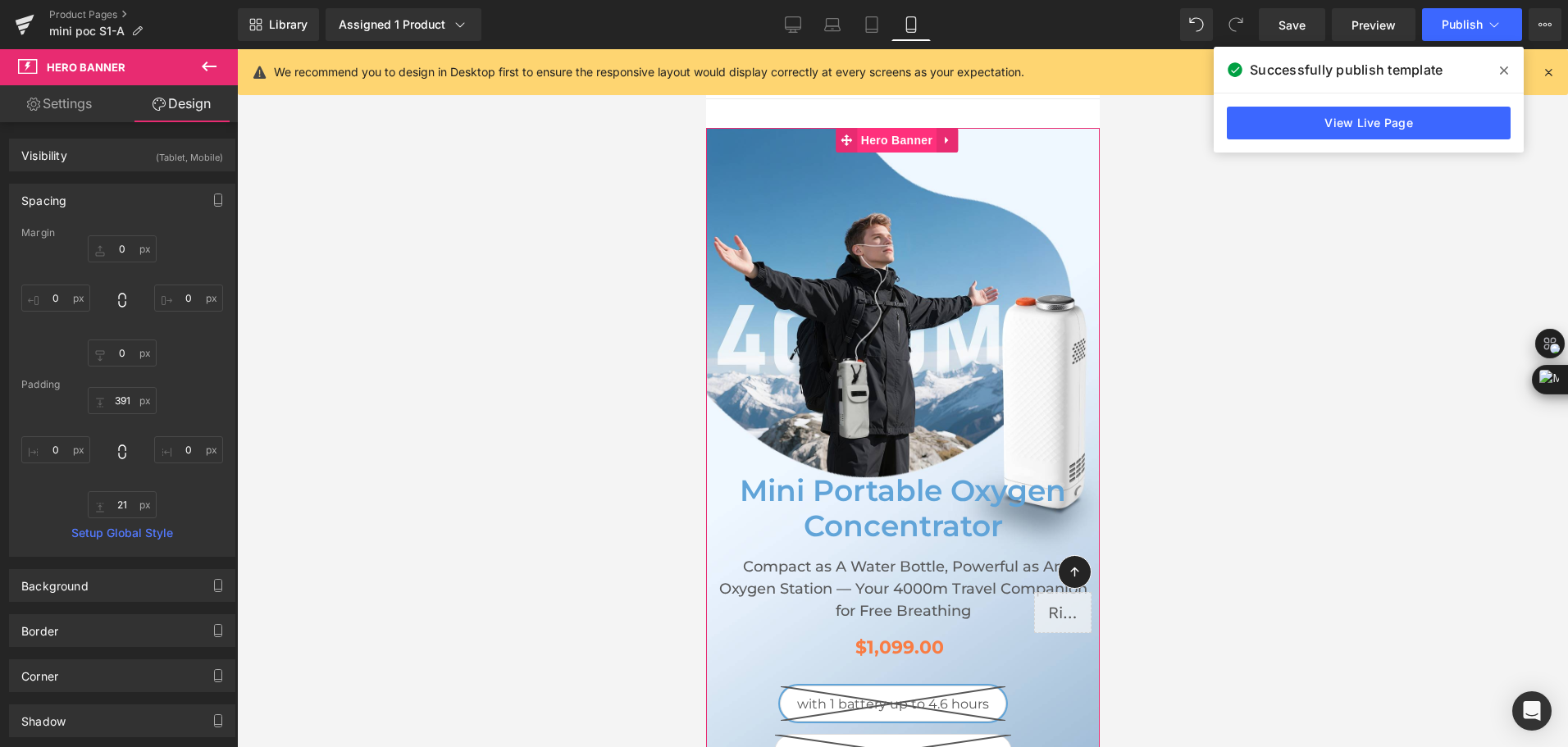
click at [895, 141] on span "Hero Banner" at bounding box center [895, 140] width 79 height 24
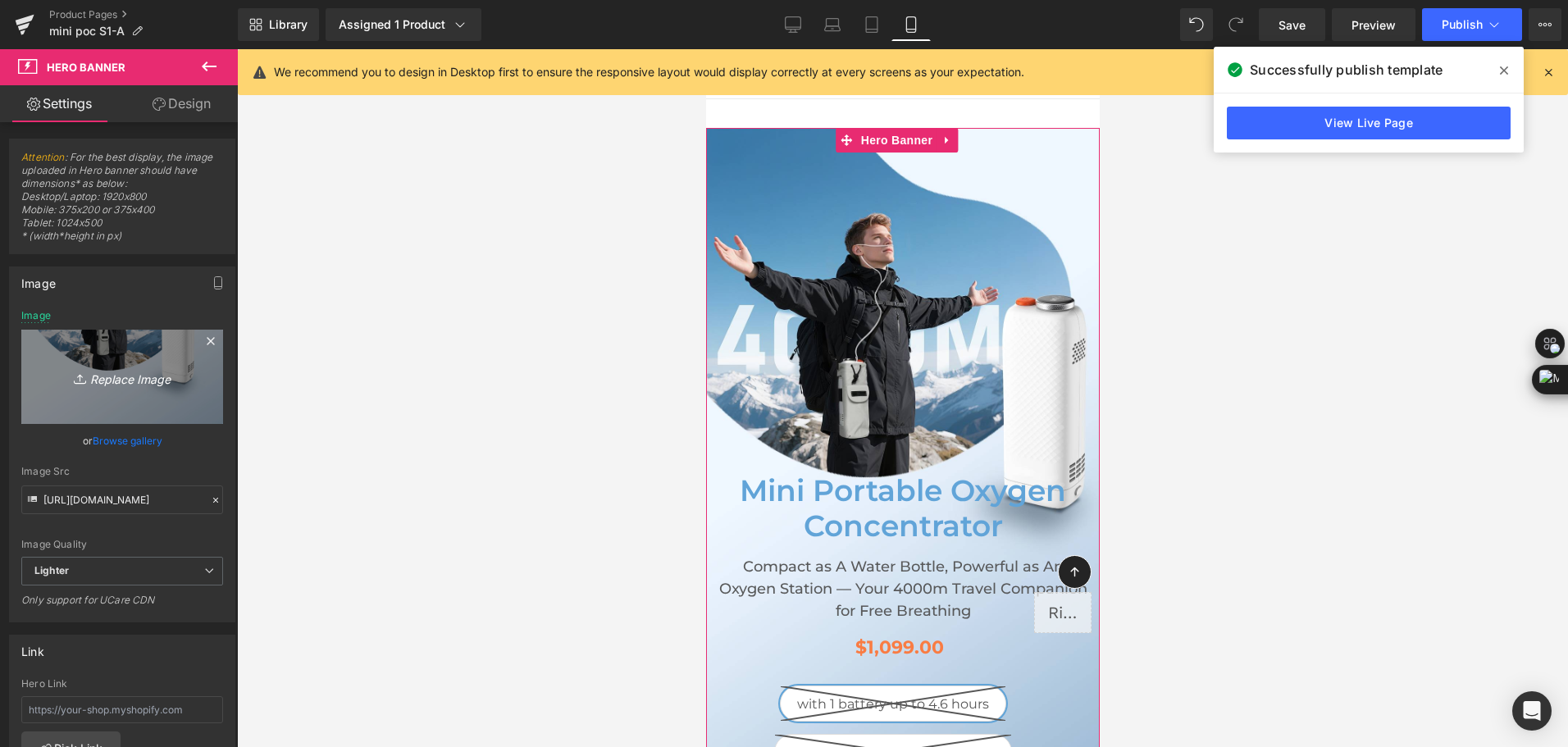
click at [119, 366] on link "Replace Image" at bounding box center [122, 376] width 201 height 94
type input "C:\fakepath\mini portable oxygen concentrator for plateau travel-3.jpg"
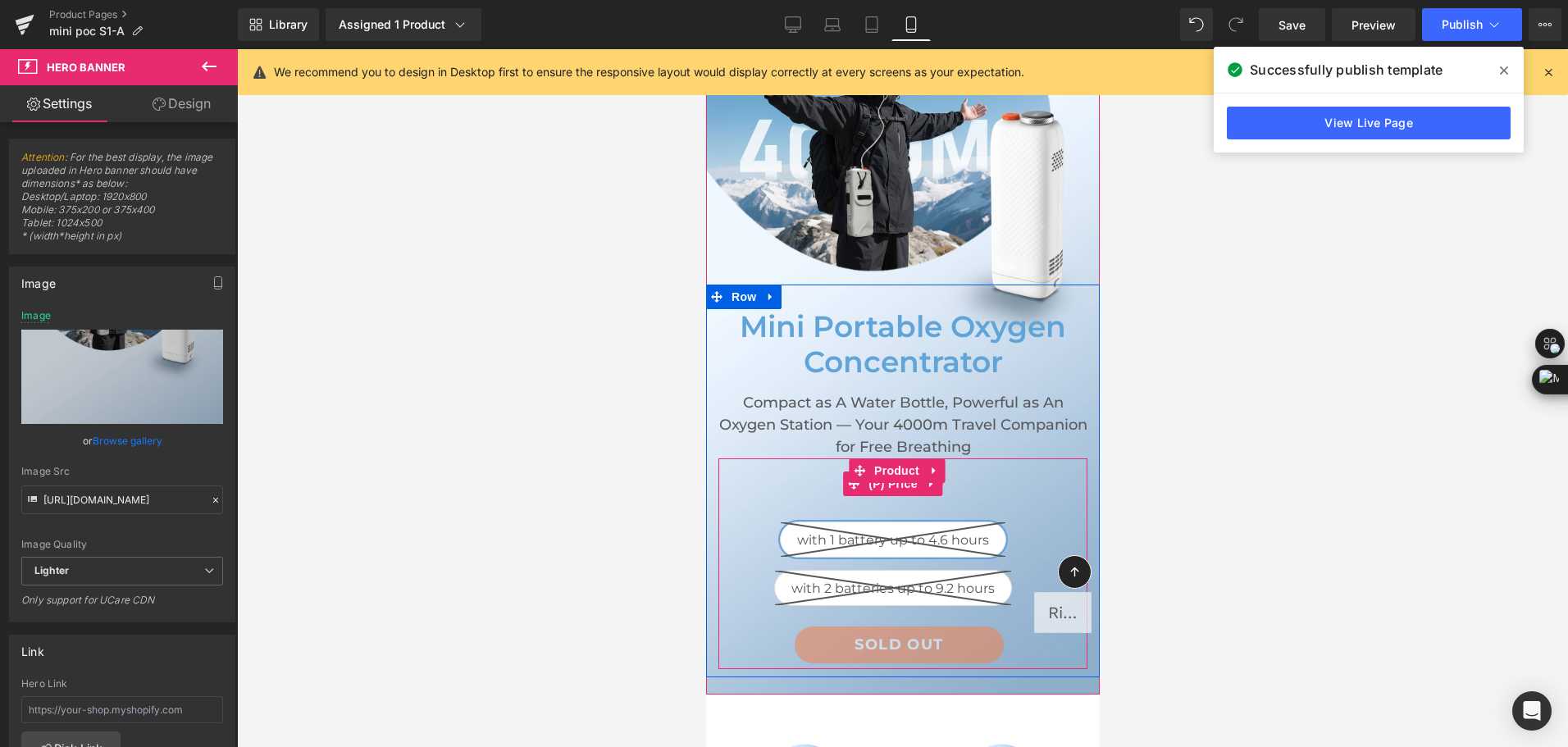
scroll to position [82, 0]
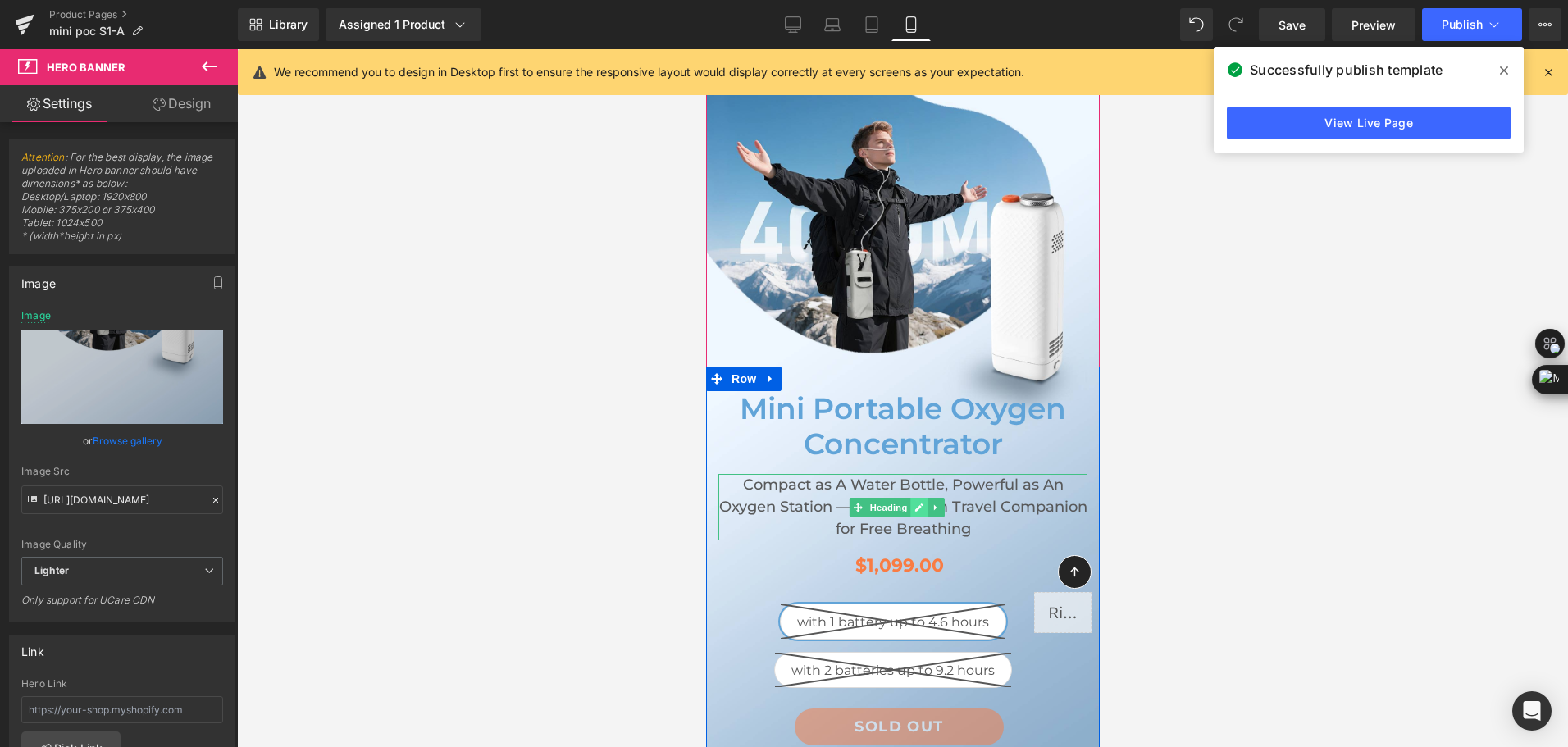
click at [924, 502] on link at bounding box center [918, 507] width 17 height 20
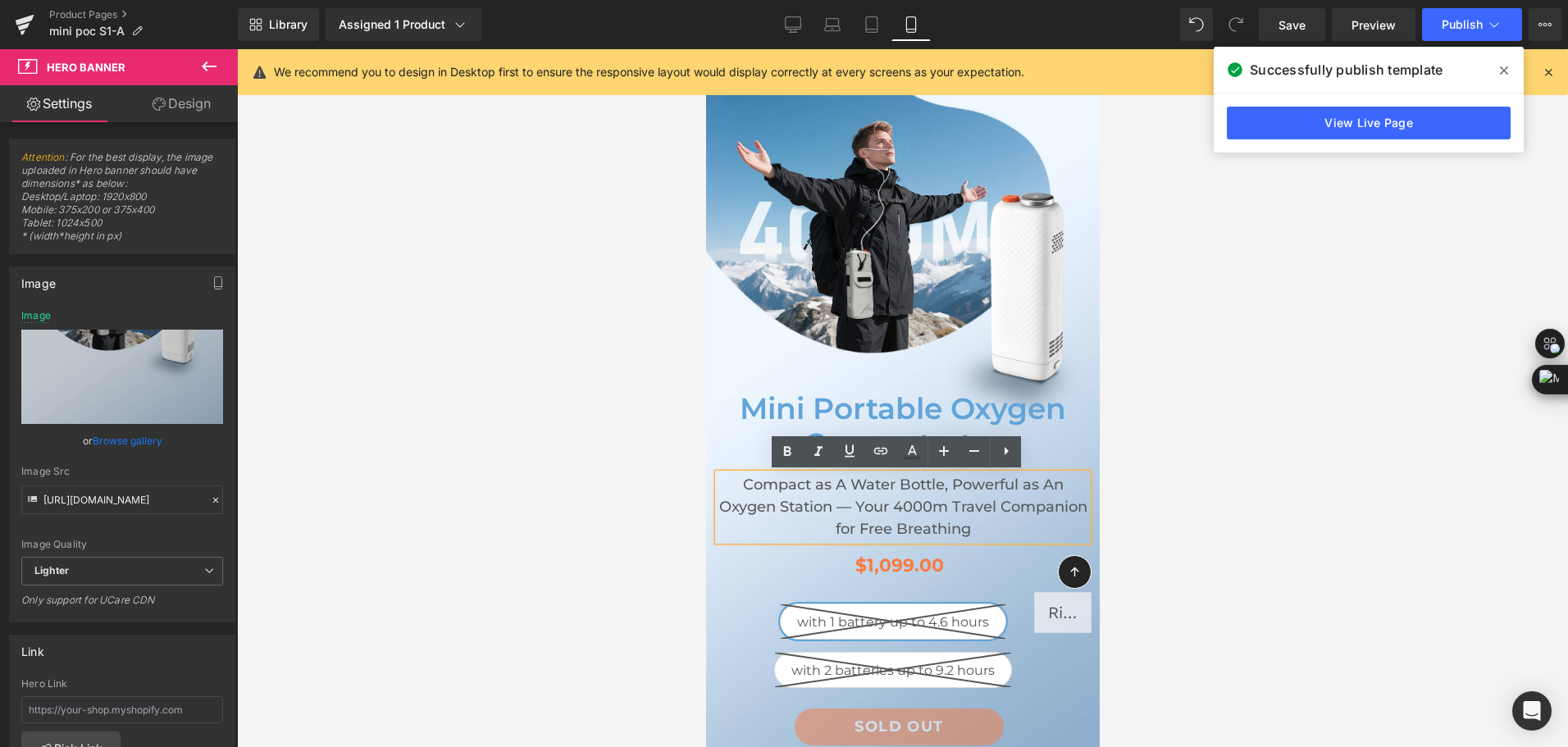
click at [924, 502] on h2 "Compact as A Water Bottle, Powerful as An Oxygen Station — Your 4000m Travel Co…" at bounding box center [902, 506] width 369 height 66
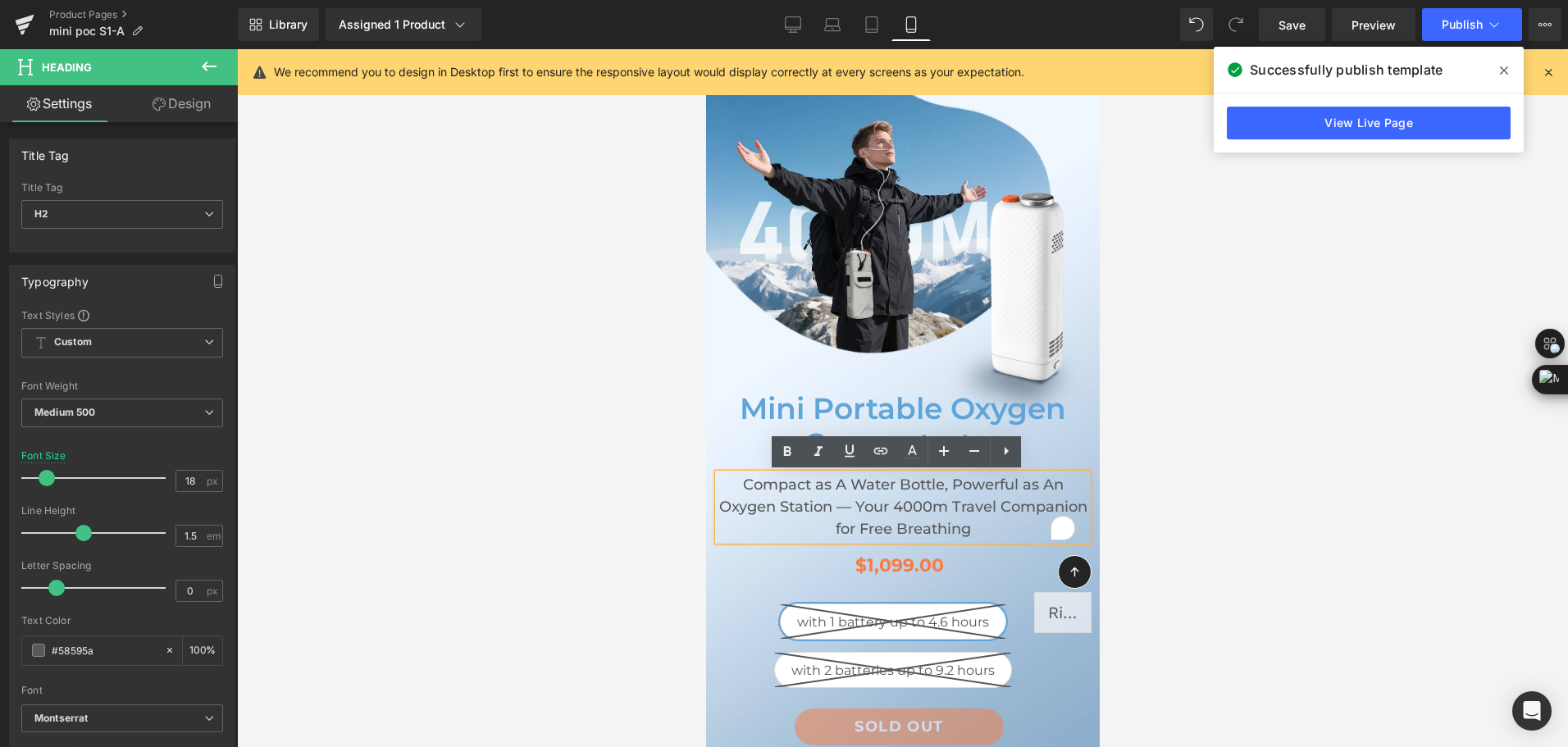
click at [924, 502] on h2 "Compact as A Water Bottle, Powerful as An Oxygen Station — Your 4000m Travel Co…" at bounding box center [902, 506] width 369 height 66
click at [970, 455] on icon at bounding box center [974, 450] width 20 height 20
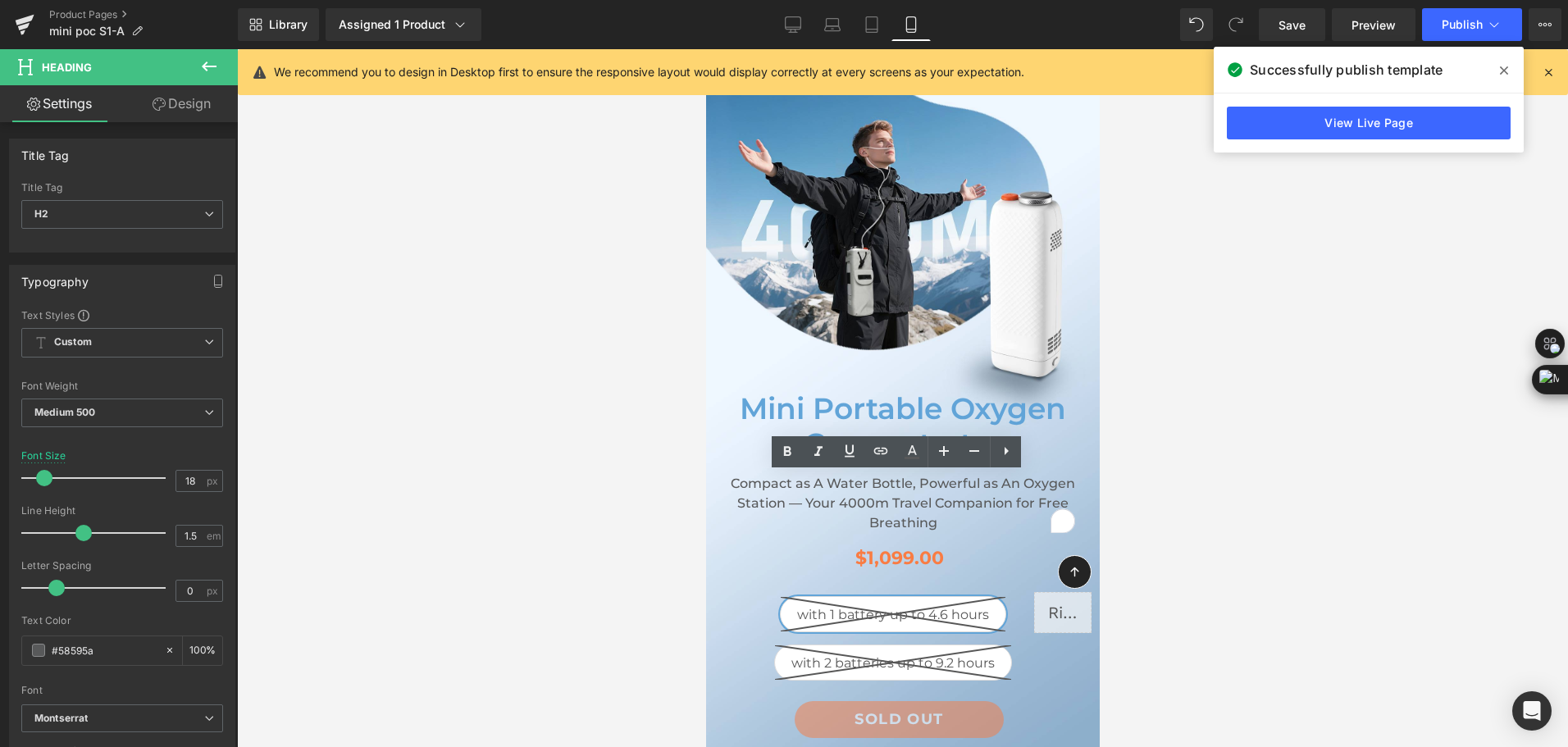
click at [1165, 466] on div at bounding box center [902, 398] width 1331 height 698
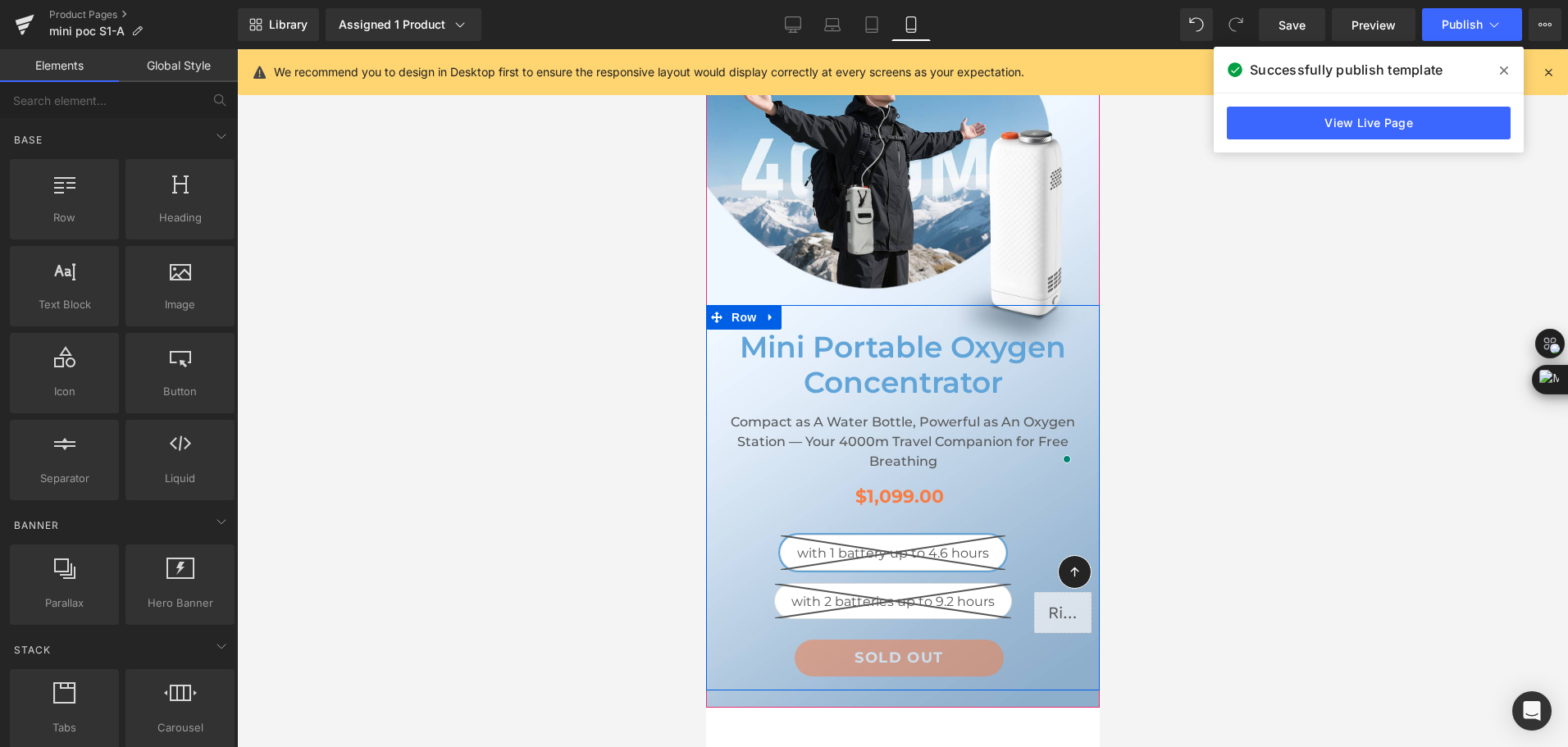
scroll to position [164, 0]
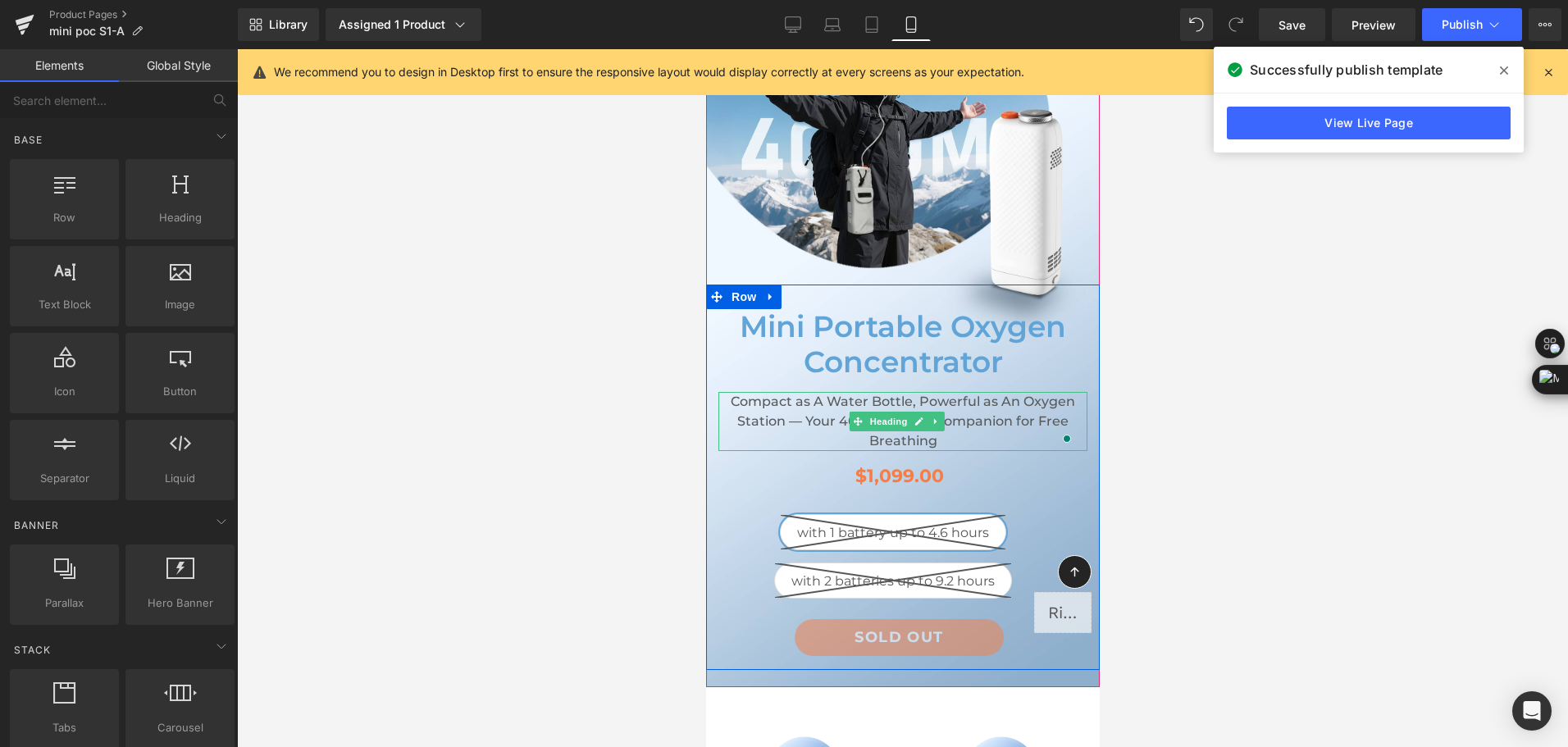
click at [820, 401] on h2 "Compact as A Water Bottle, Powerful as An Oxygen Station — Your 4000m Travel Co…" at bounding box center [902, 421] width 369 height 59
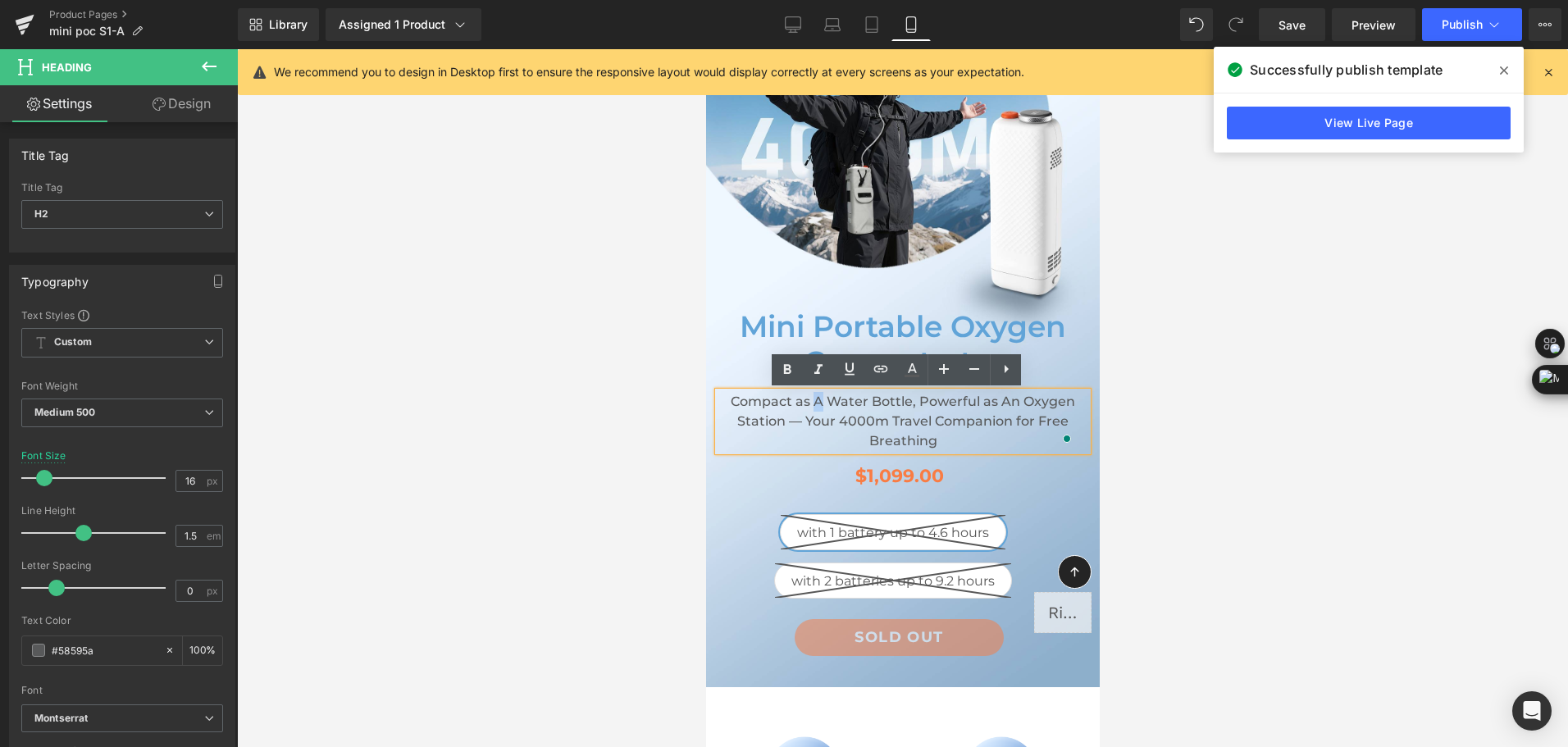
click at [807, 400] on h2 "Compact as A Water Bottle, Powerful as An Oxygen Station — Your 4000m Travel Co…" at bounding box center [902, 421] width 369 height 59
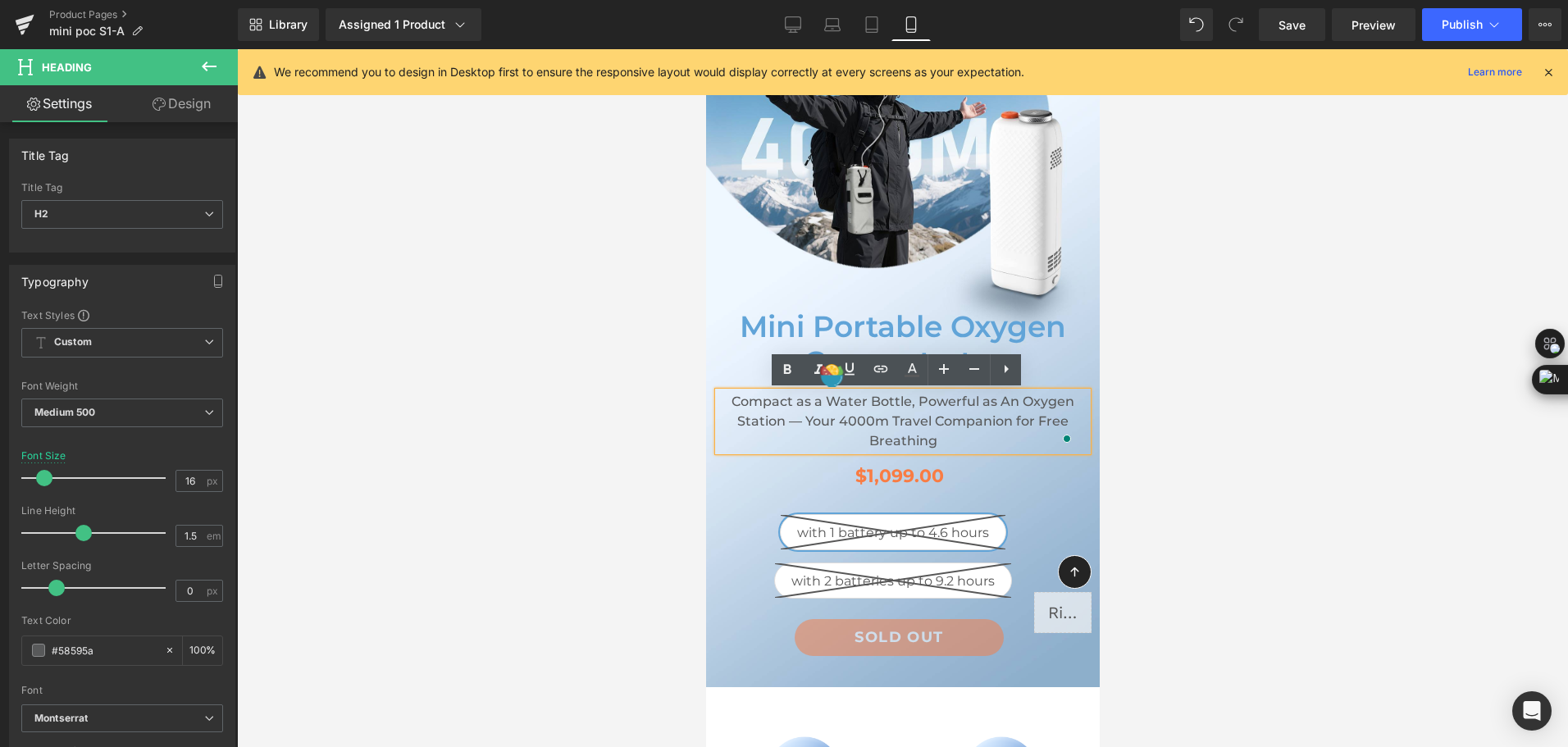
click at [995, 412] on h2 "Compact as a Water Bottle, Powerful as An Oxygen Station — Your 4000m Travel Co…" at bounding box center [902, 421] width 369 height 59
click at [996, 402] on h2 "Compact as a Water Bottle, Powerful as An Oxygen Station — Your 4000m Travel Co…" at bounding box center [902, 421] width 369 height 59
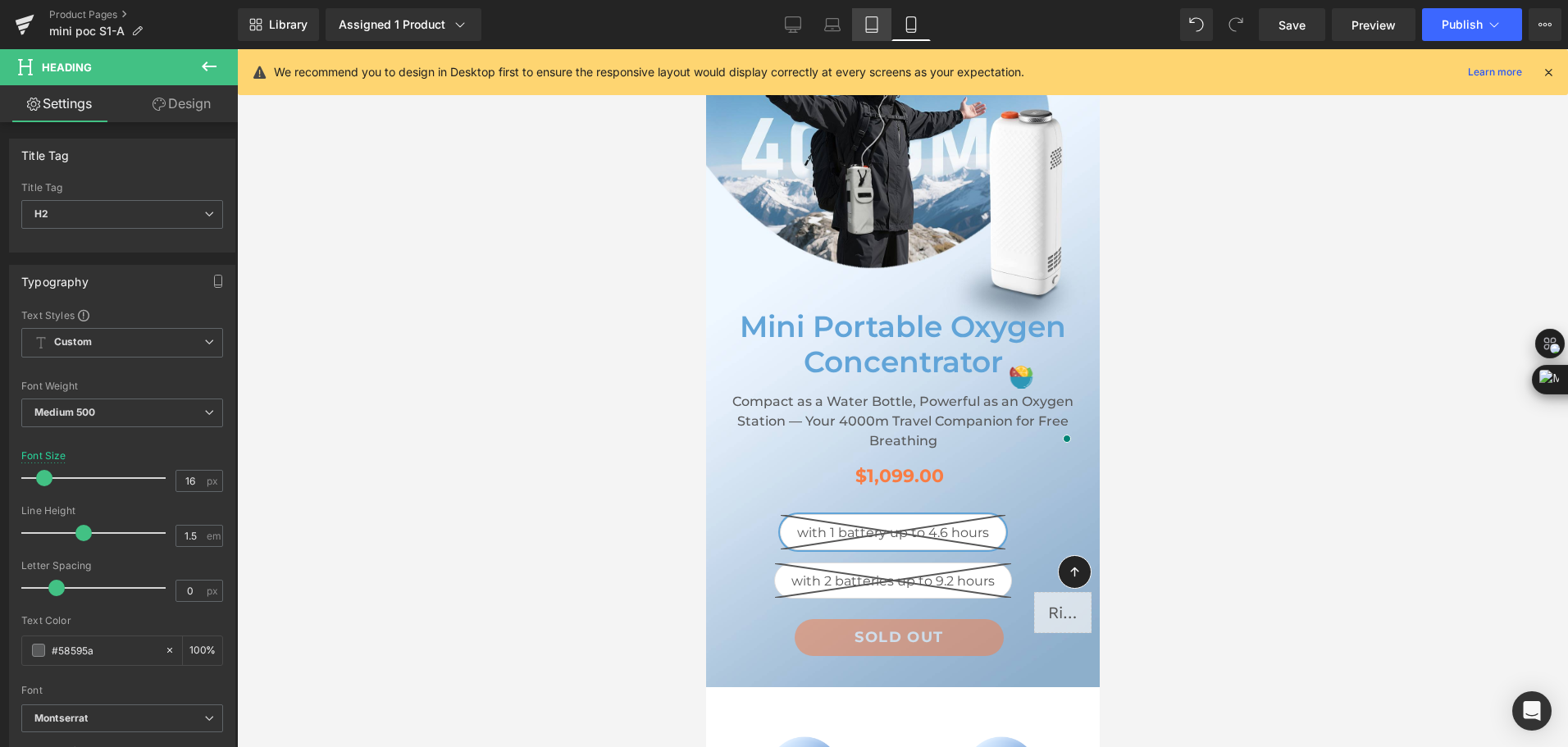
click at [867, 33] on link "Tablet" at bounding box center [872, 24] width 39 height 33
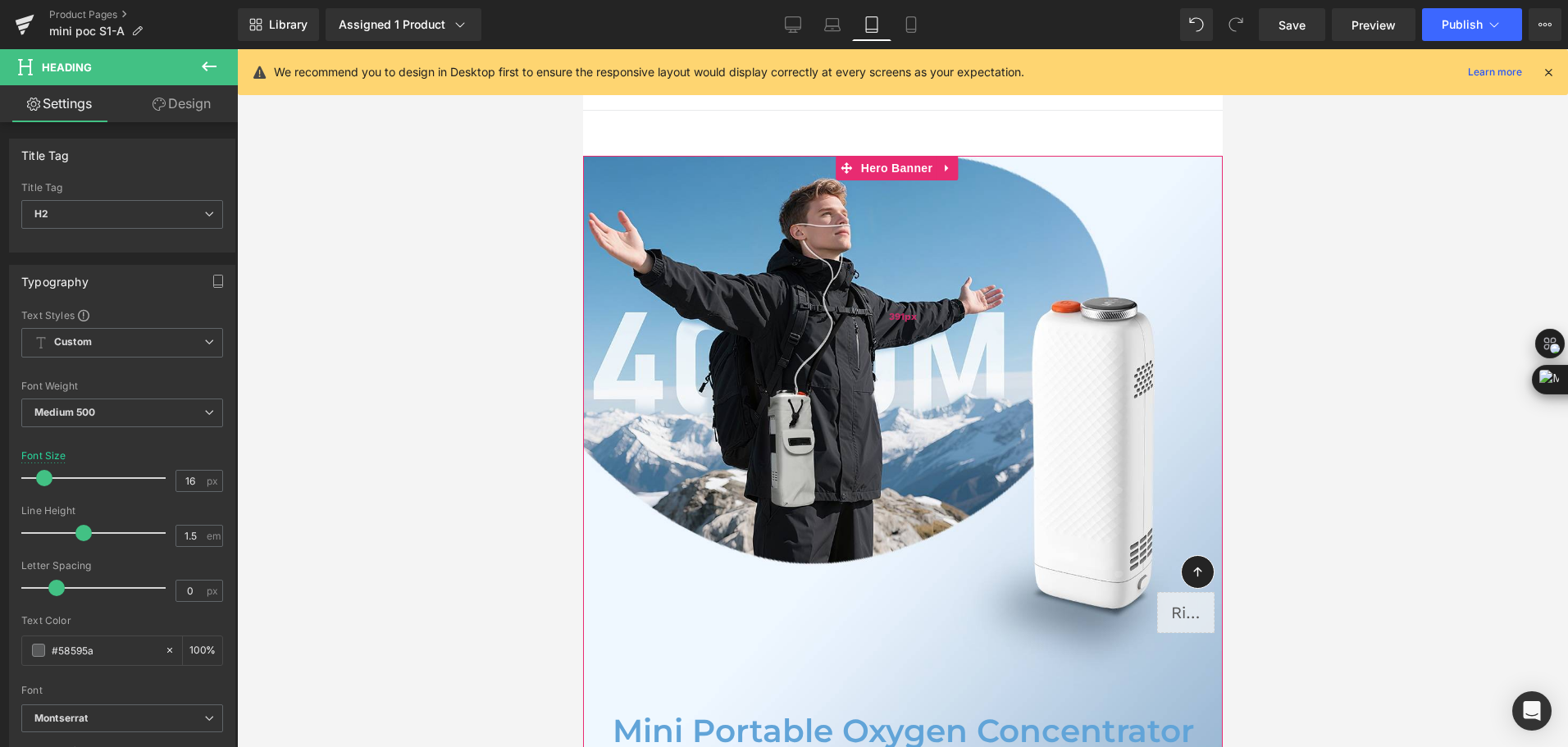
scroll to position [0, 0]
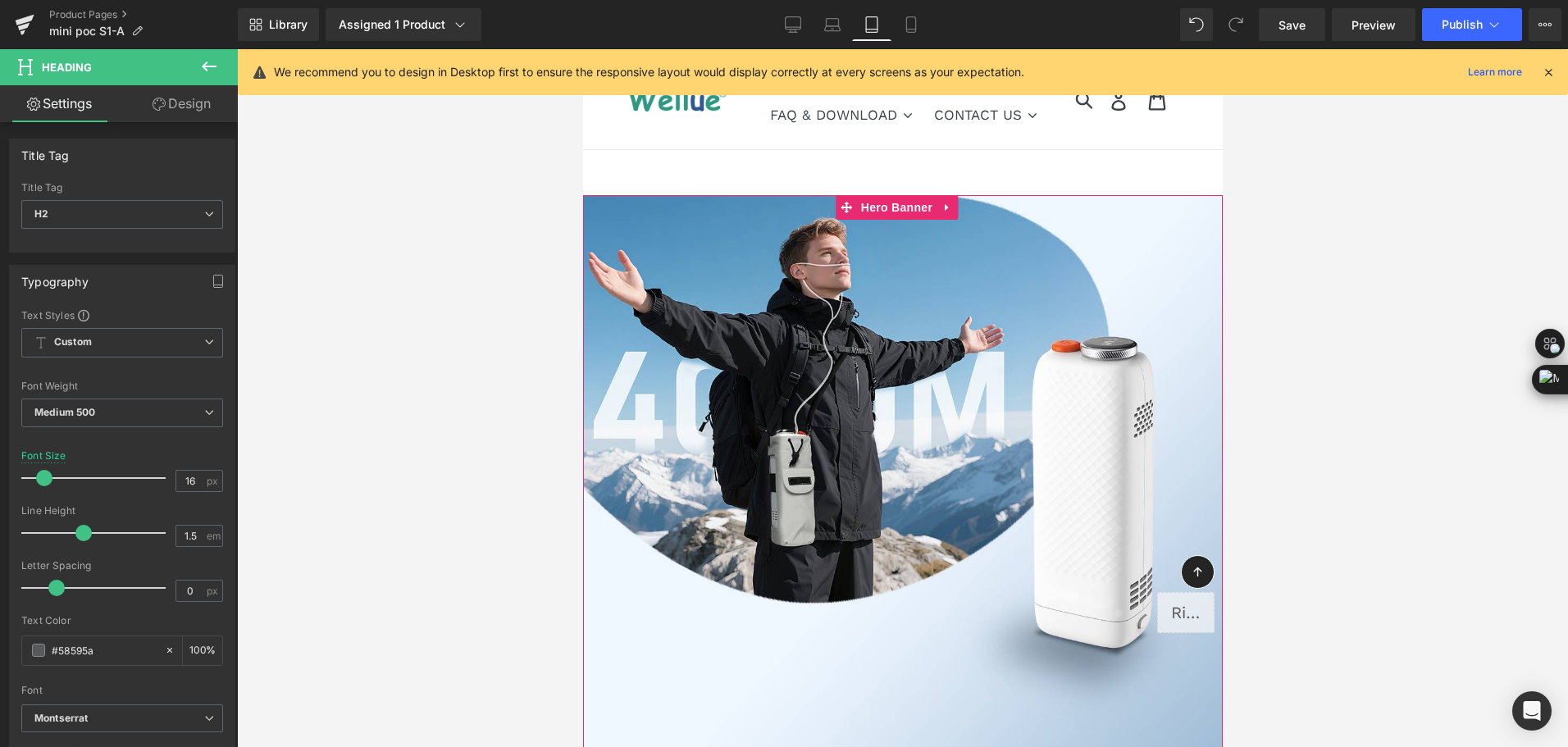
click at [879, 205] on span "Hero Banner" at bounding box center [895, 207] width 79 height 24
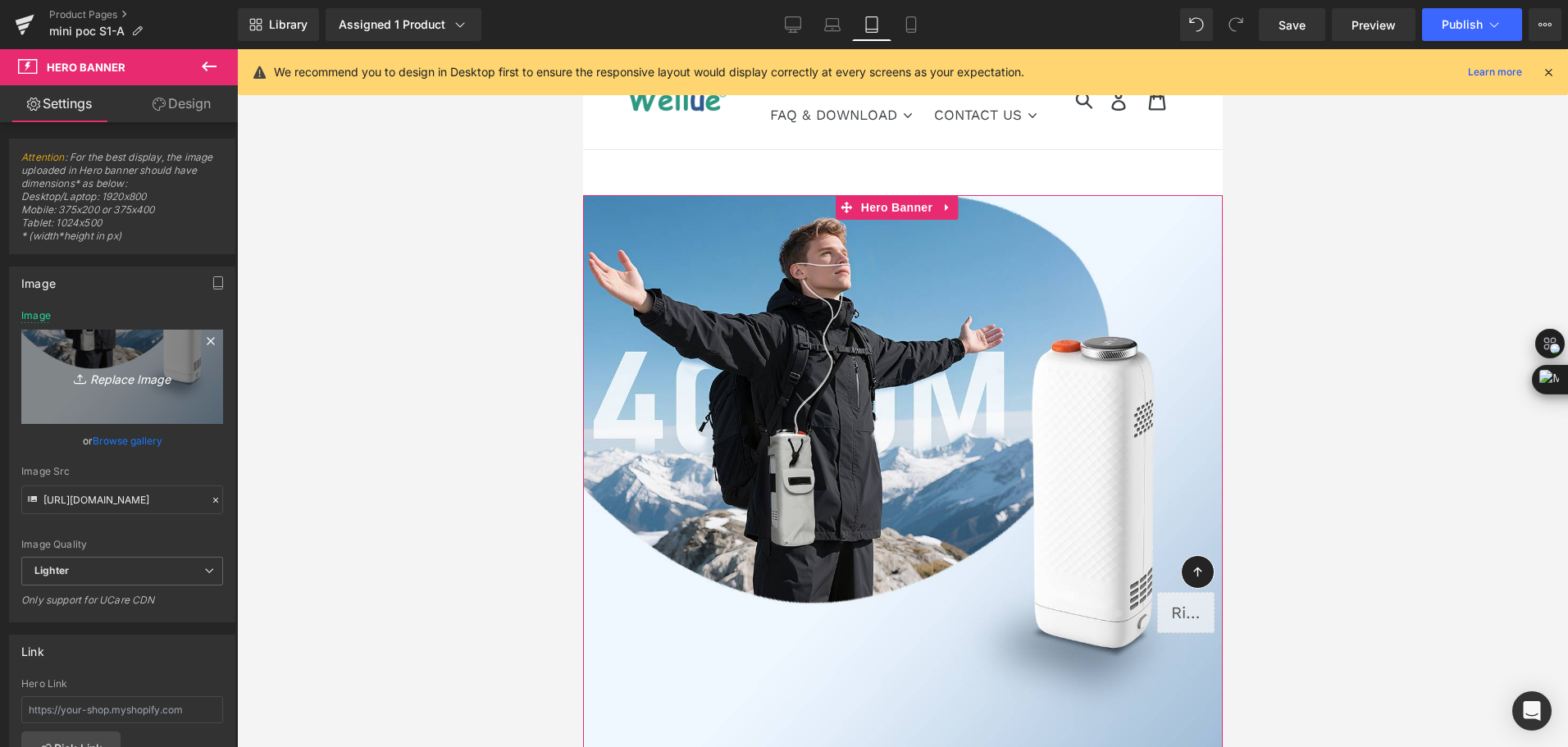
click at [113, 358] on link "Replace Image" at bounding box center [122, 376] width 201 height 94
type input "C:\fakepath\mini portable oxygen concentrator for plateau travel-3.jpg"
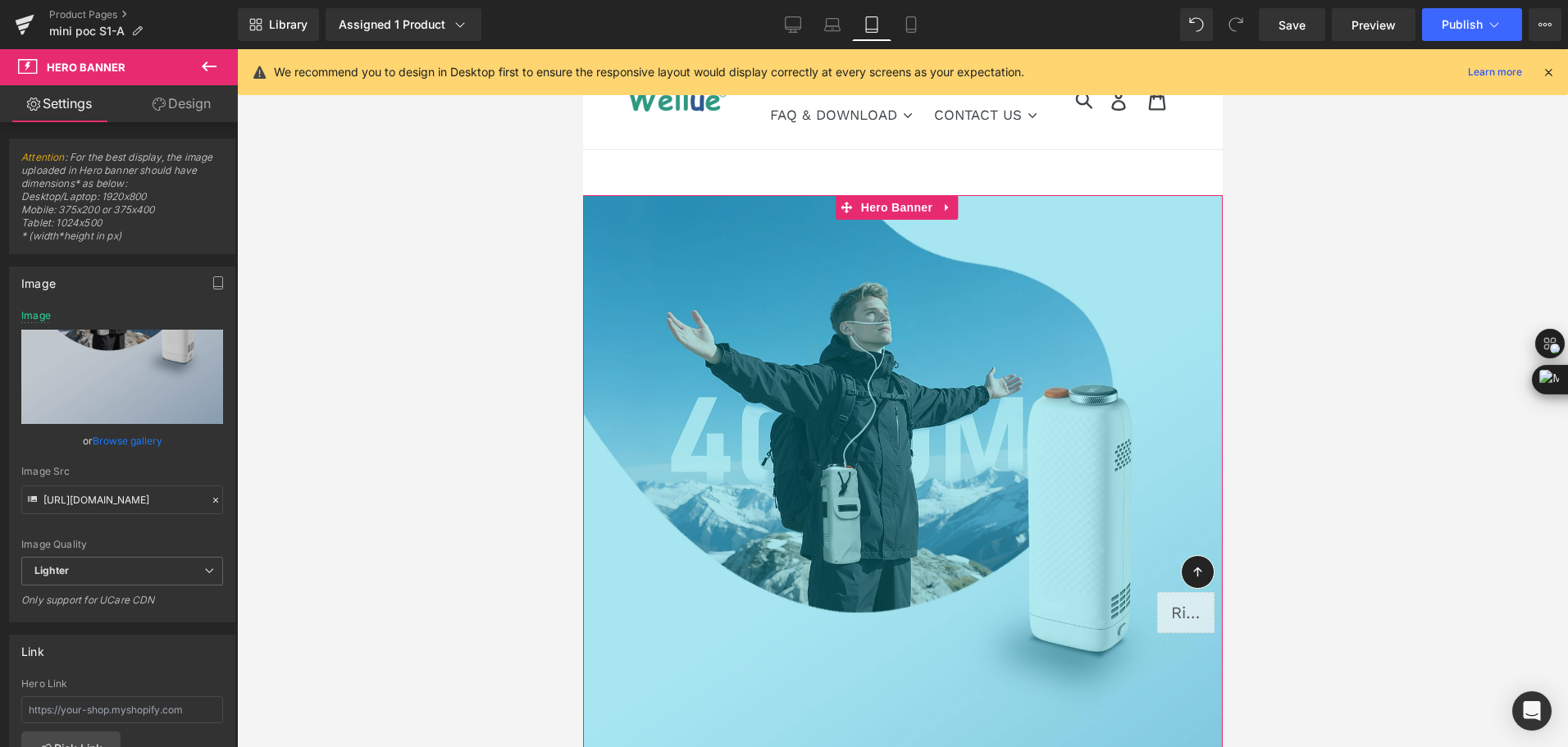
drag, startPoint x: 988, startPoint y: 603, endPoint x: 976, endPoint y: 782, distance: 179.4
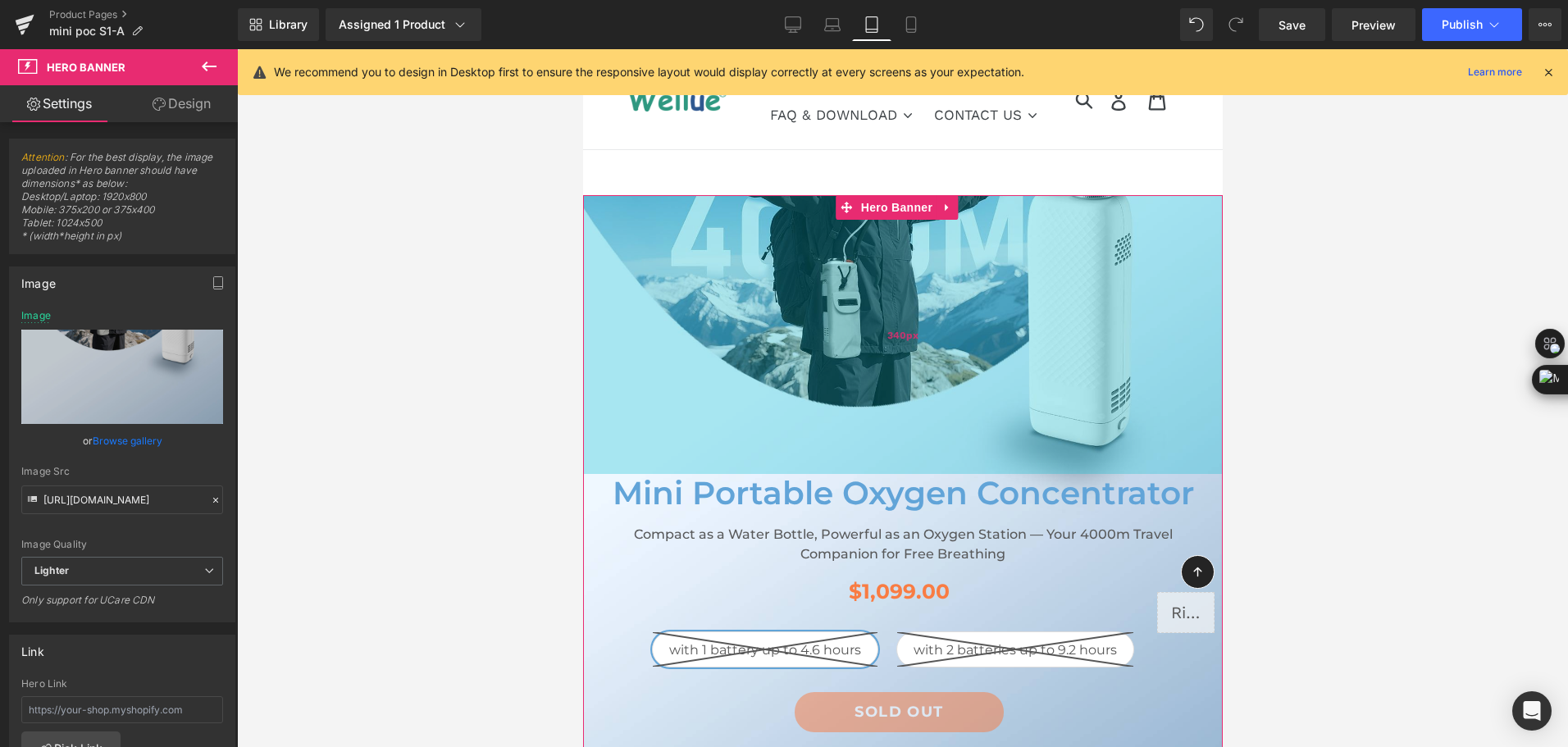
click at [1050, 326] on div "340px" at bounding box center [902, 334] width 640 height 279
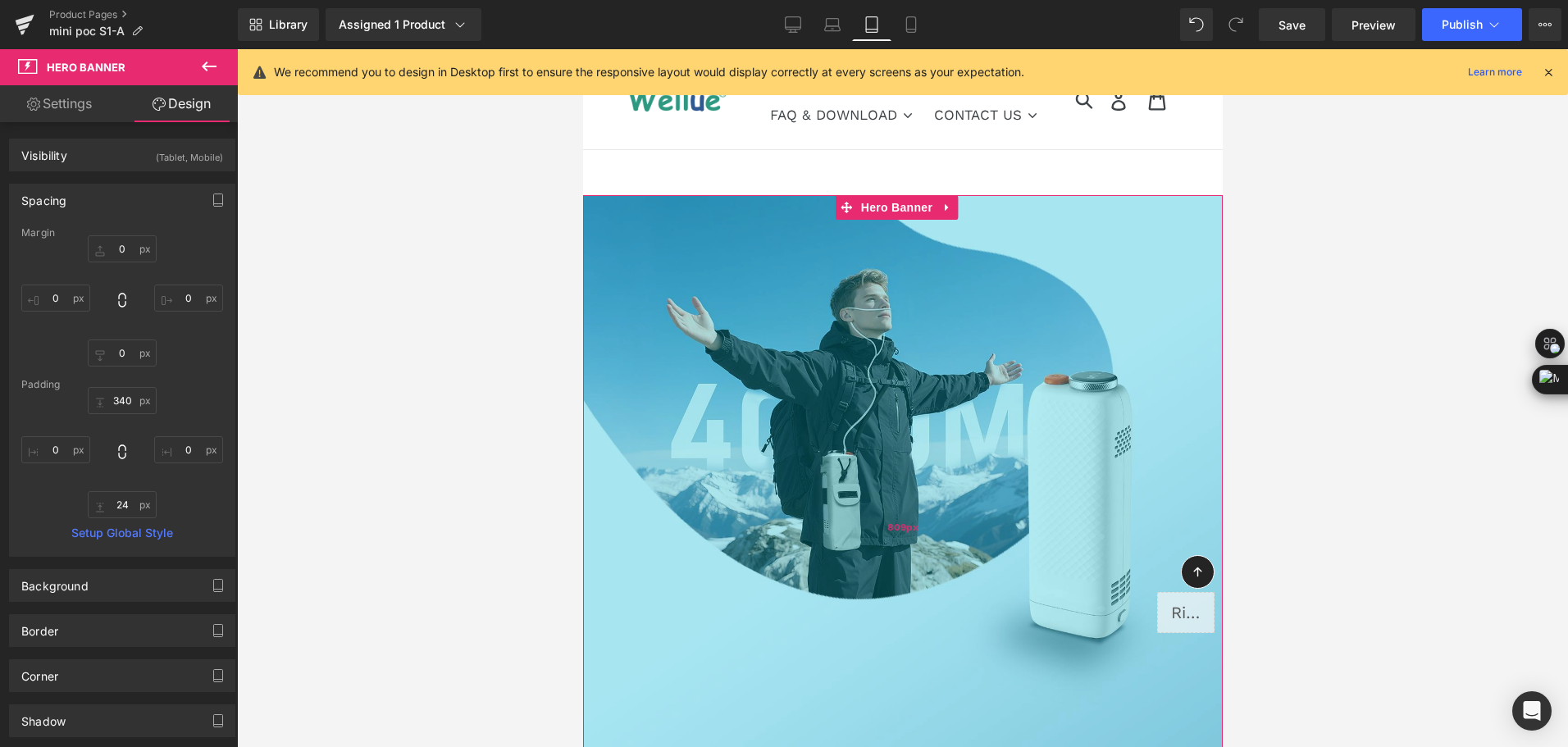
drag, startPoint x: 914, startPoint y: 359, endPoint x: 899, endPoint y: 685, distance: 326.3
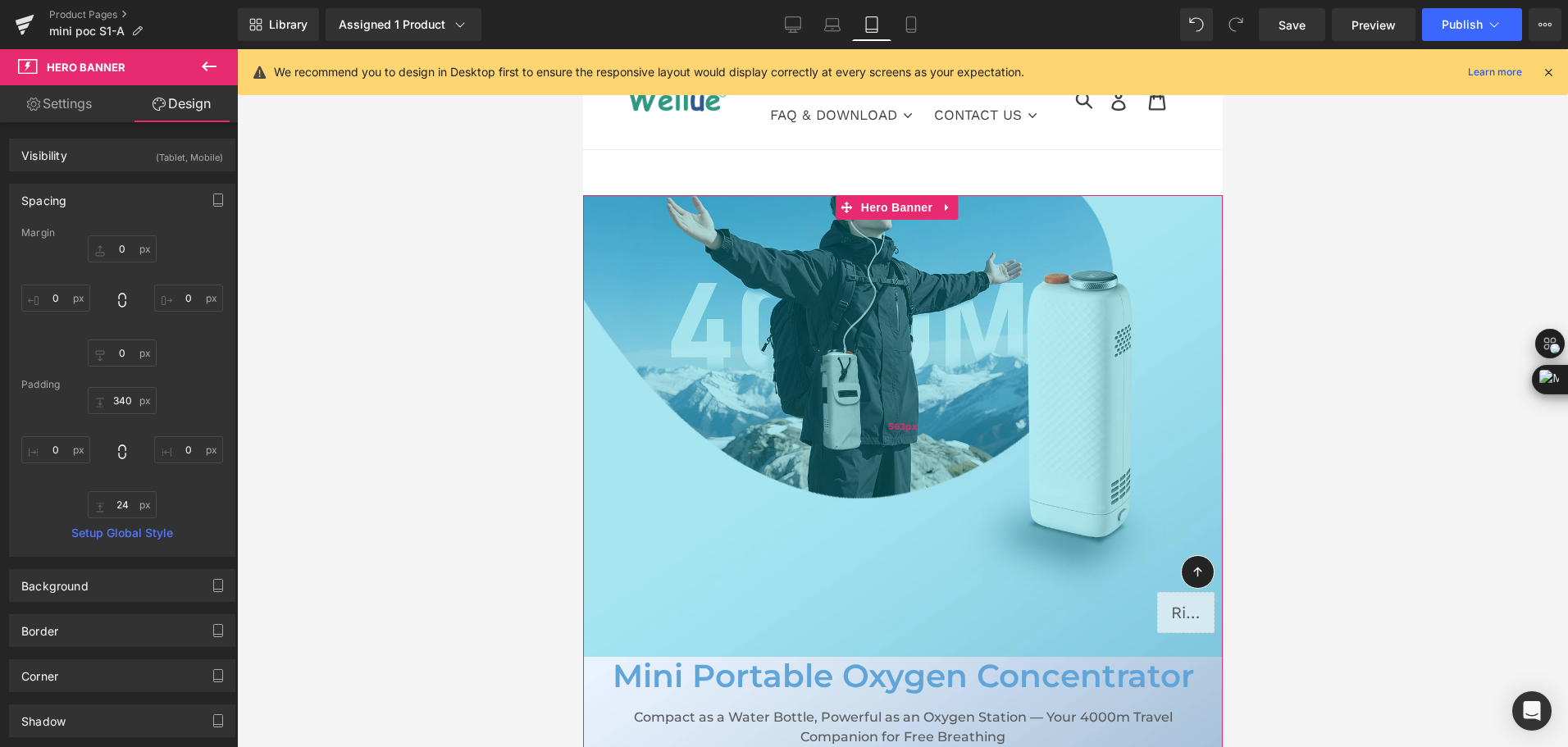
click at [848, 542] on div "563px" at bounding box center [902, 425] width 640 height 462
click at [775, 378] on div "563px" at bounding box center [902, 425] width 640 height 462
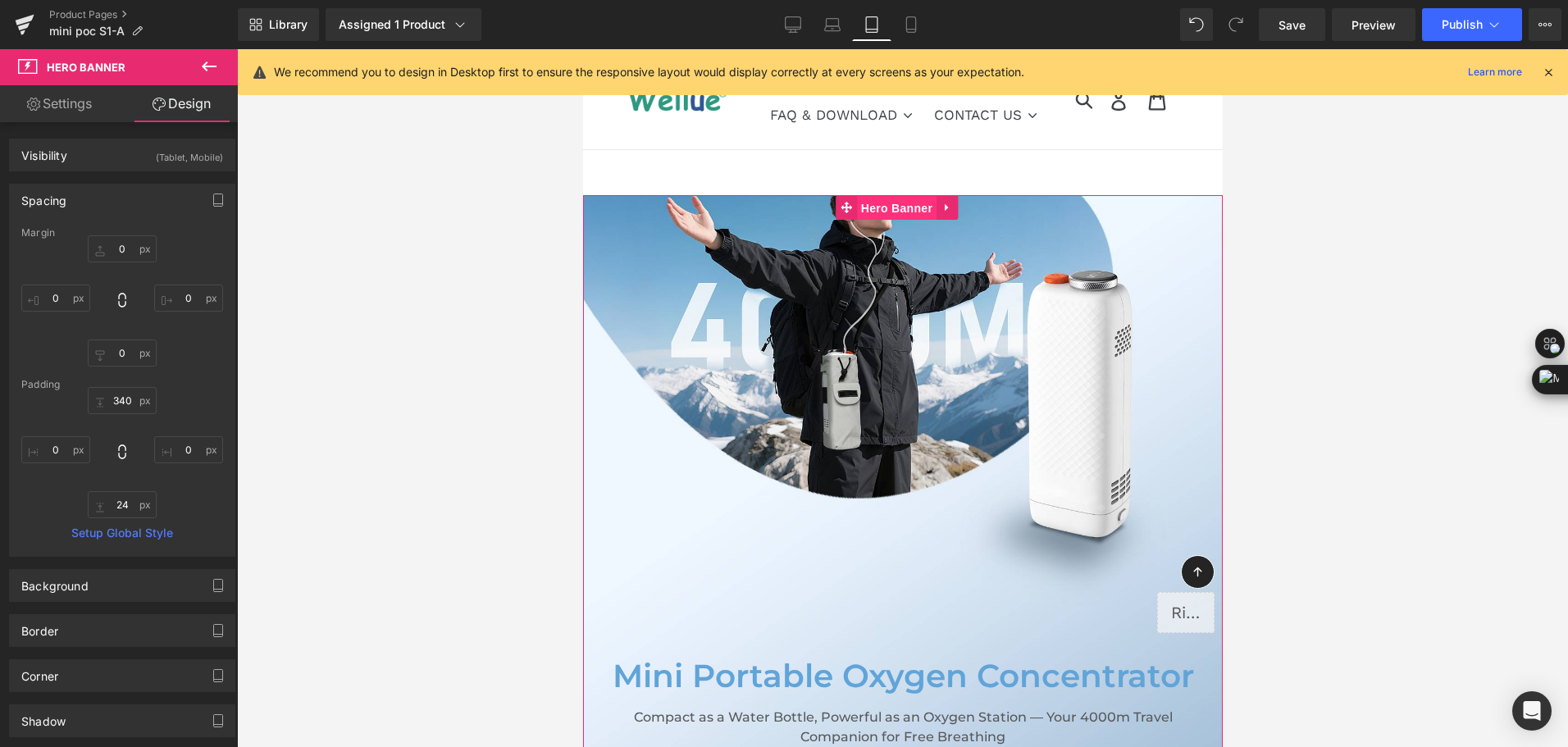
click at [891, 213] on span "Hero Banner" at bounding box center [895, 208] width 79 height 24
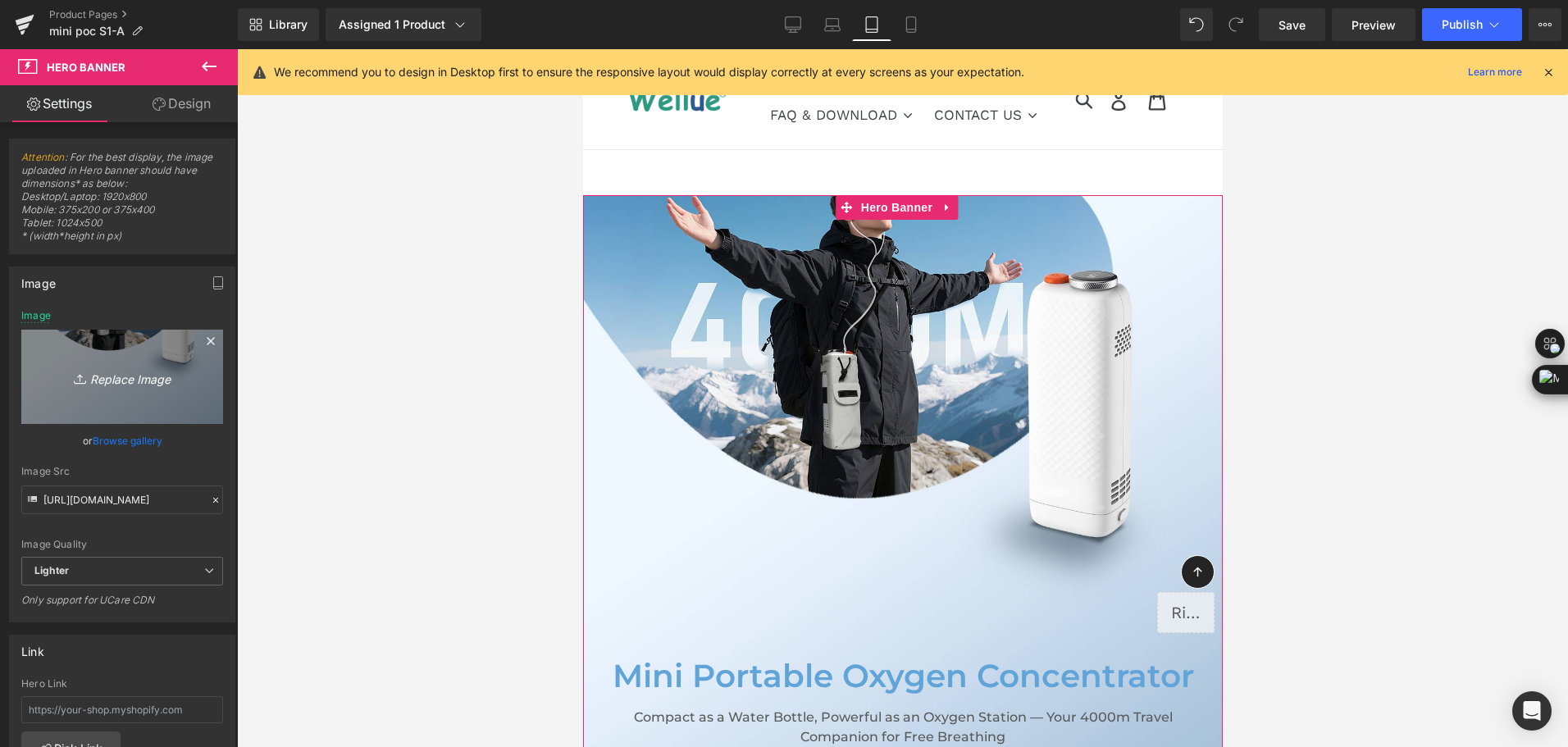
click at [106, 359] on link "Replace Image" at bounding box center [122, 376] width 201 height 94
type input "C:\fakepath\mini portable oxygen concentrator for plateau travel-2.jpg"
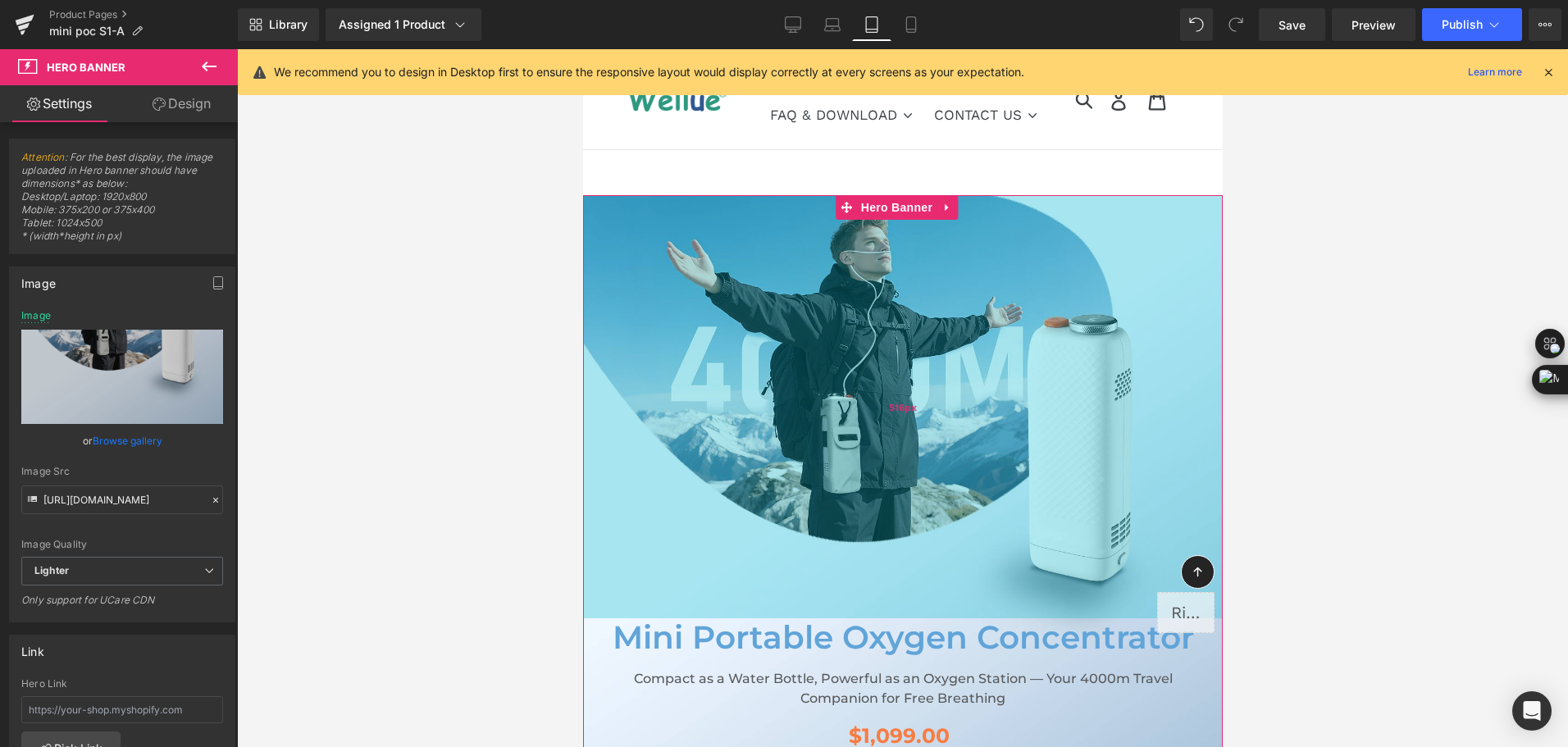
drag, startPoint x: 878, startPoint y: 591, endPoint x: 1865, endPoint y: 472, distance: 994.1
click at [873, 553] on div "516px" at bounding box center [902, 407] width 640 height 423
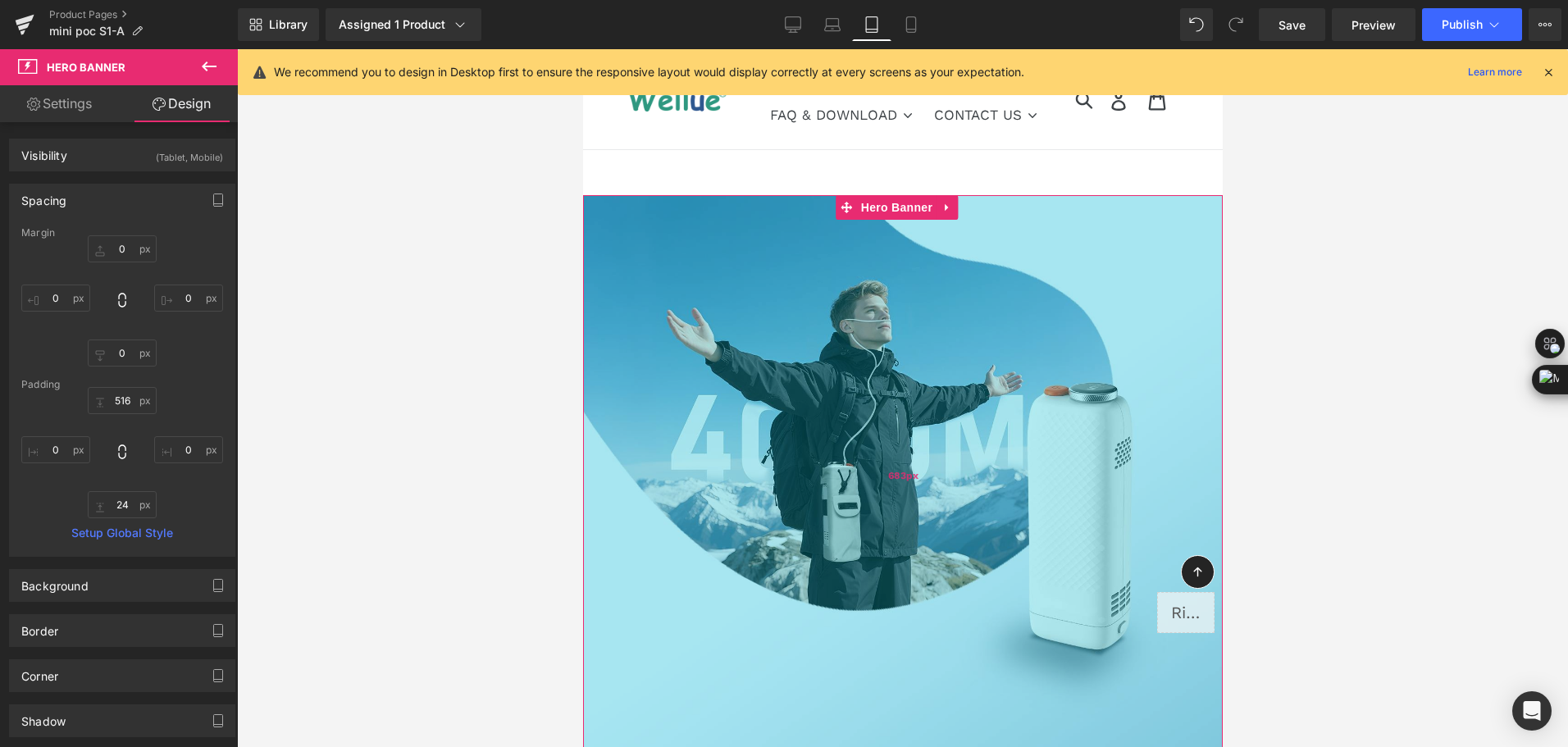
drag, startPoint x: 974, startPoint y: 262, endPoint x: 969, endPoint y: 398, distance: 136.1
click at [969, 398] on div "683px" at bounding box center [902, 475] width 640 height 560
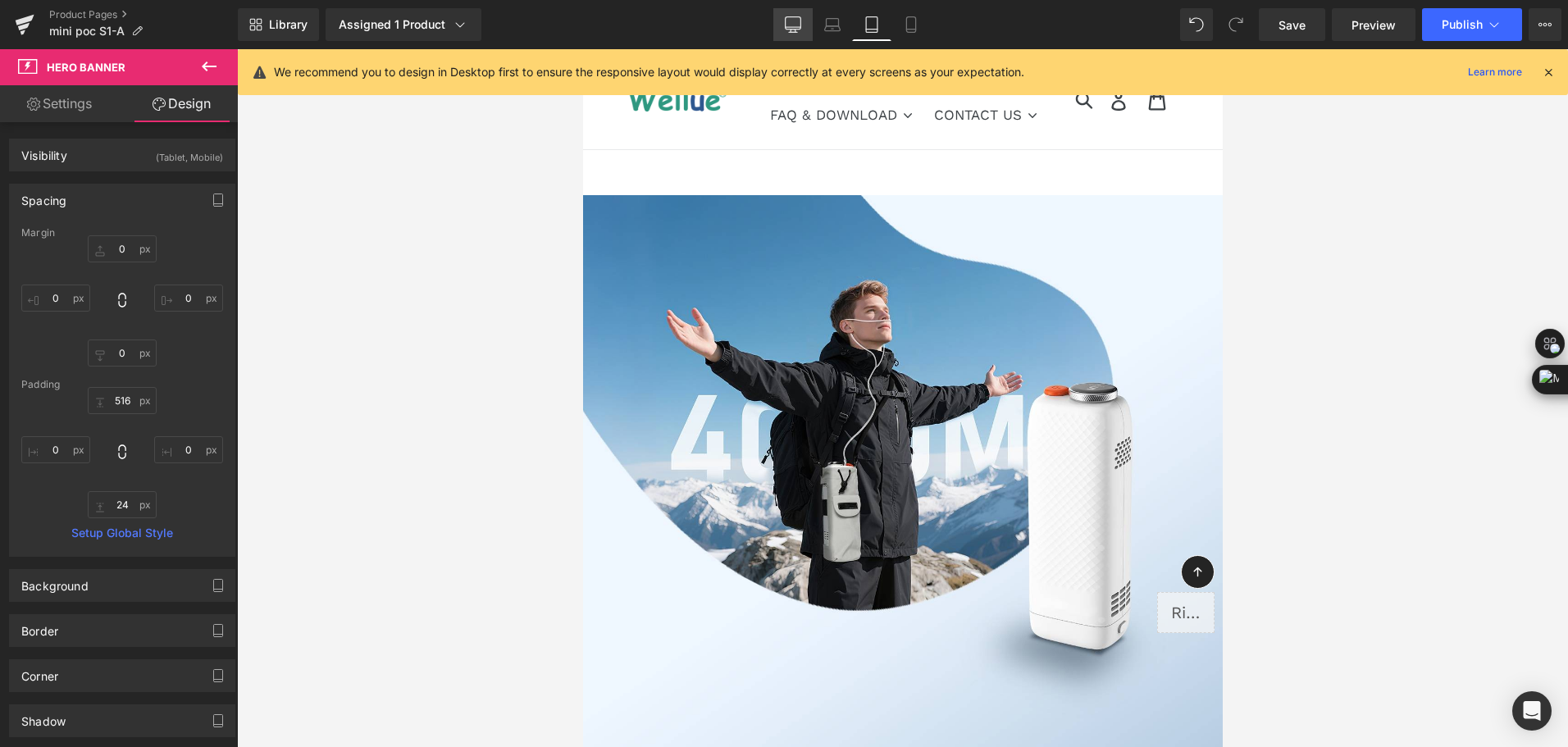
click at [784, 22] on link "Desktop" at bounding box center [793, 24] width 39 height 33
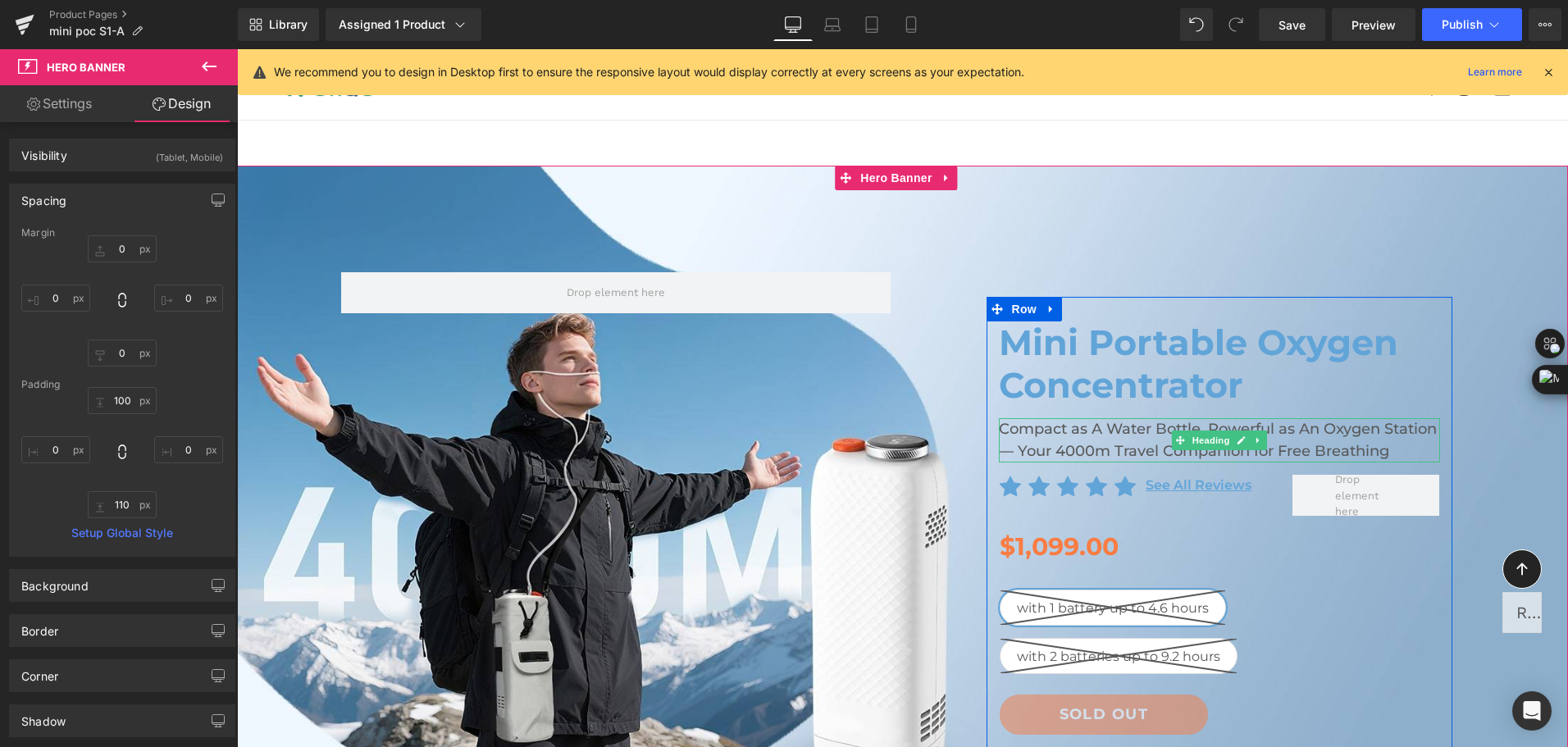
click at [1090, 425] on h2 "Compact as A Water Bottle, Powerful as An Oxygen Station — Your 4000m Travel Co…" at bounding box center [1219, 439] width 441 height 44
click at [1098, 436] on h2 "Compact as A Water Bottle, Powerful as An Oxygen Station — Your 4000m Travel Co…" at bounding box center [1219, 439] width 441 height 44
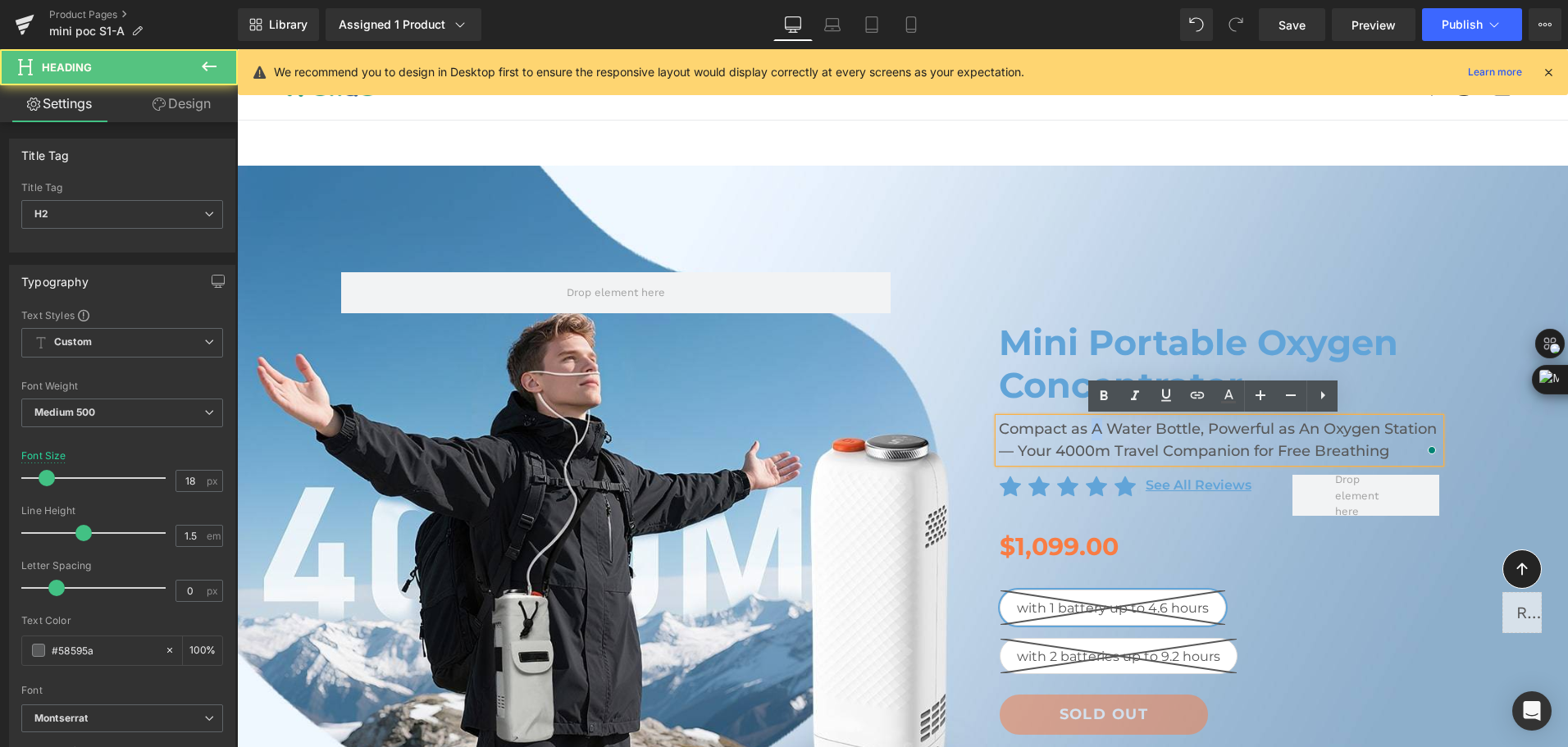
drag, startPoint x: 1086, startPoint y: 432, endPoint x: 1095, endPoint y: 432, distance: 9.0
click at [1095, 432] on h2 "Compact as A Water Bottle, Powerful as An Oxygen Station — Your 4000m Travel Co…" at bounding box center [1219, 439] width 441 height 44
click at [1293, 427] on h2 "Compact as a Water Bottle, Powerful as An Oxygen Station — Your 4000m Travel Co…" at bounding box center [1219, 439] width 441 height 44
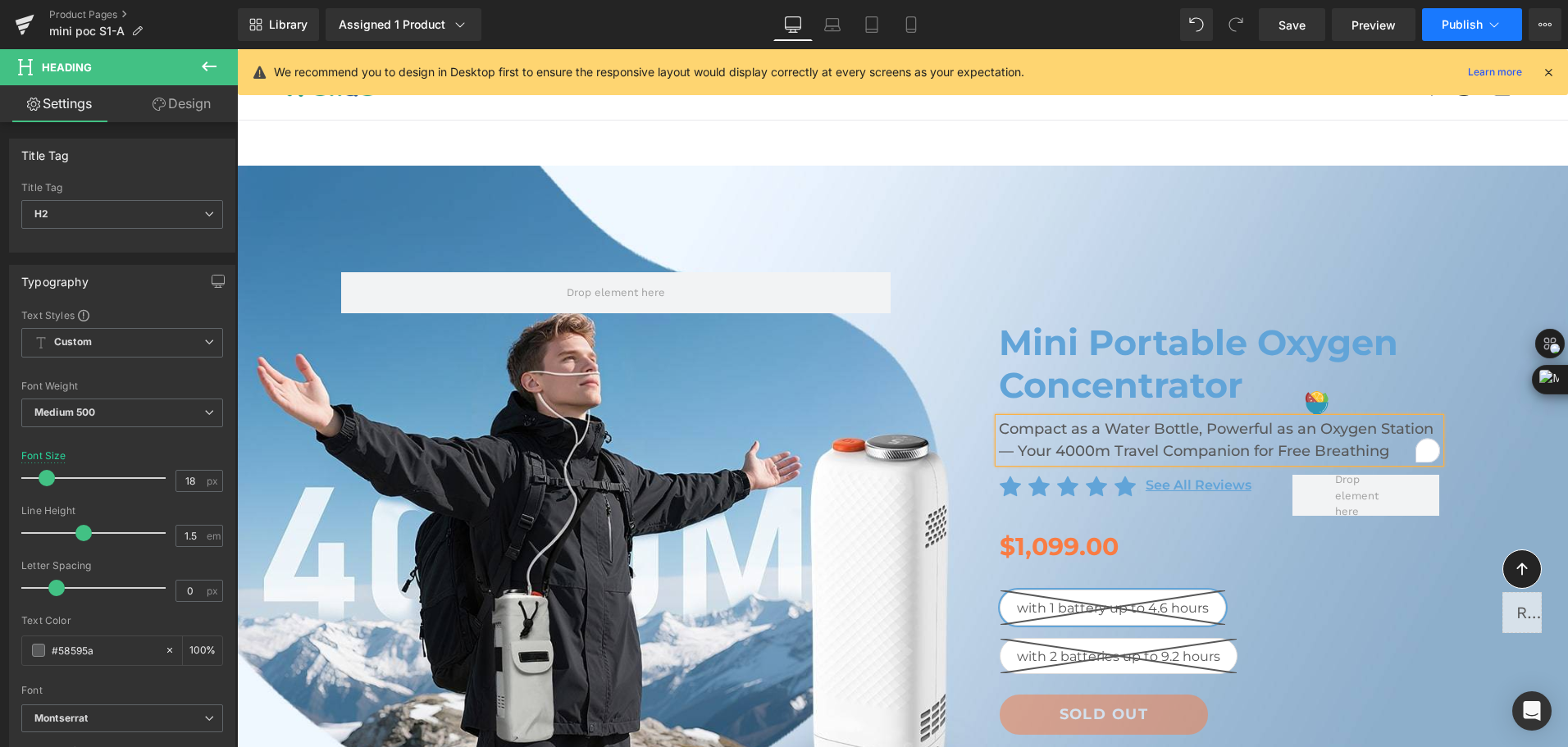
click at [1464, 10] on button "Publish" at bounding box center [1472, 24] width 100 height 33
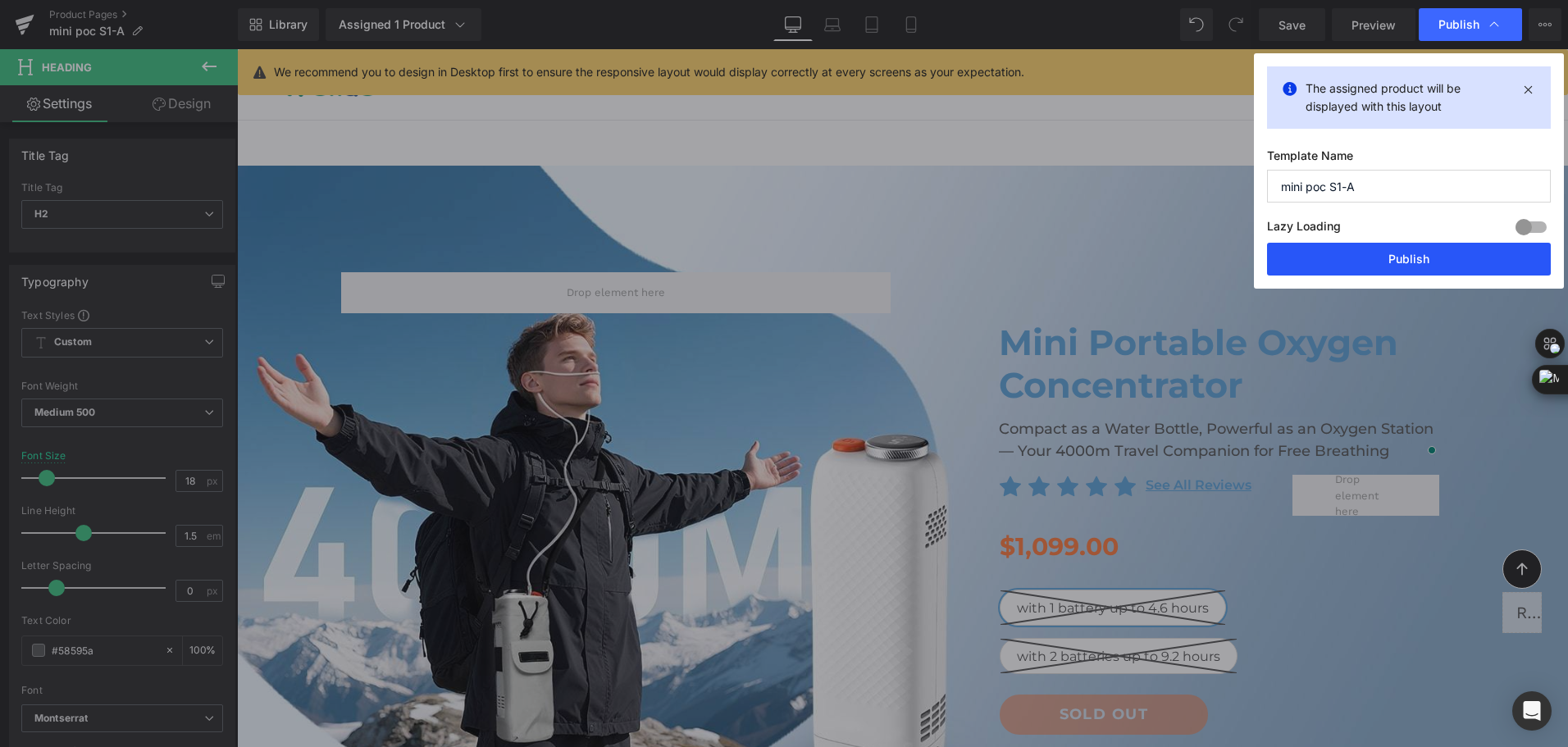
click at [1438, 255] on button "Publish" at bounding box center [1409, 258] width 284 height 33
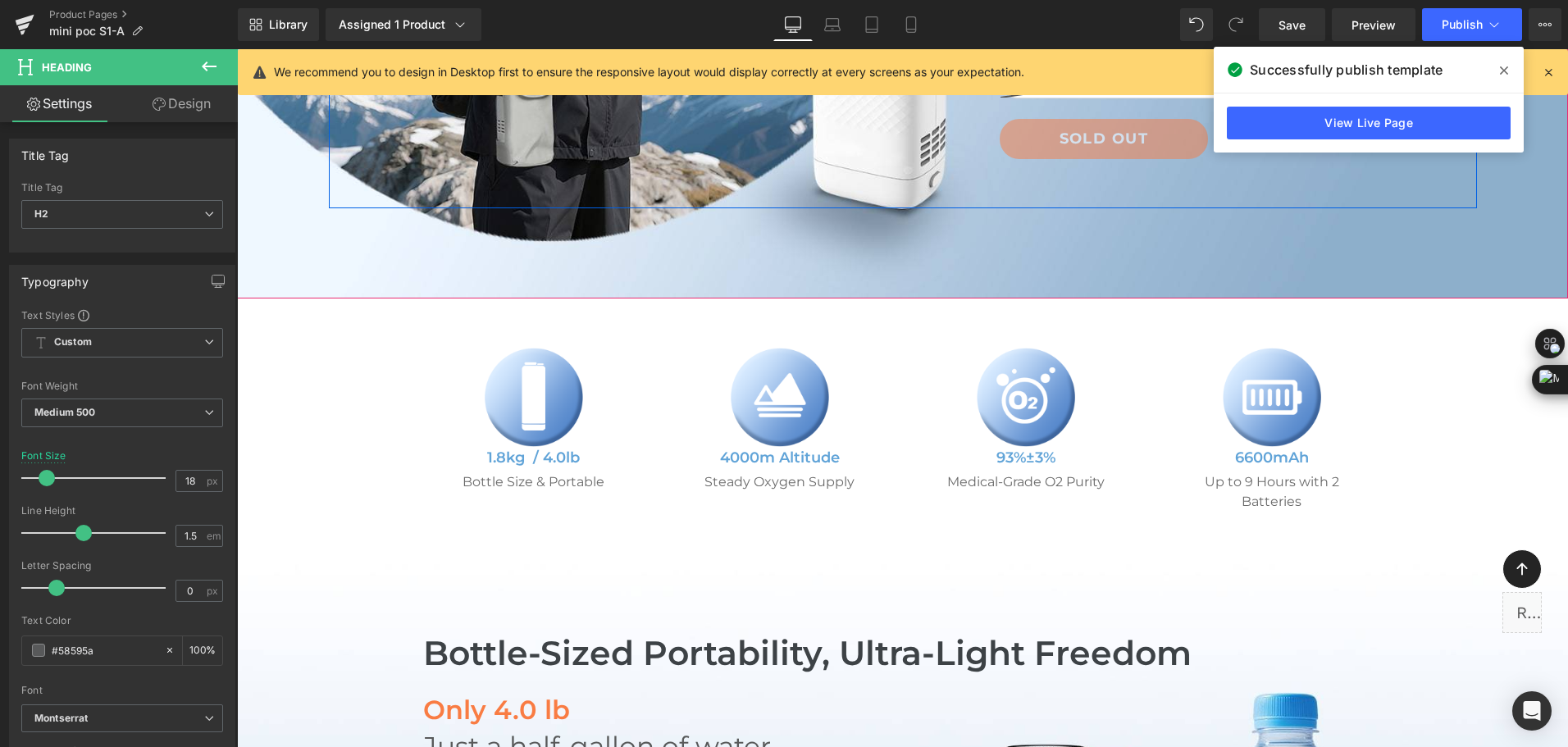
scroll to position [574, 0]
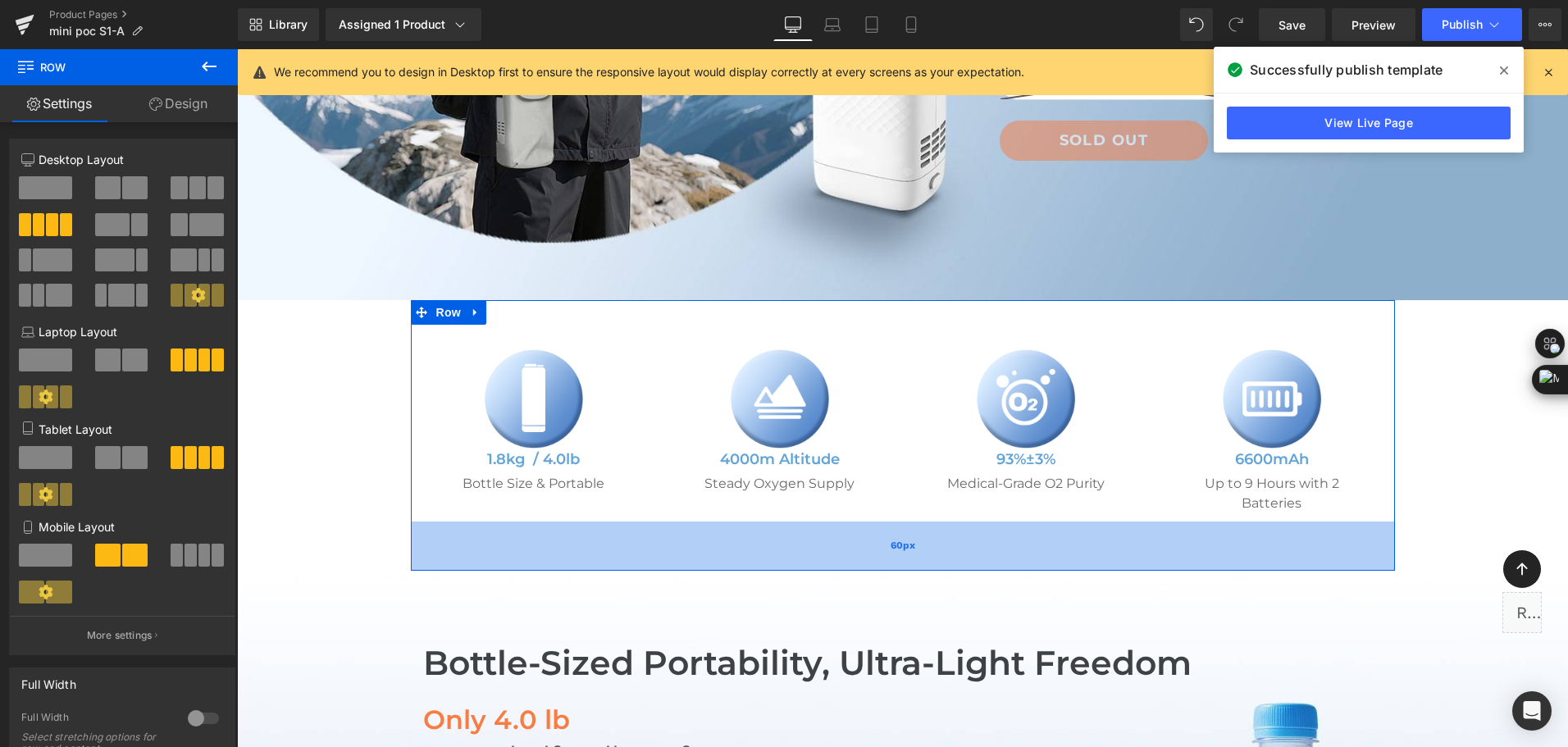
drag, startPoint x: 649, startPoint y: 533, endPoint x: 624, endPoint y: 542, distance: 26.6
click at [624, 542] on div "60px" at bounding box center [903, 546] width 984 height 49
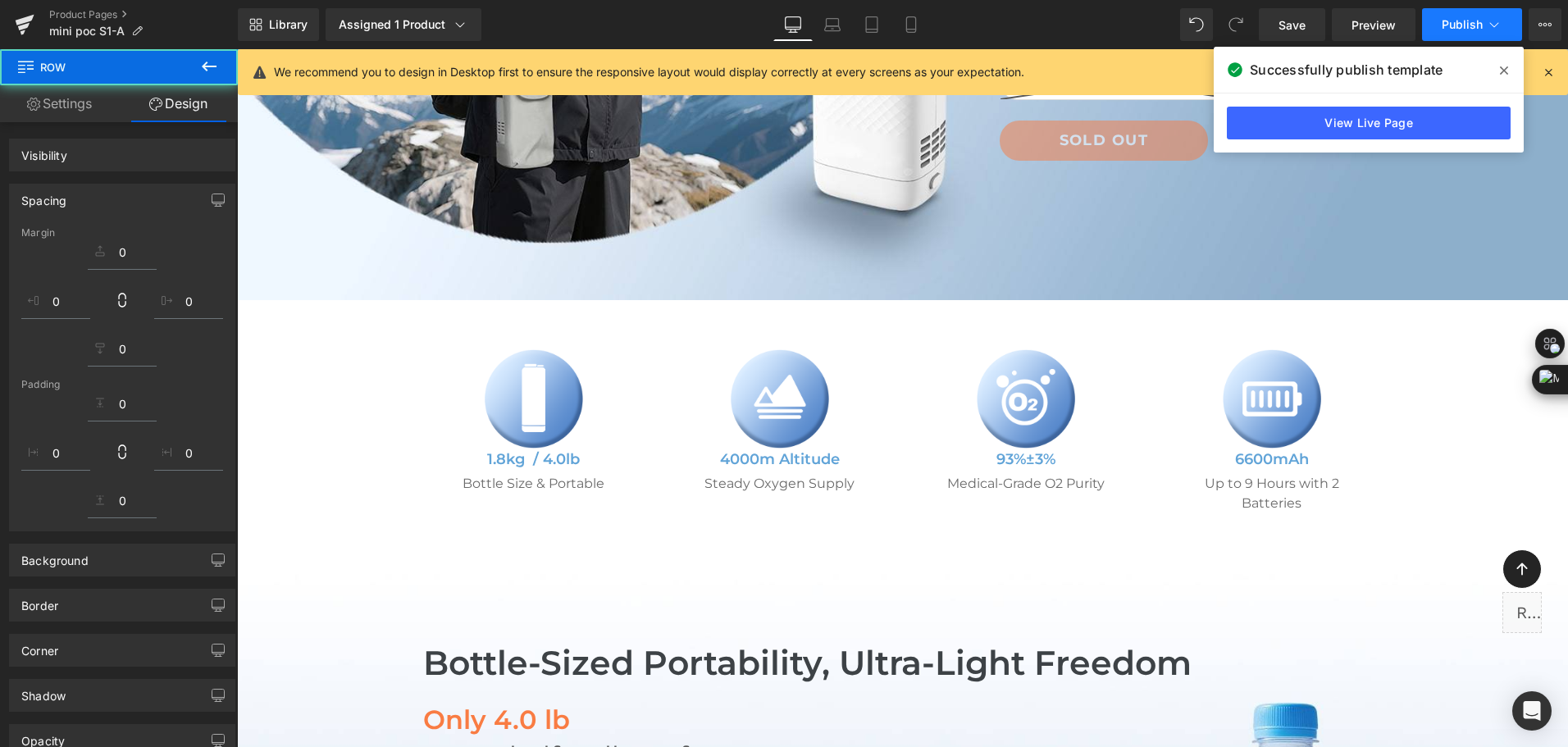
click at [1487, 30] on icon at bounding box center [1494, 25] width 17 height 17
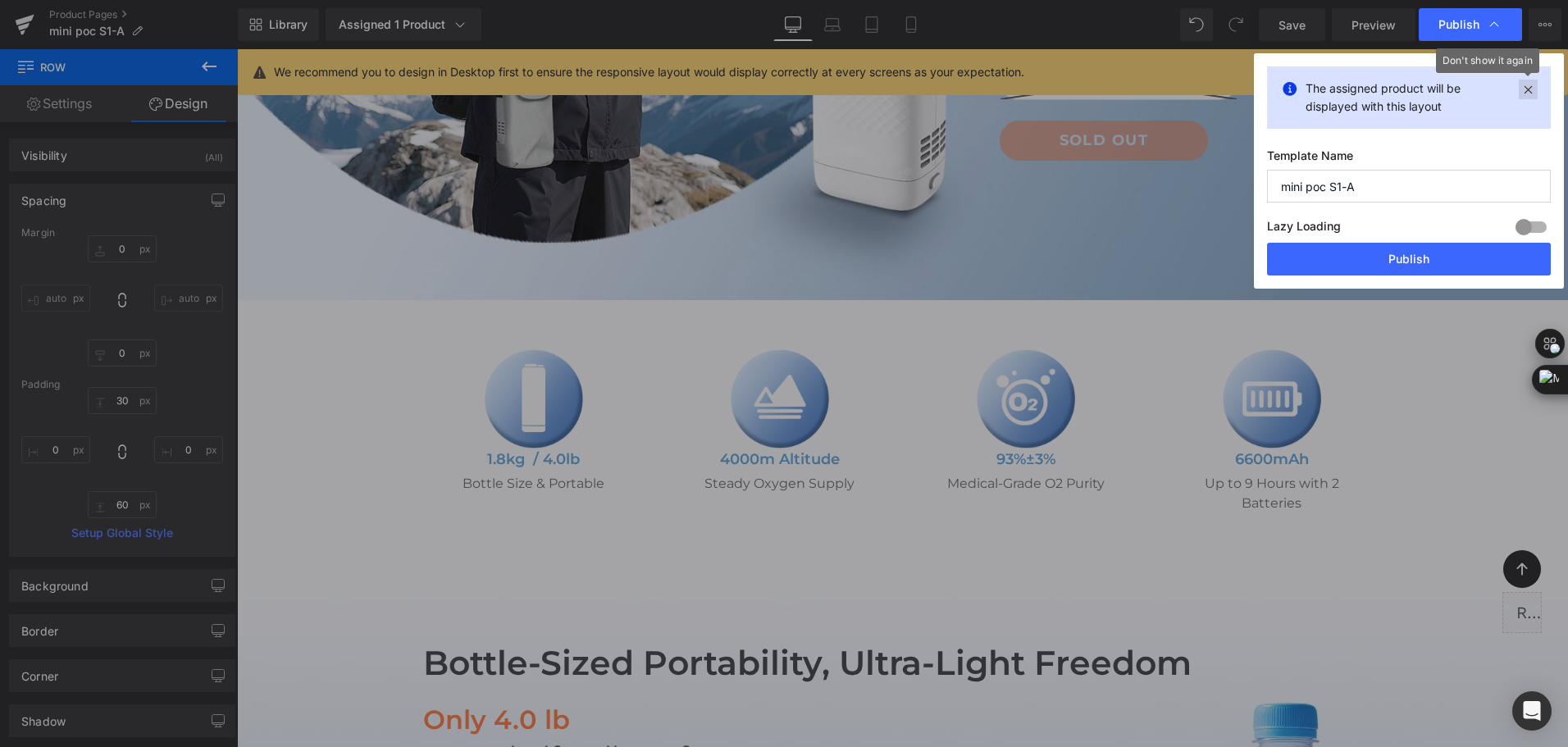
click at [1533, 91] on icon at bounding box center [1528, 89] width 19 height 20
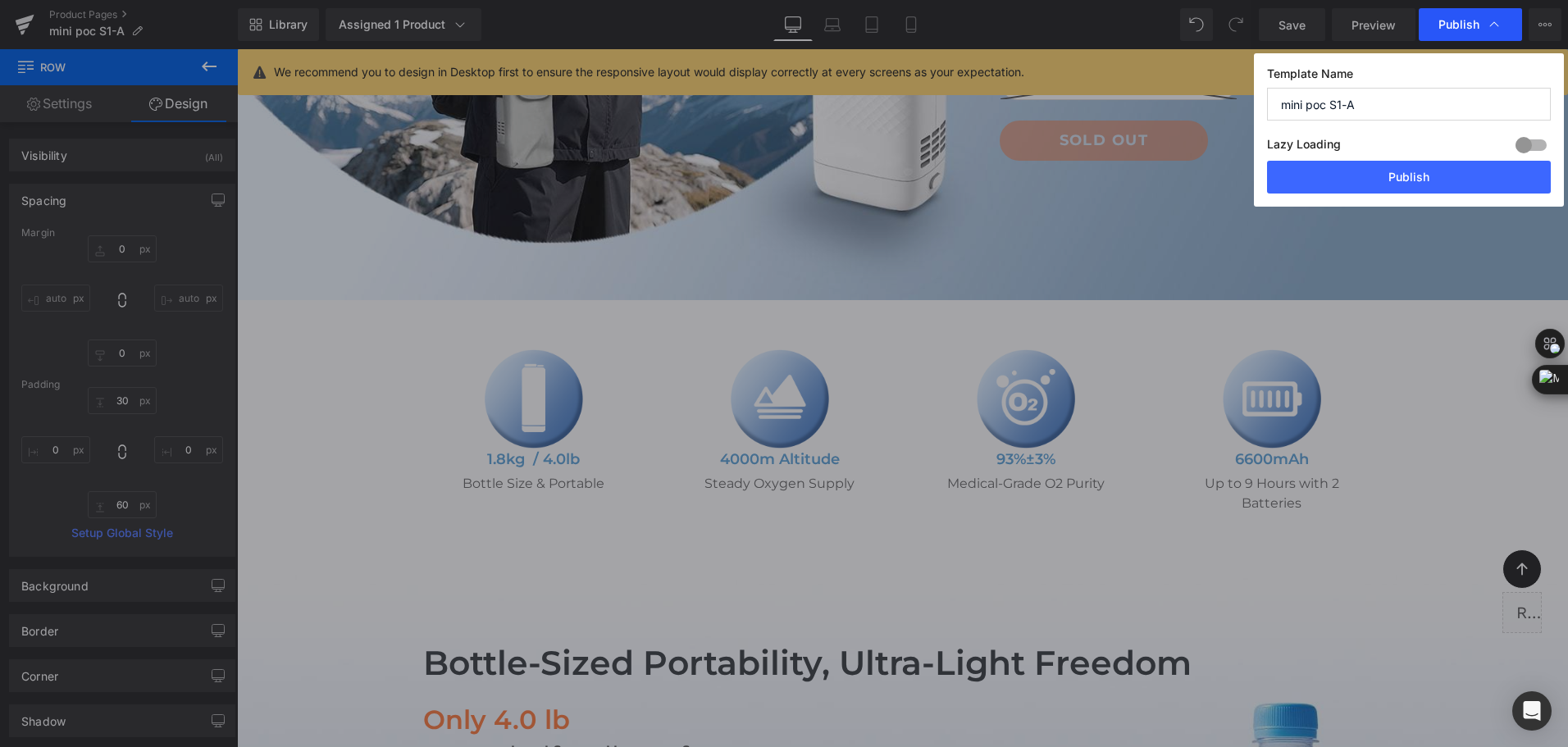
click at [1478, 32] on span "Publish" at bounding box center [1470, 25] width 64 height 17
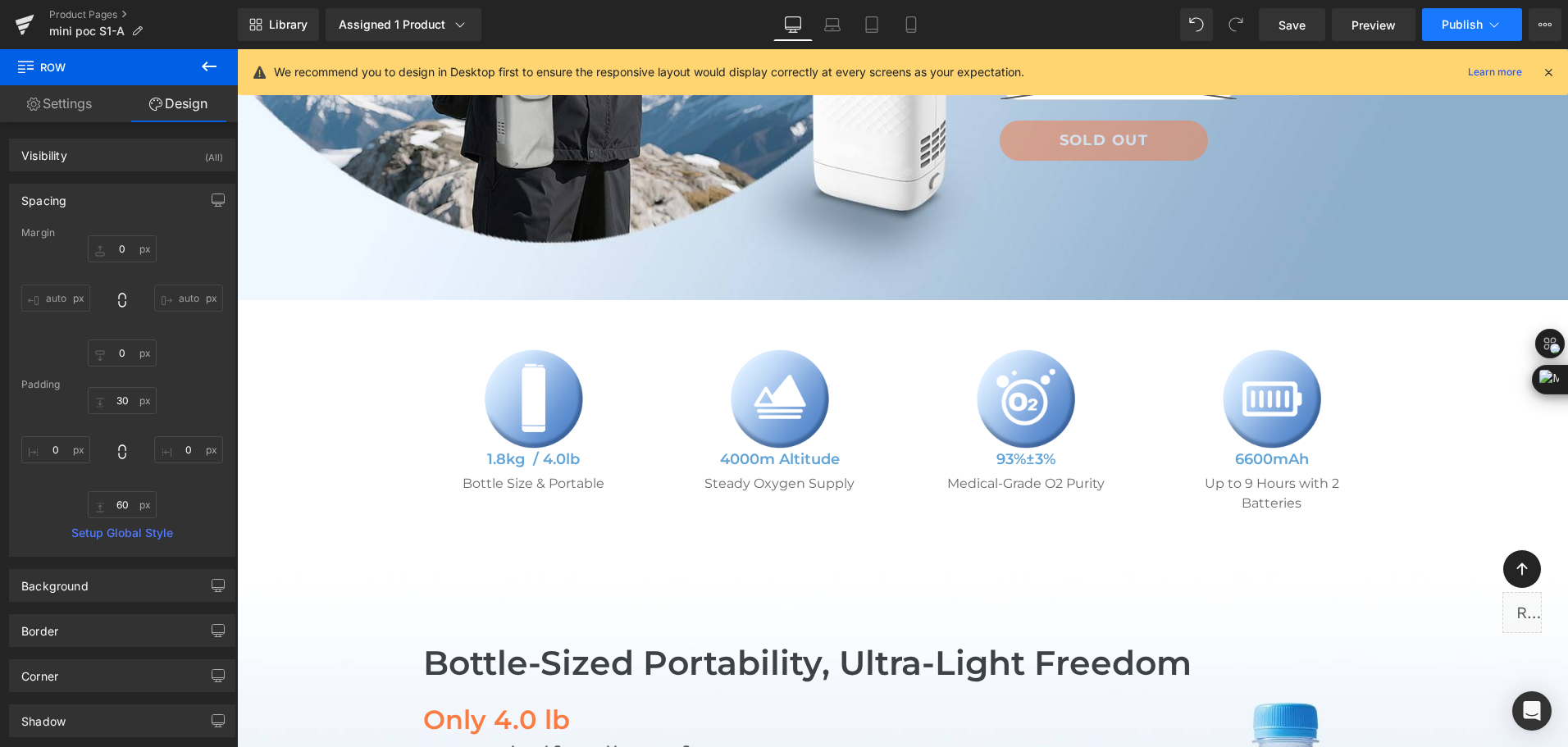
click at [1436, 8] on button "Publish" at bounding box center [1472, 24] width 100 height 33
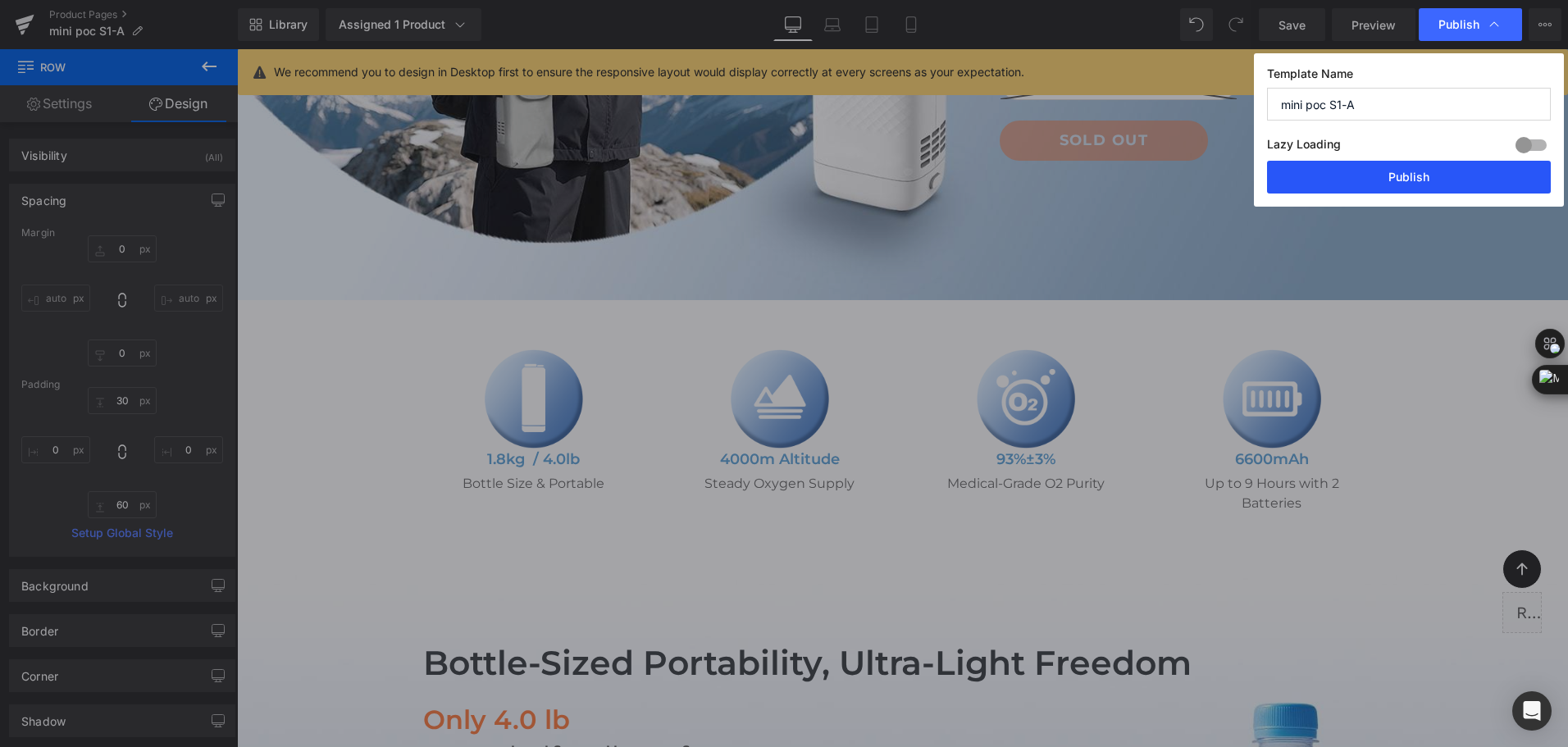
click at [1440, 162] on div "Template Name mini poc S1-A Lazy Loading Build Upgrade plan to unlock Lazy load…" at bounding box center [1408, 130] width 310 height 153
click at [1437, 167] on button "Publish" at bounding box center [1409, 176] width 284 height 33
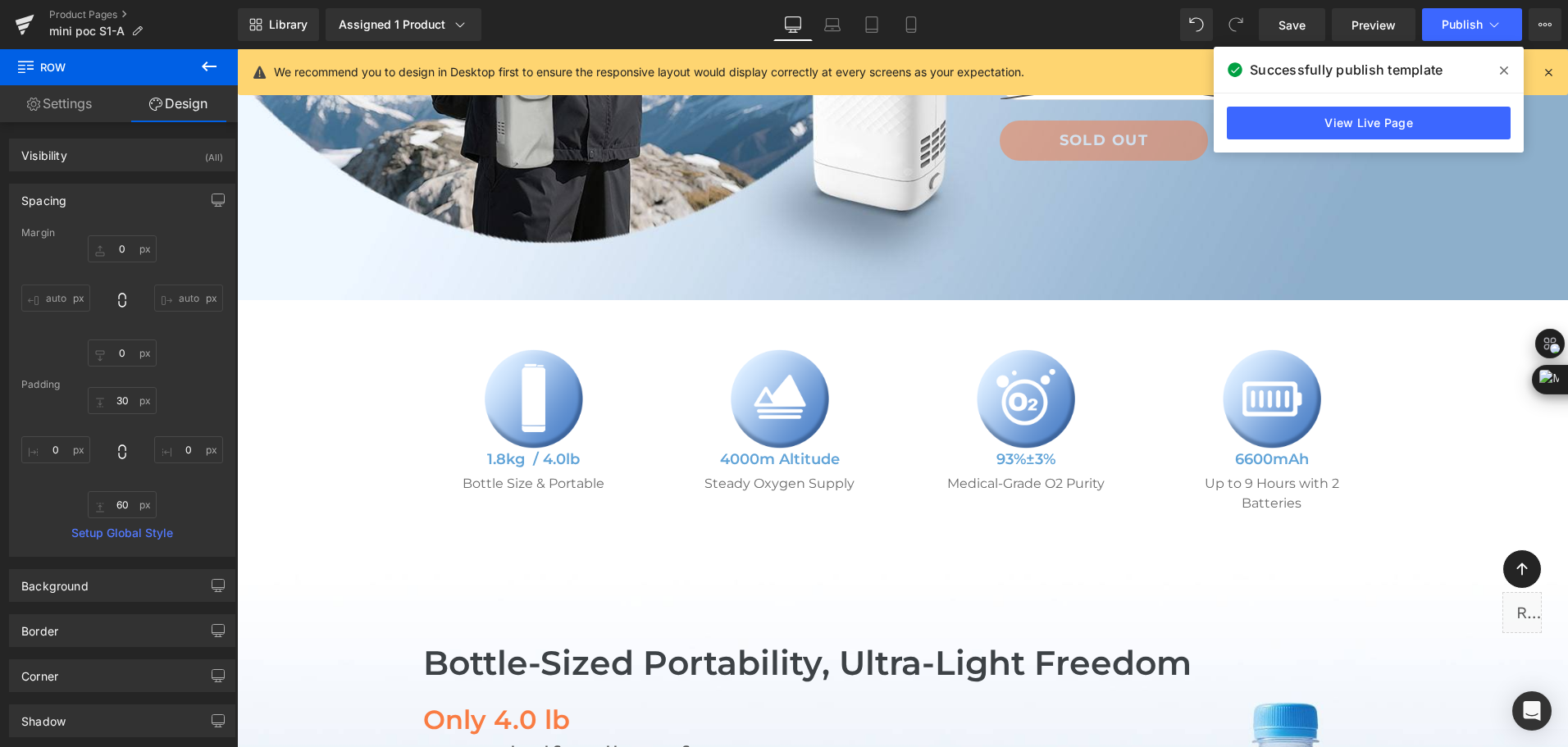
click at [546, 14] on div "Library Assigned 1 Product Product Preview Mini Portable O2 Concentrator Manage…" at bounding box center [903, 24] width 1330 height 33
